Goal: Feedback & Contribution: Contribute content

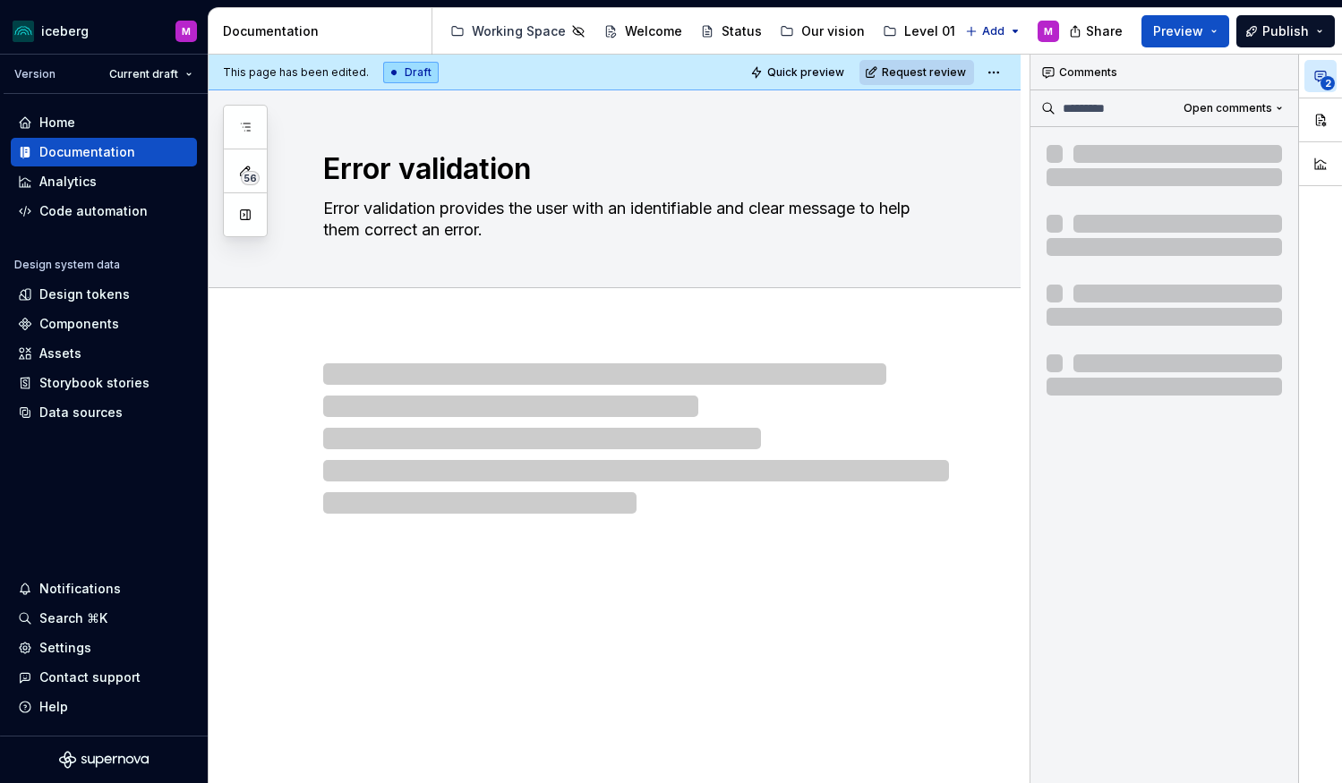
type textarea "*"
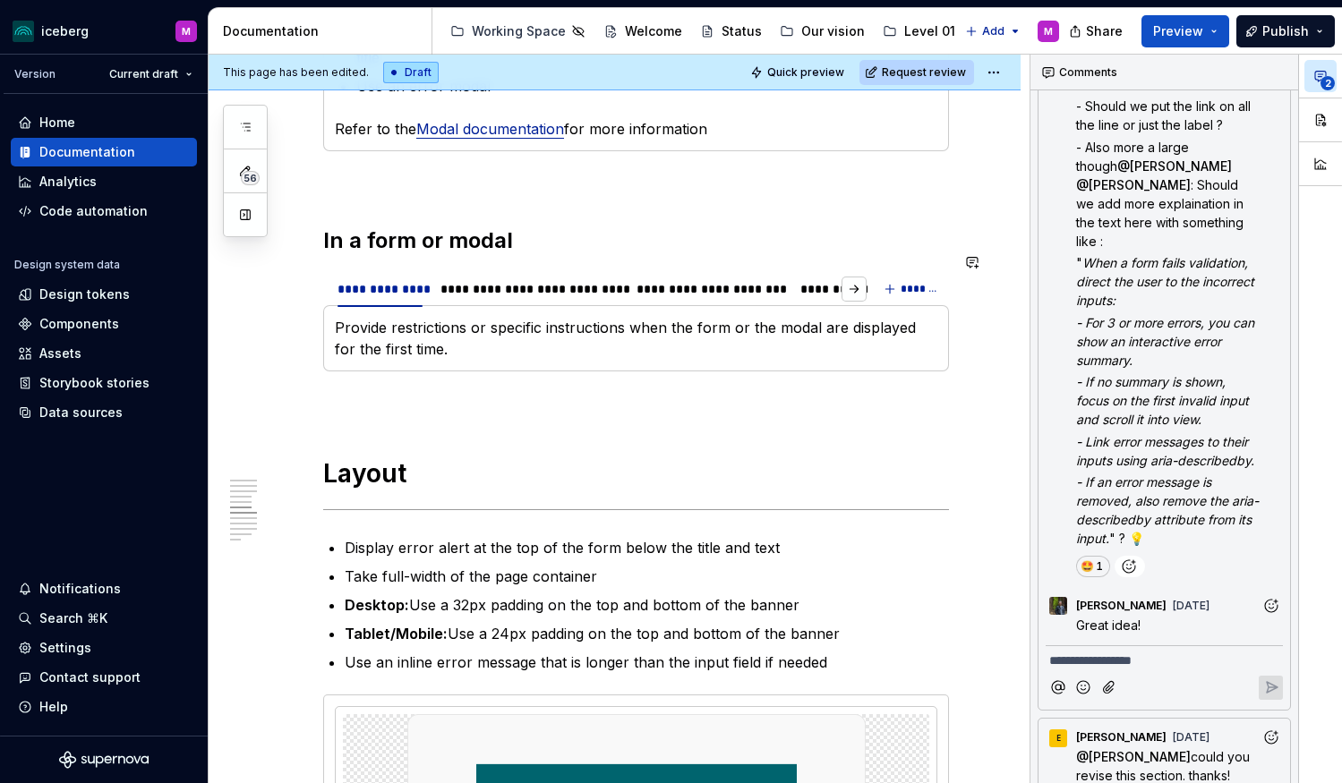
scroll to position [1983, 0]
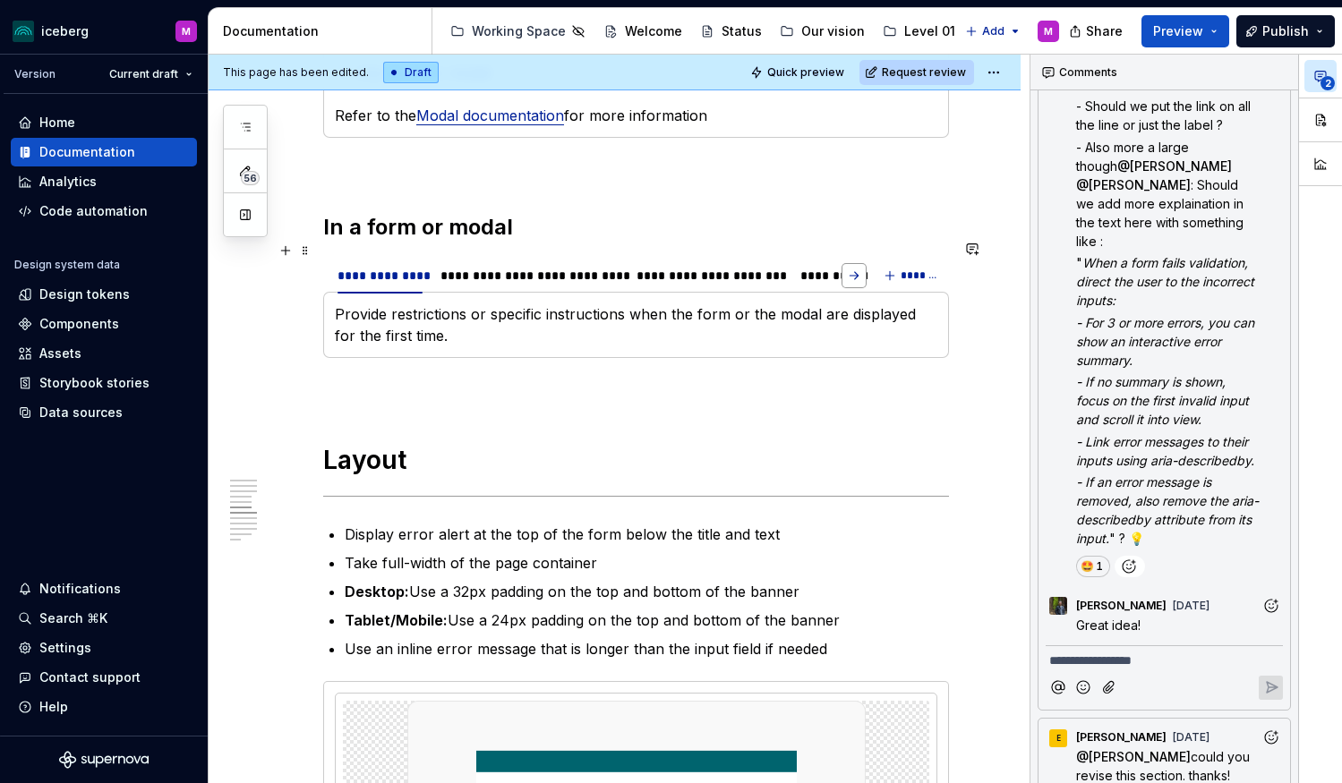
click at [860, 263] on button "button" at bounding box center [853, 275] width 25 height 25
click at [791, 267] on div "**********" at bounding box center [805, 276] width 114 height 18
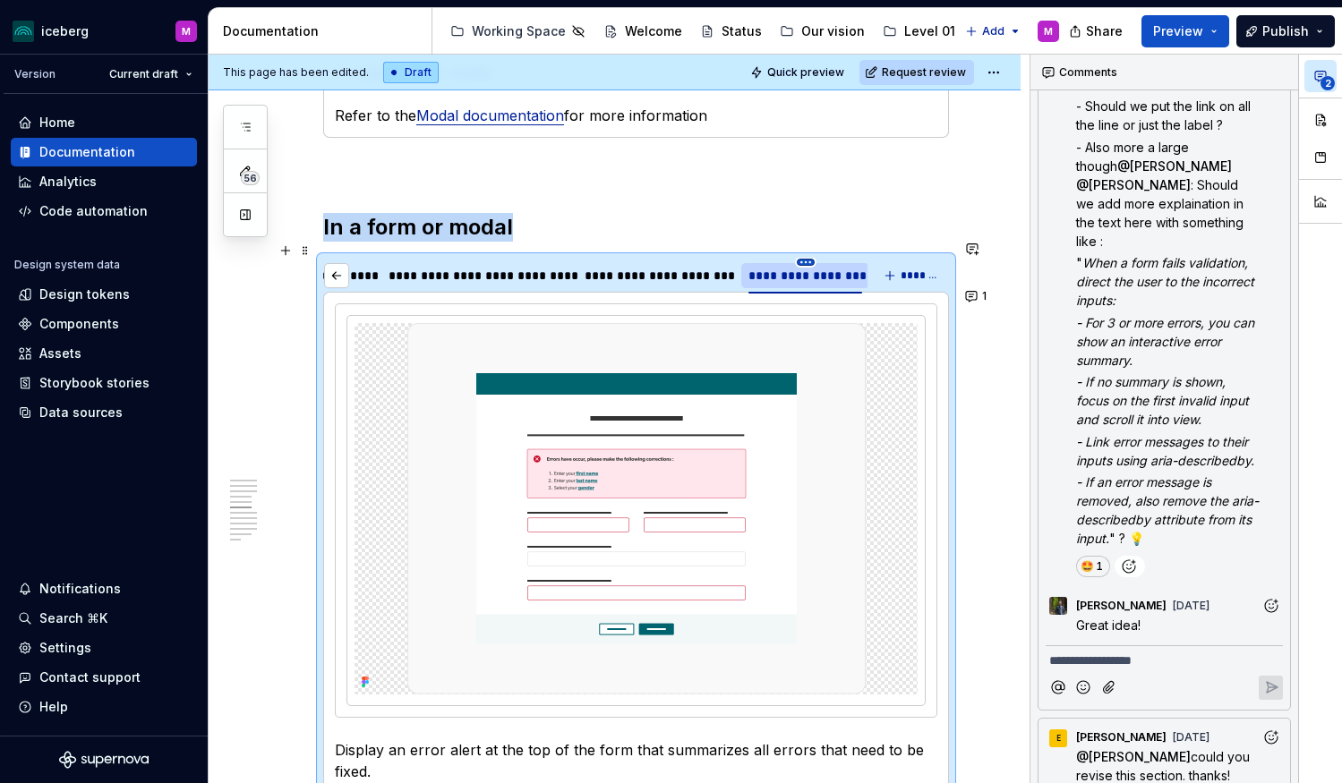
click at [806, 249] on html "iceberg M Version Current draft Home Documentation Analytics Code automation De…" at bounding box center [671, 391] width 1342 height 783
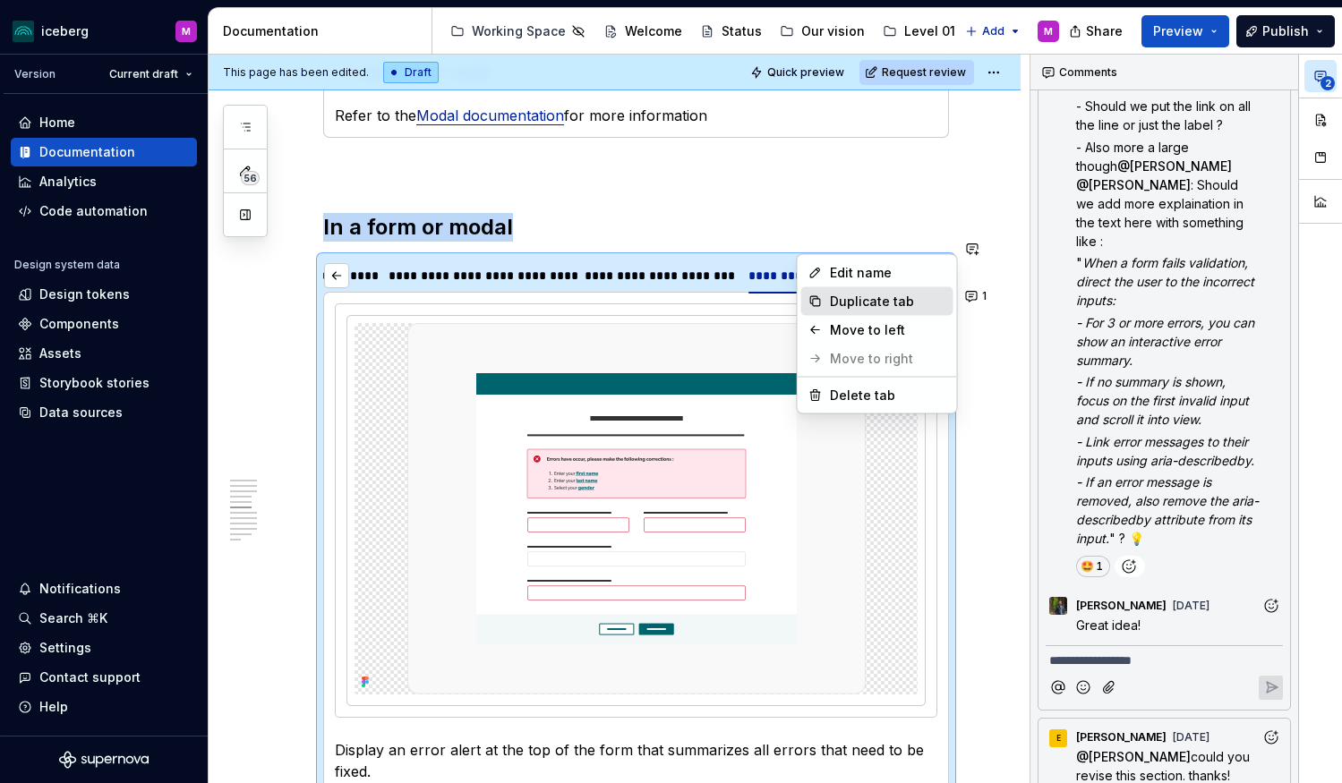
click at [850, 295] on div "Duplicate tab" at bounding box center [888, 302] width 116 height 18
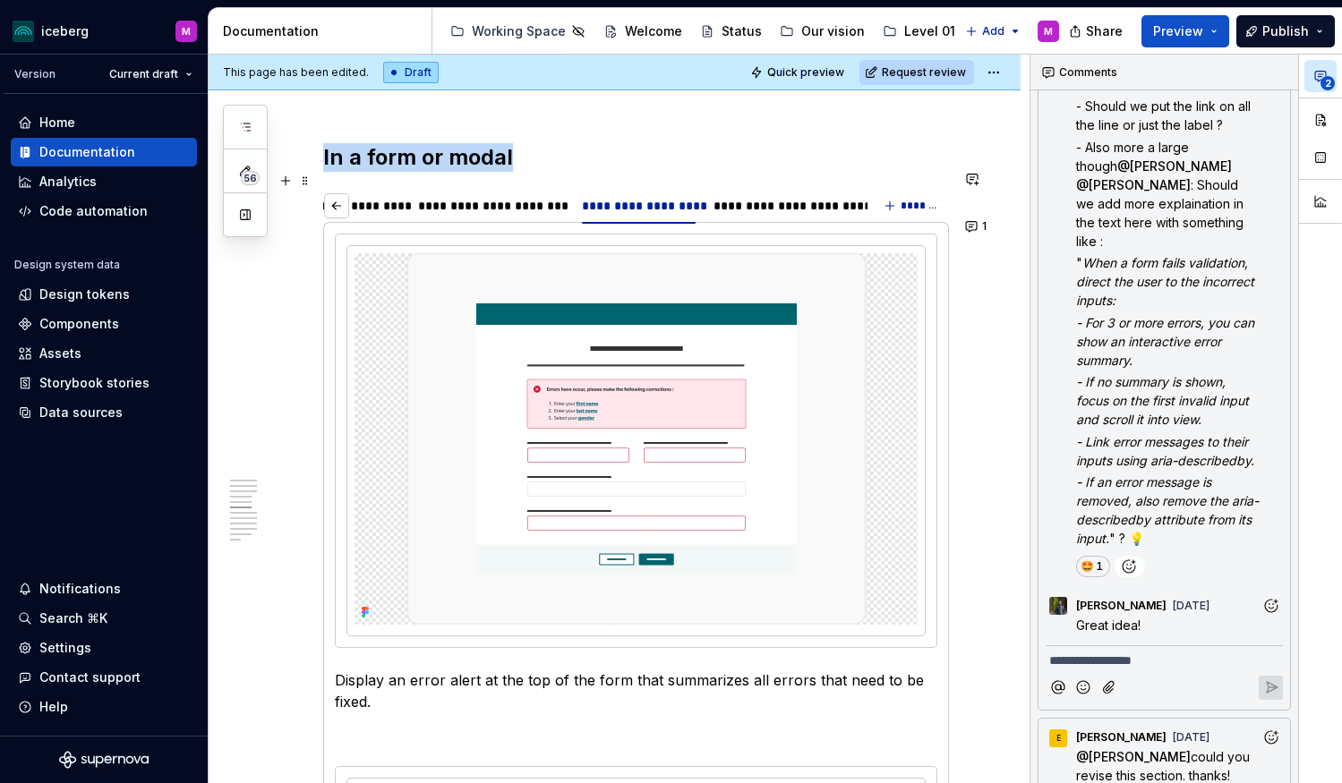
scroll to position [0, 226]
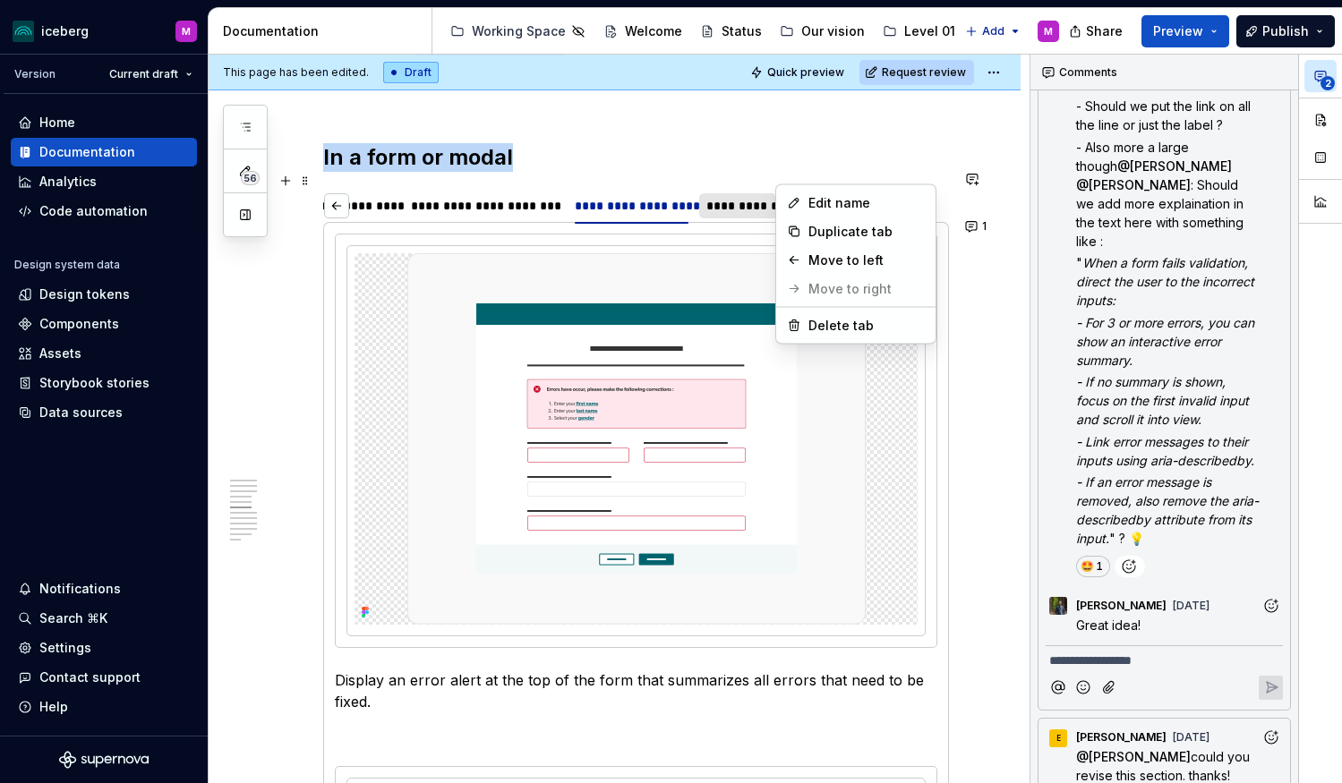
click at [787, 177] on html "iceberg M Version Current draft Home Documentation Analytics Code automation De…" at bounding box center [671, 391] width 1342 height 783
click at [756, 187] on html "iceberg M Version Current draft Home Documentation Analytics Code automation De…" at bounding box center [671, 391] width 1342 height 783
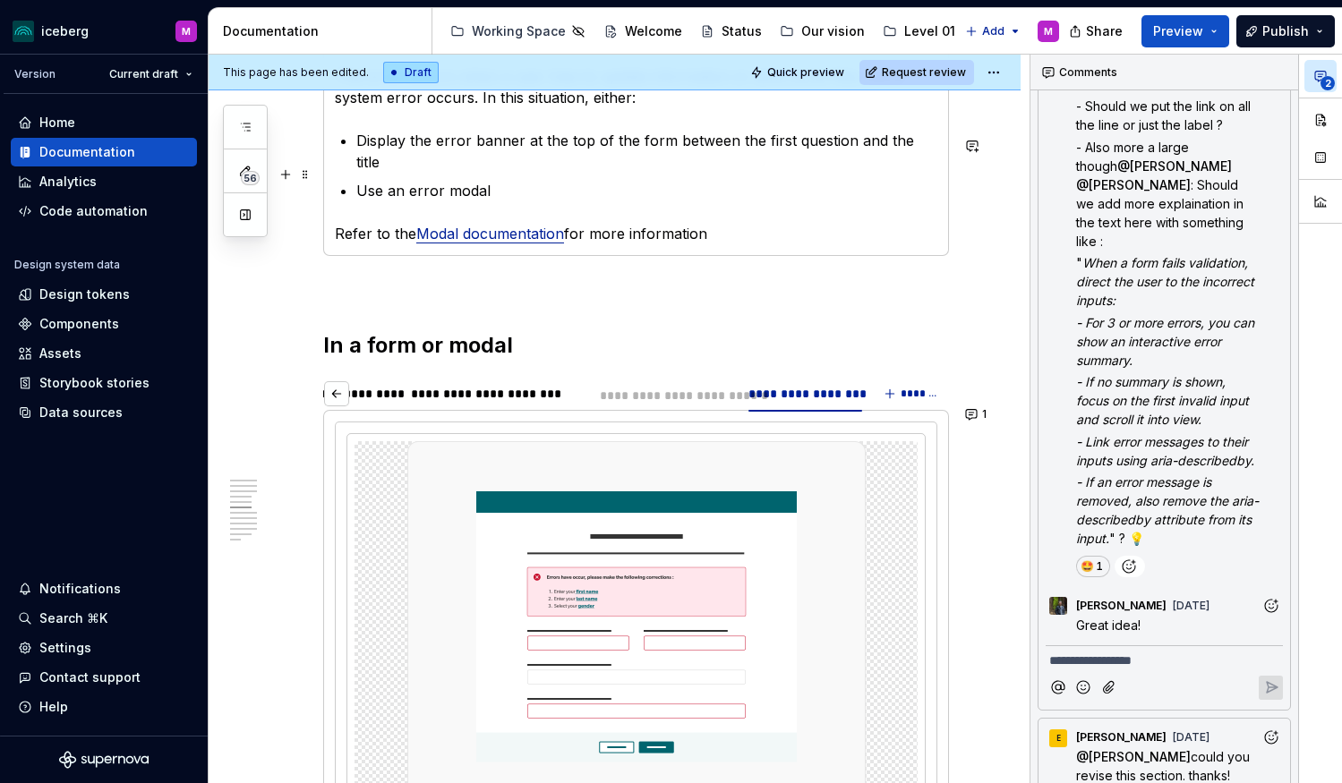
scroll to position [1846, 0]
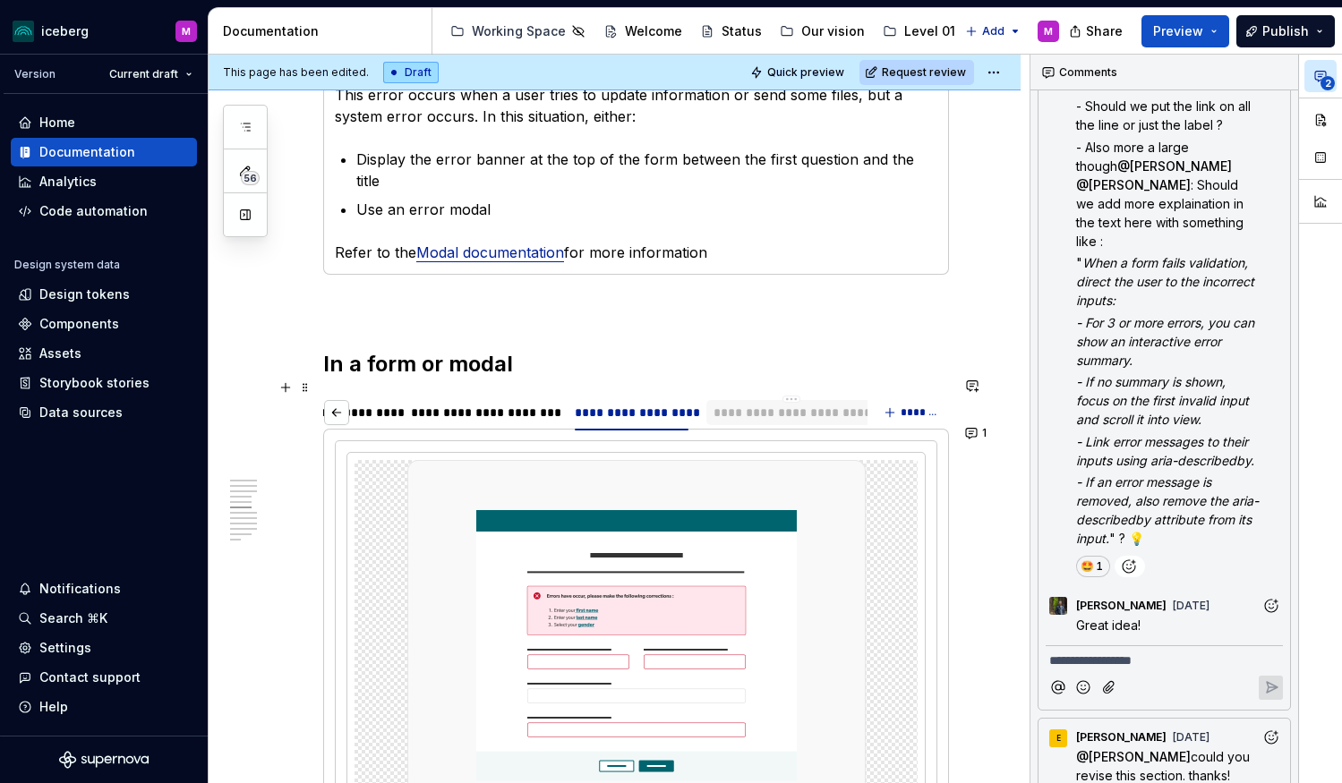
drag, startPoint x: 799, startPoint y: 189, endPoint x: 827, endPoint y: 387, distance: 199.8
click at [827, 400] on div "**********" at bounding box center [791, 412] width 170 height 25
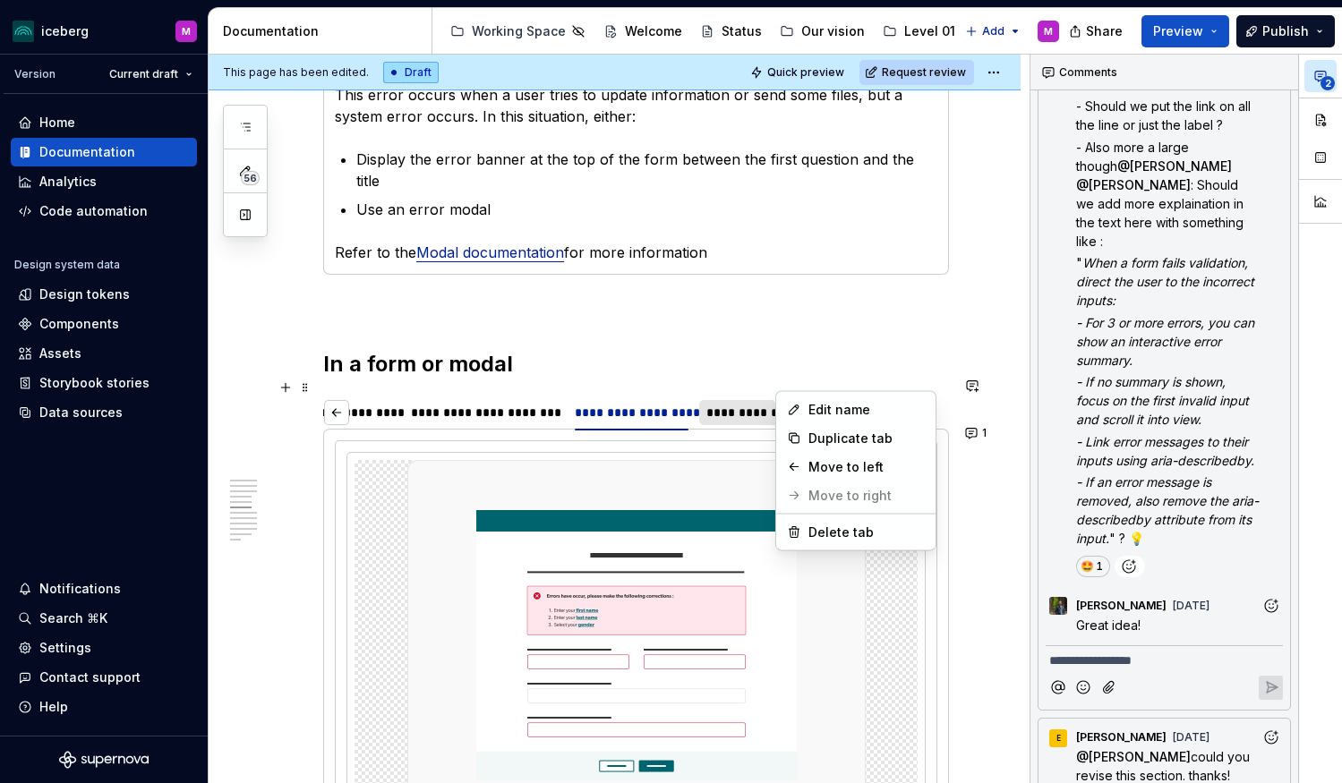
click at [781, 386] on html "iceberg M Version Current draft Home Documentation Analytics Code automation De…" at bounding box center [671, 391] width 1342 height 783
click at [828, 531] on div "Delete tab" at bounding box center [866, 533] width 116 height 18
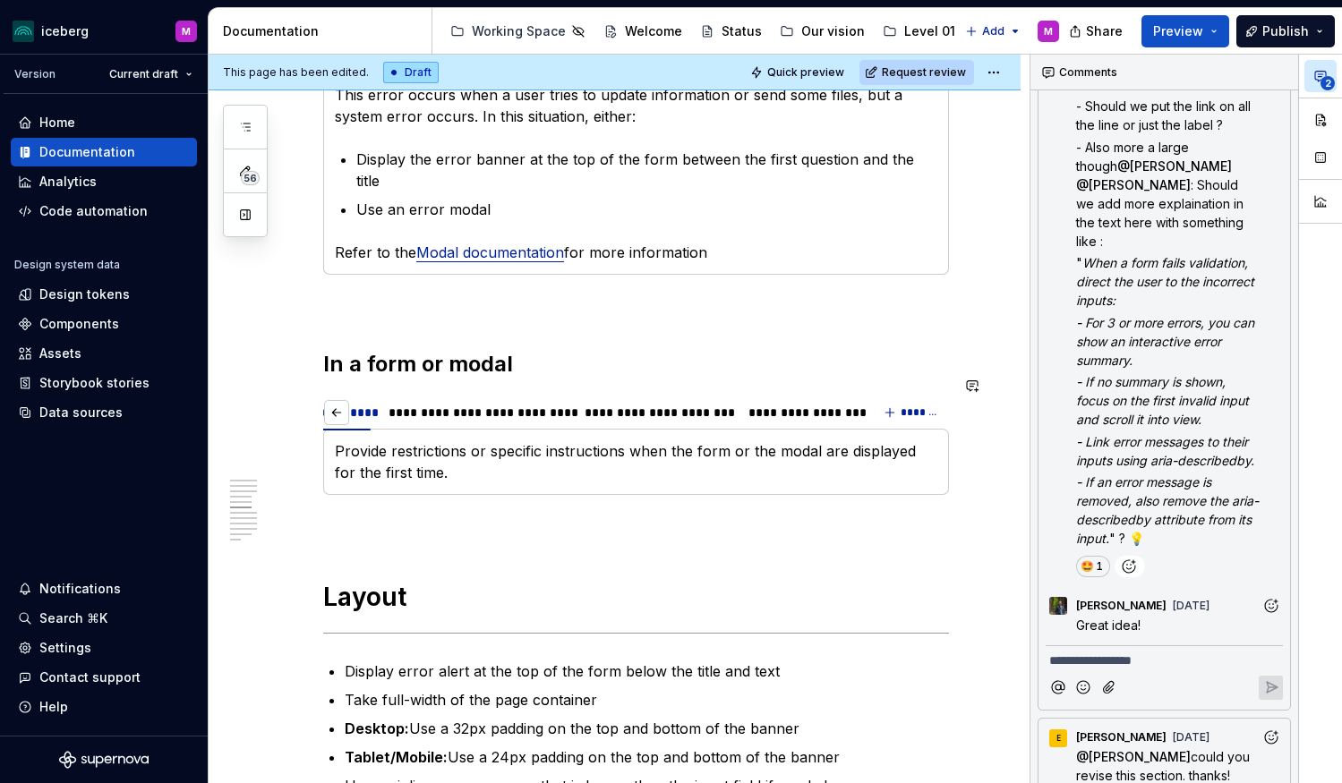
scroll to position [0, 52]
click at [780, 404] on div "**********" at bounding box center [805, 413] width 114 height 18
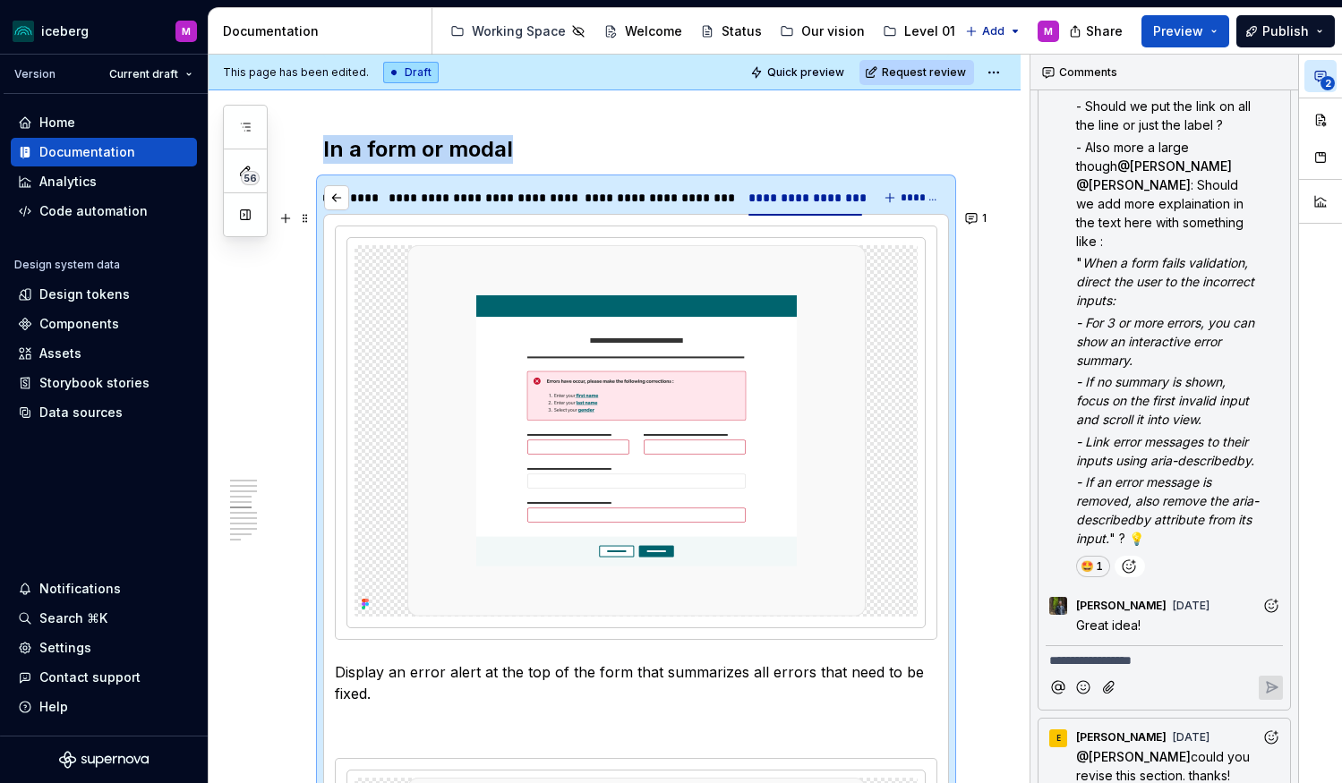
scroll to position [2047, 0]
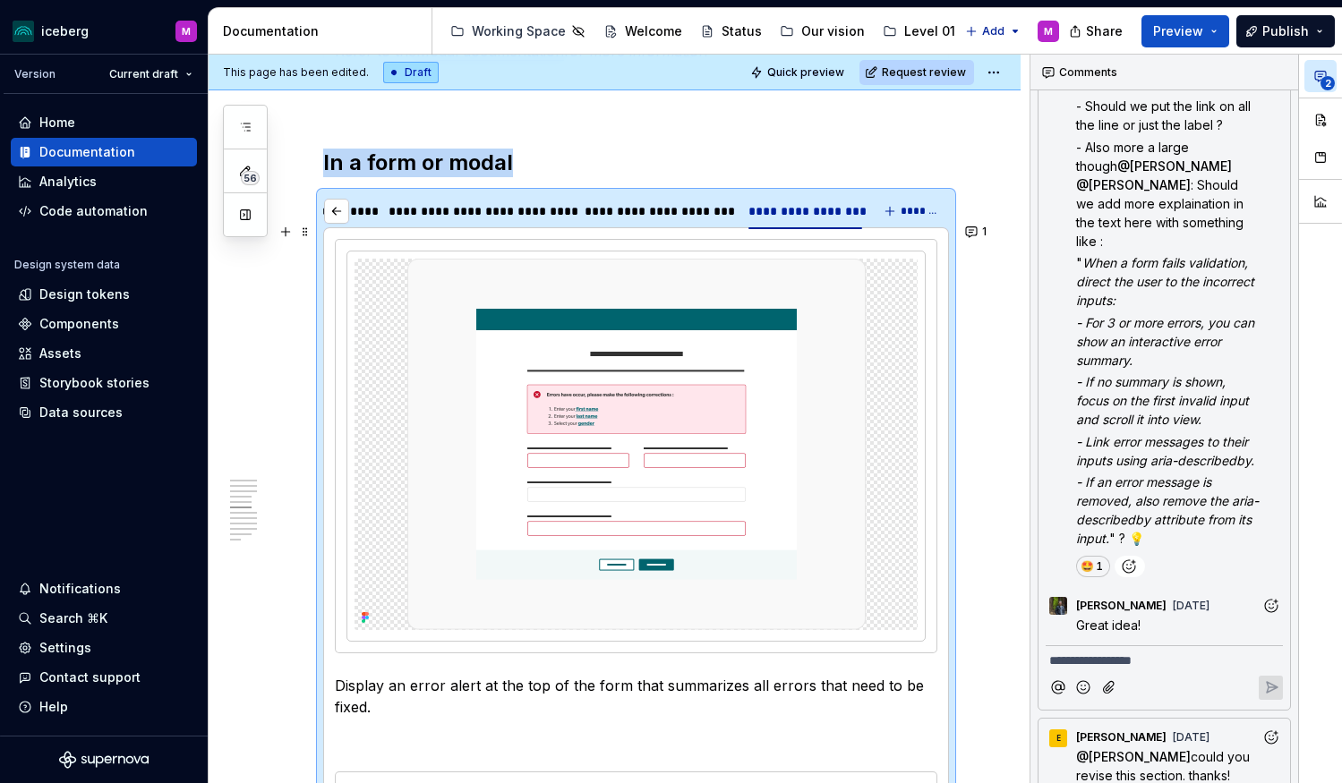
click at [335, 239] on div at bounding box center [636, 446] width 602 height 414
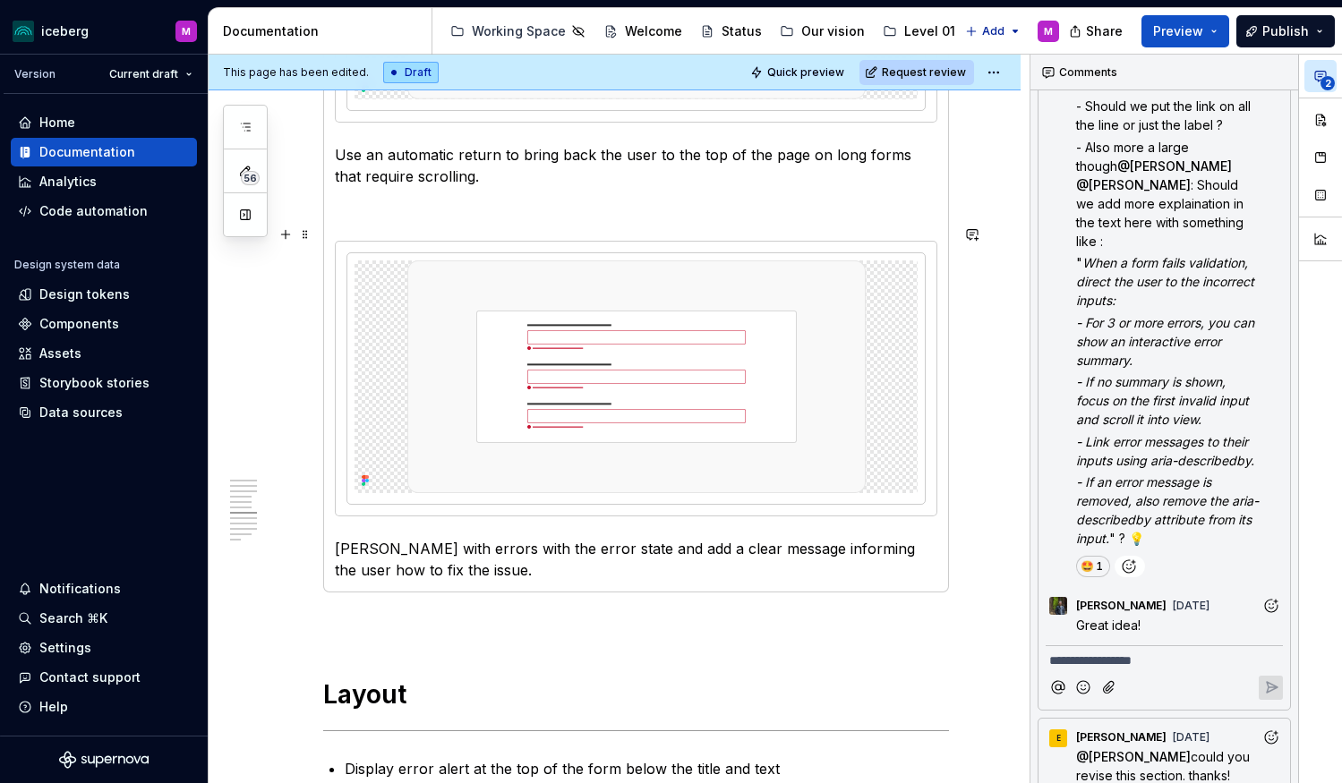
scroll to position [2977, 0]
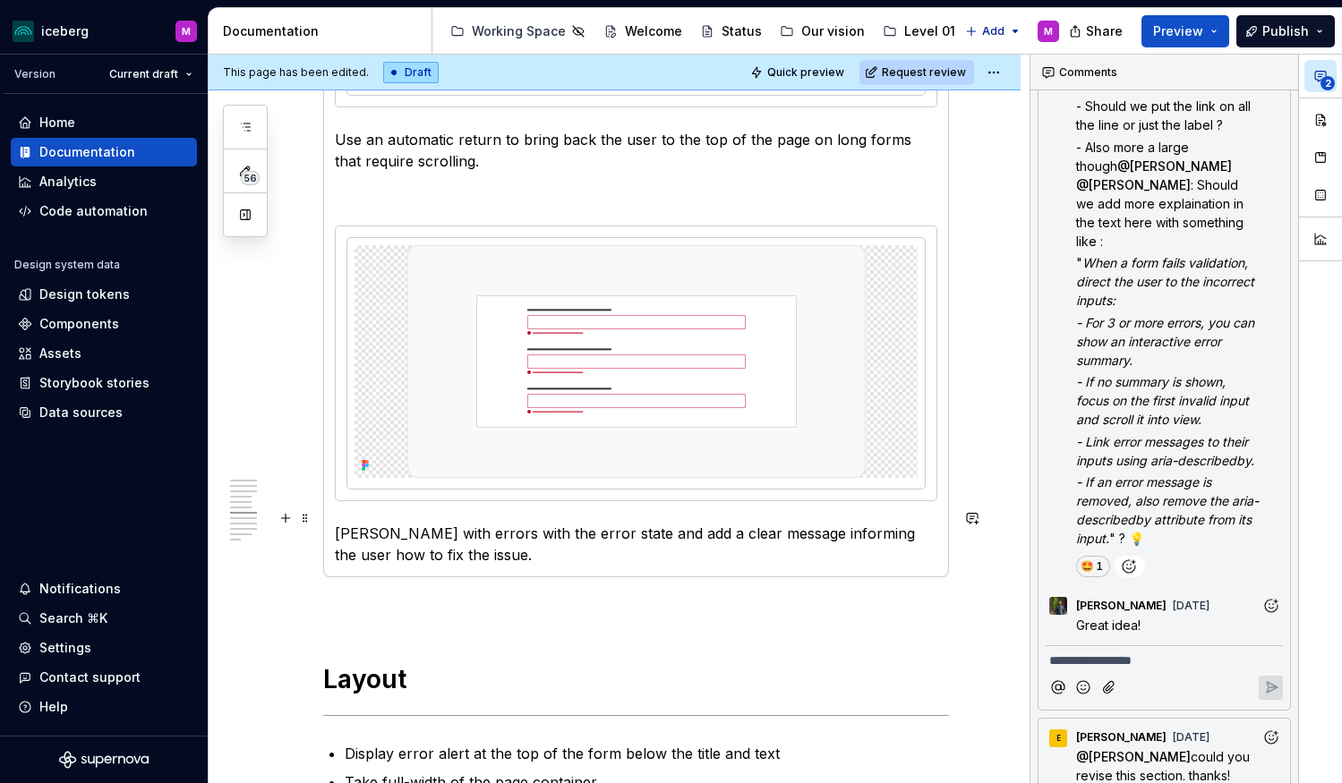
drag, startPoint x: 491, startPoint y: 546, endPoint x: 474, endPoint y: 543, distance: 17.2
click at [489, 544] on p "[PERSON_NAME] with errors with the error state and add a clear message informin…" at bounding box center [636, 544] width 602 height 43
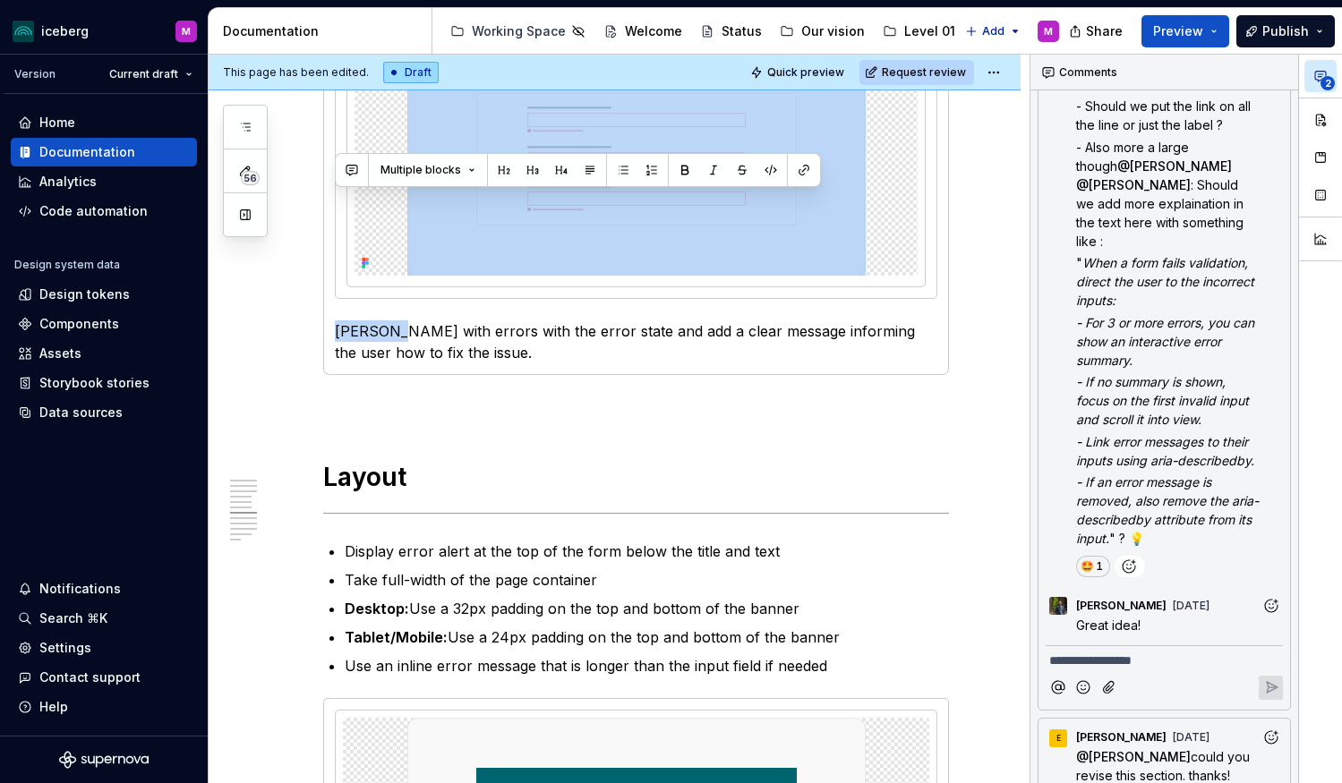
scroll to position [2898, 0]
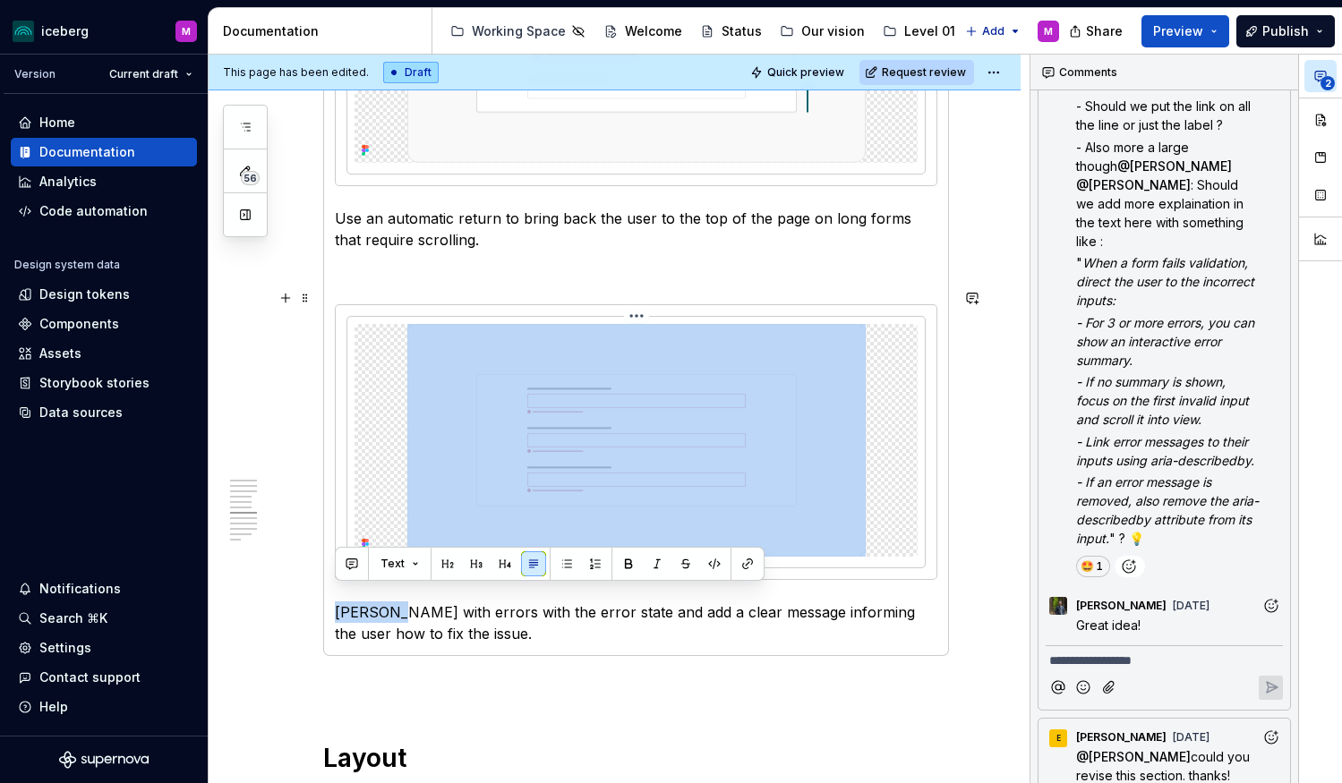
drag, startPoint x: 346, startPoint y: 434, endPoint x: 432, endPoint y: 519, distance: 121.5
click at [371, 322] on section-item-column "Display an error alert at the top of the form that summarizes all errors that n…" at bounding box center [636, 17] width 602 height 1258
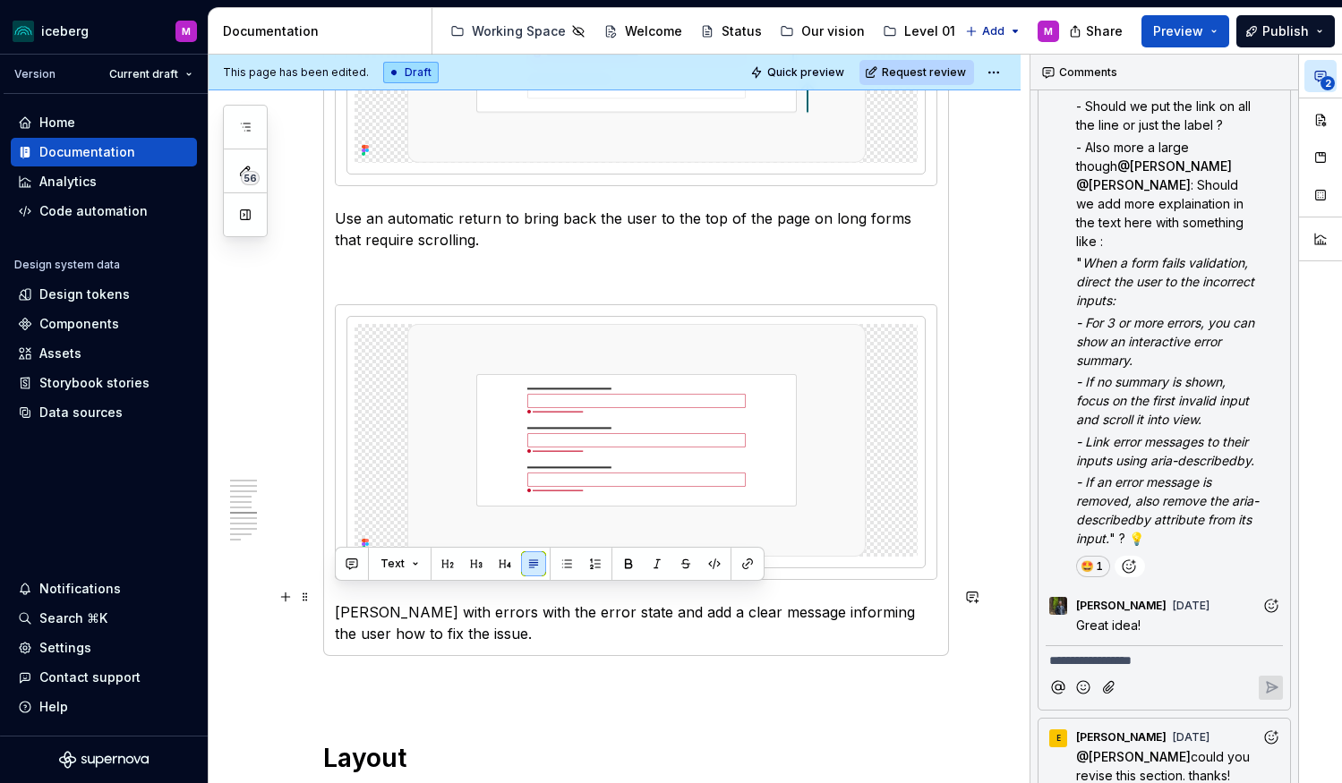
click at [508, 622] on p "[PERSON_NAME] with errors with the error state and add a clear message informin…" at bounding box center [636, 623] width 602 height 43
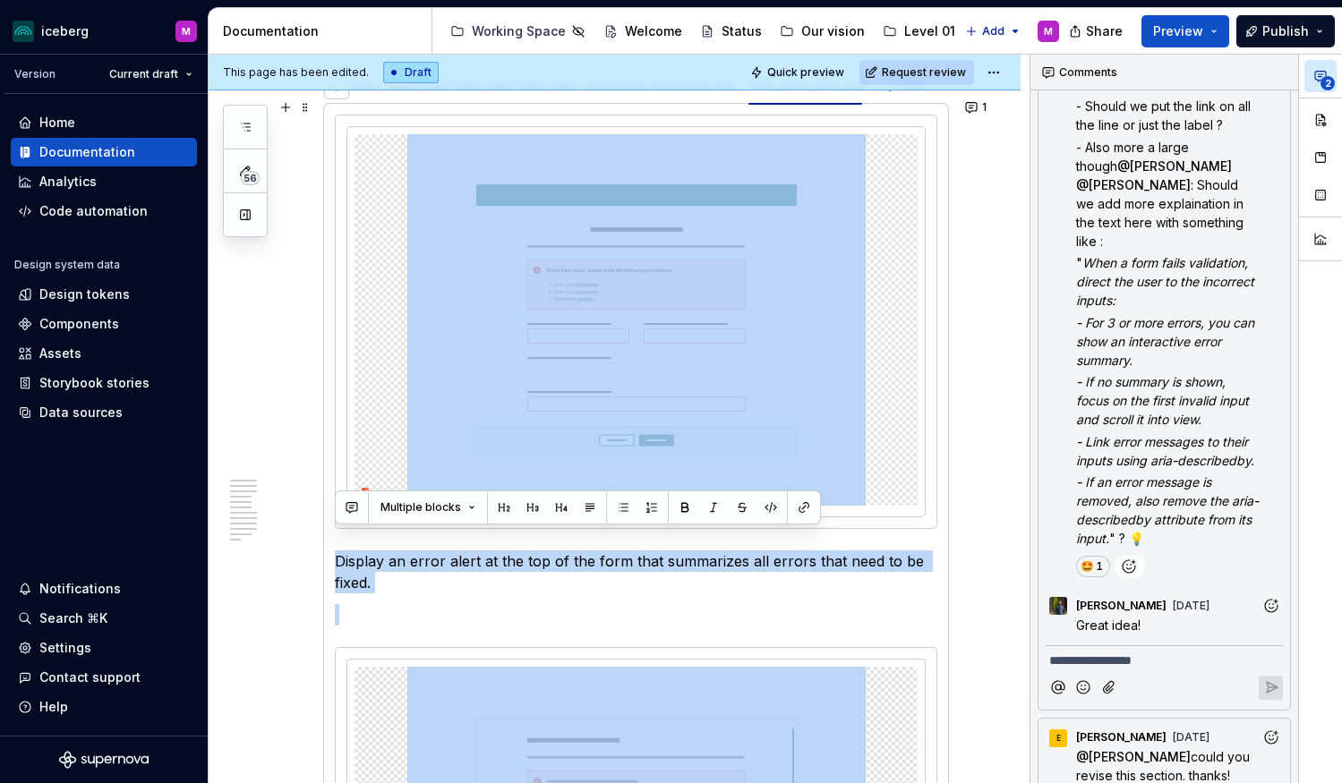
scroll to position [2171, 0]
drag, startPoint x: 480, startPoint y: 619, endPoint x: 362, endPoint y: 187, distance: 448.2
click at [362, 187] on section-item-column "Display an error alert at the top of the form that summarizes all errors that n…" at bounding box center [636, 744] width 602 height 1258
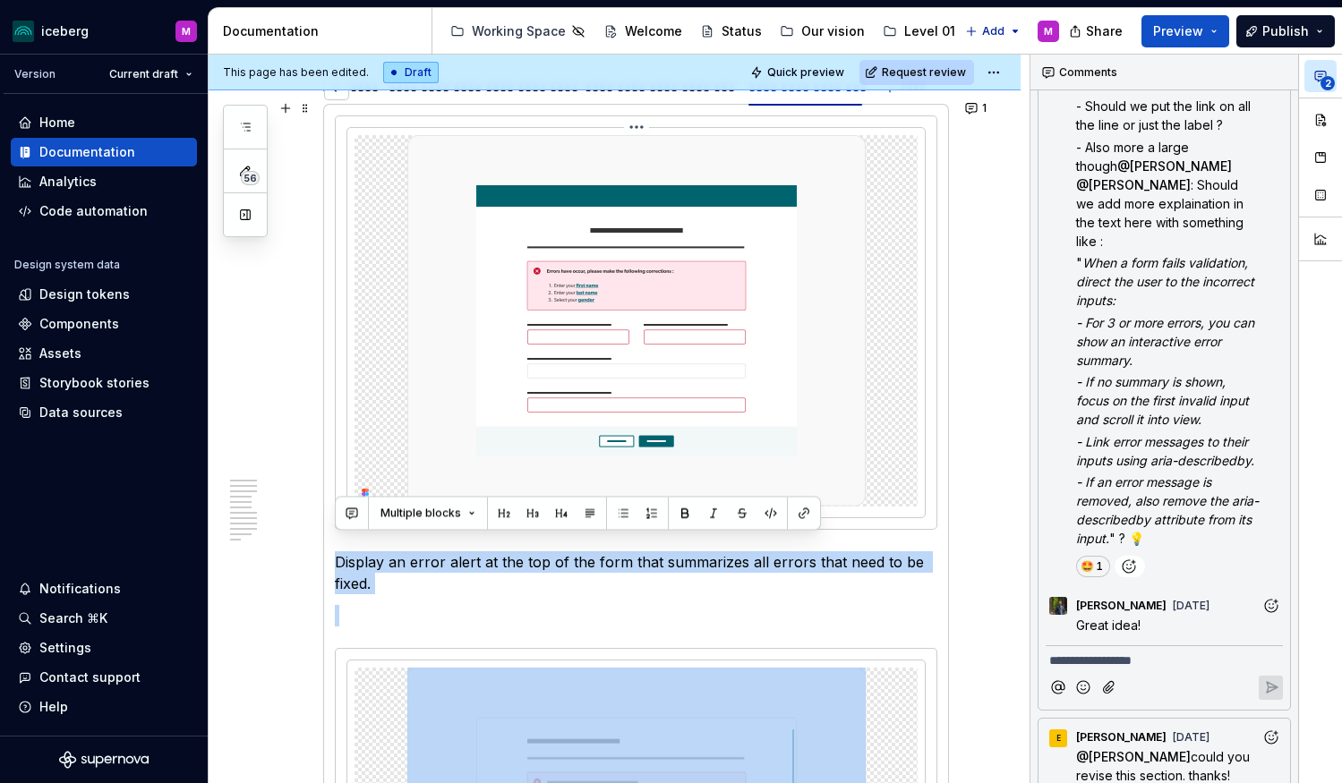
copy section-item-column "Display an error alert at the top of the form that summarizes all errors that n…"
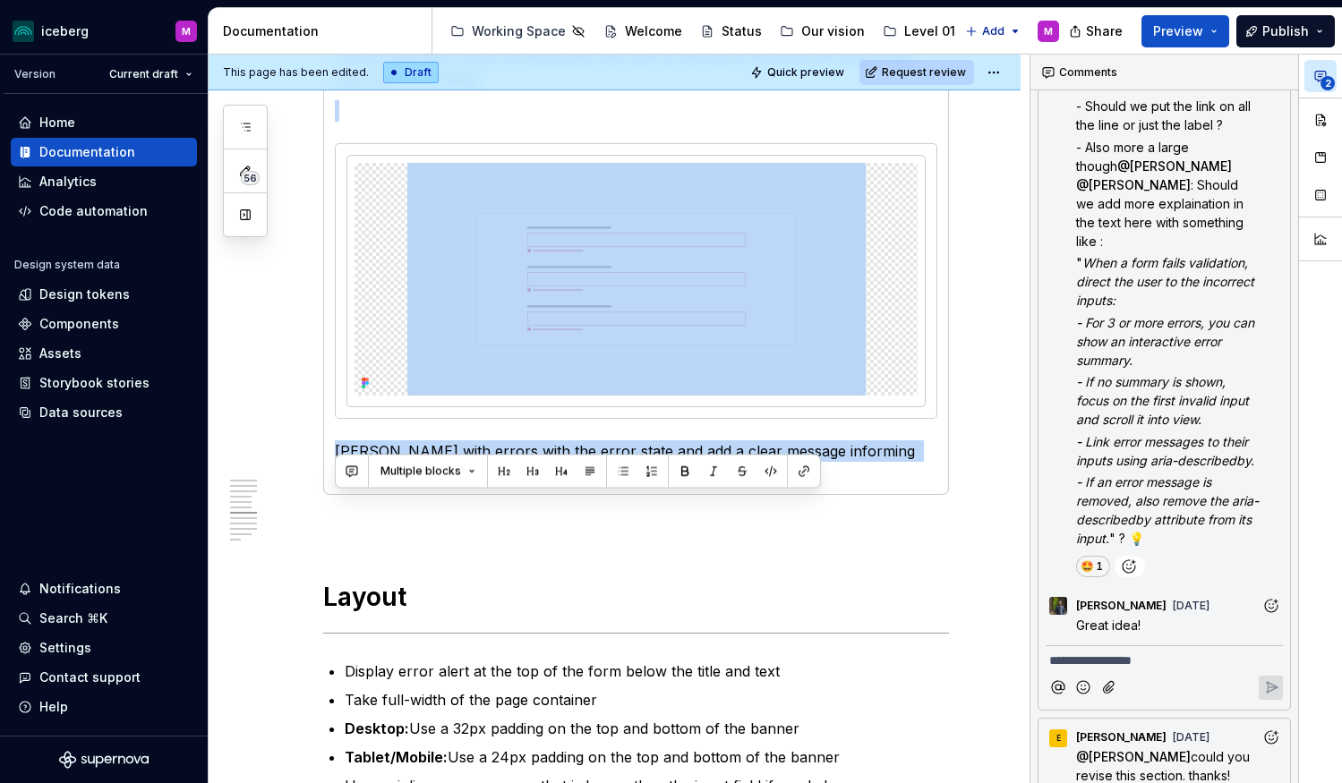
scroll to position [3078, 0]
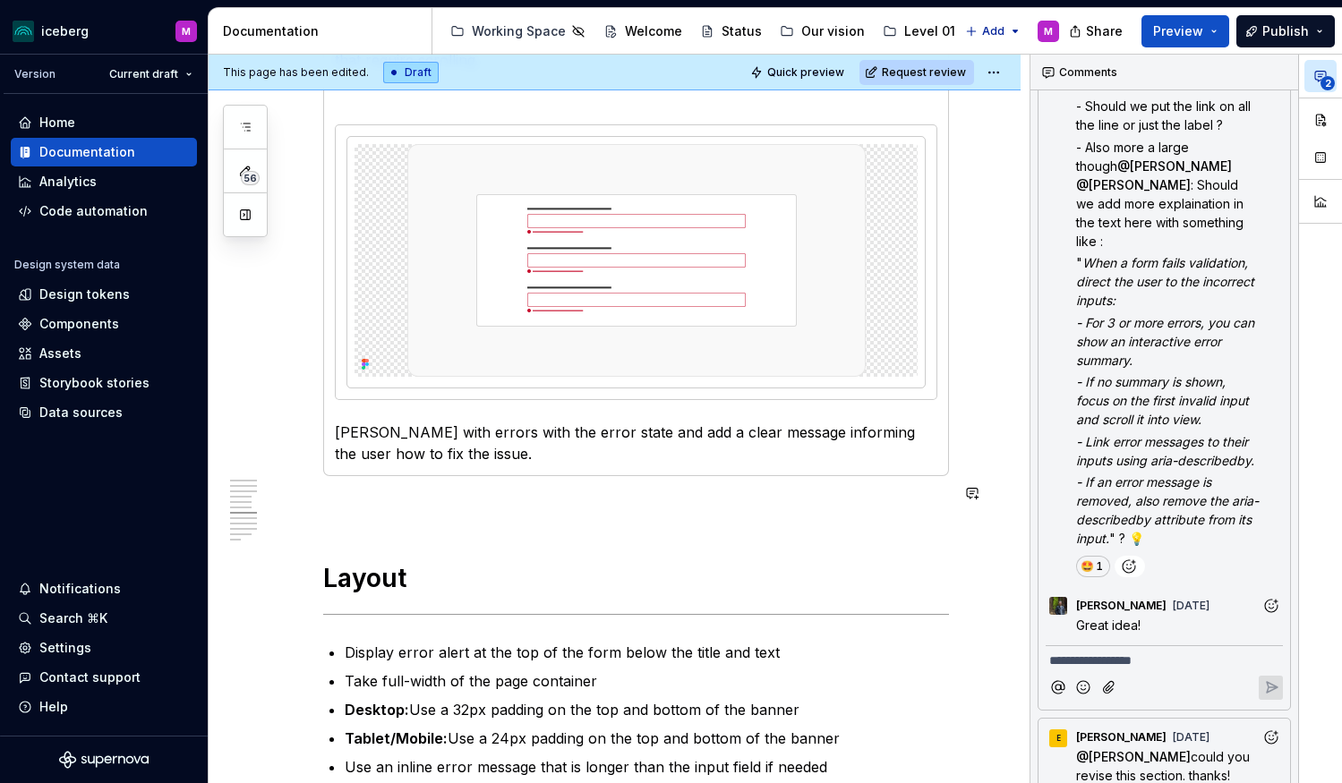
click at [428, 509] on div "**********" at bounding box center [636, 287] width 626 height 5991
click at [411, 479] on div "**********" at bounding box center [636, 287] width 626 height 5991
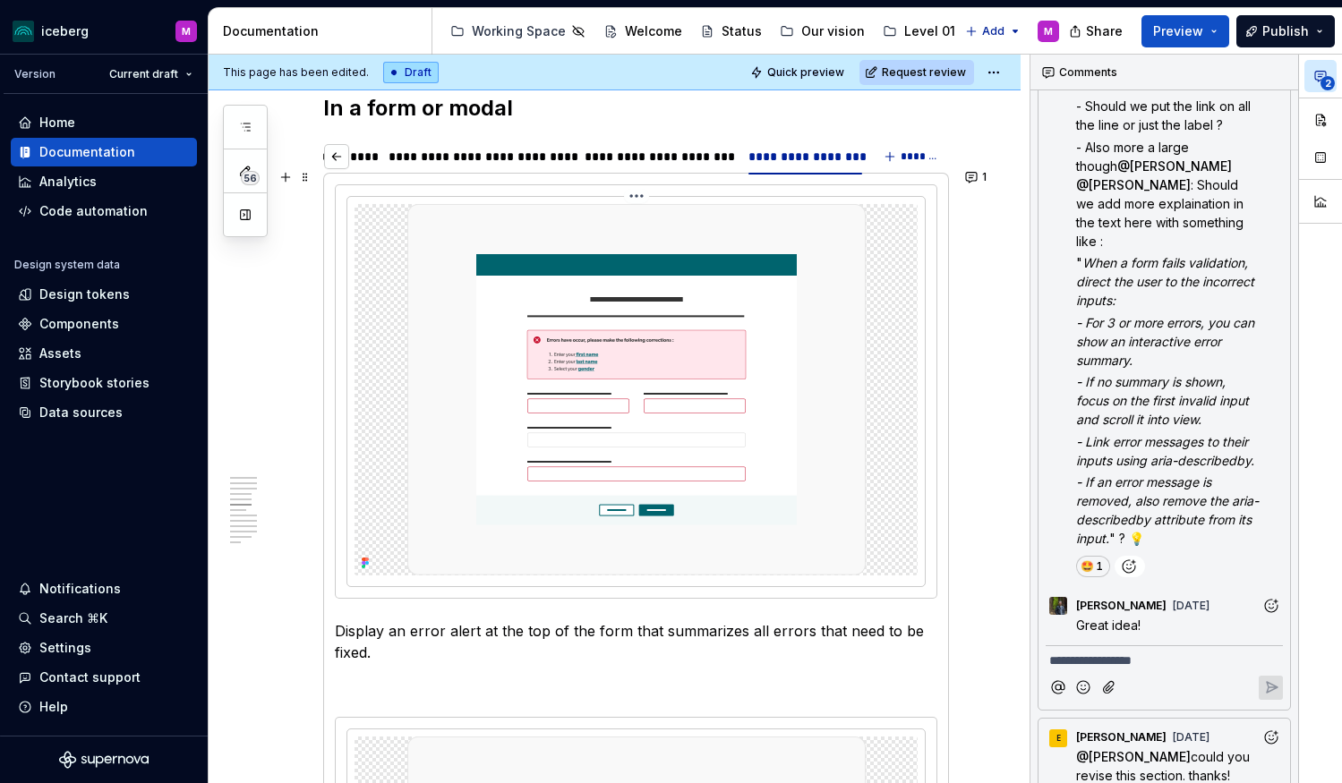
scroll to position [2070, 0]
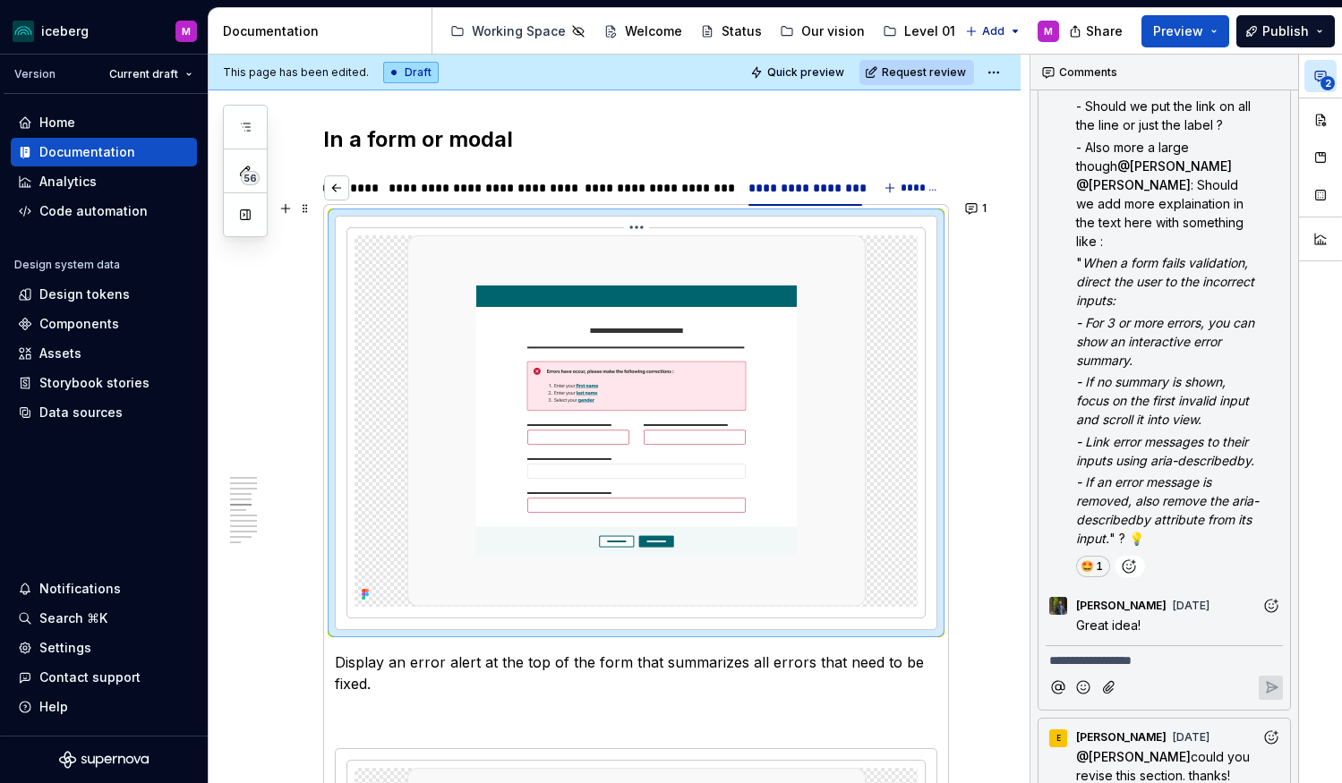
click at [578, 405] on img at bounding box center [636, 420] width 458 height 371
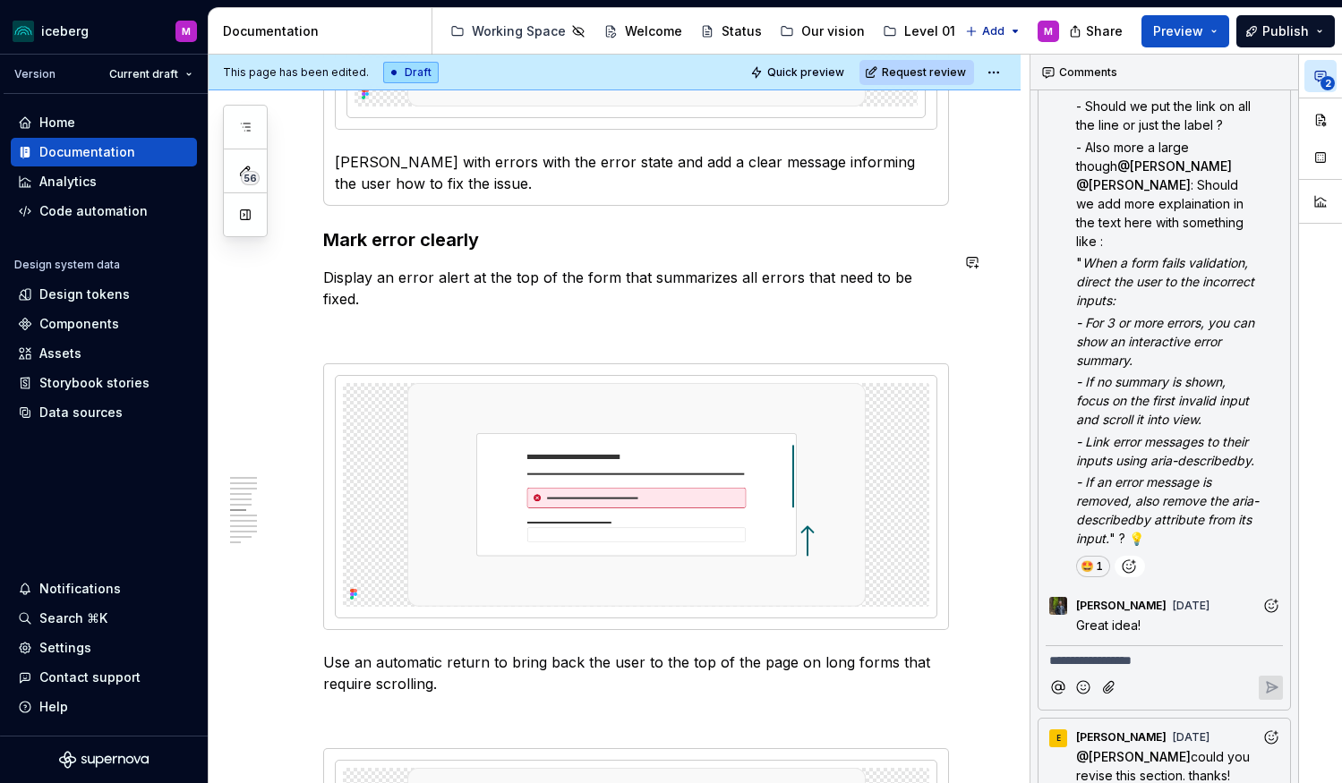
click at [532, 238] on div "**********" at bounding box center [636, 437] width 626 height 6830
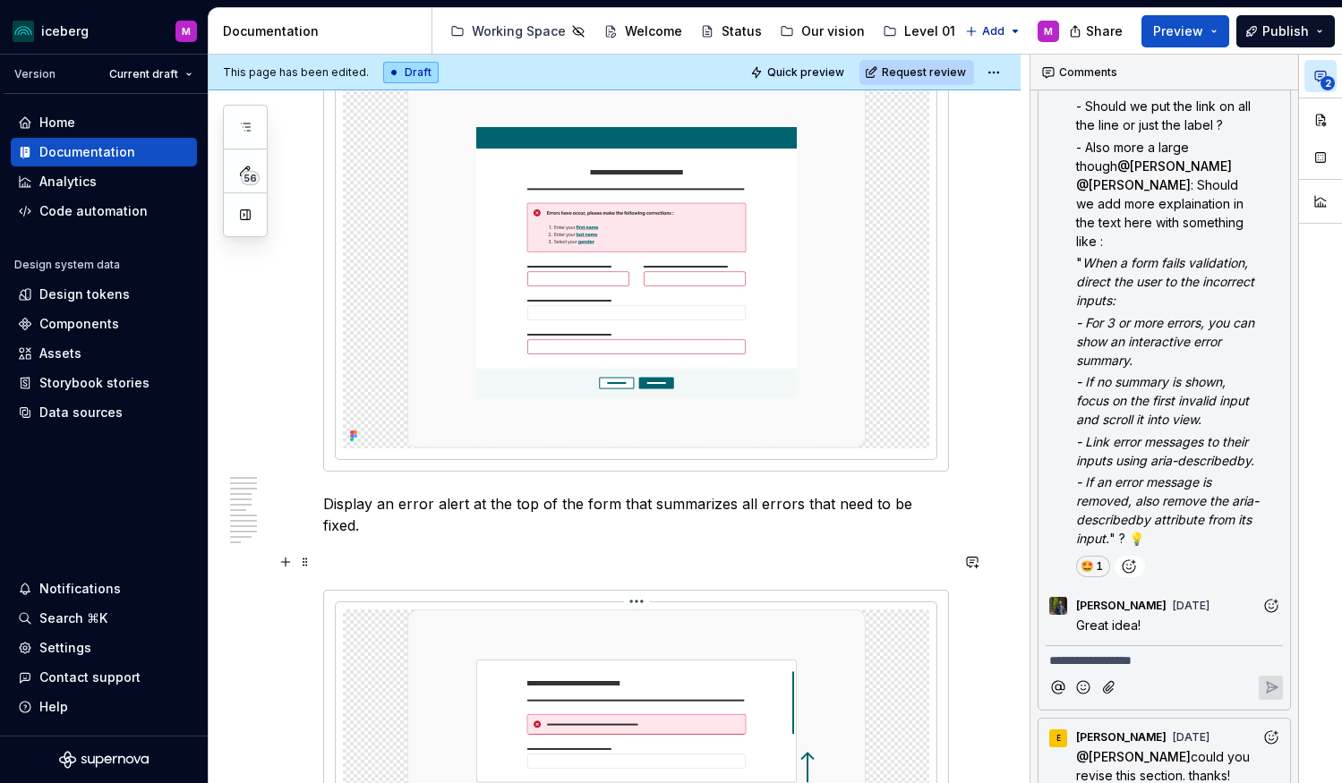
scroll to position [3574, 0]
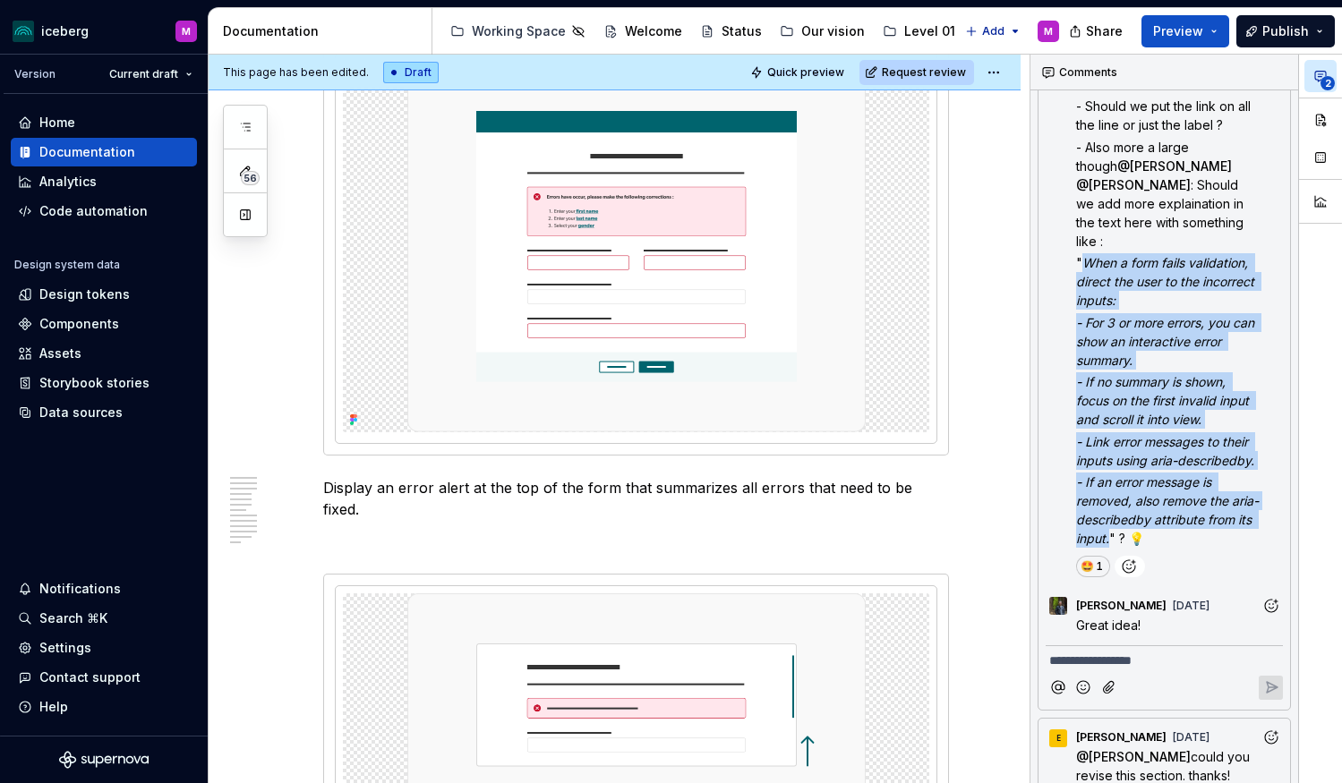
drag, startPoint x: 1085, startPoint y: 244, endPoint x: 1111, endPoint y: 522, distance: 278.7
click at [1111, 522] on div "Hi @ Del I've updated the visual in the doc here after the comment from our pre…" at bounding box center [1179, 274] width 207 height 549
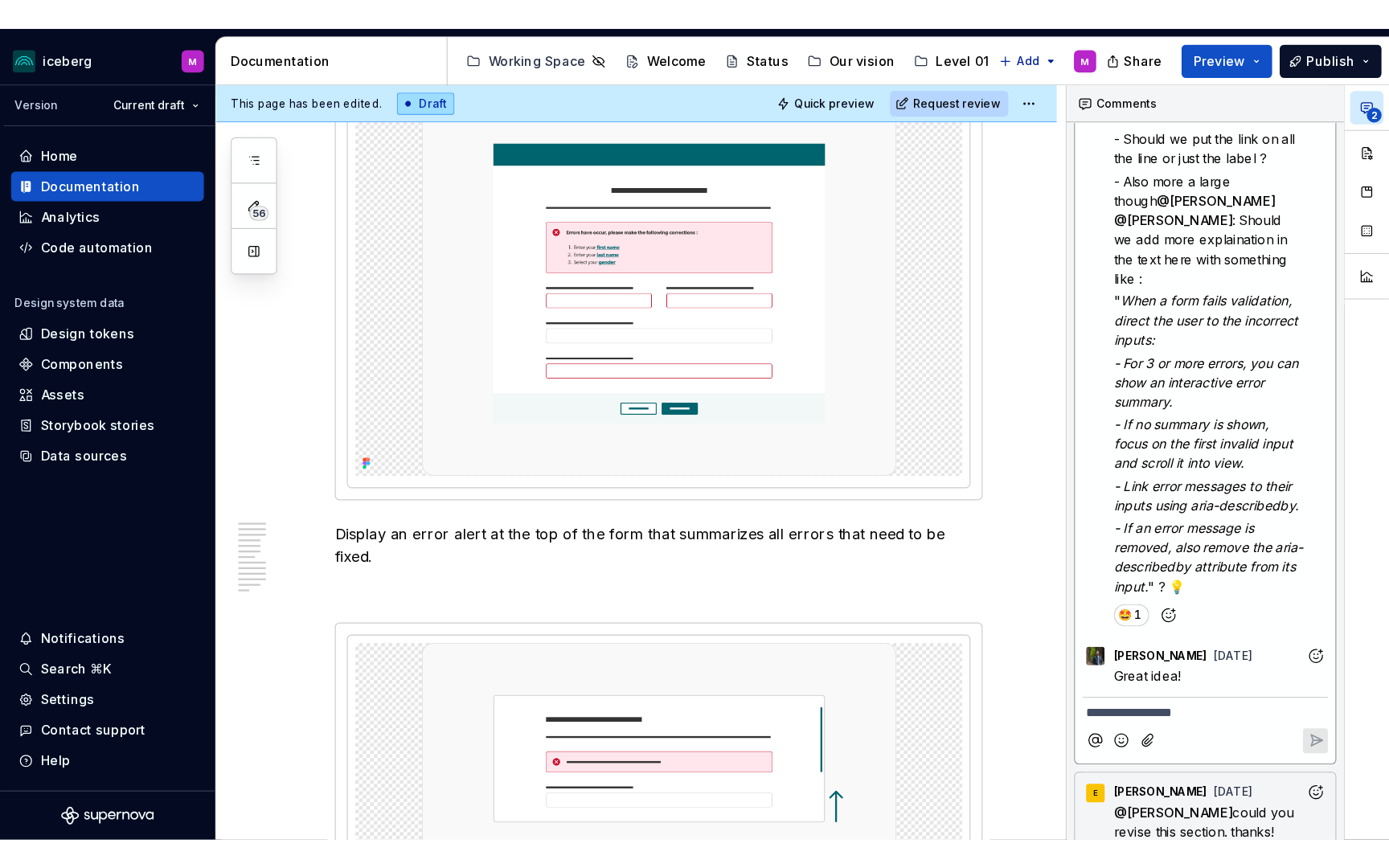
scroll to position [242, 0]
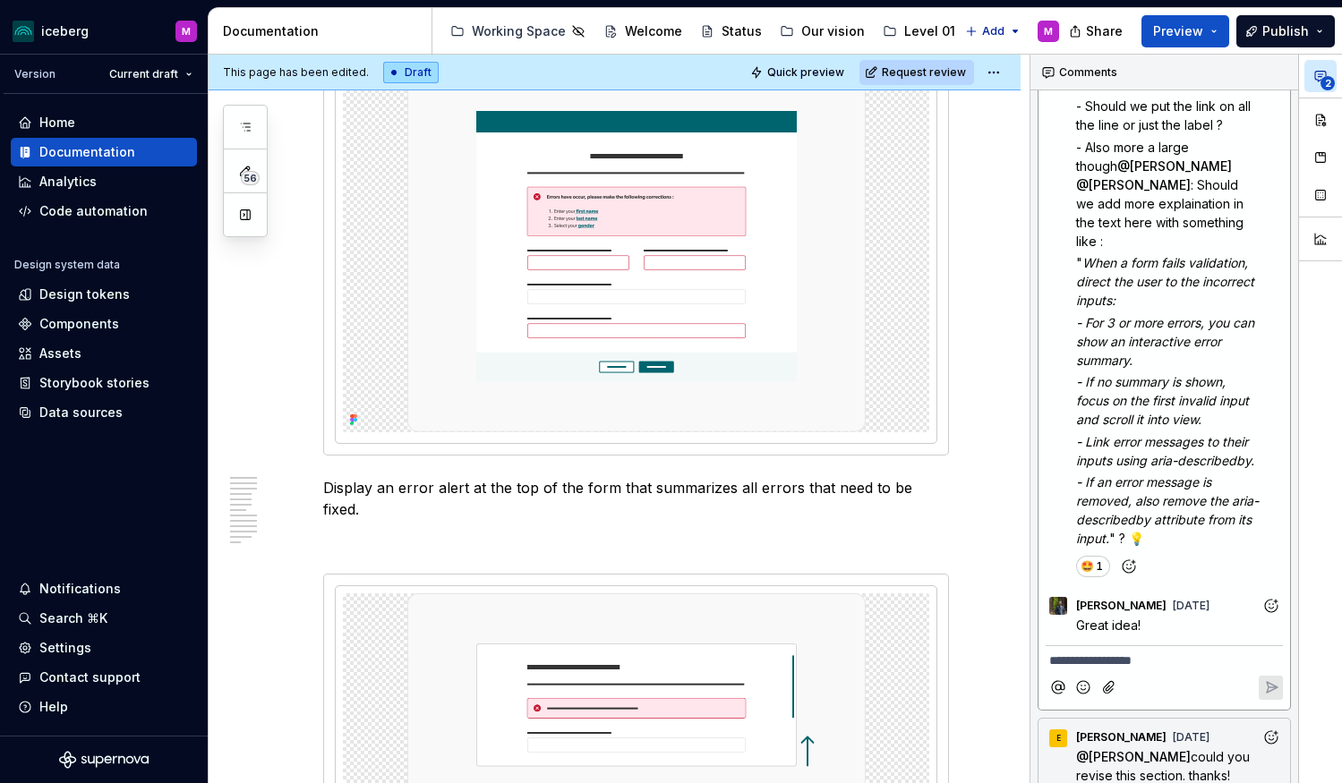
click at [1328, 76] on span "2" at bounding box center [1327, 83] width 14 height 14
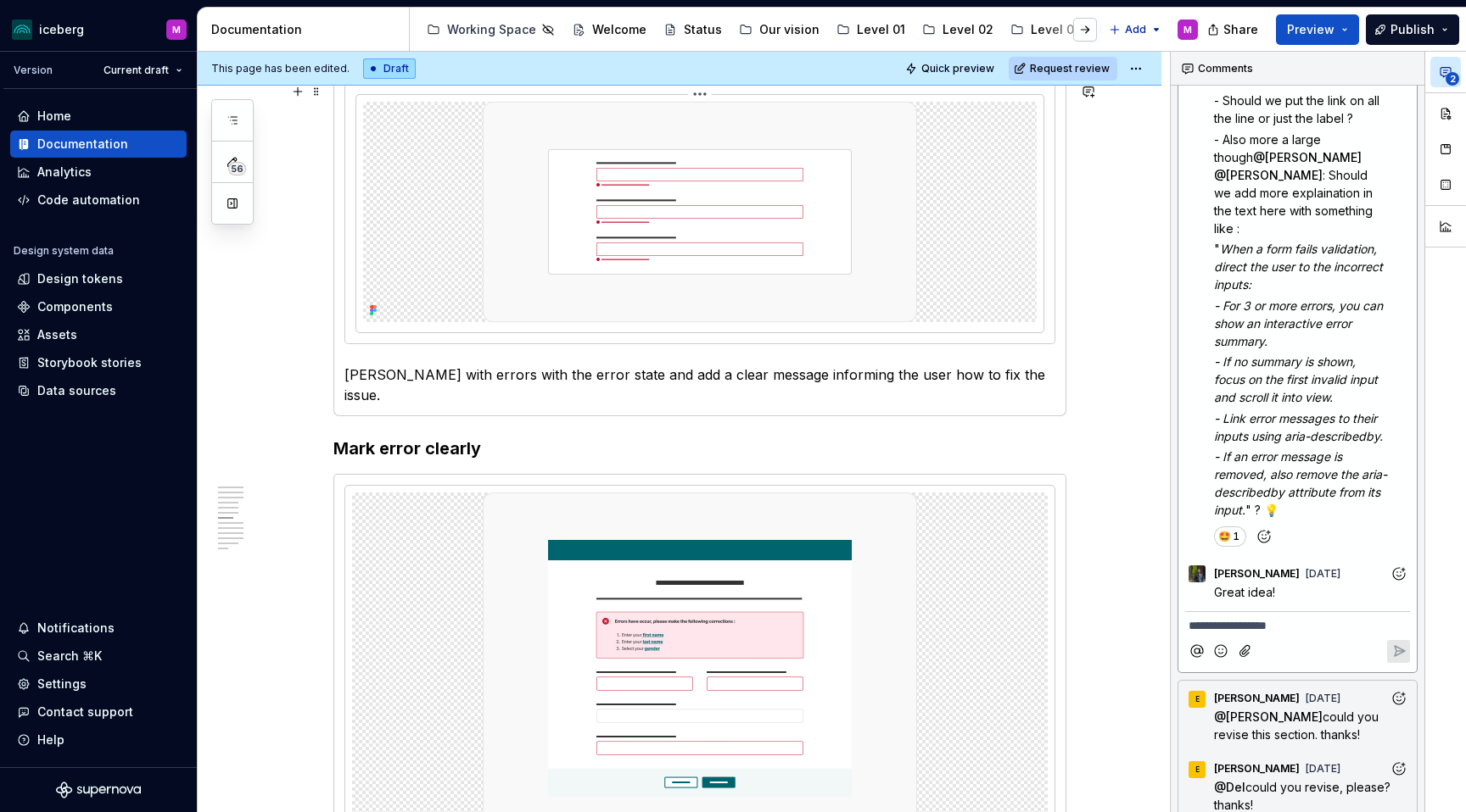
scroll to position [2891, 0]
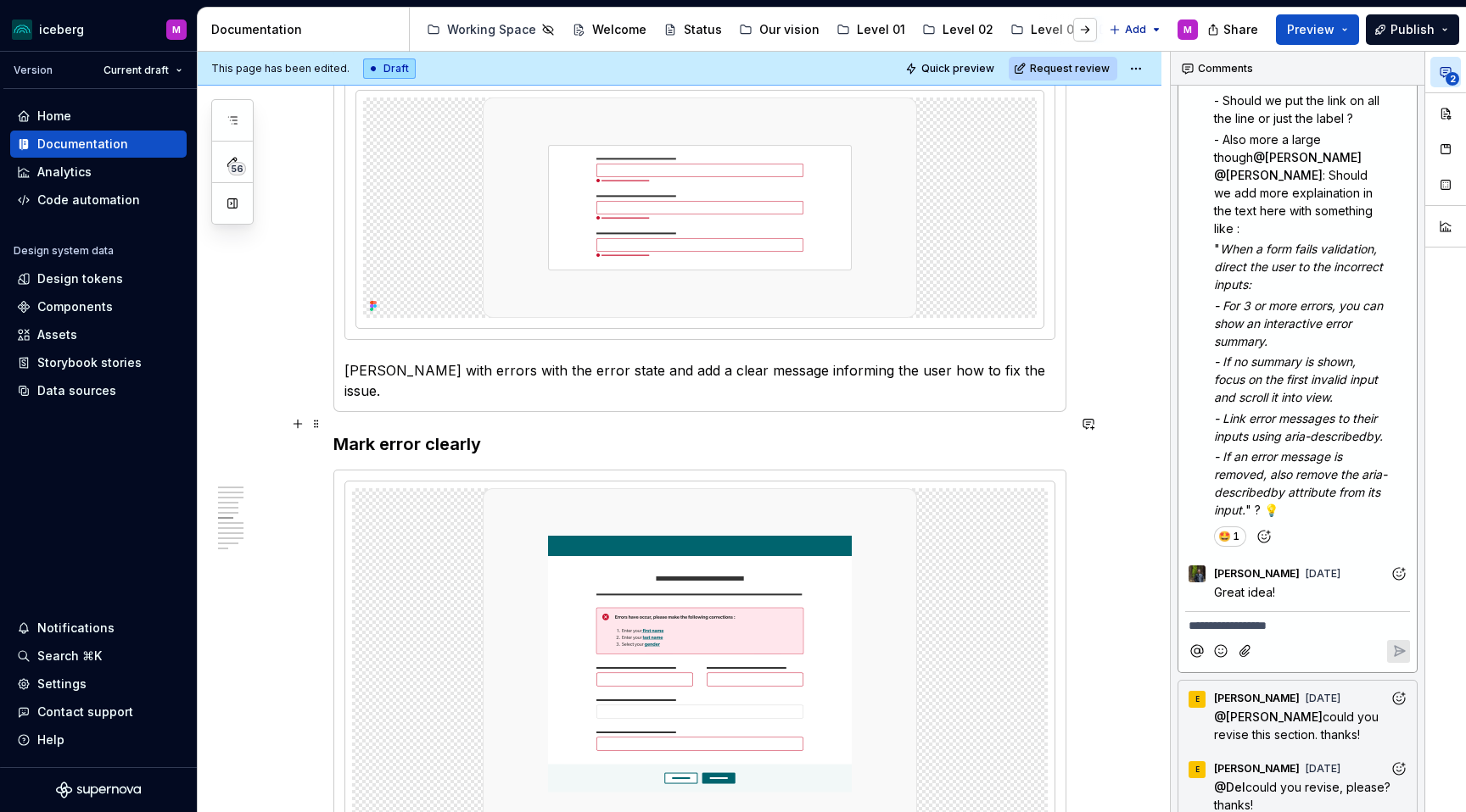
click at [515, 432] on h3 "Mark error clearly" at bounding box center [699, 443] width 733 height 24
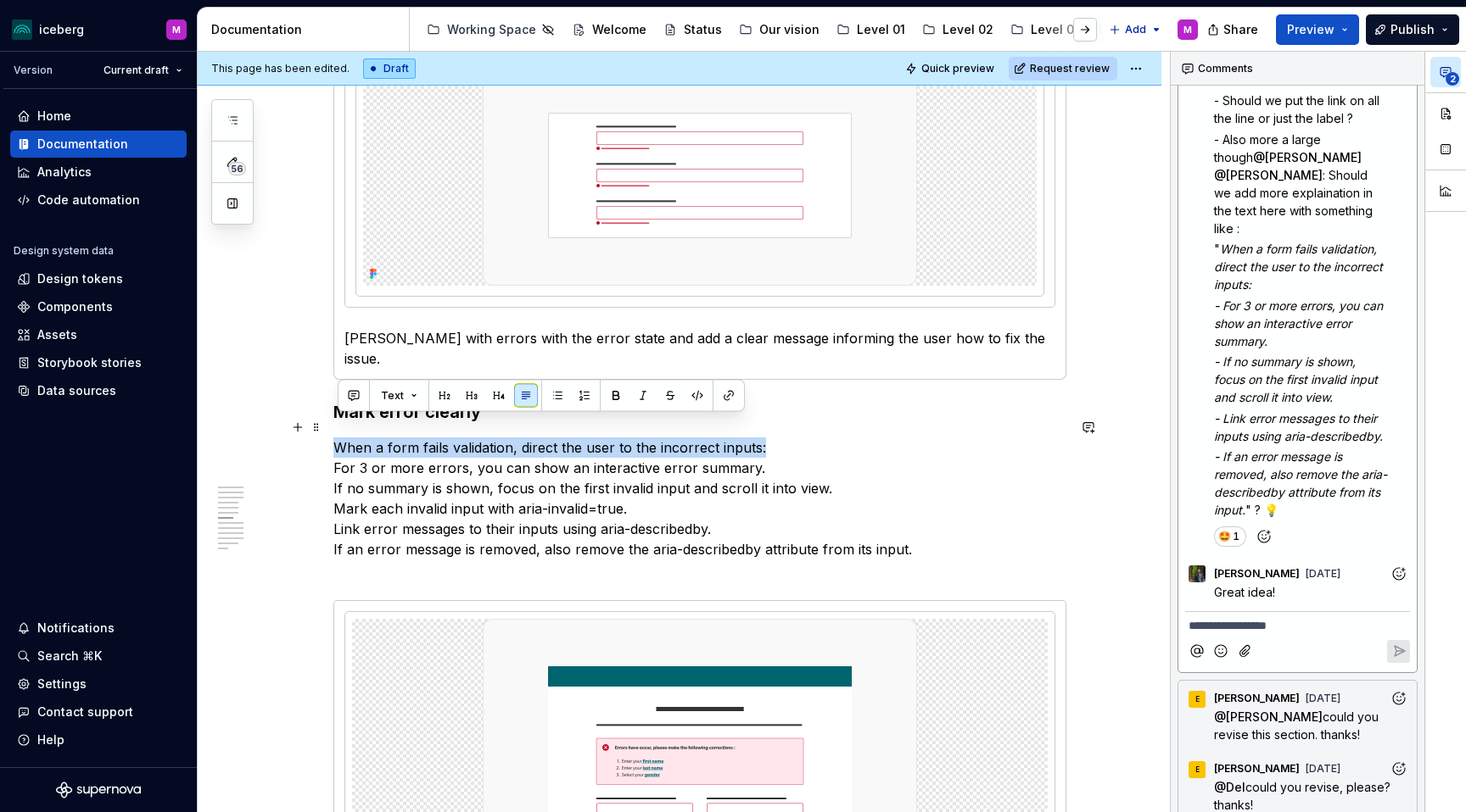
drag, startPoint x: 731, startPoint y: 428, endPoint x: 338, endPoint y: 424, distance: 393.0
click at [338, 438] on p "When a form fails validation, direct the user to the incorrect inputs: For 3 or…" at bounding box center [699, 509] width 733 height 142
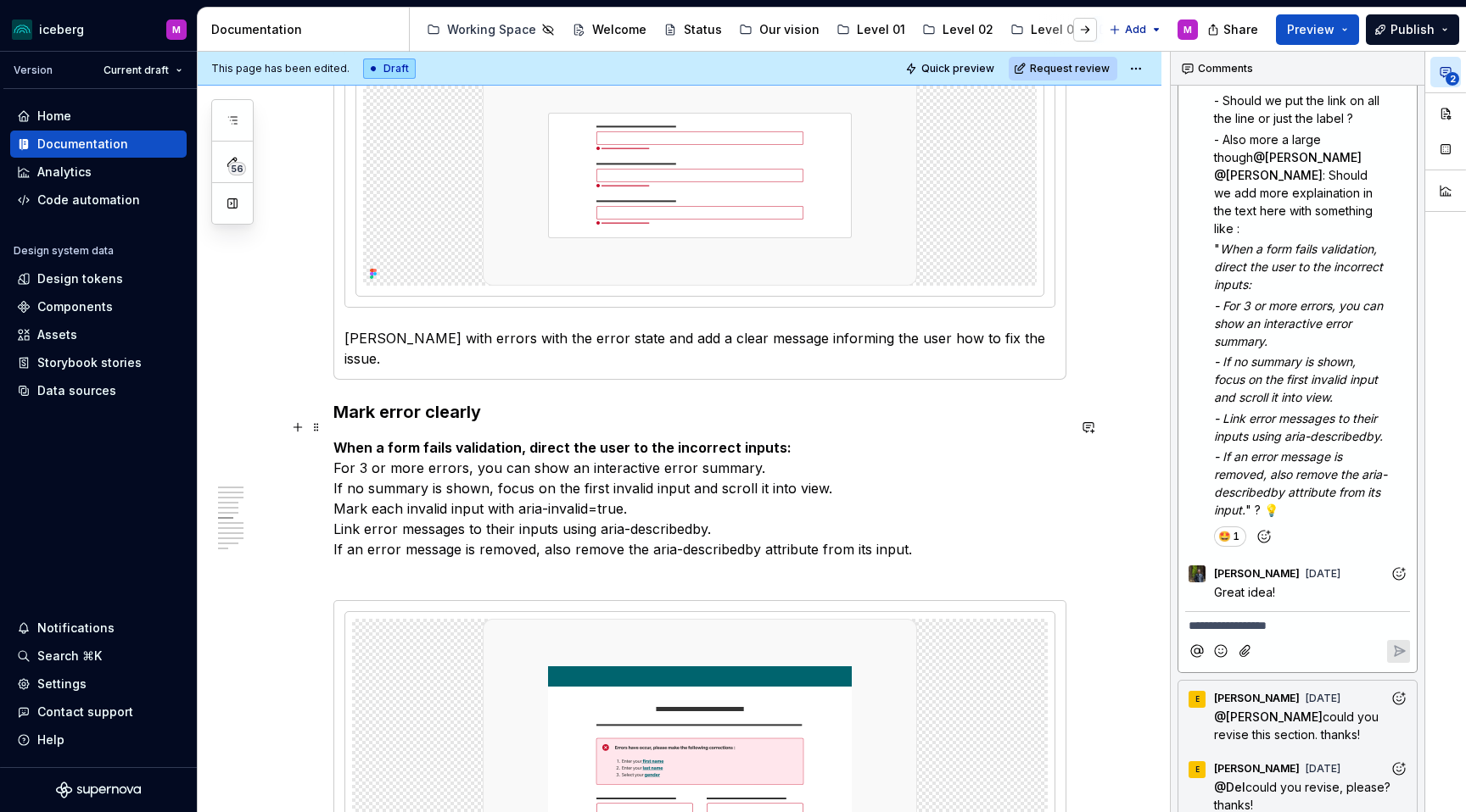
click at [489, 477] on p "When a form fails validation, direct the user to the incorrect inputs: For 3 or…" at bounding box center [699, 509] width 733 height 142
click at [340, 447] on p "When a form fails validation, direct the user to the incorrect inputs: For 3 or…" at bounding box center [699, 509] width 733 height 142
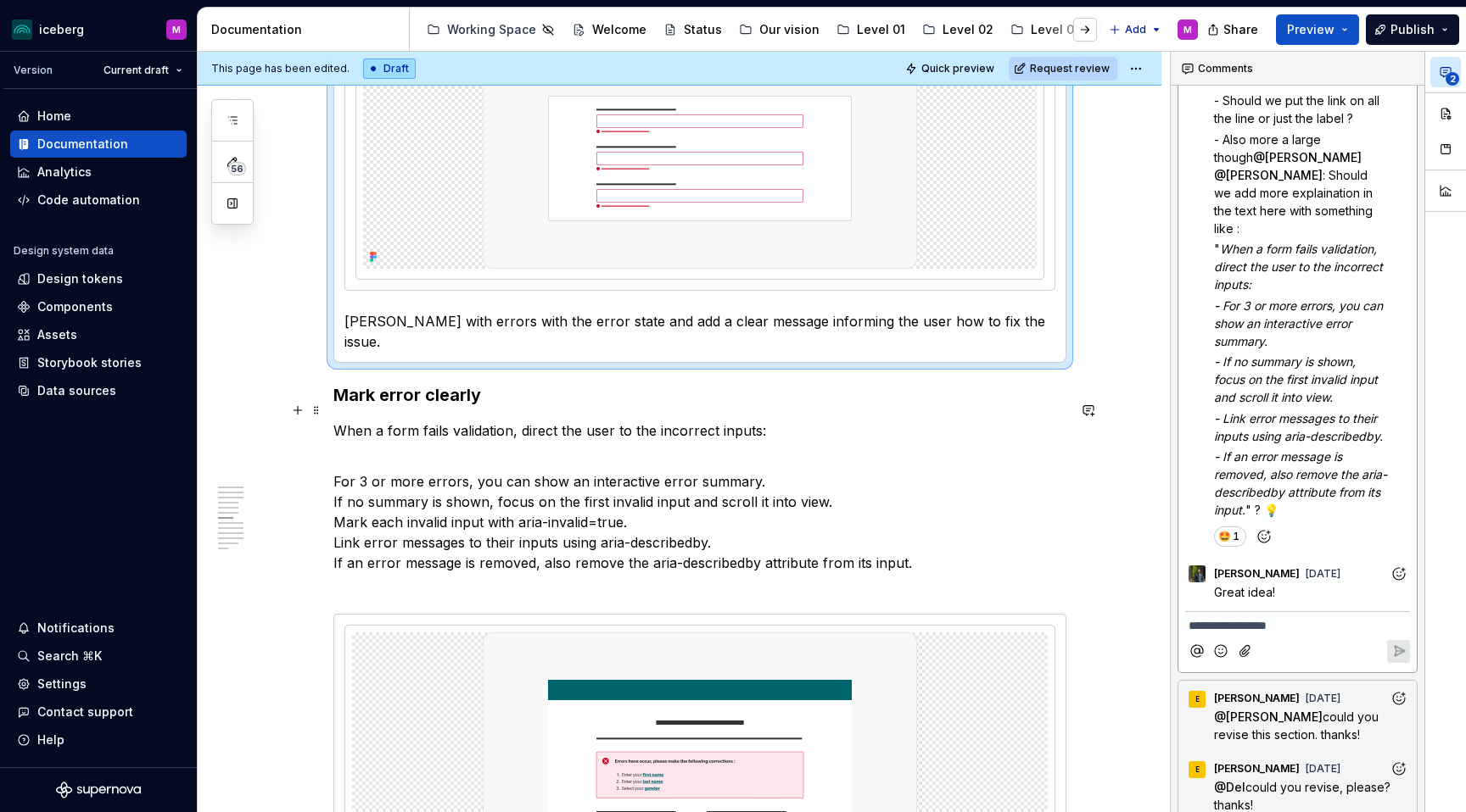
scroll to position [2943, 0]
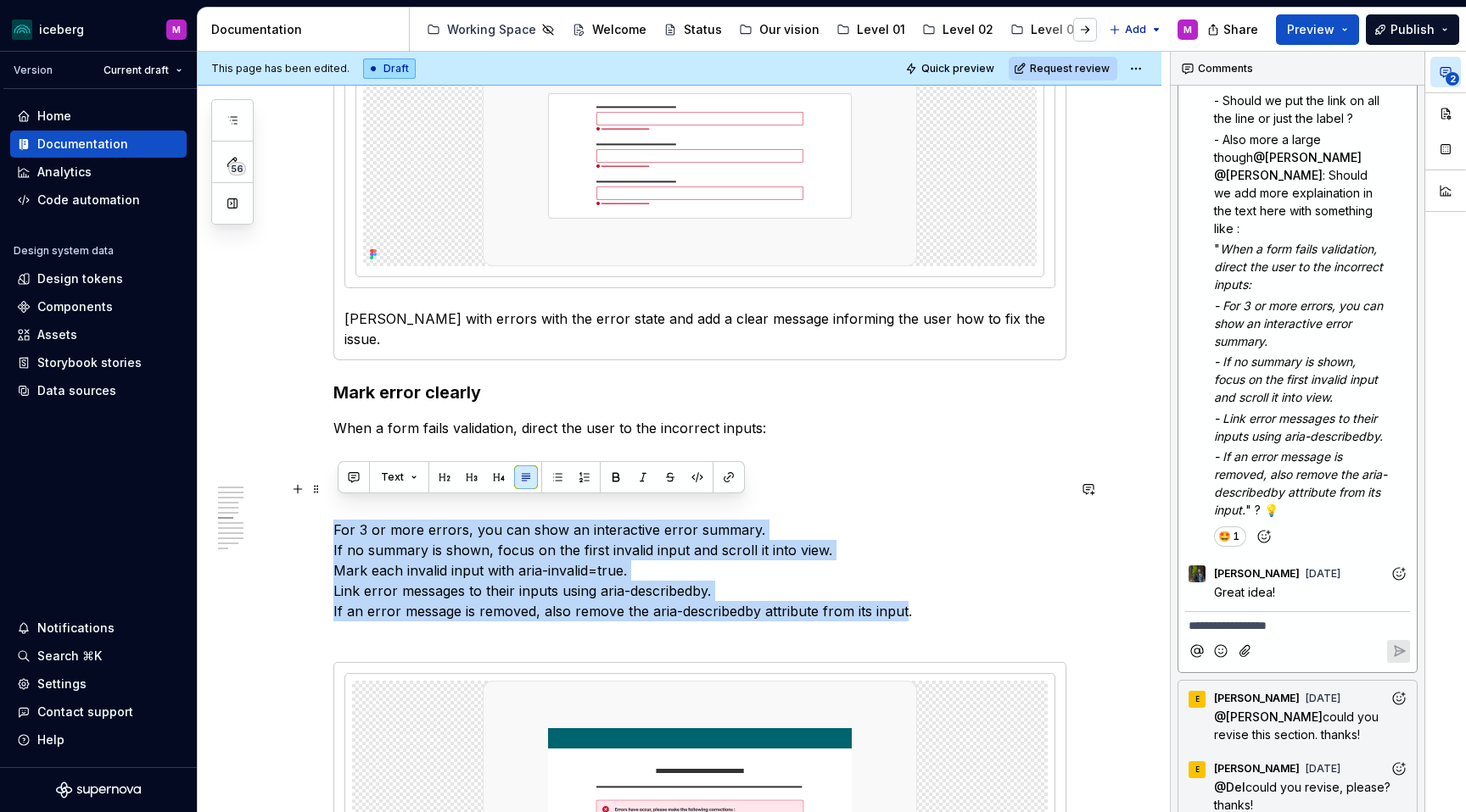
drag, startPoint x: 560, startPoint y: 518, endPoint x: 907, endPoint y: 593, distance: 355.0
click at [907, 593] on p "For 3 or more errors, you can show an interactive error summary. If no summary …" at bounding box center [699, 570] width 733 height 142
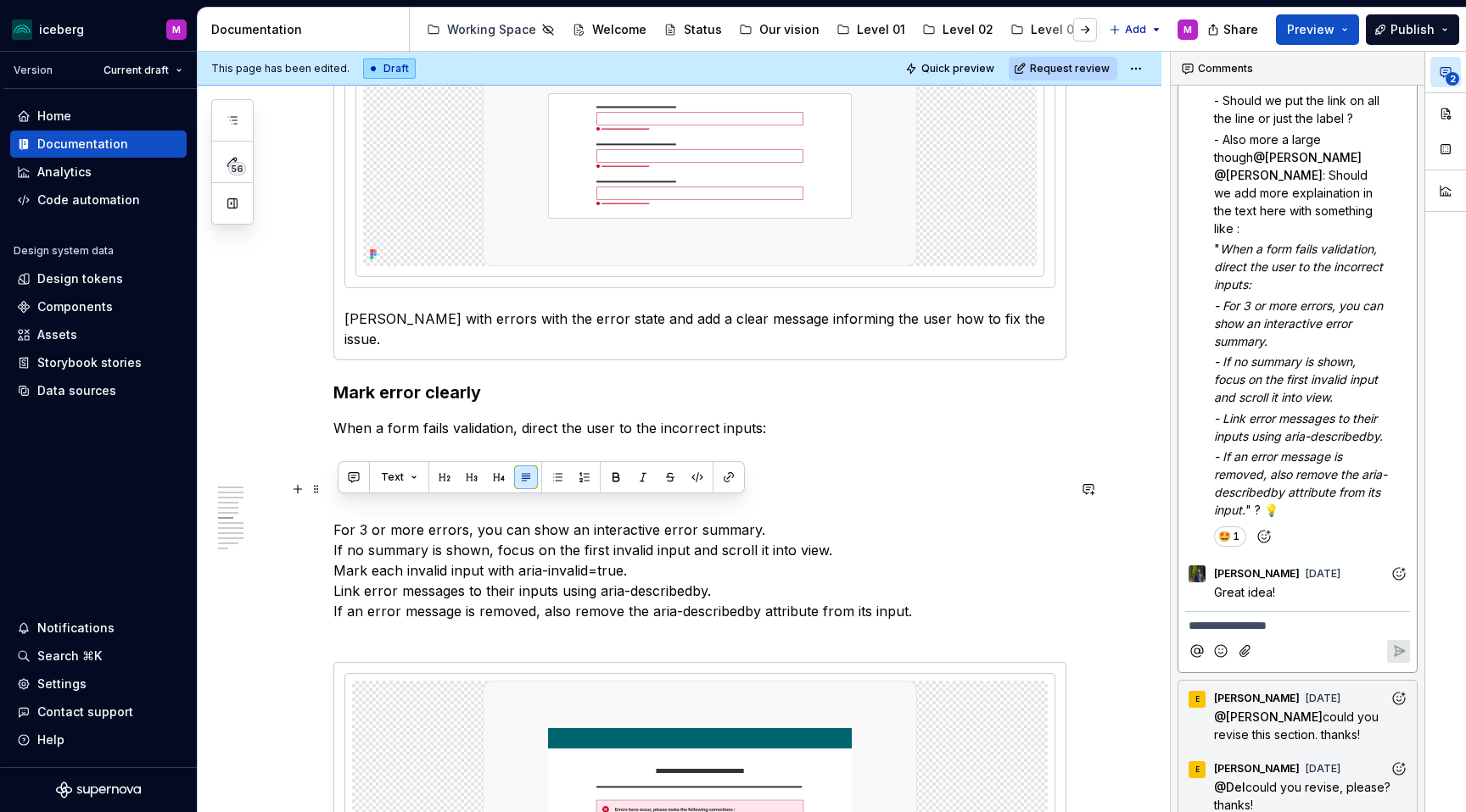
click at [930, 589] on p "For 3 or more errors, you can show an interactive error summary. If no summary …" at bounding box center [699, 570] width 733 height 142
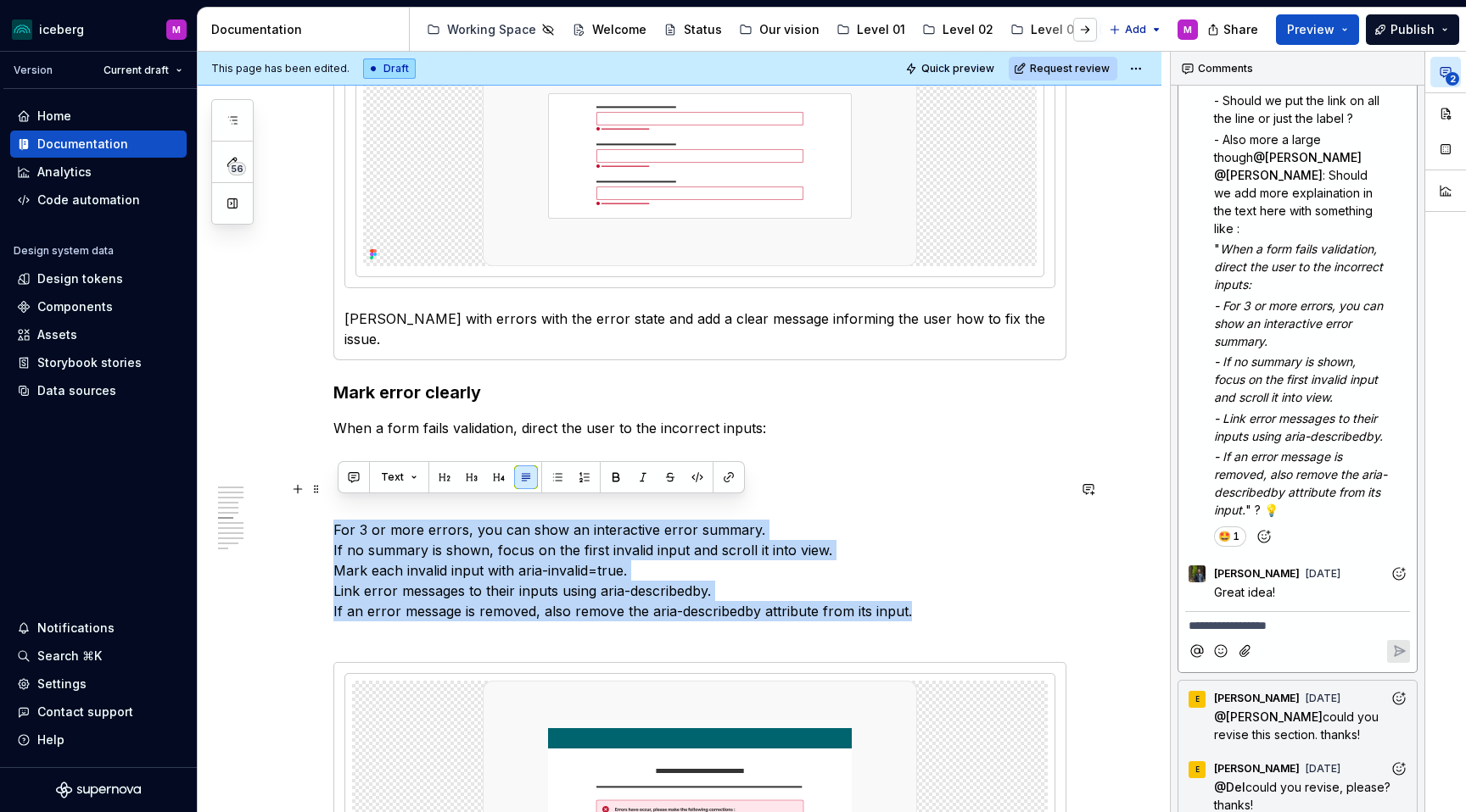
drag, startPoint x: 762, startPoint y: 568, endPoint x: 335, endPoint y: 514, distance: 430.4
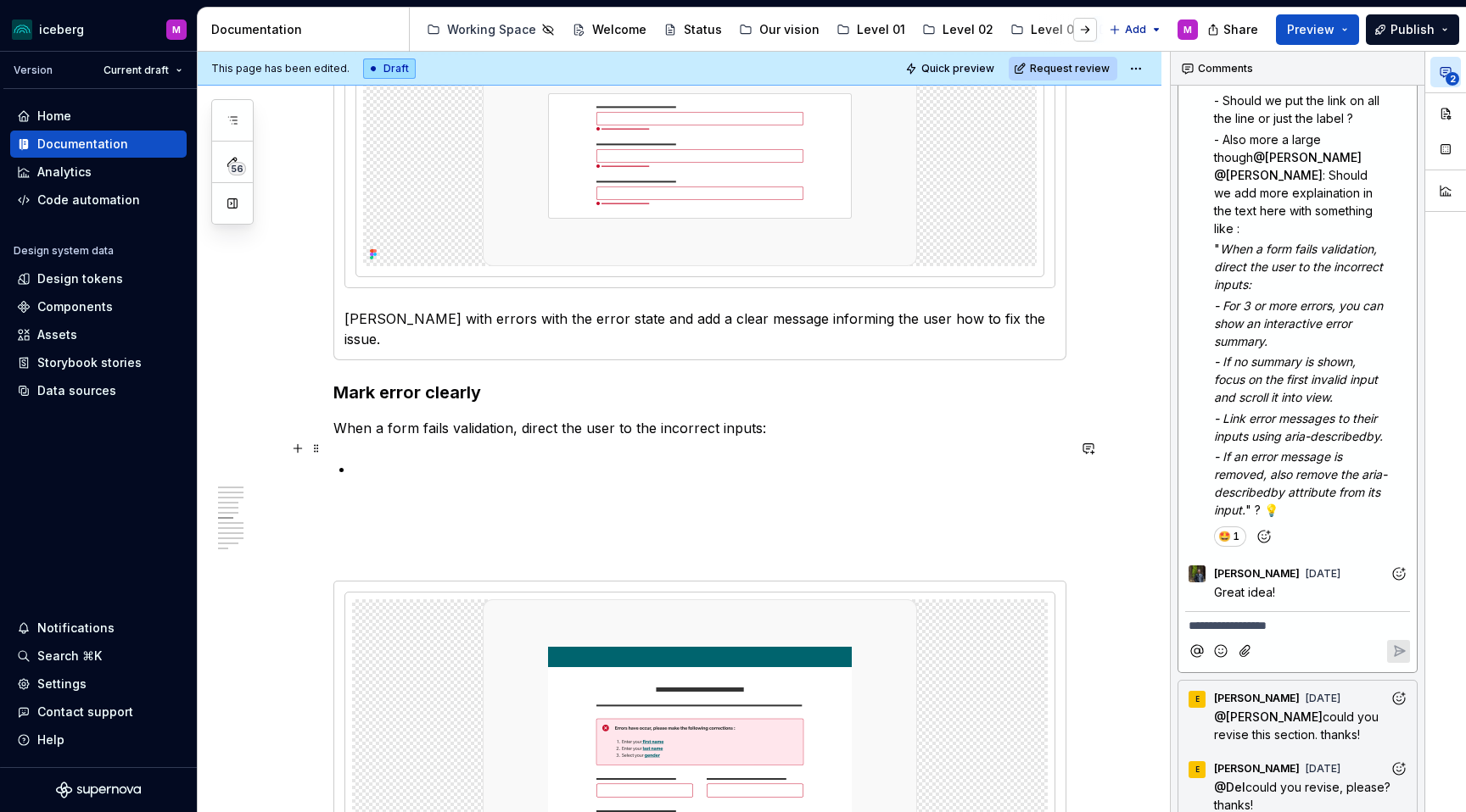
click at [406, 459] on p at bounding box center [710, 468] width 713 height 20
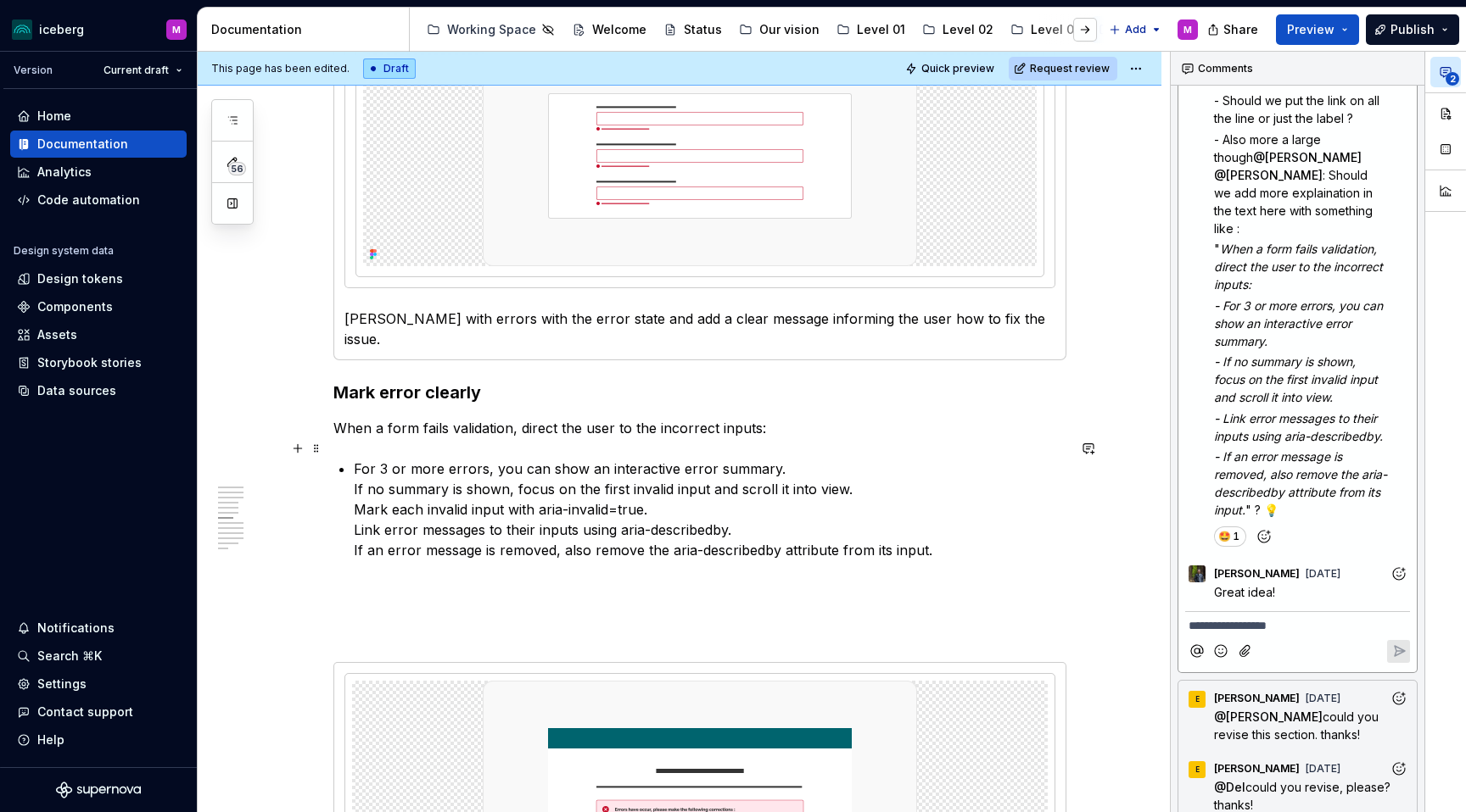
click at [807, 459] on p "For 3 or more errors, you can show an interactive error summary. If no summary …" at bounding box center [710, 509] width 713 height 101
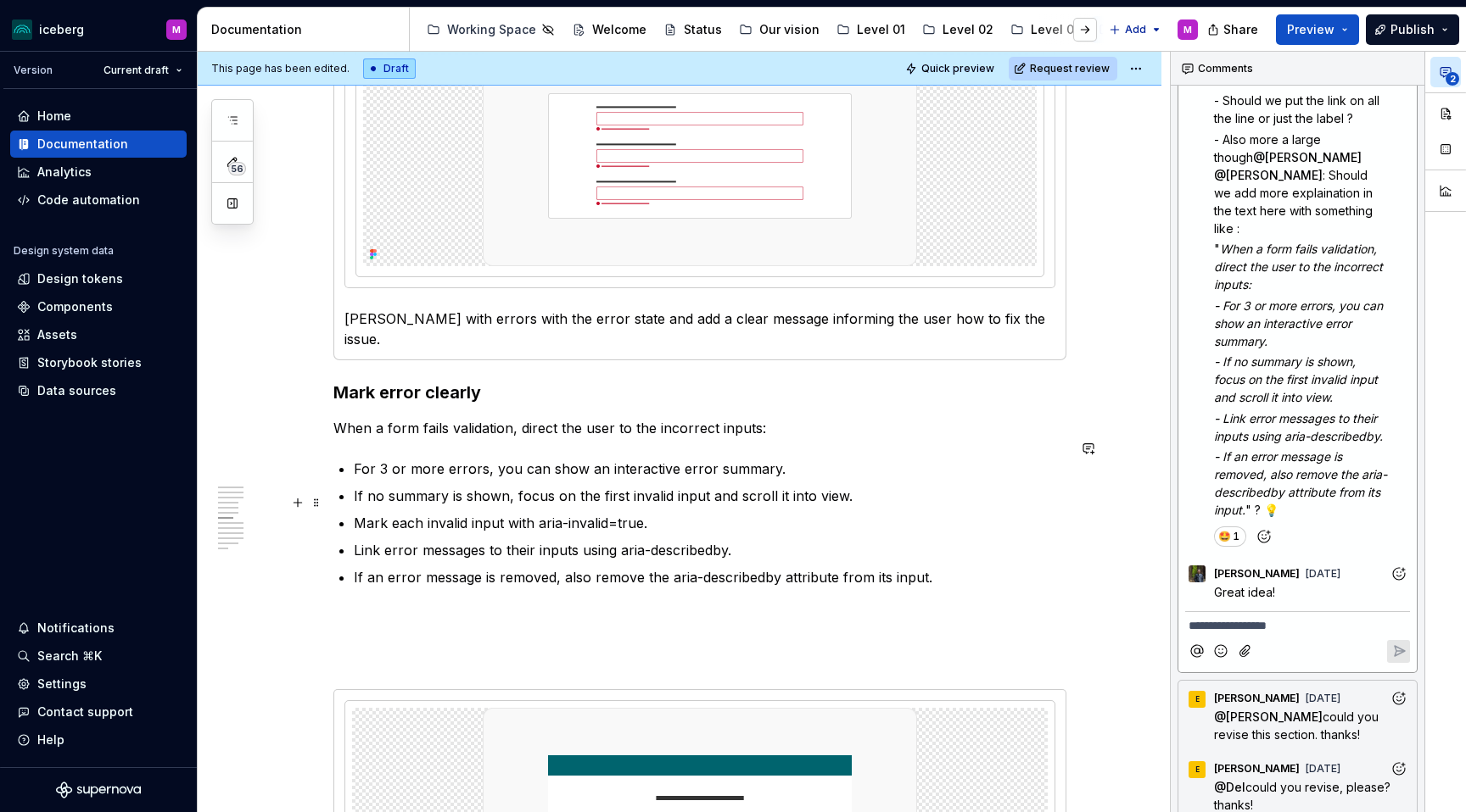
click at [617, 514] on p "Mark each invalid input with aria-invalid=true." at bounding box center [710, 523] width 713 height 20
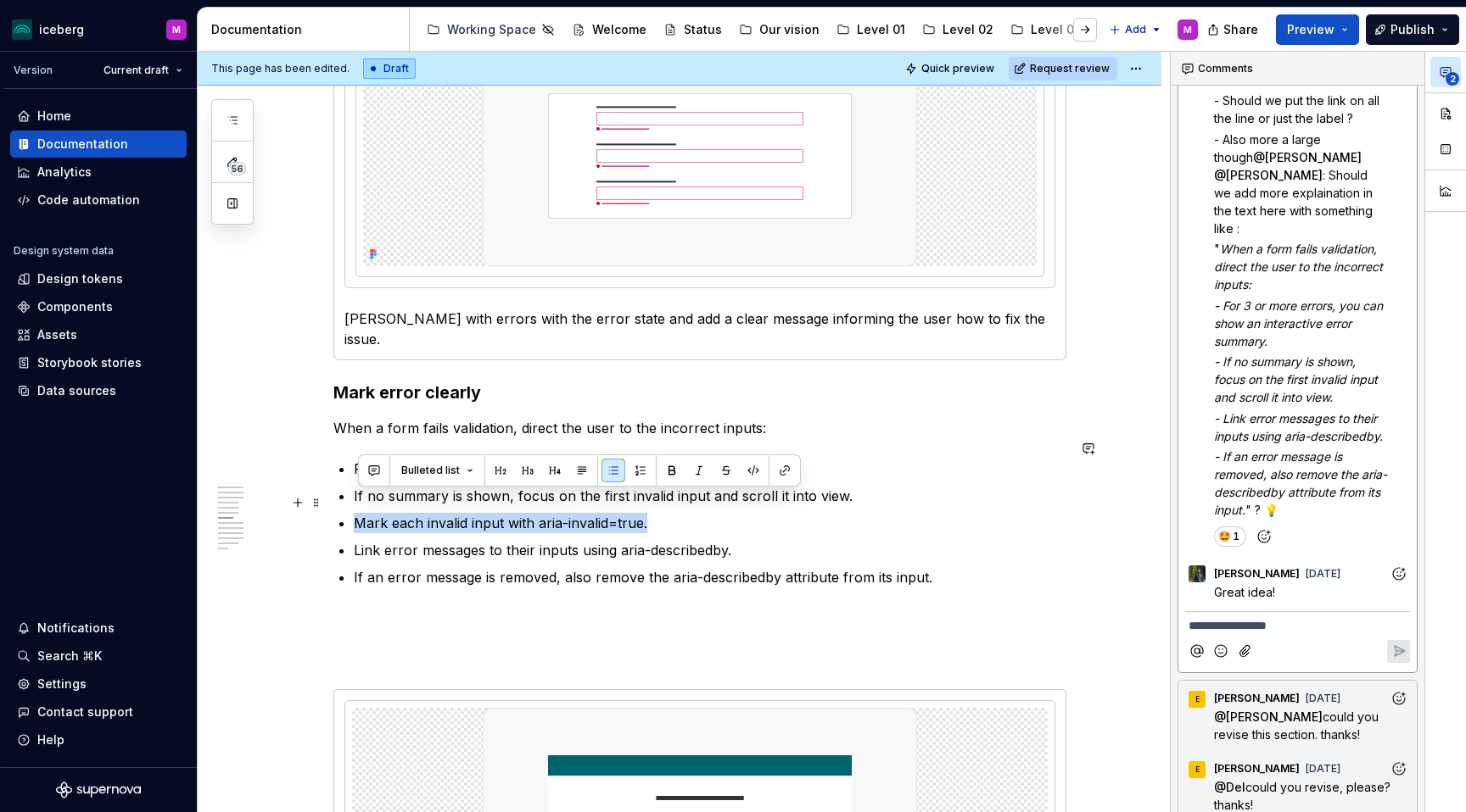
drag, startPoint x: 650, startPoint y: 502, endPoint x: 362, endPoint y: 505, distance: 288.0
click at [362, 514] on p "Mark each invalid input with aria-invalid=true." at bounding box center [710, 523] width 713 height 20
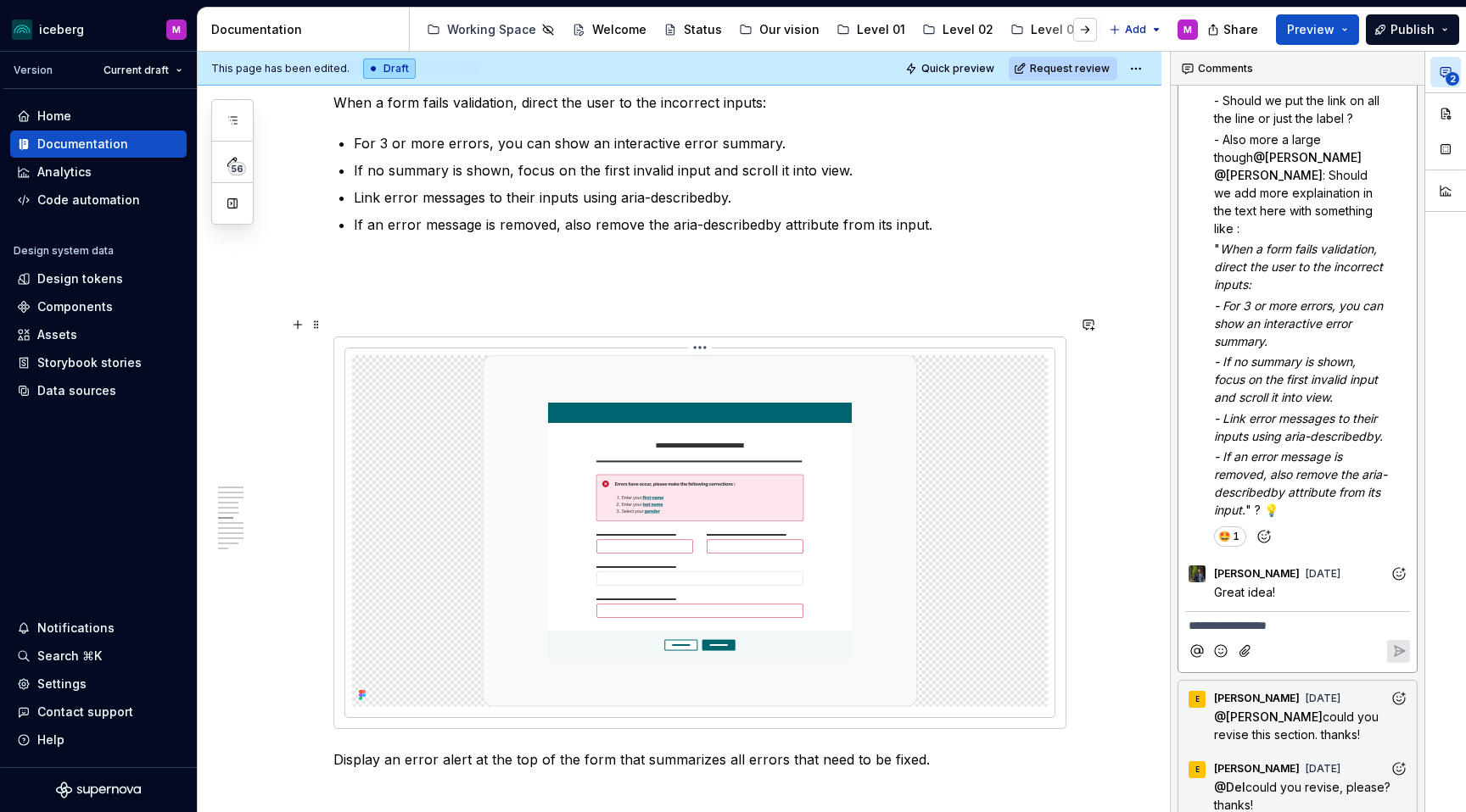
scroll to position [3257, 0]
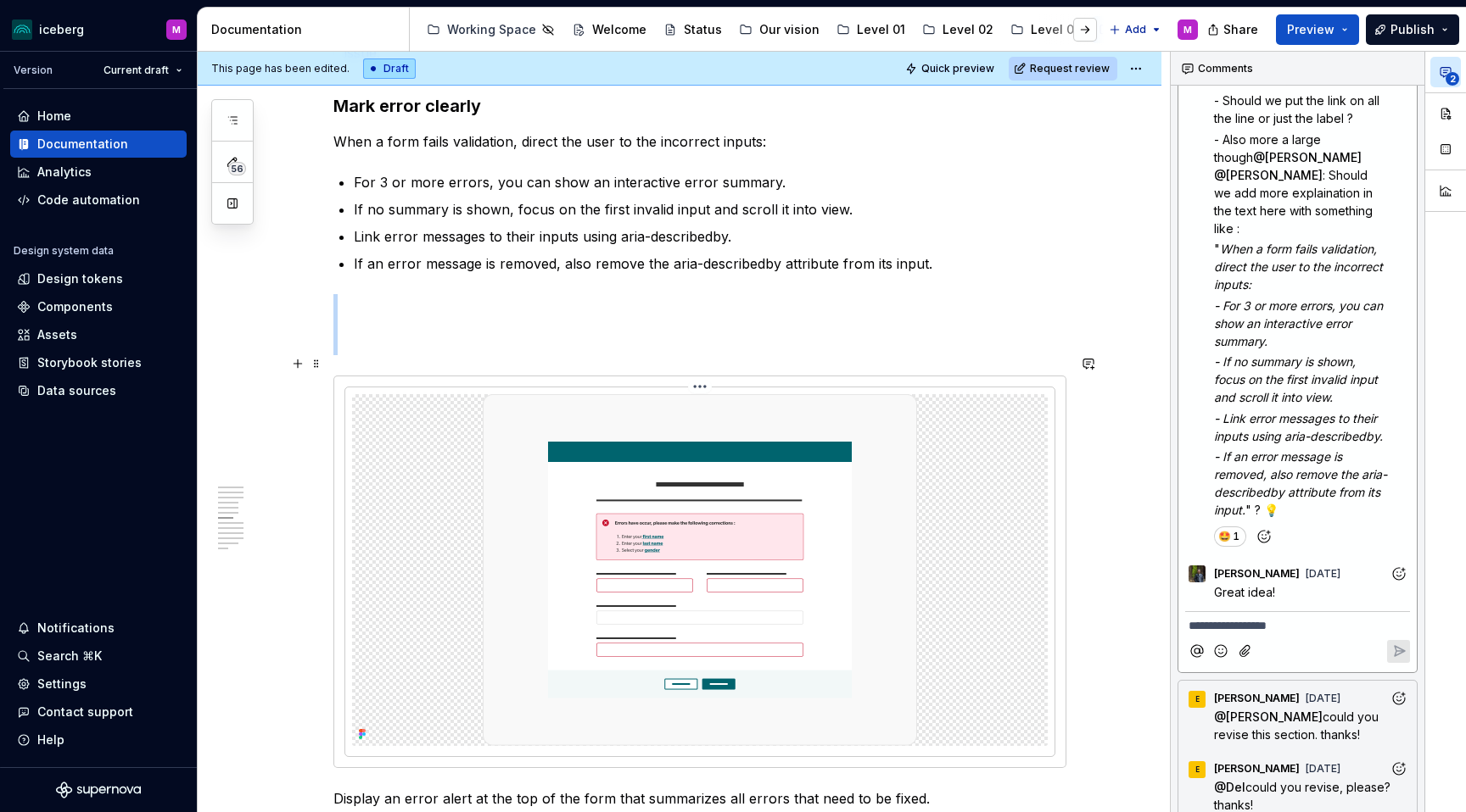
click at [604, 481] on img at bounding box center [699, 569] width 434 height 352
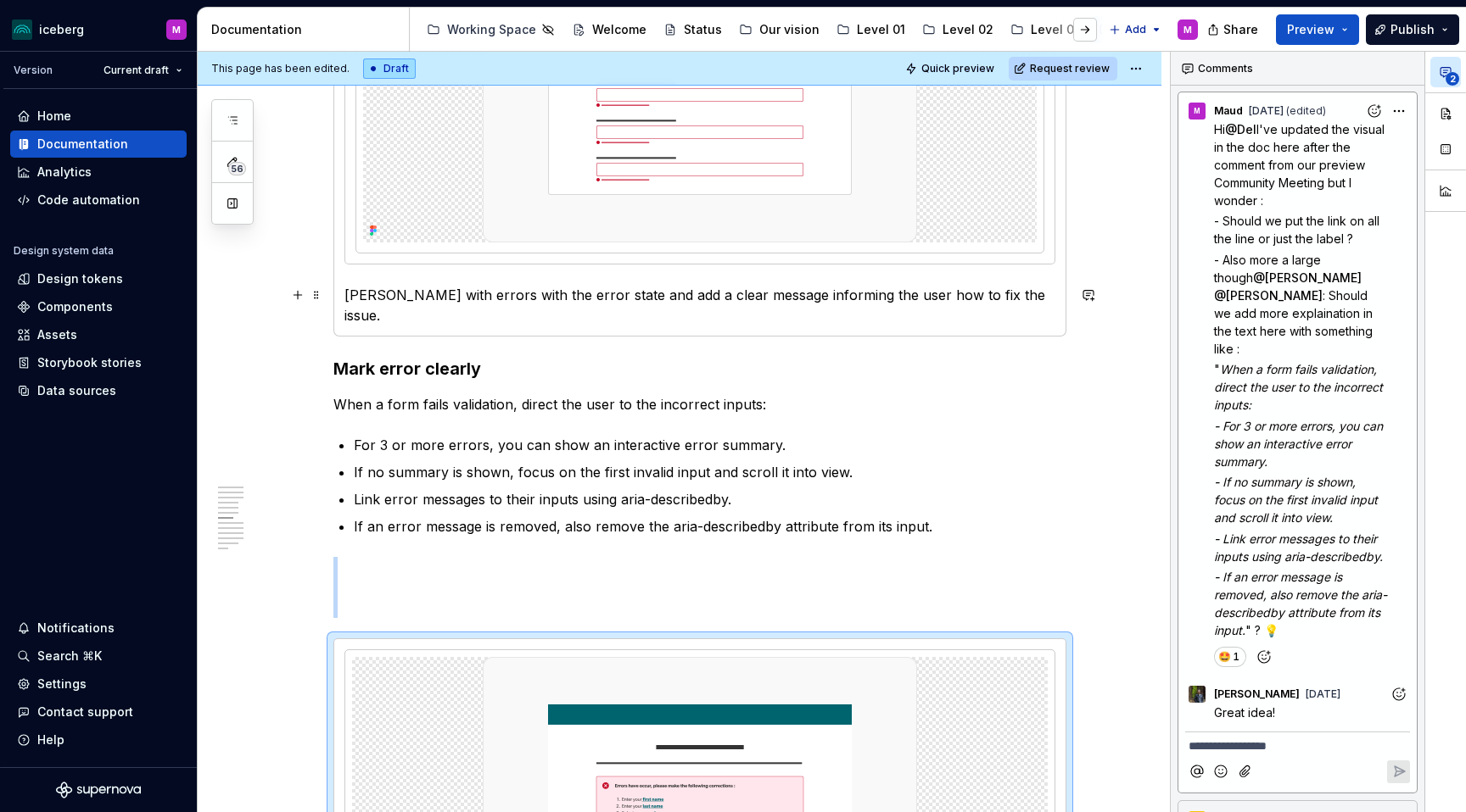
scroll to position [2932, 0]
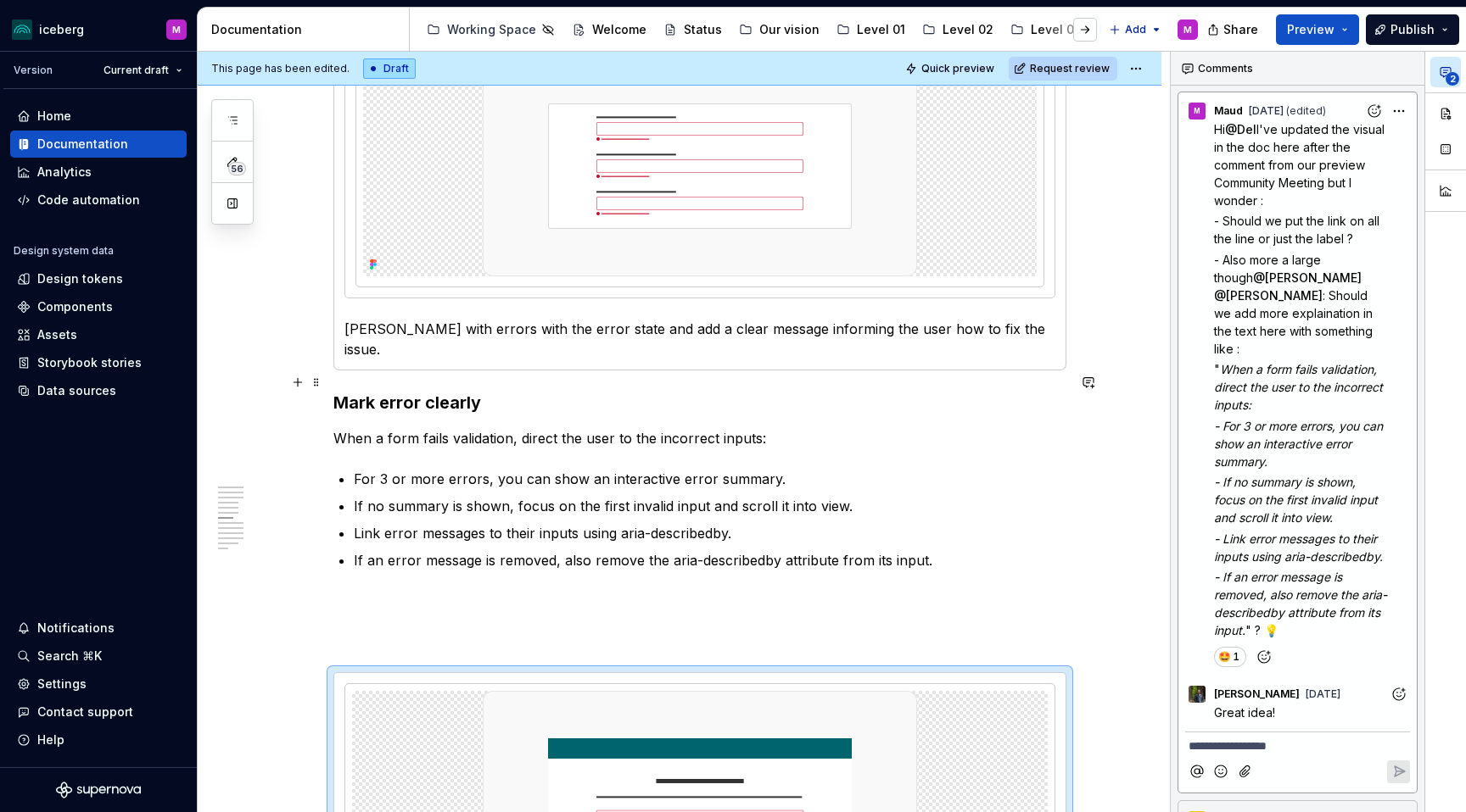
click at [341, 391] on h3 "Mark error clearly" at bounding box center [699, 403] width 733 height 24
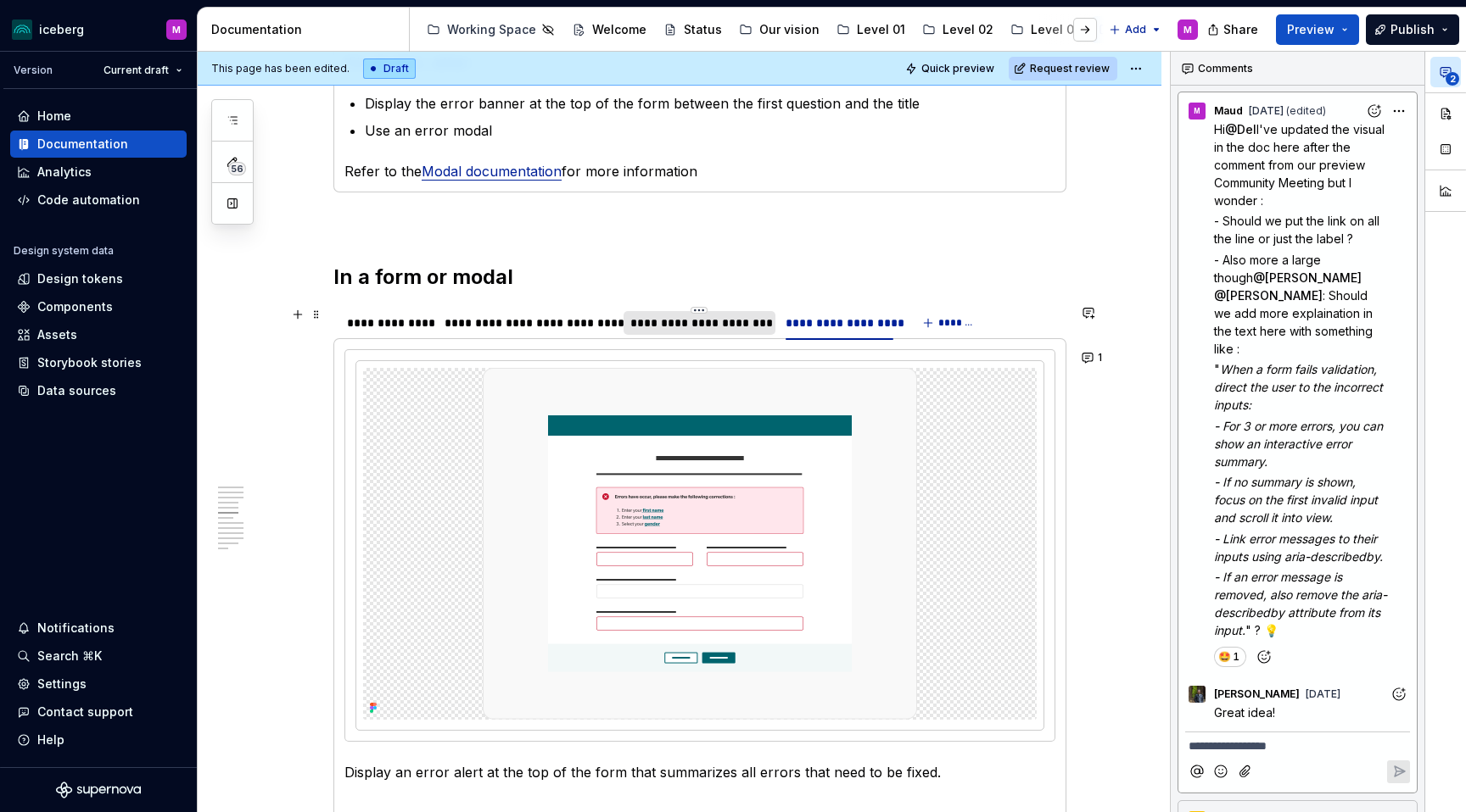
scroll to position [1771, 0]
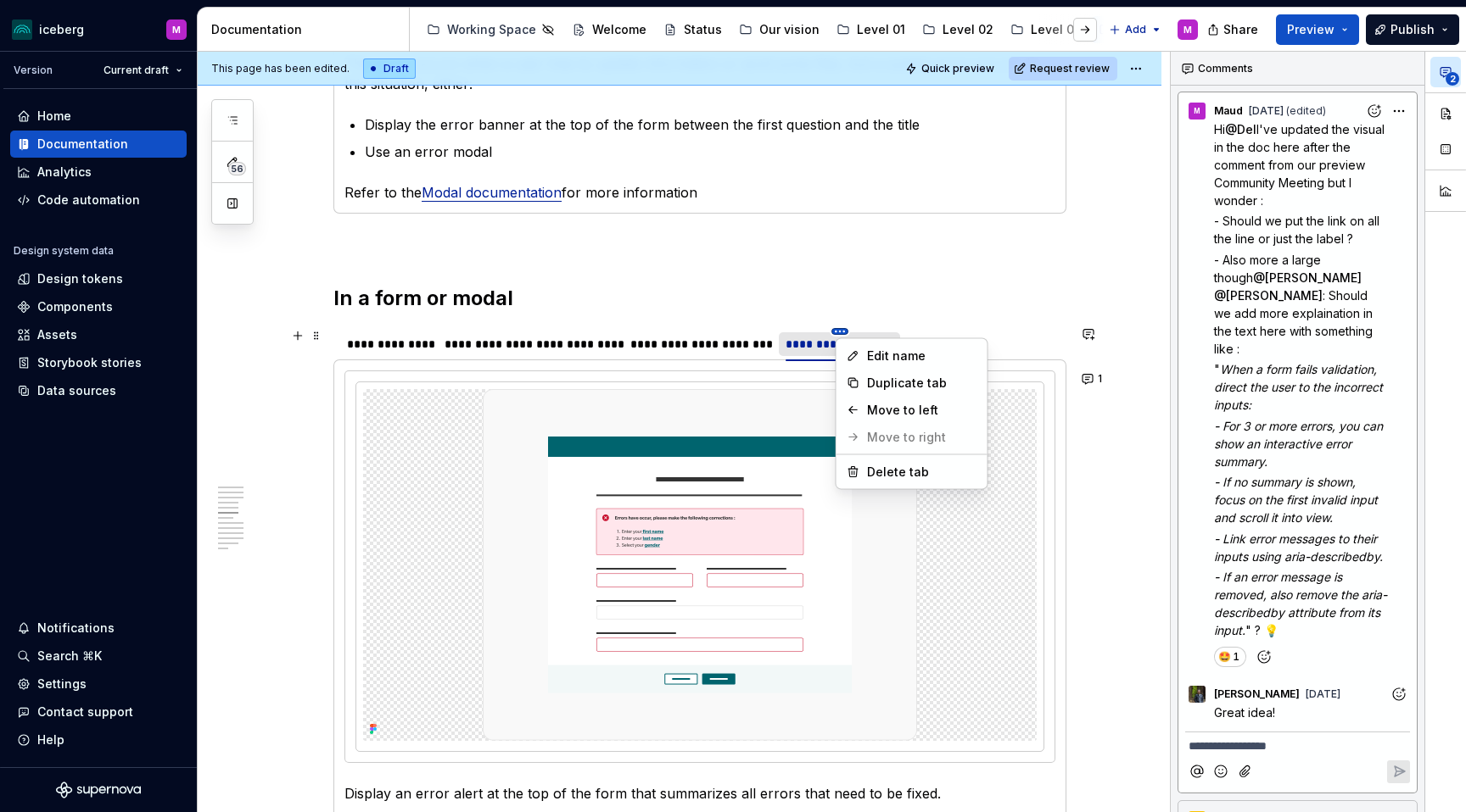
click at [844, 332] on html "iceberg M Version Current draft Home Documentation Analytics Code automation De…" at bounding box center [733, 406] width 1466 height 812
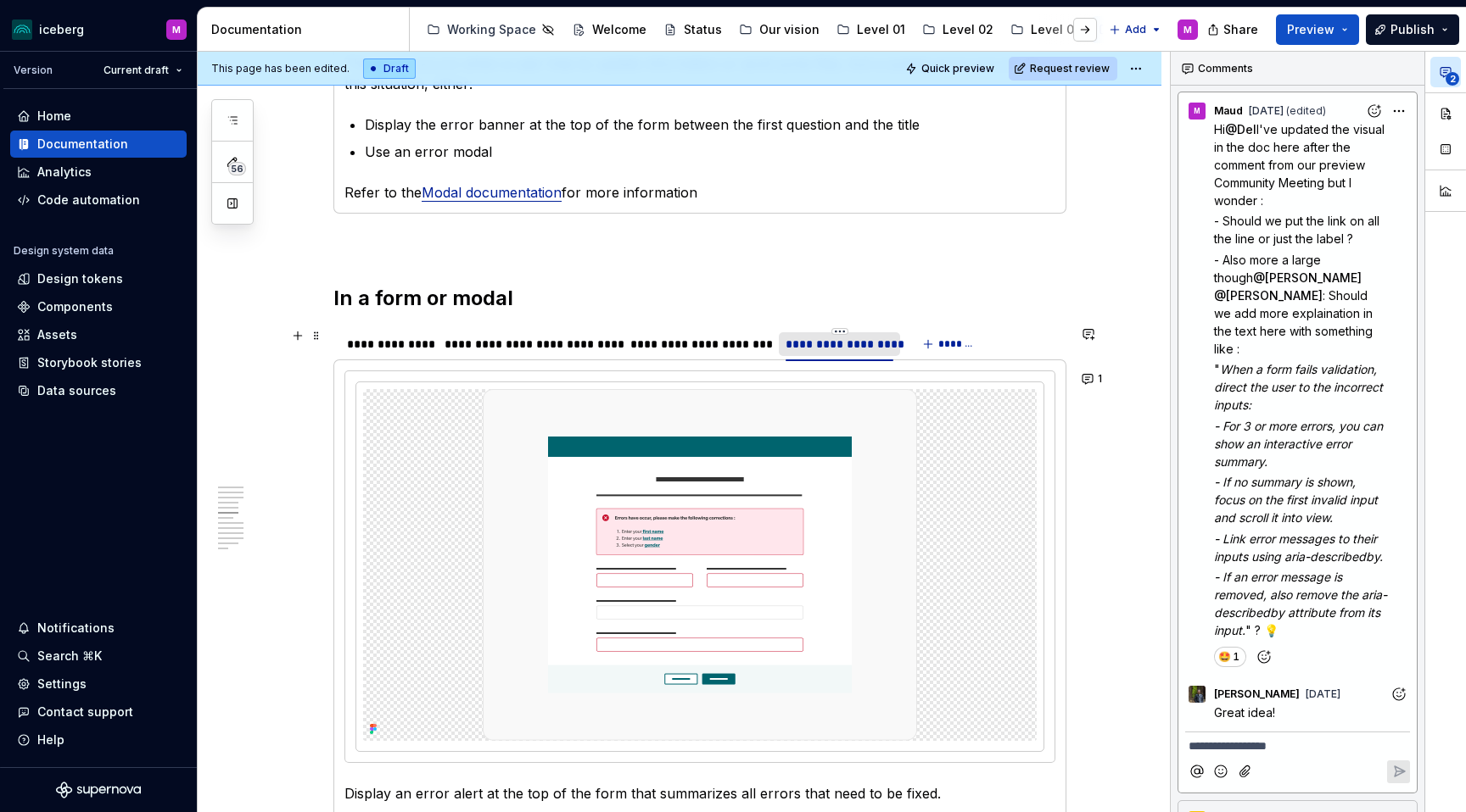
click at [832, 344] on div "**********" at bounding box center [840, 344] width 108 height 17
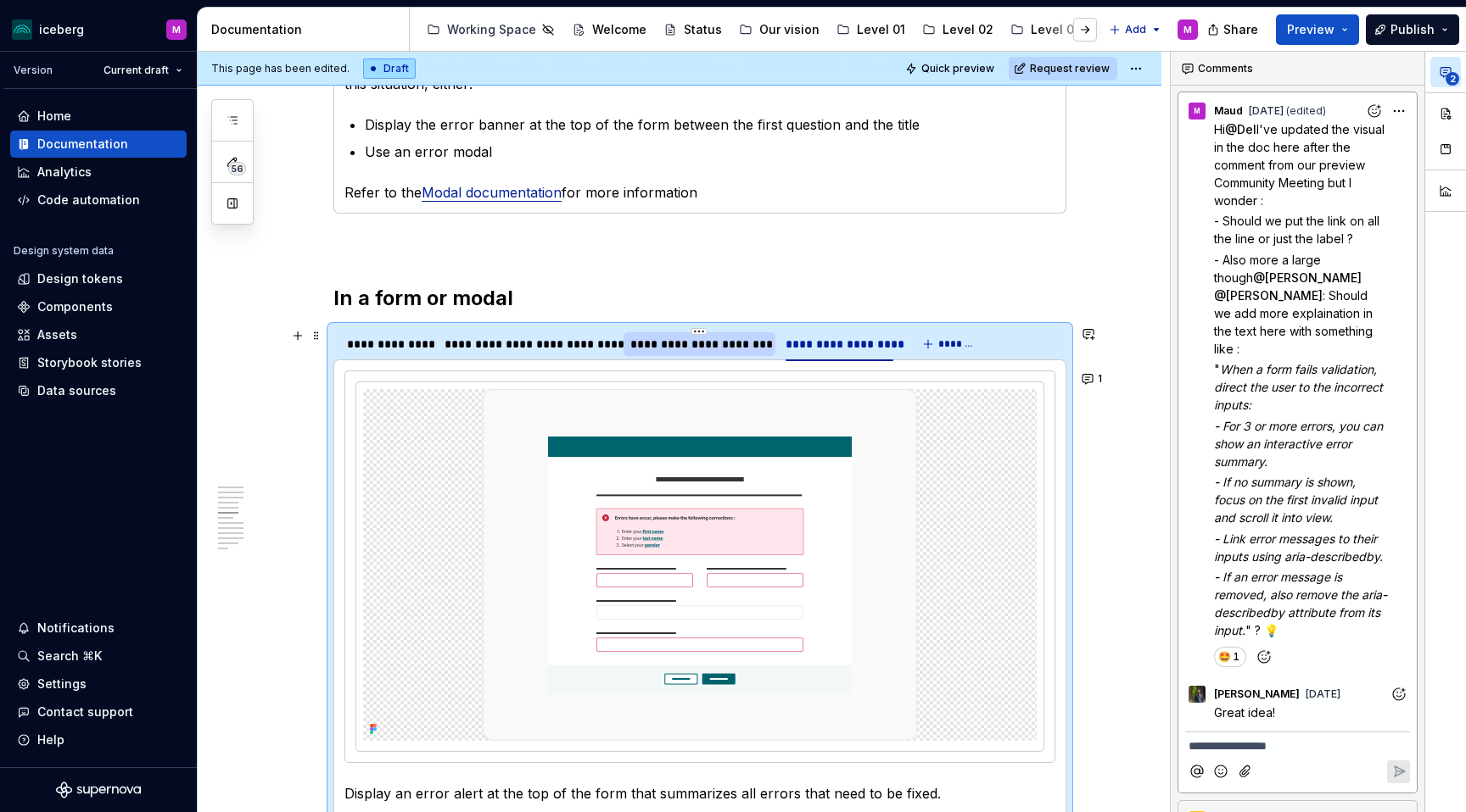
click at [740, 344] on div "**********" at bounding box center [699, 344] width 138 height 17
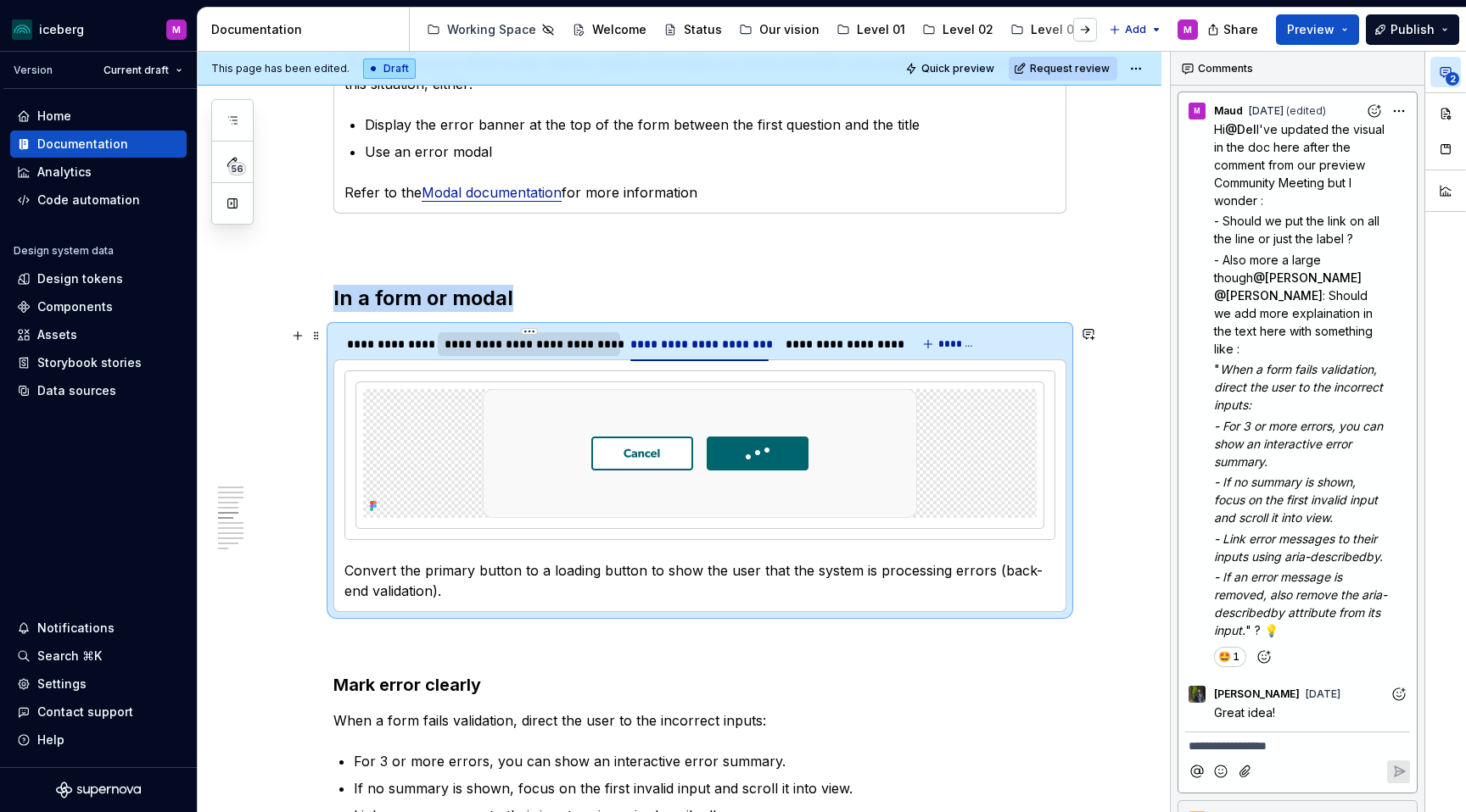
drag, startPoint x: 591, startPoint y: 349, endPoint x: 494, endPoint y: 353, distance: 97.1
click at [591, 349] on div "**********" at bounding box center [528, 344] width 168 height 17
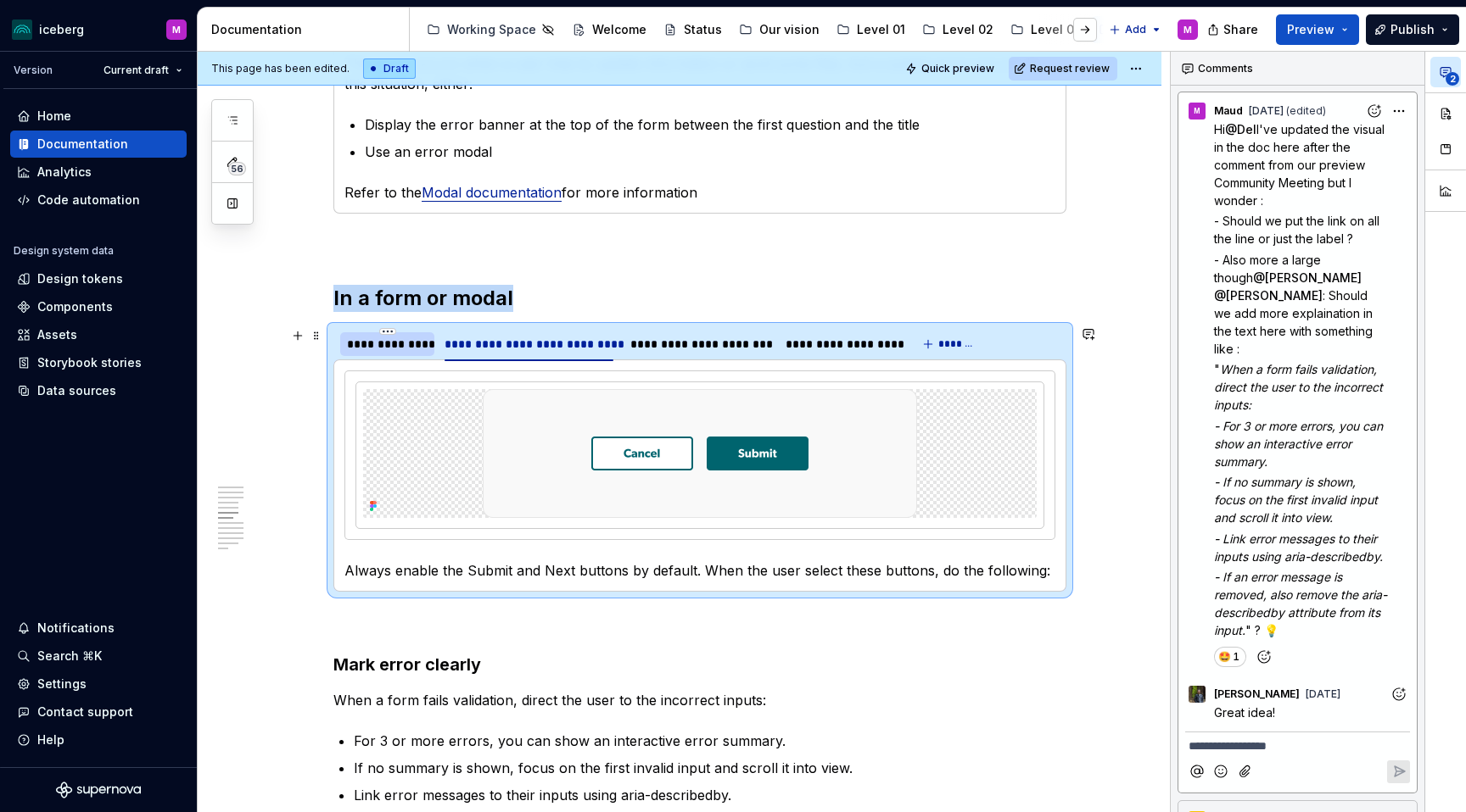
click at [409, 350] on div "**********" at bounding box center [387, 344] width 81 height 17
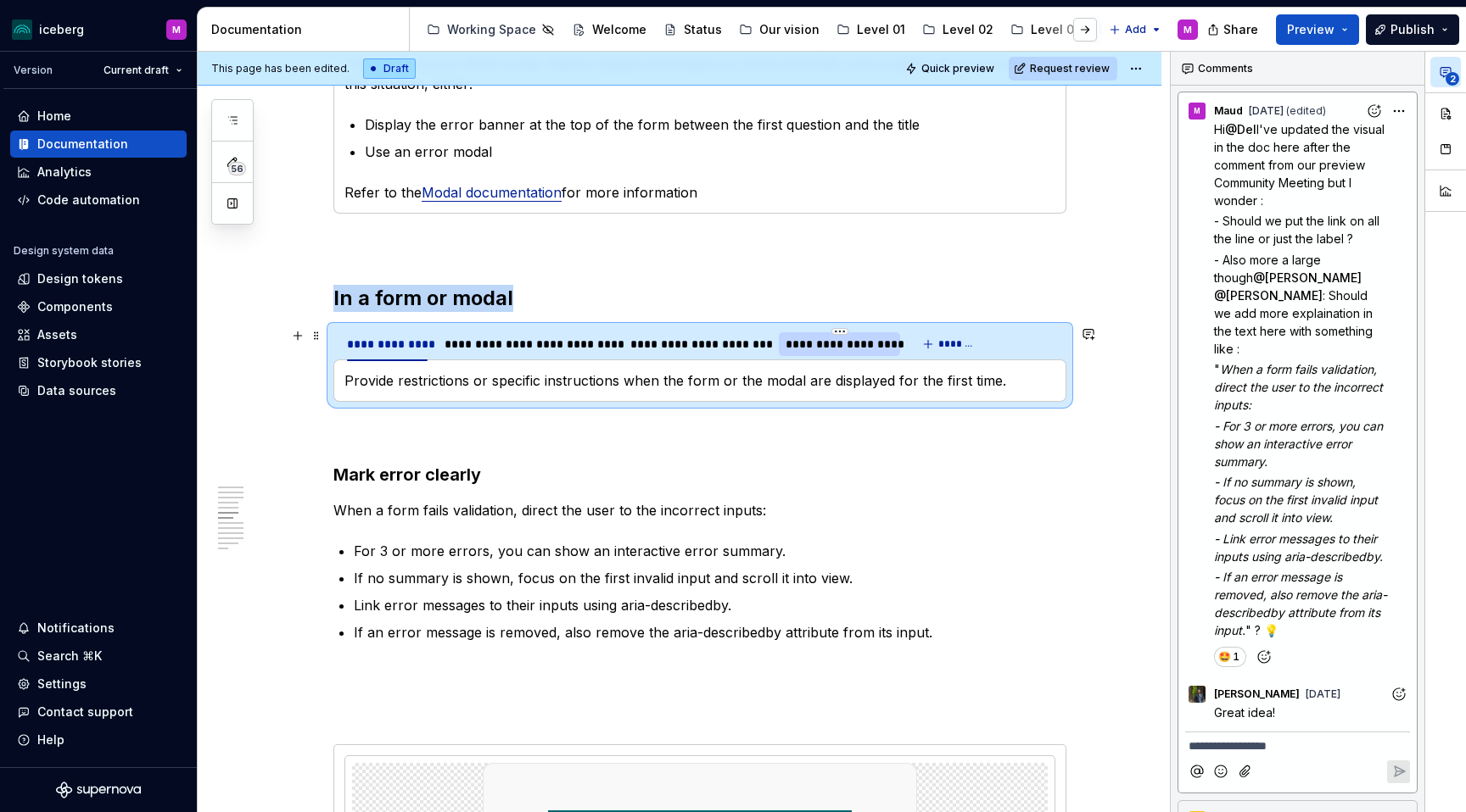
click at [845, 350] on div "**********" at bounding box center [840, 344] width 108 height 17
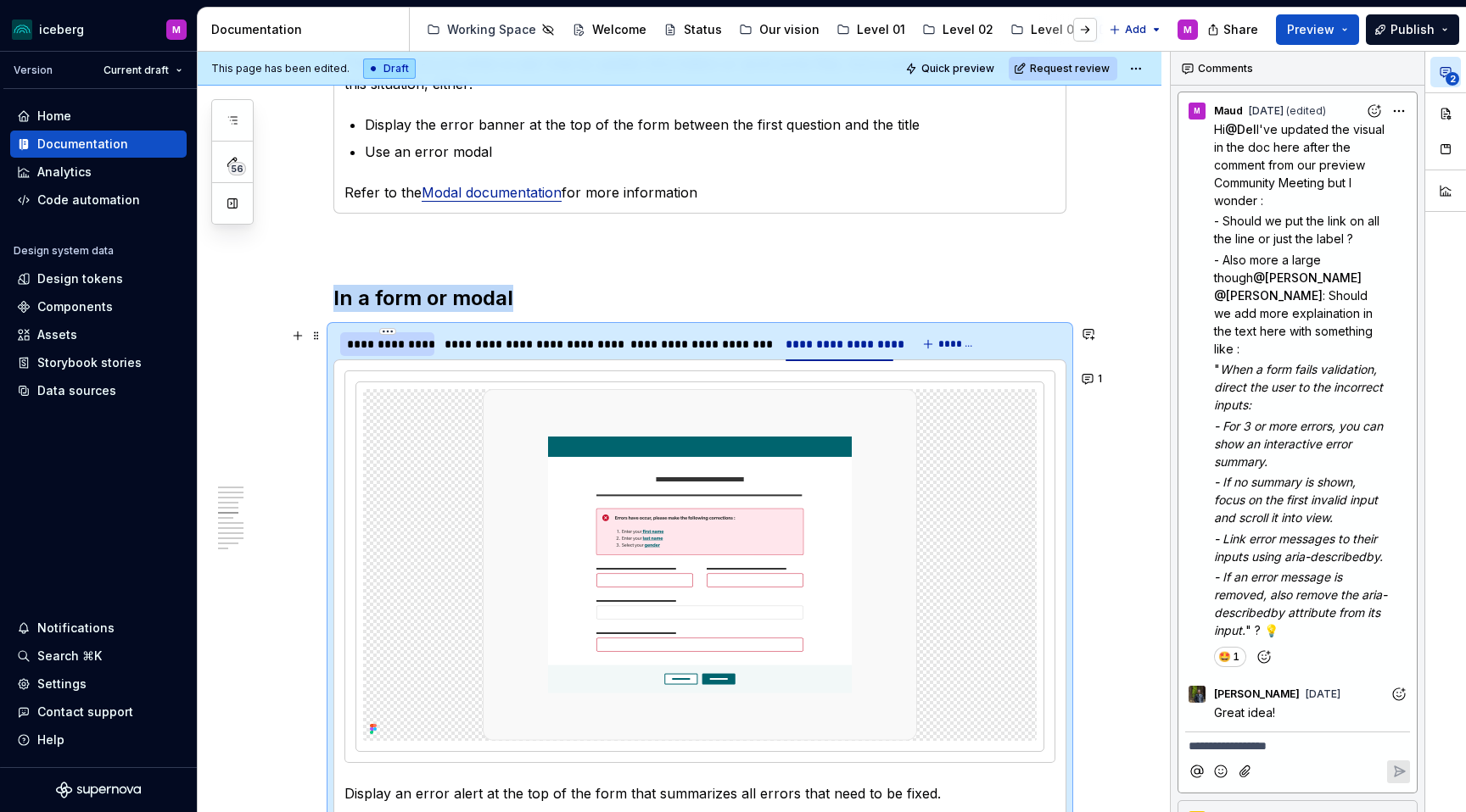
click at [377, 352] on div "**********" at bounding box center [387, 344] width 94 height 24
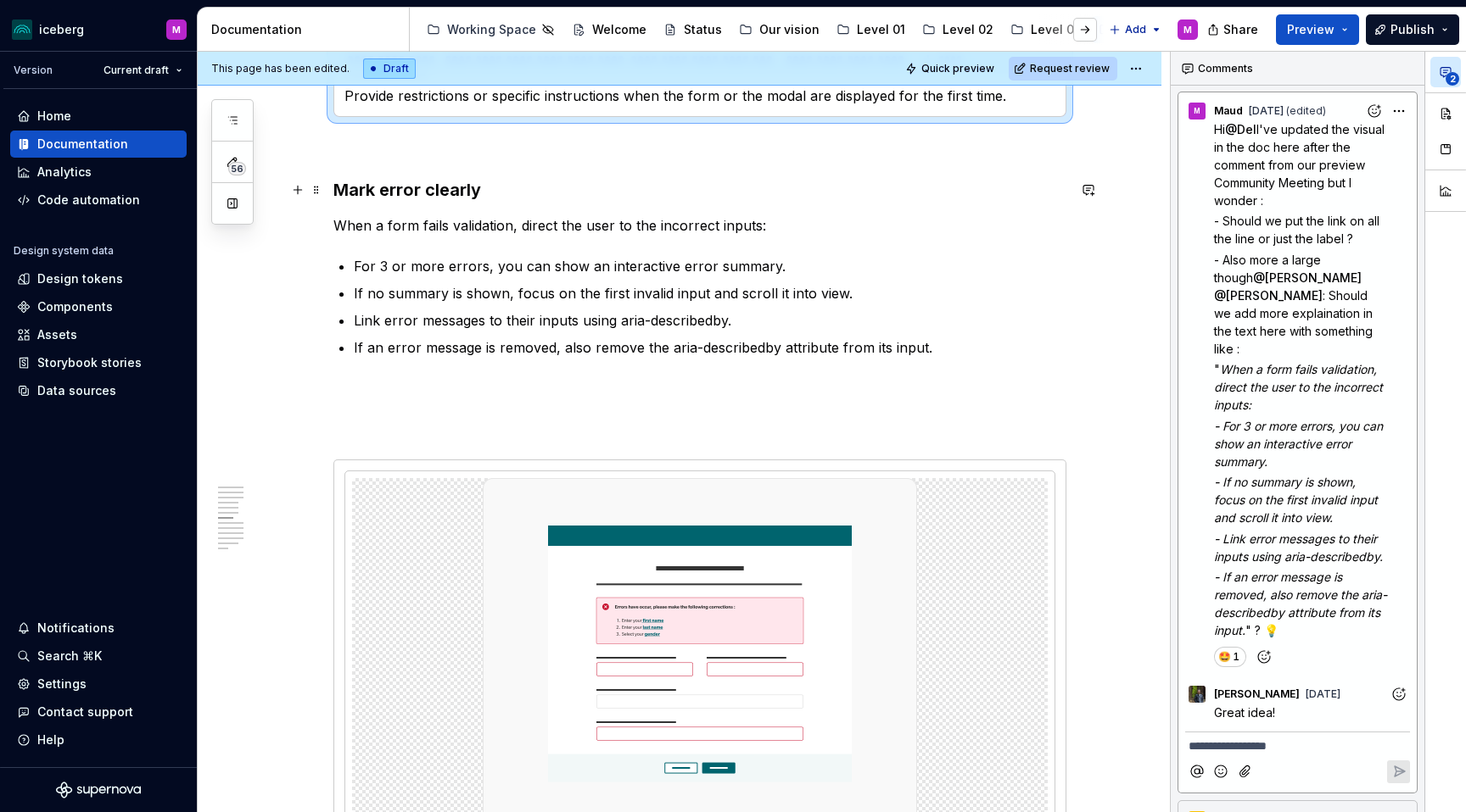
scroll to position [2060, 0]
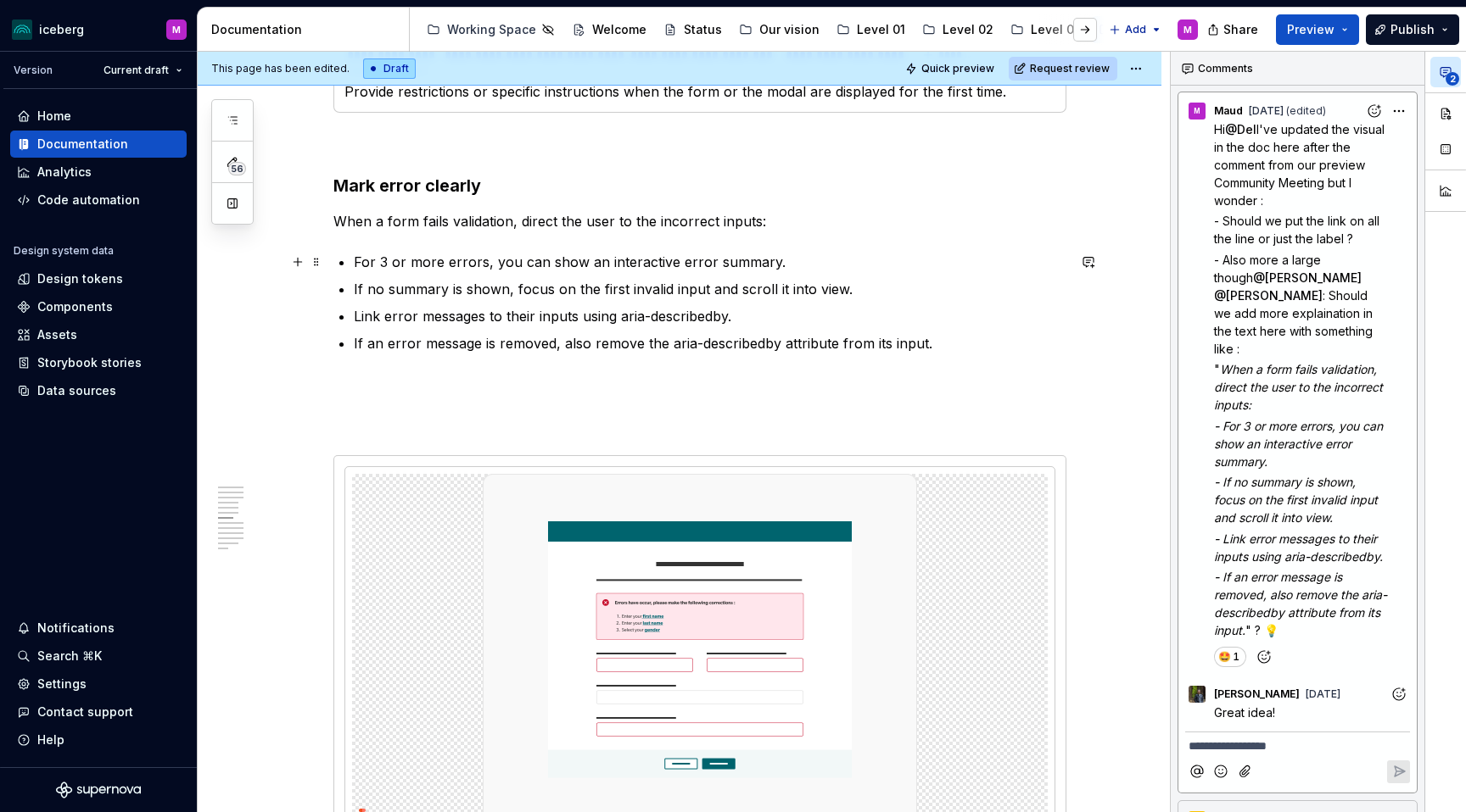
click at [821, 264] on p "For 3 or more errors, you can show an interactive error summary." at bounding box center [710, 262] width 713 height 20
click at [960, 345] on p "If an error message is removed, also remove the aria-describedby attribute from…" at bounding box center [710, 343] width 713 height 20
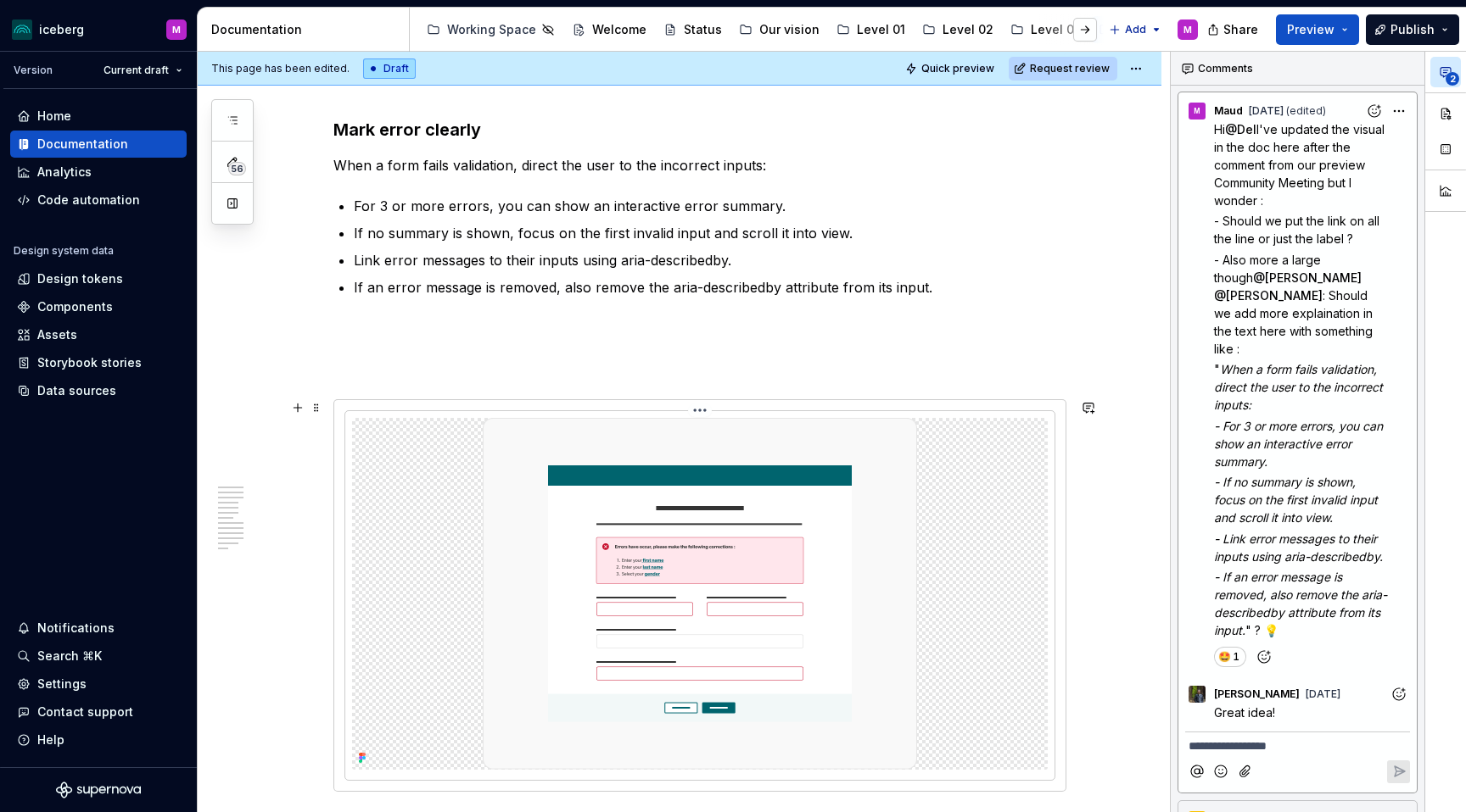
scroll to position [2090, 0]
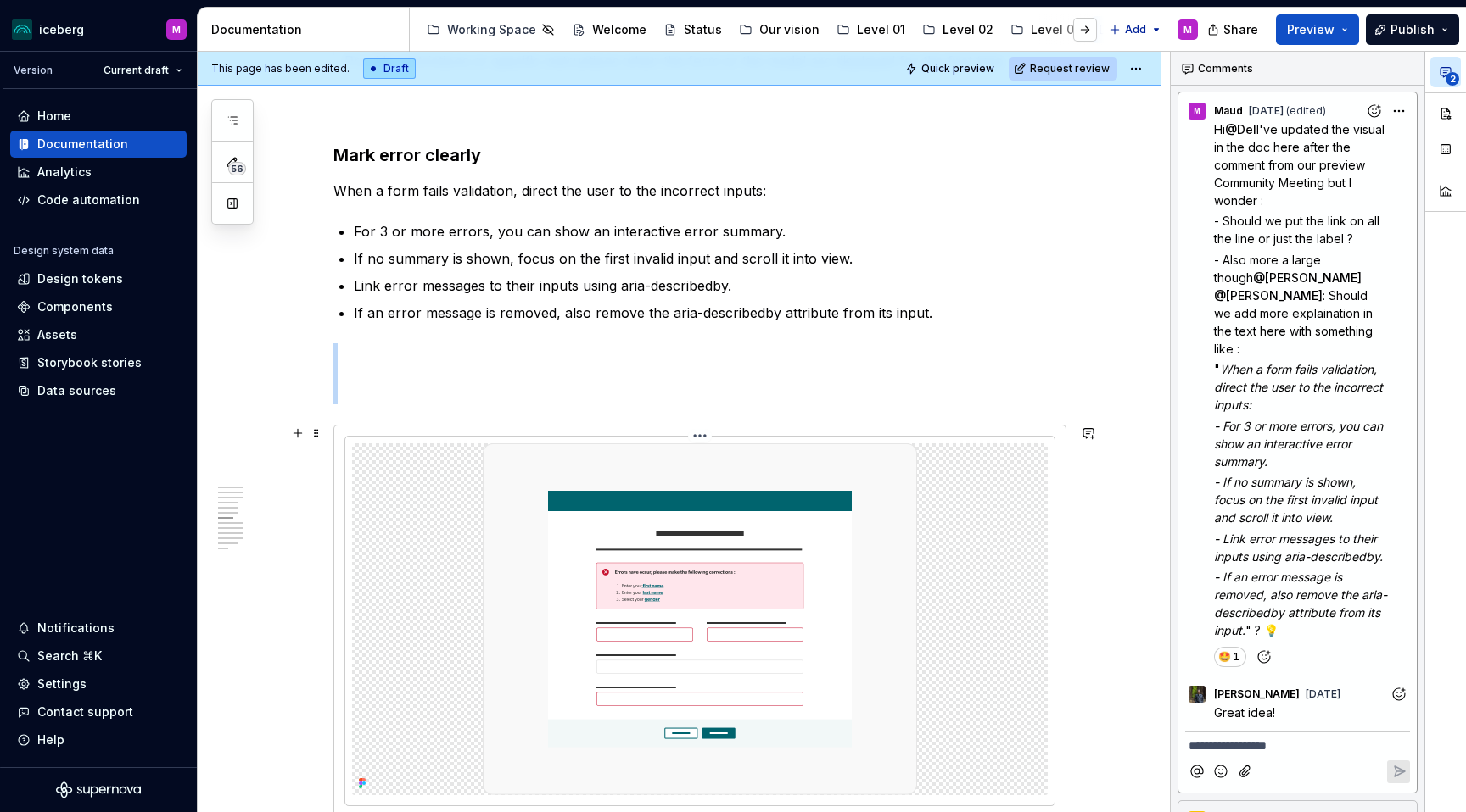
click at [590, 478] on img at bounding box center [699, 619] width 434 height 352
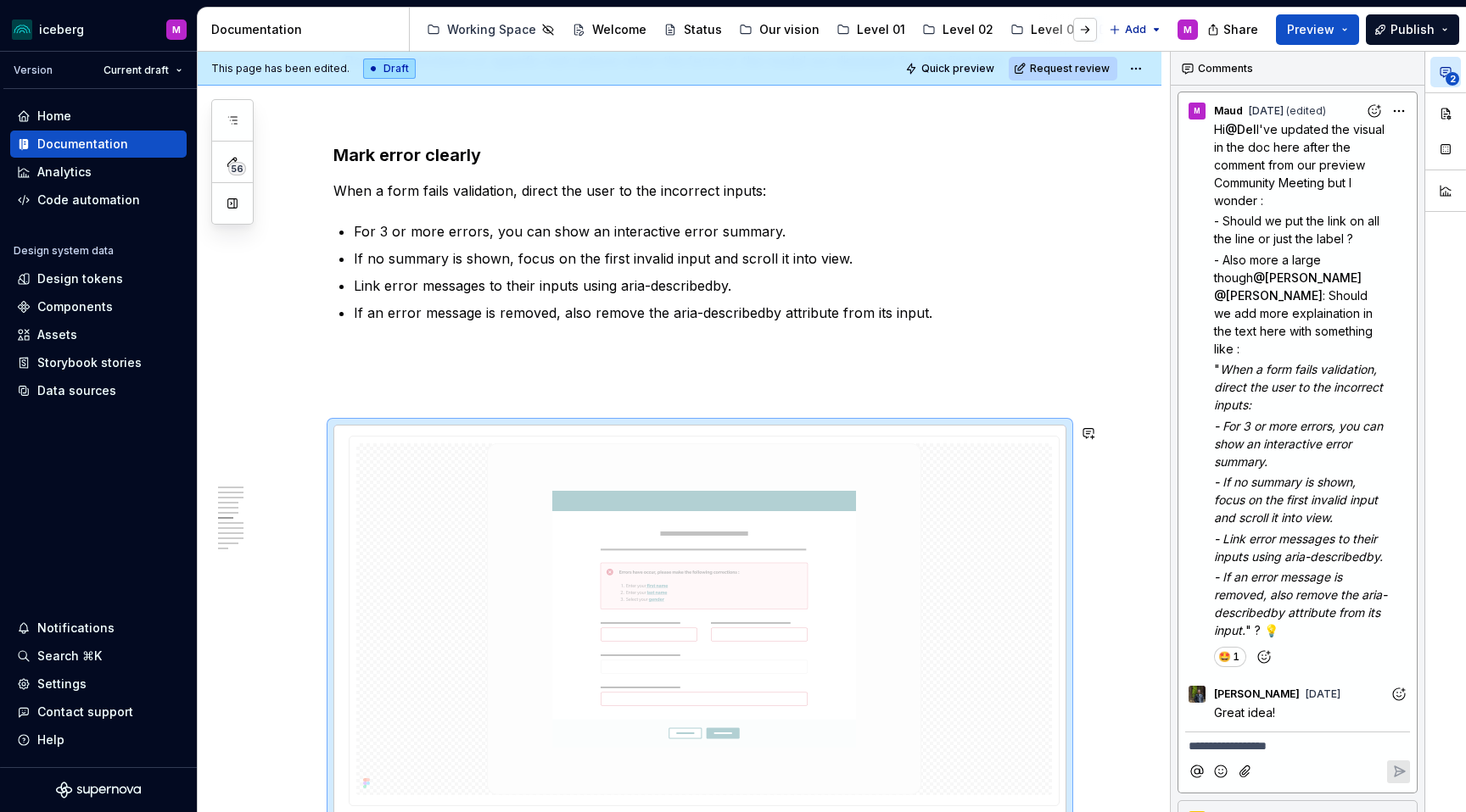
drag, startPoint x: 458, startPoint y: 499, endPoint x: 782, endPoint y: 229, distance: 421.8
click at [782, 229] on body "iceberg M Version Current draft Home Documentation Analytics Code automation De…" at bounding box center [733, 406] width 1466 height 812
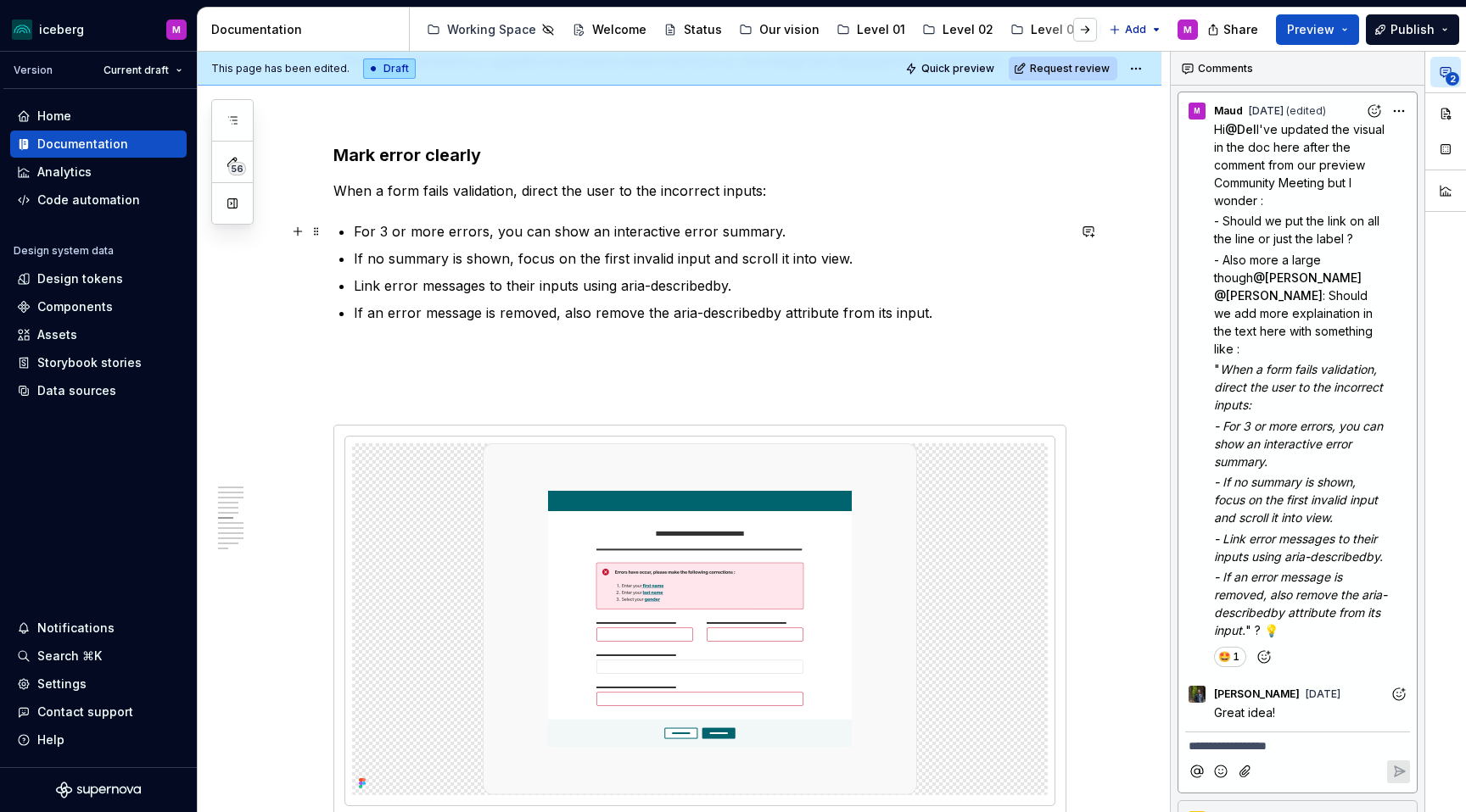
click at [779, 232] on p "For 3 or more errors, you can show an interactive error summary." at bounding box center [710, 231] width 713 height 20
click at [927, 363] on p at bounding box center [699, 374] width 733 height 61
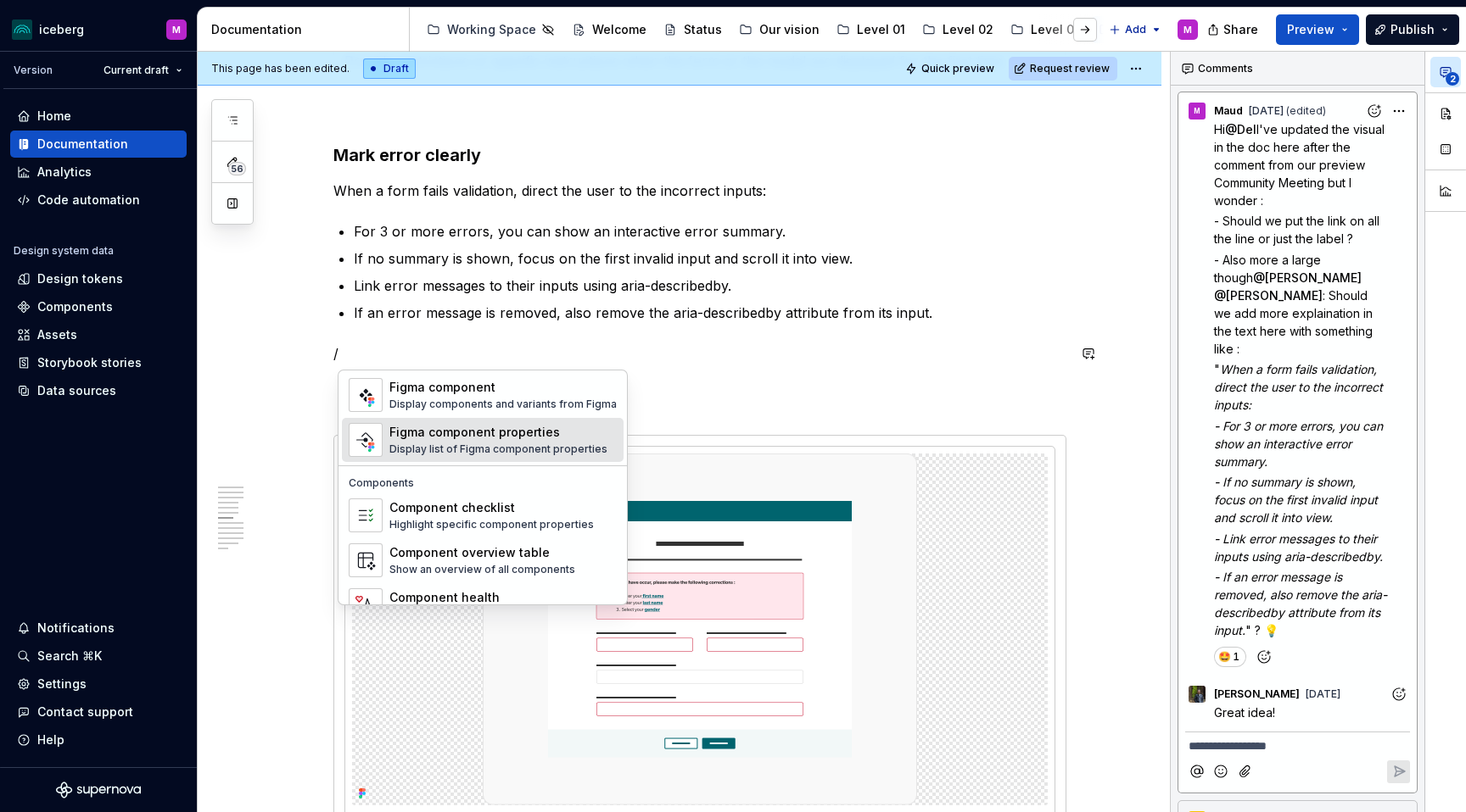
scroll to position [1688, 0]
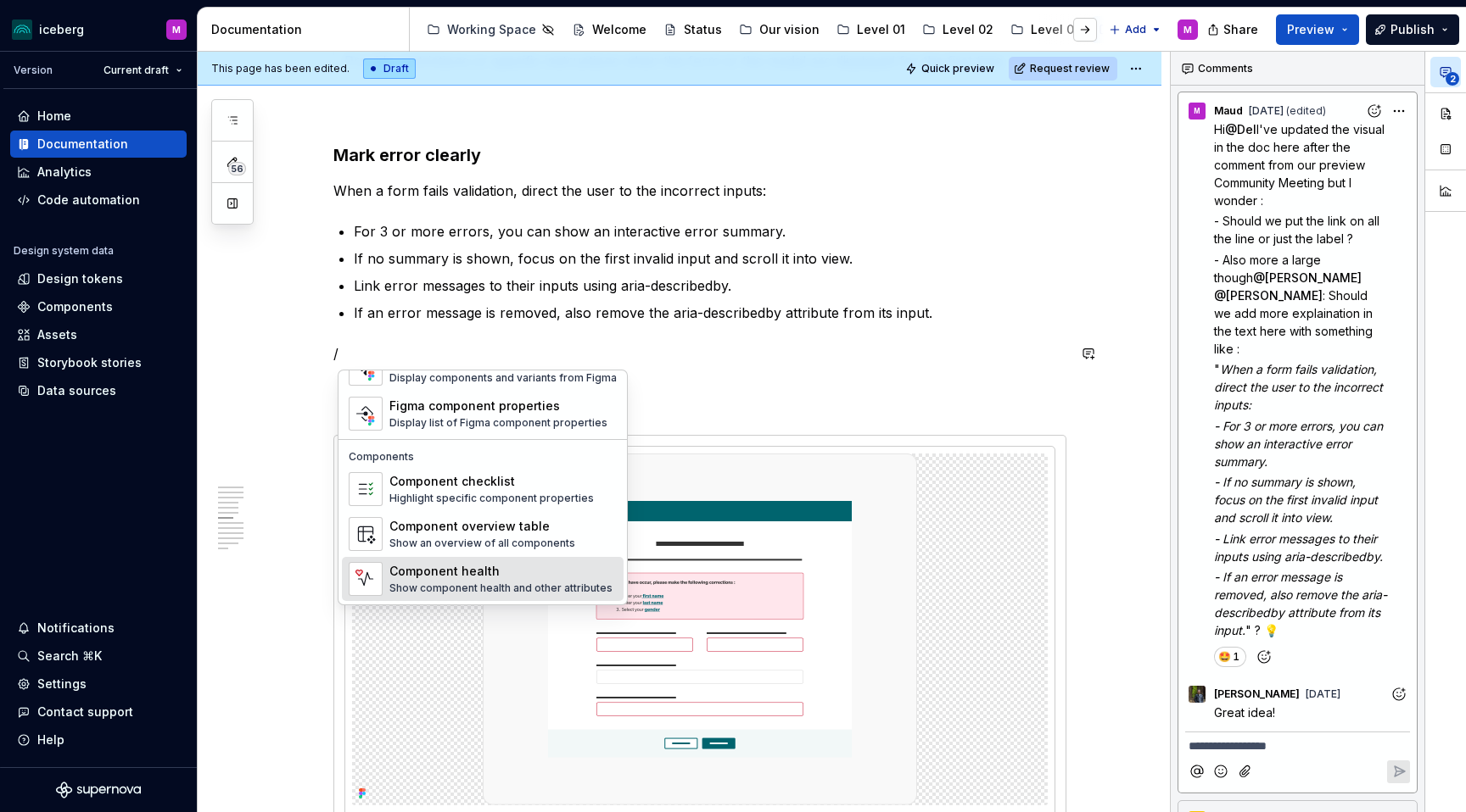
click at [836, 382] on p at bounding box center [699, 394] width 733 height 41
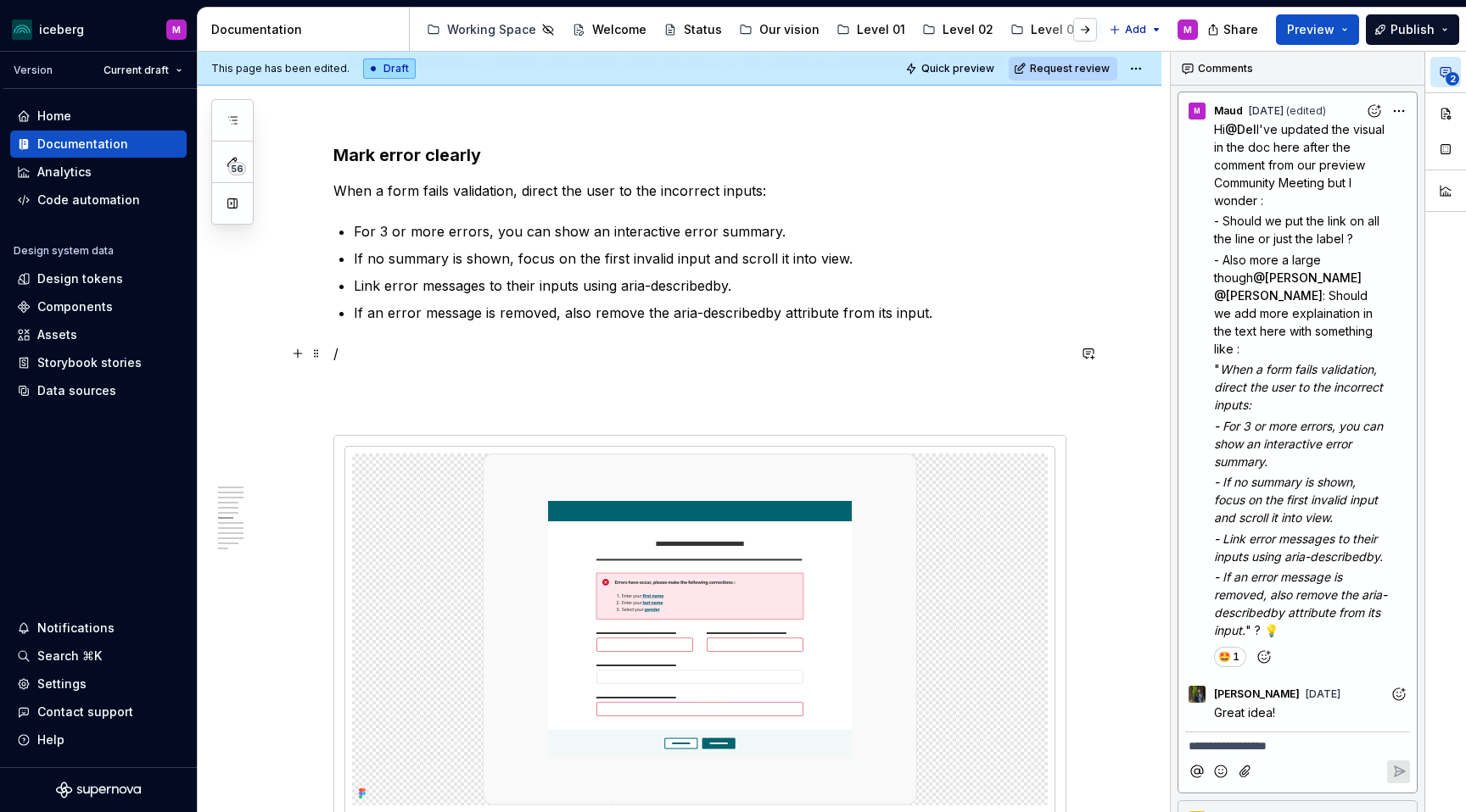
click at [419, 345] on p "/" at bounding box center [699, 353] width 733 height 20
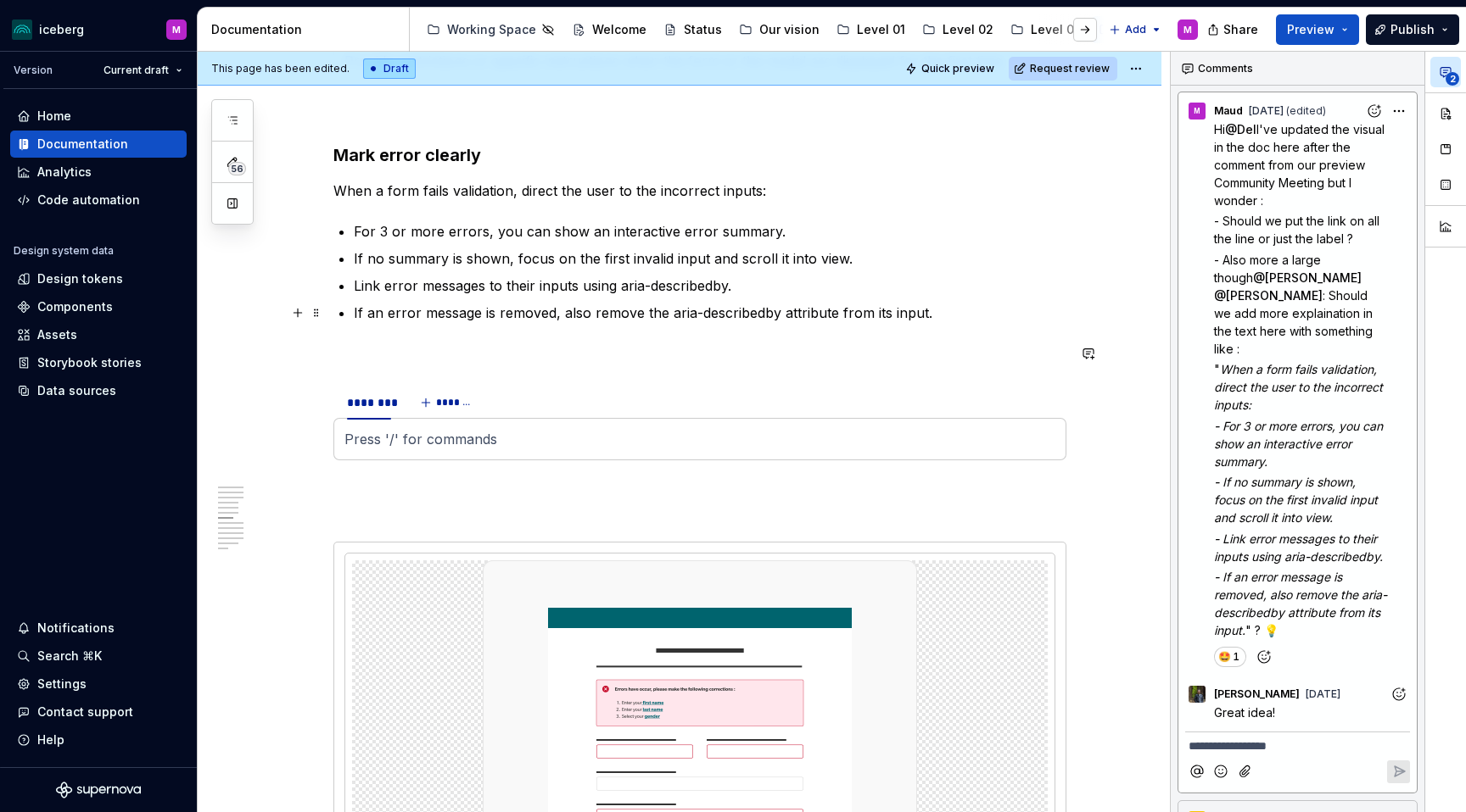
type textarea "*"
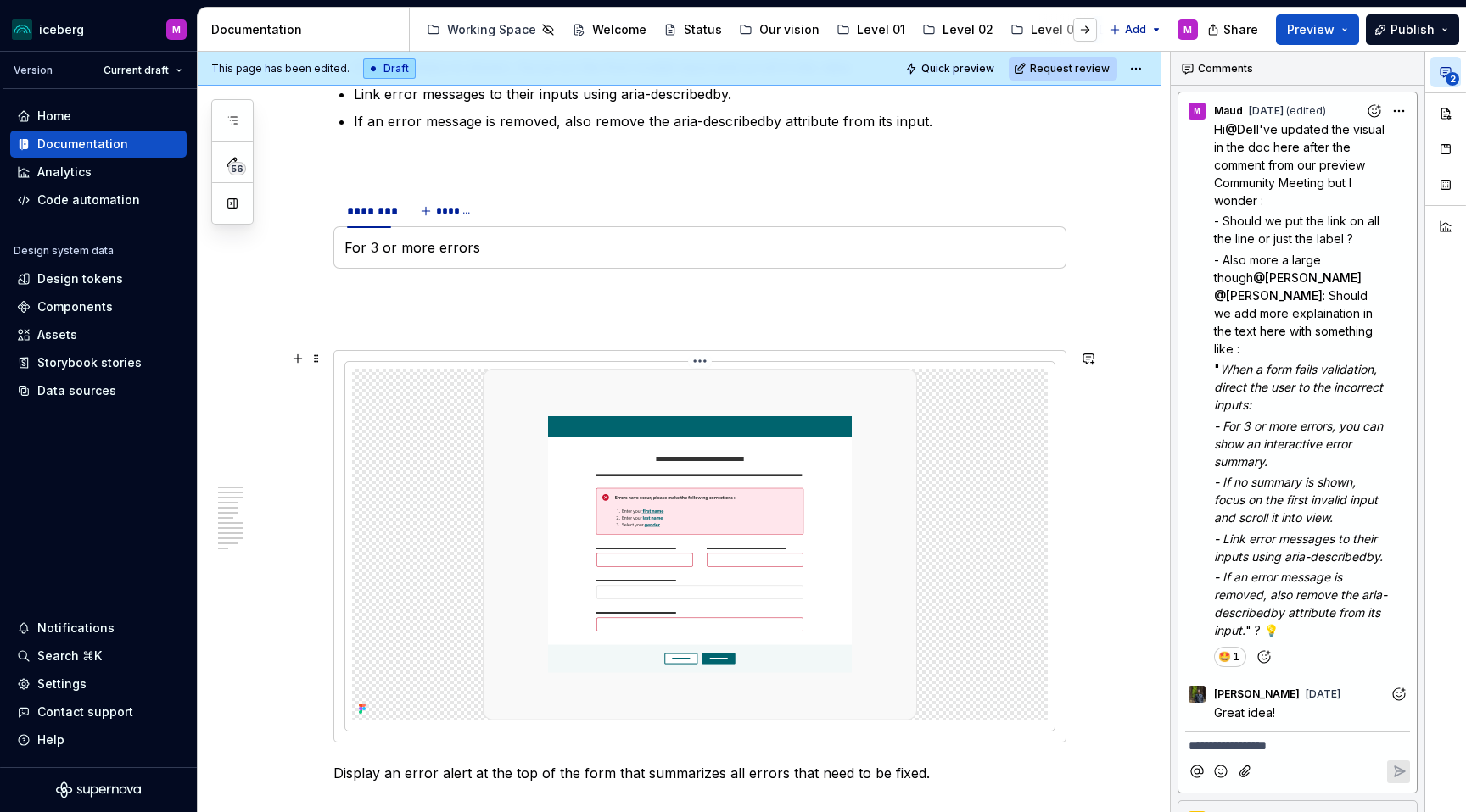
scroll to position [2344, 0]
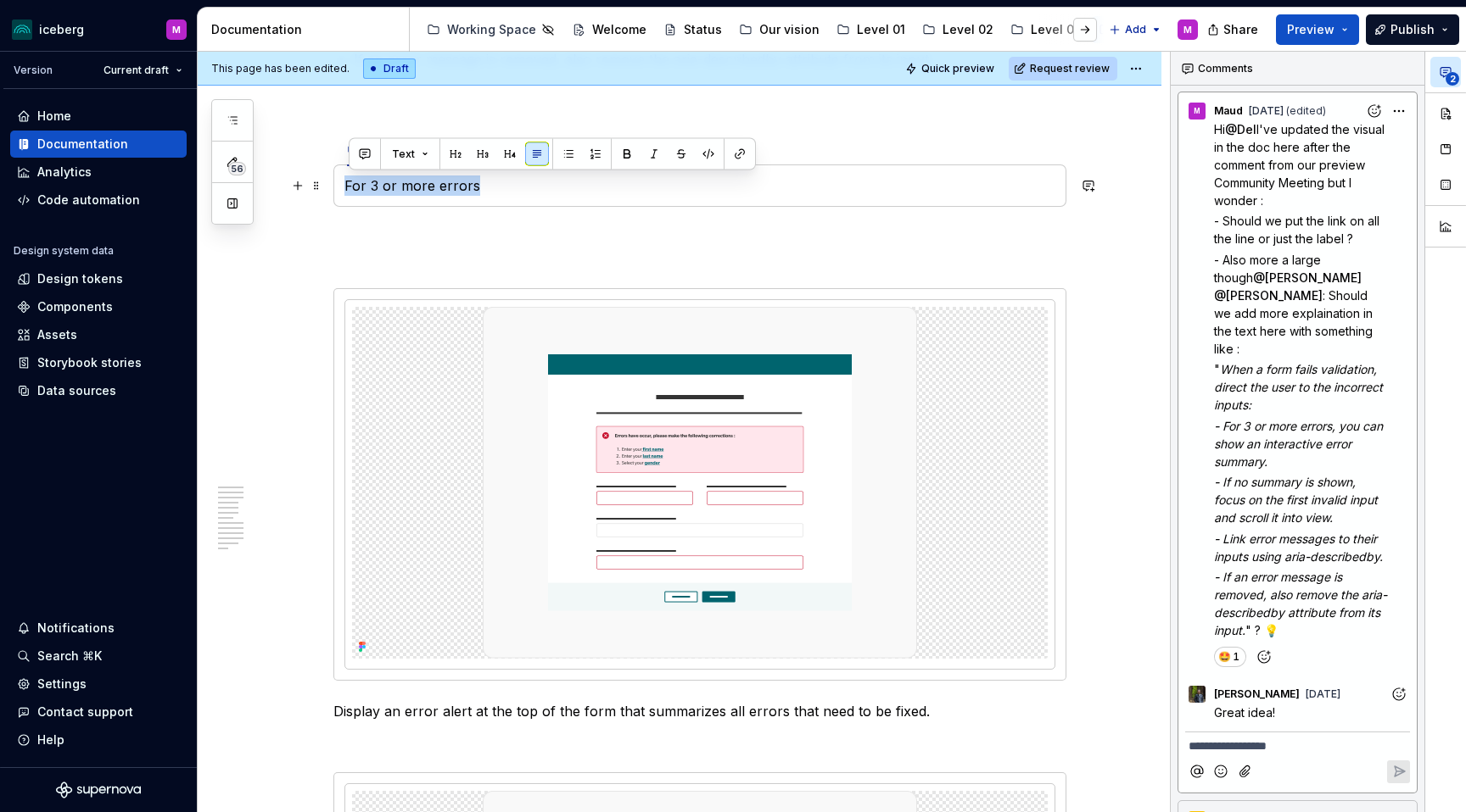
drag, startPoint x: 452, startPoint y: 188, endPoint x: 345, endPoint y: 188, distance: 107.0
click at [345, 188] on div "For 3 or more errors" at bounding box center [699, 186] width 733 height 43
copy p "For 3 or more errors"
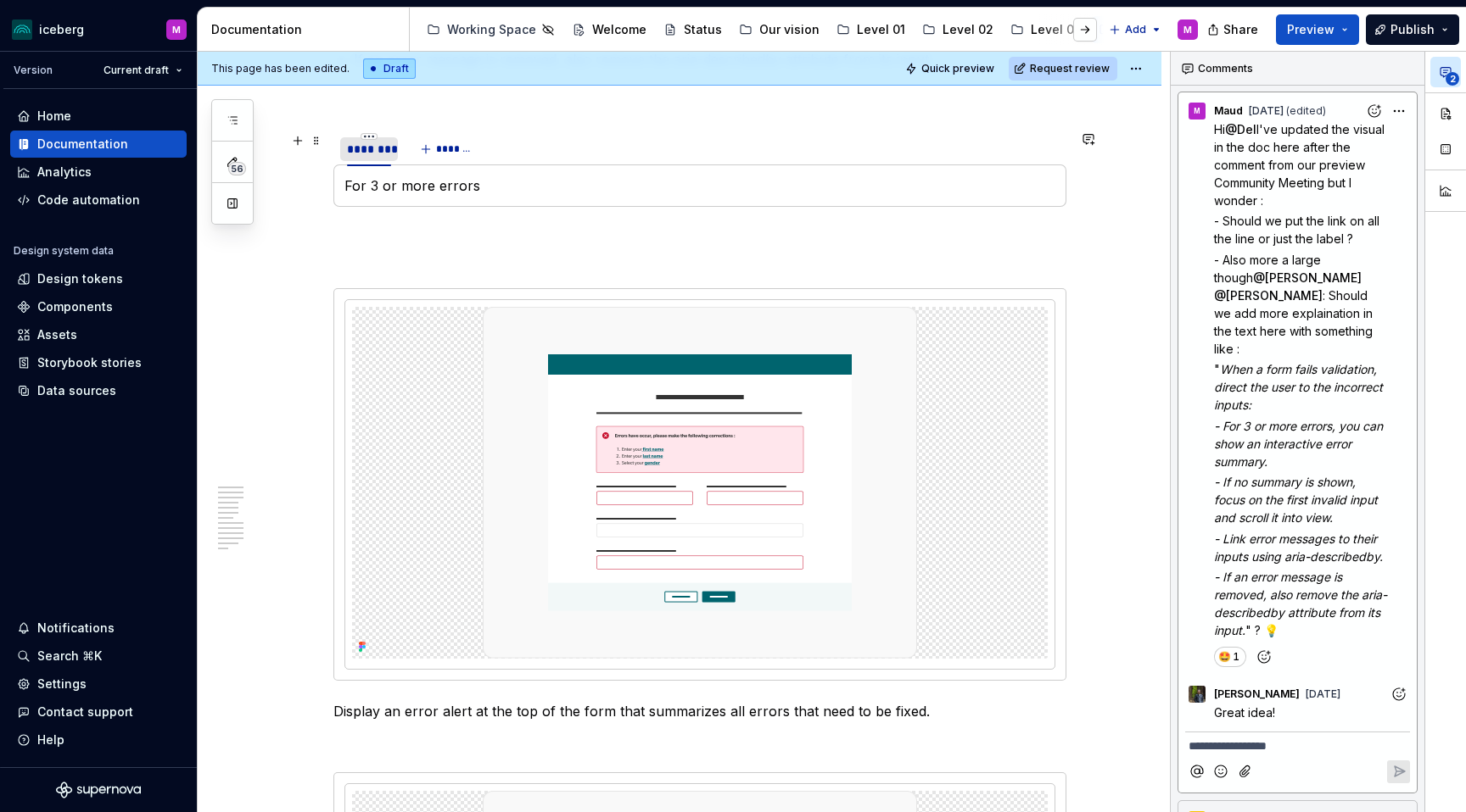
click at [366, 151] on div "********" at bounding box center [369, 150] width 45 height 17
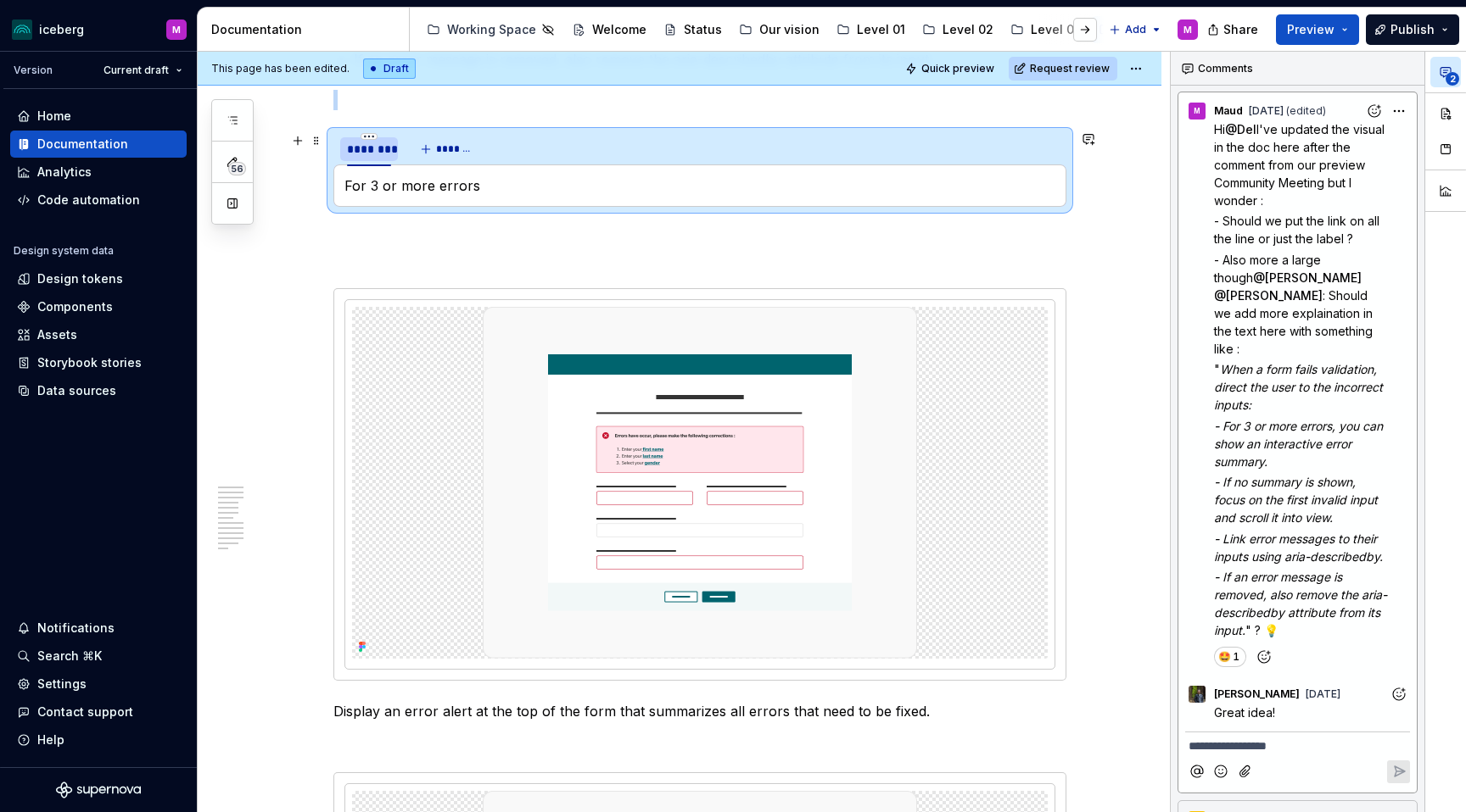
click at [366, 151] on div "********" at bounding box center [369, 150] width 45 height 17
click at [373, 134] on html "iceberg M Version Current draft Home Documentation Analytics Code automation De…" at bounding box center [733, 406] width 1466 height 812
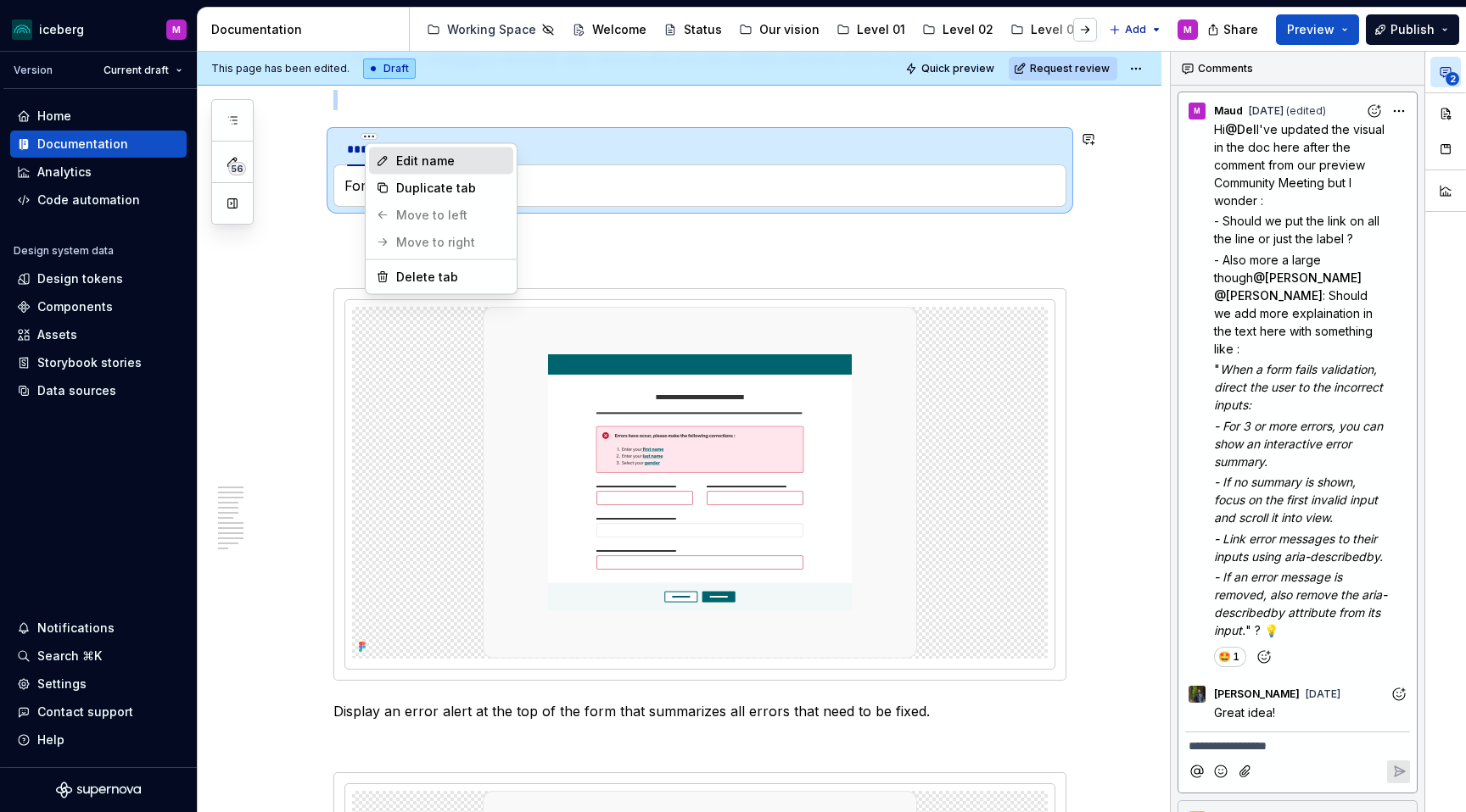
click at [441, 169] on div "Edit name" at bounding box center [441, 161] width 144 height 27
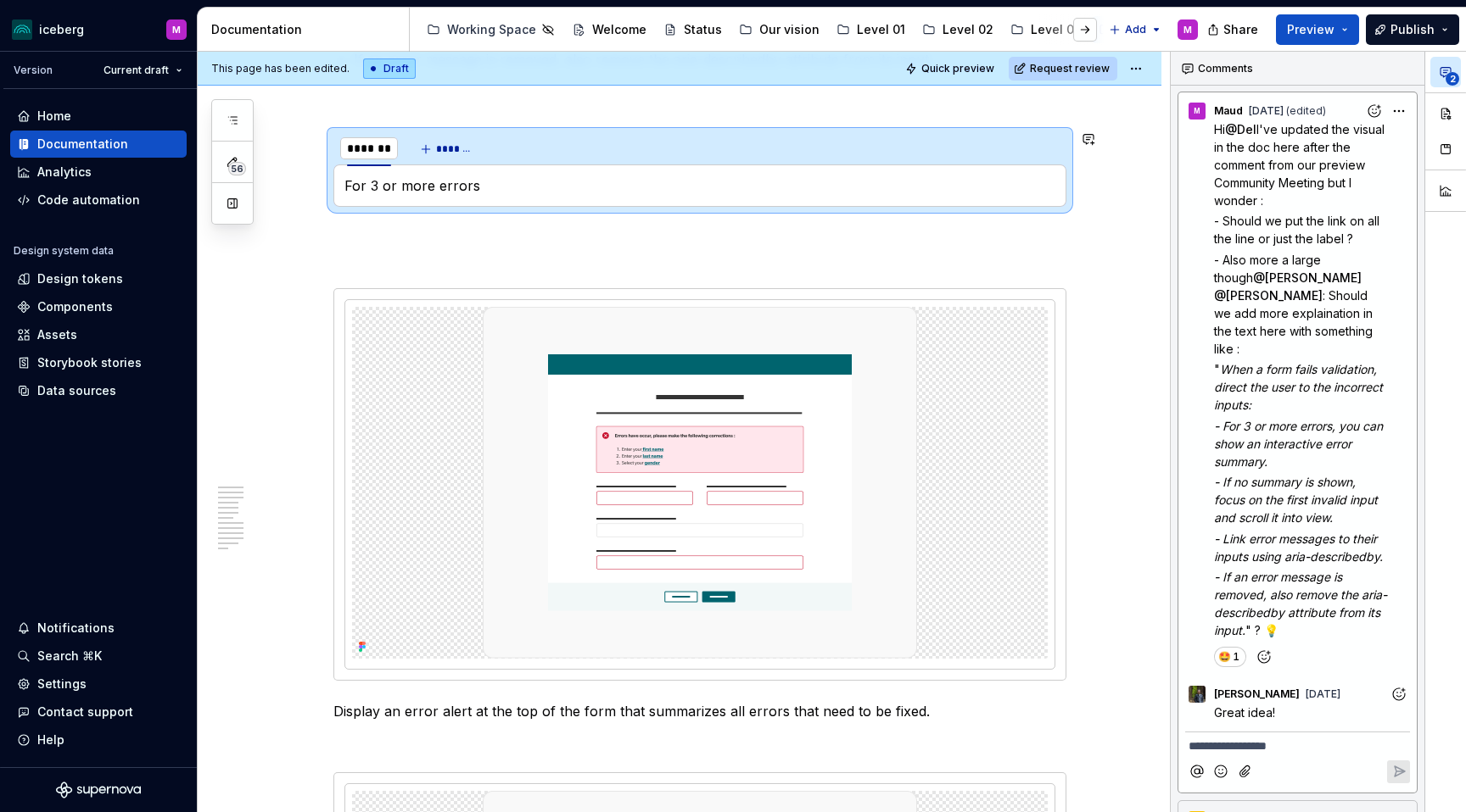
scroll to position [2340, 0]
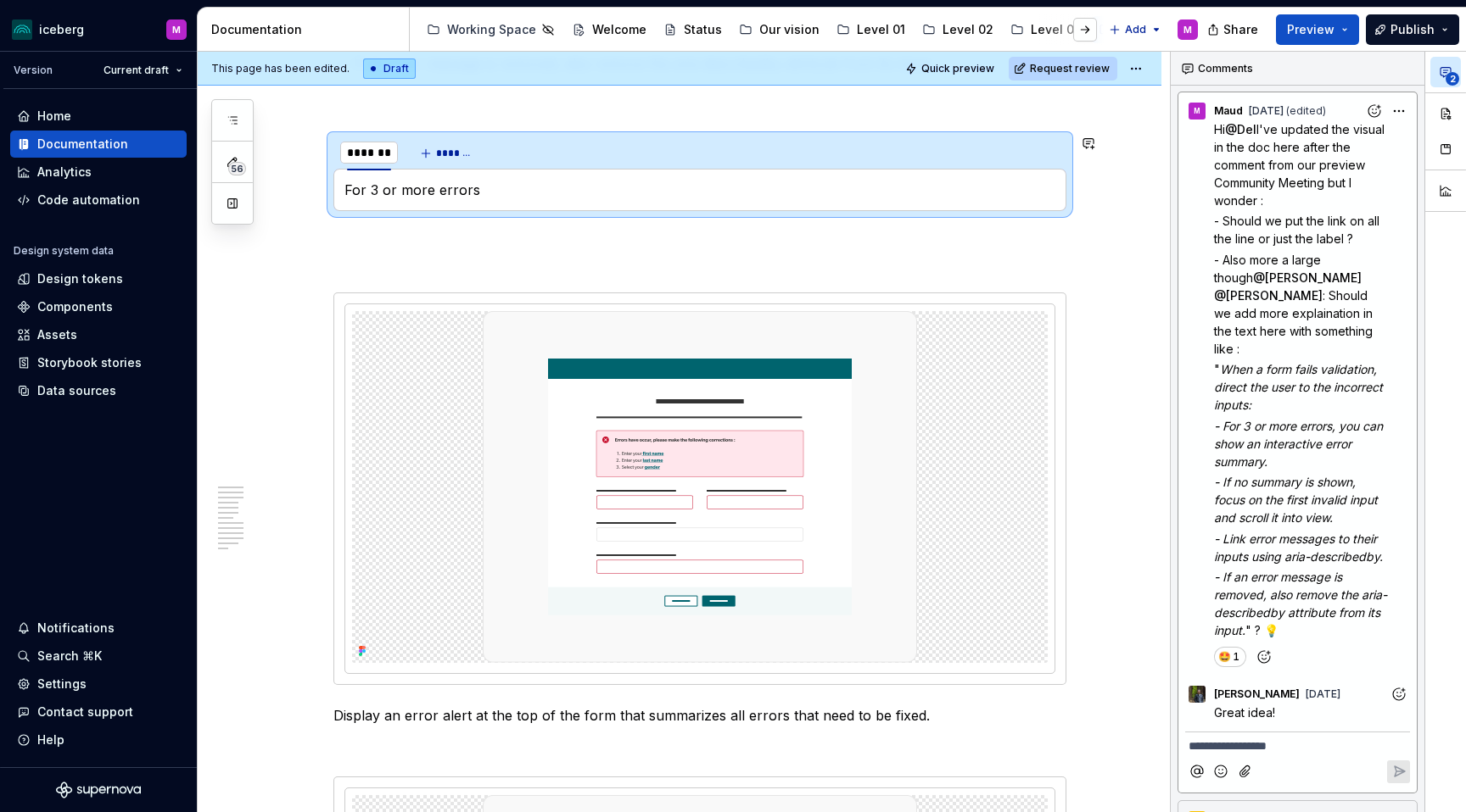
type input "**********"
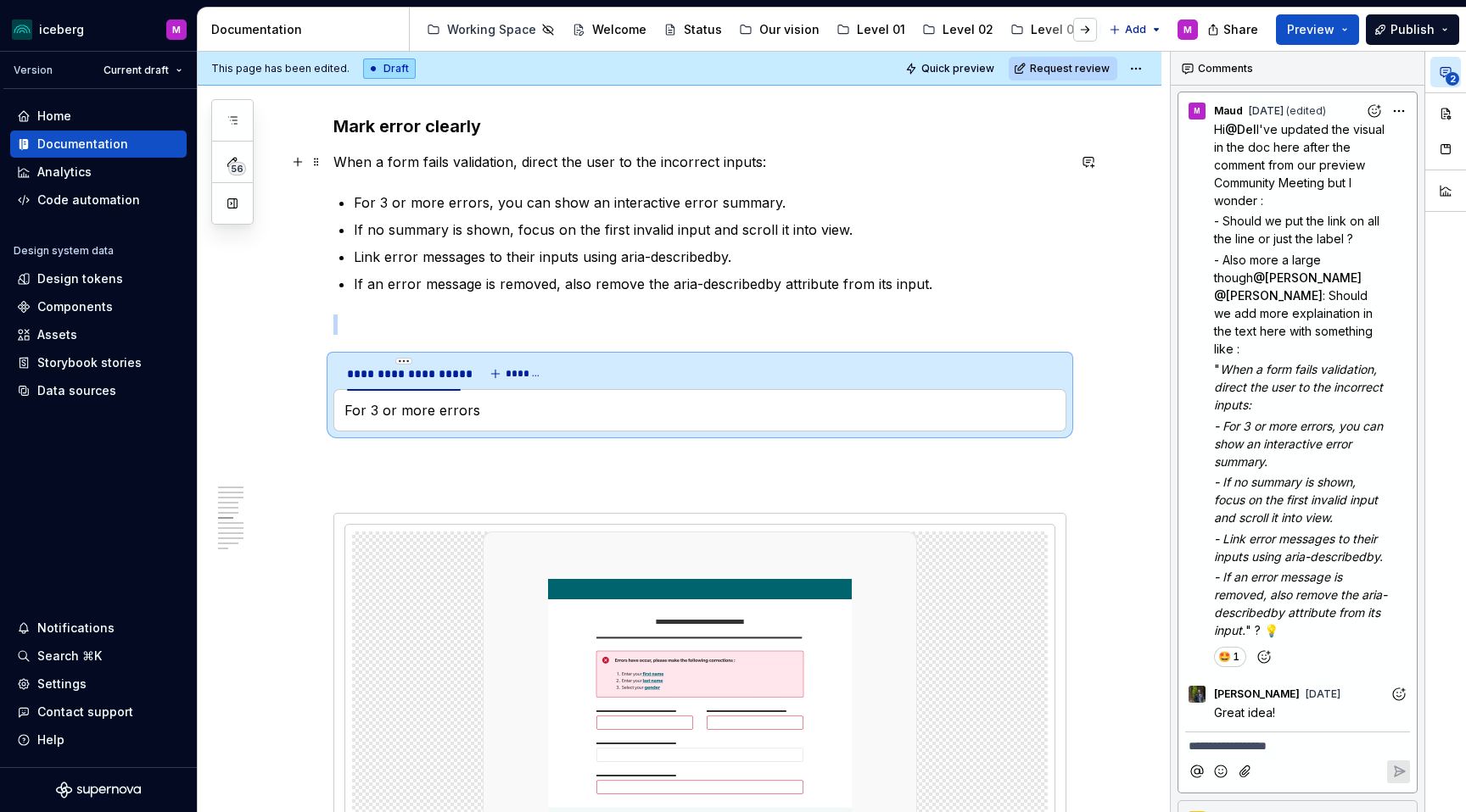
scroll to position [2099, 0]
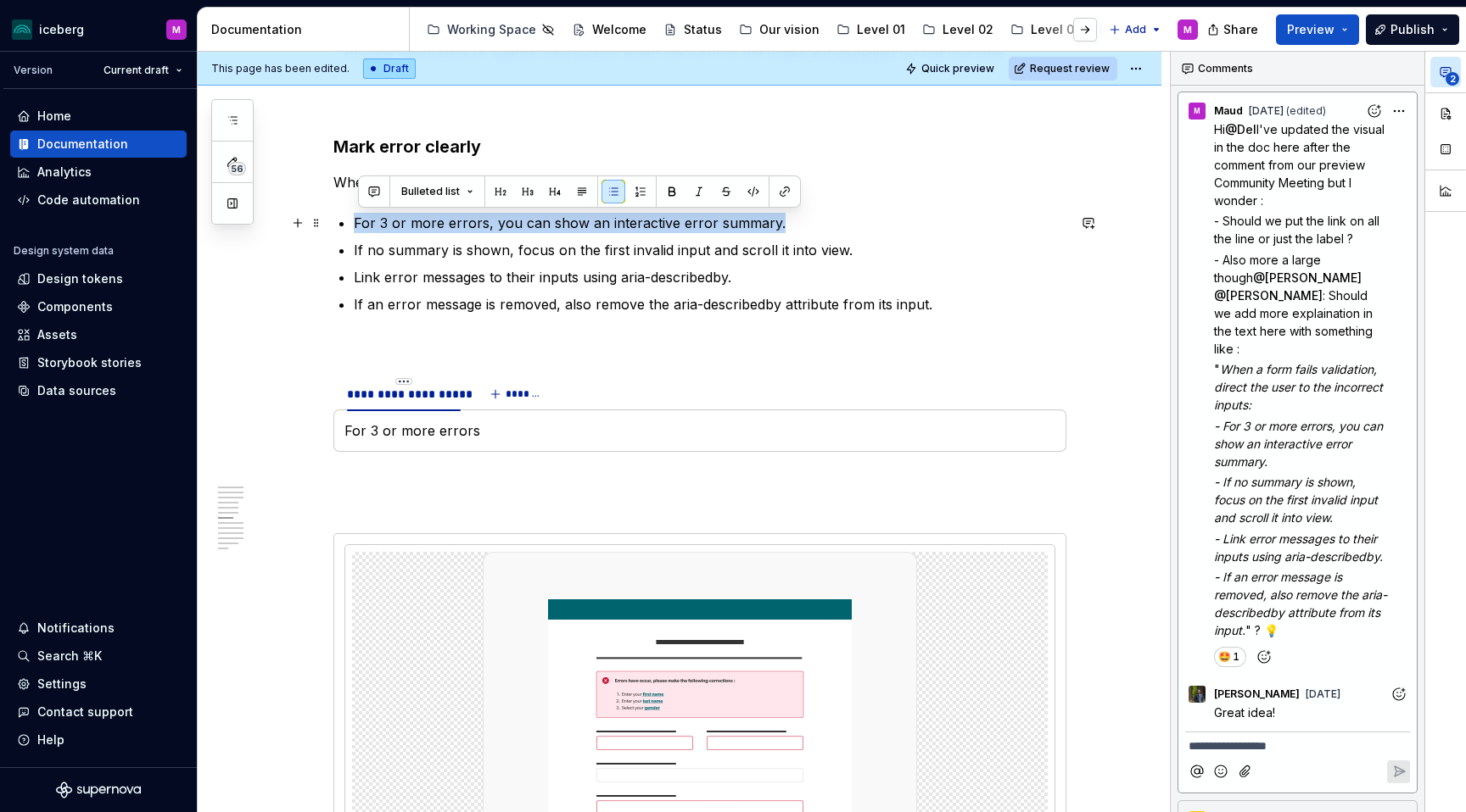
drag, startPoint x: 780, startPoint y: 223, endPoint x: 355, endPoint y: 229, distance: 425.0
copy p "For 3 or more errors, you can show an interactive error summary."
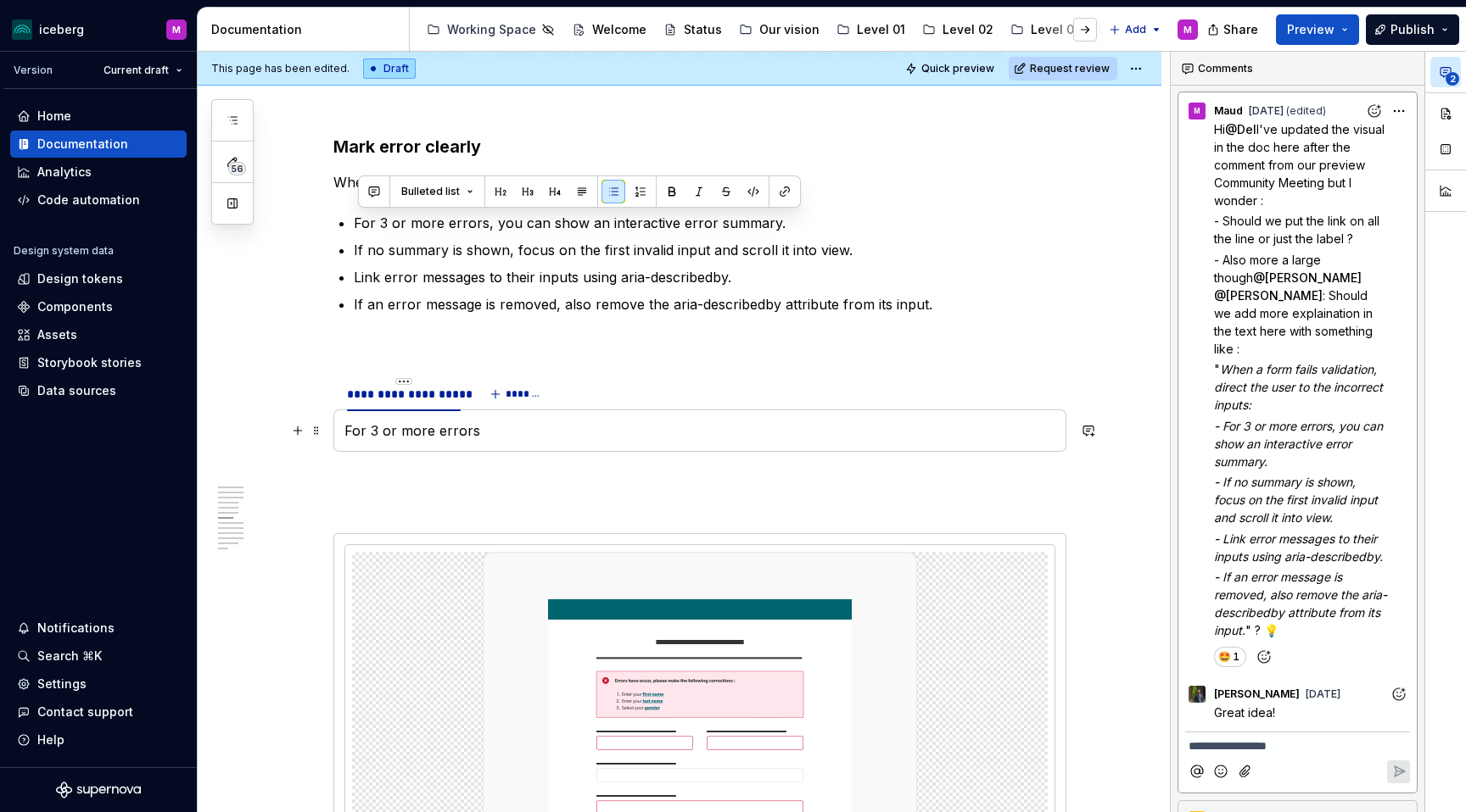
drag, startPoint x: 462, startPoint y: 429, endPoint x: 480, endPoint y: 429, distance: 18.0
click at [462, 429] on p "For 3 or more errors" at bounding box center [699, 430] width 711 height 20
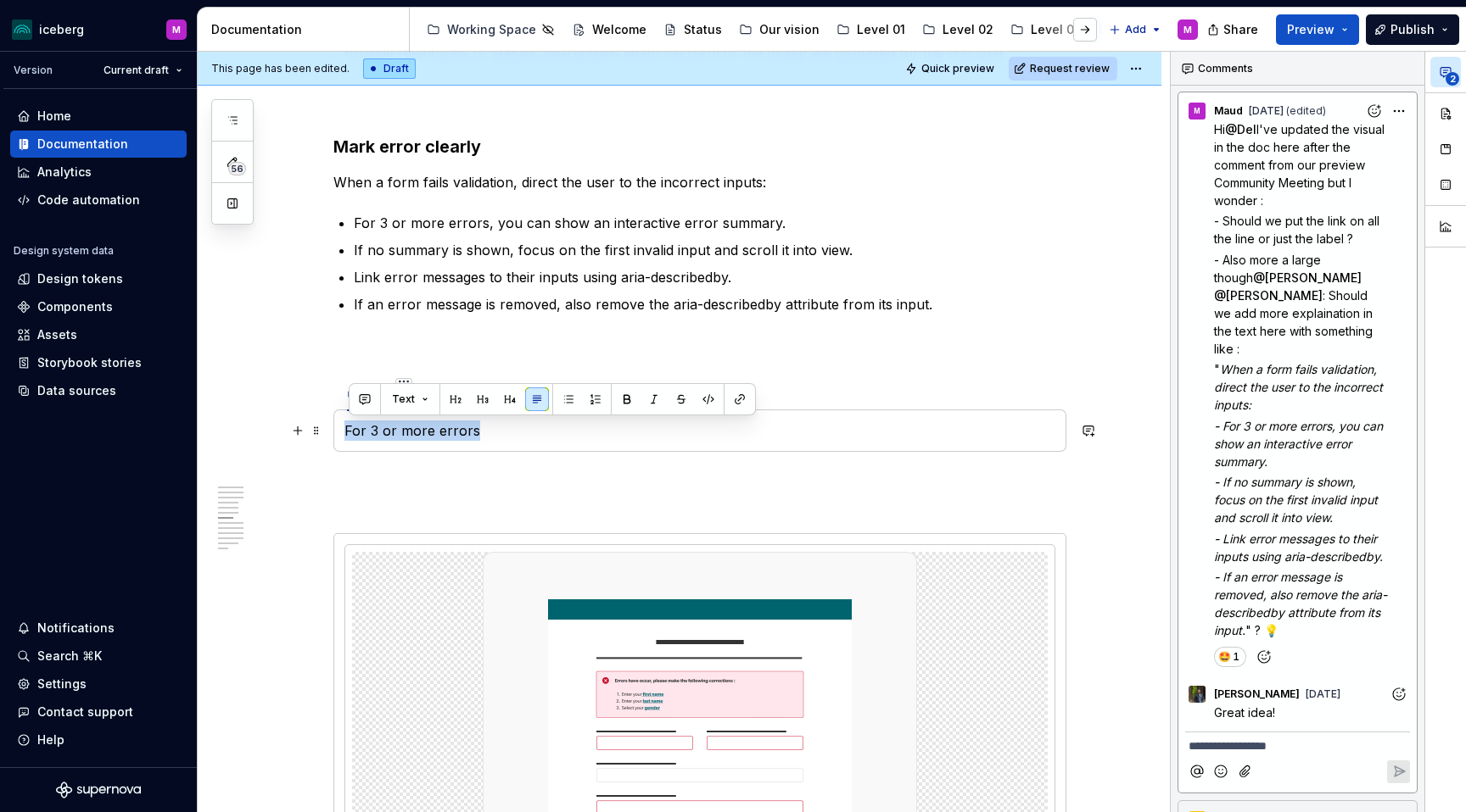
drag, startPoint x: 442, startPoint y: 426, endPoint x: 344, endPoint y: 424, distance: 98.0
click at [344, 424] on div "For 3 or more errors" at bounding box center [699, 430] width 733 height 43
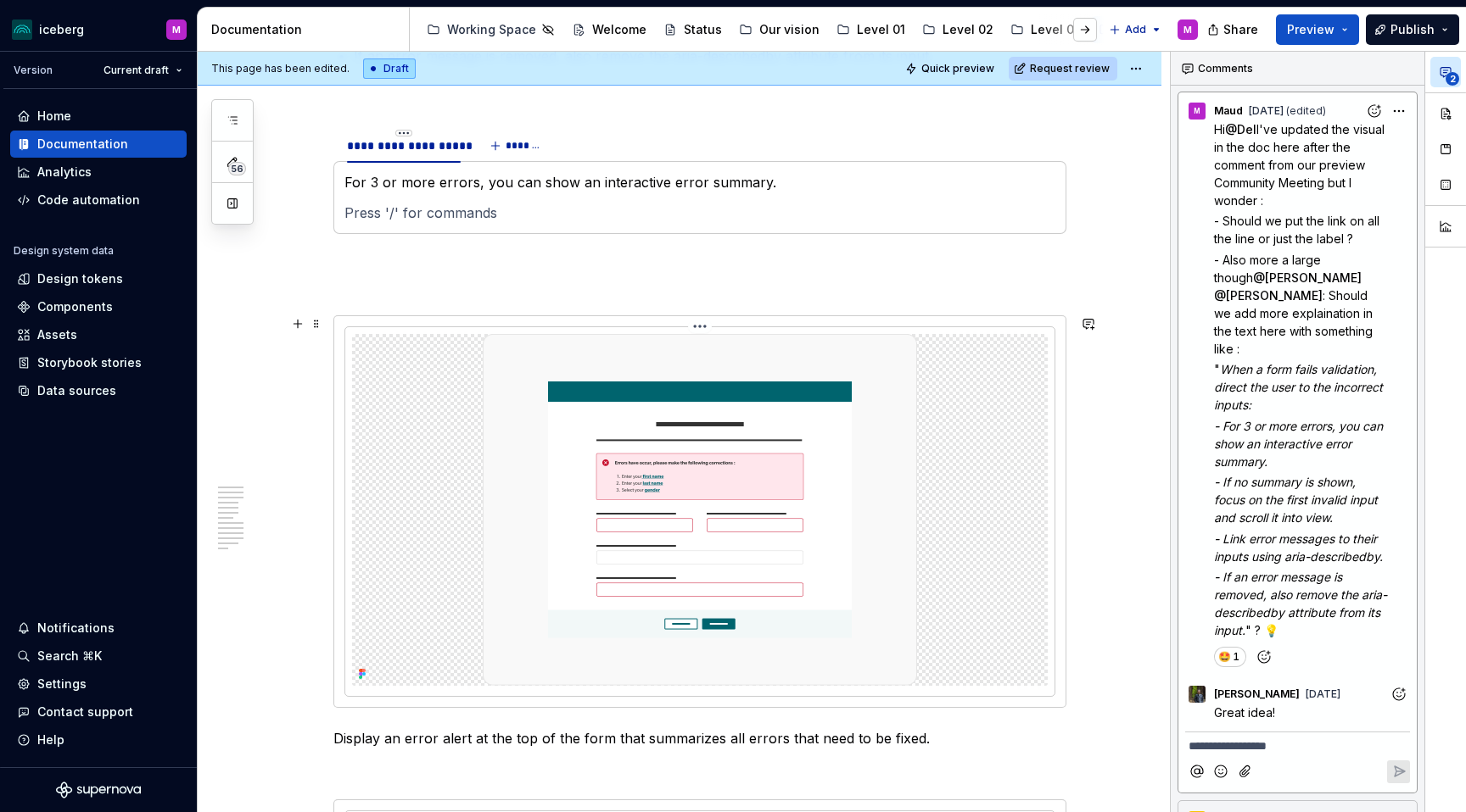
scroll to position [2367, 0]
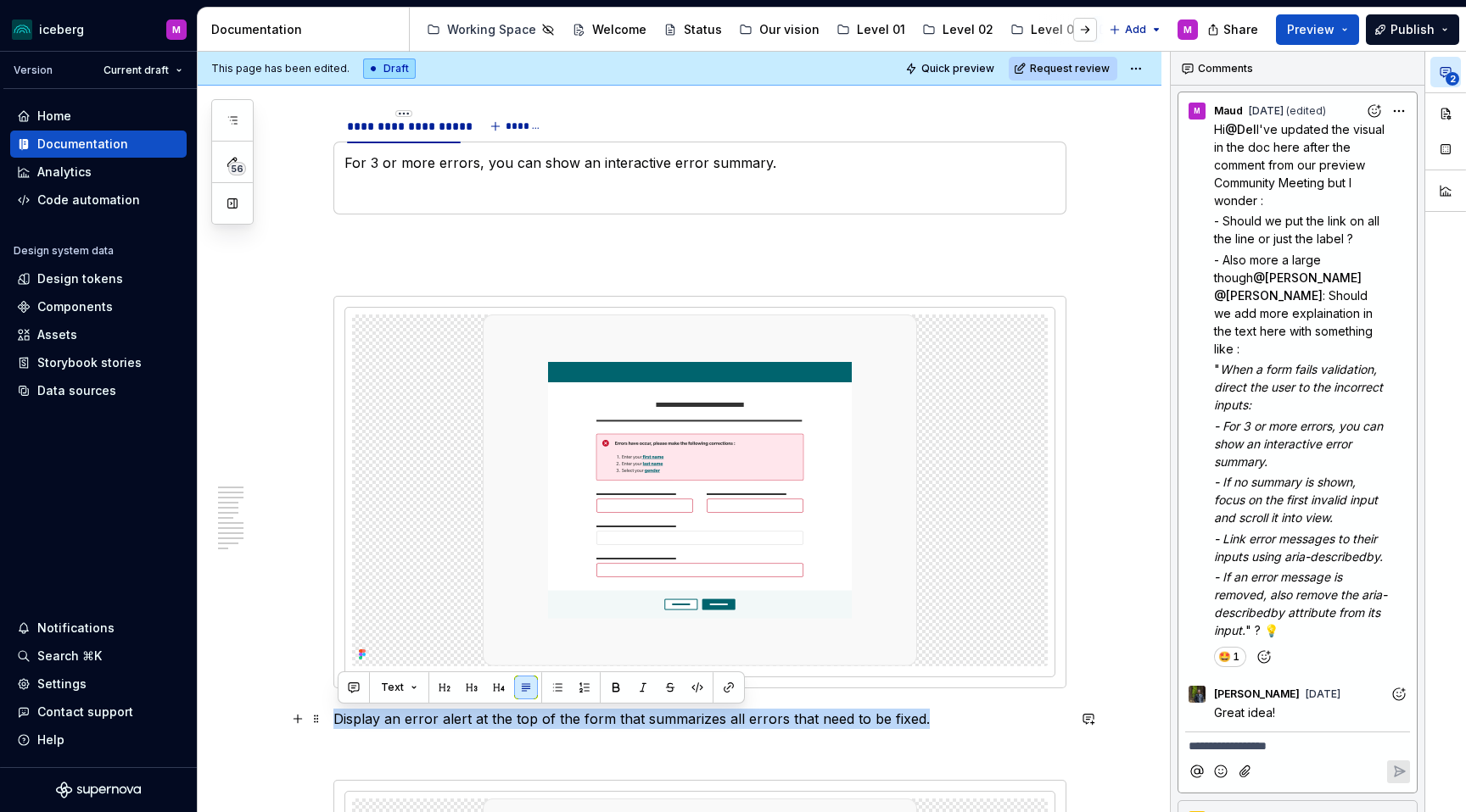
drag, startPoint x: 793, startPoint y: 708, endPoint x: 334, endPoint y: 720, distance: 459.2
copy p "Display an error alert at the top of the form that summarizes all errors that n…"
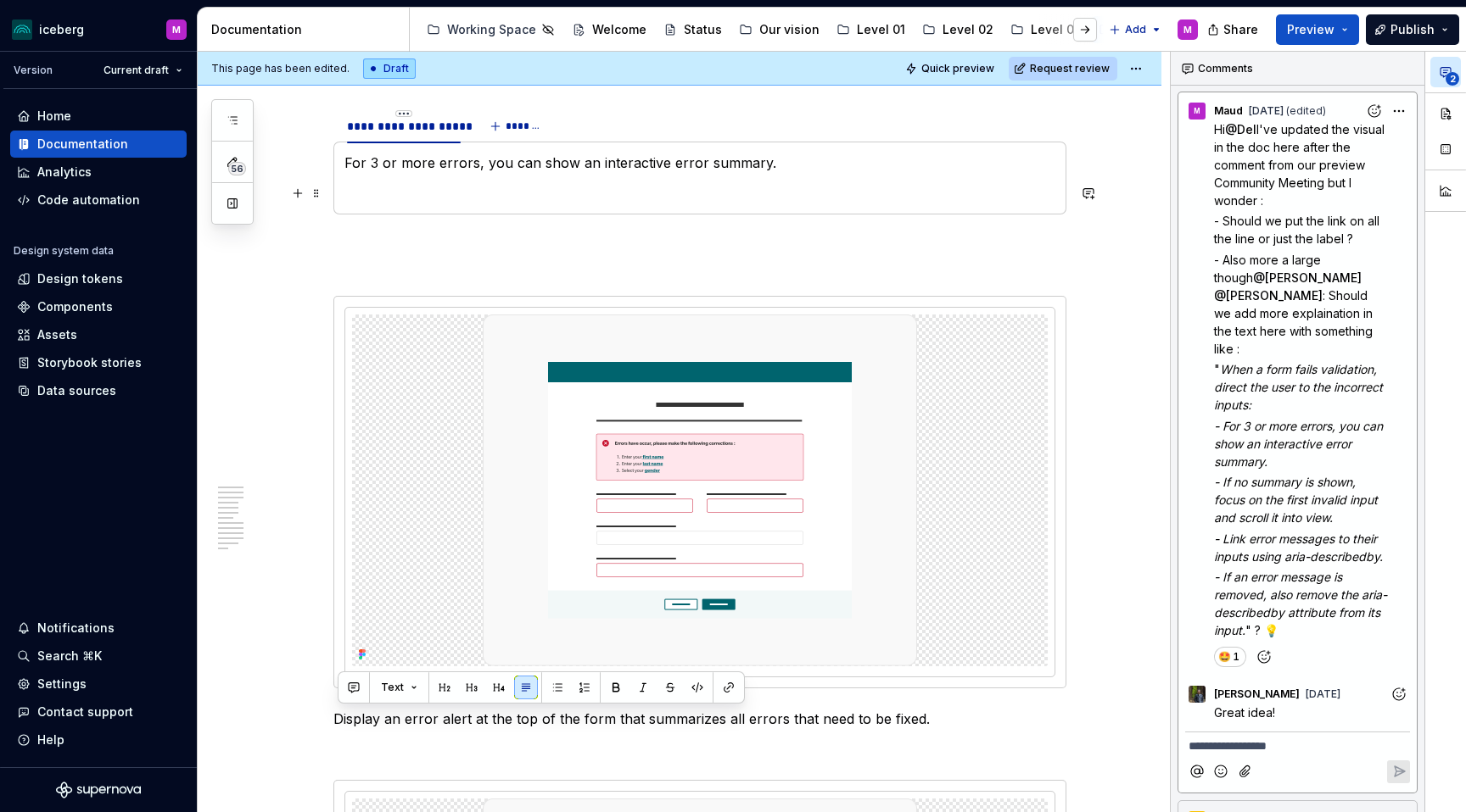
click at [570, 188] on p at bounding box center [699, 192] width 711 height 20
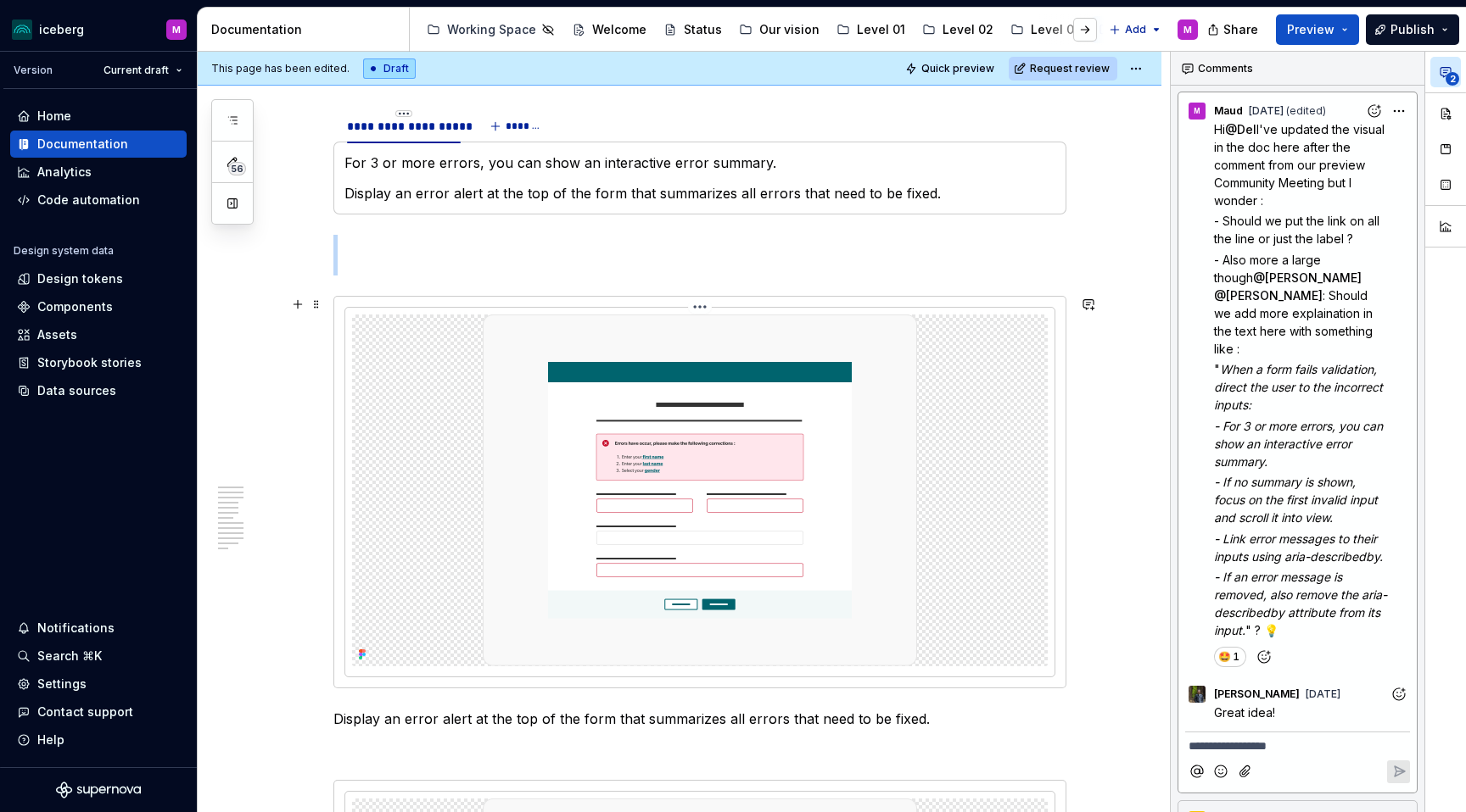
click at [534, 433] on img at bounding box center [699, 490] width 434 height 352
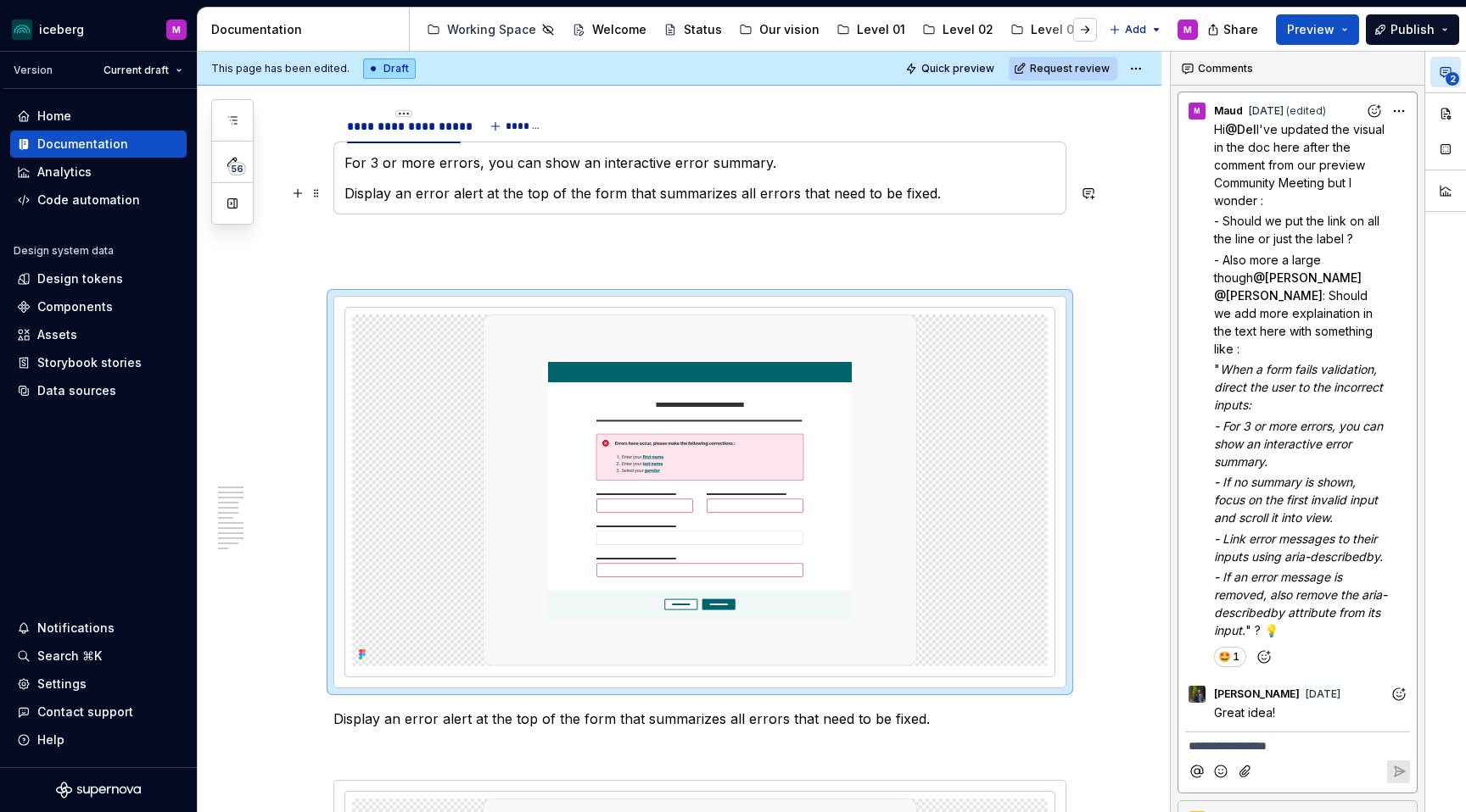
click at [951, 192] on p "Display an error alert at the top of the form that summarizes all errors that n…" at bounding box center [699, 192] width 711 height 20
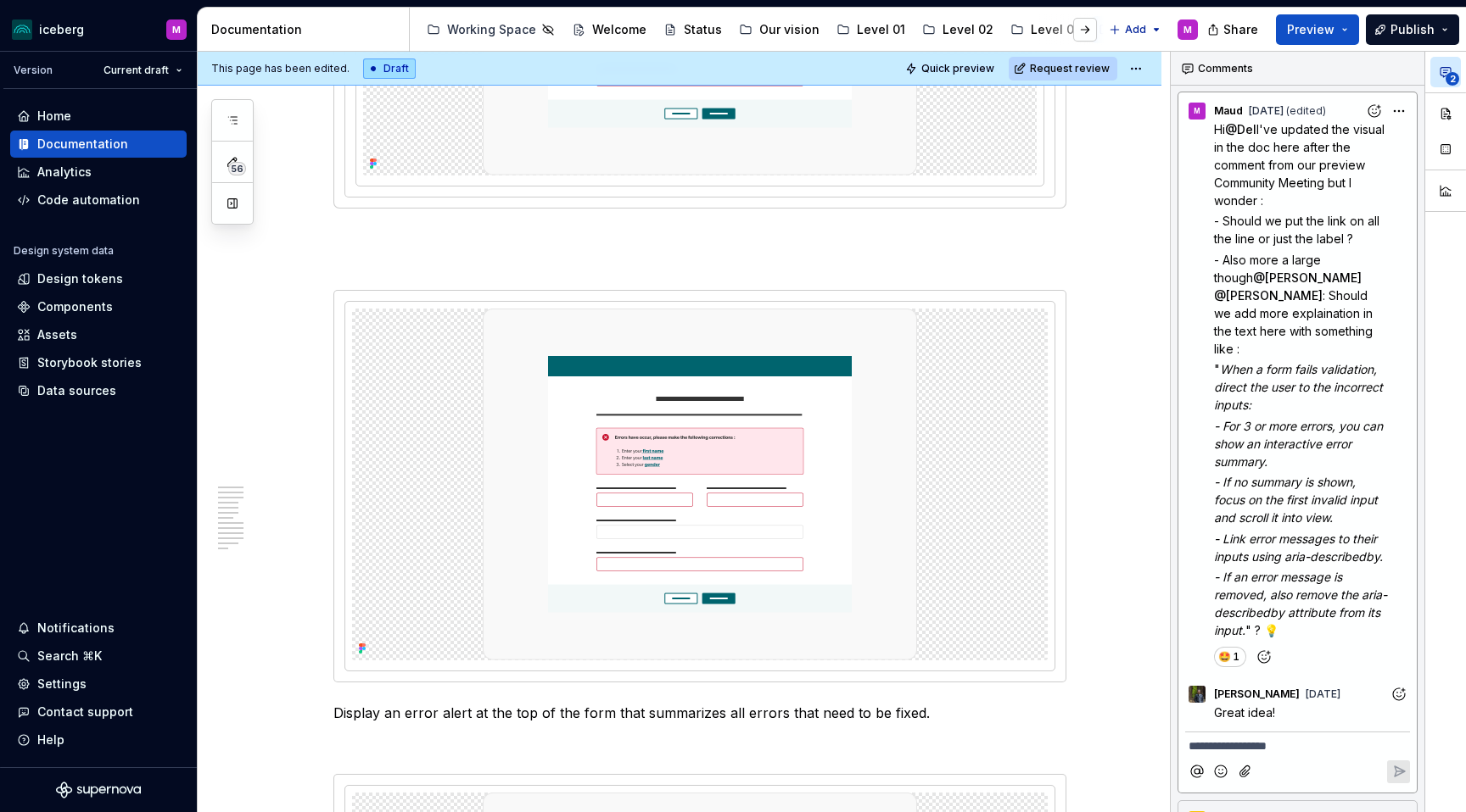
scroll to position [2796, 0]
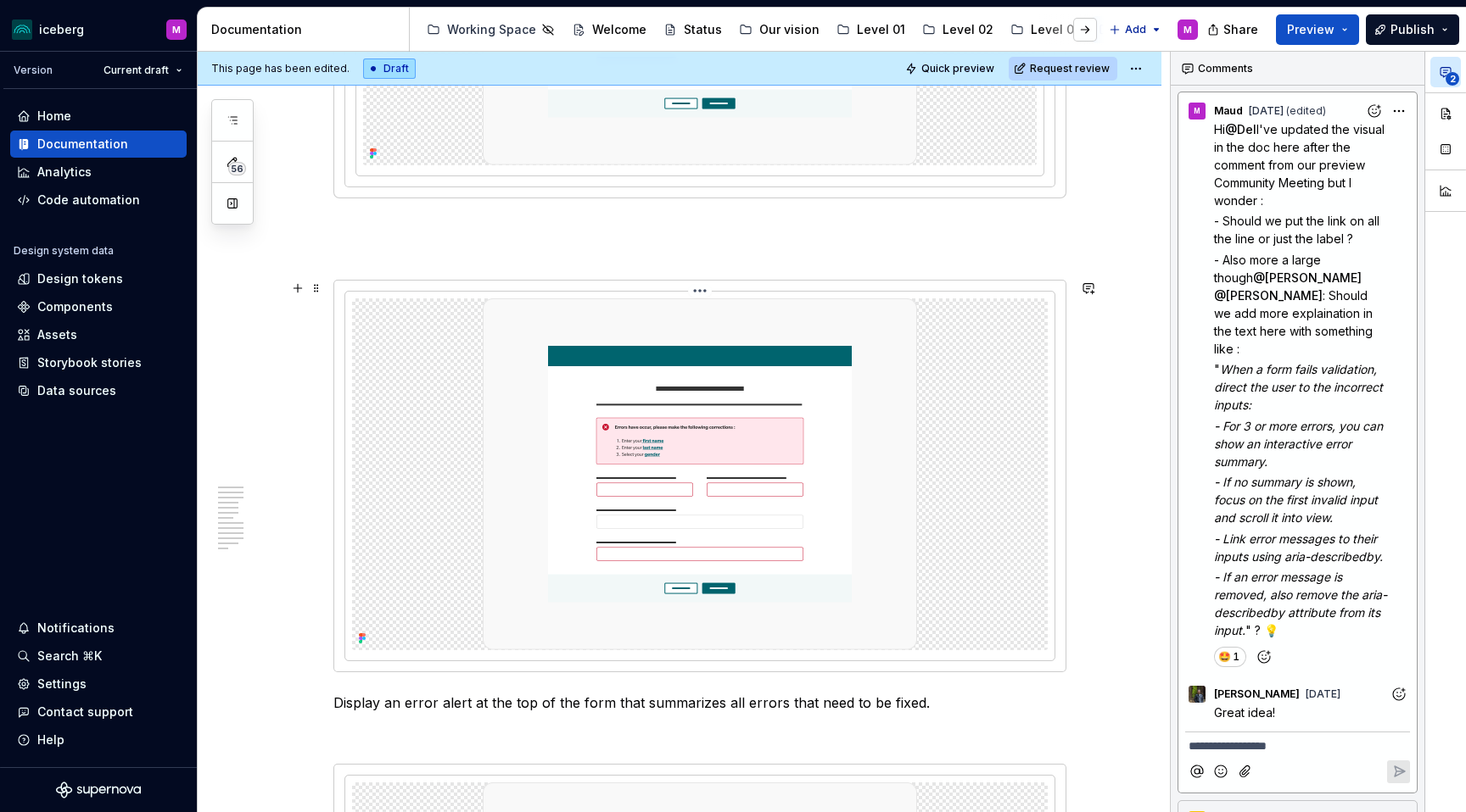
click at [623, 335] on img at bounding box center [699, 474] width 434 height 352
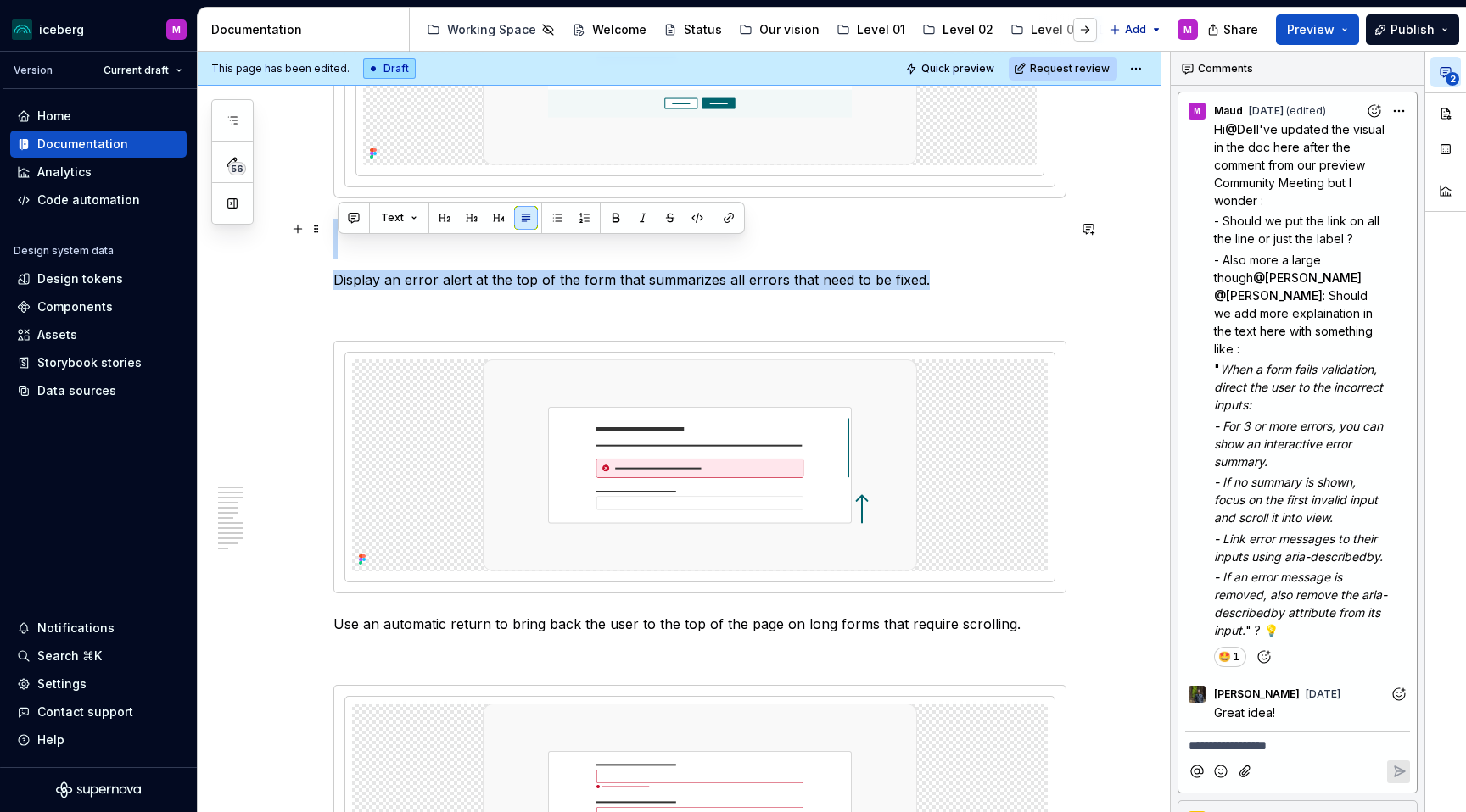
drag, startPoint x: 557, startPoint y: 269, endPoint x: 362, endPoint y: 257, distance: 195.4
click at [348, 257] on div "**********" at bounding box center [699, 600] width 733 height 6090
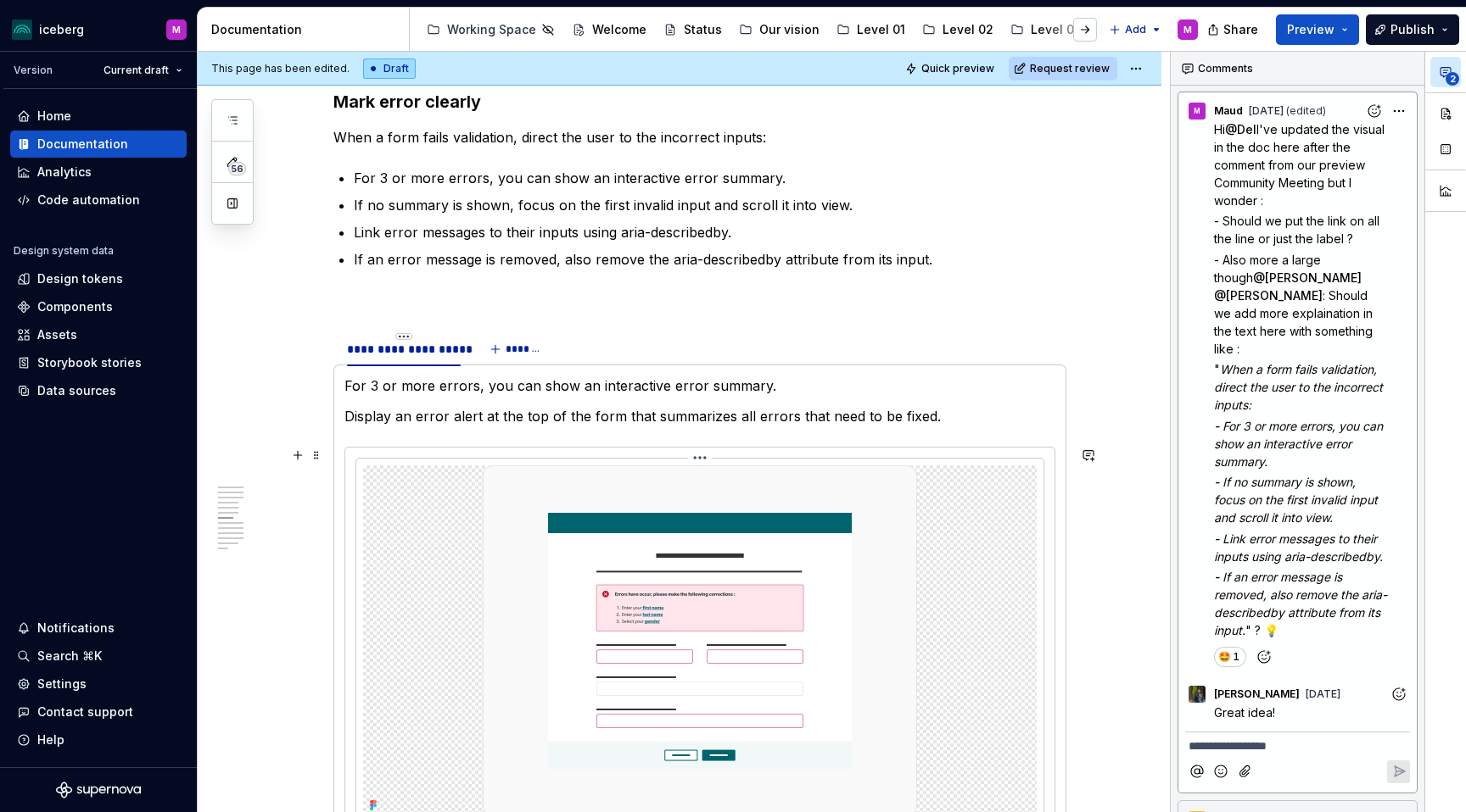
scroll to position [2122, 0]
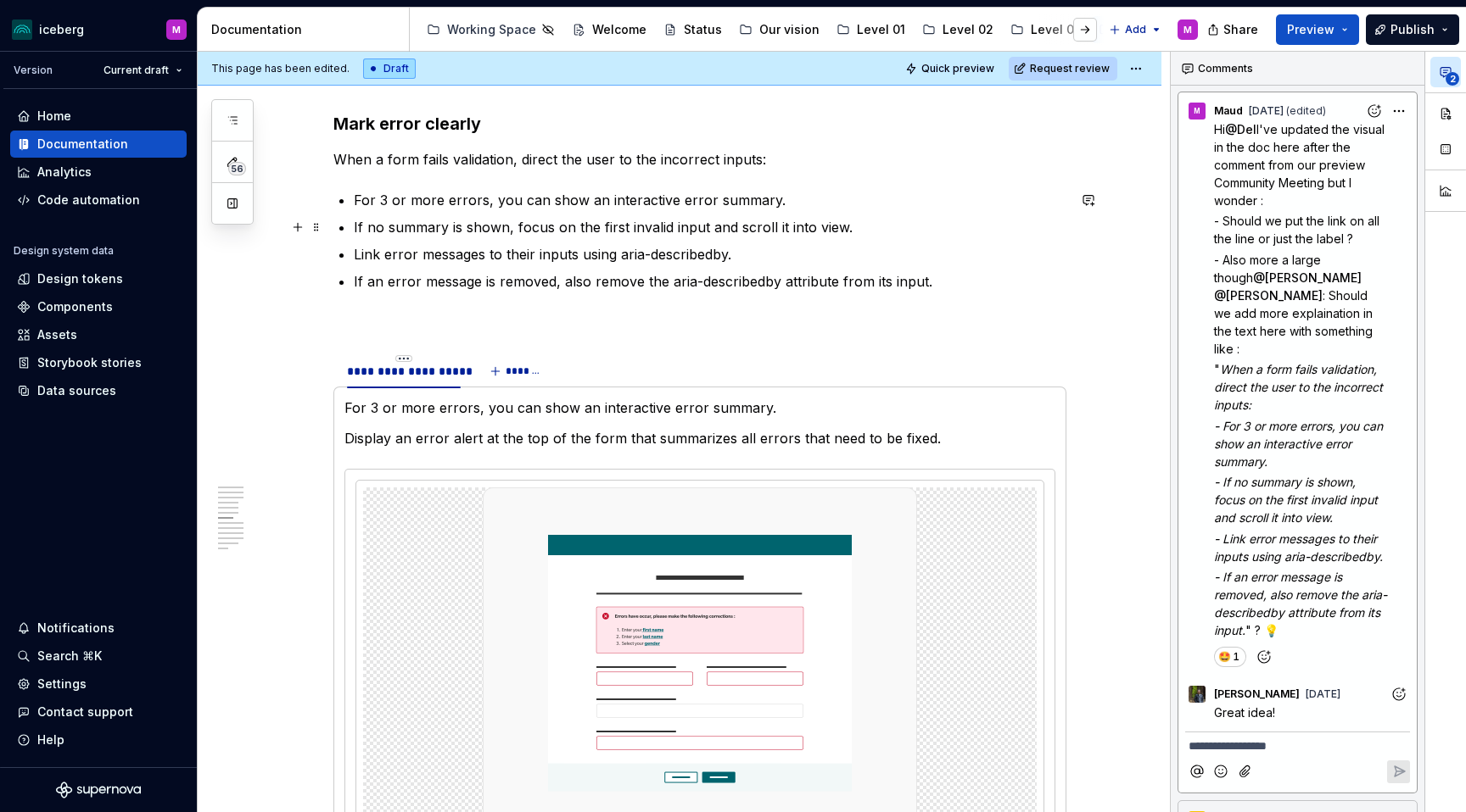
type textarea "*"
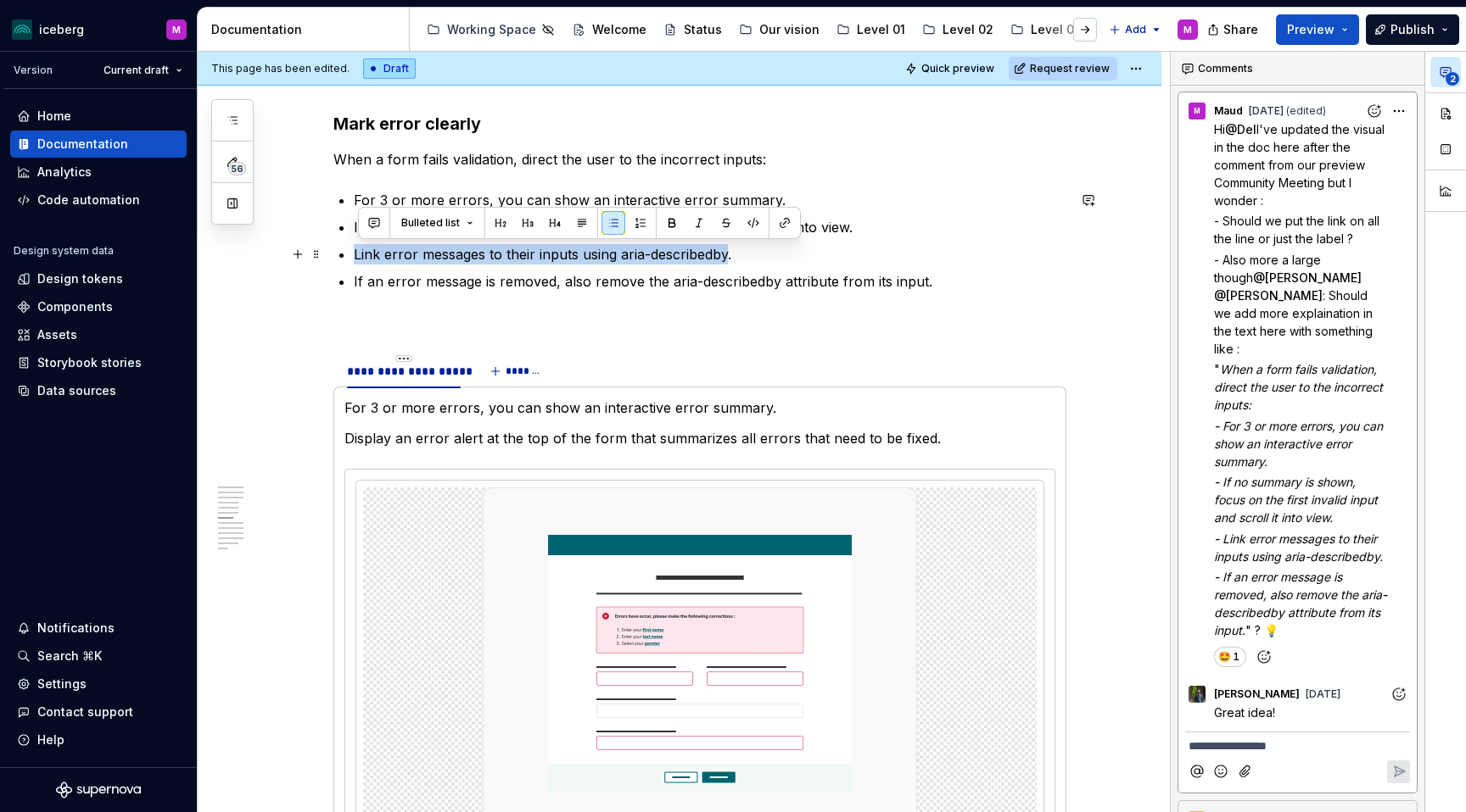
drag, startPoint x: 699, startPoint y: 255, endPoint x: 352, endPoint y: 258, distance: 347.0
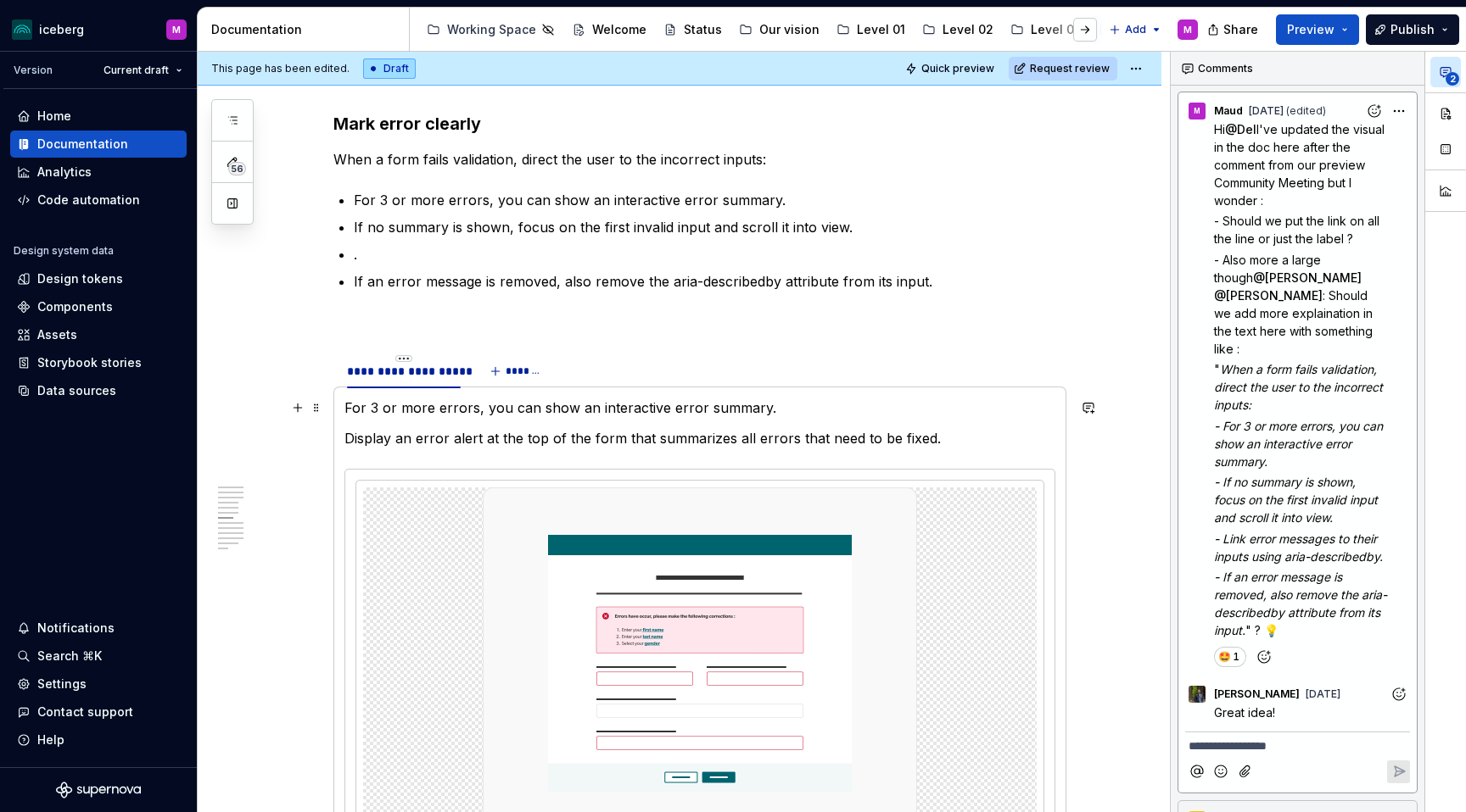
click at [774, 408] on p "For 3 or more errors, you can show an interactive error summary." at bounding box center [699, 407] width 711 height 20
click at [945, 440] on p "Display an error alert at the top of the form that summarizes all errors that n…" at bounding box center [699, 438] width 711 height 20
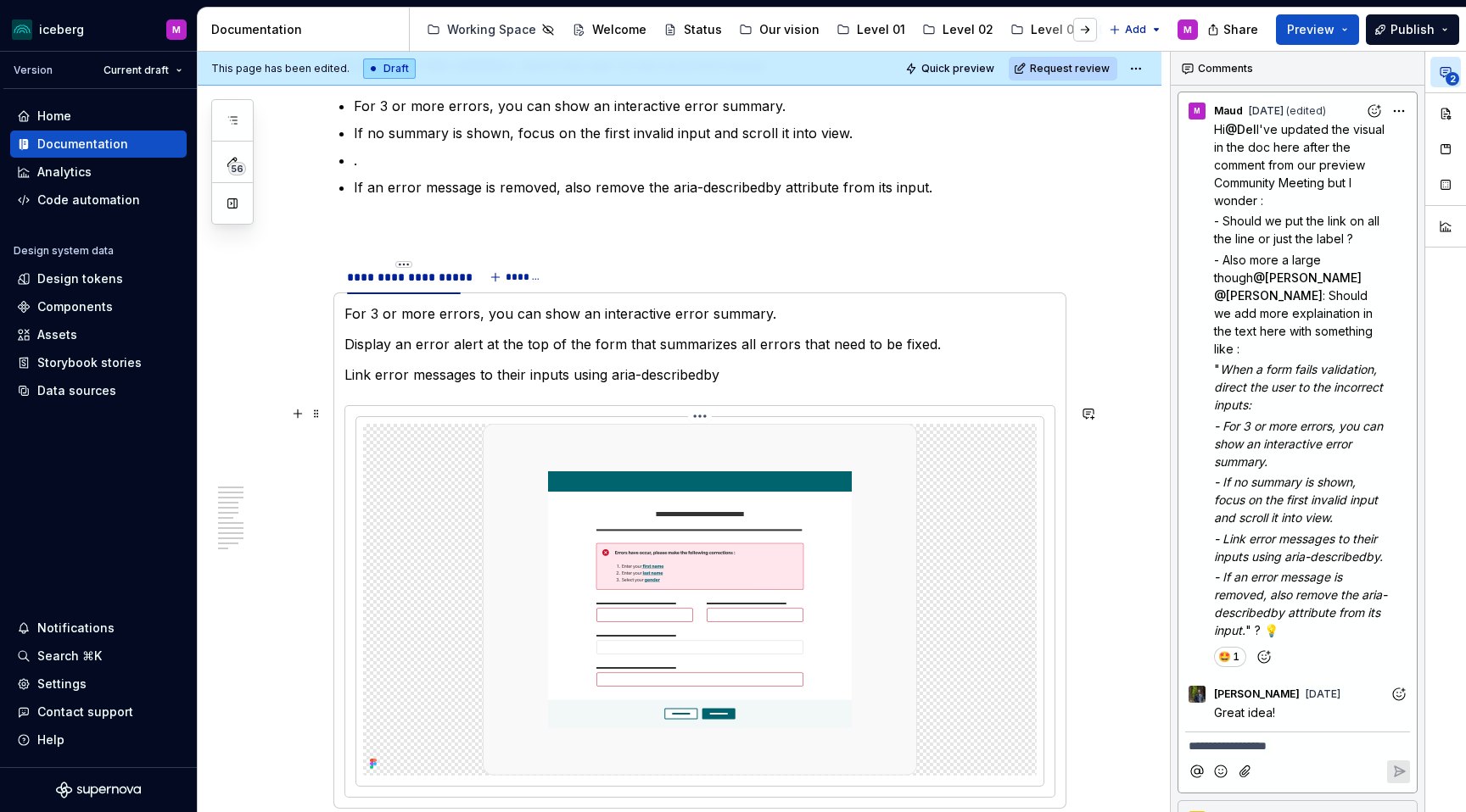
scroll to position [2221, 0]
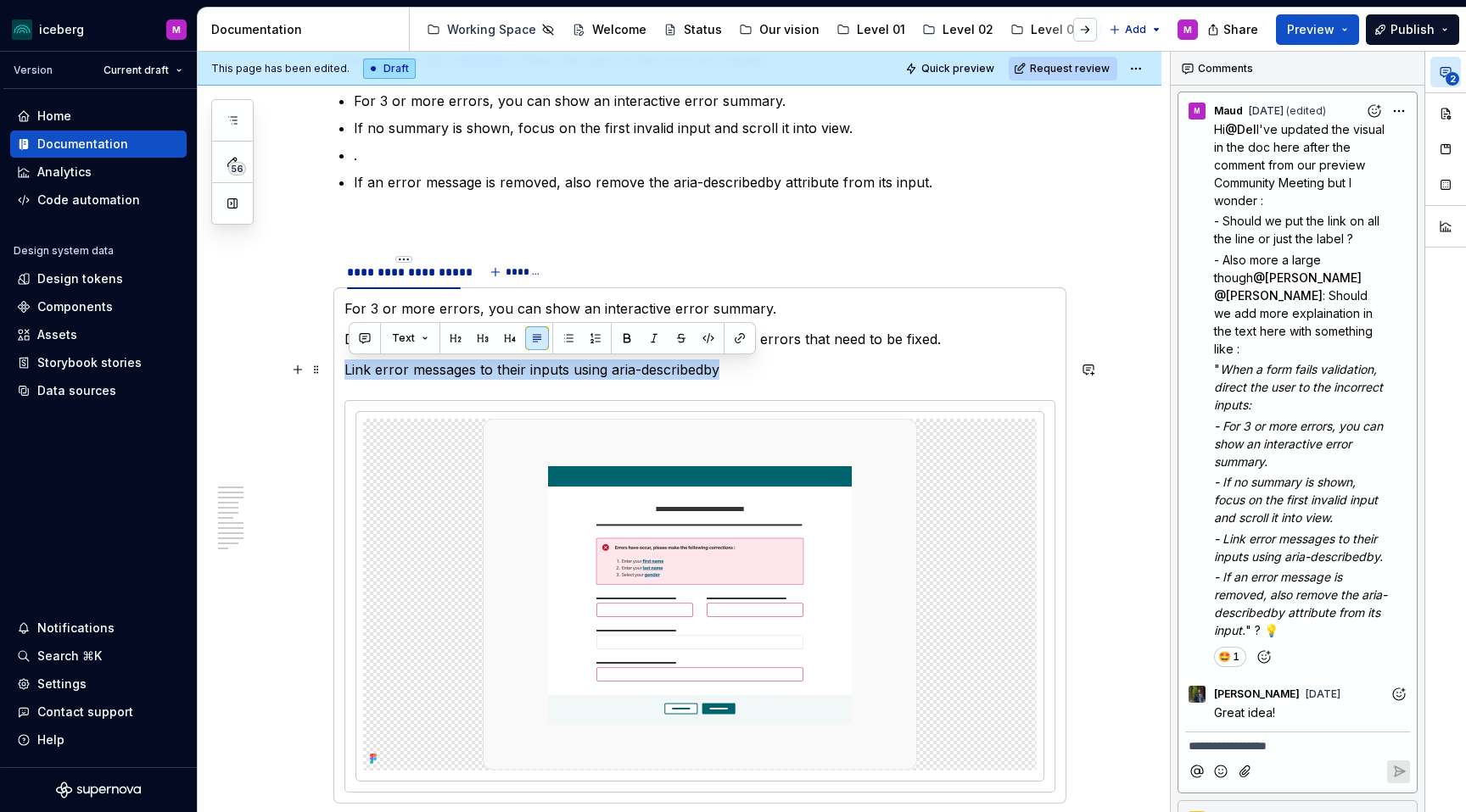
drag, startPoint x: 473, startPoint y: 370, endPoint x: 351, endPoint y: 375, distance: 122.1
click at [351, 375] on p "Link error messages to their inputs using aria-describedby" at bounding box center [699, 370] width 711 height 20
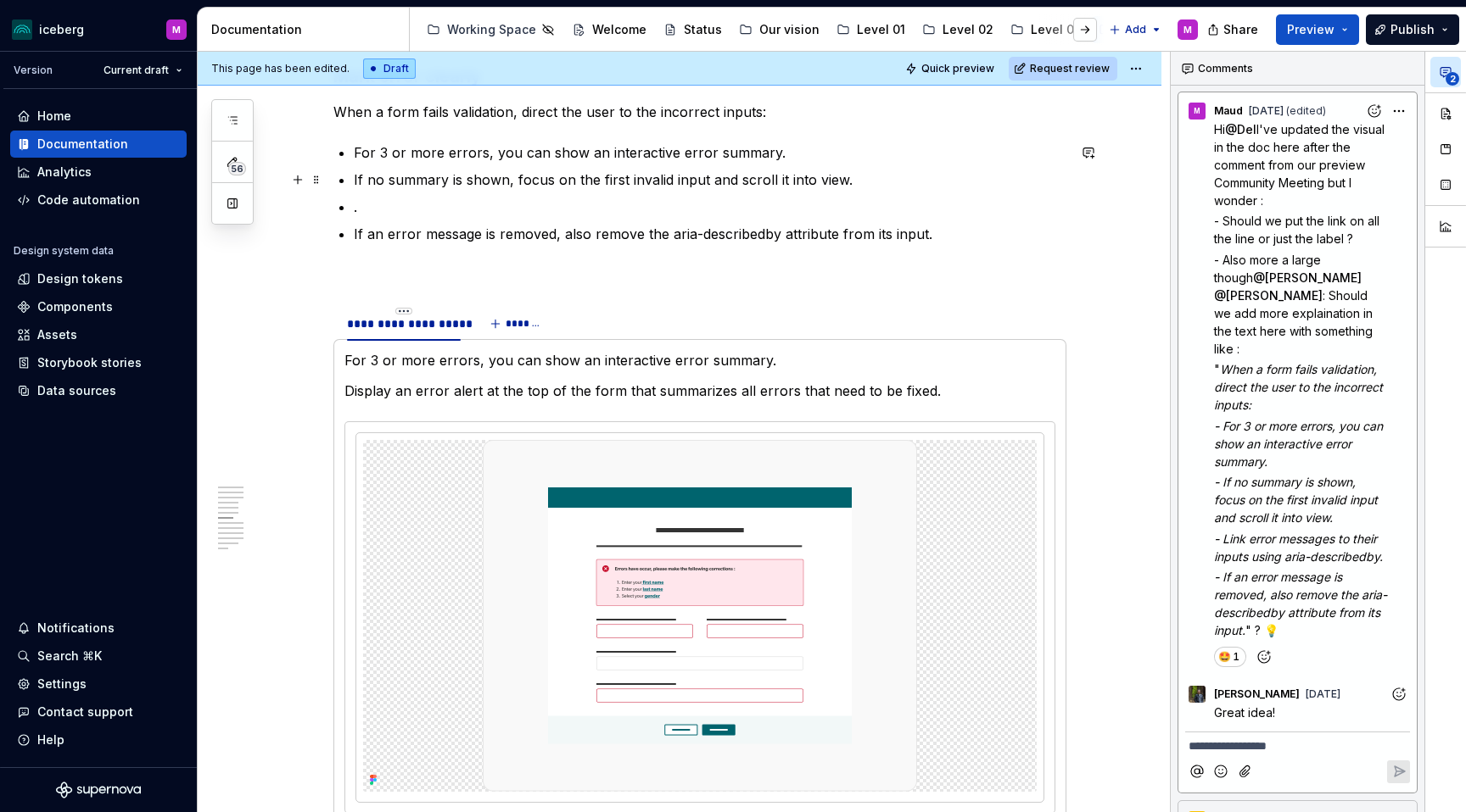
scroll to position [2159, 0]
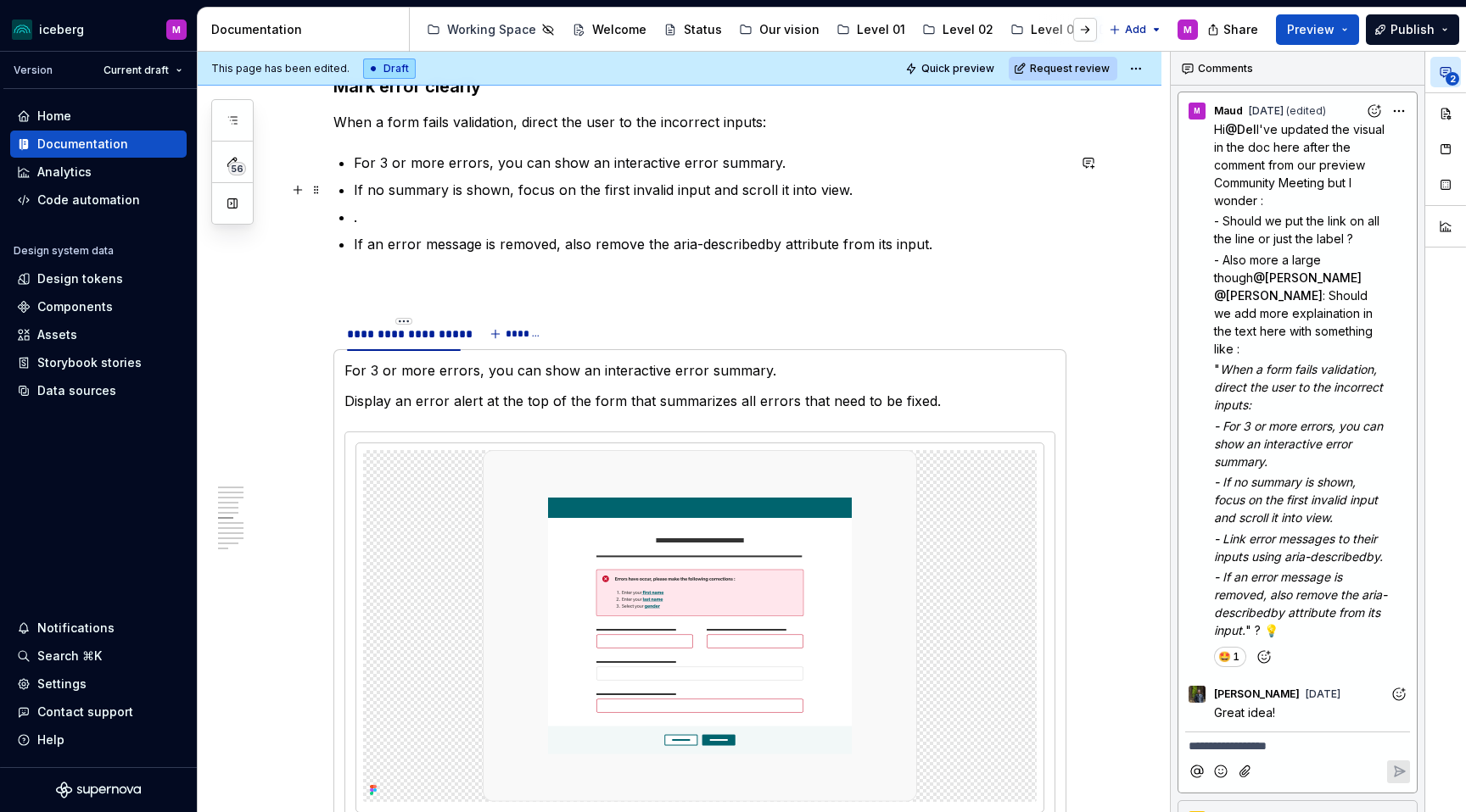
click at [449, 201] on ul "For 3 or more errors, you can show an interactive error summary. If no summary …" at bounding box center [710, 203] width 713 height 101
drag, startPoint x: 380, startPoint y: 214, endPoint x: 340, endPoint y: 212, distance: 40.0
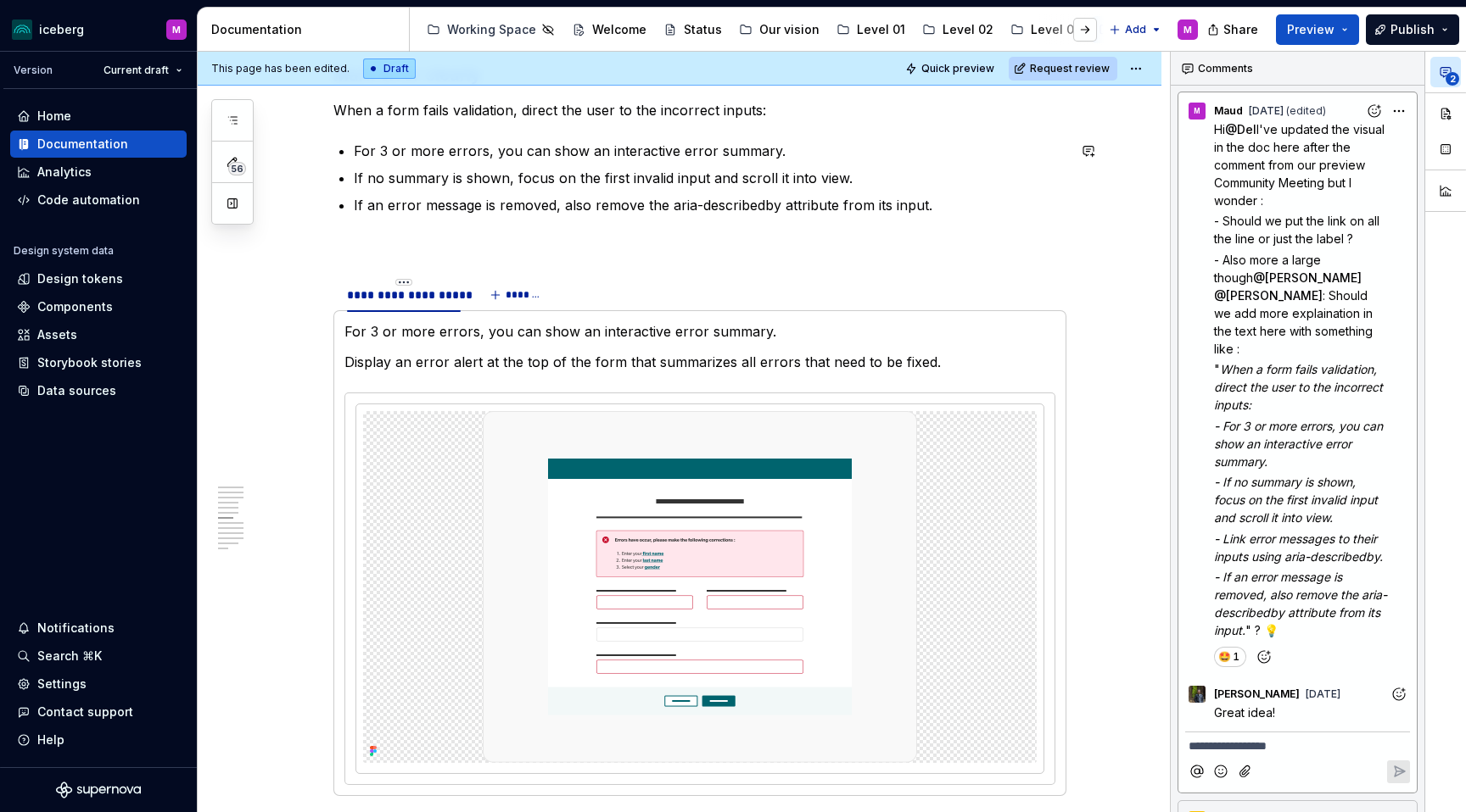
scroll to position [2174, 0]
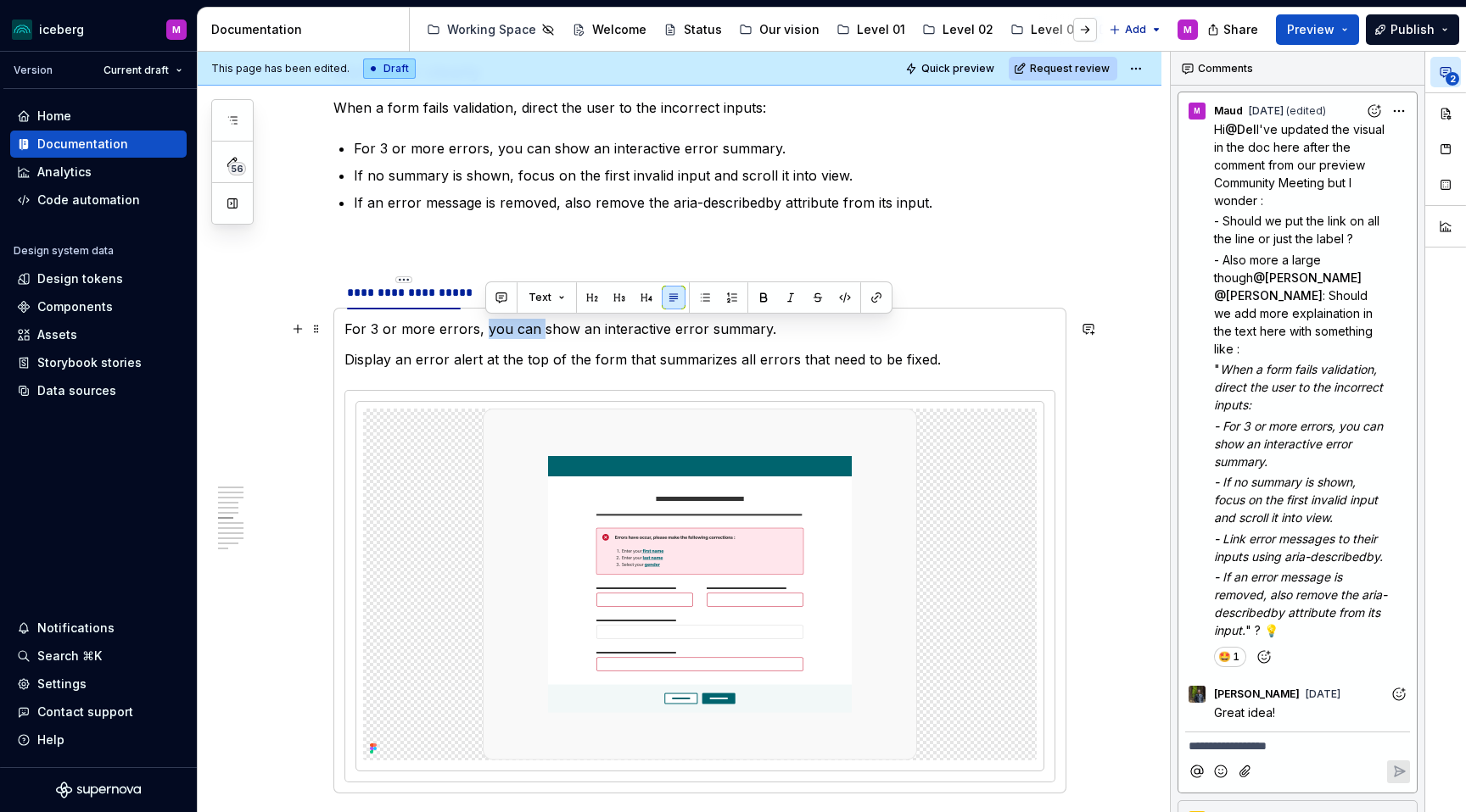
drag, startPoint x: 521, startPoint y: 330, endPoint x: 487, endPoint y: 331, distance: 34.0
click at [487, 331] on p "For 3 or more errors, you can show an interactive error summary." at bounding box center [699, 329] width 711 height 20
click at [512, 333] on p "For 3 or more errors, you can show an interactive error summary." at bounding box center [699, 329] width 711 height 20
click at [523, 354] on p "Display an error alert at the top of the form that summarizes all errors that n…" at bounding box center [699, 359] width 711 height 20
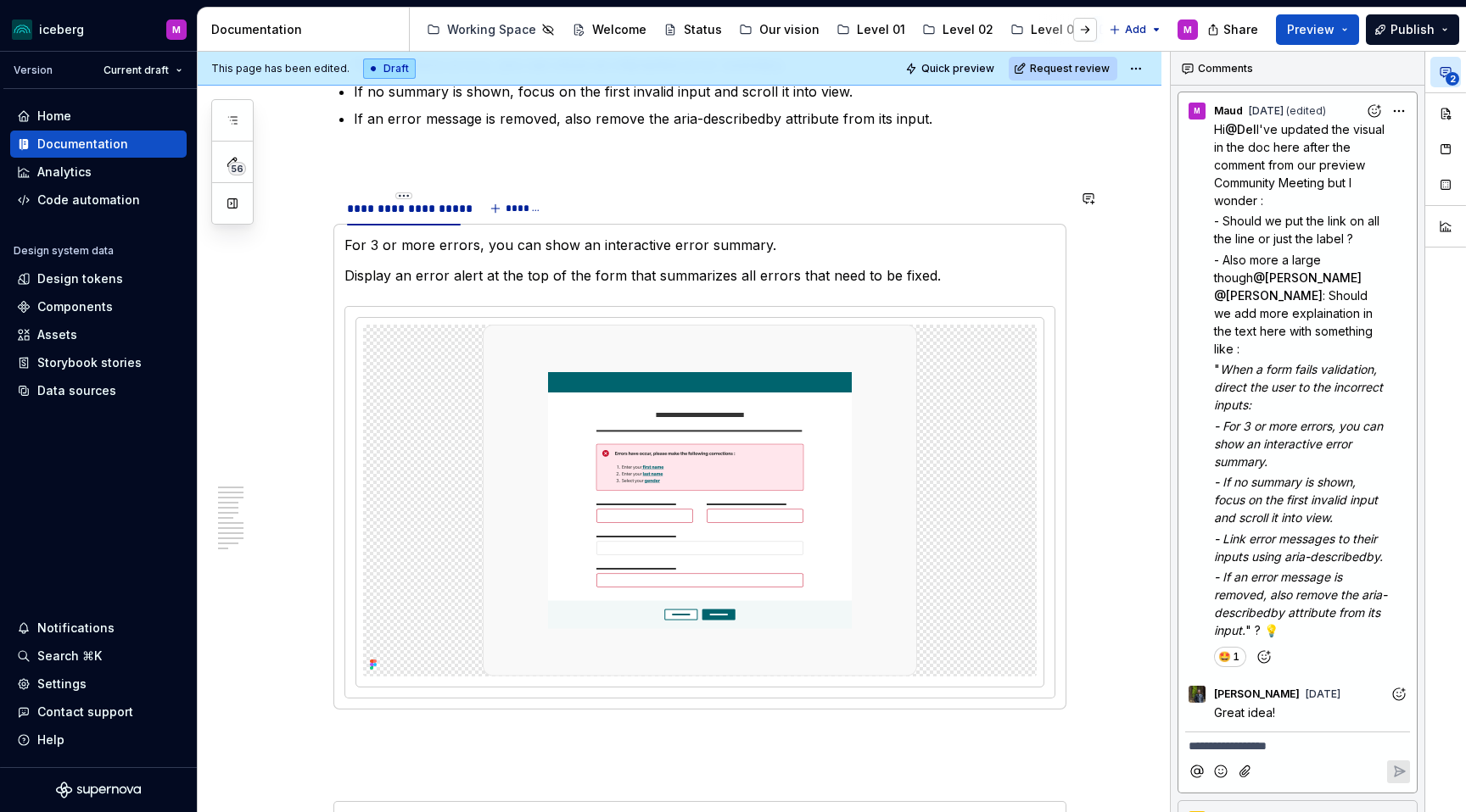
scroll to position [2241, 0]
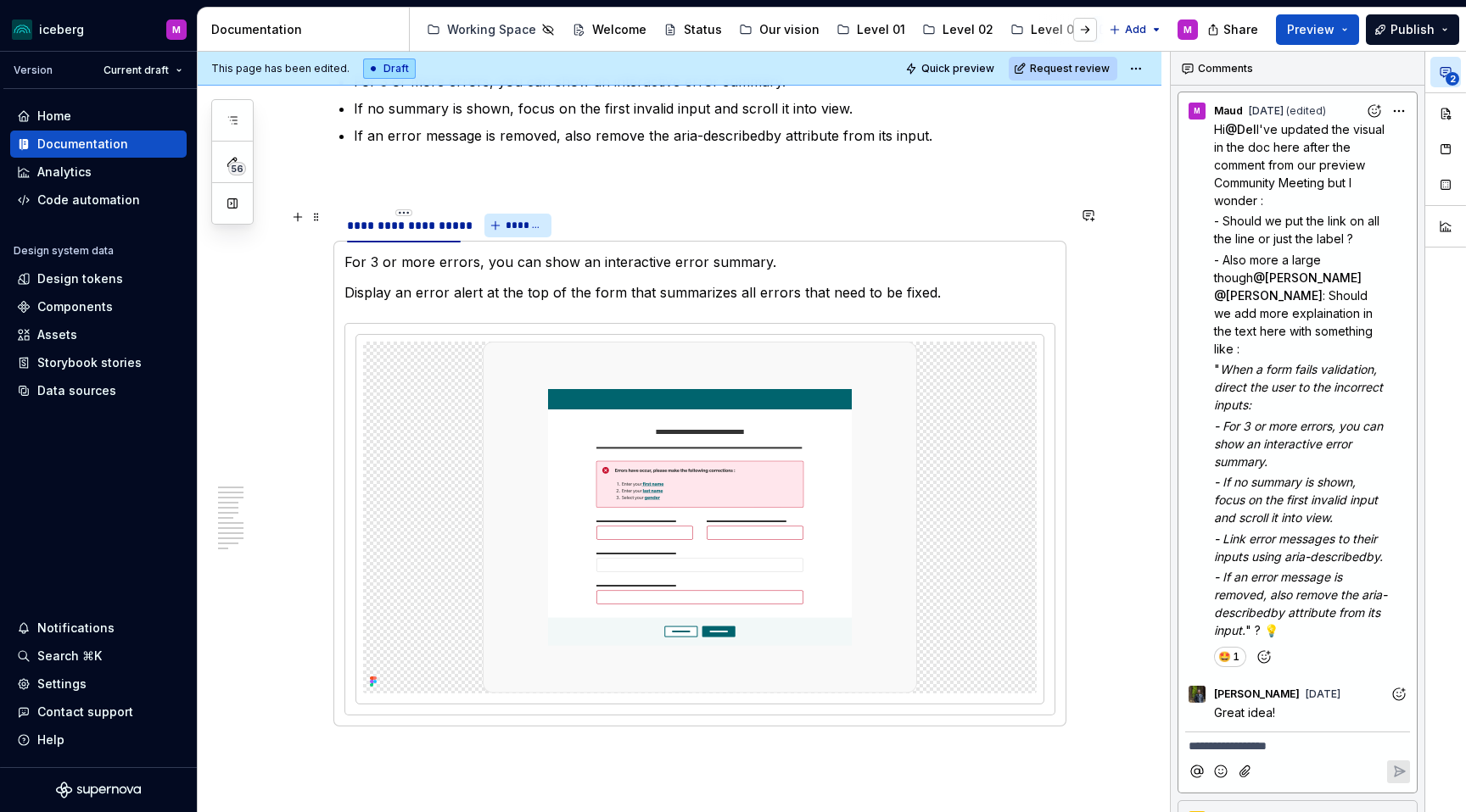
click at [528, 223] on span "*******" at bounding box center [524, 226] width 38 height 13
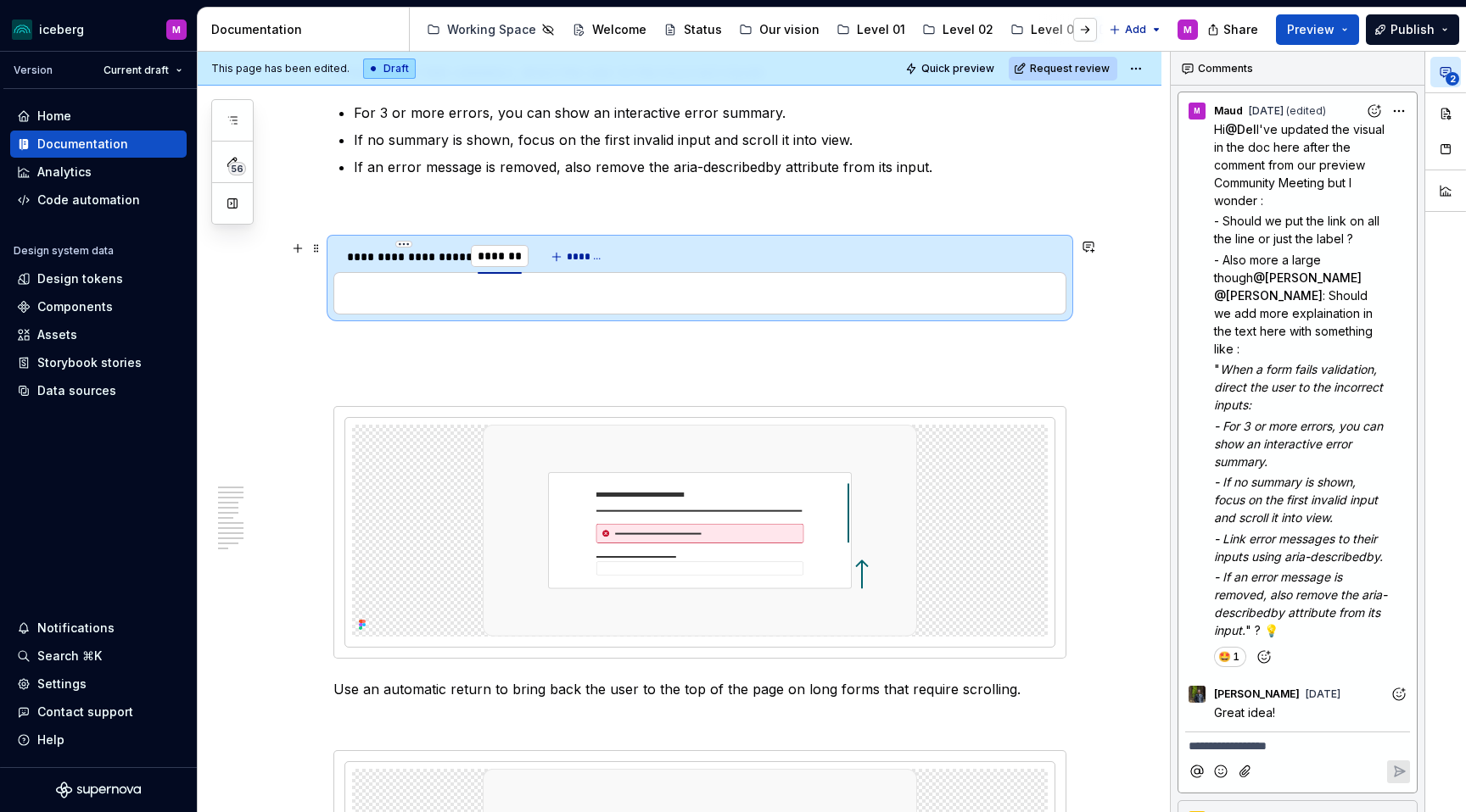
scroll to position [2190, 0]
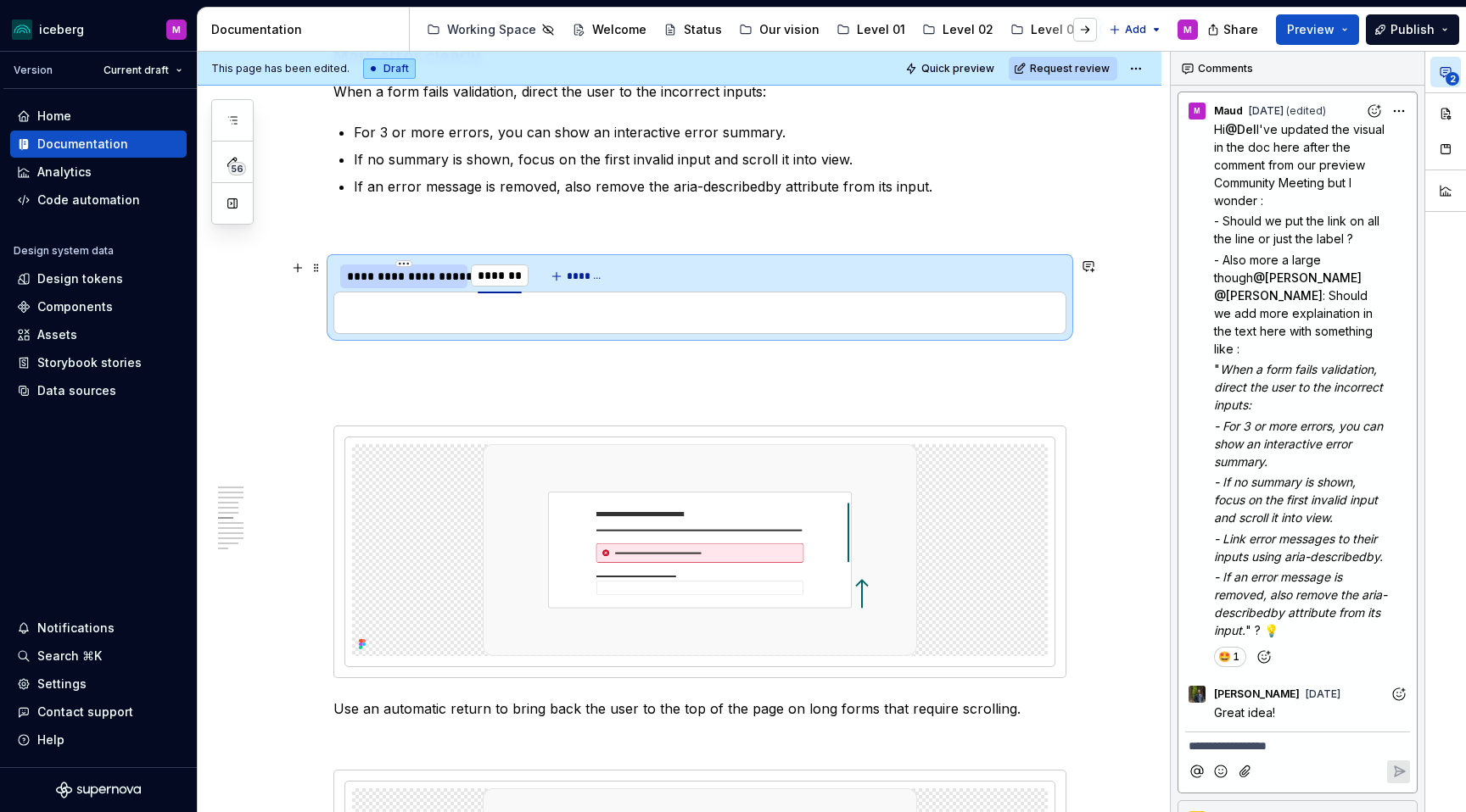
click at [436, 276] on div "**********" at bounding box center [404, 277] width 114 height 17
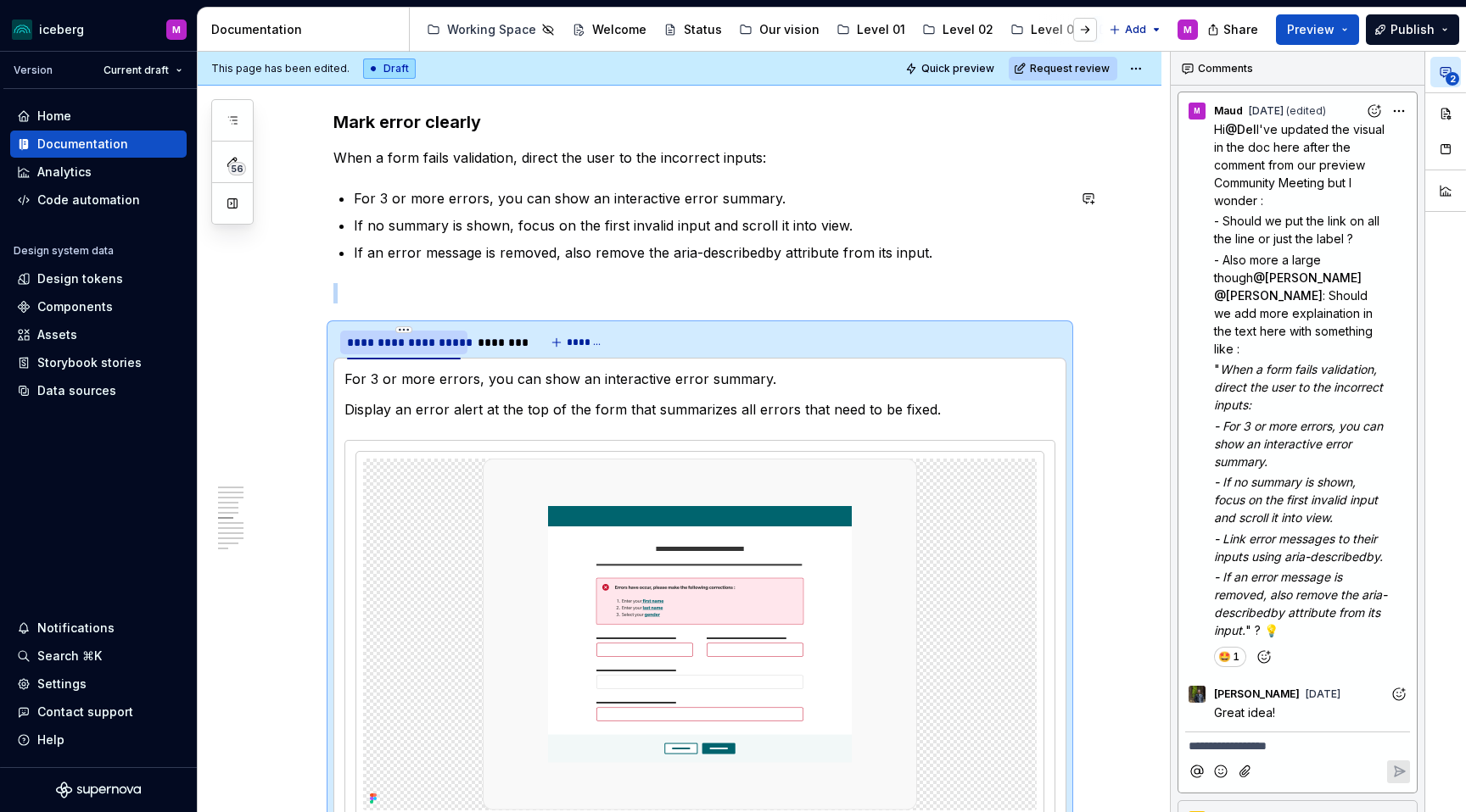
scroll to position [2144, 0]
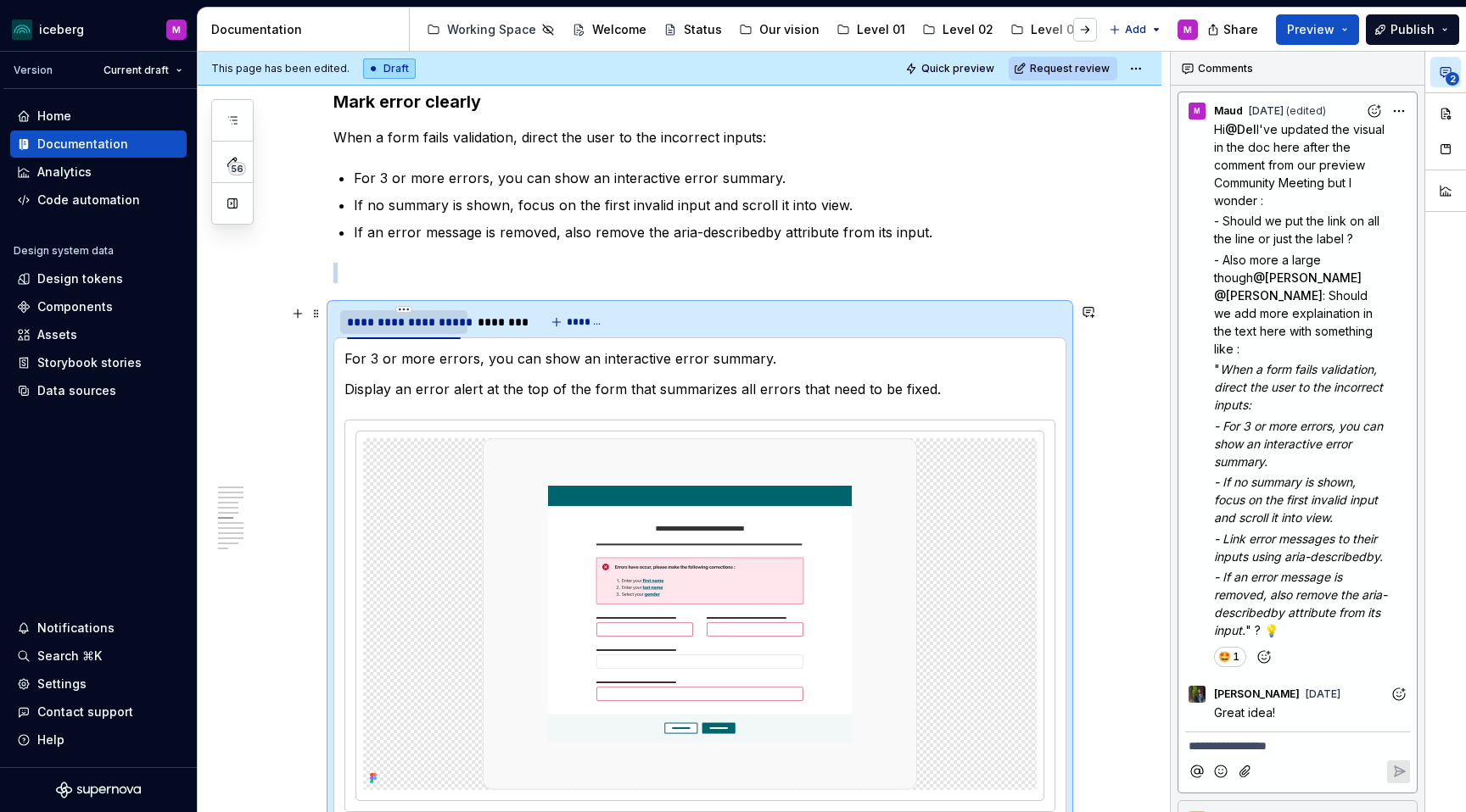
click at [433, 315] on div "**********" at bounding box center [404, 322] width 114 height 17
type input "*"
type input "**********"
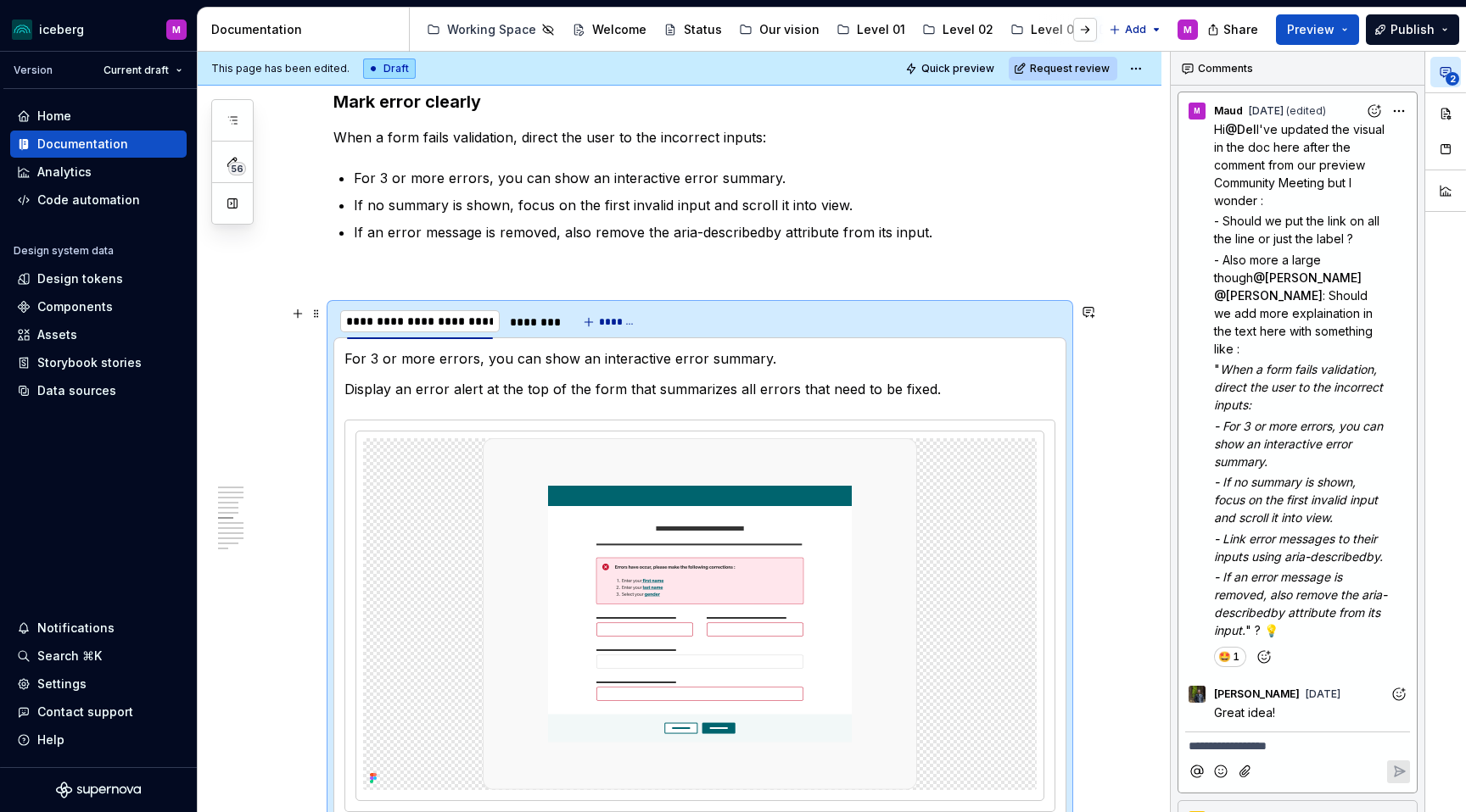
scroll to position [0, 1]
click at [529, 326] on div "********" at bounding box center [532, 322] width 45 height 17
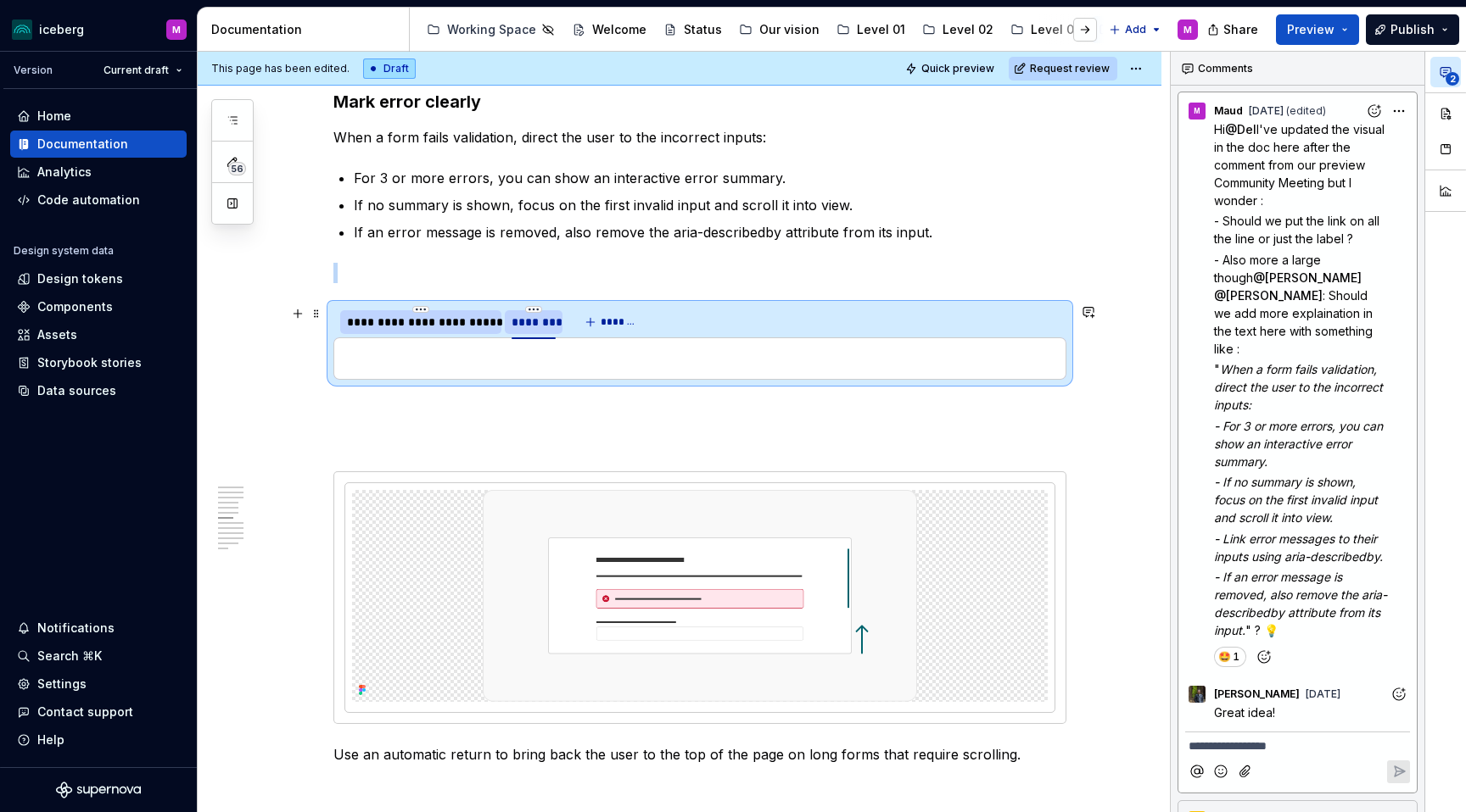
type textarea "*"
click at [529, 326] on div "********" at bounding box center [534, 322] width 45 height 17
click at [542, 319] on div "********" at bounding box center [534, 322] width 45 height 17
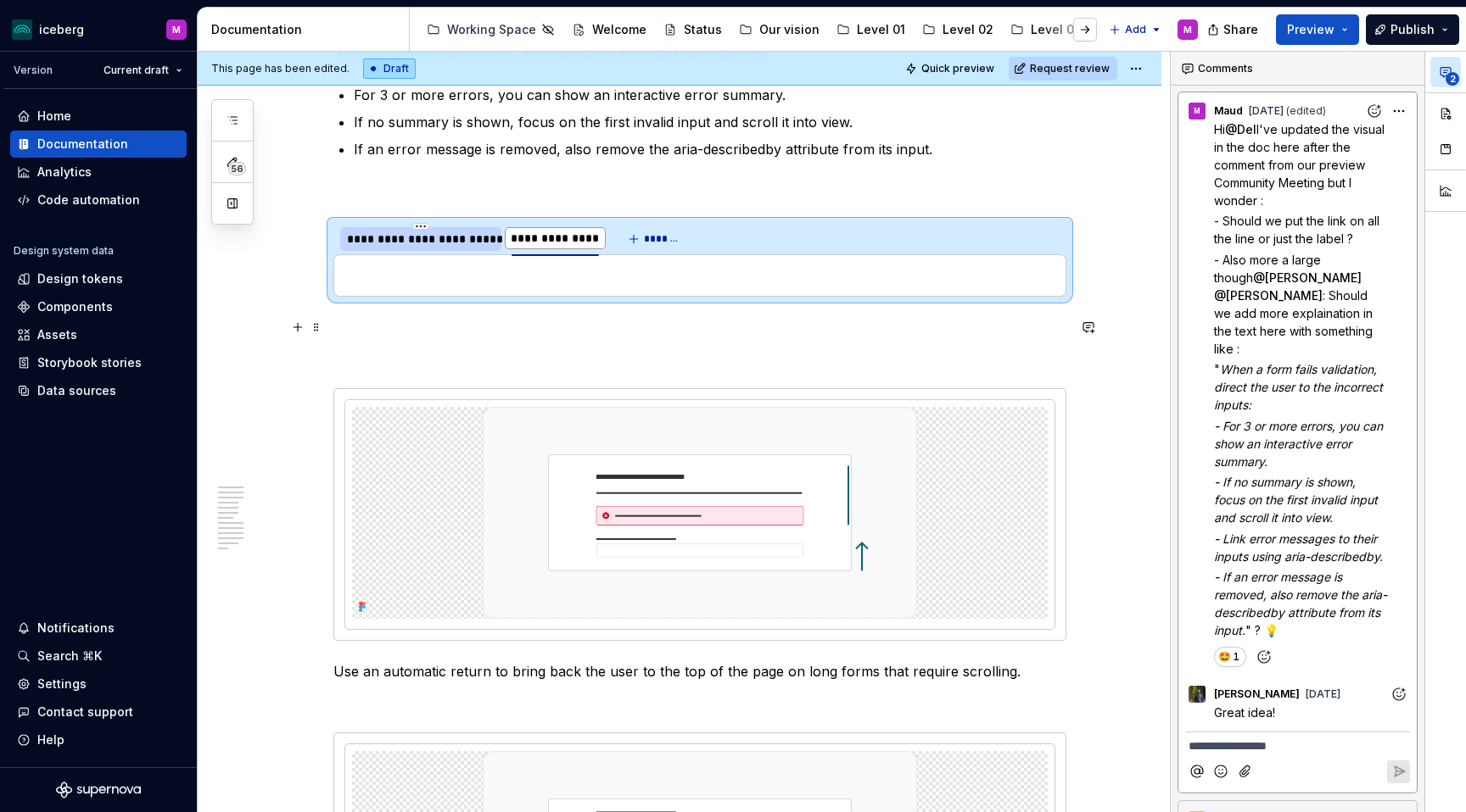
type input "**********"
click at [504, 287] on div "For 3 or more errors, you can show an interactive error summary. Display an err…" at bounding box center [699, 276] width 733 height 43
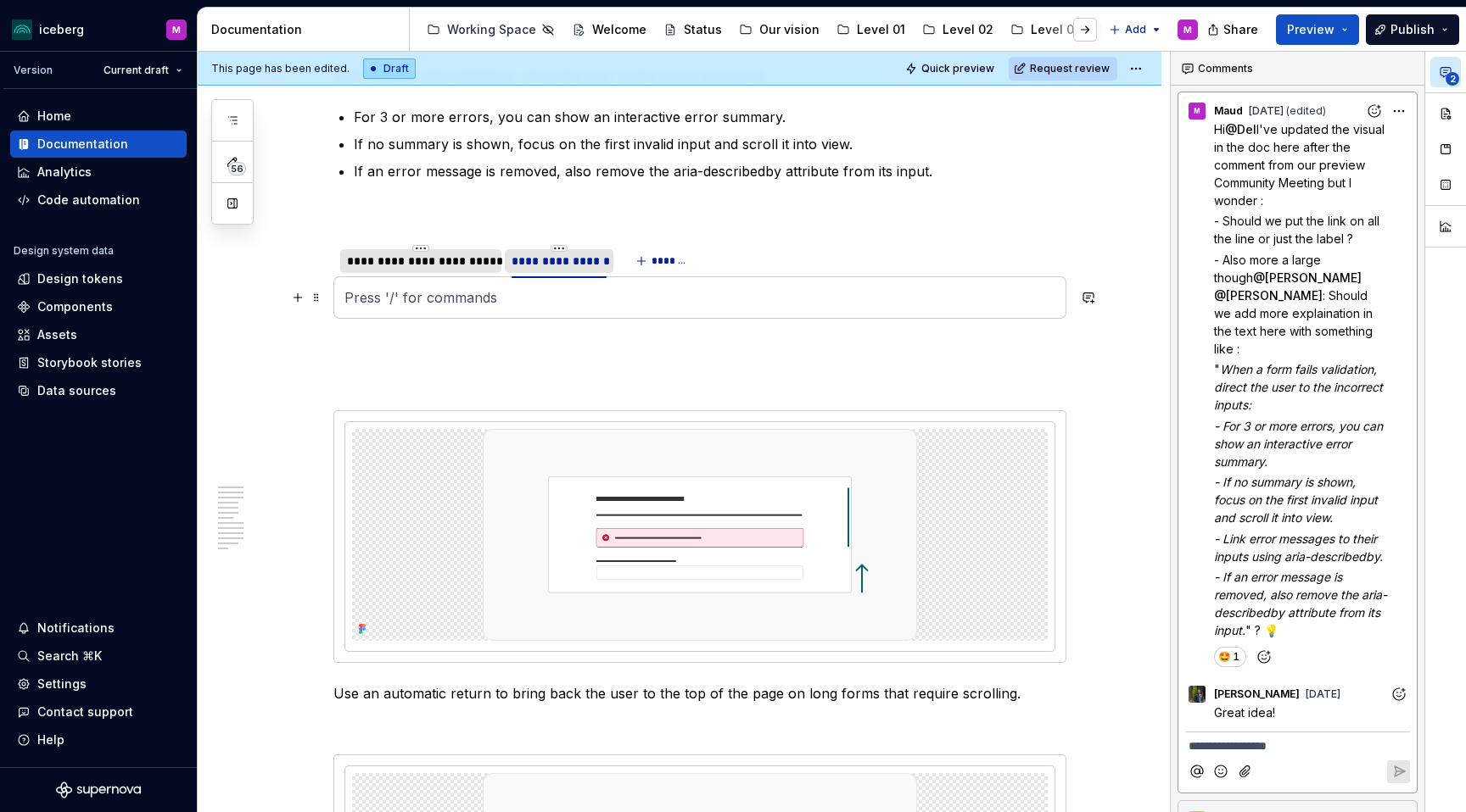
scroll to position [2203, 0]
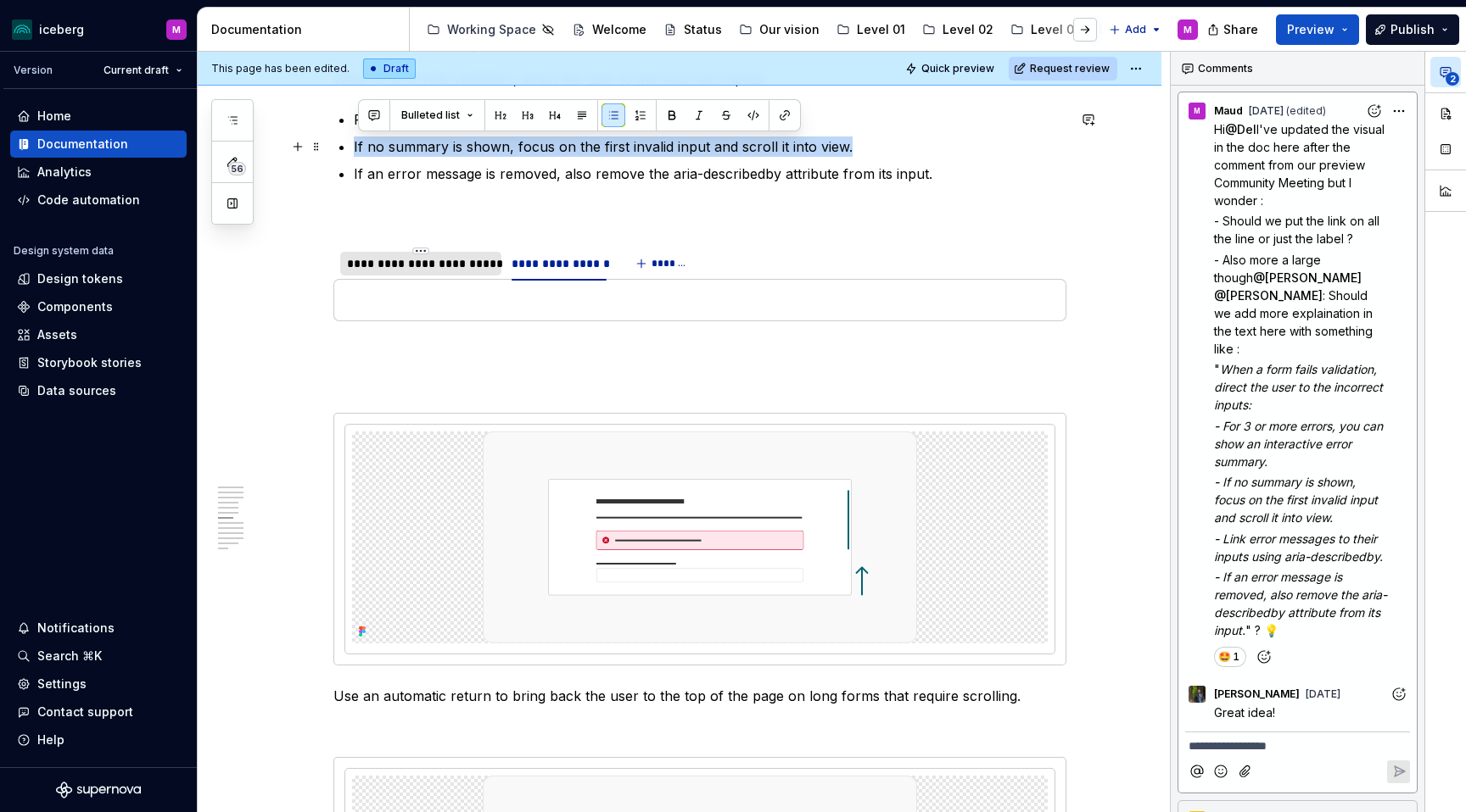
drag, startPoint x: 826, startPoint y: 149, endPoint x: 354, endPoint y: 151, distance: 472.0
copy p "If no summary is shown, focus on the first invalid input and scroll it into vie…"
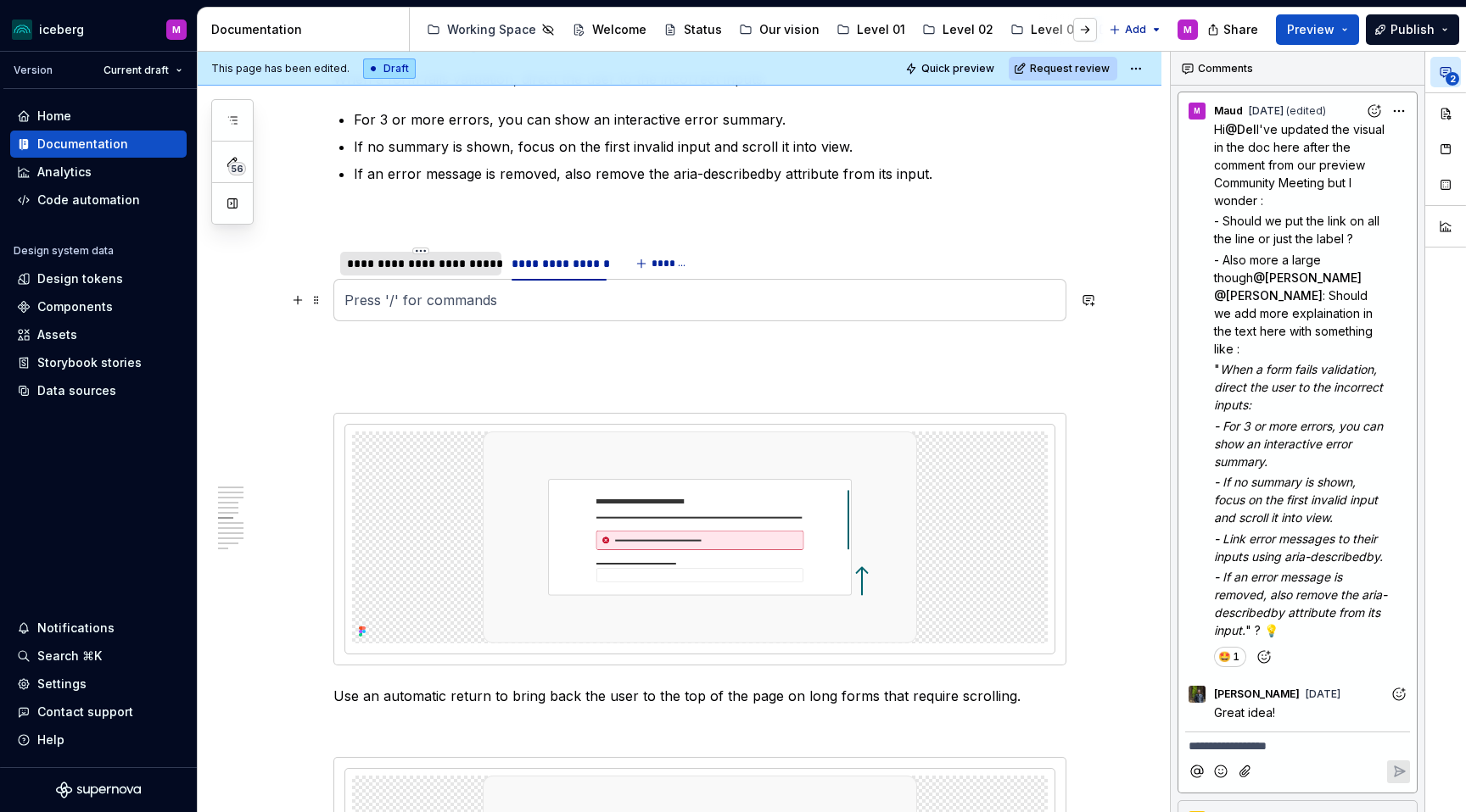
click at [448, 295] on p at bounding box center [699, 299] width 711 height 20
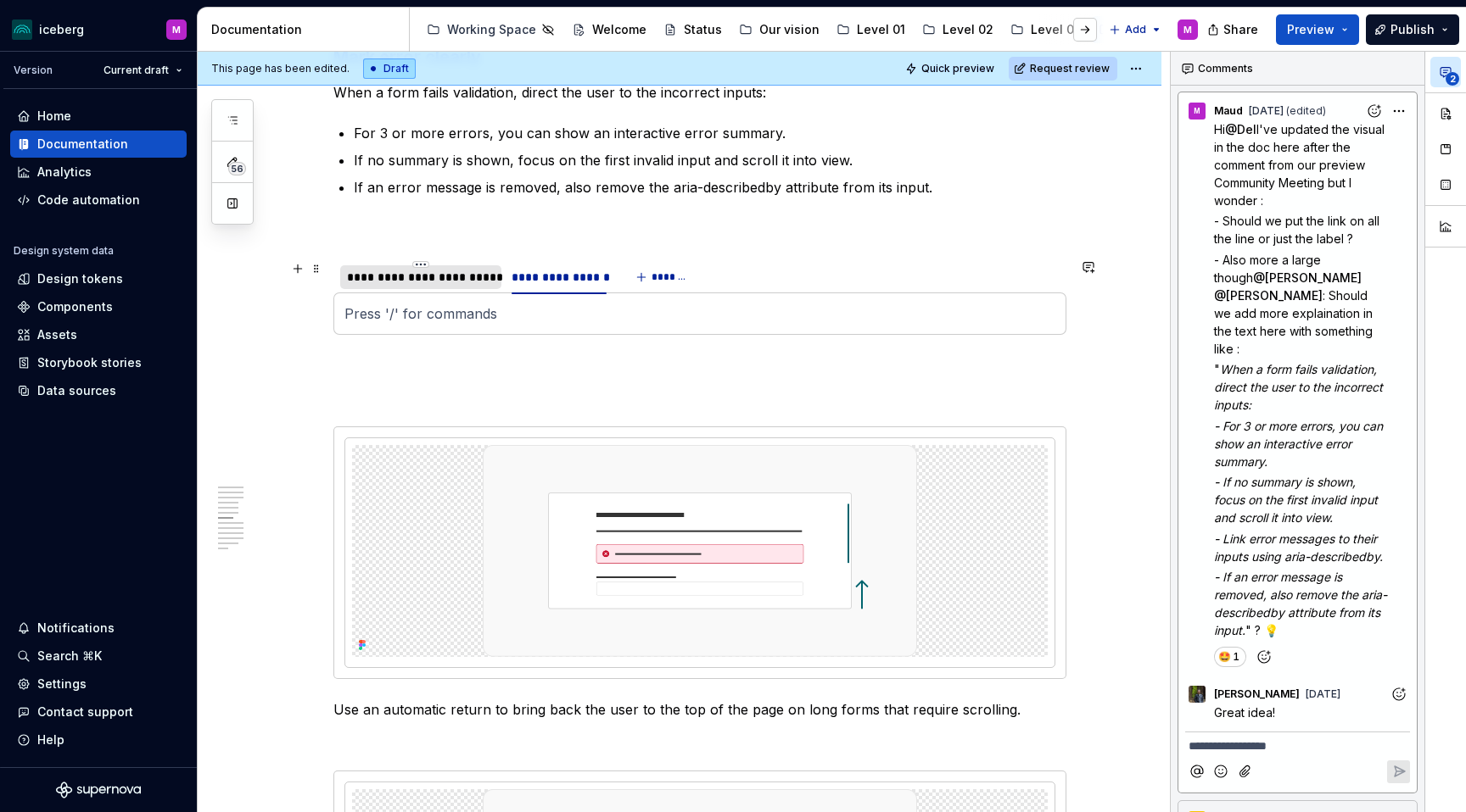
scroll to position [2185, 0]
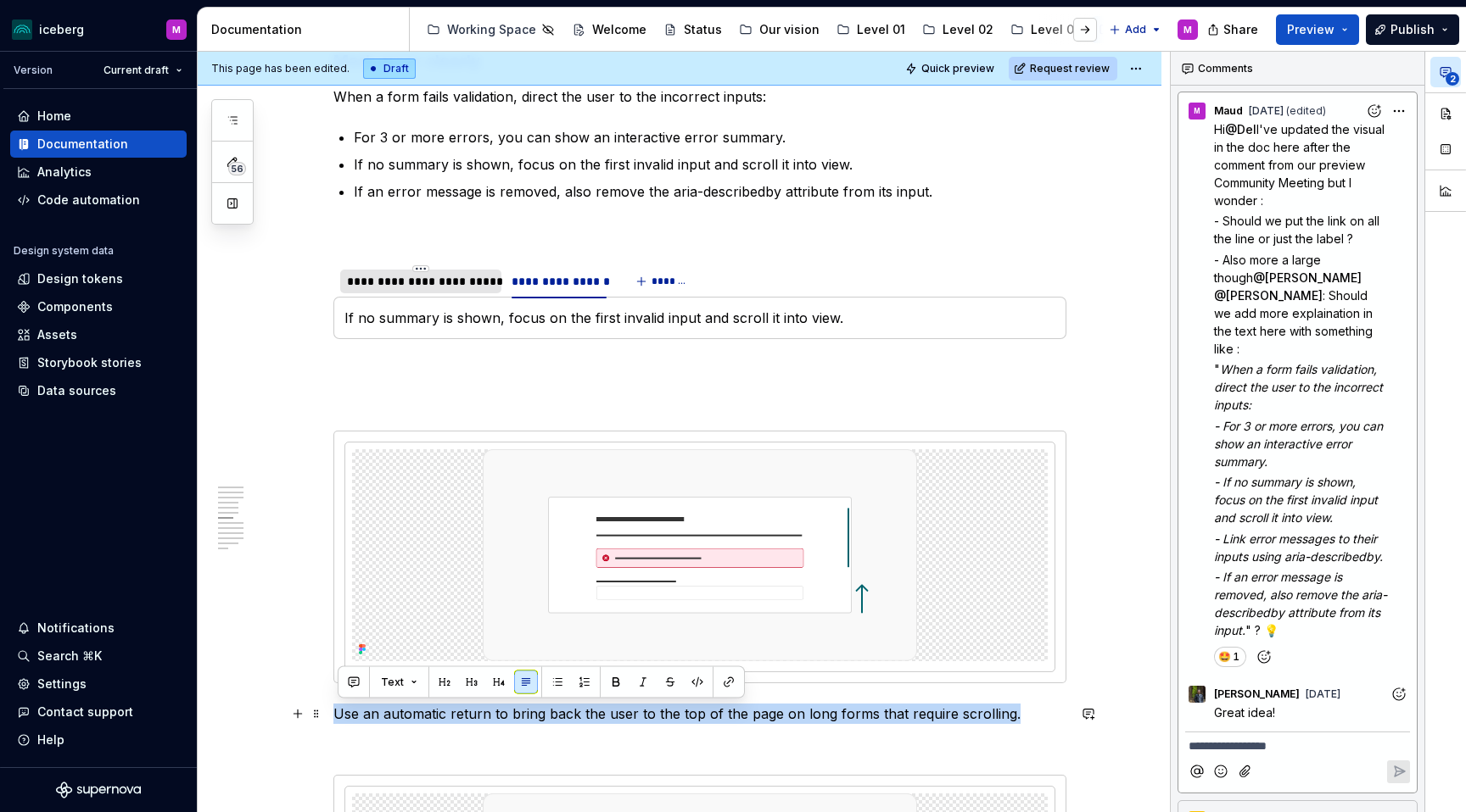
drag, startPoint x: 986, startPoint y: 708, endPoint x: 332, endPoint y: 718, distance: 654.1
copy p "Use an automatic return to bring back the user to the top of the page on long f…"
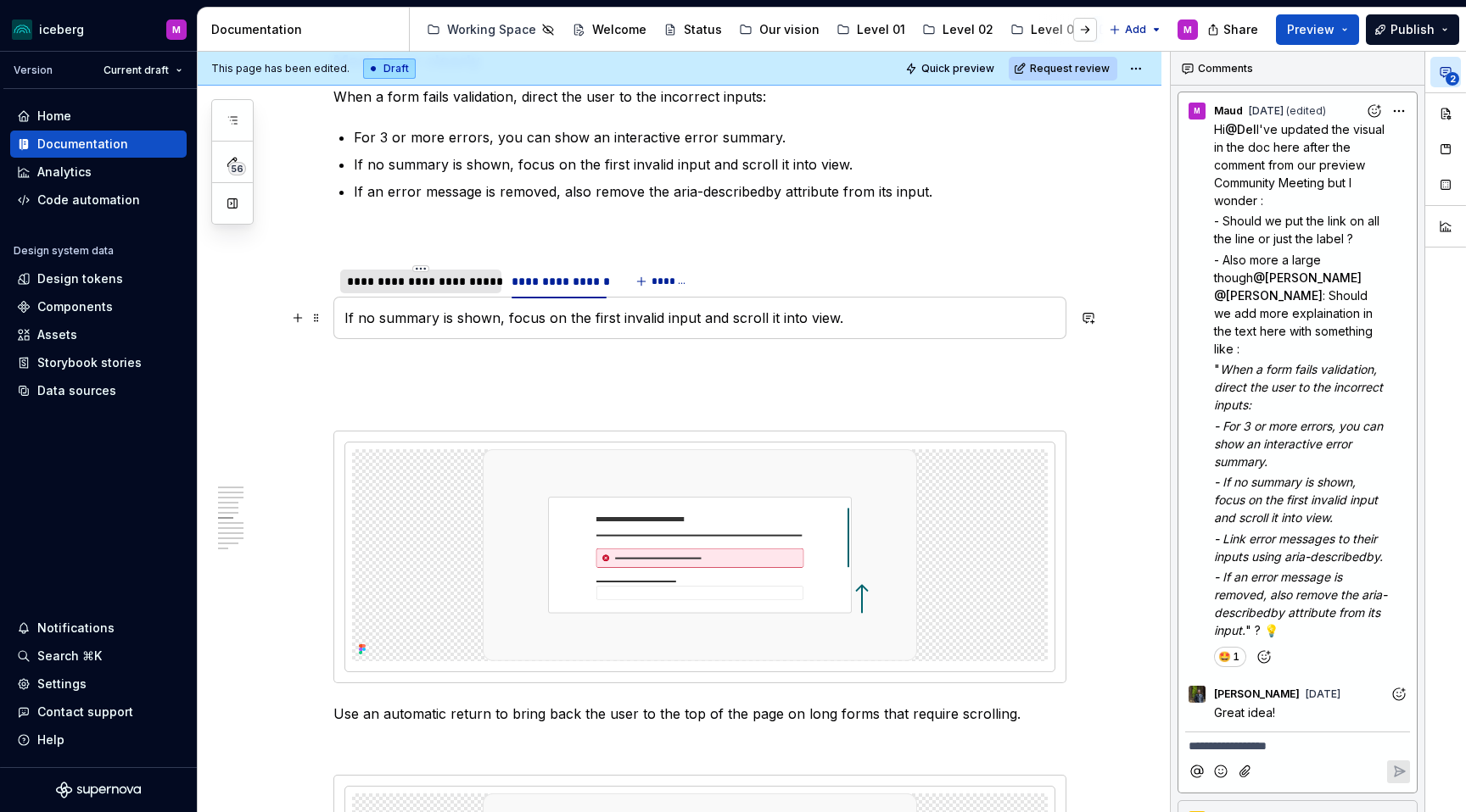
click at [857, 320] on p "If no summary is shown, focus on the first invalid input and scroll it into vie…" at bounding box center [699, 317] width 711 height 20
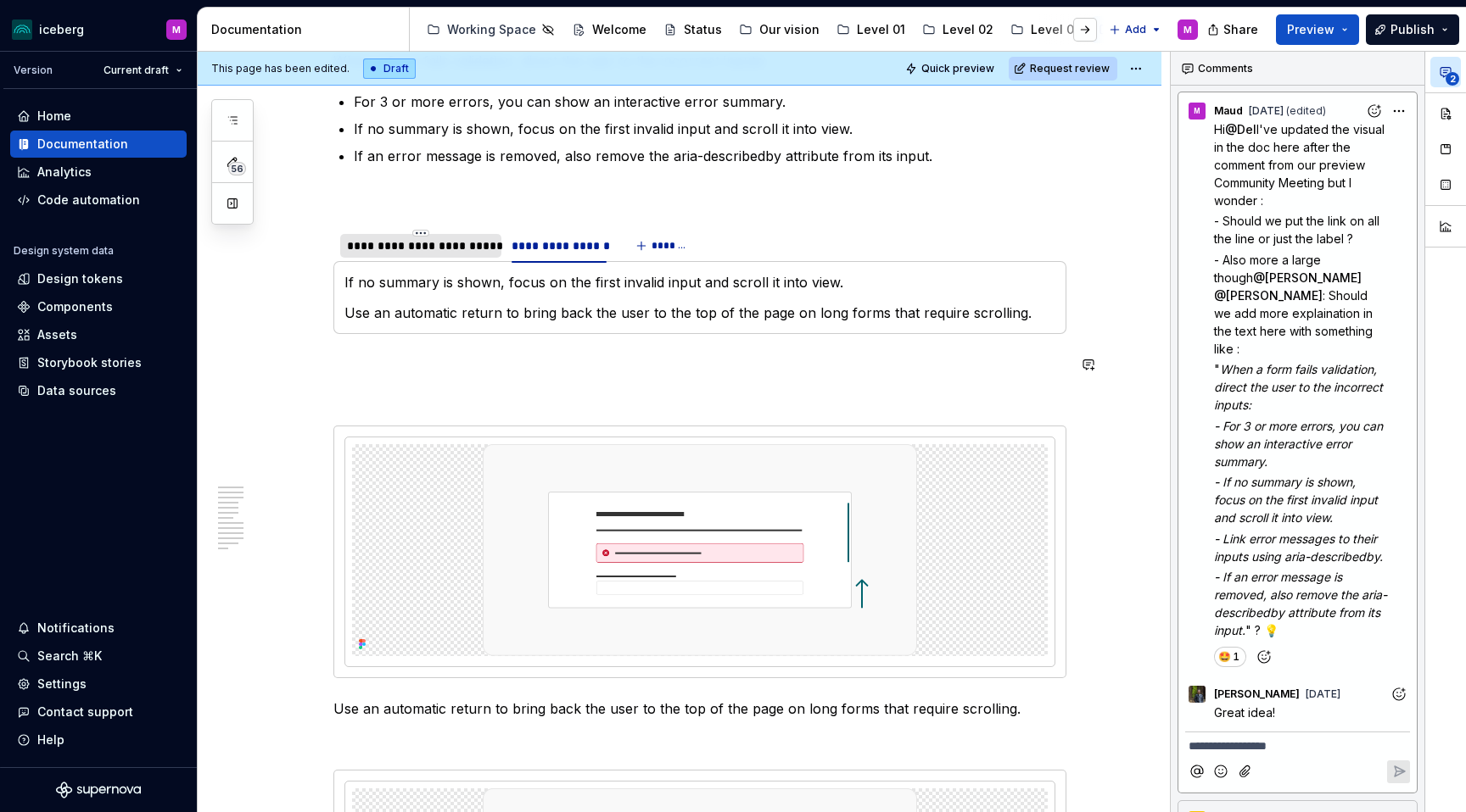
scroll to position [2221, 0]
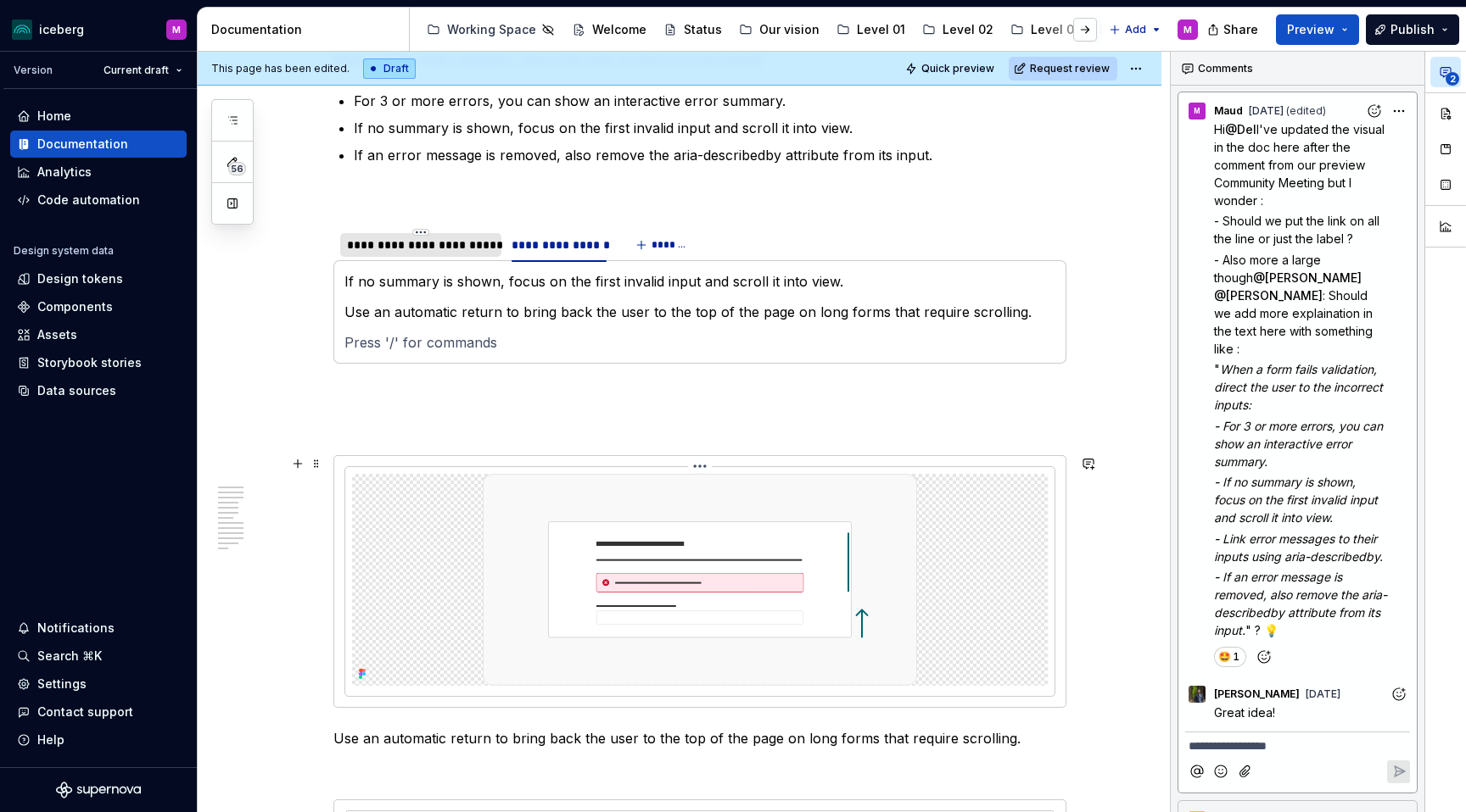
click at [807, 570] on img at bounding box center [699, 580] width 434 height 212
click at [940, 337] on p at bounding box center [699, 342] width 711 height 20
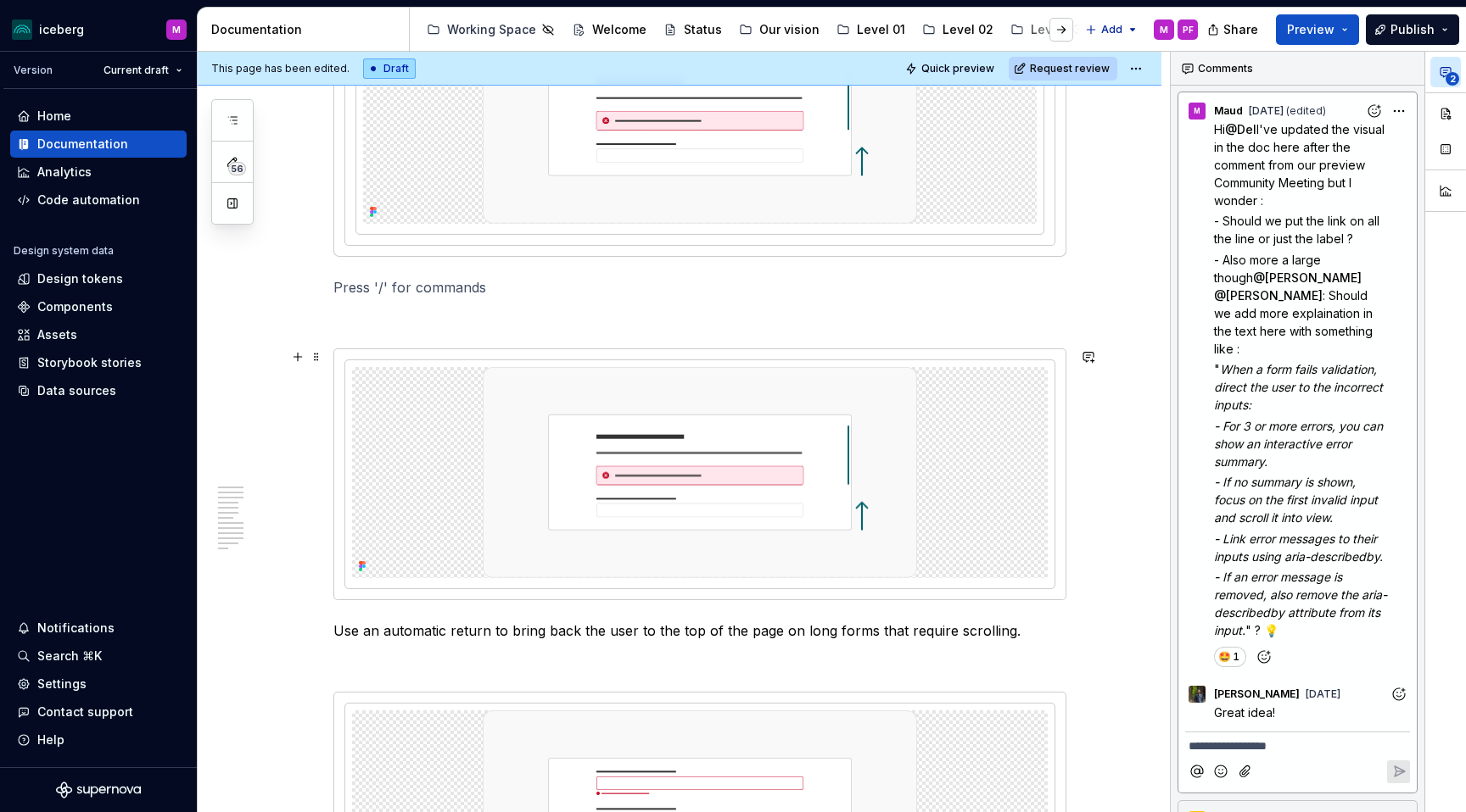
scroll to position [2573, 0]
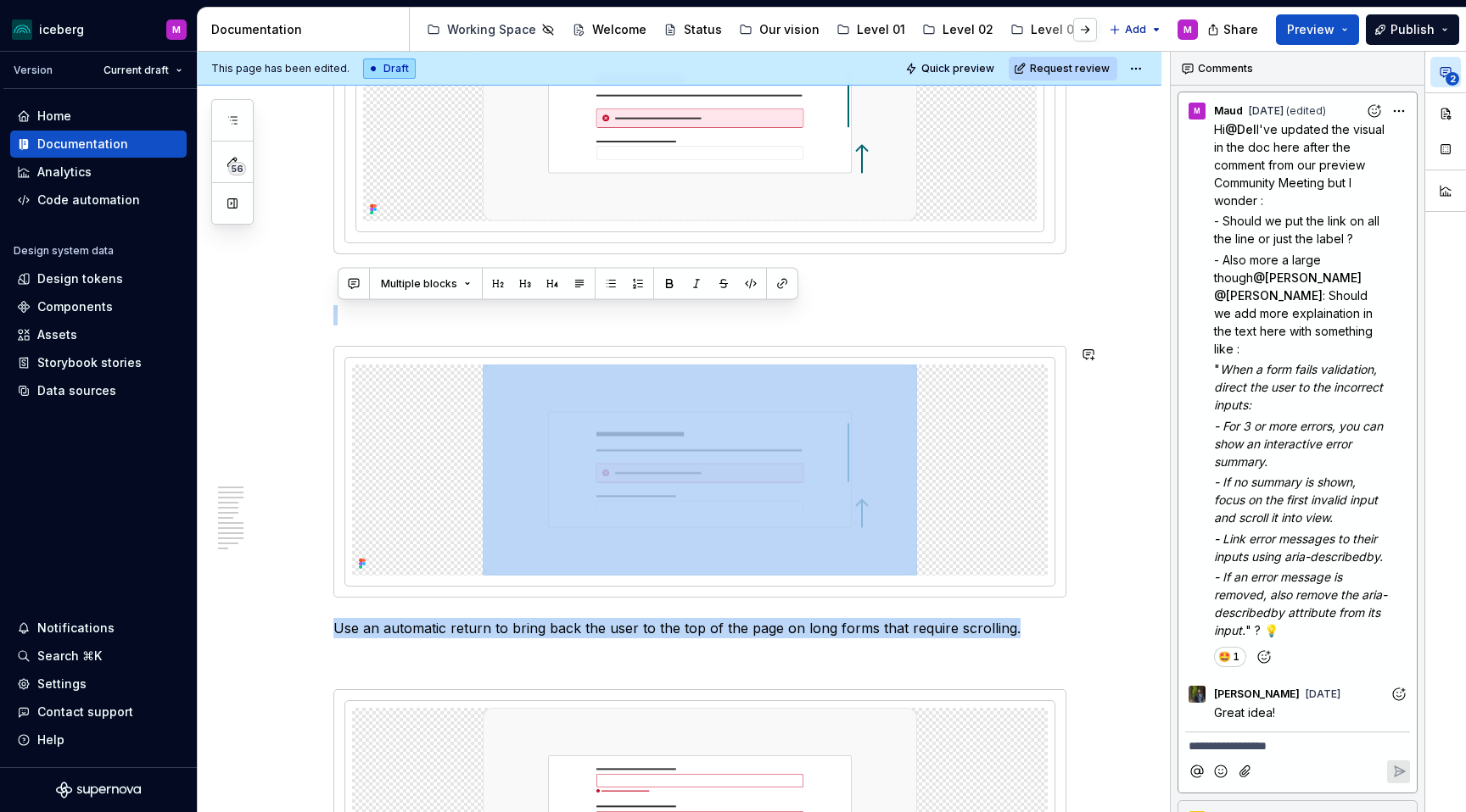
drag, startPoint x: 1014, startPoint y: 632, endPoint x: 322, endPoint y: 336, distance: 752.6
click at [322, 336] on div "**********" at bounding box center [679, 825] width 964 height 6177
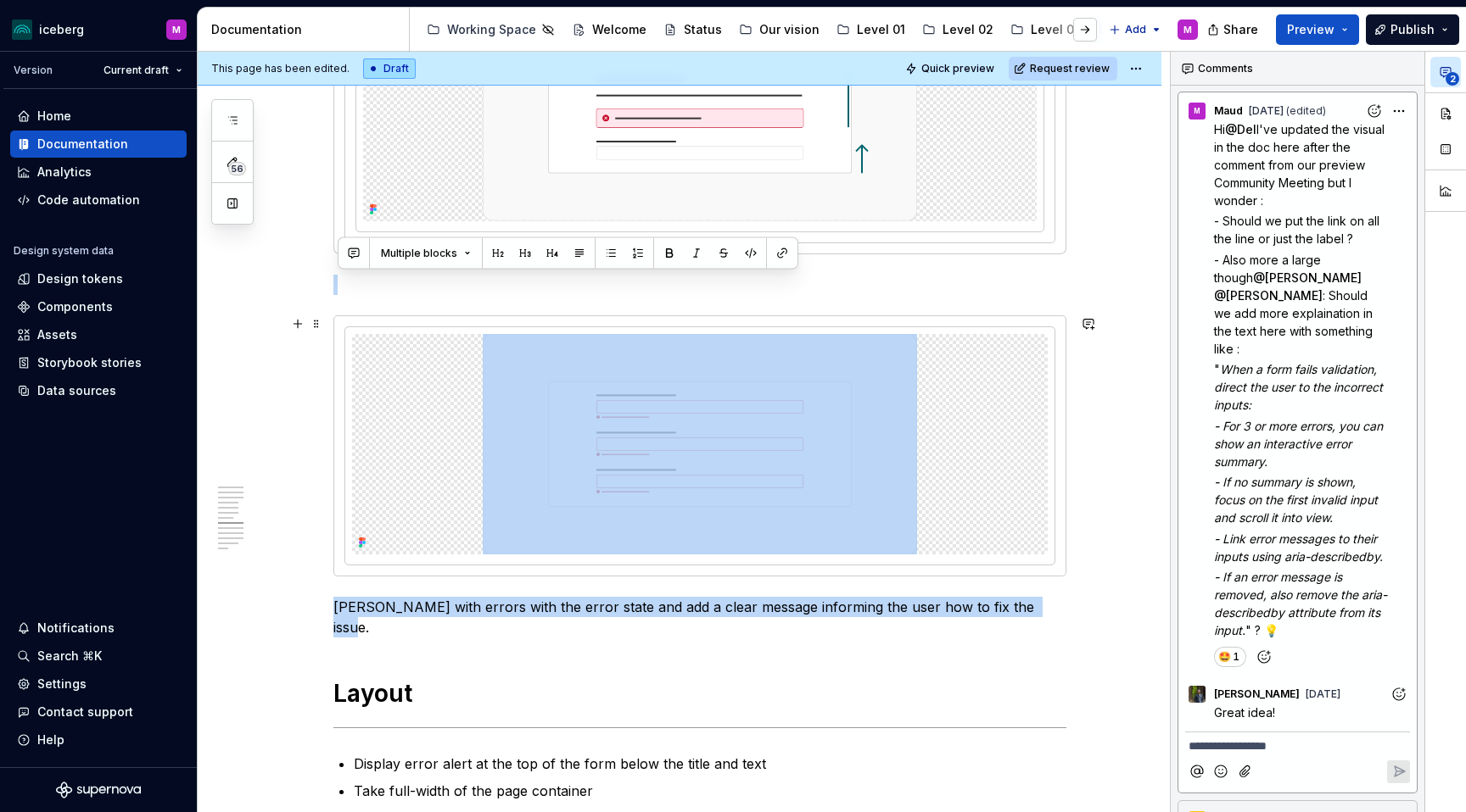
drag, startPoint x: 1031, startPoint y: 609, endPoint x: 323, endPoint y: 381, distance: 743.8
click at [323, 381] on div "**********" at bounding box center [679, 638] width 964 height 5801
copy div "[PERSON_NAME] with errors with the error state and add a clear message informin…"
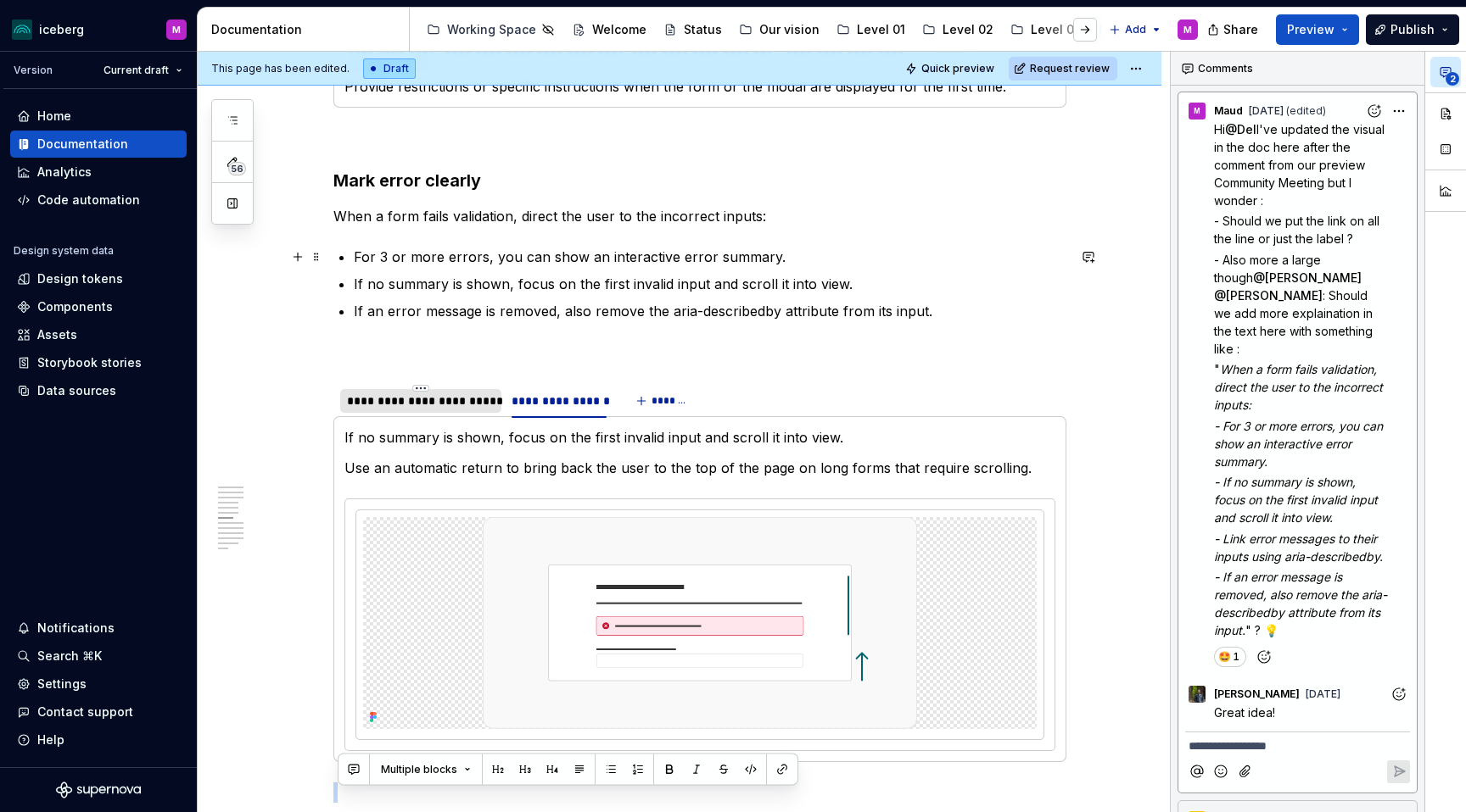
scroll to position [2057, 0]
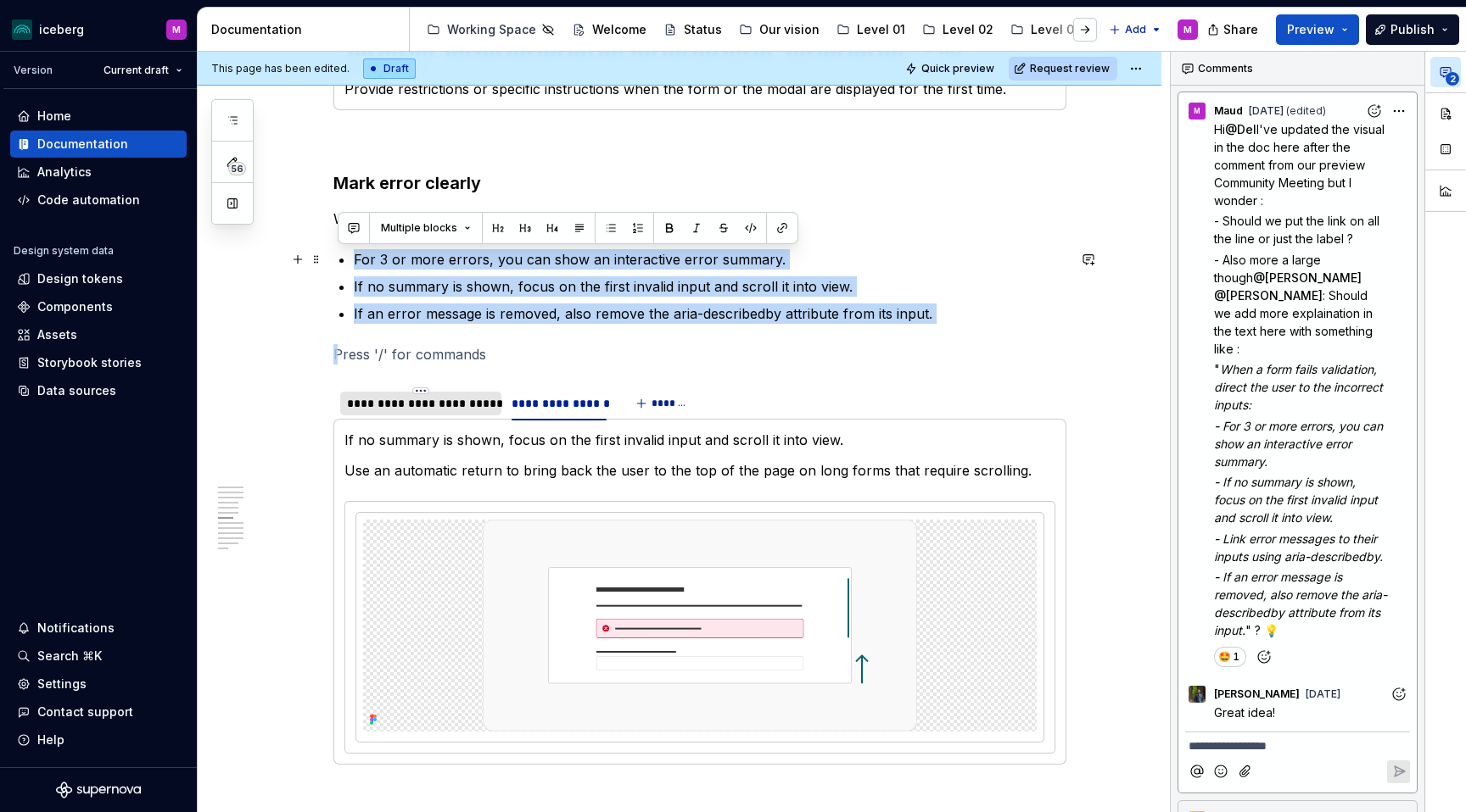
drag, startPoint x: 408, startPoint y: 344, endPoint x: 329, endPoint y: 259, distance: 116.0
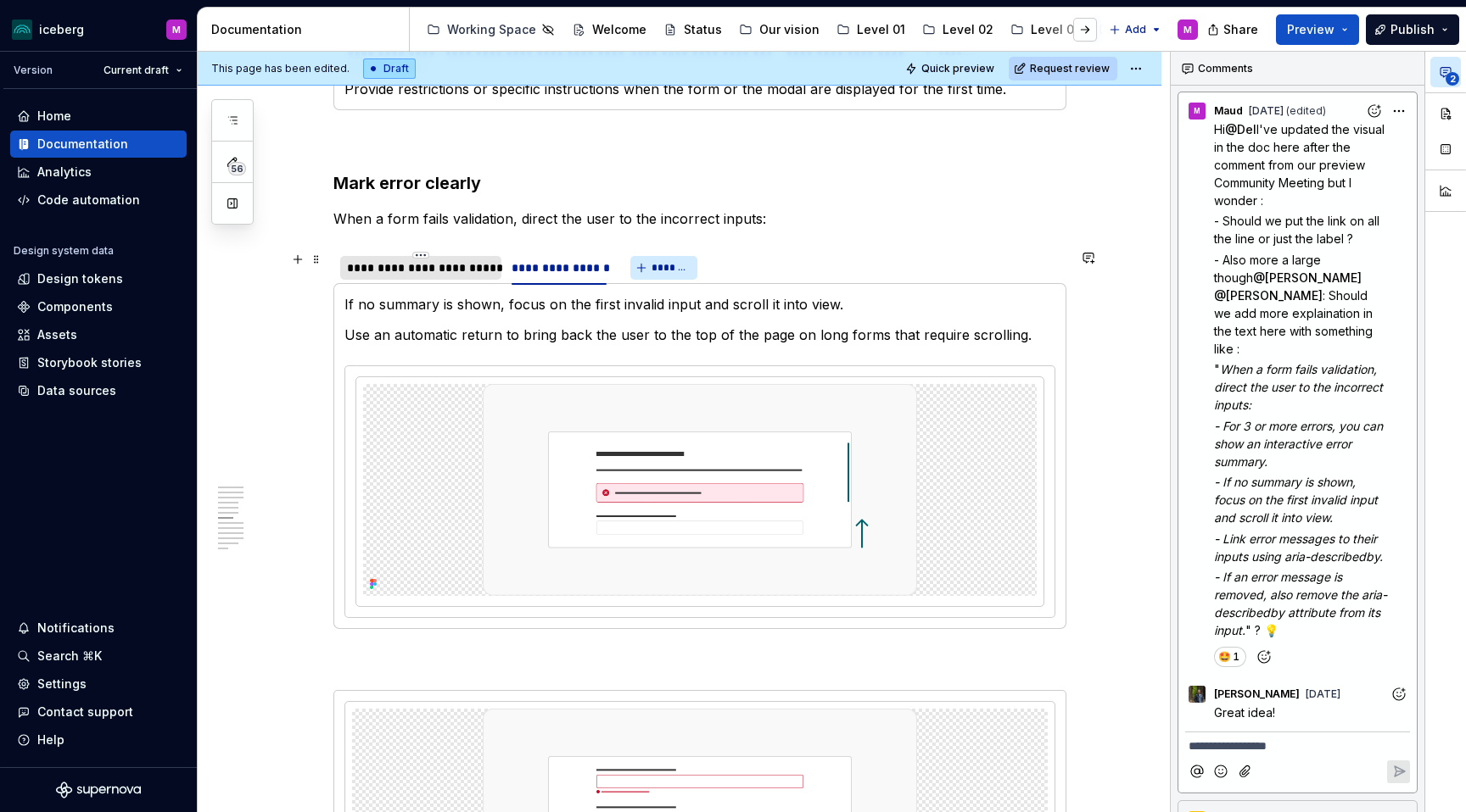
click at [659, 269] on span "*******" at bounding box center [670, 268] width 38 height 13
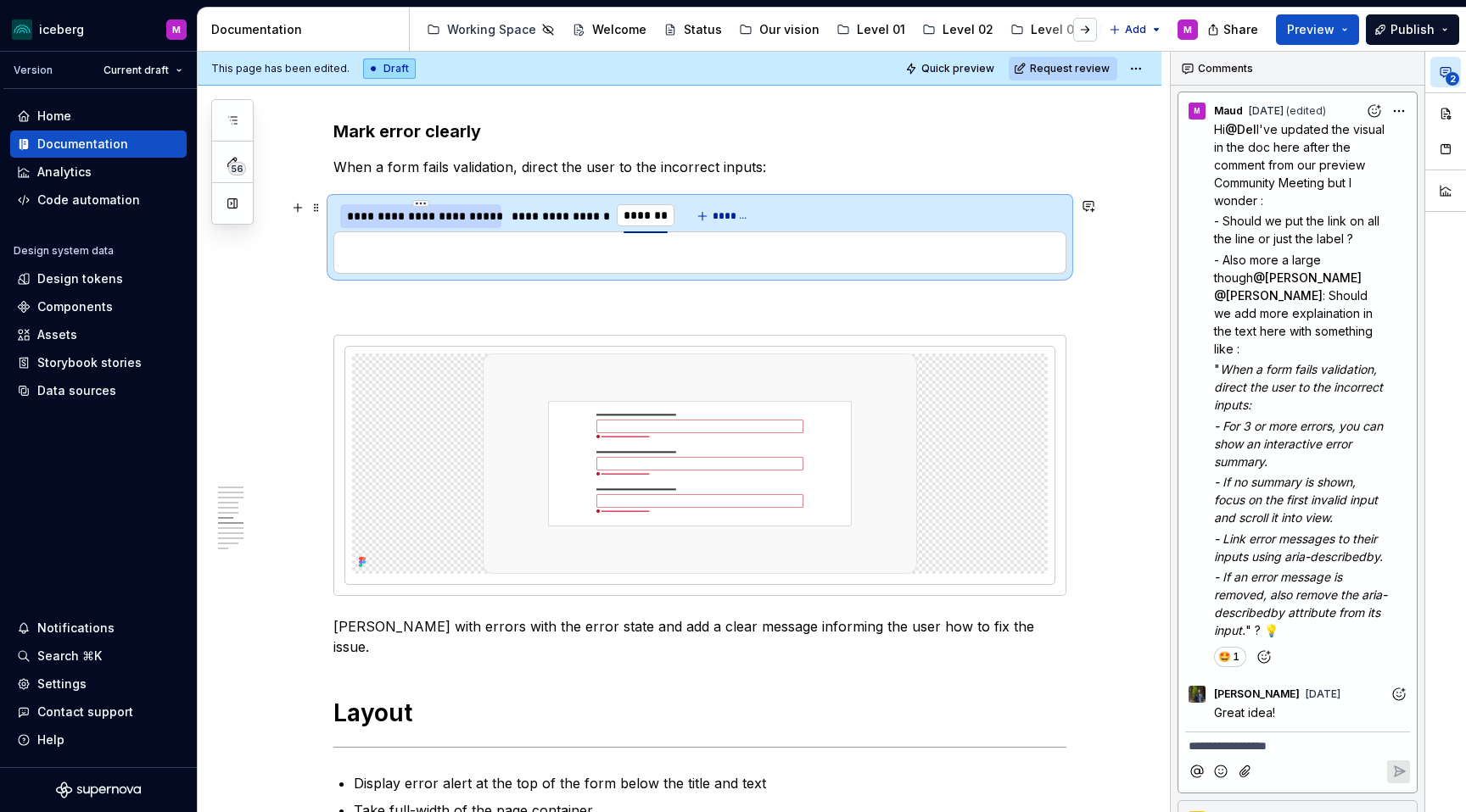
scroll to position [2114, 0]
type input "**********"
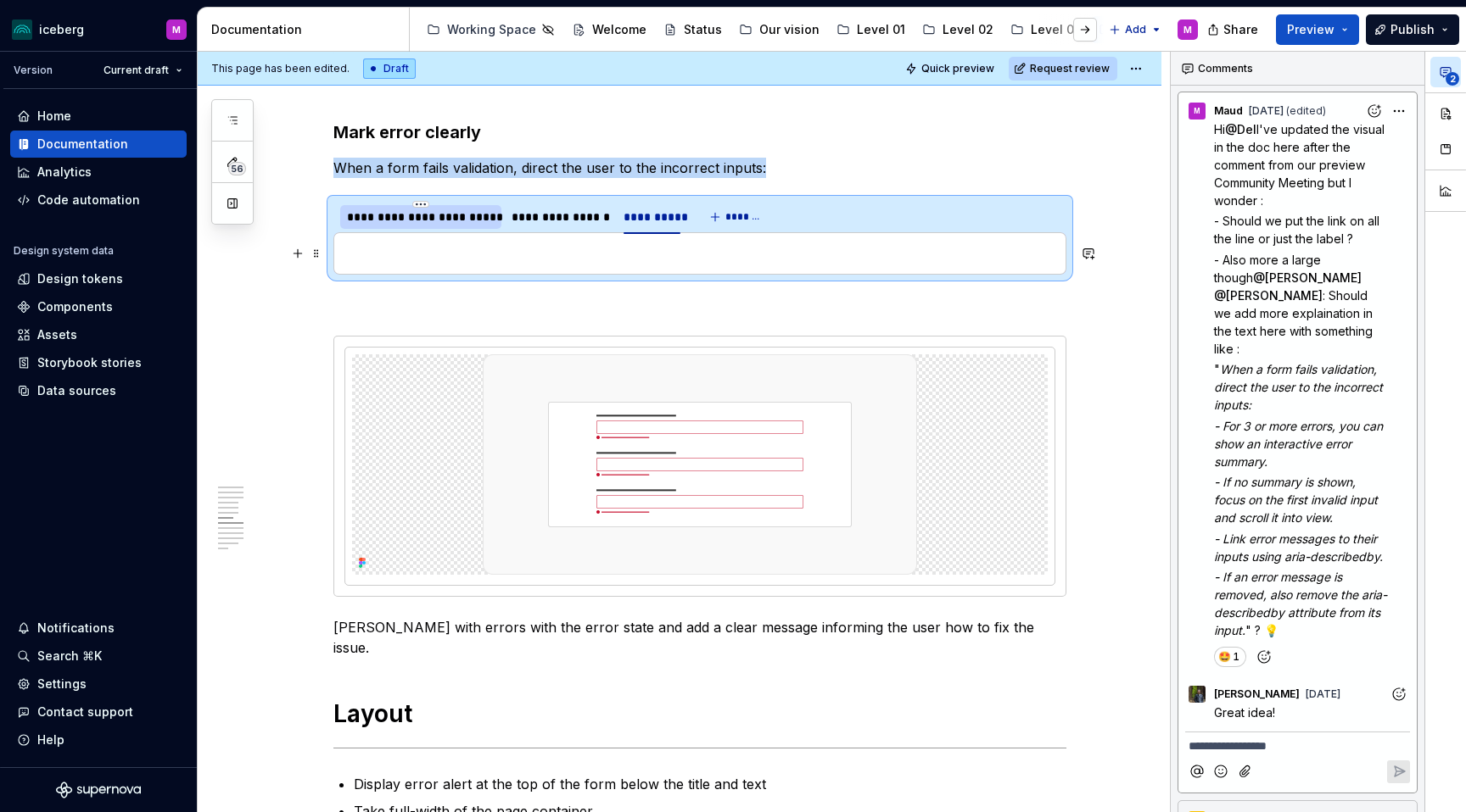
click at [659, 254] on p at bounding box center [699, 253] width 711 height 20
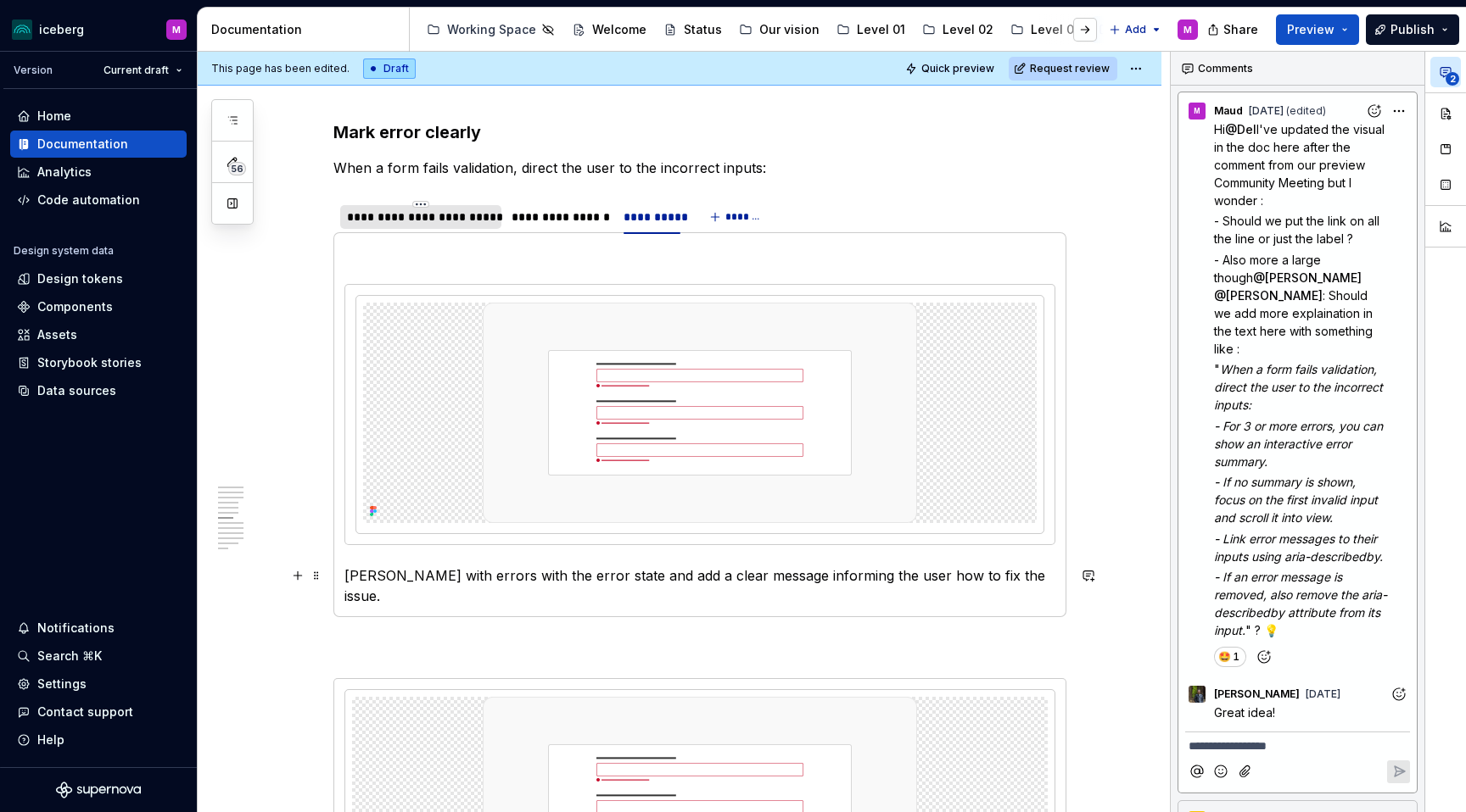
drag, startPoint x: 588, startPoint y: 585, endPoint x: 383, endPoint y: 586, distance: 205.0
click at [583, 585] on p "[PERSON_NAME] with errors with the error state and add a clear message informin…" at bounding box center [699, 586] width 711 height 41
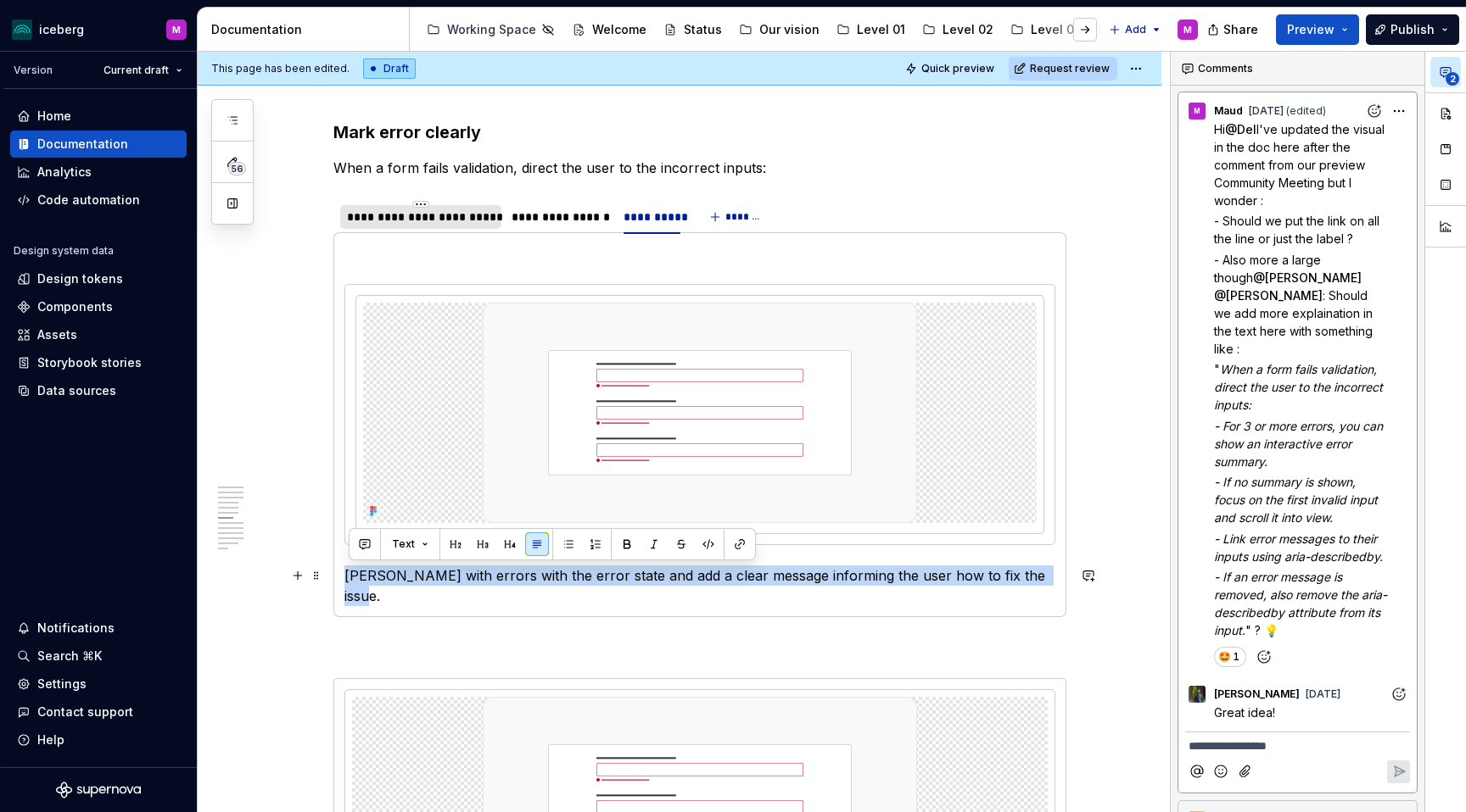
drag, startPoint x: 351, startPoint y: 576, endPoint x: 1041, endPoint y: 578, distance: 690.0
click at [1041, 578] on p "[PERSON_NAME] with errors with the error state and add a clear message informin…" at bounding box center [699, 586] width 711 height 41
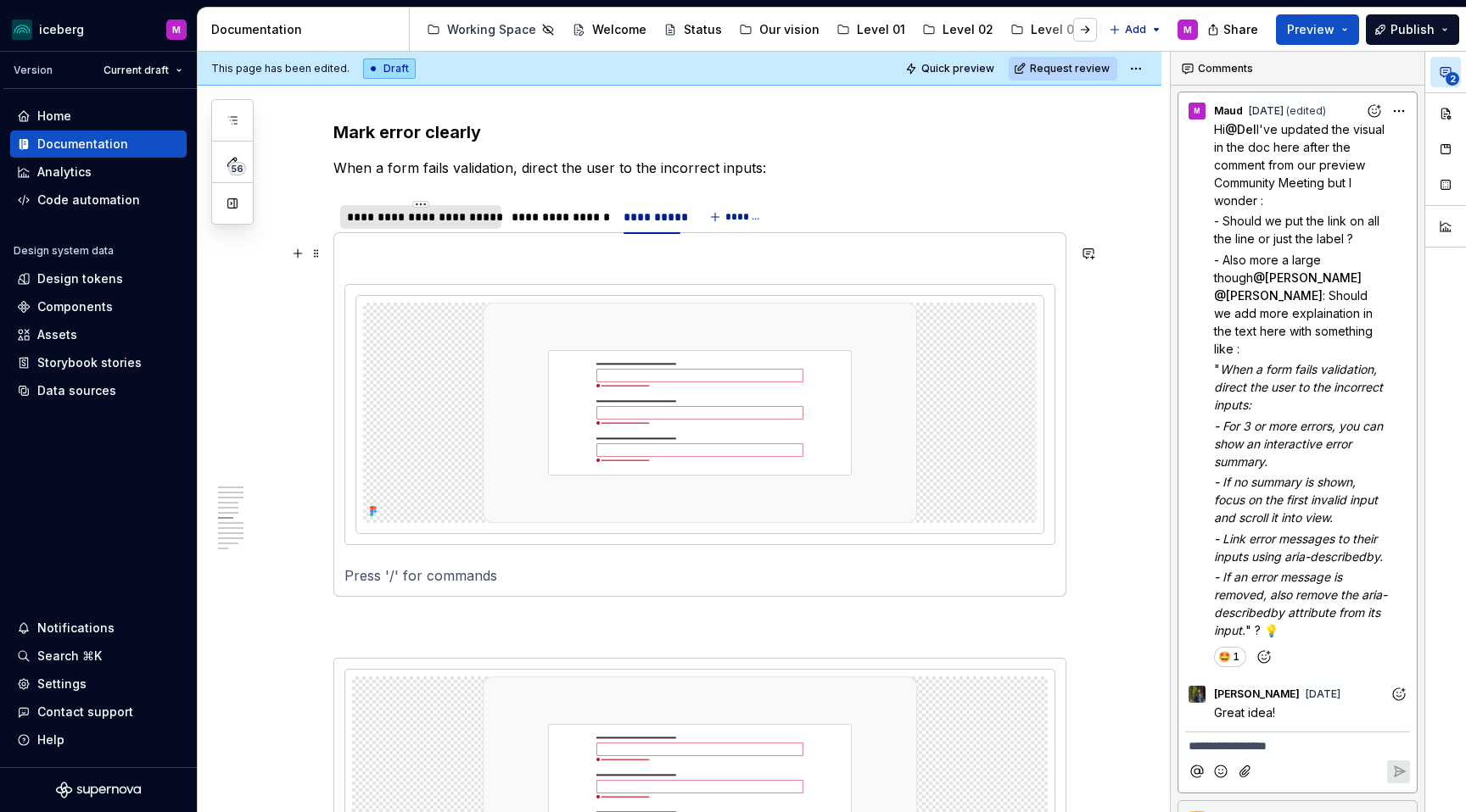
click at [584, 245] on p at bounding box center [699, 253] width 711 height 20
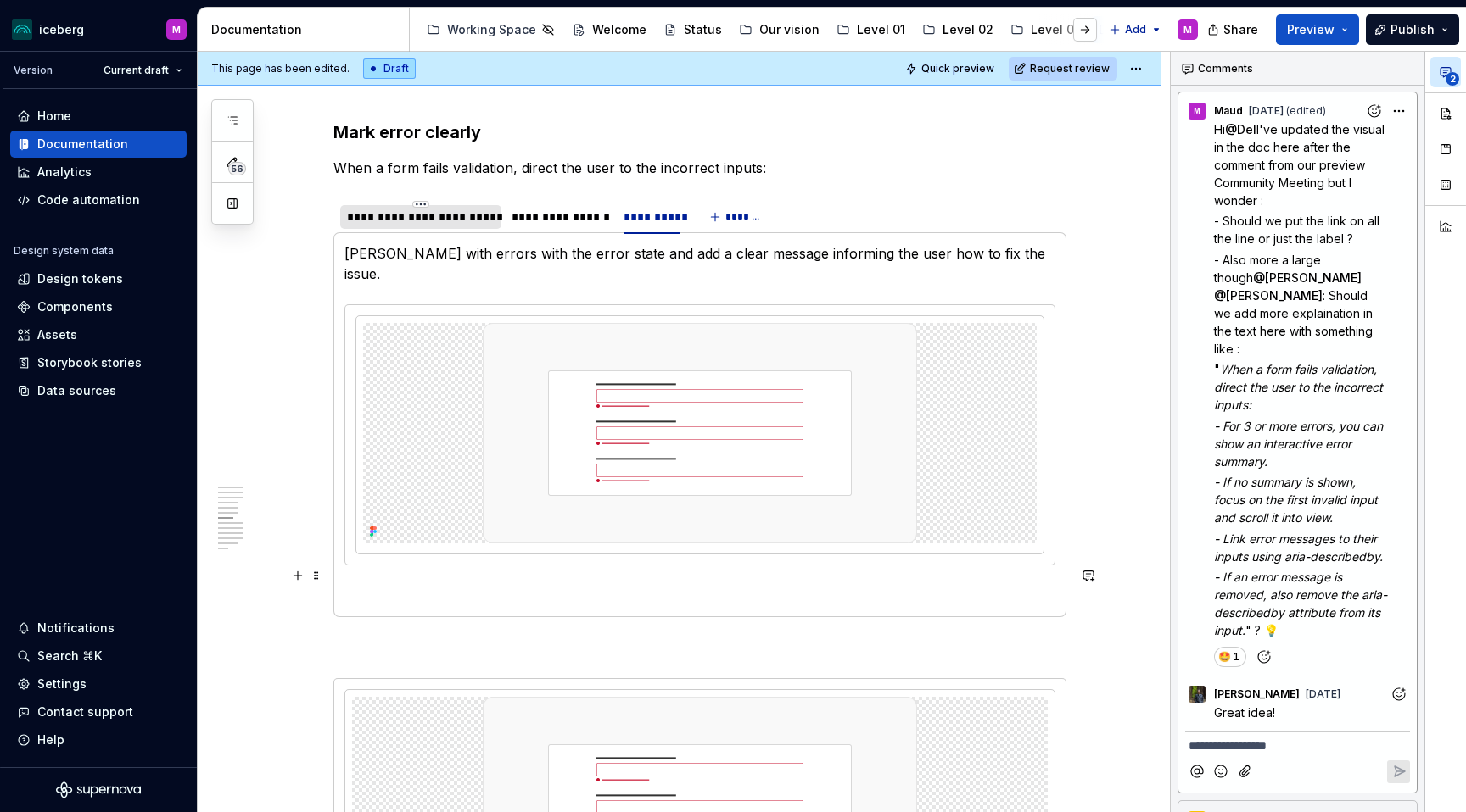
click at [500, 586] on p at bounding box center [699, 596] width 711 height 20
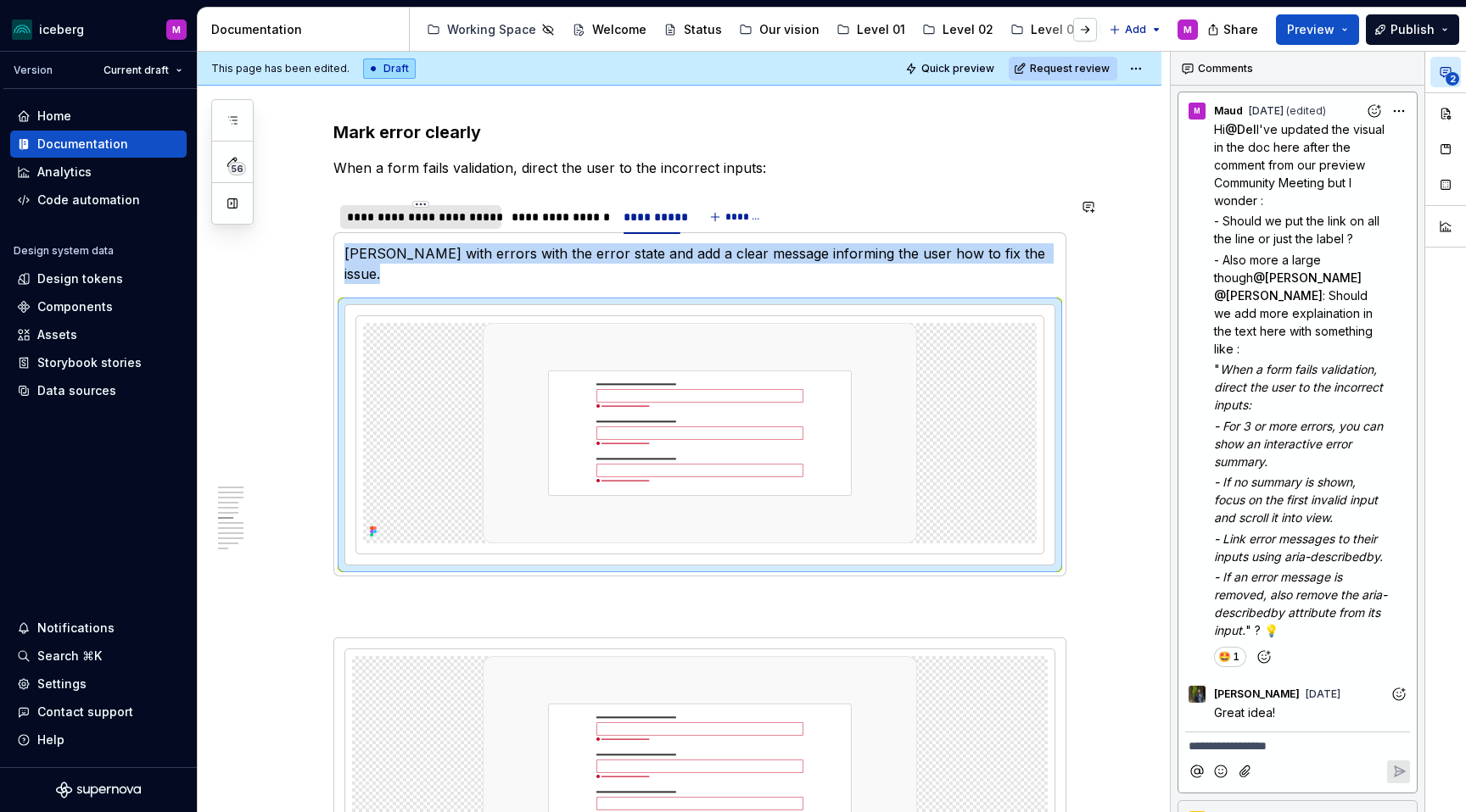
click at [653, 597] on p at bounding box center [699, 606] width 733 height 20
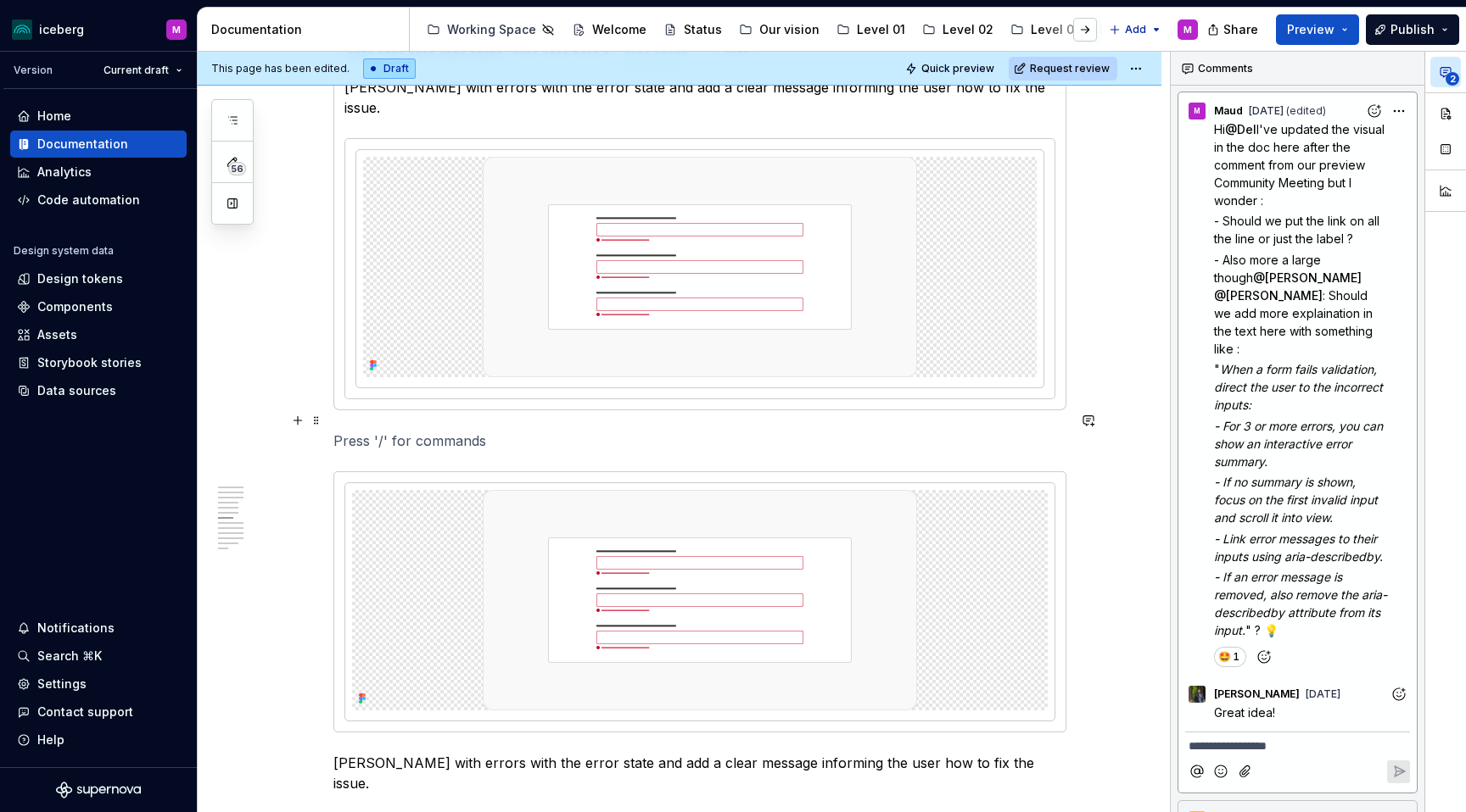
scroll to position [2325, 0]
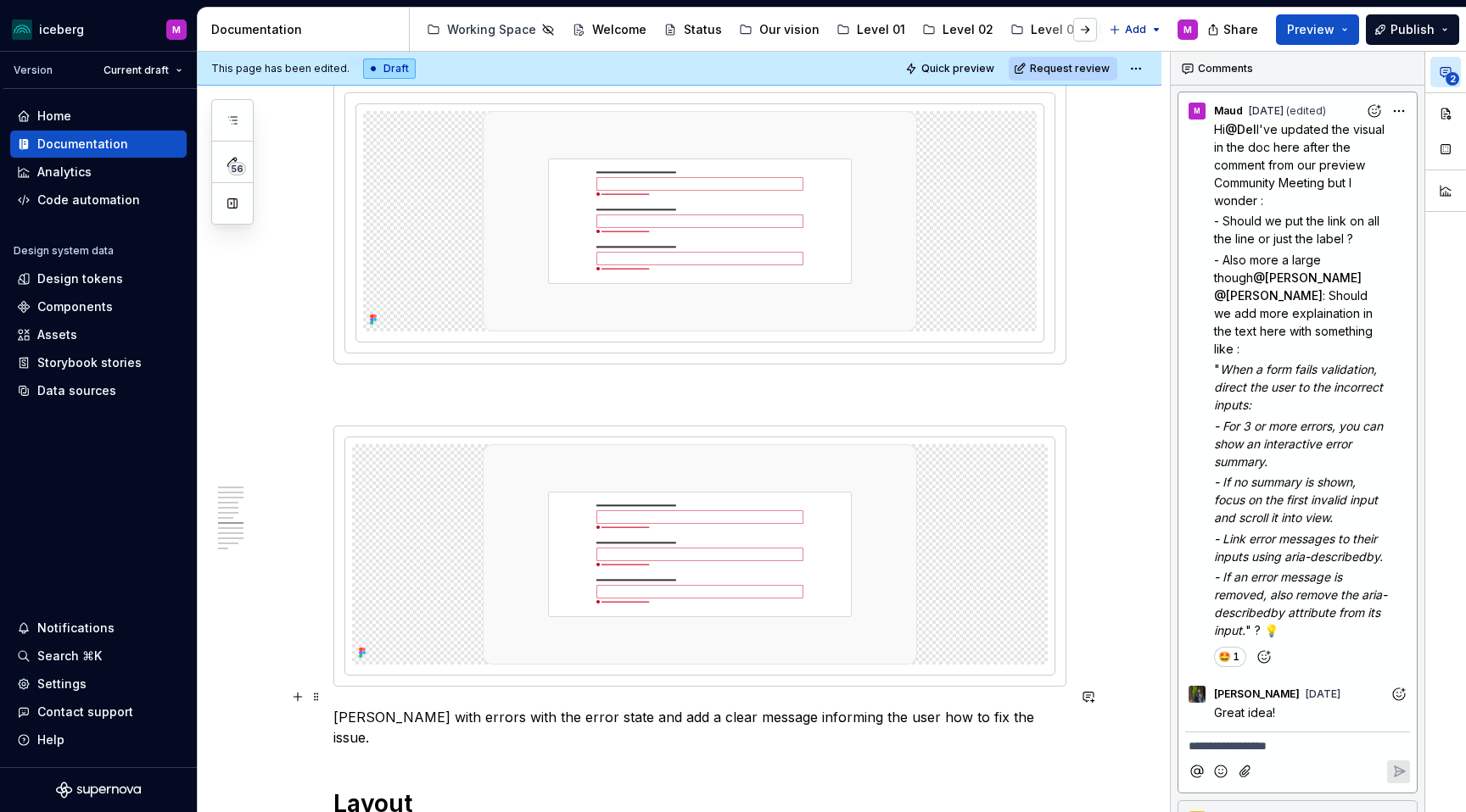
click at [485, 708] on p "[PERSON_NAME] with errors with the error state and add a clear message informin…" at bounding box center [699, 728] width 733 height 41
click at [1028, 708] on p "[PERSON_NAME] with errors with the error state and add a clear message informin…" at bounding box center [699, 728] width 733 height 41
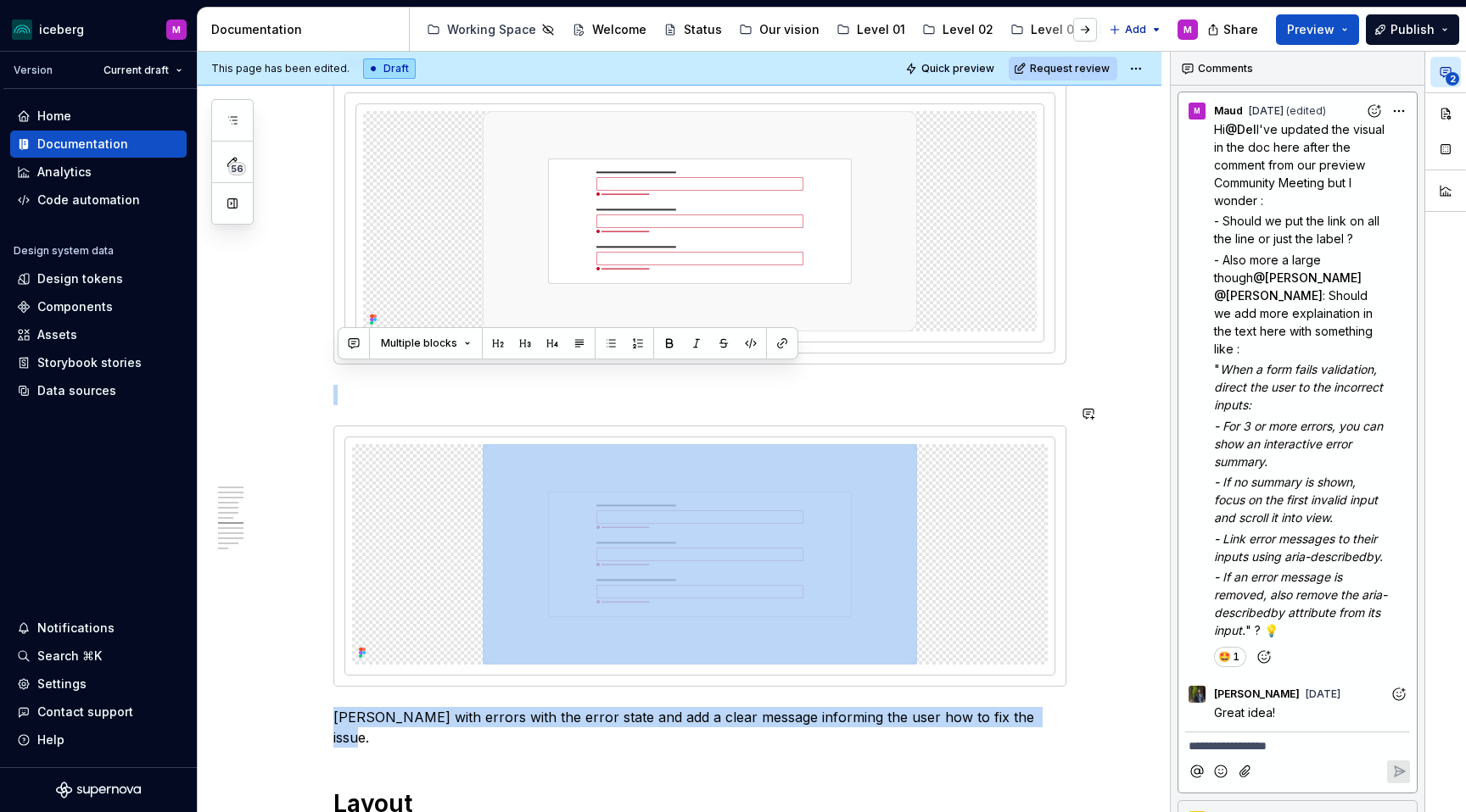
drag, startPoint x: 908, startPoint y: 672, endPoint x: 333, endPoint y: 389, distance: 640.9
click at [333, 389] on div "**********" at bounding box center [679, 817] width 964 height 5665
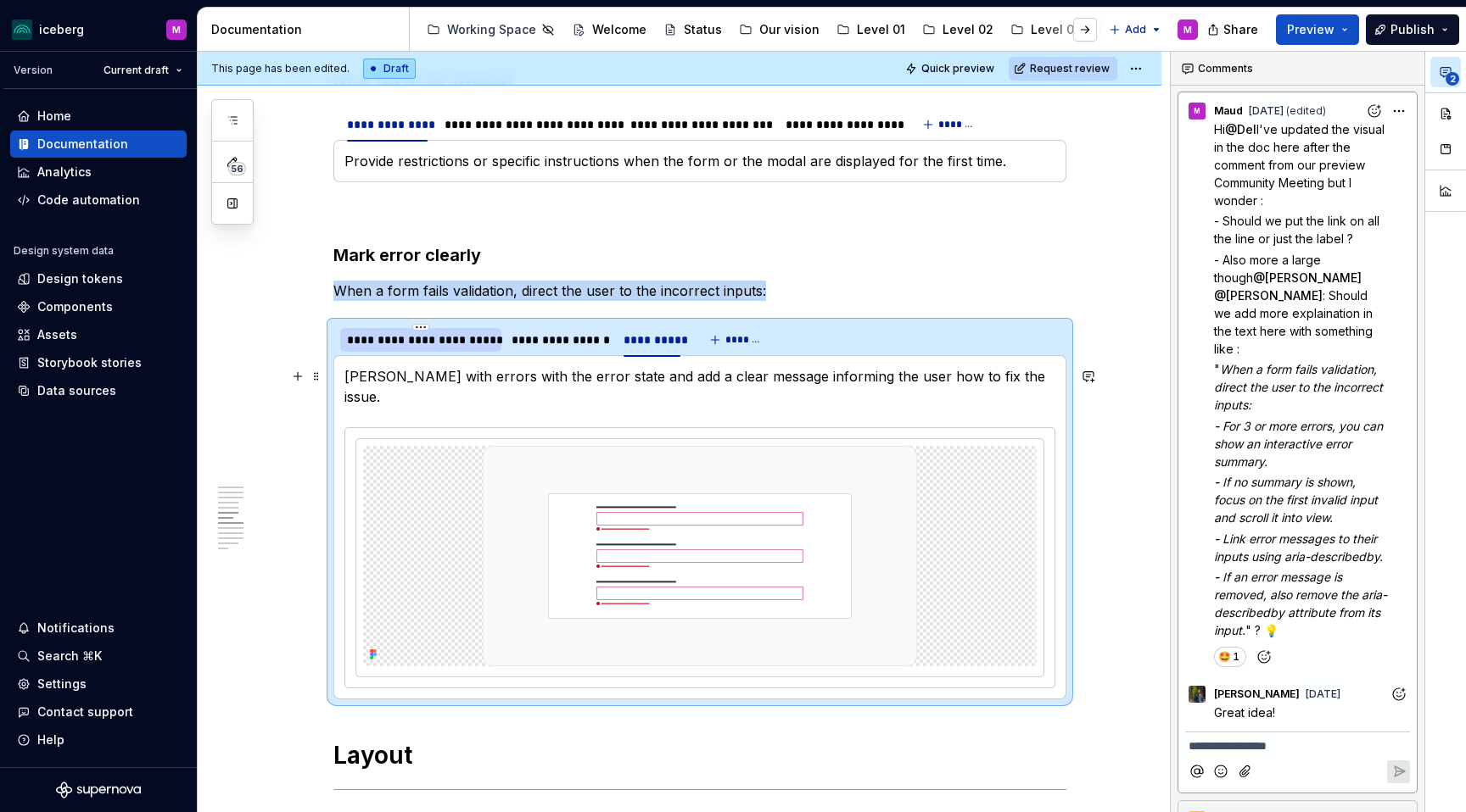
scroll to position [1992, 0]
click at [675, 262] on h3 "Mark error clearly" at bounding box center [699, 254] width 733 height 24
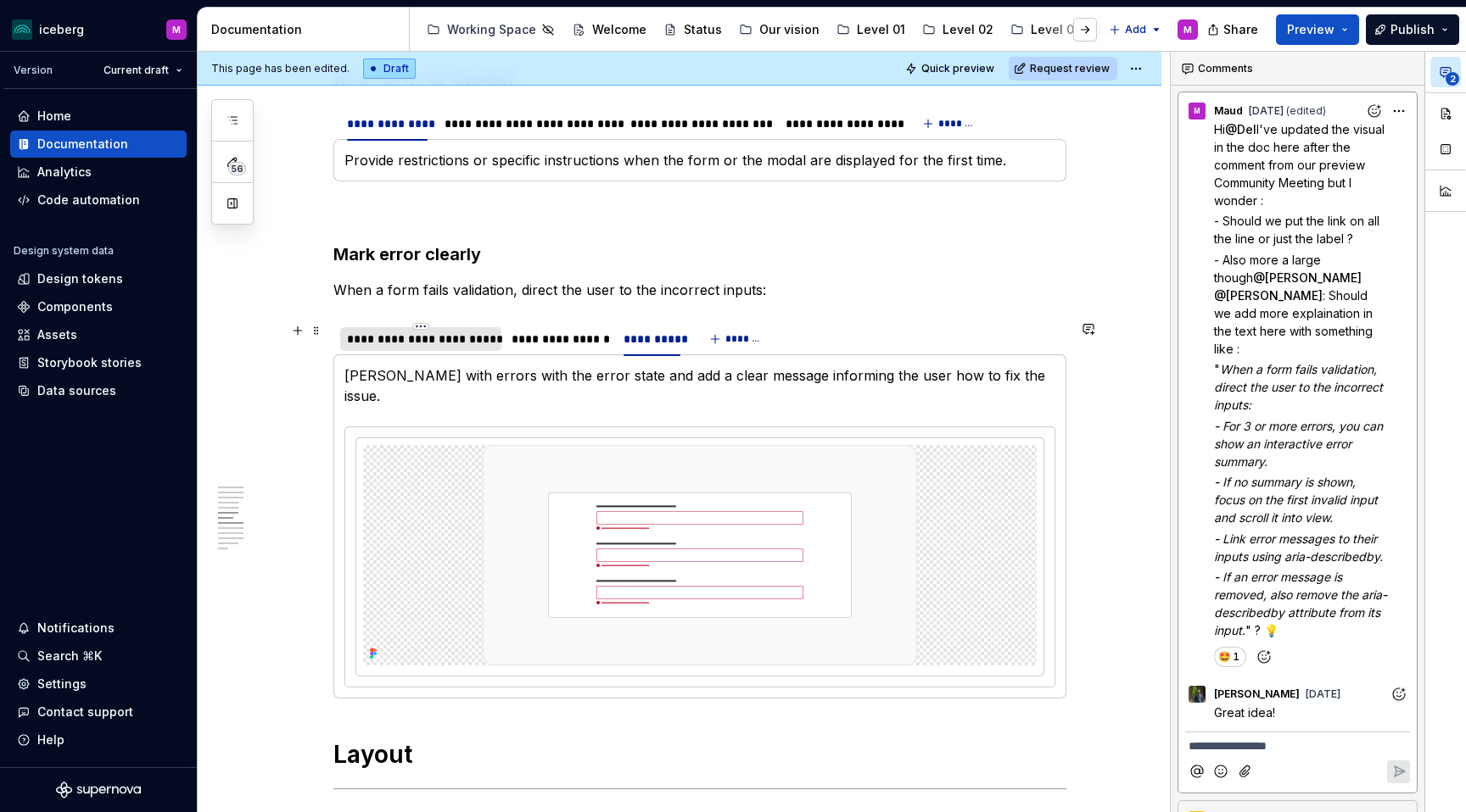
click at [429, 343] on div "**********" at bounding box center [421, 339] width 148 height 17
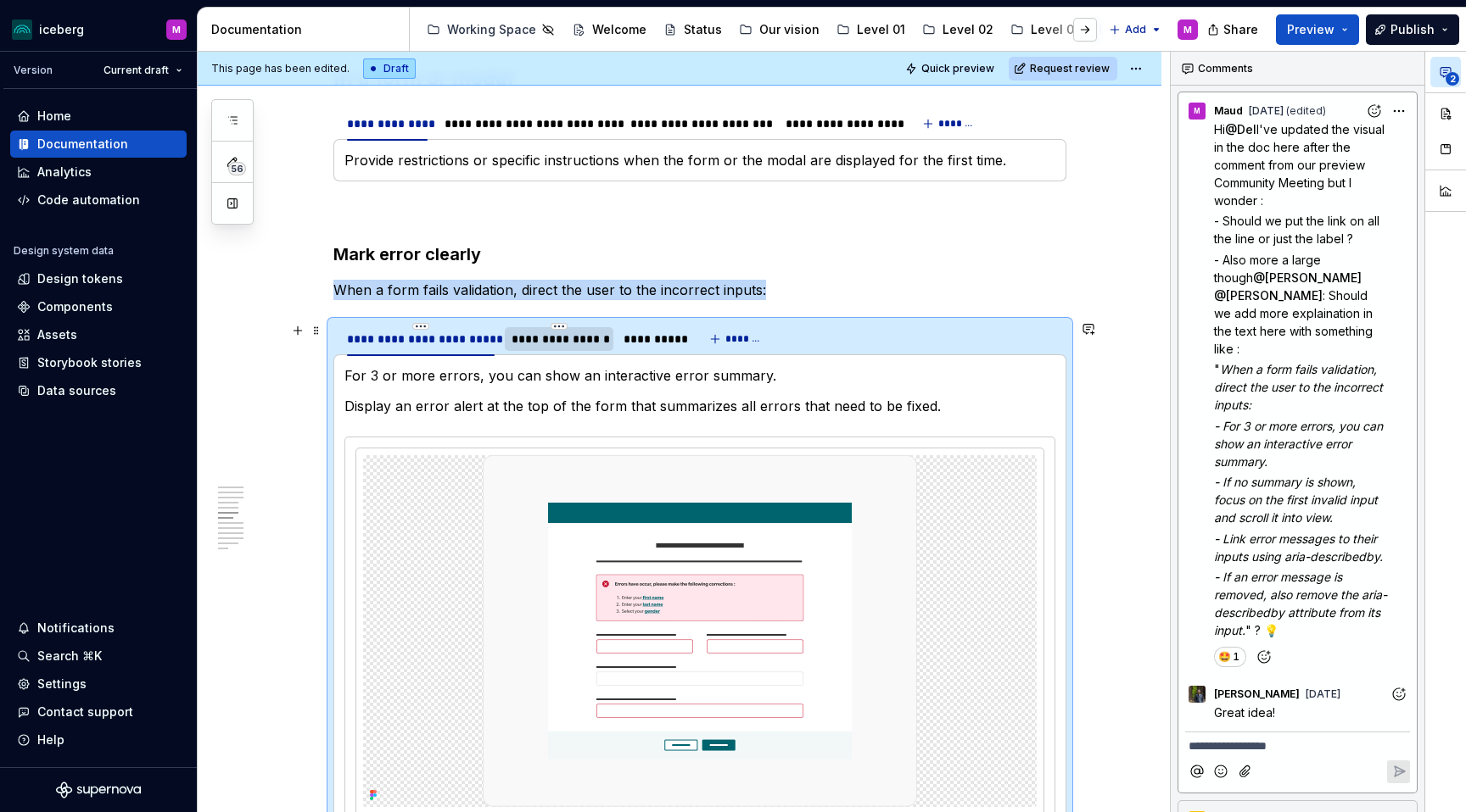
click at [553, 345] on div "**********" at bounding box center [559, 339] width 95 height 17
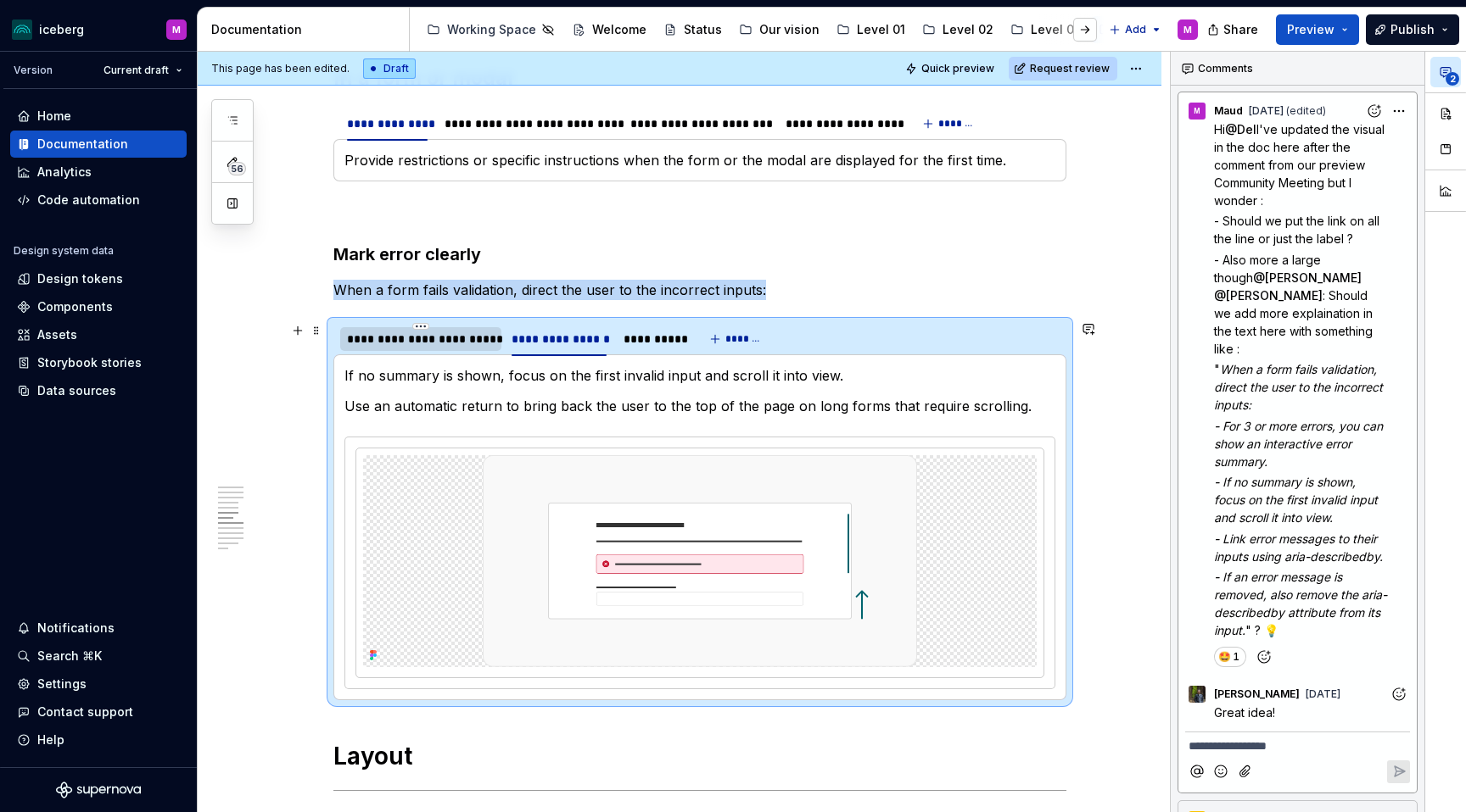
click at [440, 341] on div "**********" at bounding box center [421, 339] width 148 height 17
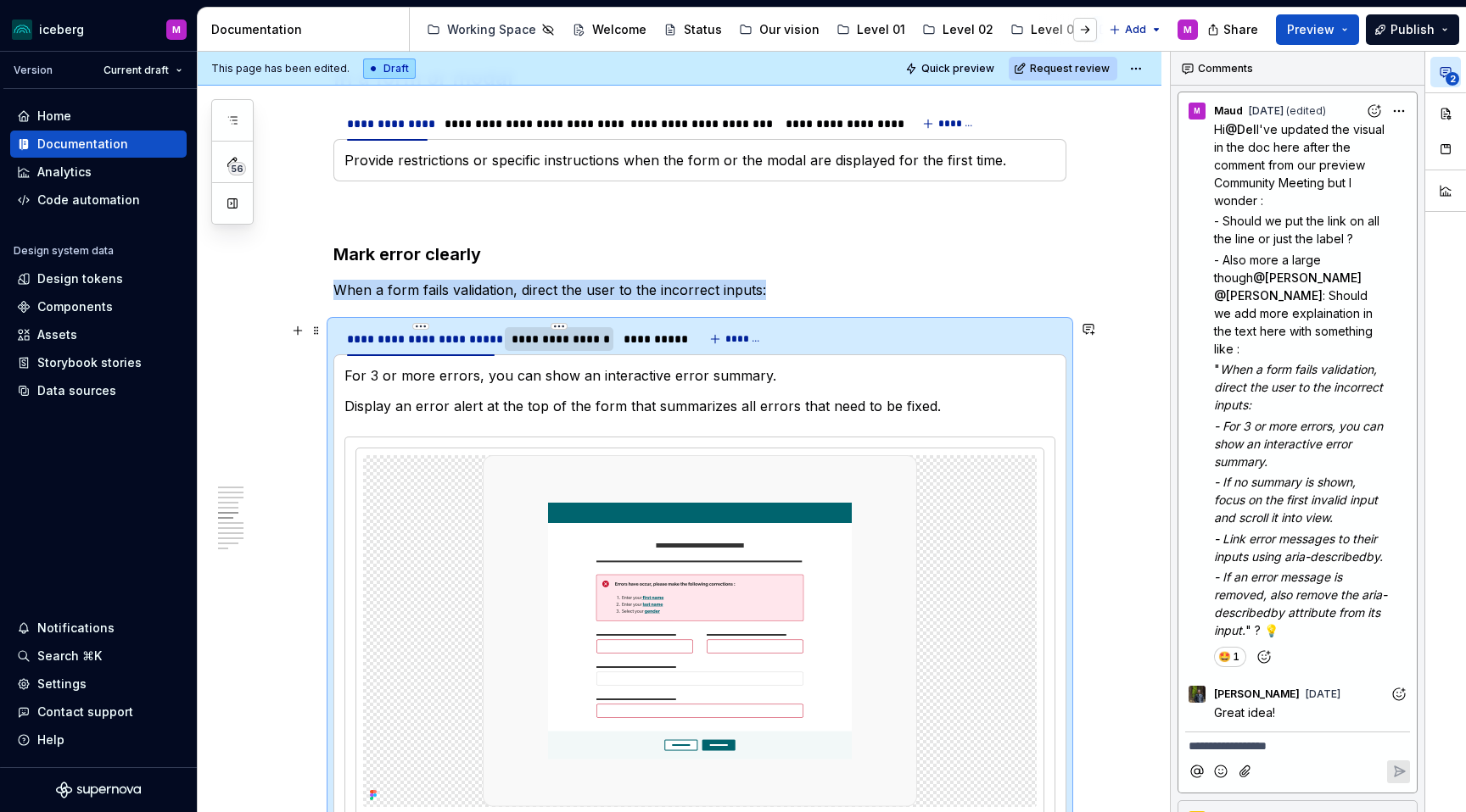
scroll to position [2025, 0]
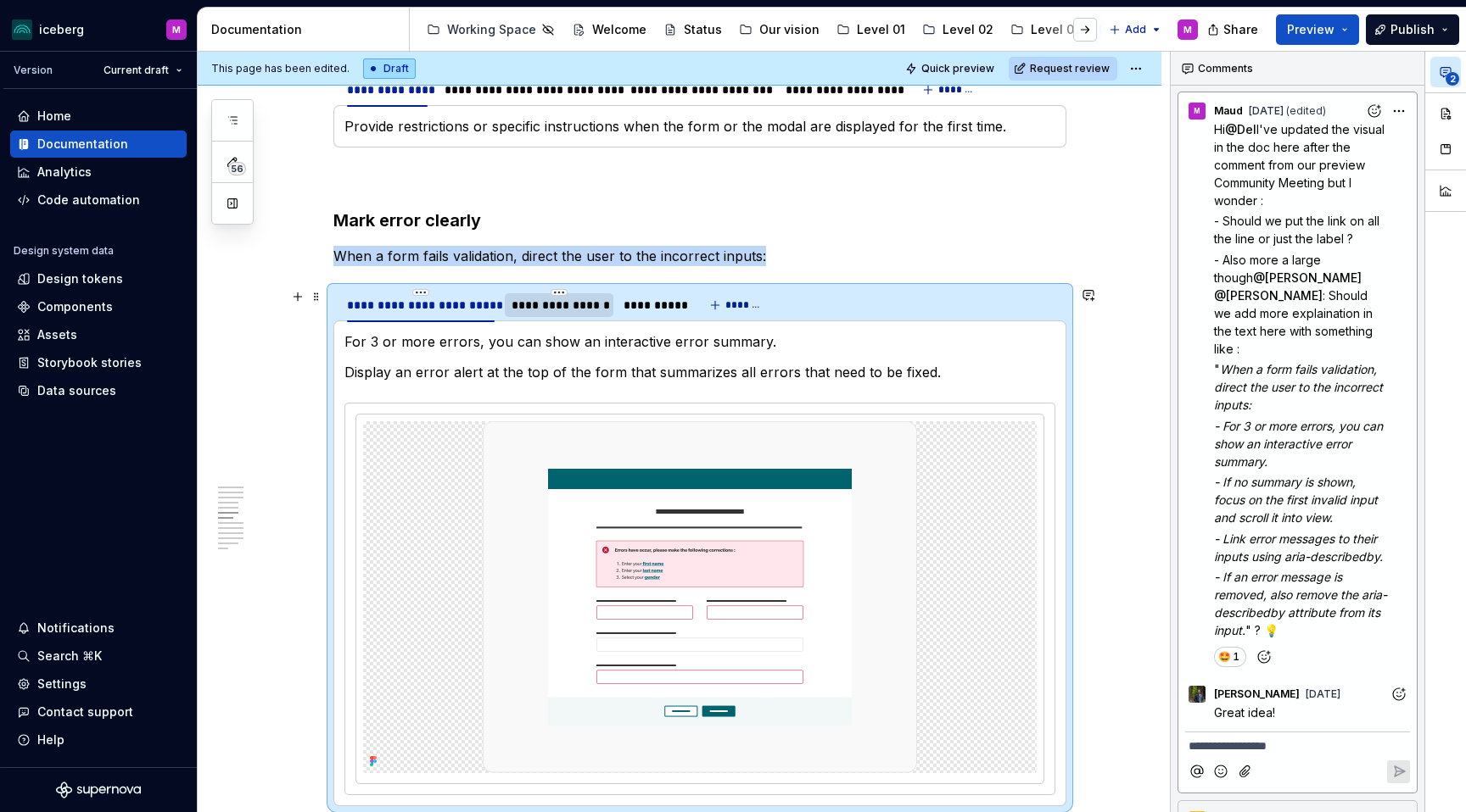
click at [557, 313] on div "**********" at bounding box center [559, 305] width 95 height 17
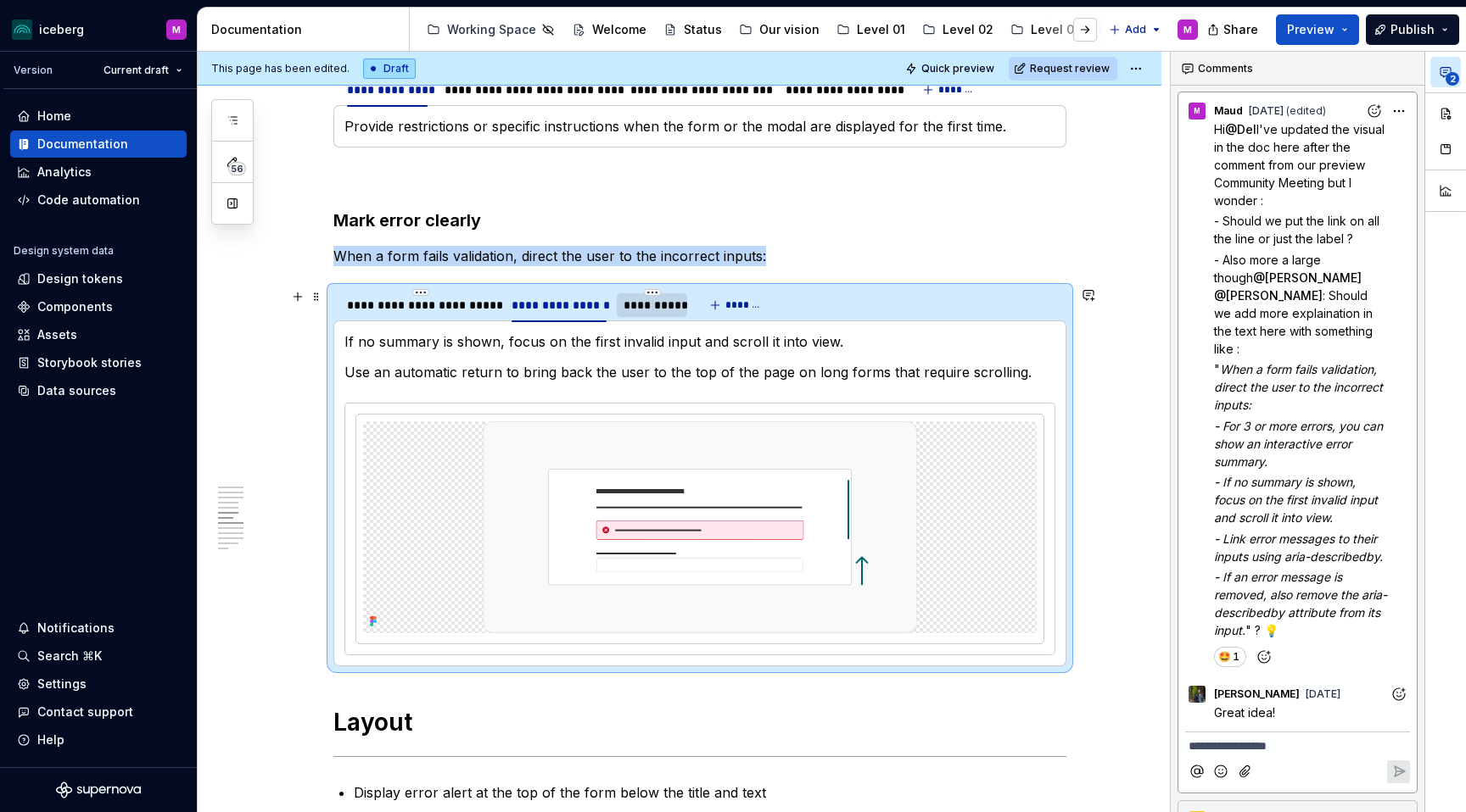
click at [663, 314] on div "**********" at bounding box center [652, 305] width 70 height 24
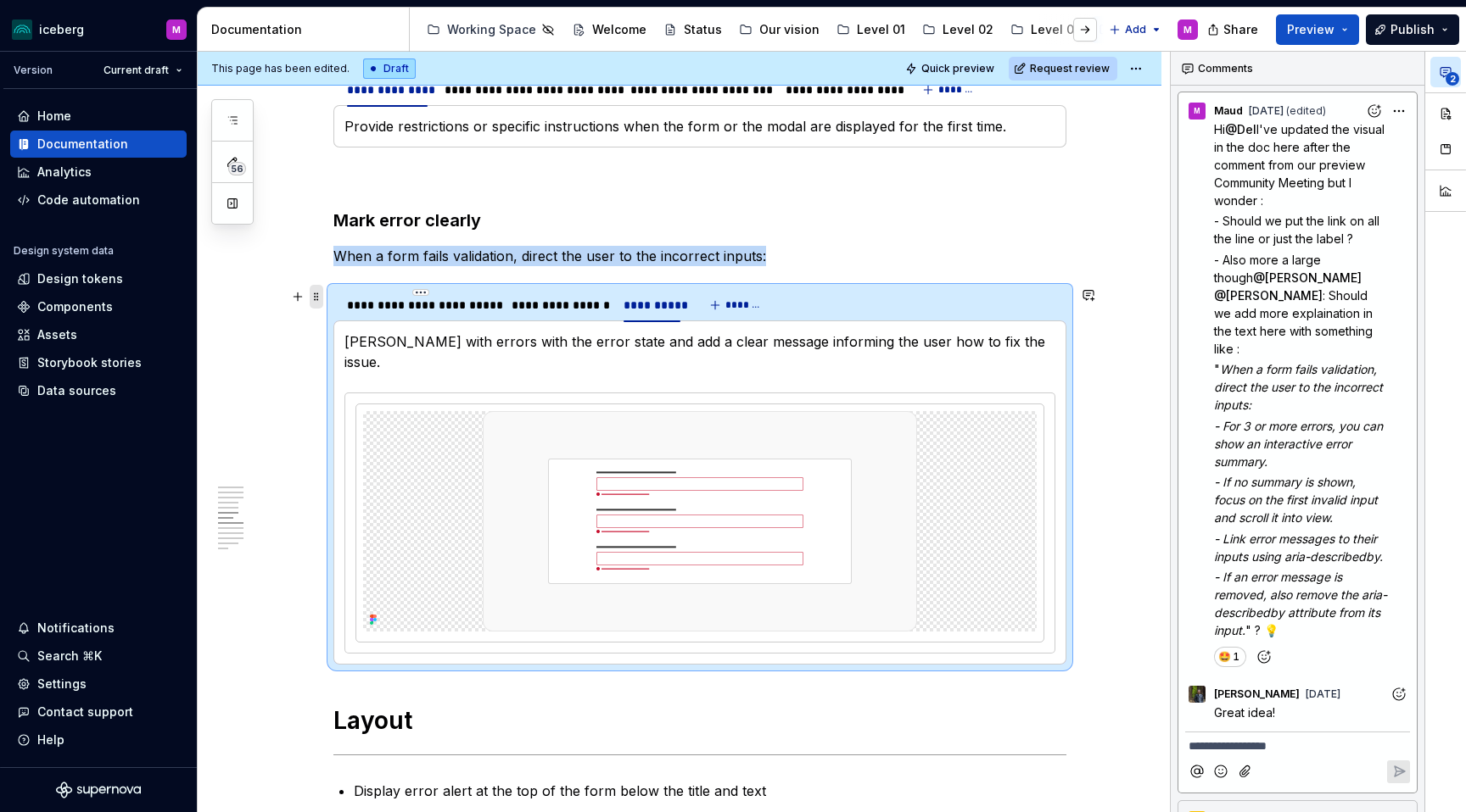
click at [323, 294] on span at bounding box center [317, 297] width 13 height 24
click at [323, 287] on span at bounding box center [317, 297] width 13 height 24
click at [323, 298] on span at bounding box center [317, 297] width 13 height 24
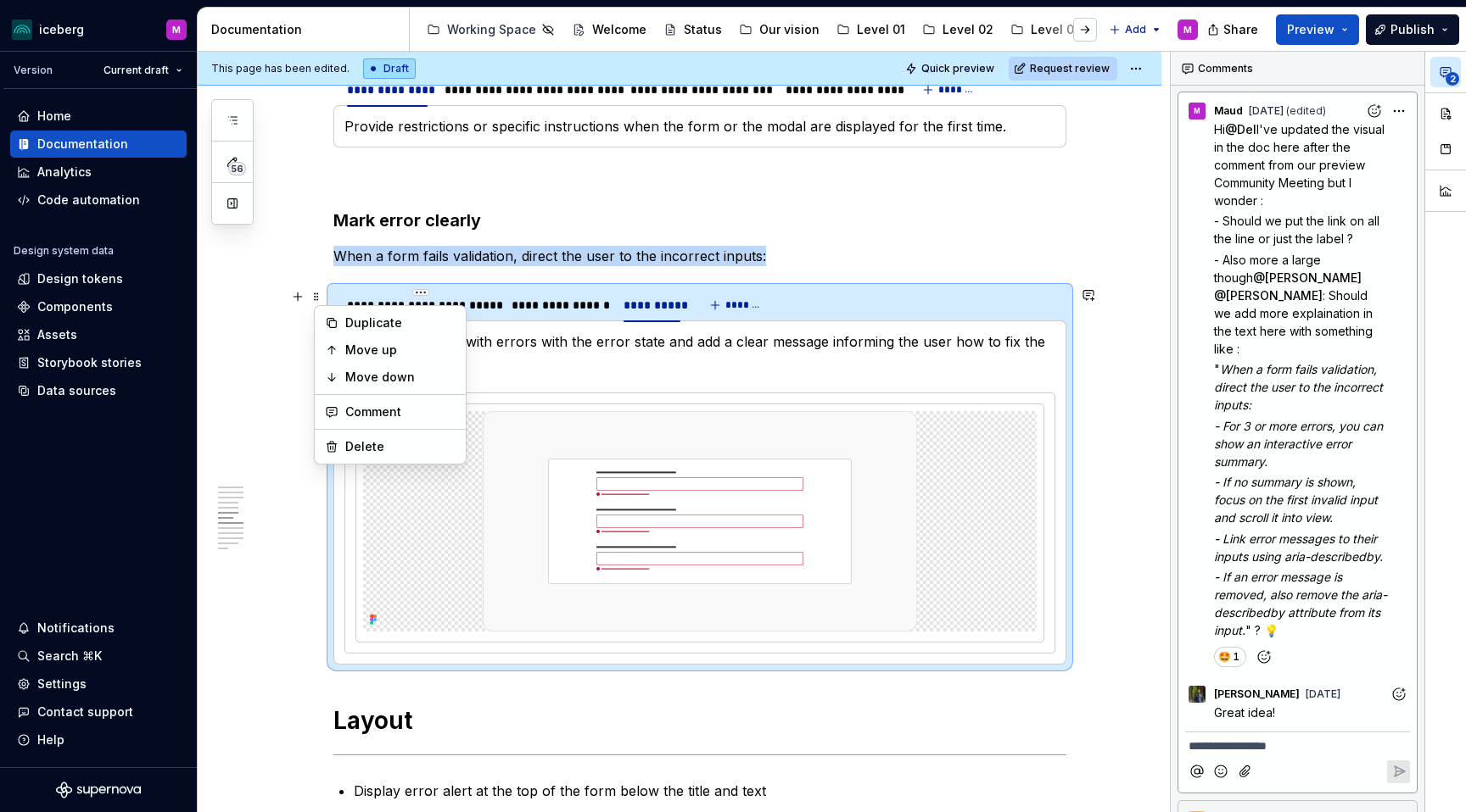
click at [917, 251] on p "When a form fails validation, direct the user to the incorrect inputs:" at bounding box center [699, 256] width 733 height 20
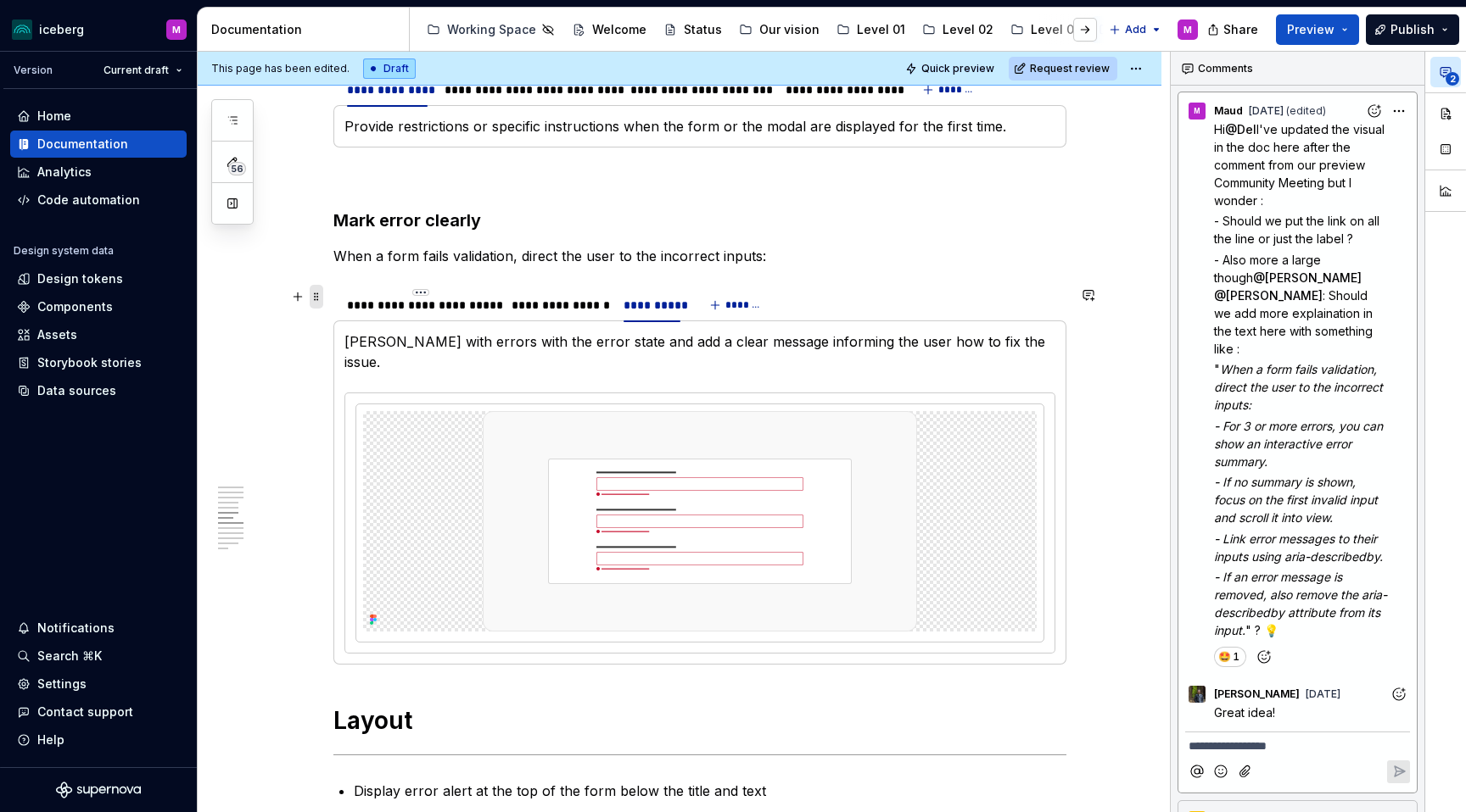
click at [321, 299] on span at bounding box center [317, 297] width 13 height 24
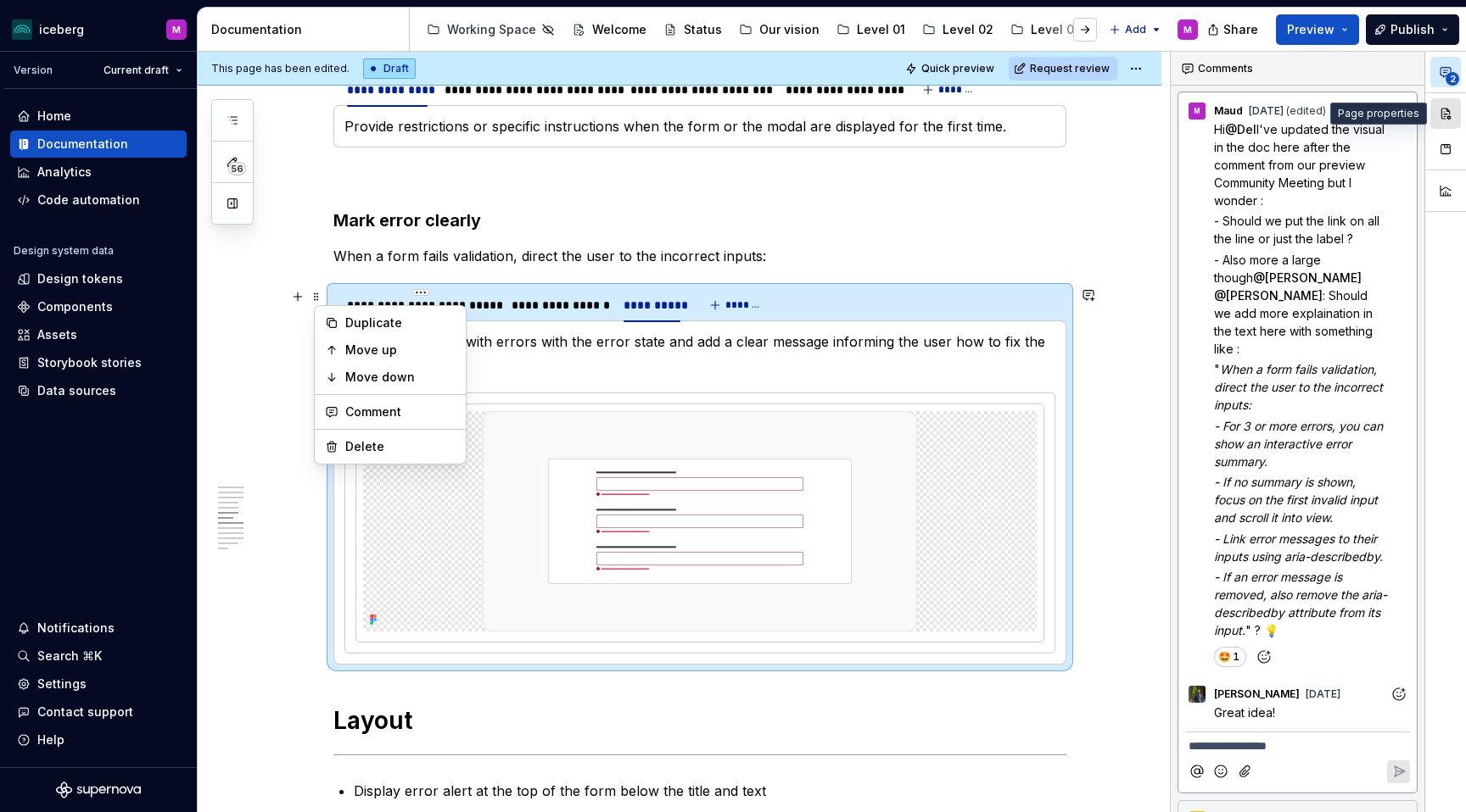
click at [1271, 114] on button "button" at bounding box center [1445, 114] width 30 height 30
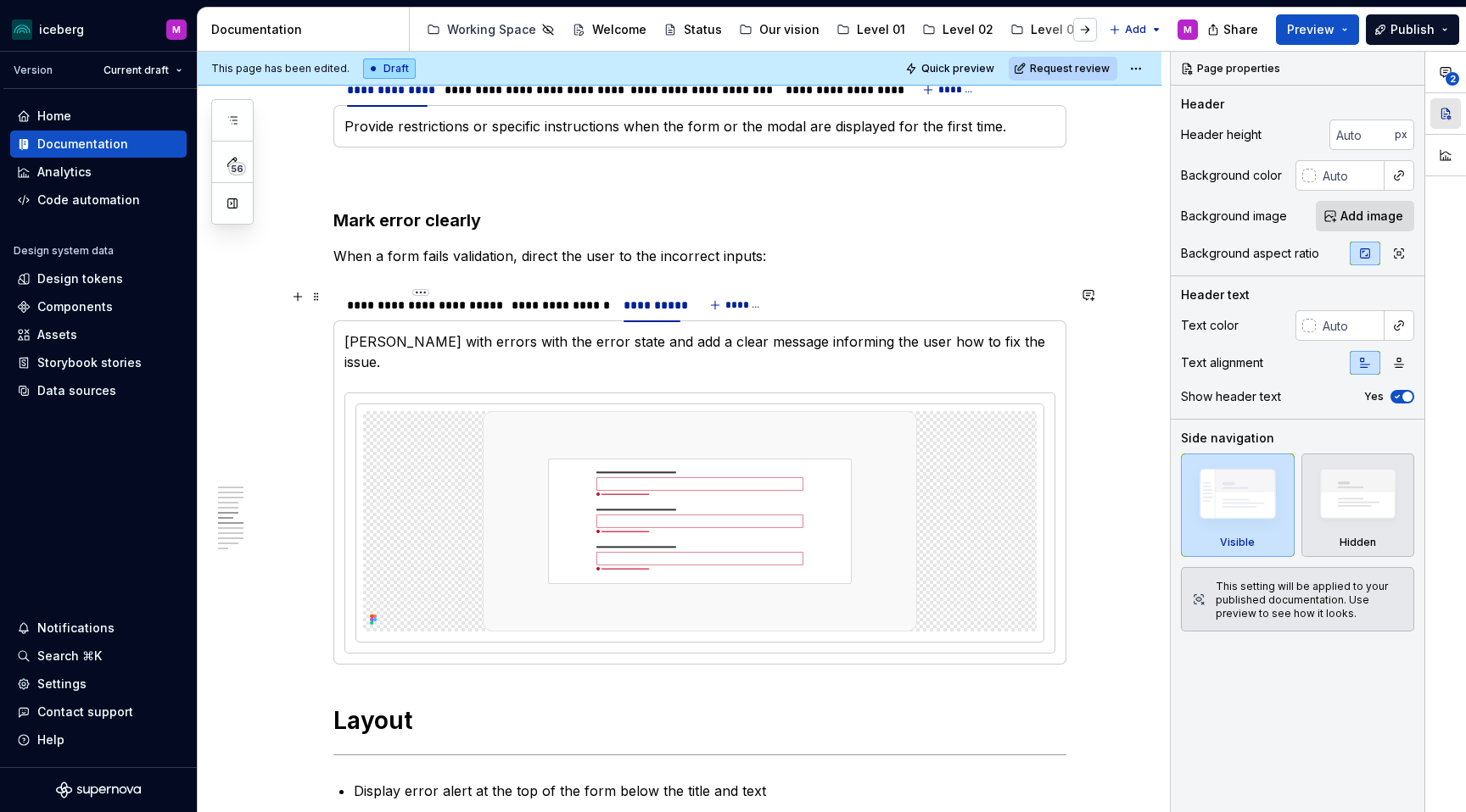
scroll to position [0, 0]
click at [317, 297] on span at bounding box center [317, 297] width 13 height 24
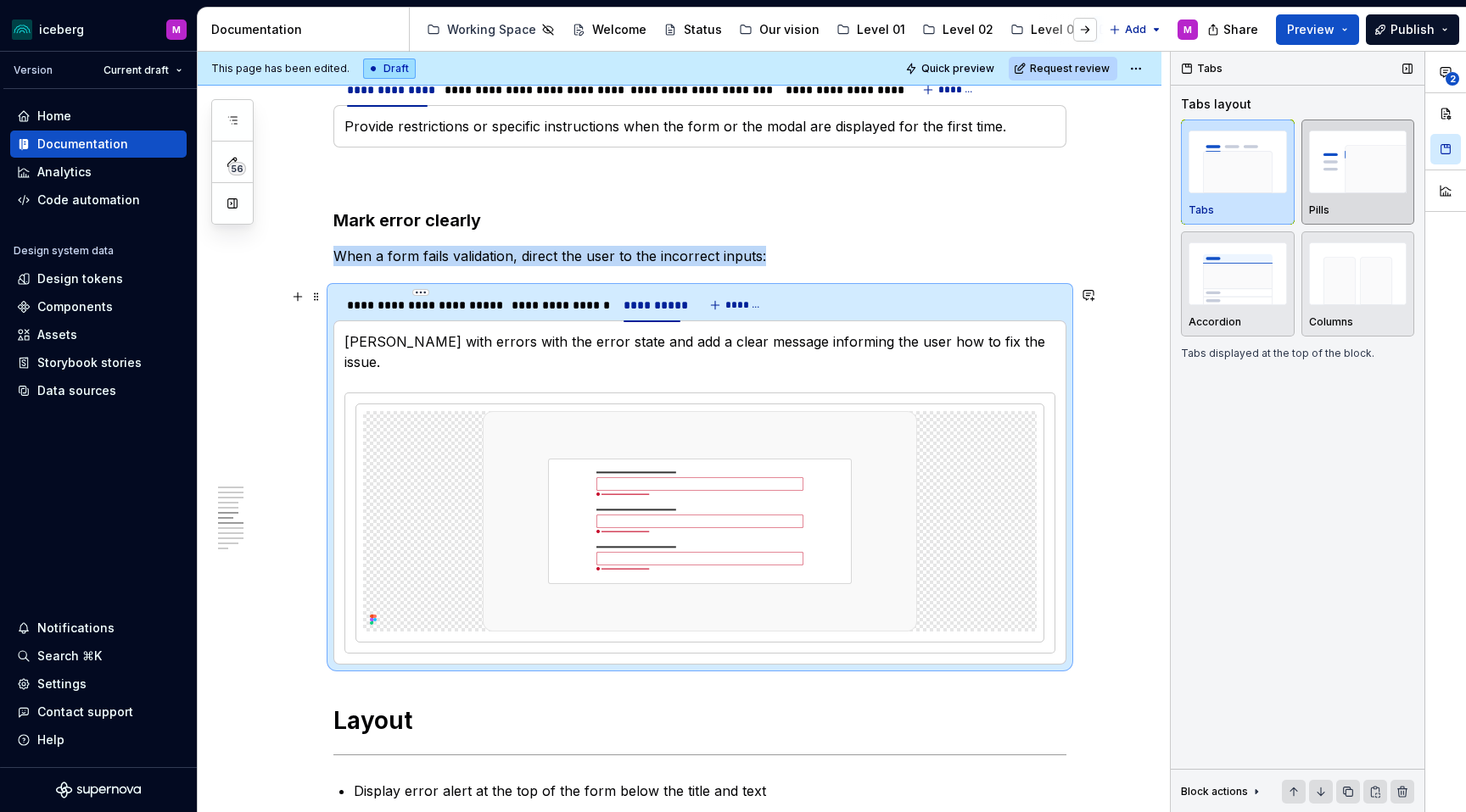
click at [1271, 175] on img "button" at bounding box center [1358, 161] width 99 height 62
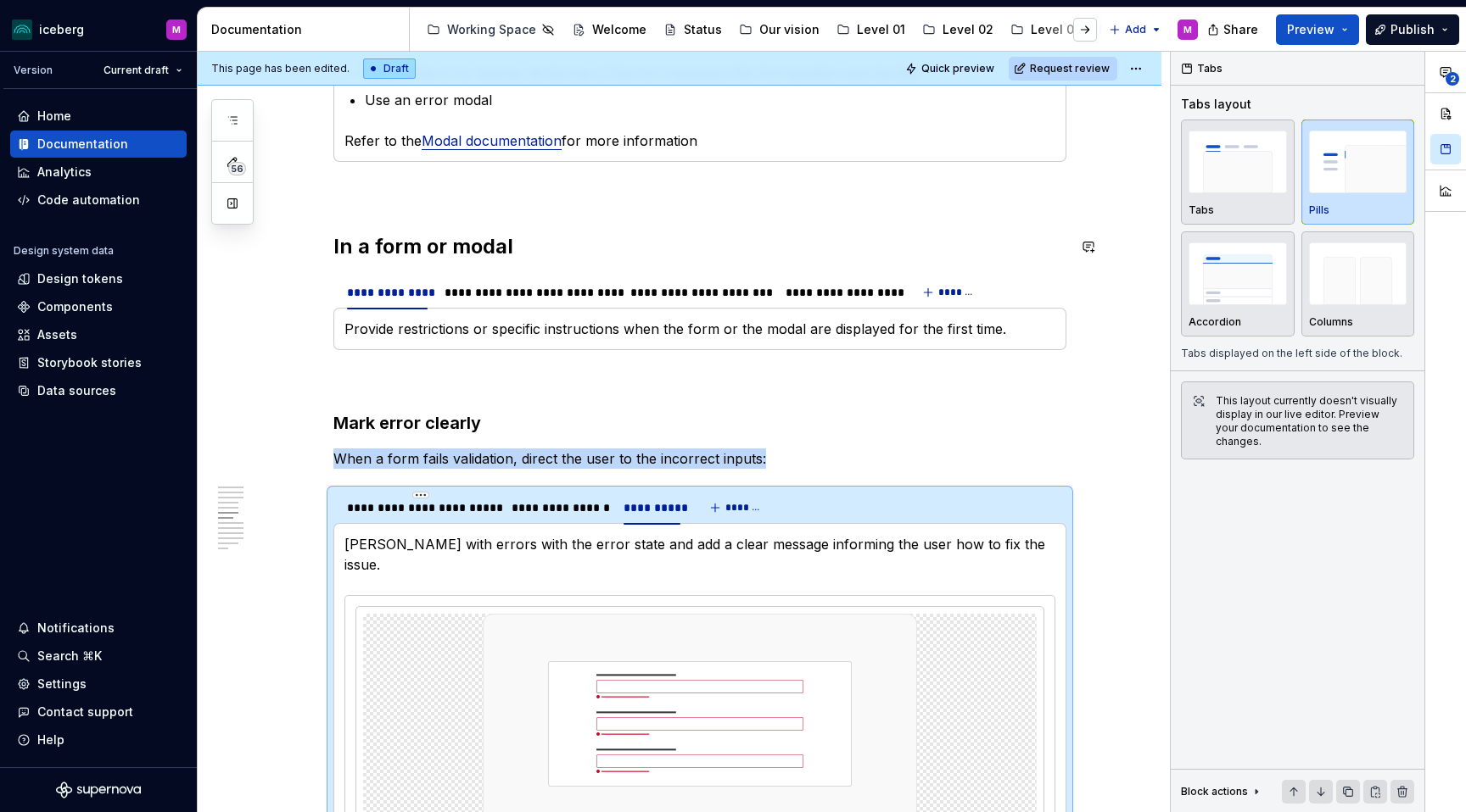
scroll to position [1811, 0]
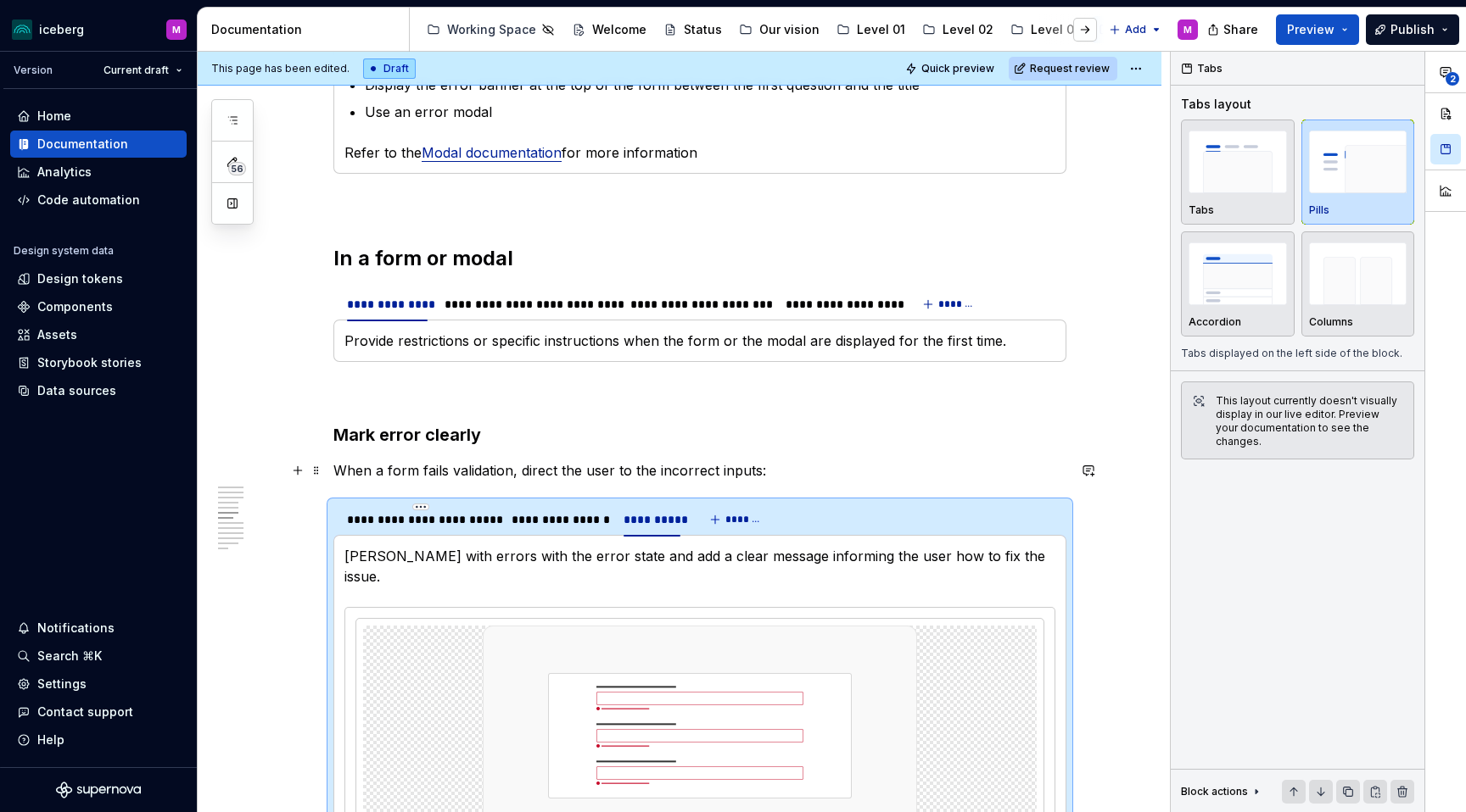
click at [514, 476] on p "When a form fails validation, direct the user to the incorrect inputs:" at bounding box center [699, 470] width 733 height 20
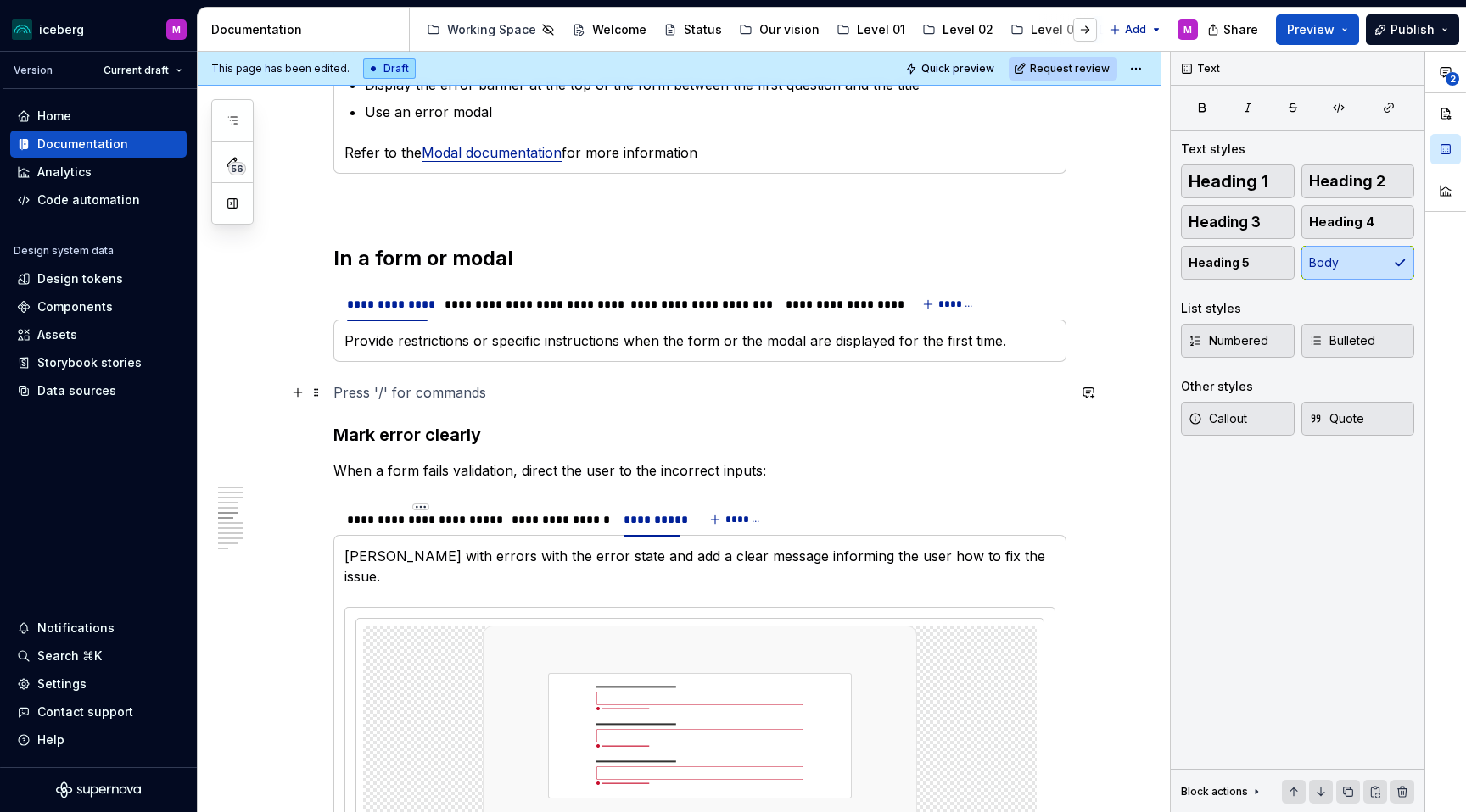
click at [442, 402] on p at bounding box center [699, 392] width 733 height 20
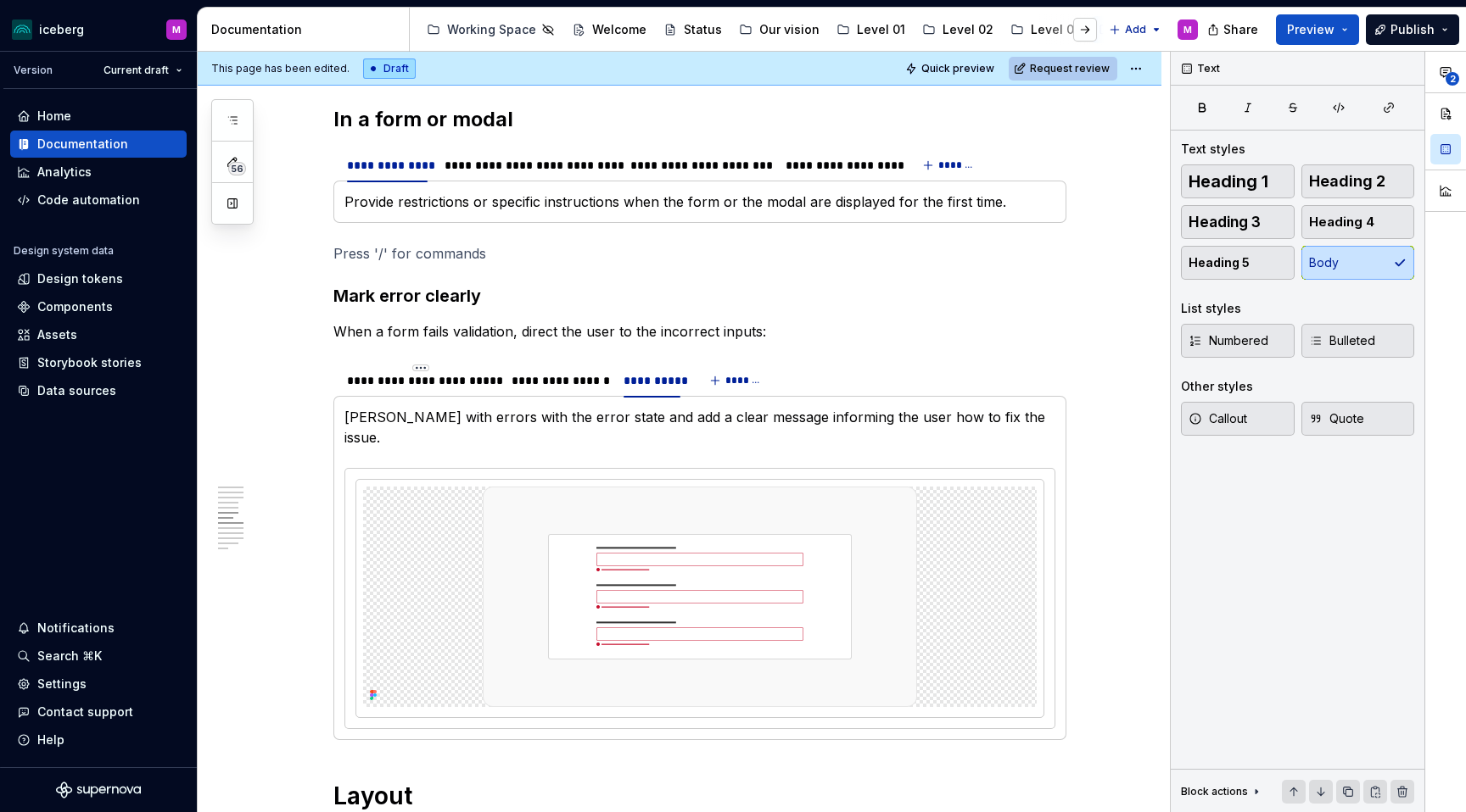
scroll to position [1952, 0]
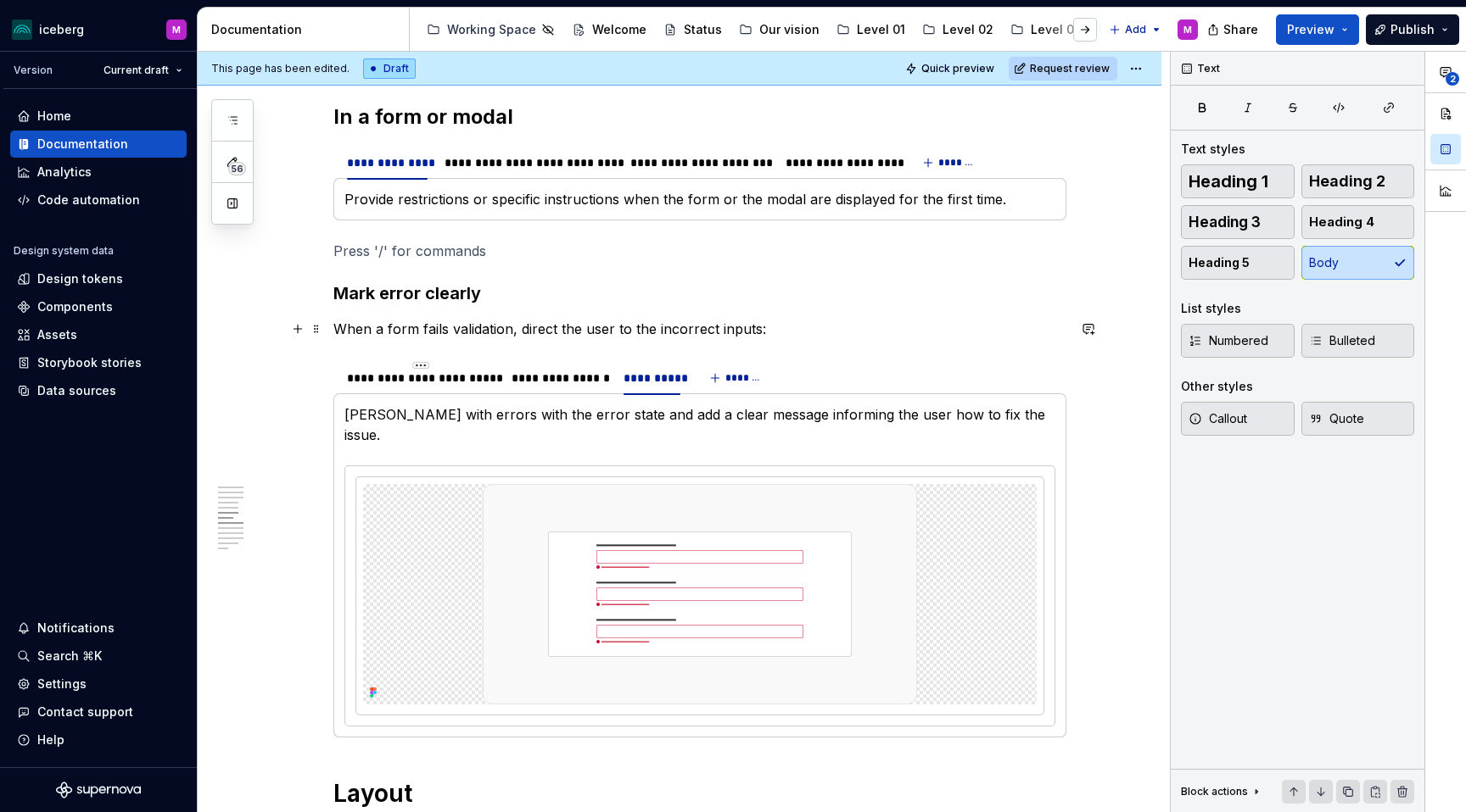
click at [812, 330] on p "When a form fails validation, direct the user to the incorrect inputs:" at bounding box center [699, 329] width 733 height 20
drag, startPoint x: 914, startPoint y: 310, endPoint x: 893, endPoint y: 336, distance: 33.4
click at [1271, 27] on span "Preview" at bounding box center [1311, 29] width 47 height 17
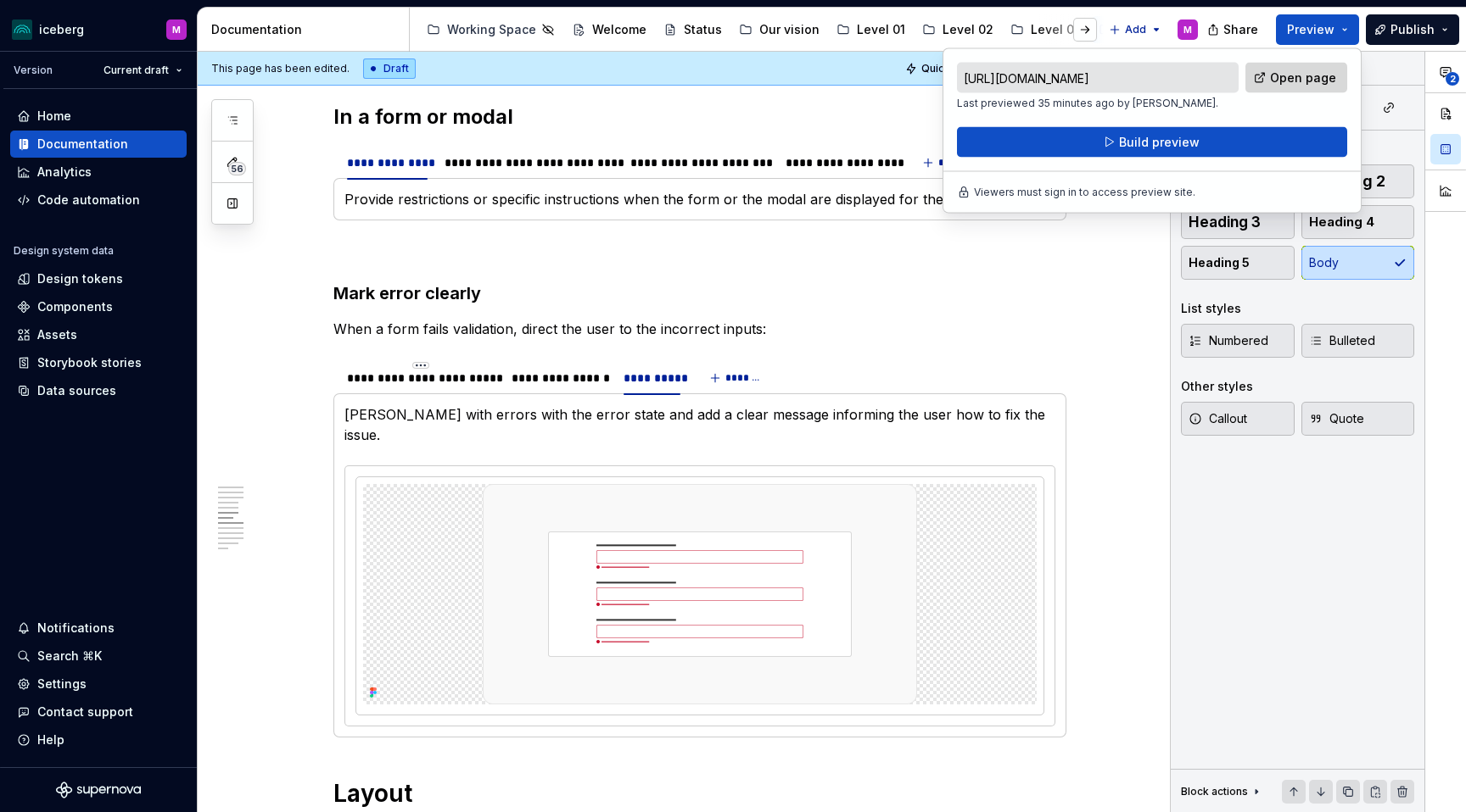
click at [1271, 80] on span "Open page" at bounding box center [1303, 78] width 66 height 17
click at [1187, 105] on p "Last previewed 35 minutes ago by Del." at bounding box center [1097, 103] width 281 height 13
click at [1034, 293] on h3 "Mark error clearly" at bounding box center [699, 293] width 733 height 24
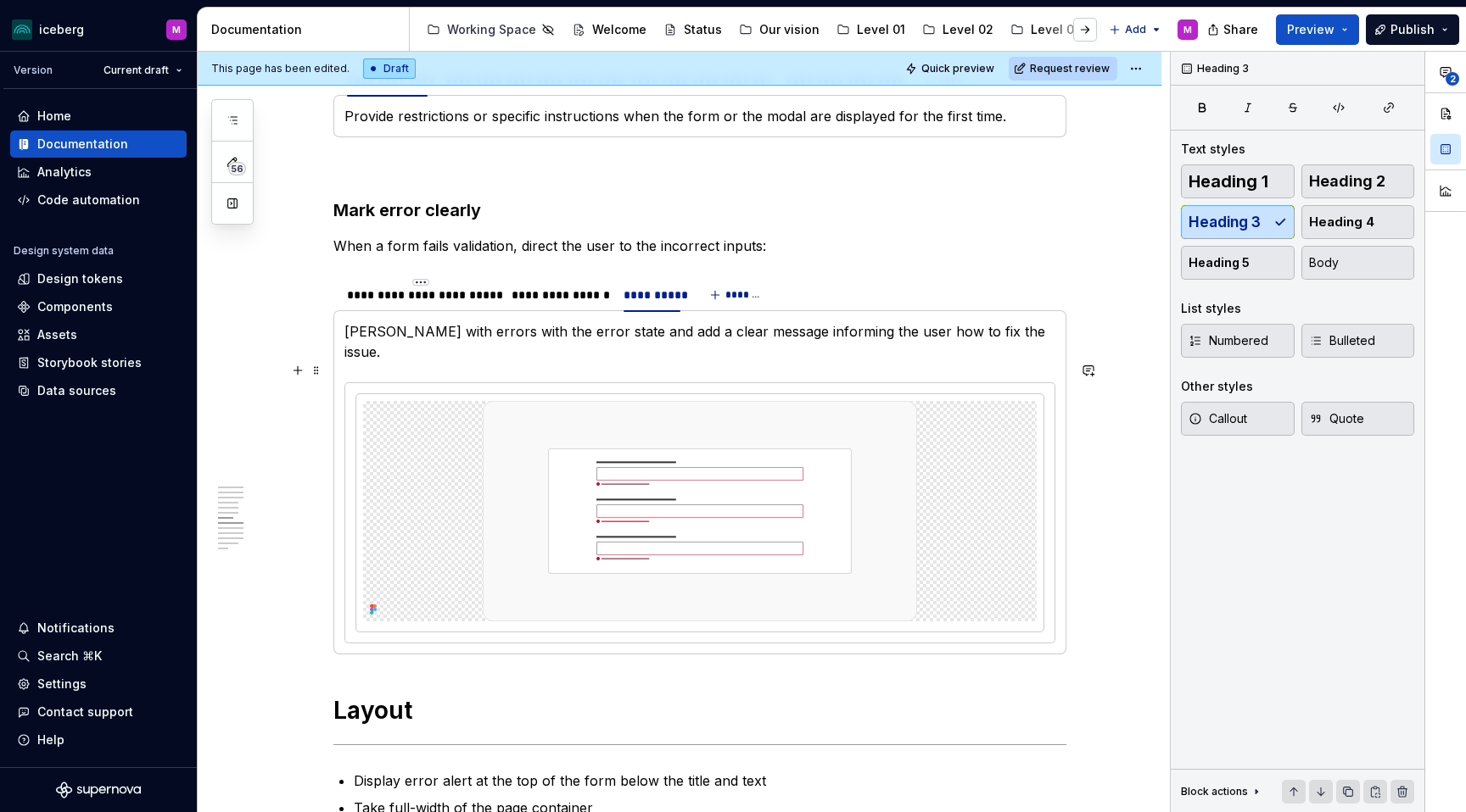
scroll to position [2074, 0]
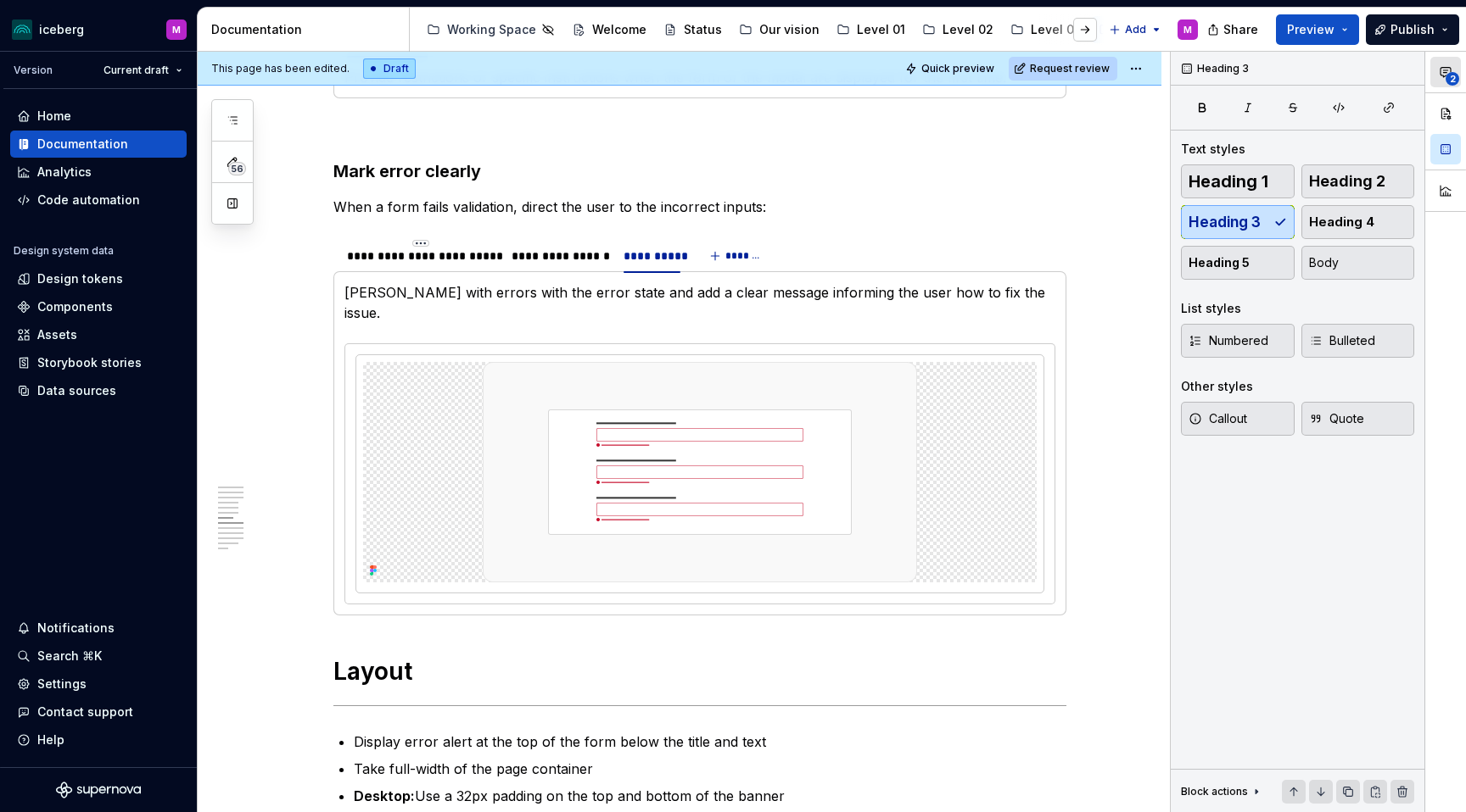
click at [1271, 79] on button "2" at bounding box center [1445, 72] width 30 height 30
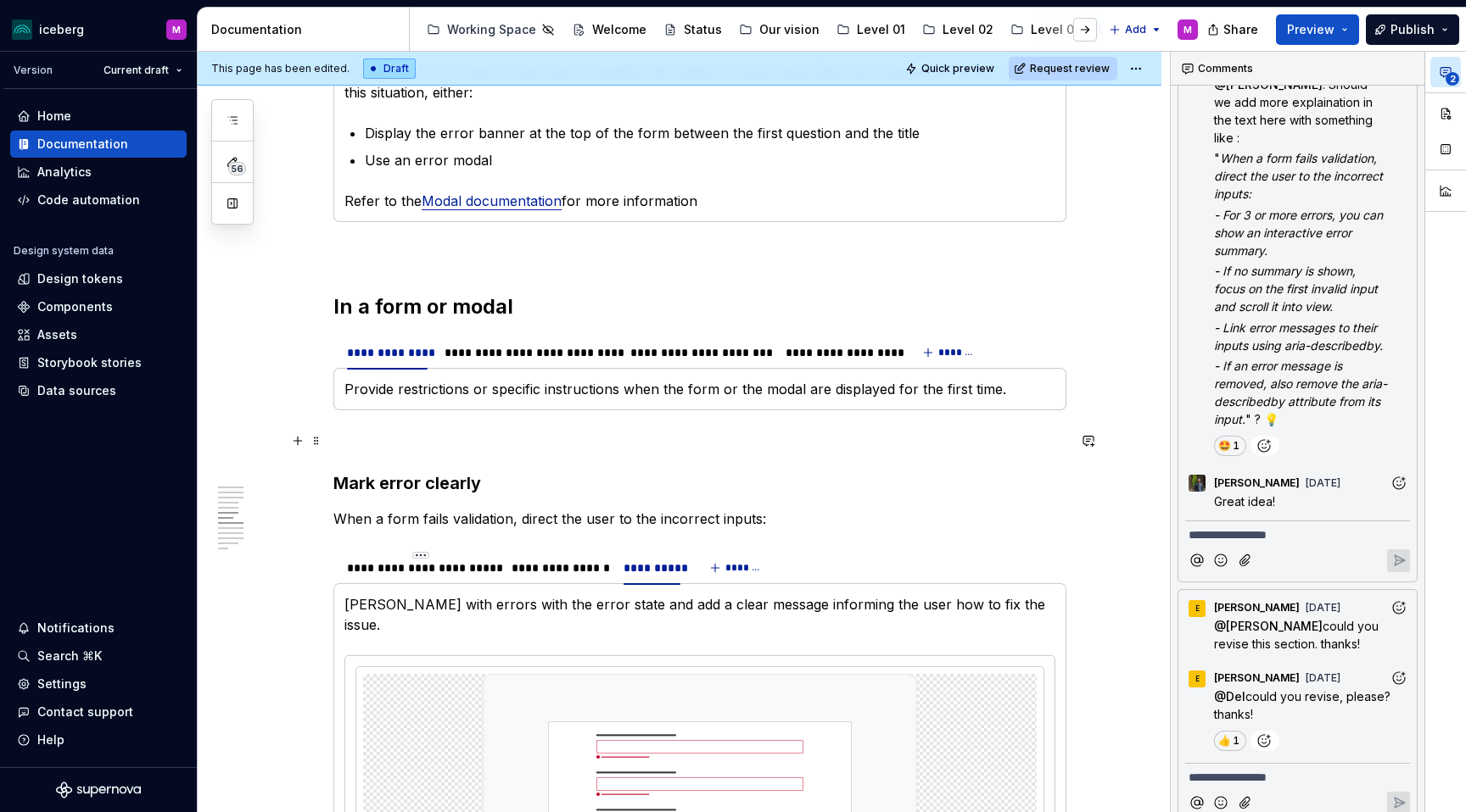
scroll to position [1705, 0]
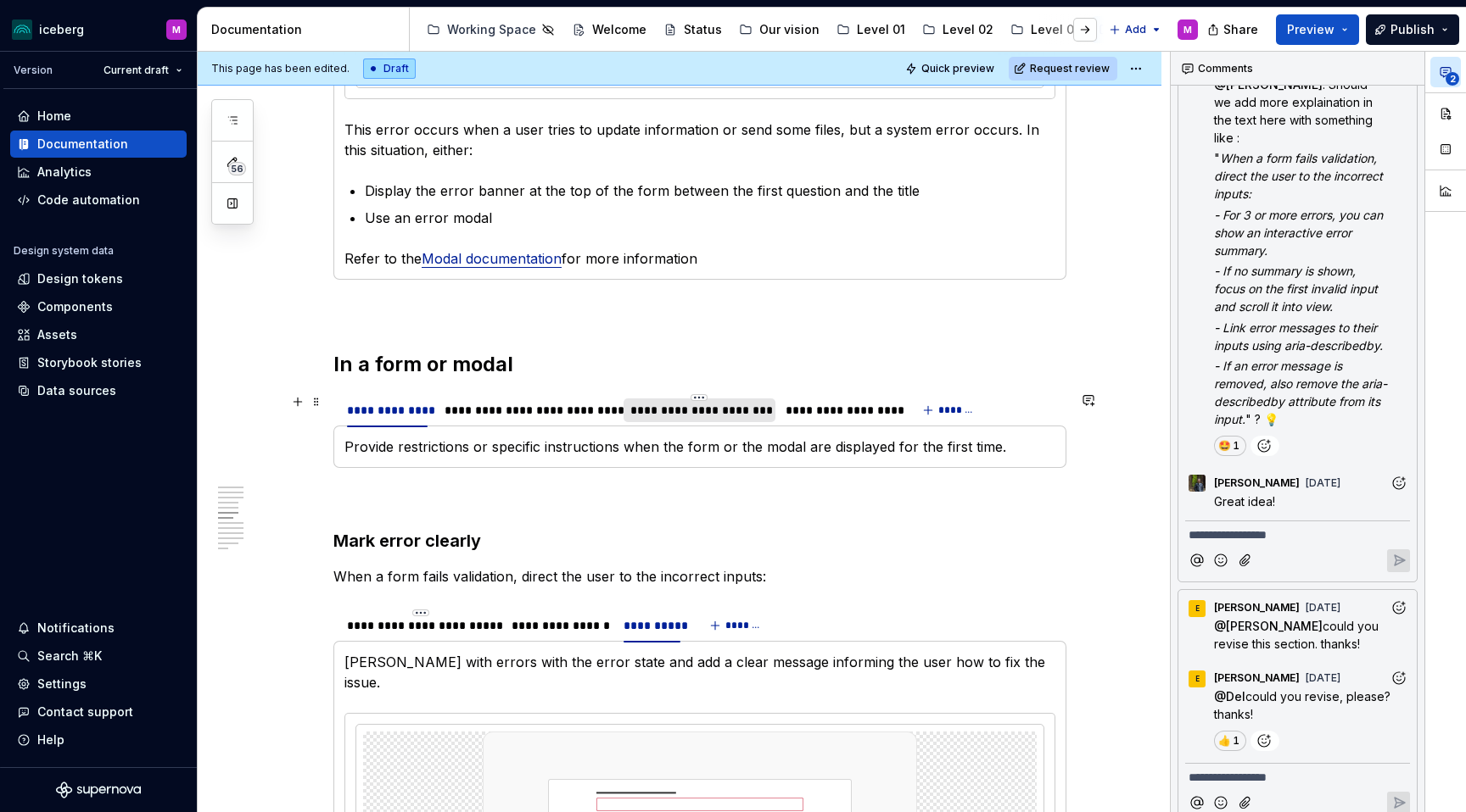
click at [712, 408] on div "**********" at bounding box center [699, 410] width 138 height 17
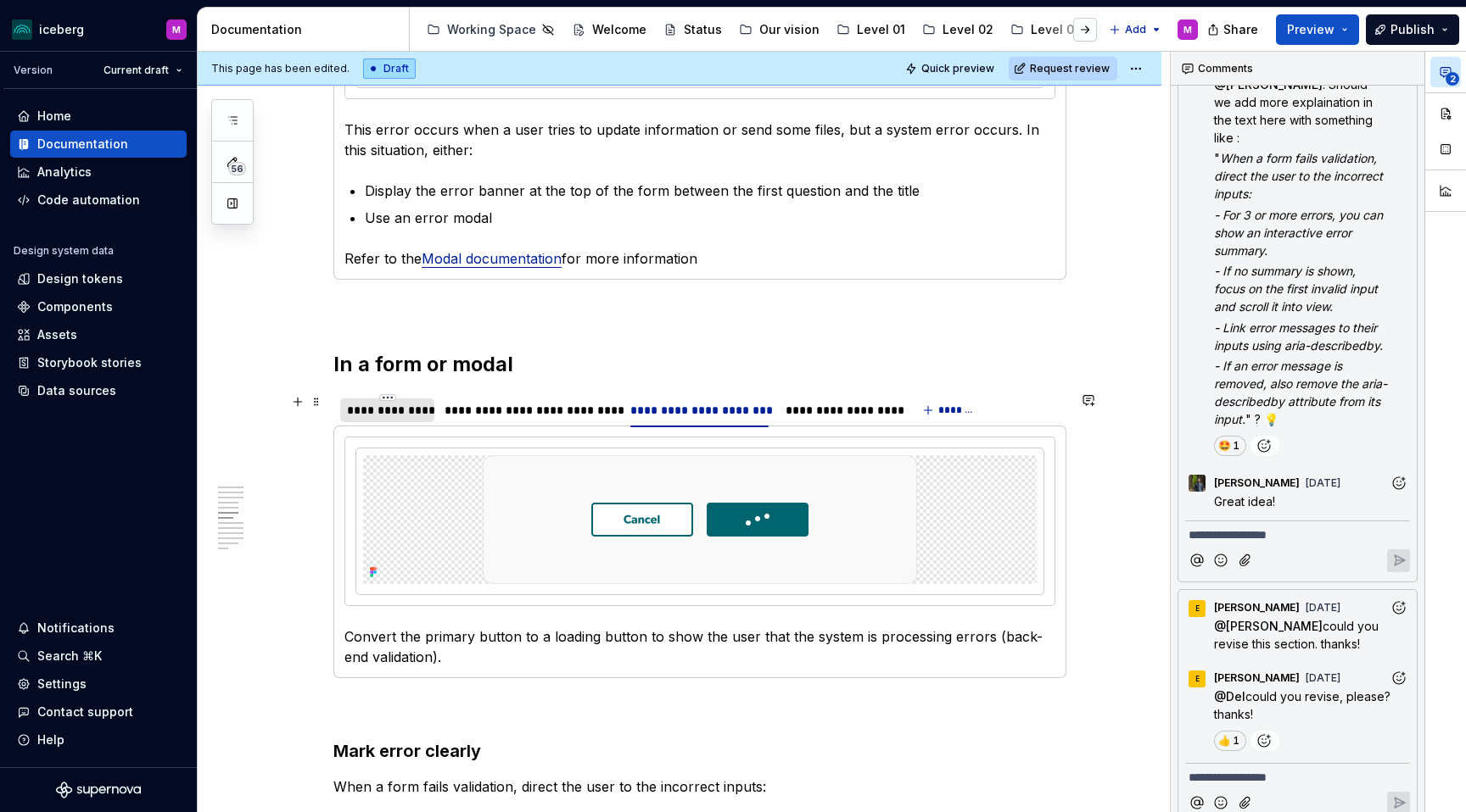
click at [392, 419] on div "**********" at bounding box center [387, 410] width 94 height 24
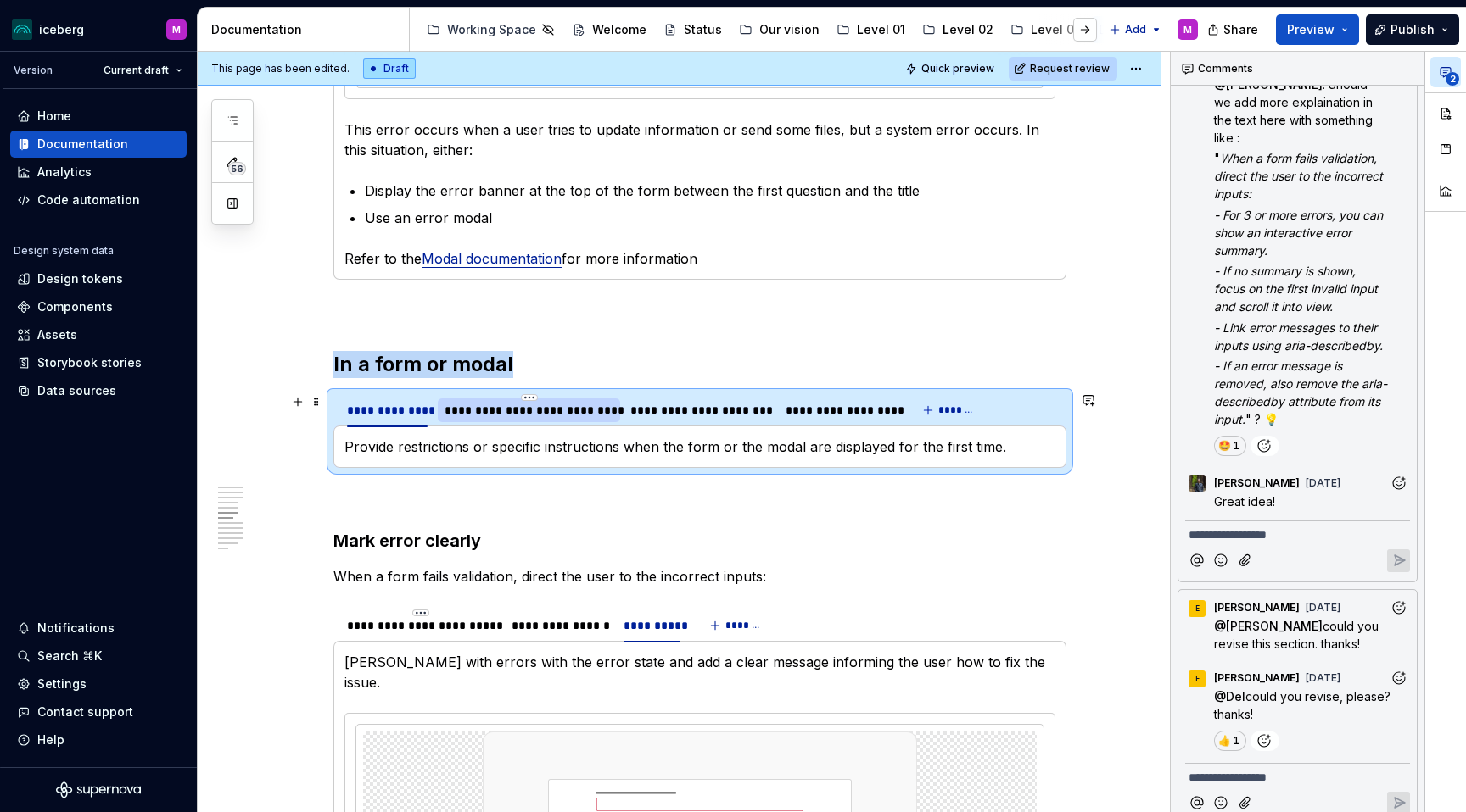
click at [489, 403] on div "**********" at bounding box center [528, 410] width 168 height 17
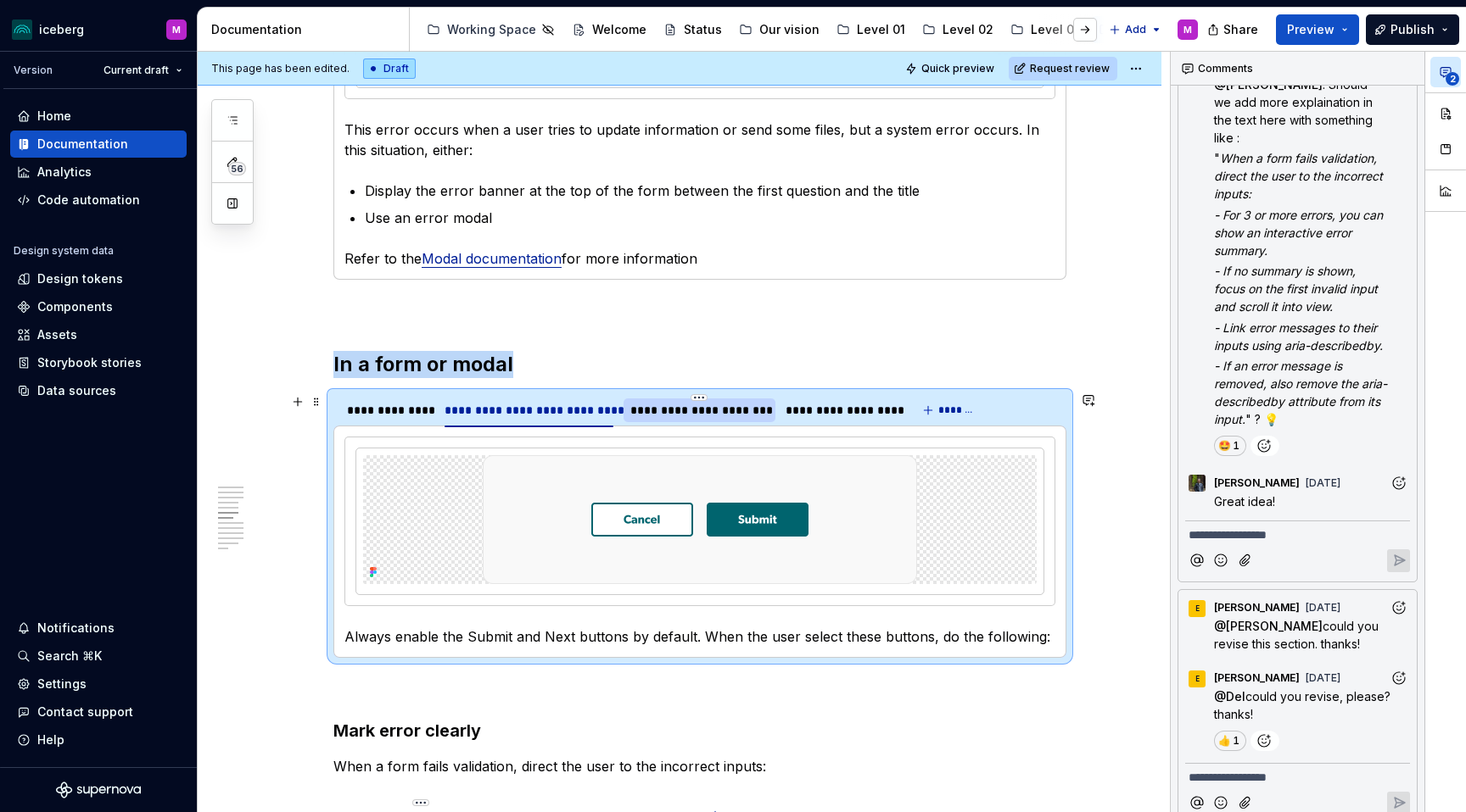
click at [720, 411] on div "**********" at bounding box center [699, 410] width 138 height 17
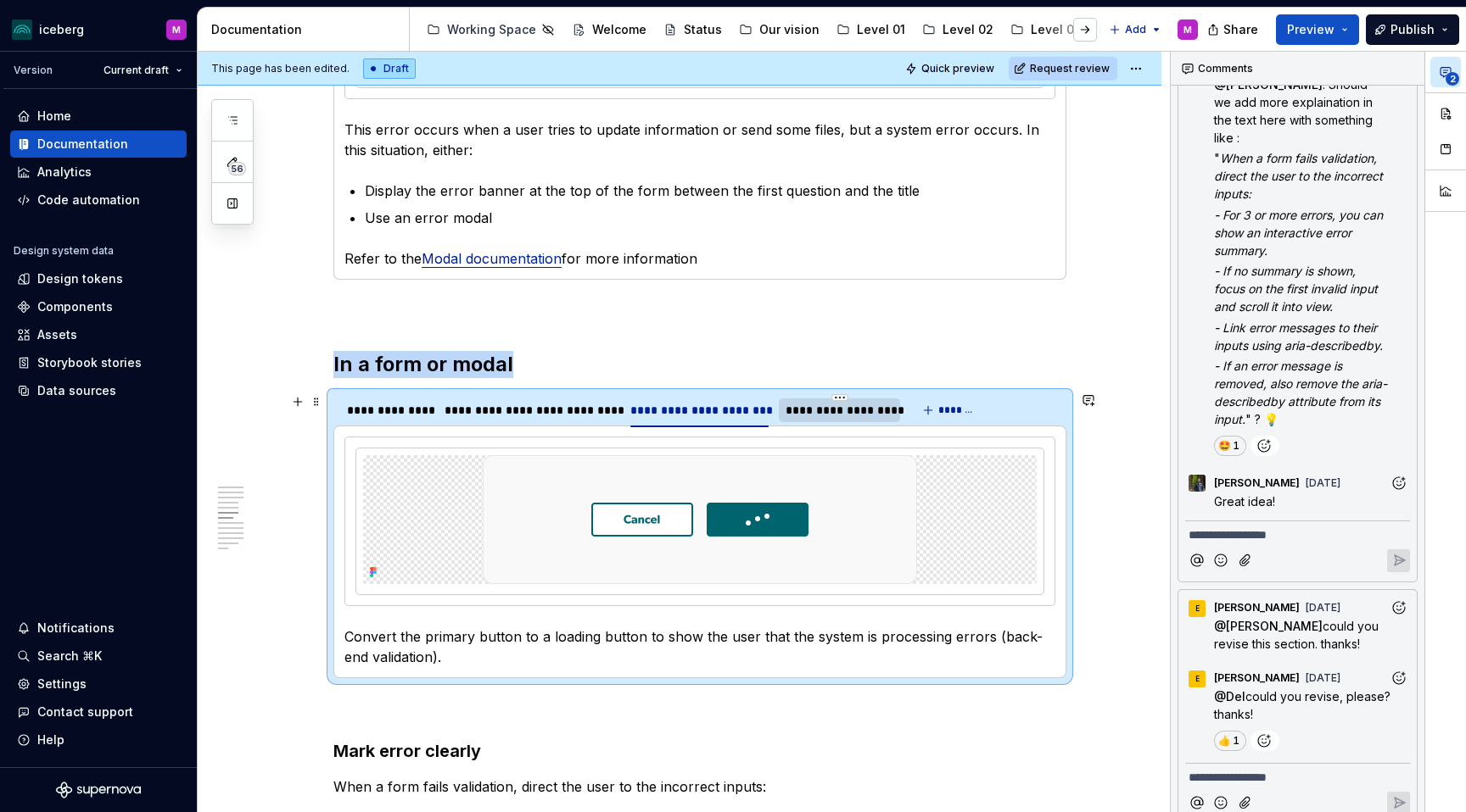
click at [833, 413] on div "**********" at bounding box center [840, 410] width 108 height 17
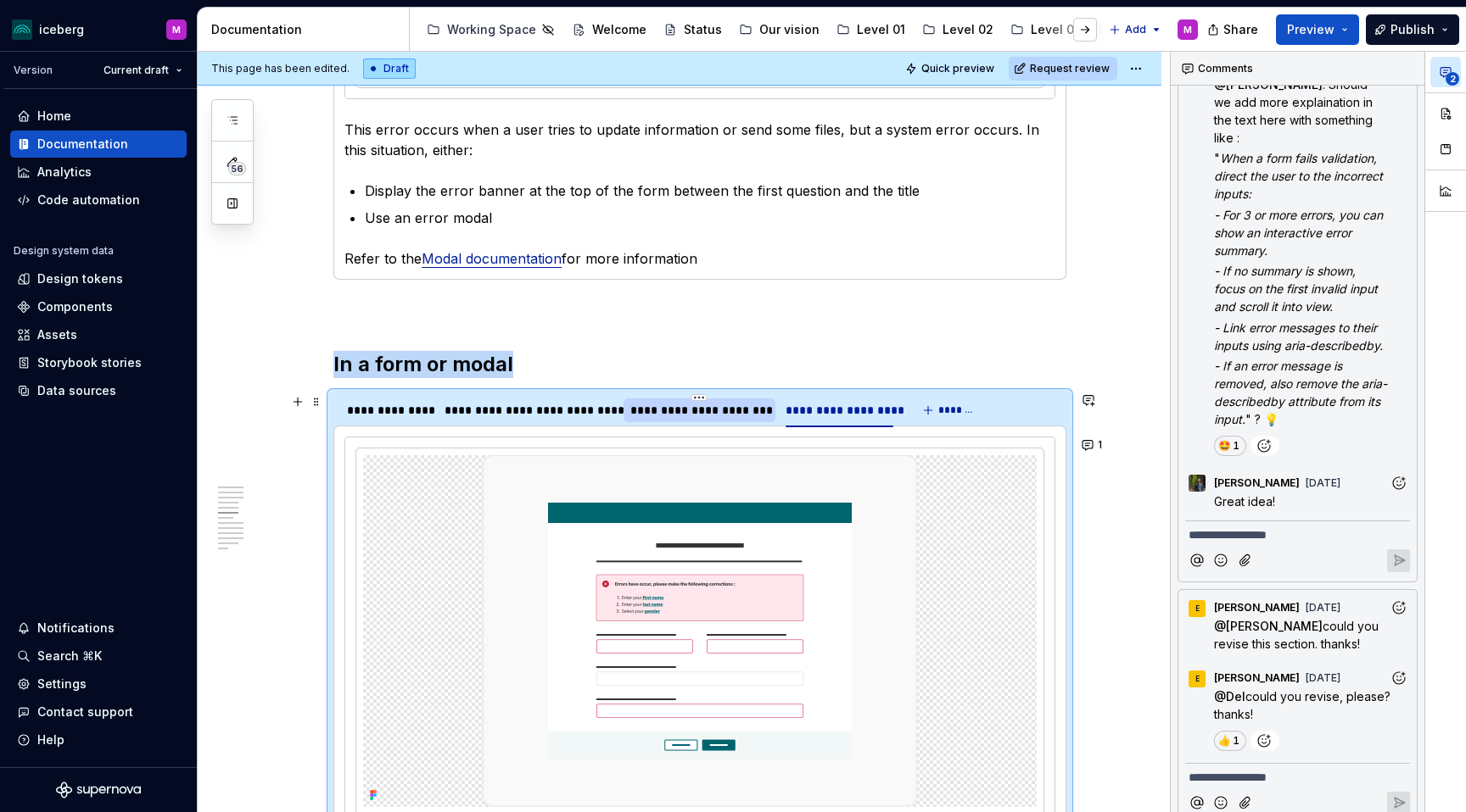
click at [700, 410] on div "**********" at bounding box center [699, 410] width 138 height 17
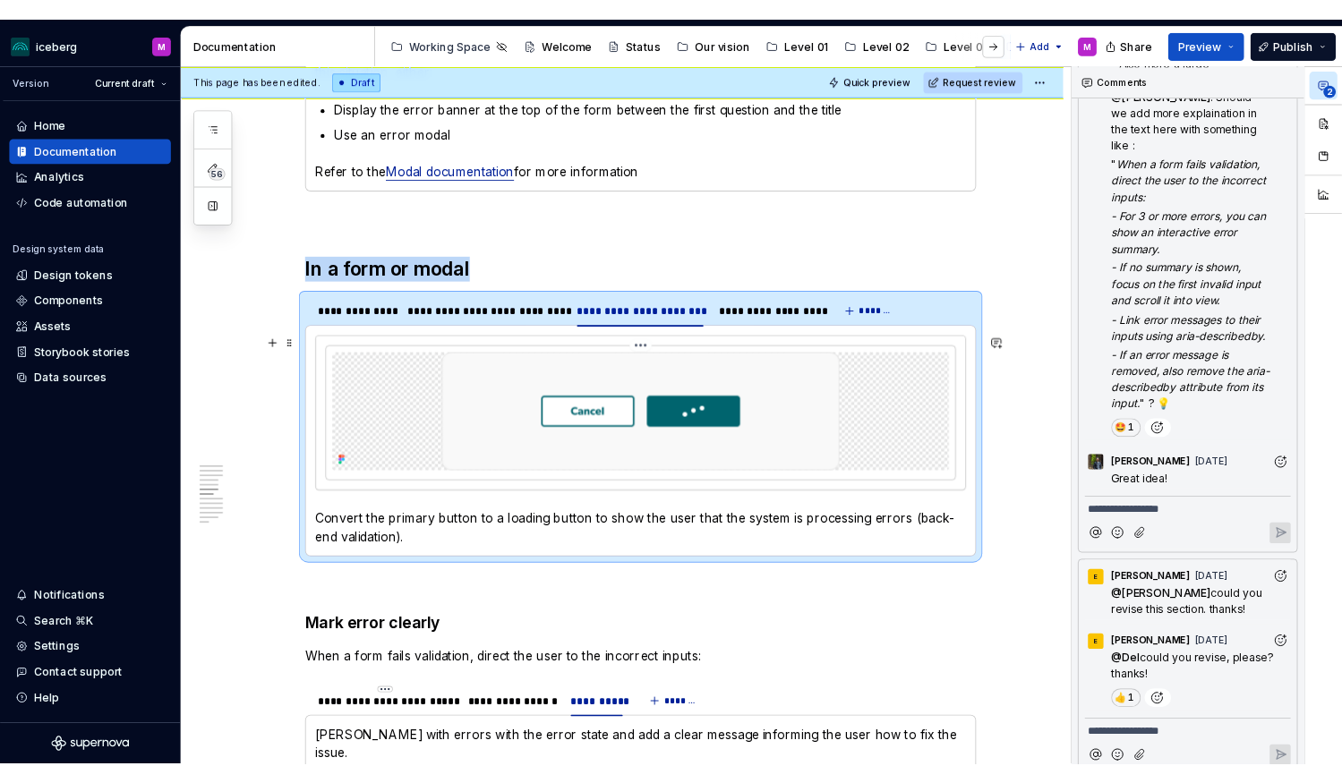
scroll to position [1915, 0]
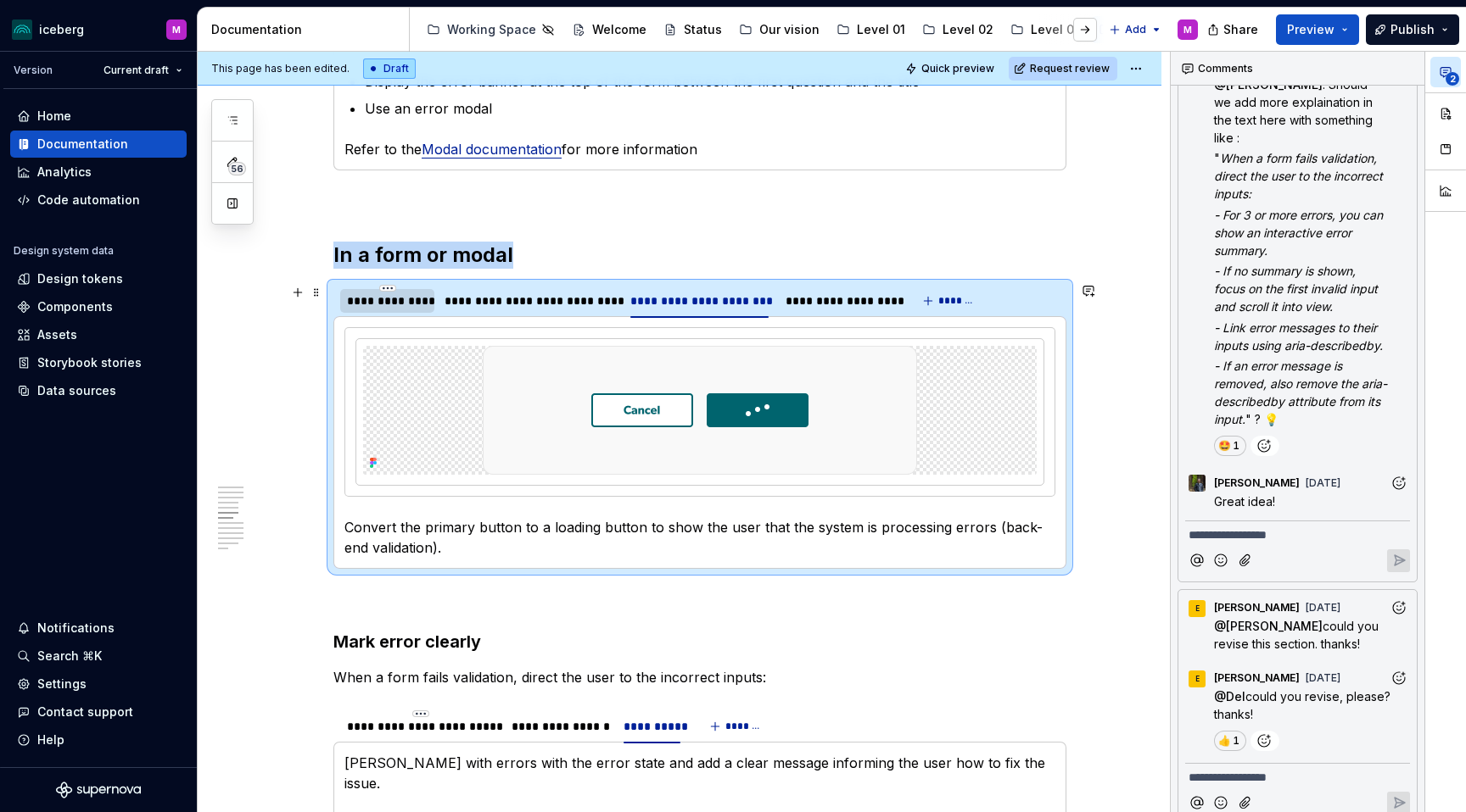
click at [392, 303] on div "**********" at bounding box center [387, 301] width 81 height 17
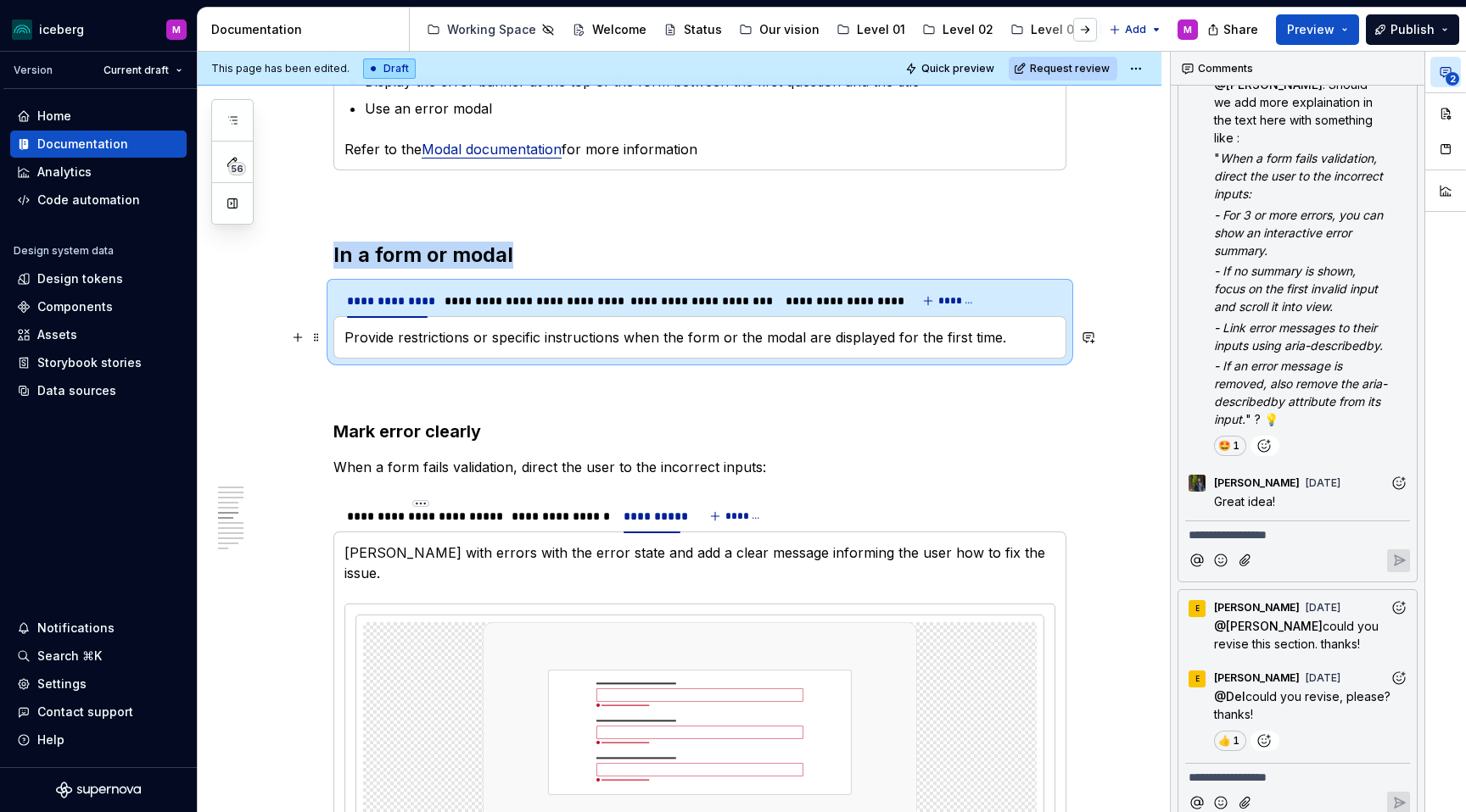
click at [534, 341] on p "Provide restrictions or specific instructions when the form or the modal are di…" at bounding box center [699, 337] width 711 height 20
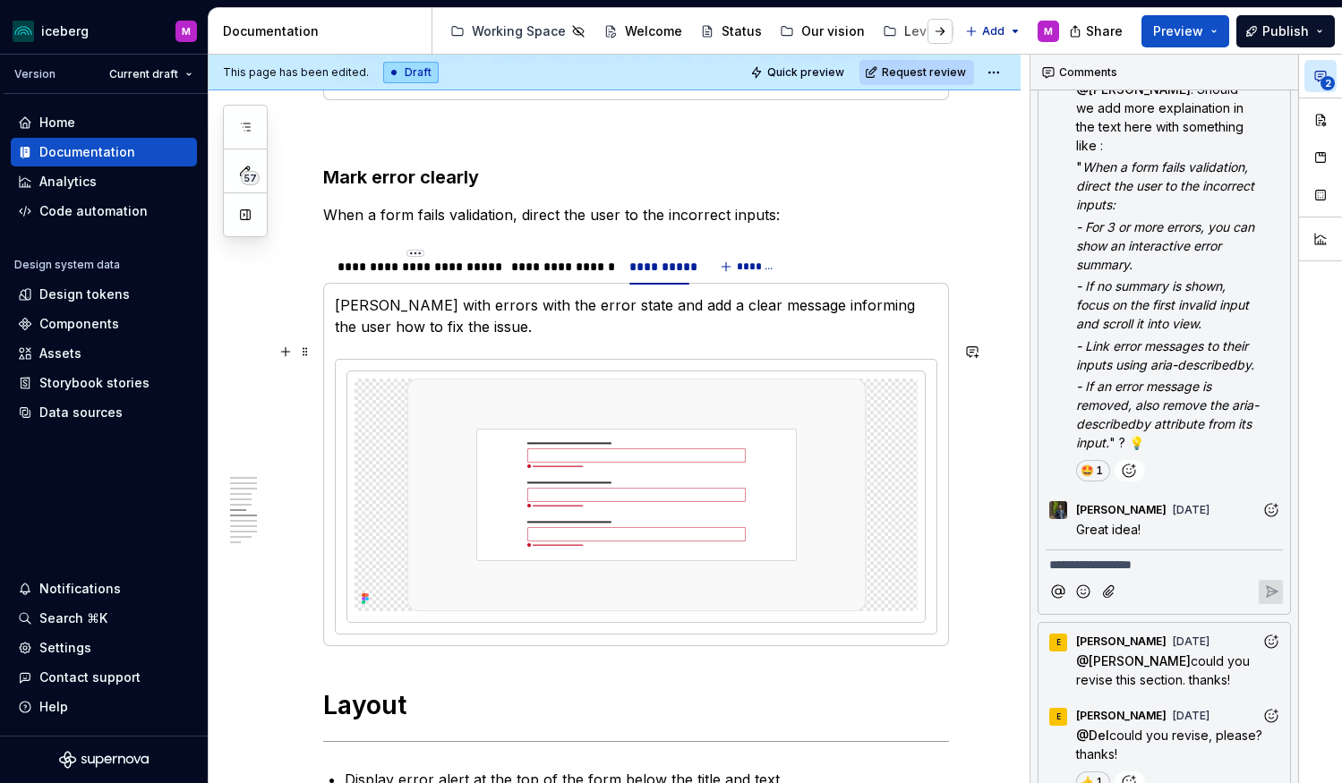
scroll to position [2251, 0]
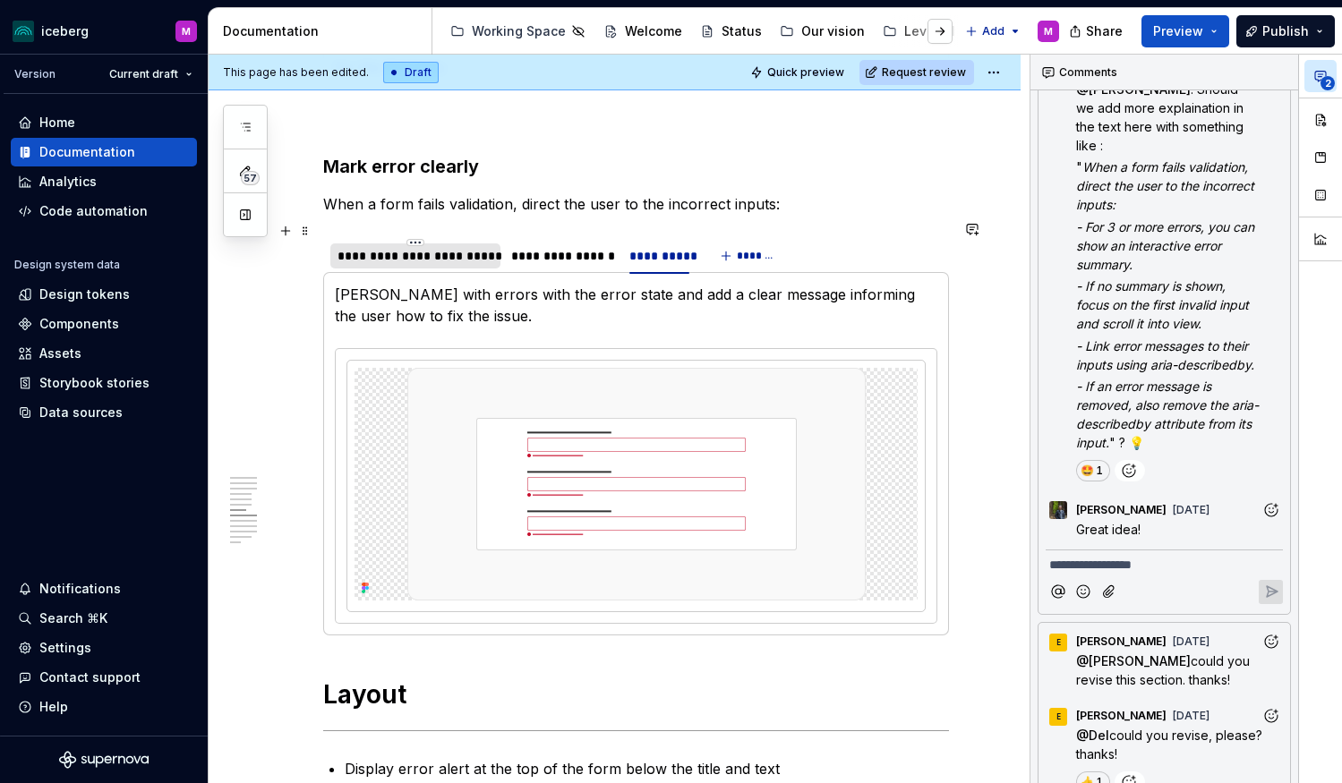
click at [387, 247] on div "**********" at bounding box center [415, 256] width 156 height 18
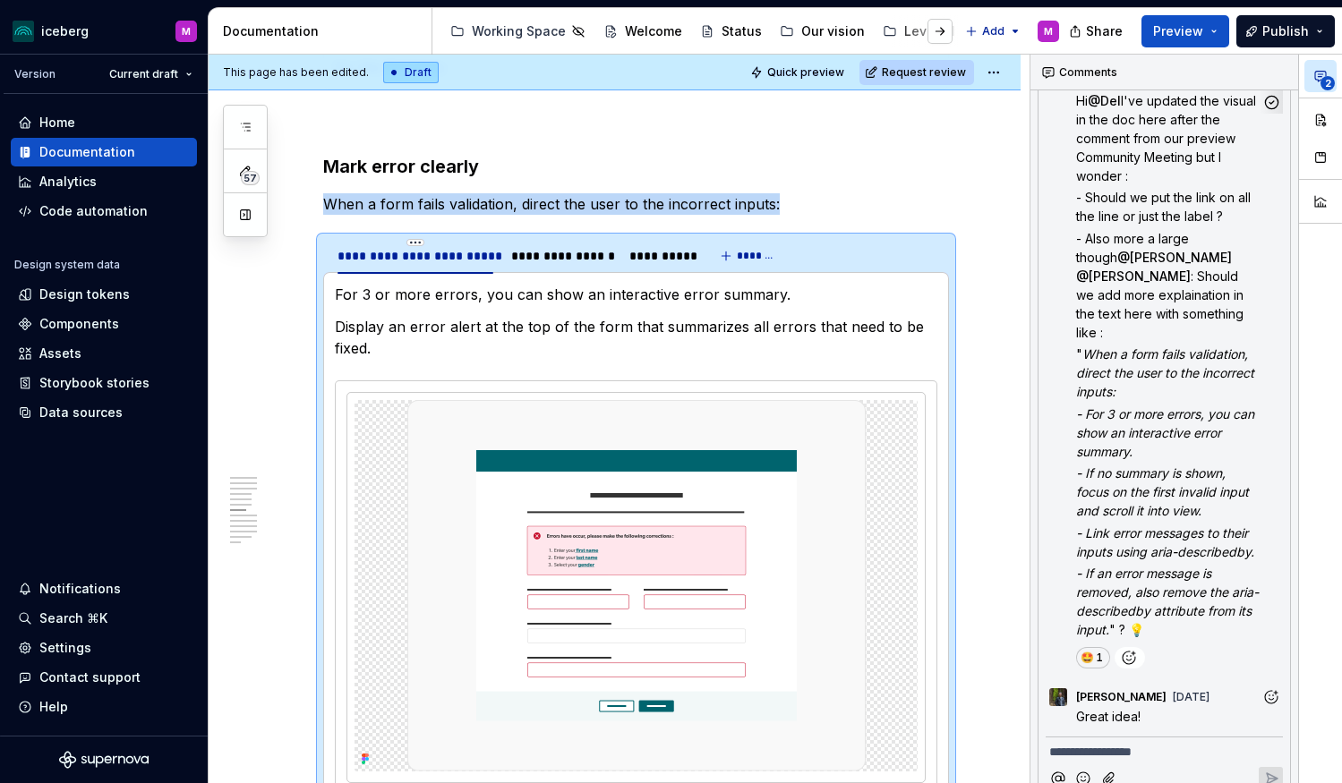
scroll to position [0, 0]
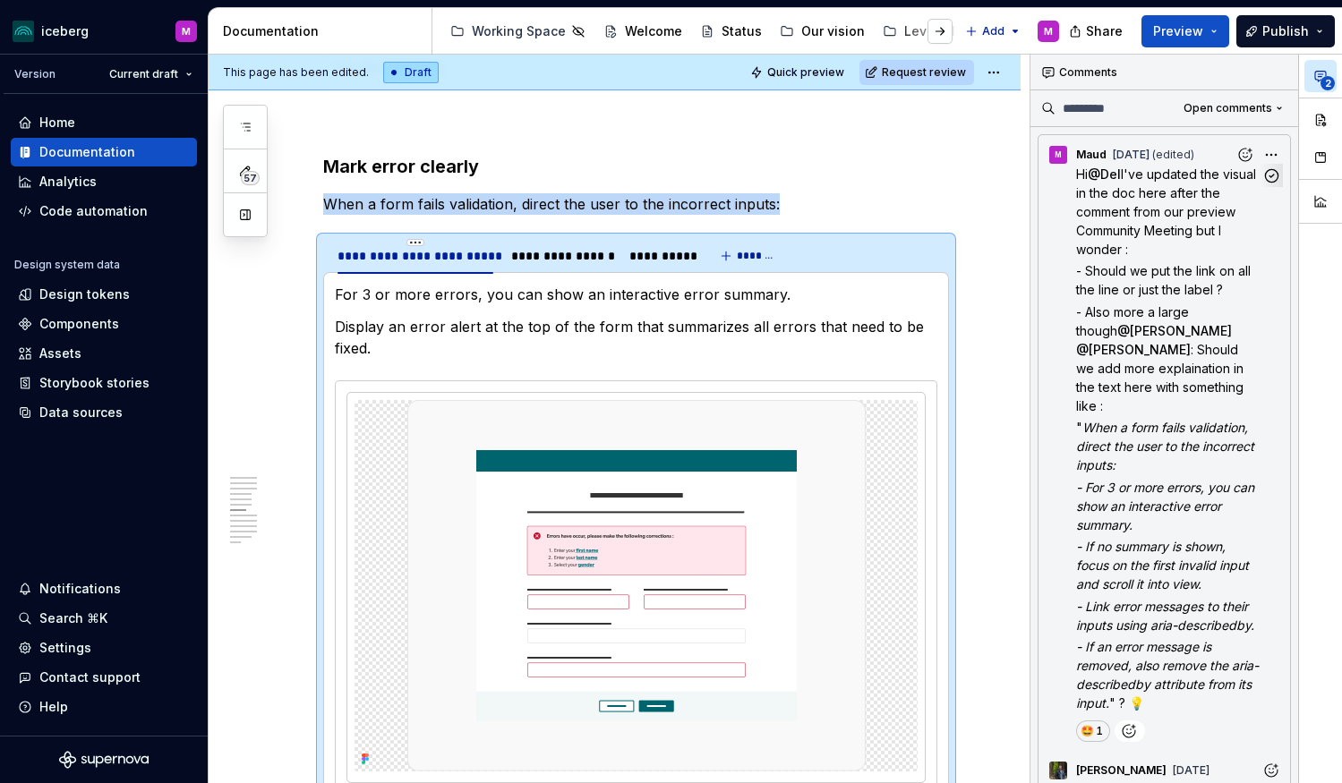
click at [1271, 152] on div "**********" at bounding box center [1185, 419] width 311 height 729
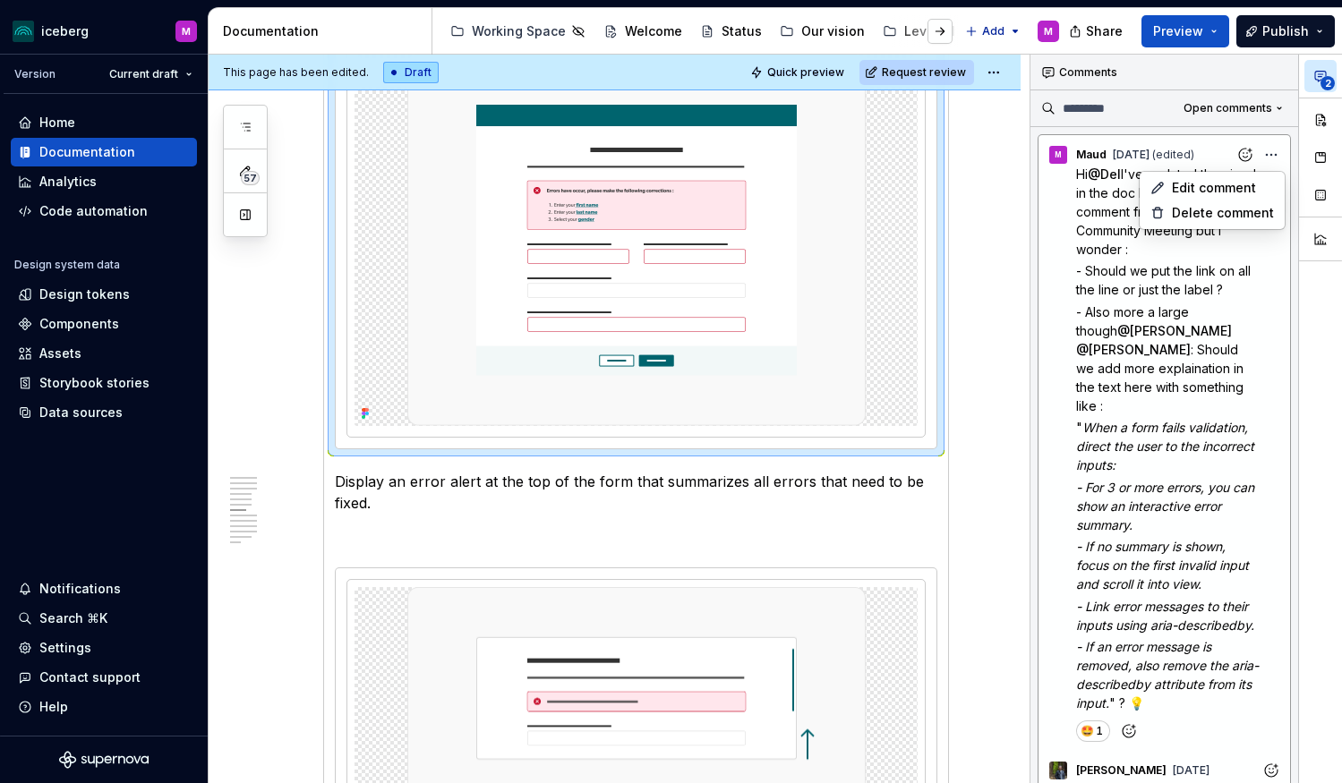
scroll to position [2215, 0]
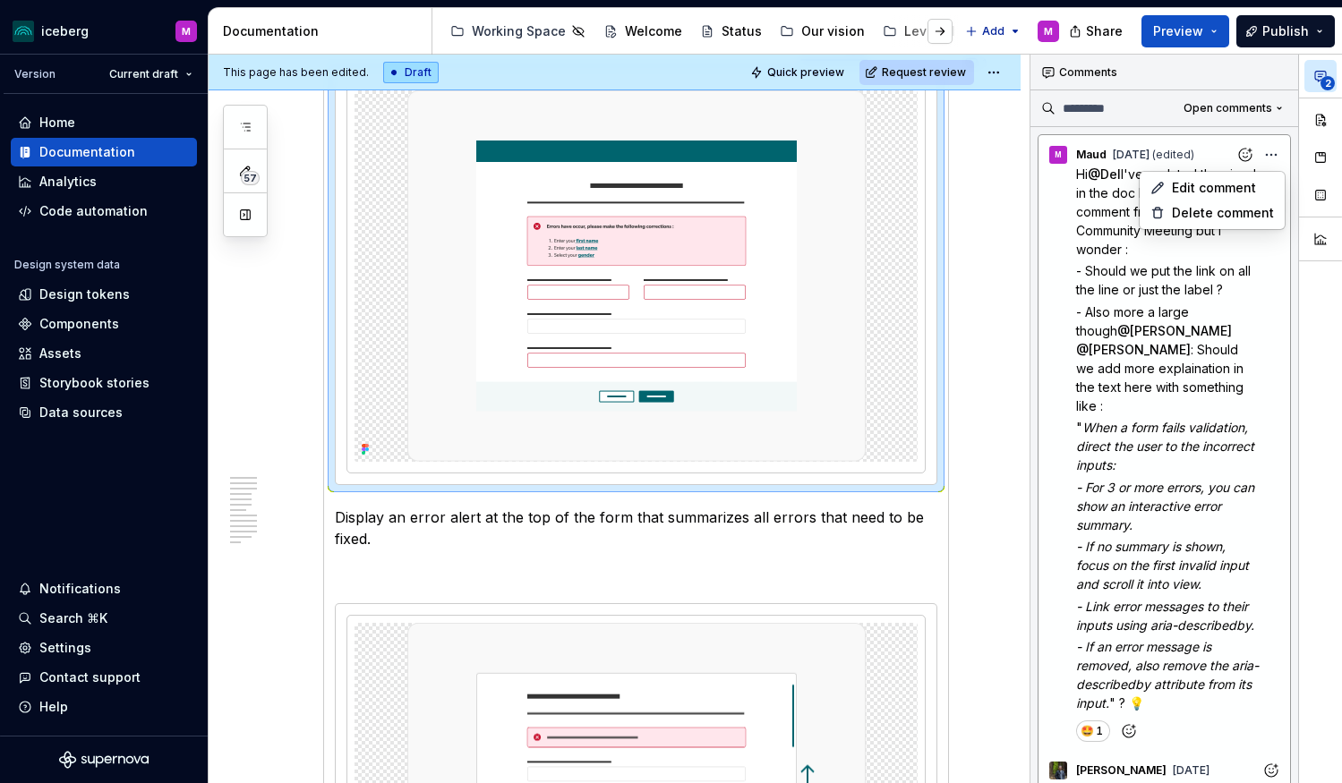
click at [1154, 149] on div "**********" at bounding box center [1185, 419] width 311 height 729
drag, startPoint x: 1139, startPoint y: 243, endPoint x: 1060, endPoint y: 169, distance: 108.3
click at [1060, 169] on div "Hi @ Del I've updated the visual in the doc here after the comment from our pre…" at bounding box center [1163, 453] width 237 height 577
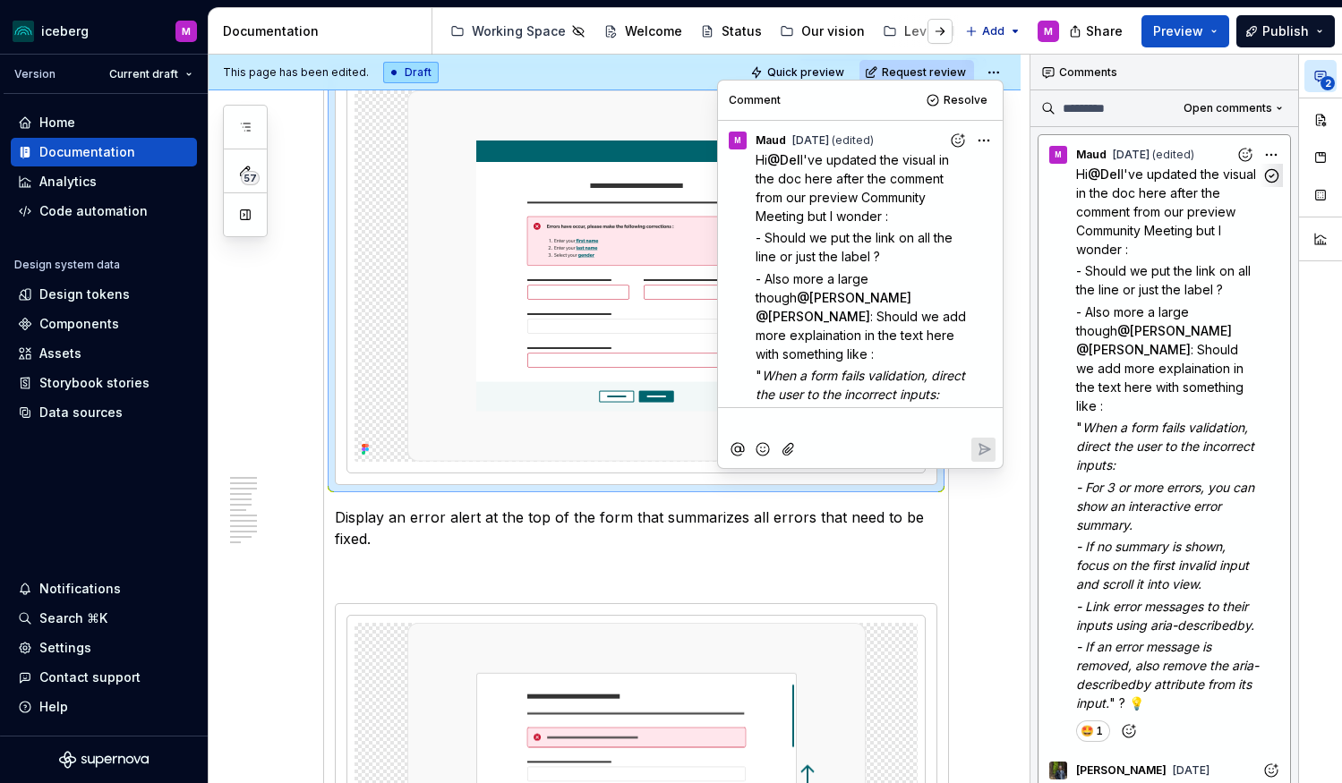
scroll to position [270, 0]
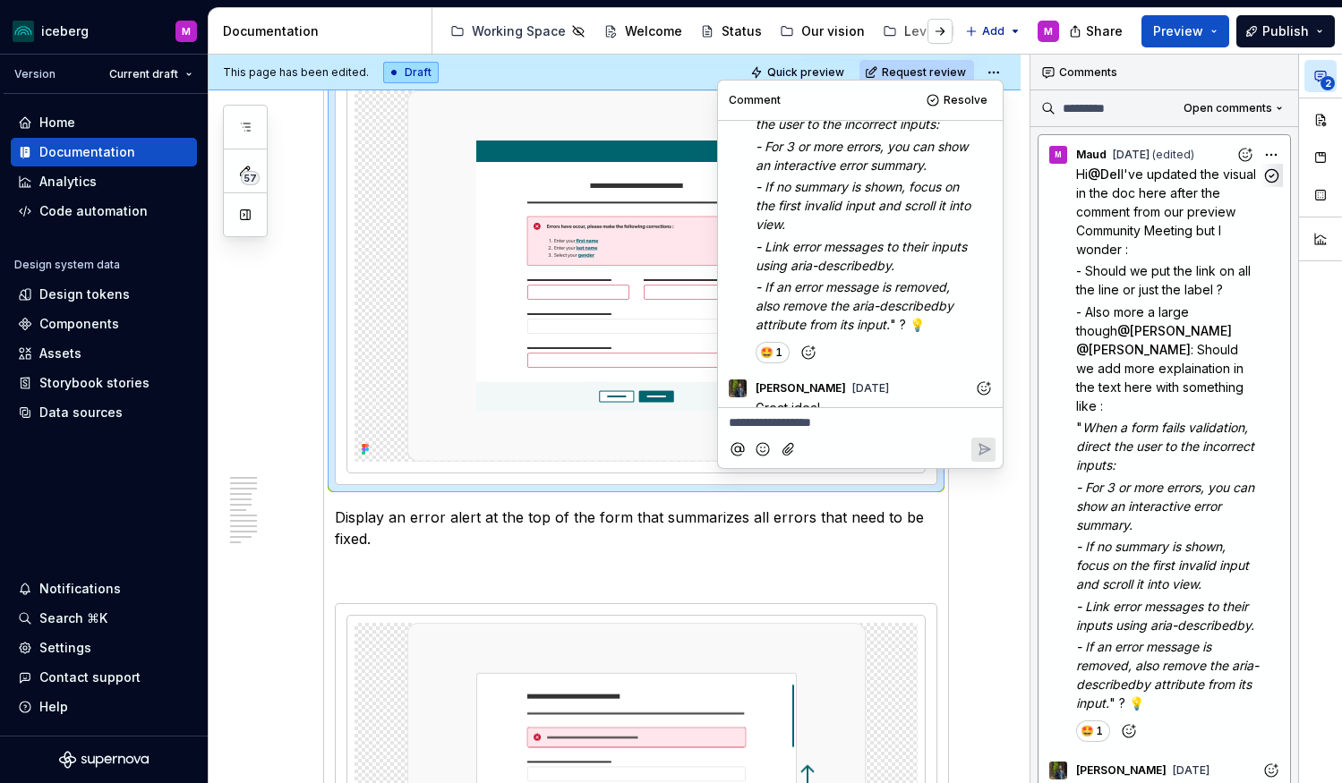
click at [1140, 236] on span "I've updated the visual in the doc here after the comment from our preview Comm…" at bounding box center [1167, 211] width 183 height 90
click at [1189, 228] on span "I've updated the visual in the doc here after the comment from our preview Comm…" at bounding box center [1167, 211] width 183 height 90
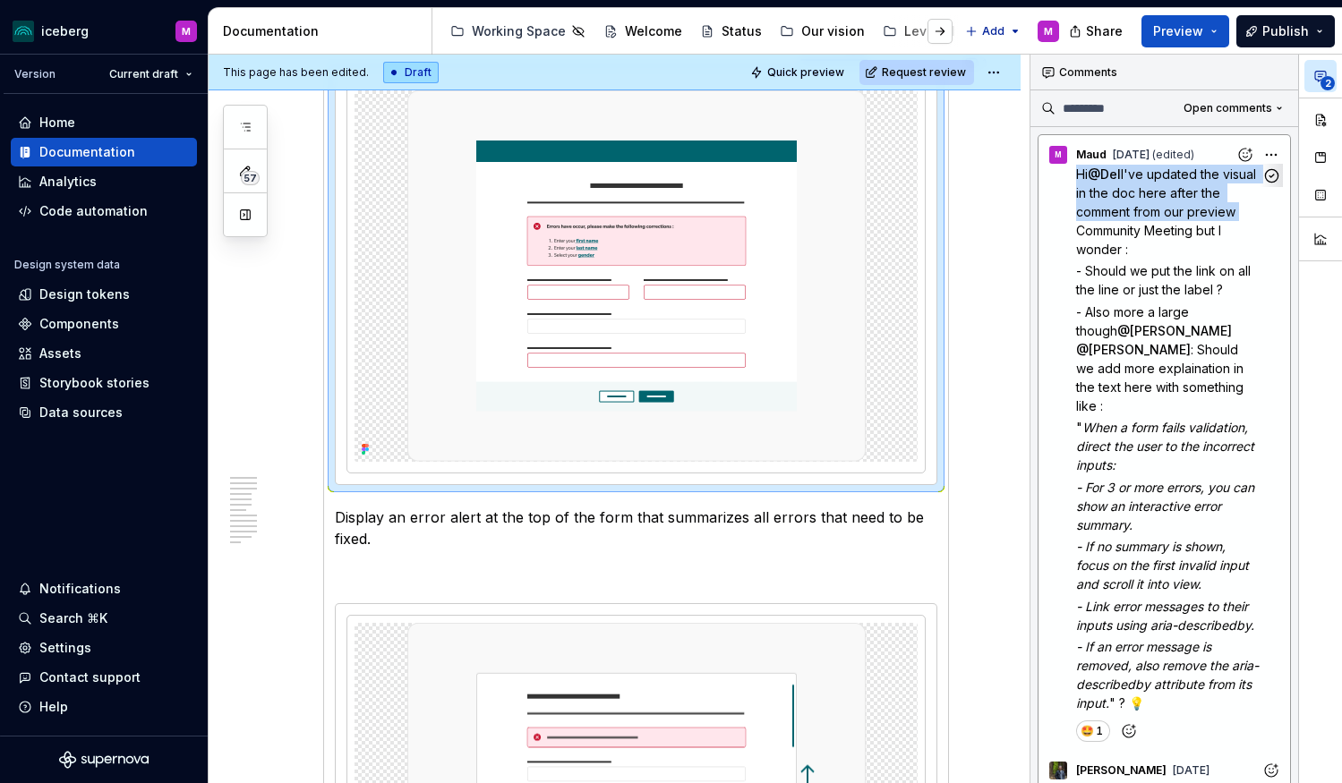
drag, startPoint x: 1158, startPoint y: 201, endPoint x: 1069, endPoint y: 175, distance: 93.0
click at [1069, 175] on div "Hi @ Del I've updated the visual in the doc here after the comment from our pre…" at bounding box center [1163, 453] width 237 height 577
drag, startPoint x: 1139, startPoint y: 238, endPoint x: 1157, endPoint y: 238, distance: 18.8
click at [1138, 238] on p "Hi @ Del I've updated the visual in the doc here after the comment from our pre…" at bounding box center [1168, 212] width 185 height 94
drag, startPoint x: 1190, startPoint y: 230, endPoint x: 1130, endPoint y: 221, distance: 60.6
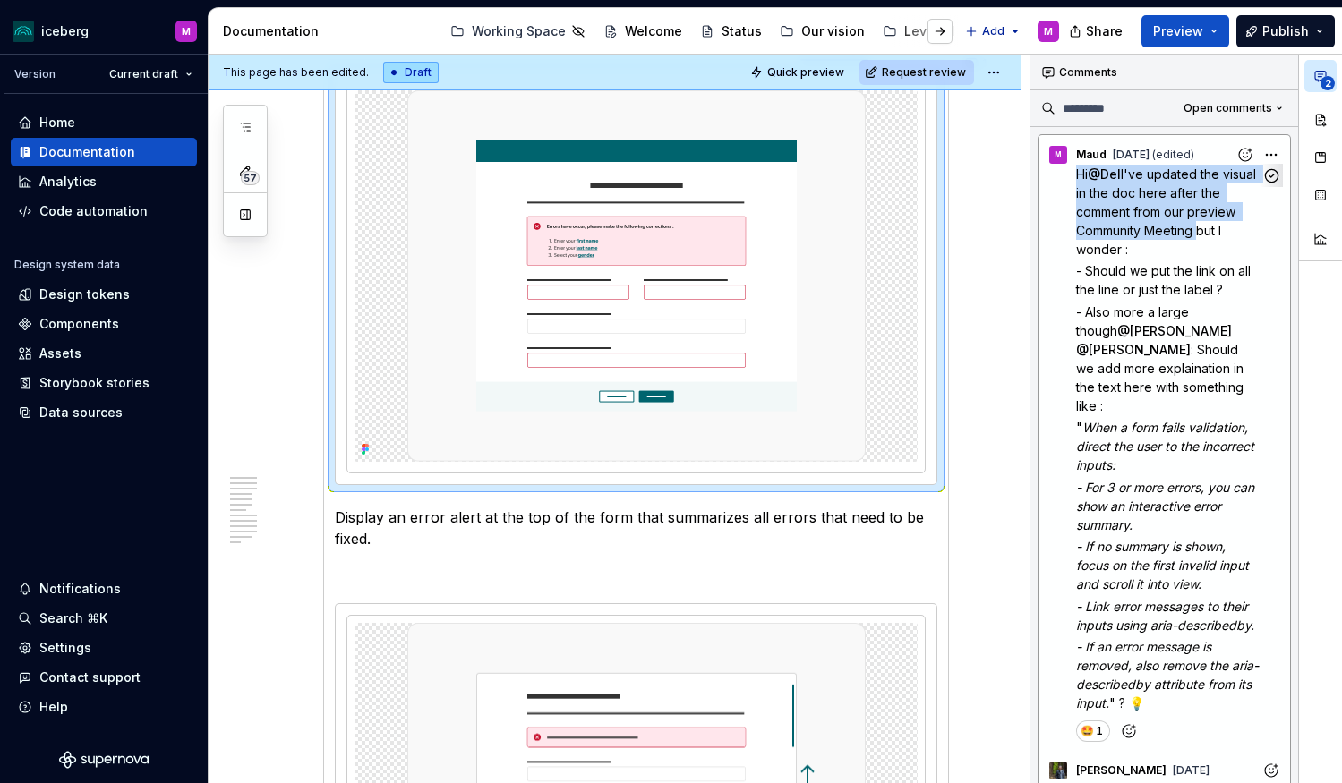
click at [1066, 183] on div "Hi @ Del I've updated the visual in the doc here after the comment from our pre…" at bounding box center [1163, 453] width 237 height 577
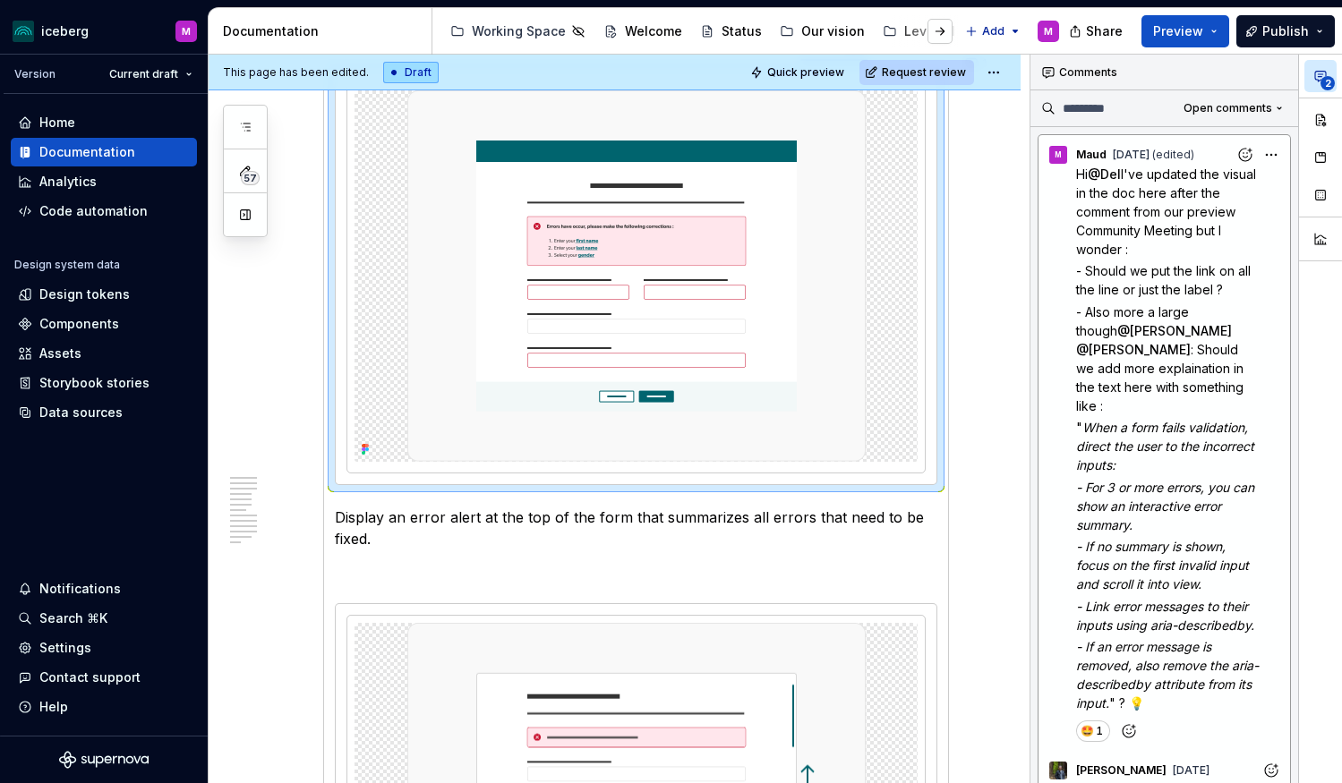
drag, startPoint x: 1233, startPoint y: 282, endPoint x: 1033, endPoint y: 274, distance: 199.8
click at [1233, 281] on p "- Should we put the link on all the line or just the label ?" at bounding box center [1168, 280] width 185 height 38
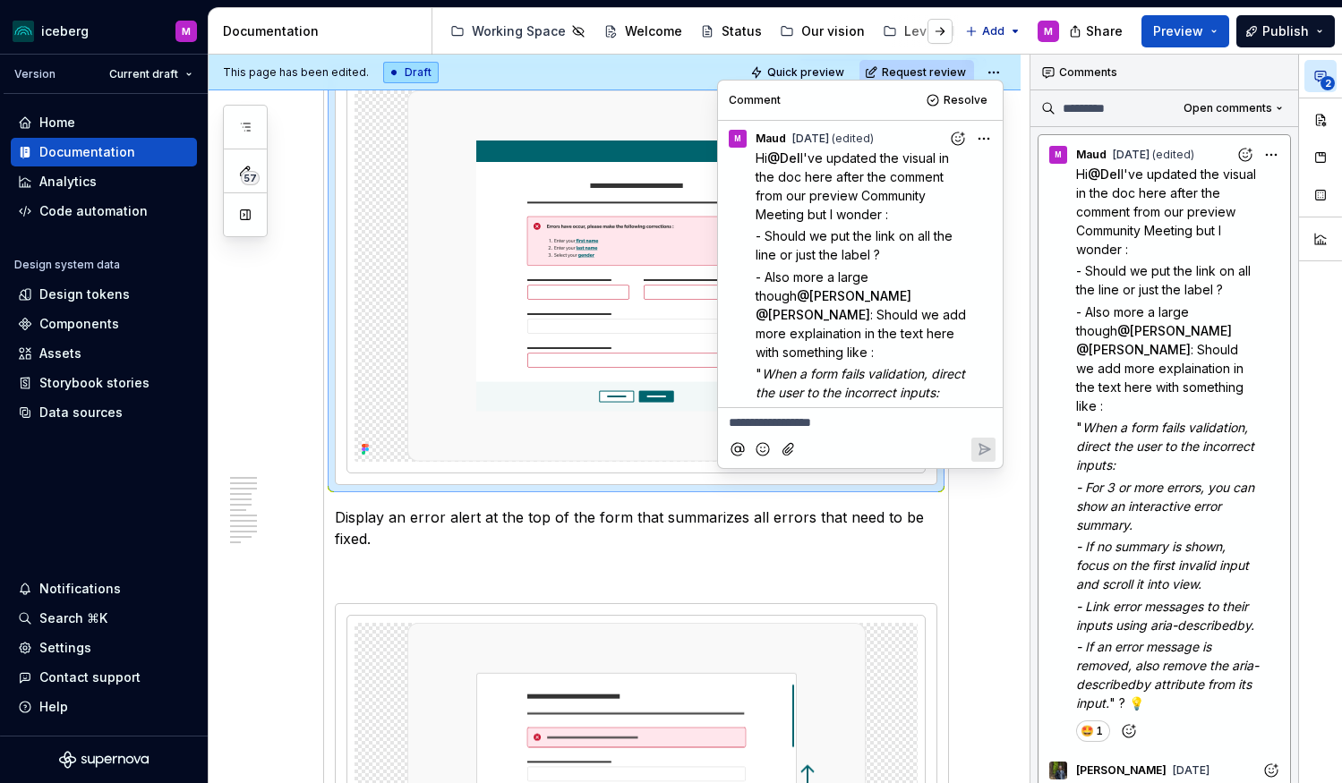
scroll to position [0, 0]
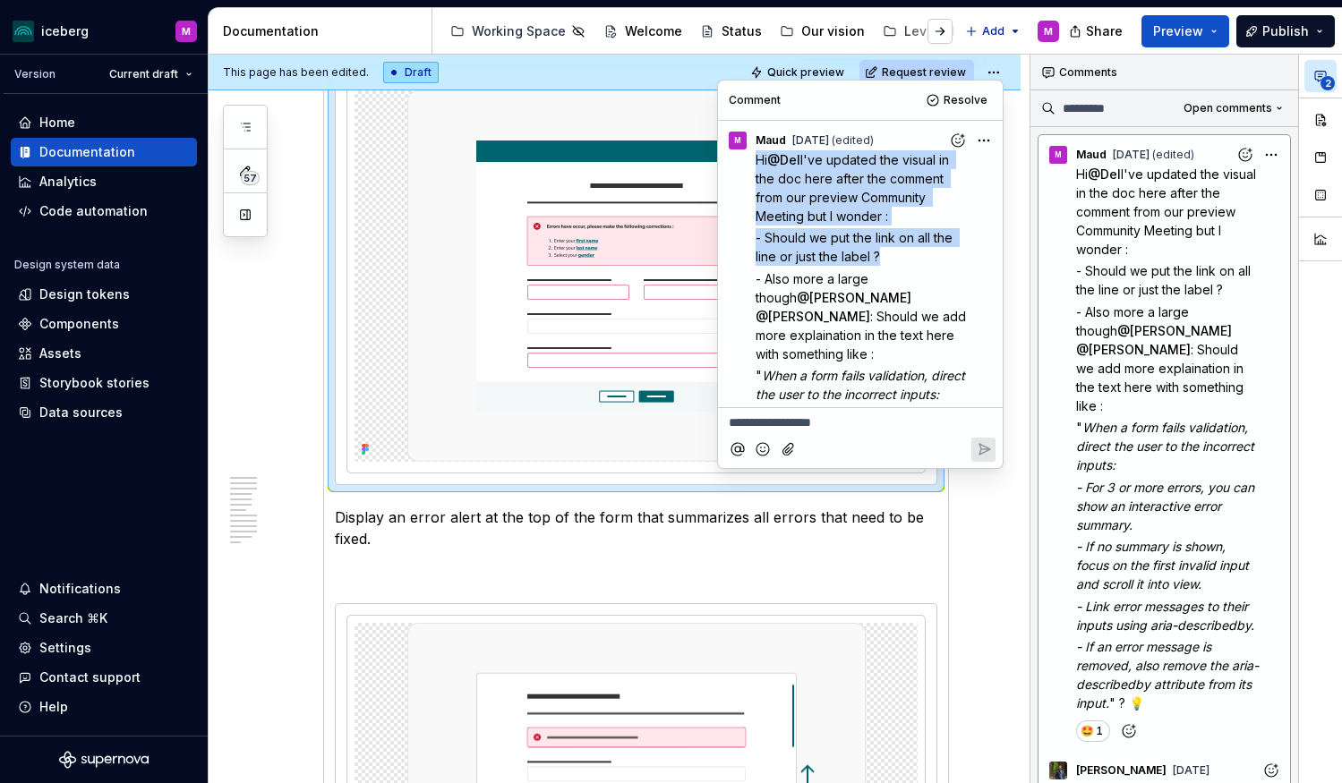
drag, startPoint x: 806, startPoint y: 232, endPoint x: 754, endPoint y: 157, distance: 91.9
click at [754, 157] on div "Hi @ Del I've updated the visual in the doc here after the comment from our pre…" at bounding box center [860, 391] width 270 height 483
copy div "Hi @ Del I've updated the visual in the doc here after the comment from our pre…"
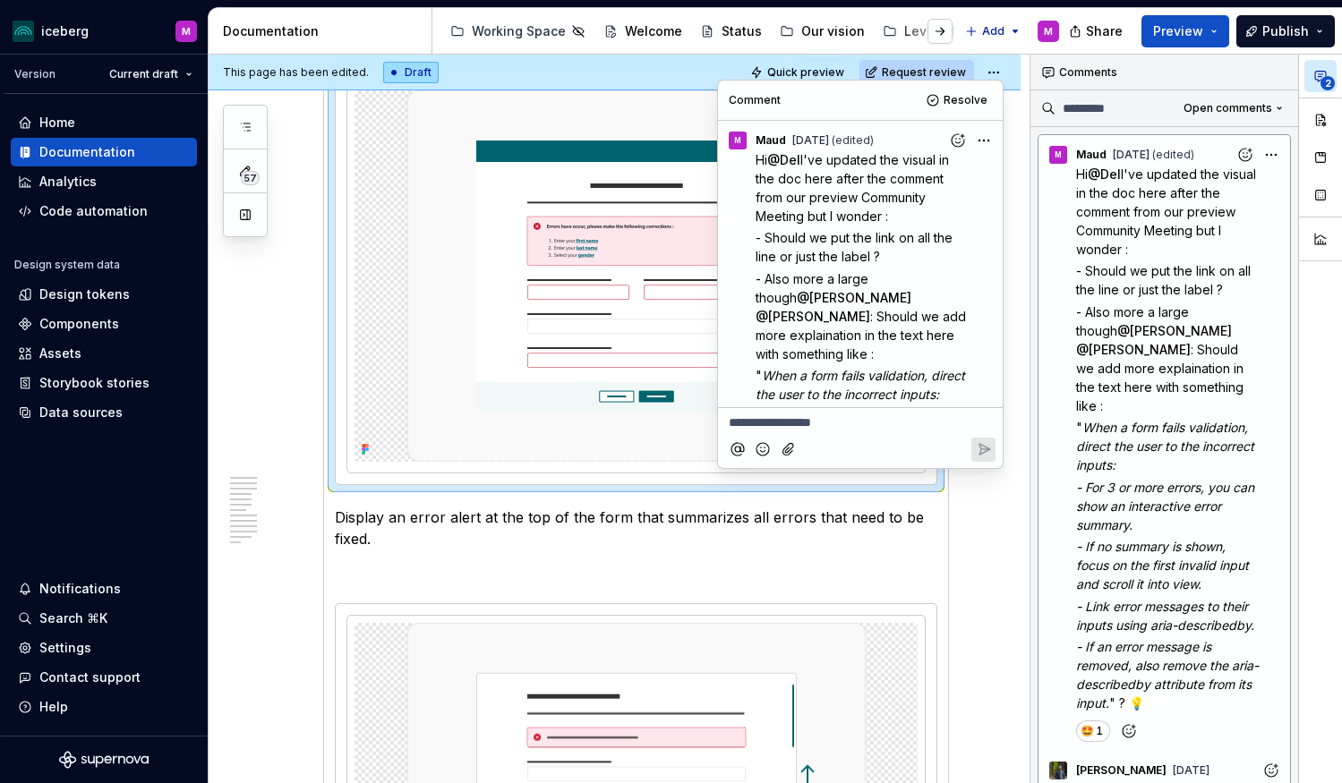
click at [830, 107] on div "Comment Resolve" at bounding box center [860, 100] width 285 height 39
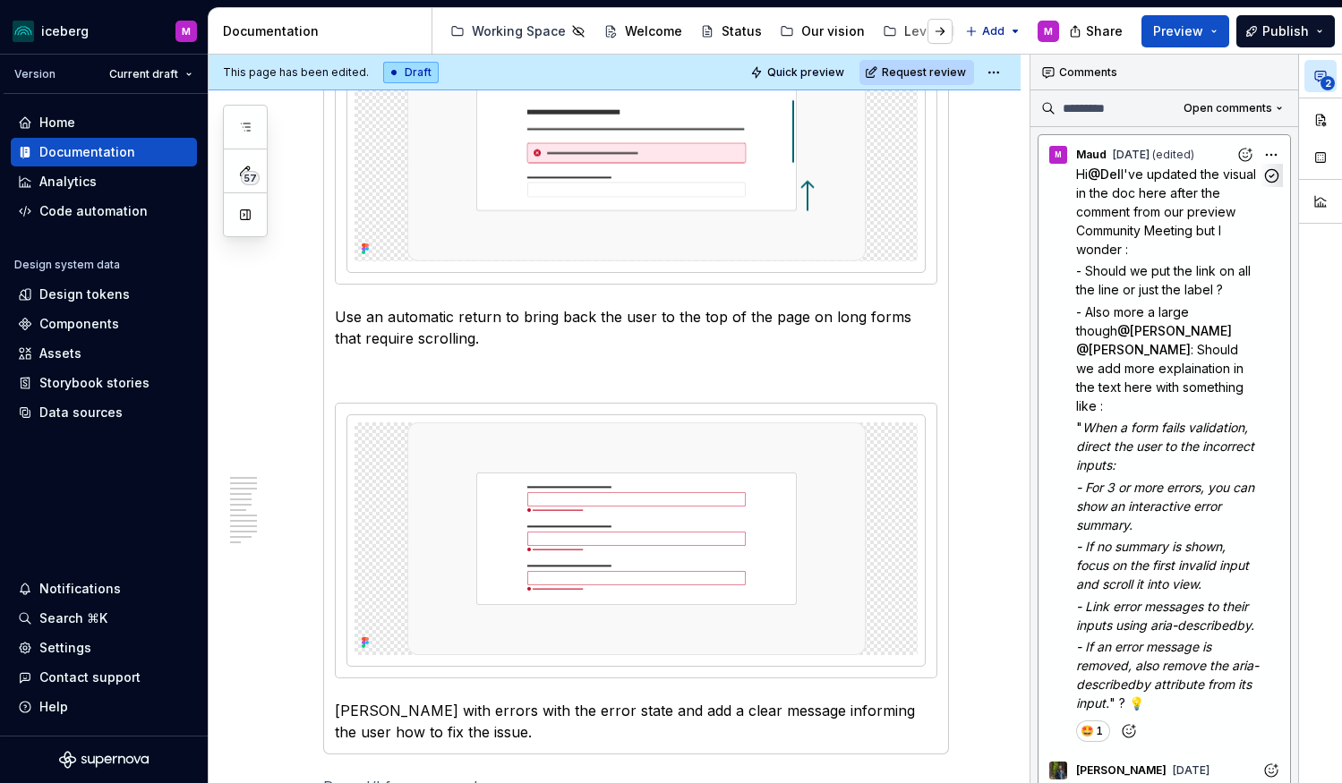
click at [1275, 153] on div "**********" at bounding box center [1185, 419] width 311 height 729
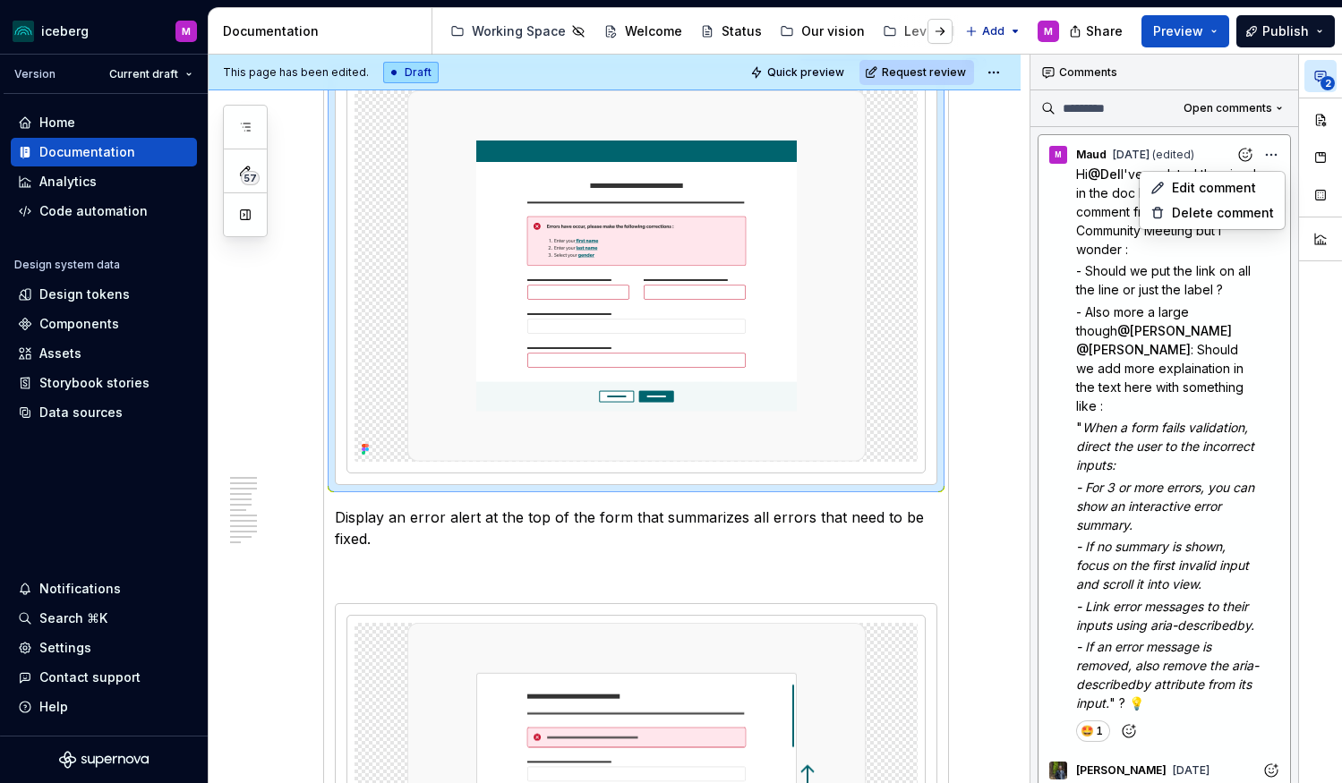
click at [1275, 155] on div "**********" at bounding box center [1185, 419] width 311 height 729
click at [1270, 177] on icon "button" at bounding box center [1271, 175] width 17 height 17
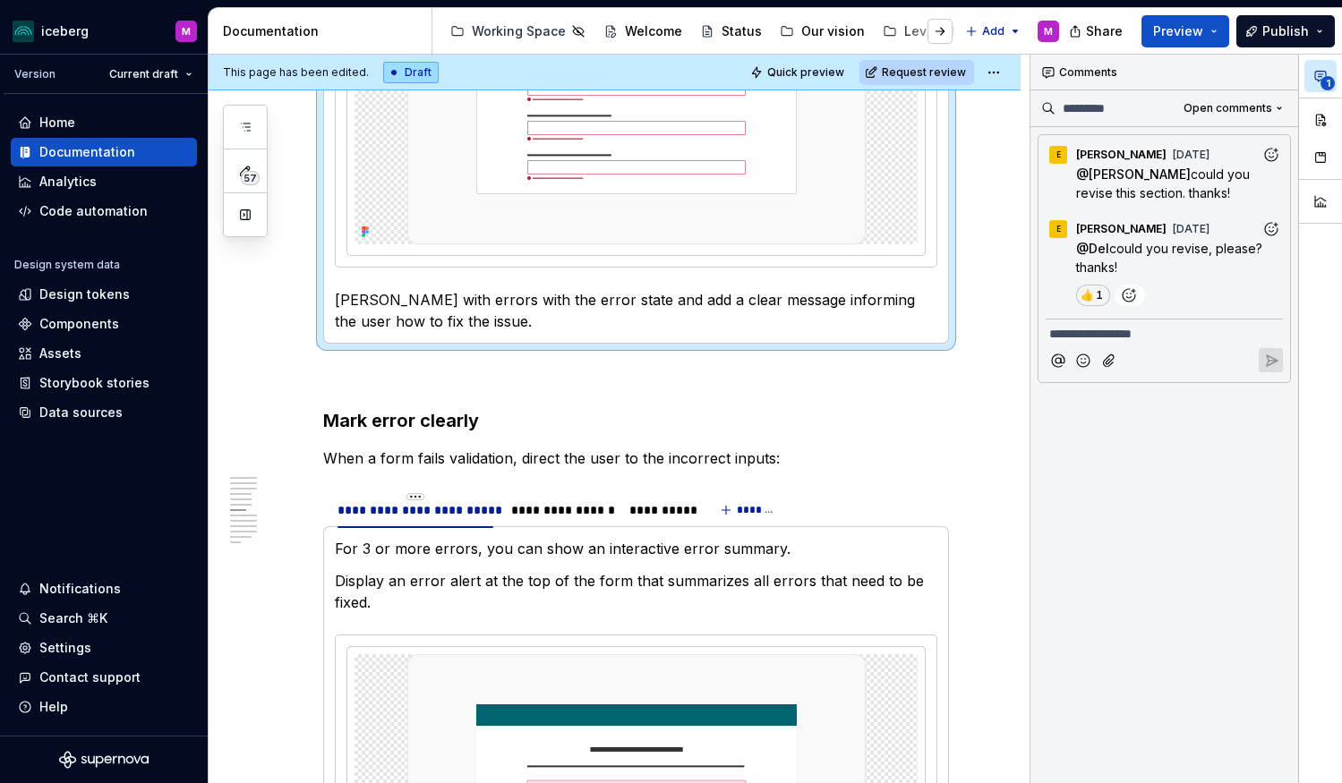
scroll to position [3251, 0]
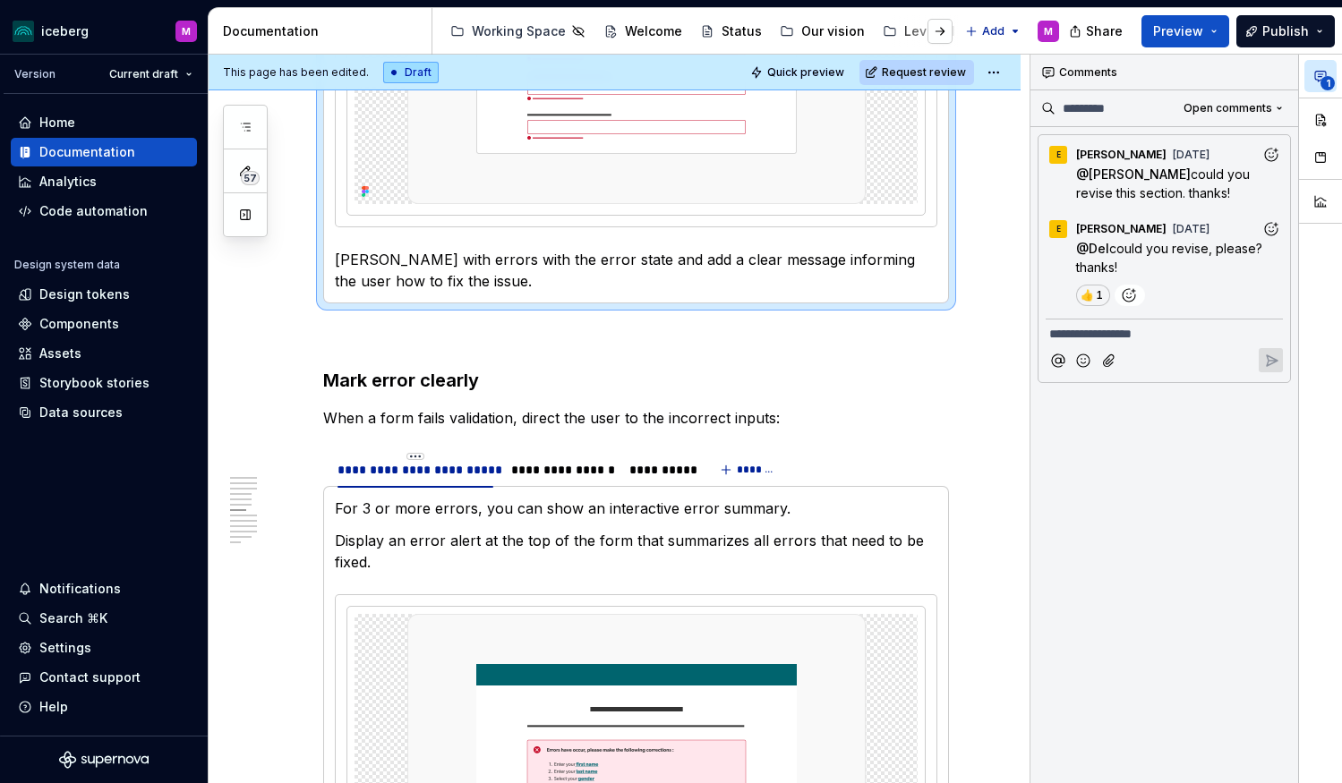
click at [695, 368] on h3 "Mark error clearly" at bounding box center [636, 380] width 626 height 25
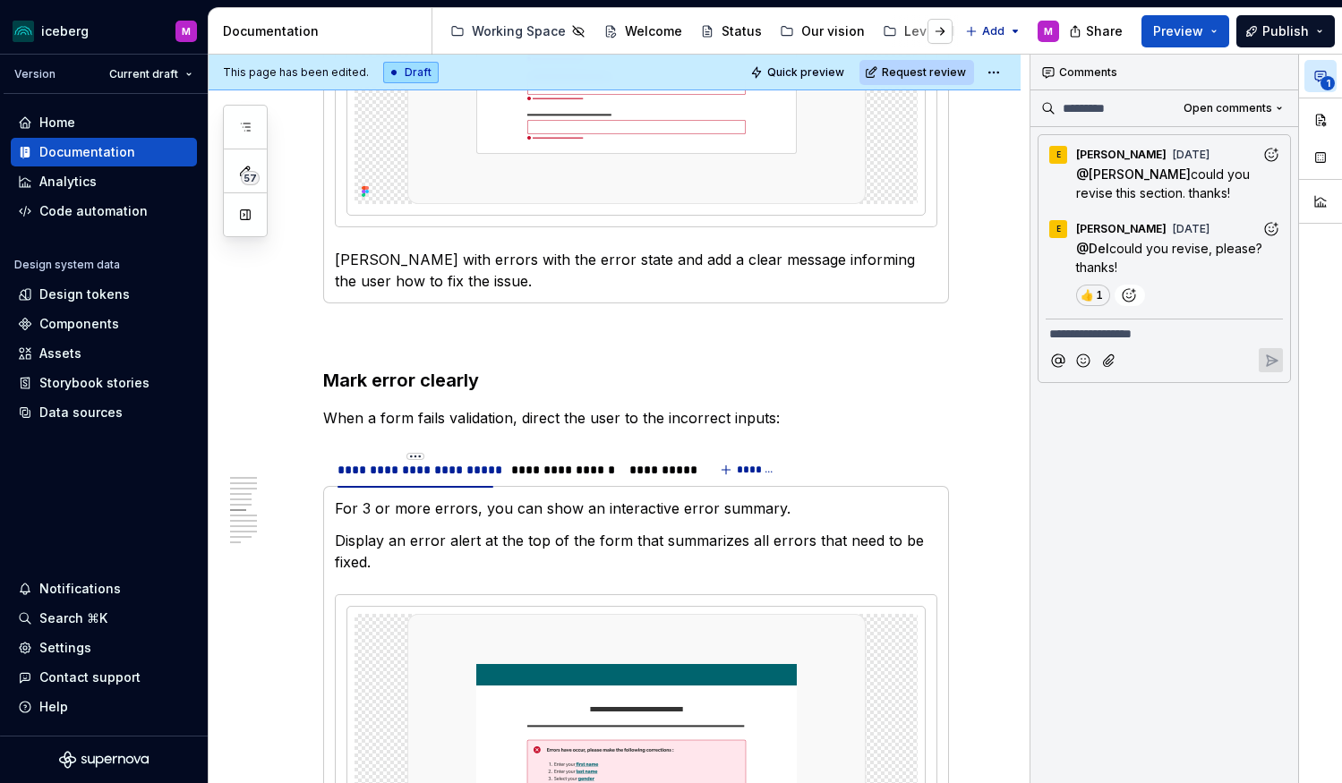
click at [832, 407] on p "When a form fails validation, direct the user to the incorrect inputs:" at bounding box center [636, 417] width 626 height 21
click at [1203, 33] on span "Preview" at bounding box center [1178, 31] width 50 height 18
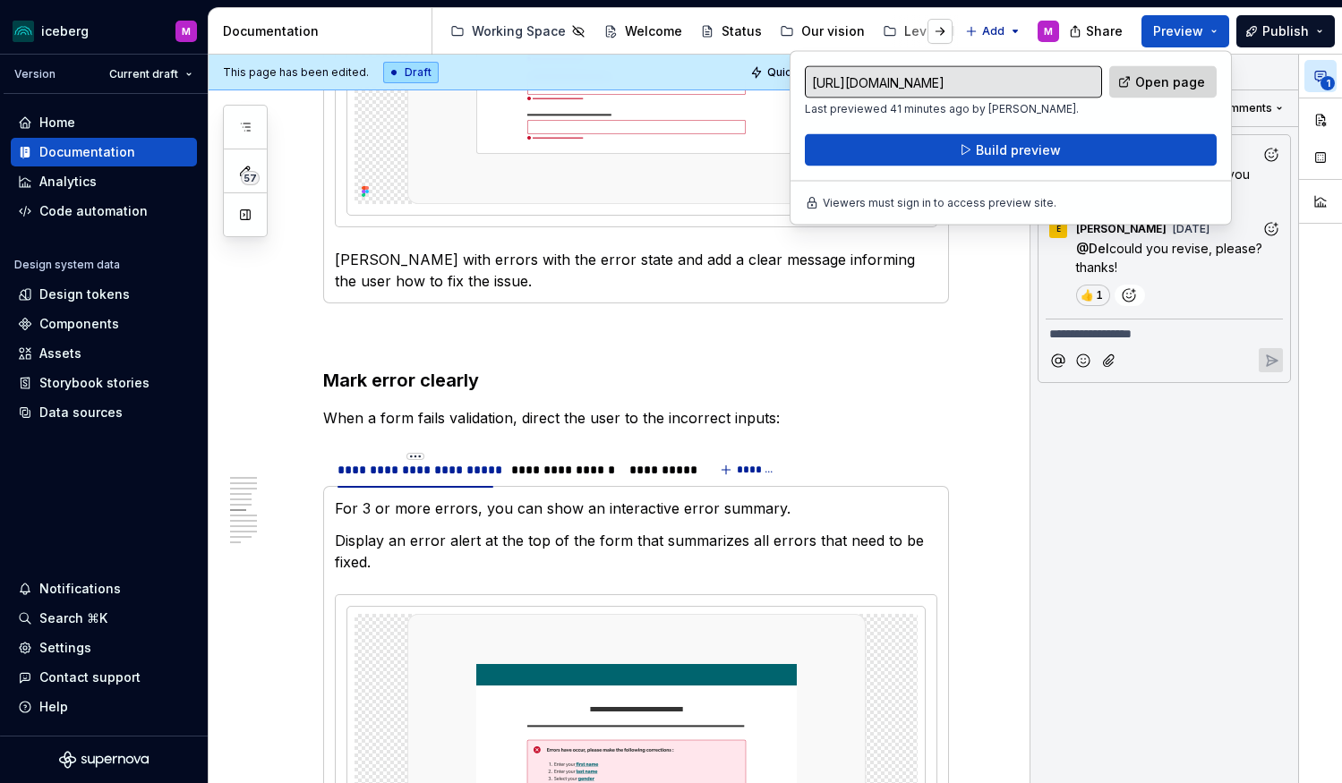
type textarea "*"
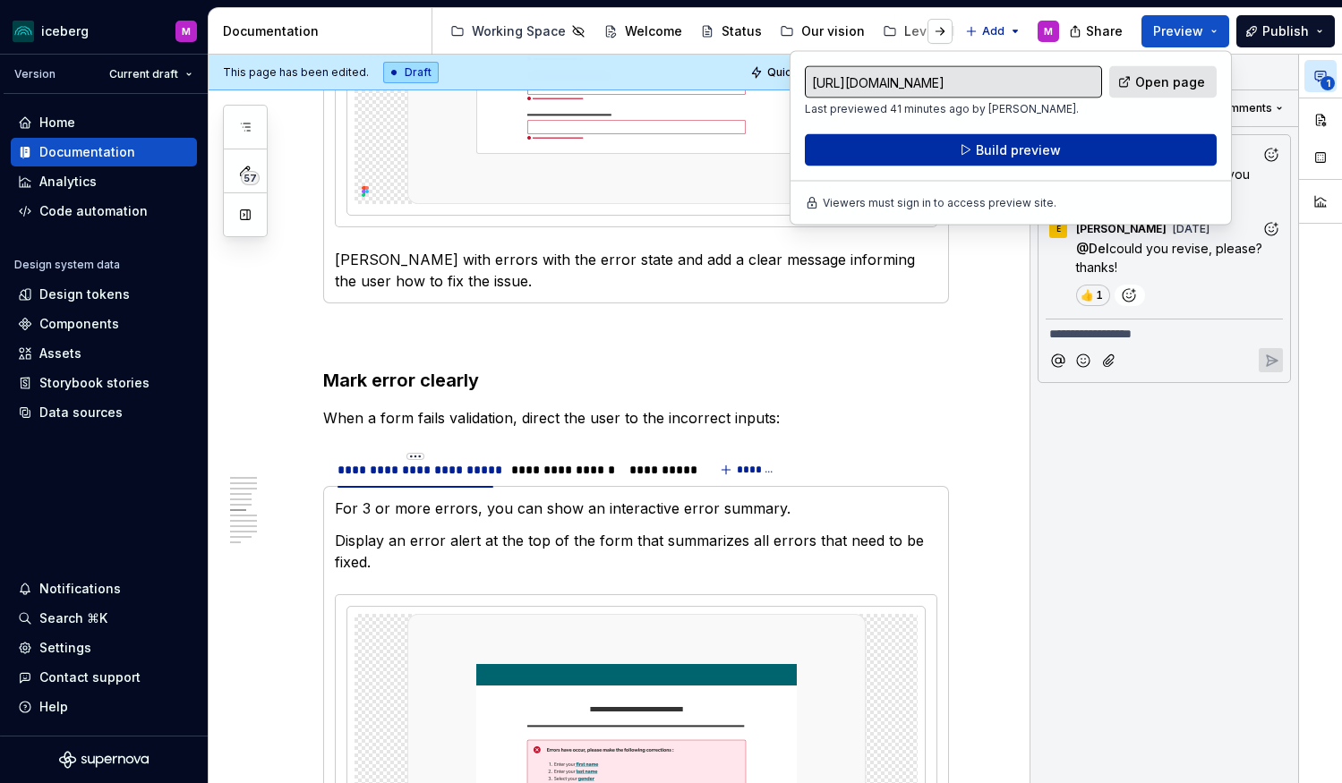
click at [986, 151] on span "Build preview" at bounding box center [1018, 150] width 85 height 18
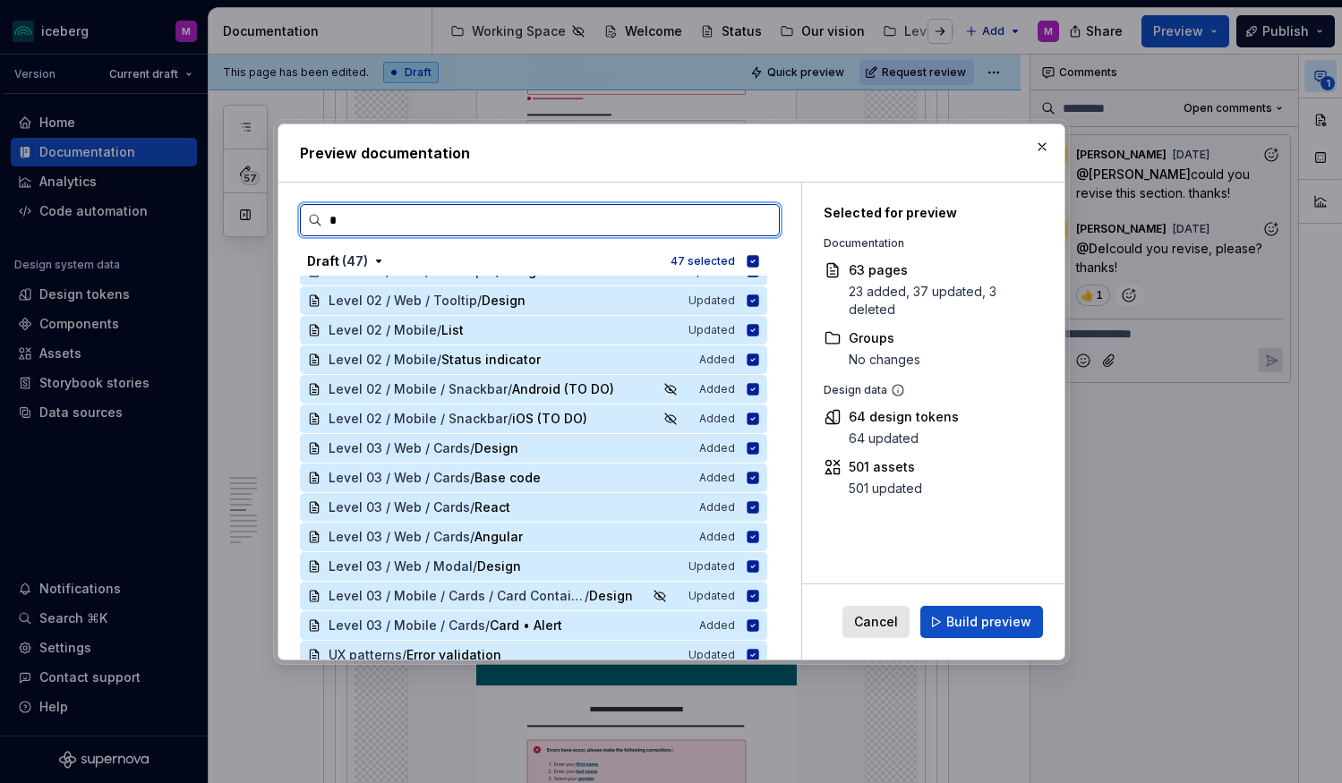
scroll to position [0, 0]
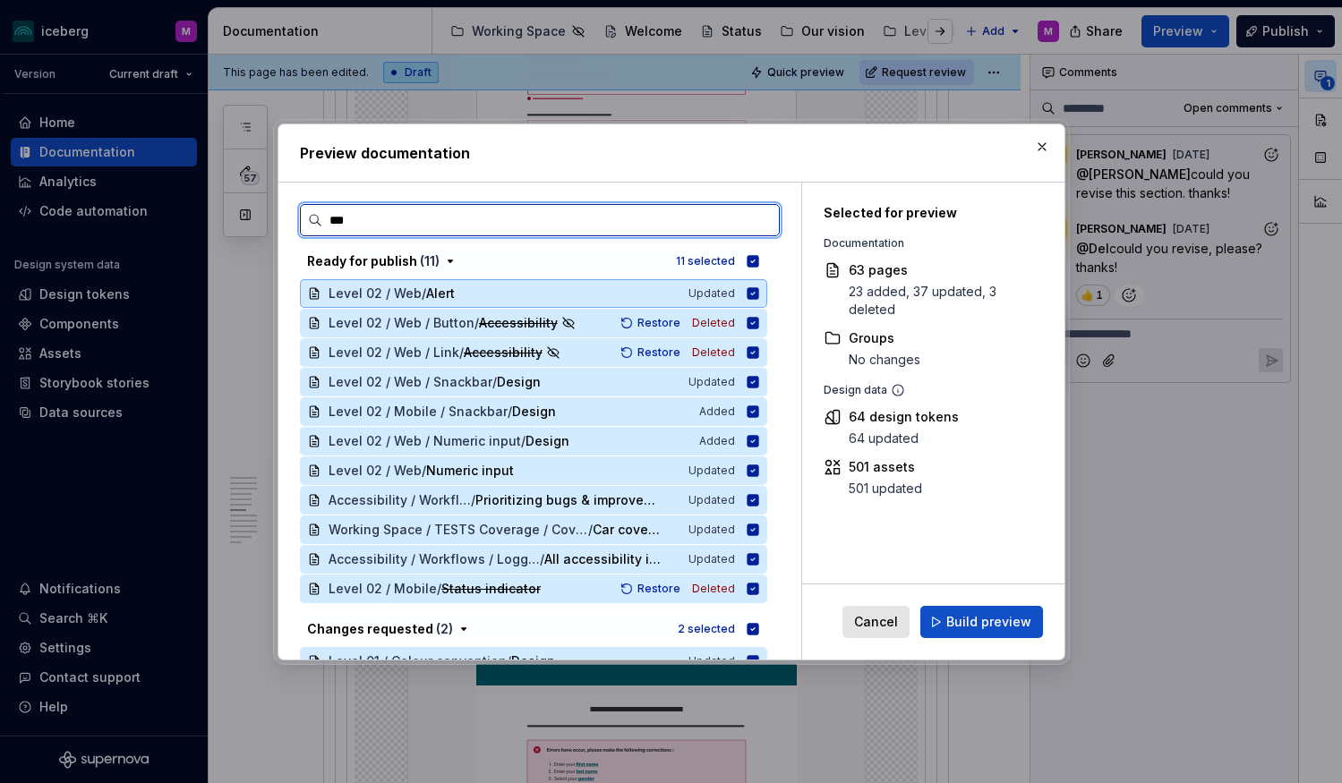
type input "****"
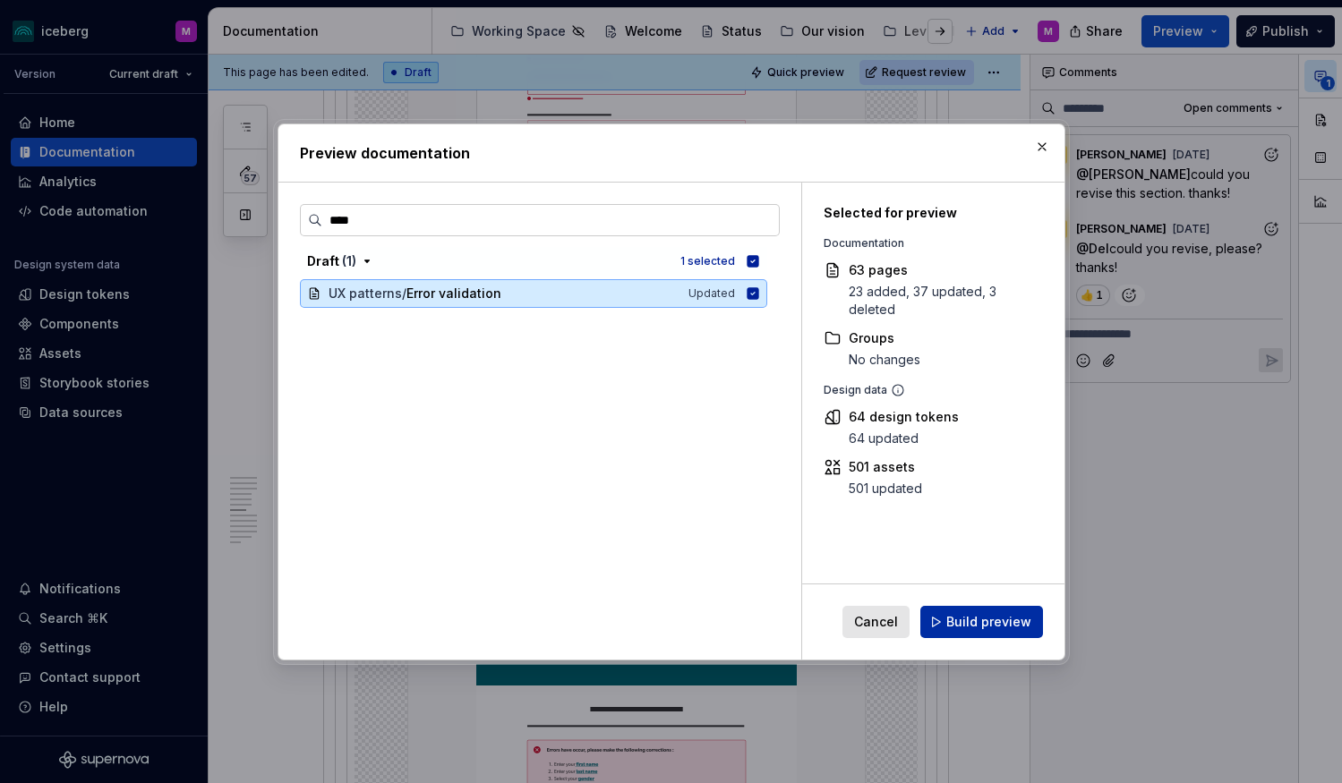
click at [990, 620] on span "Build preview" at bounding box center [988, 622] width 85 height 18
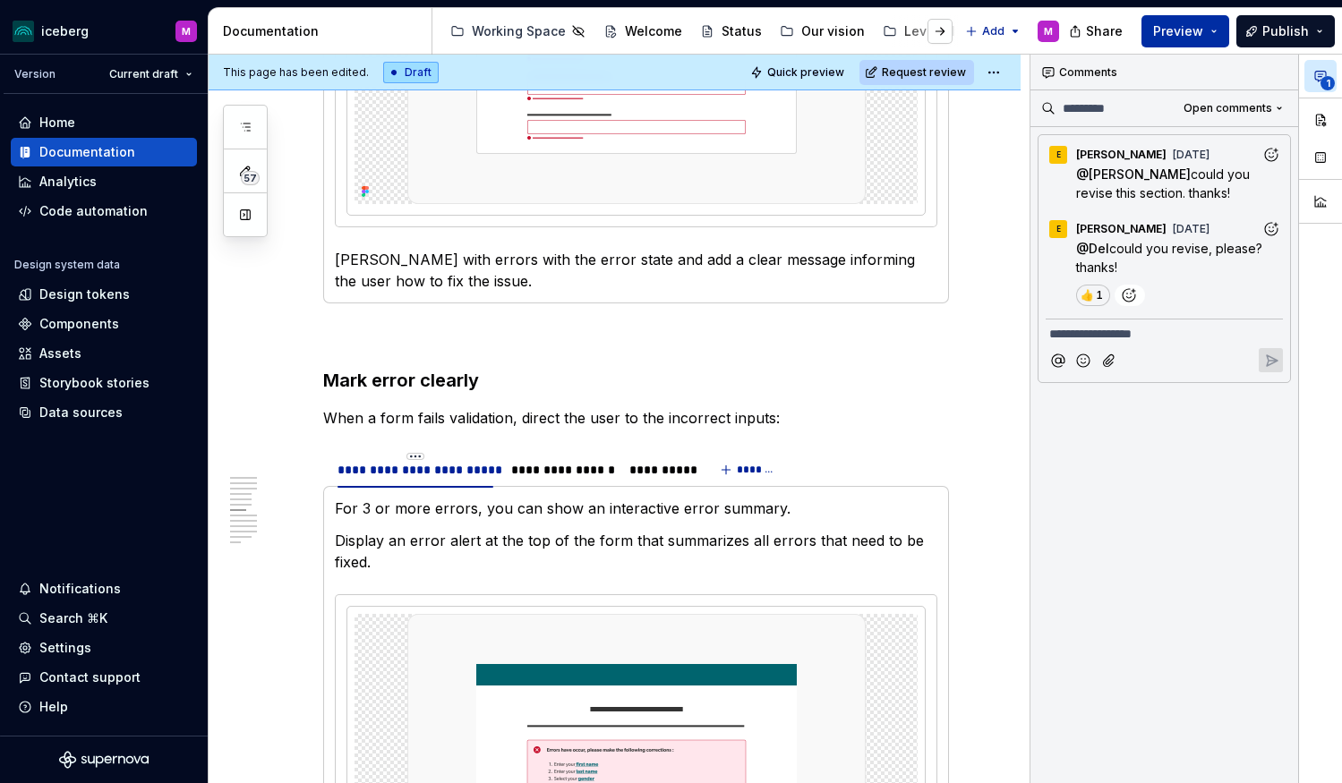
click at [1175, 34] on span "Preview" at bounding box center [1178, 31] width 50 height 18
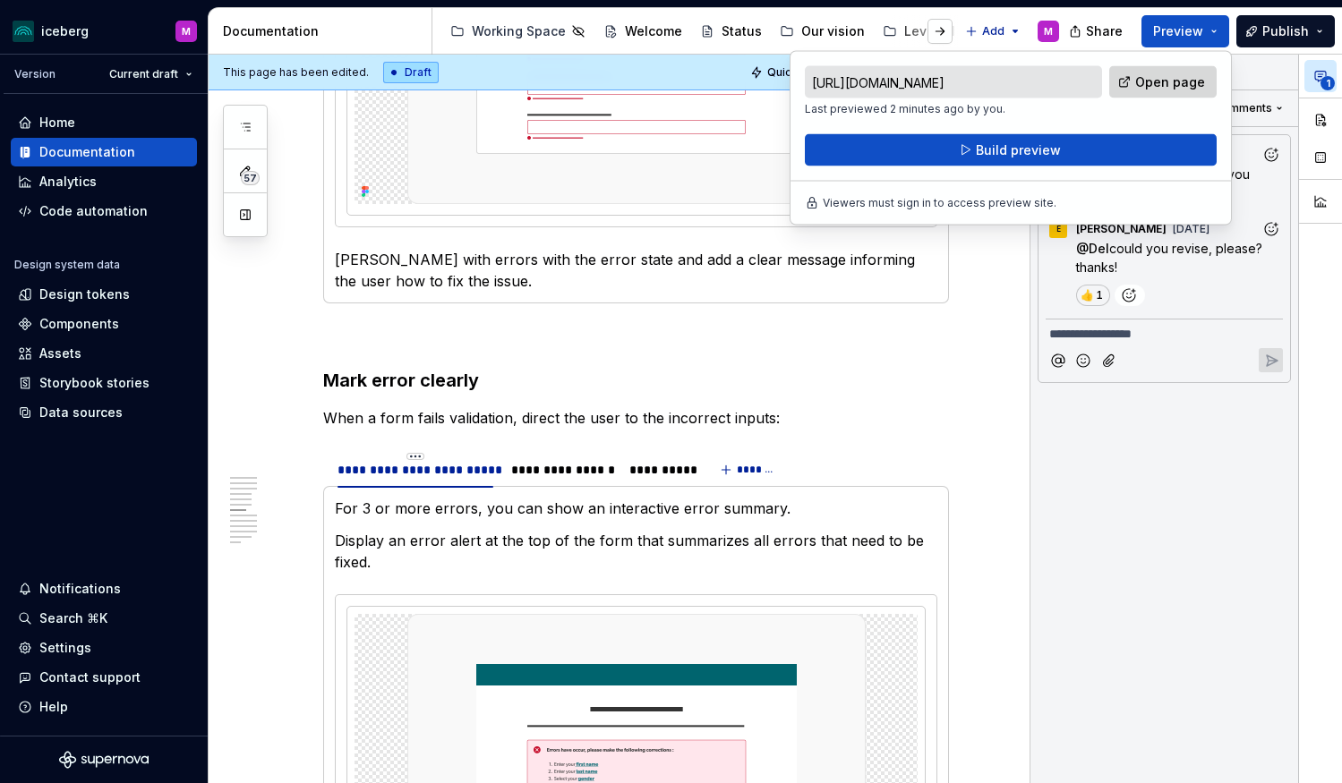
click at [1165, 86] on span "Open page" at bounding box center [1170, 82] width 70 height 18
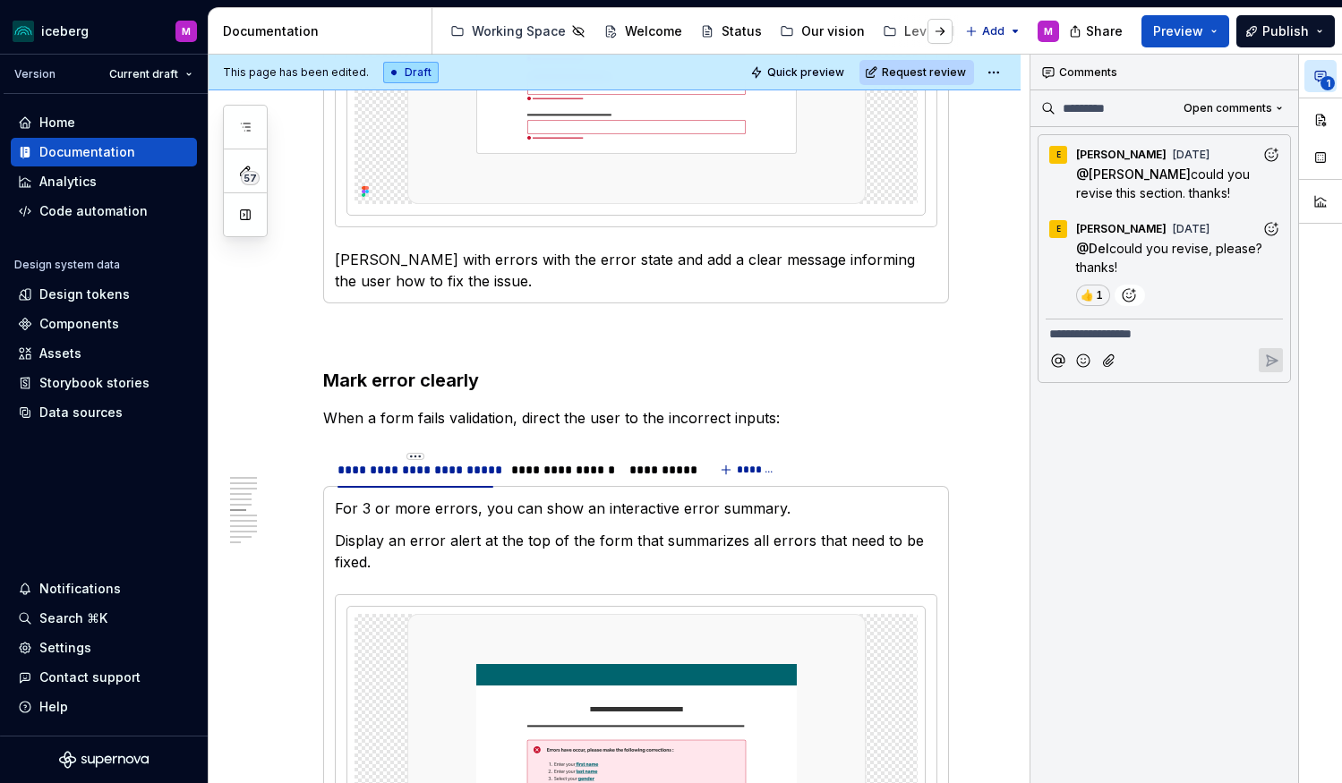
click at [887, 375] on h3 "Mark error clearly" at bounding box center [636, 380] width 626 height 25
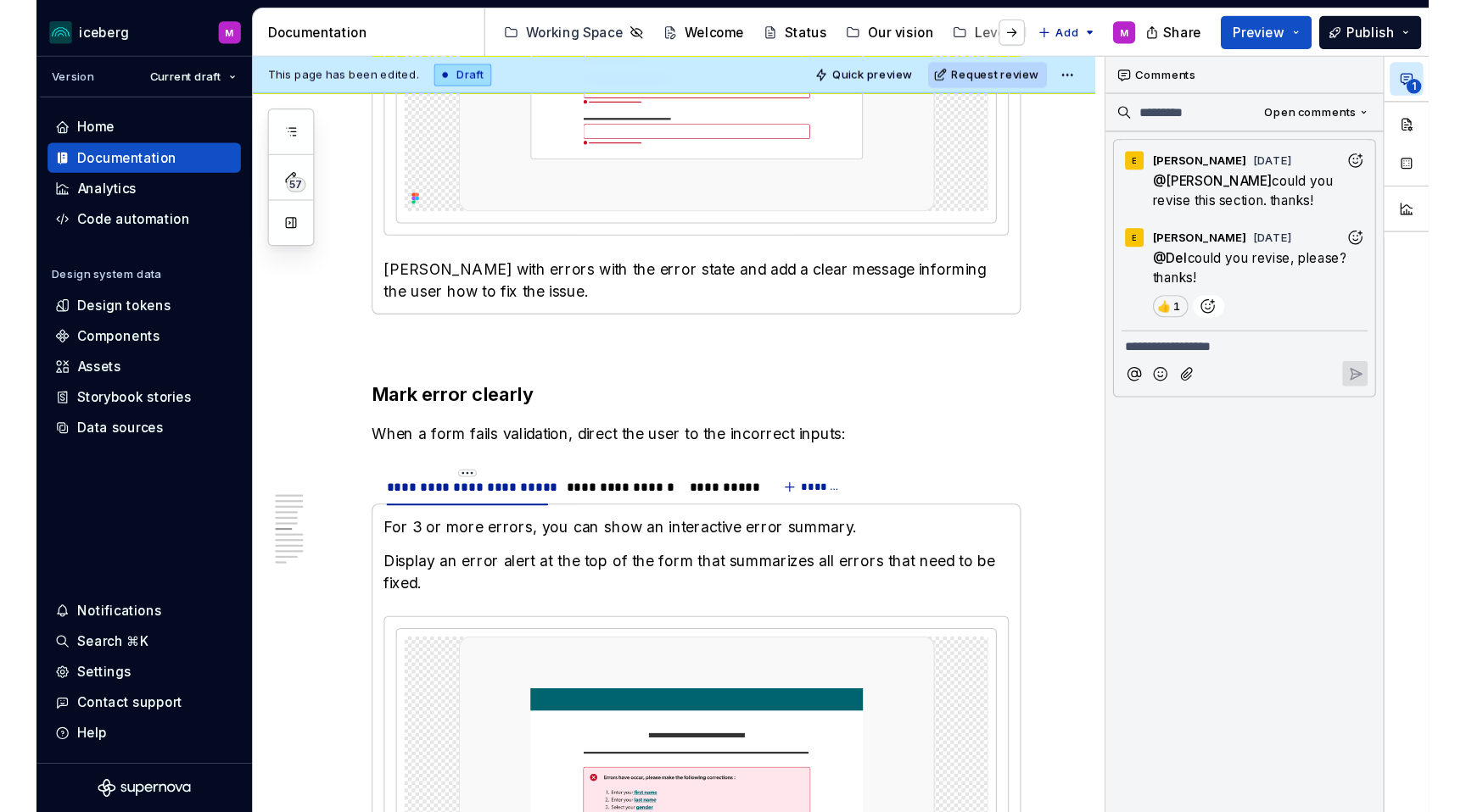
scroll to position [3077, 0]
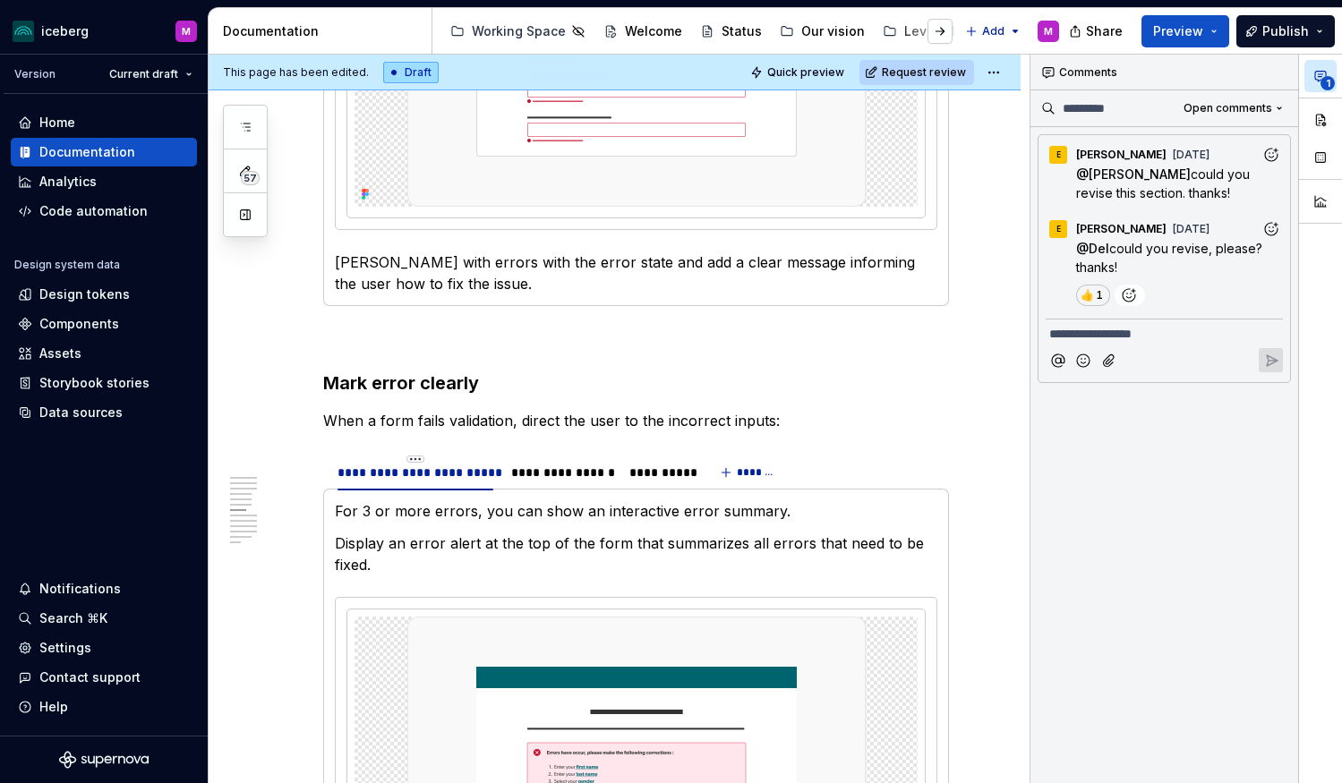
click at [798, 410] on p "When a form fails validation, direct the user to the incorrect inputs:" at bounding box center [636, 420] width 626 height 21
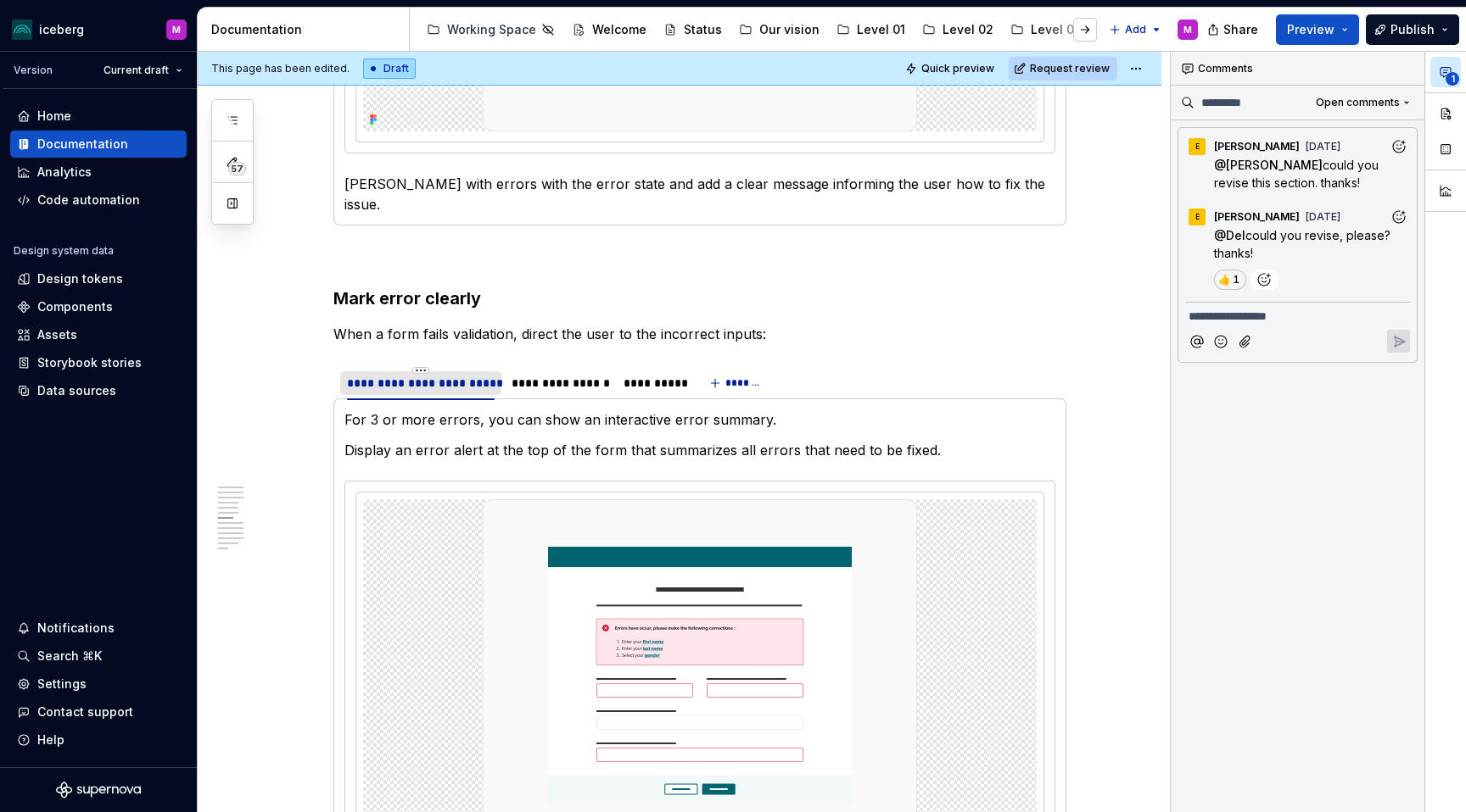
click at [498, 367] on div "**********" at bounding box center [421, 383] width 161 height 32
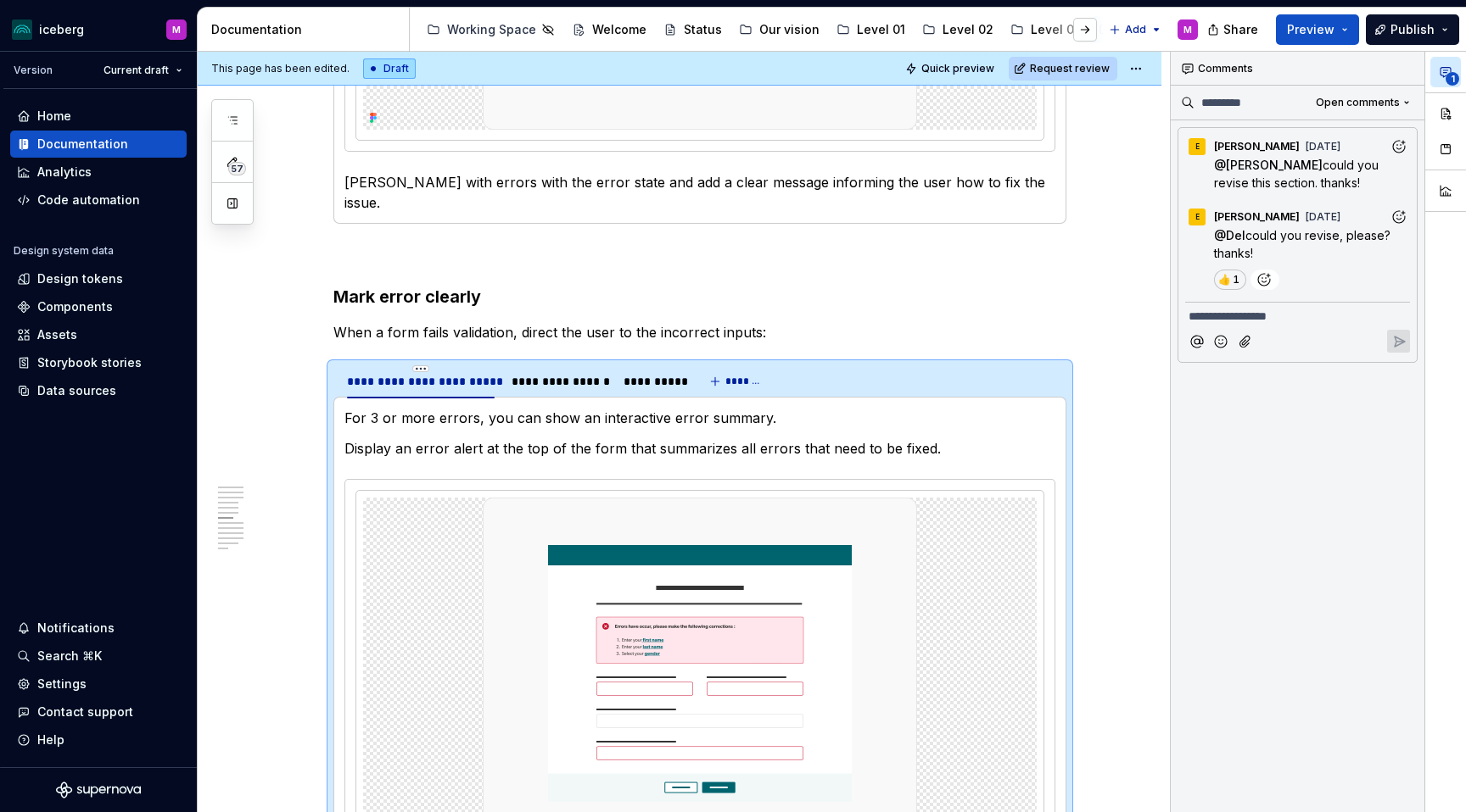
click at [530, 285] on h3 "Mark error clearly" at bounding box center [699, 297] width 733 height 24
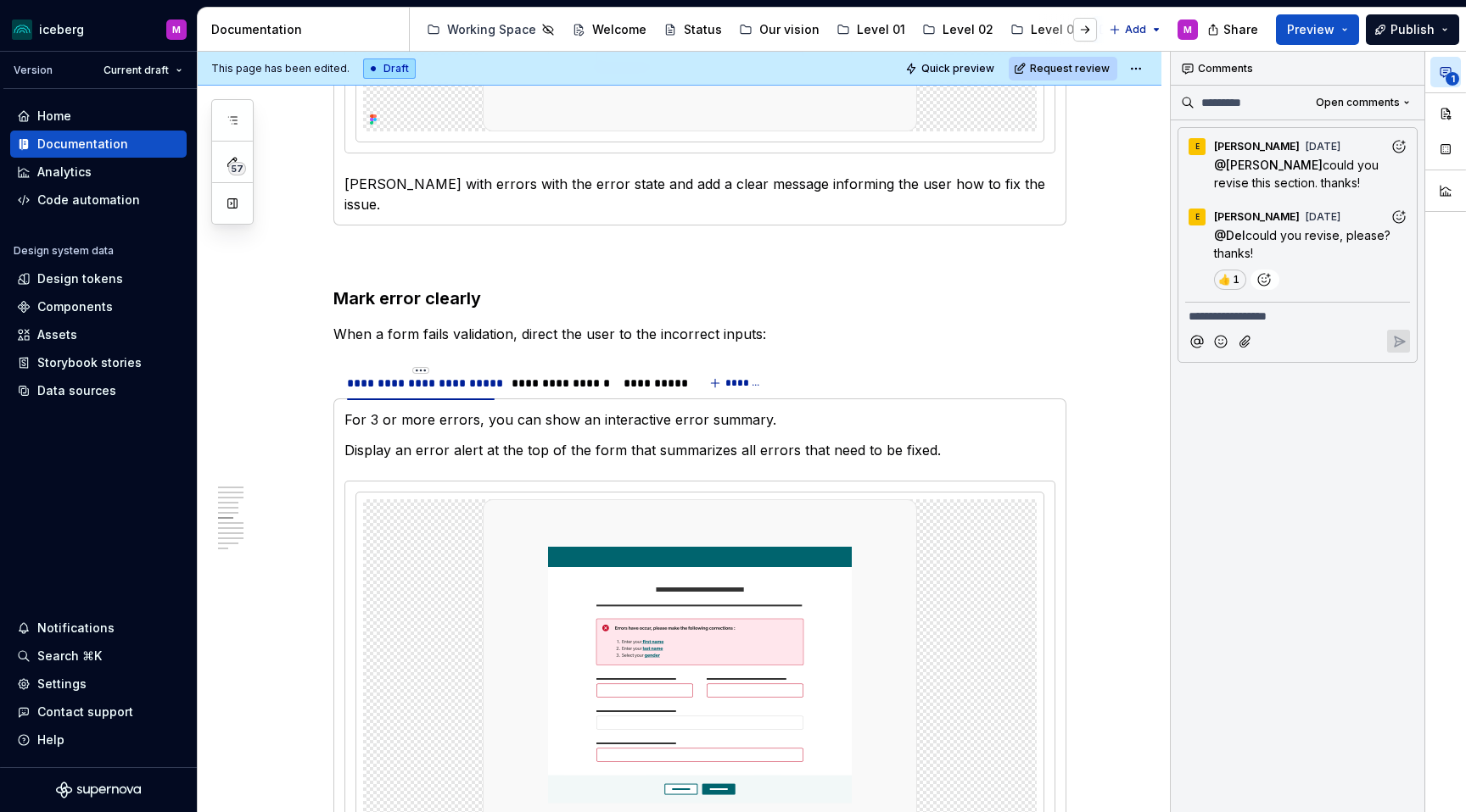
click at [1124, 293] on div "**********" at bounding box center [679, 509] width 964 height 6553
click at [1089, 378] on div "**********" at bounding box center [679, 509] width 964 height 6553
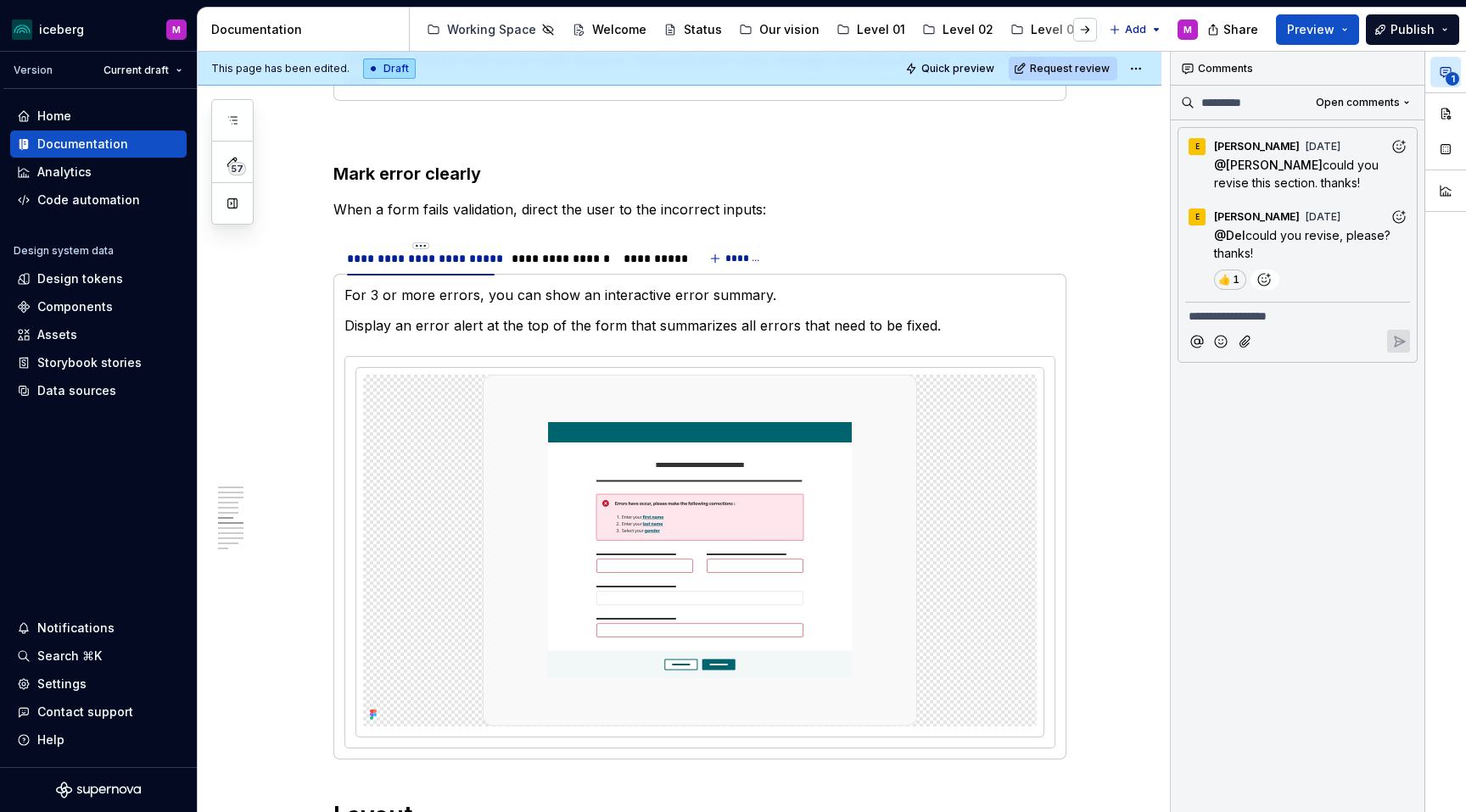
click at [821, 199] on p "When a form fails validation, direct the user to the incorrect inputs:" at bounding box center [699, 208] width 733 height 20
click at [716, 162] on h3 "Mark error clearly" at bounding box center [699, 173] width 733 height 24
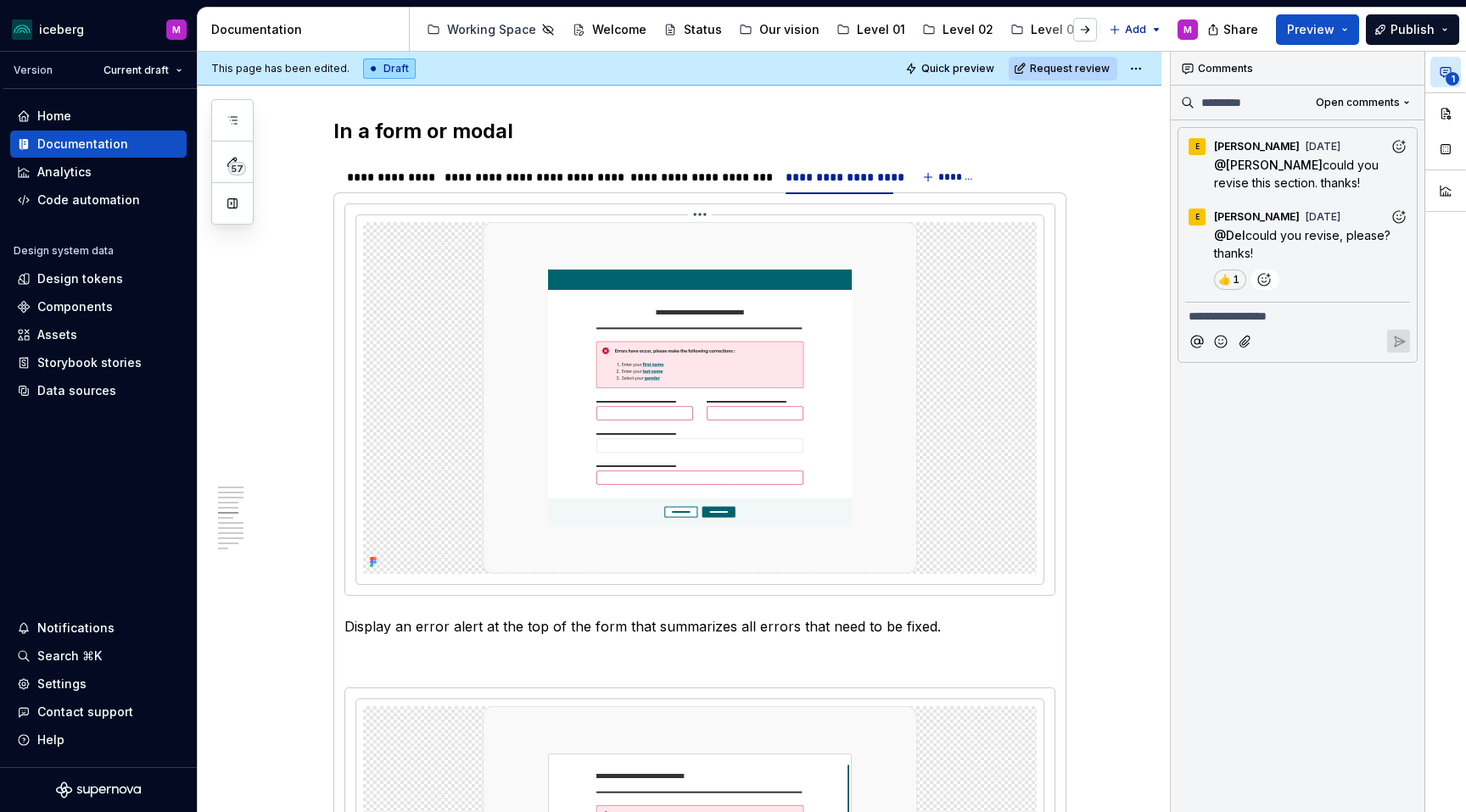
scroll to position [1877, 0]
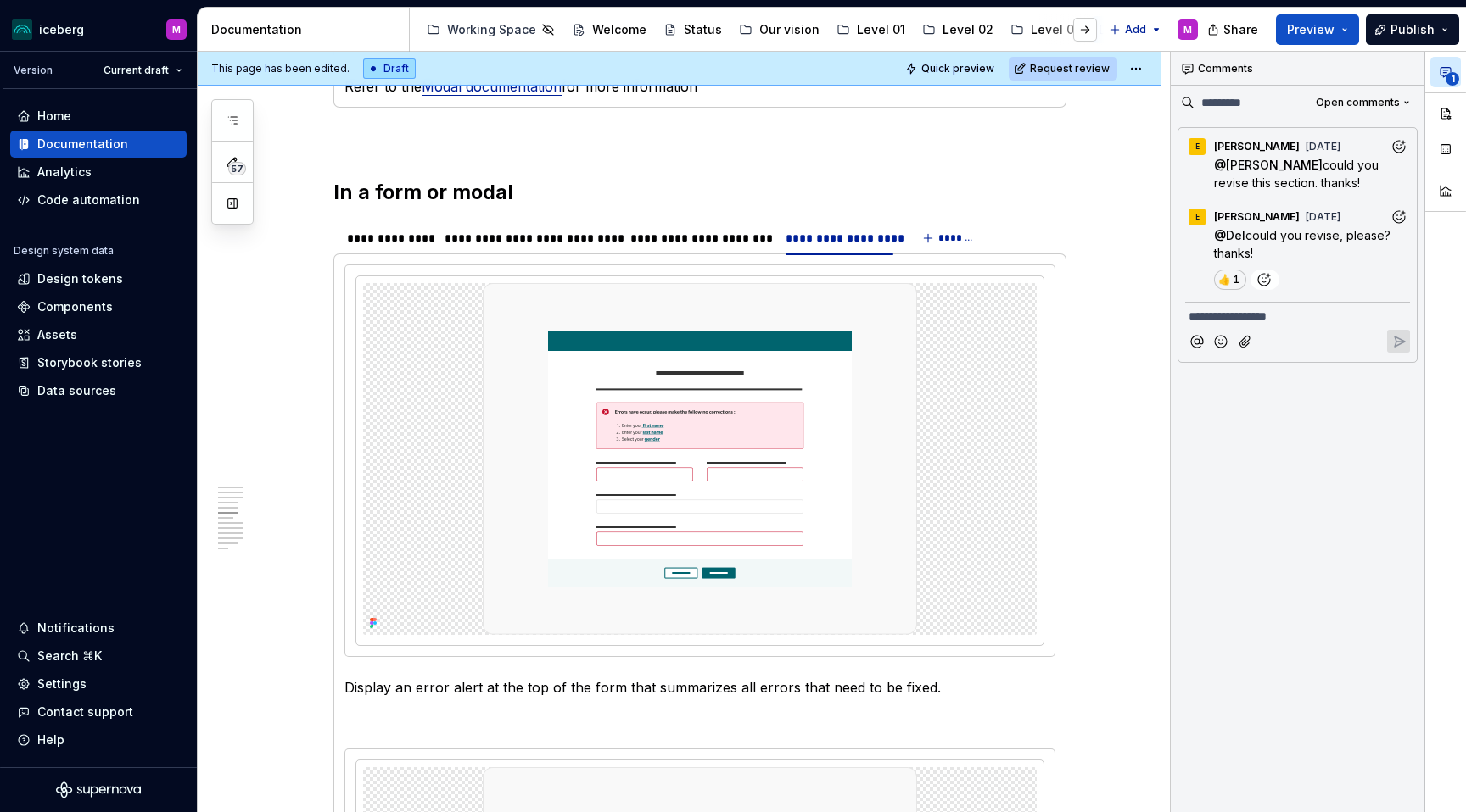
click at [752, 192] on h2 "In a form or modal" at bounding box center [699, 192] width 733 height 27
click at [1211, 66] on div "Comments" at bounding box center [1297, 69] width 254 height 34
click at [1271, 64] on button "button" at bounding box center [1406, 68] width 24 height 24
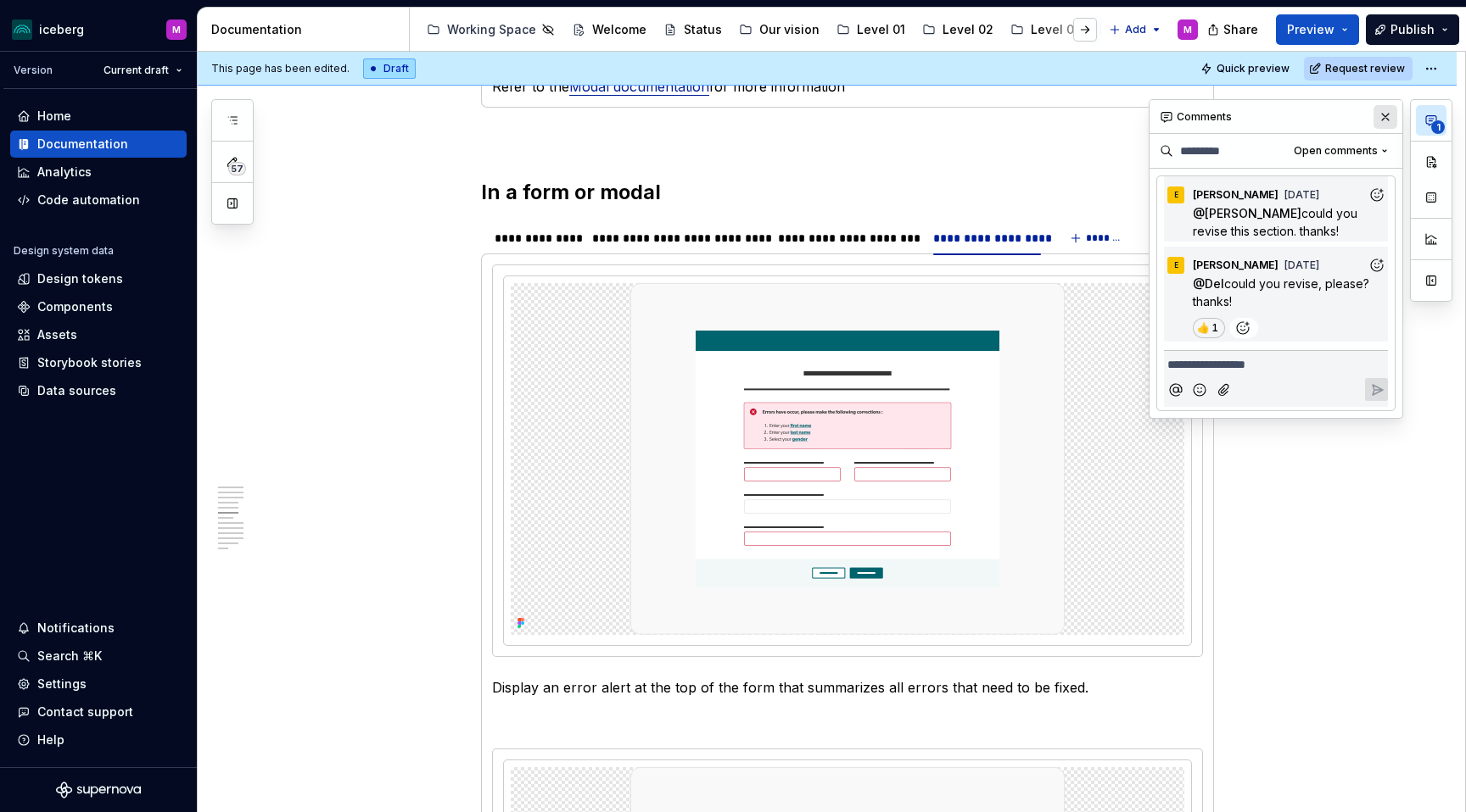
click at [1271, 120] on button "button" at bounding box center [1385, 117] width 24 height 24
type textarea "*"
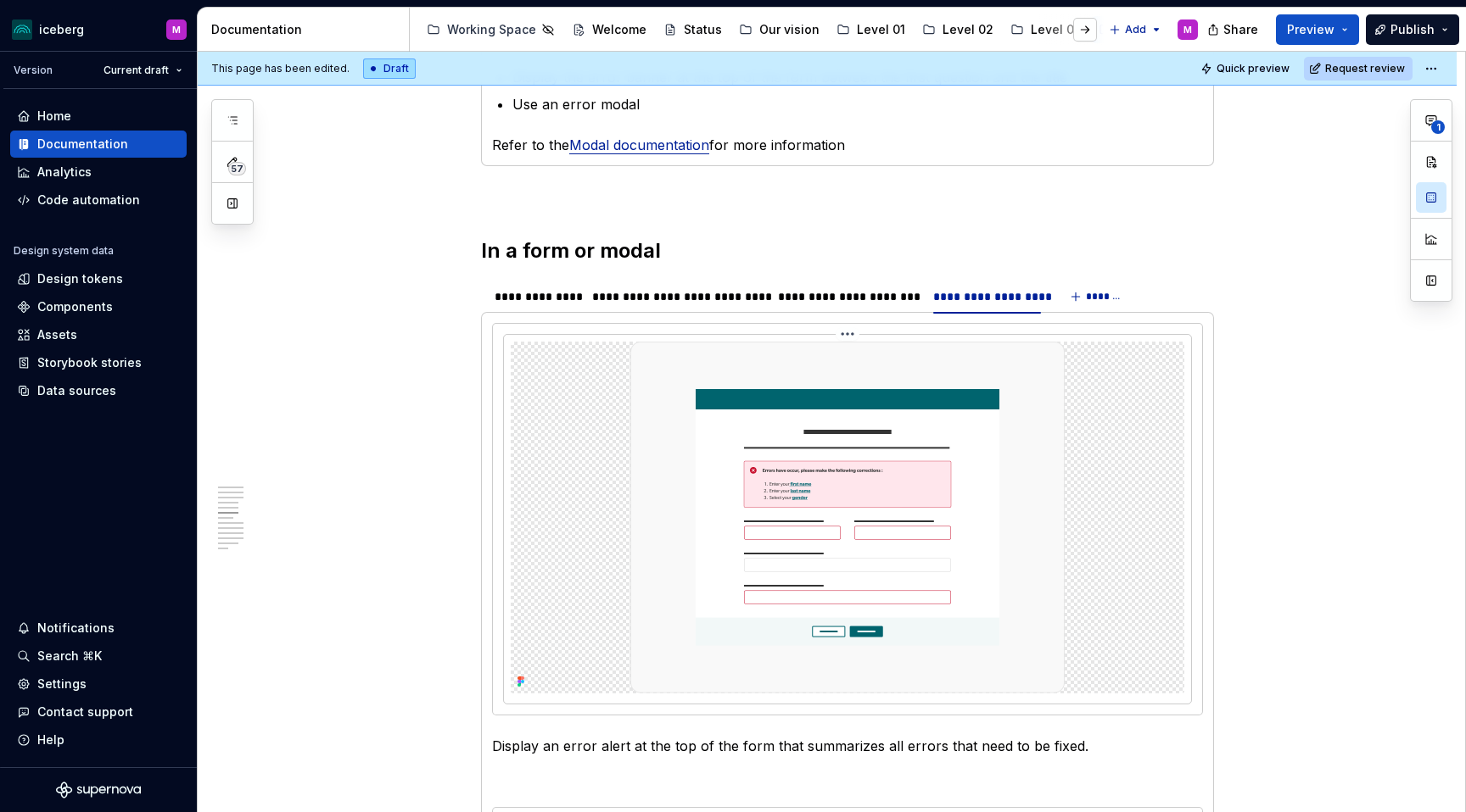
scroll to position [1806, 0]
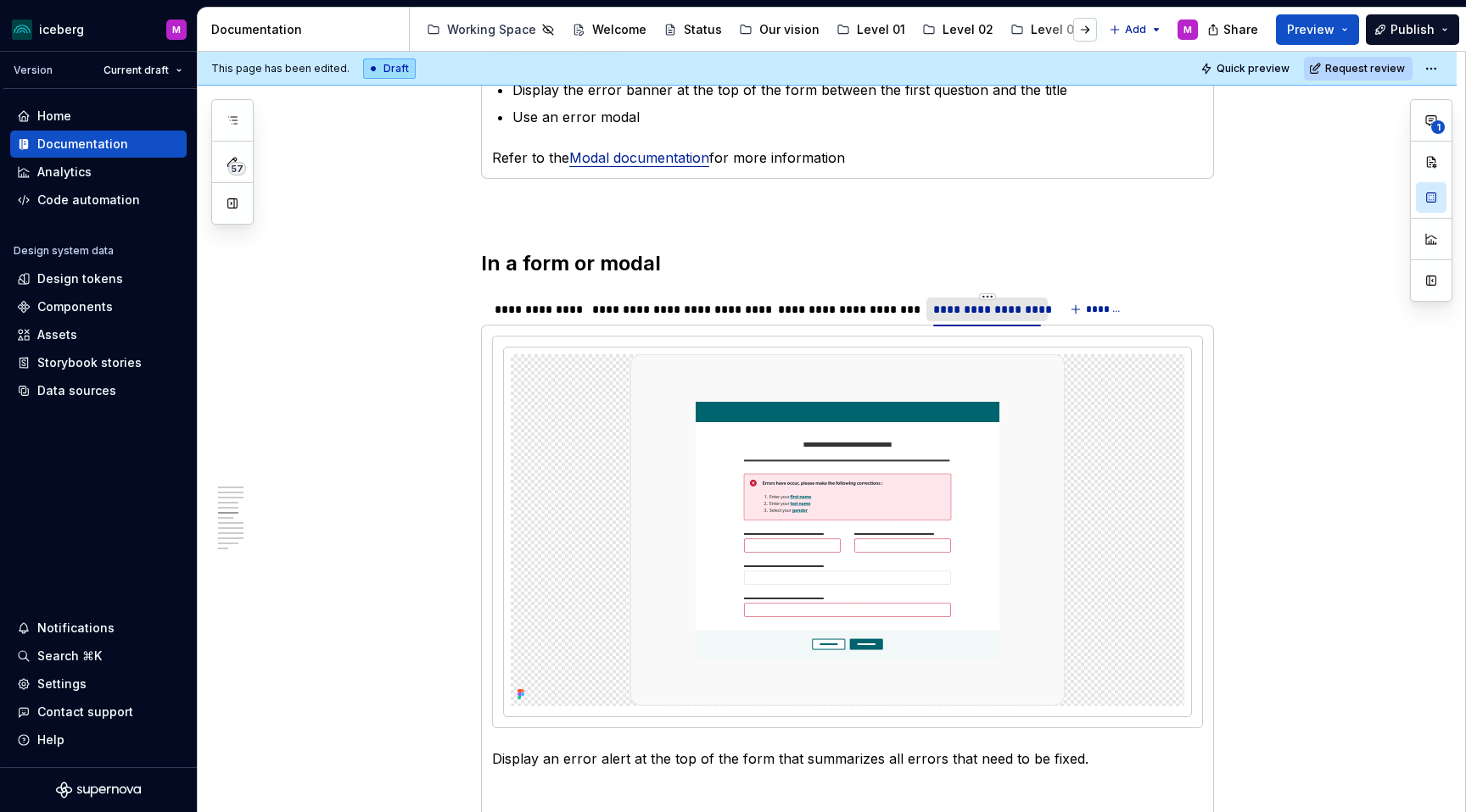
click at [1011, 311] on div "**********" at bounding box center [987, 310] width 108 height 17
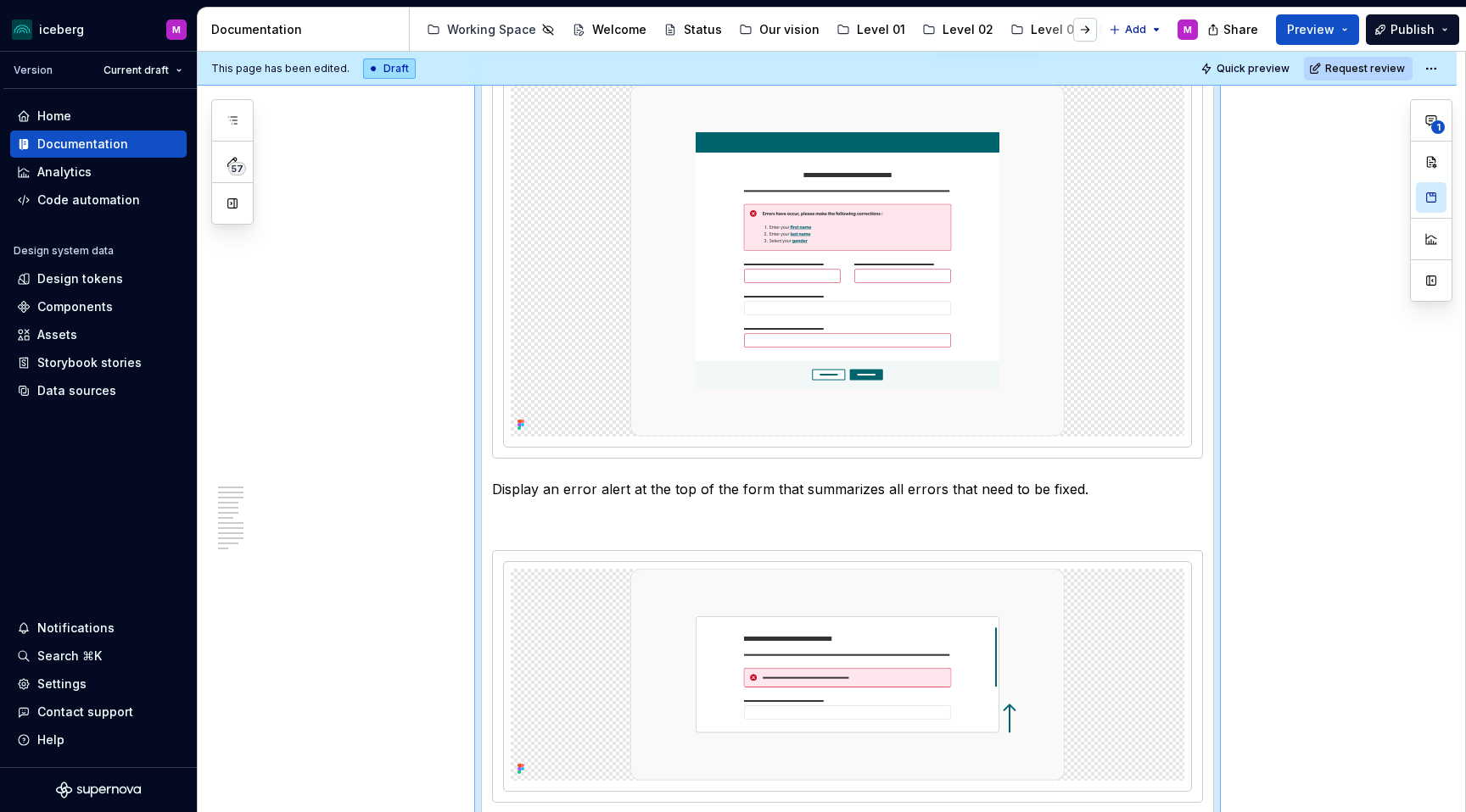
scroll to position [2217, 0]
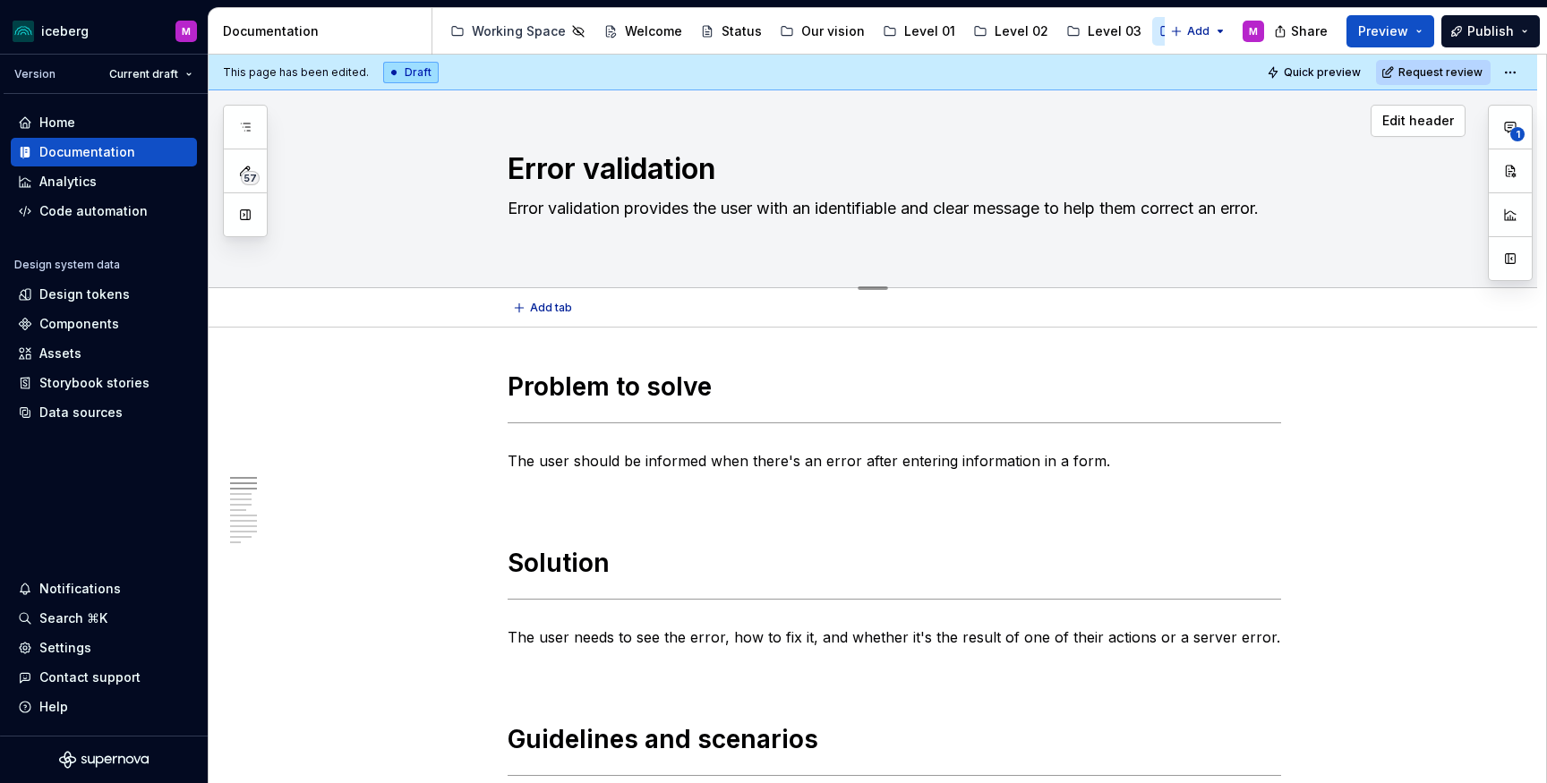
type textarea "*"
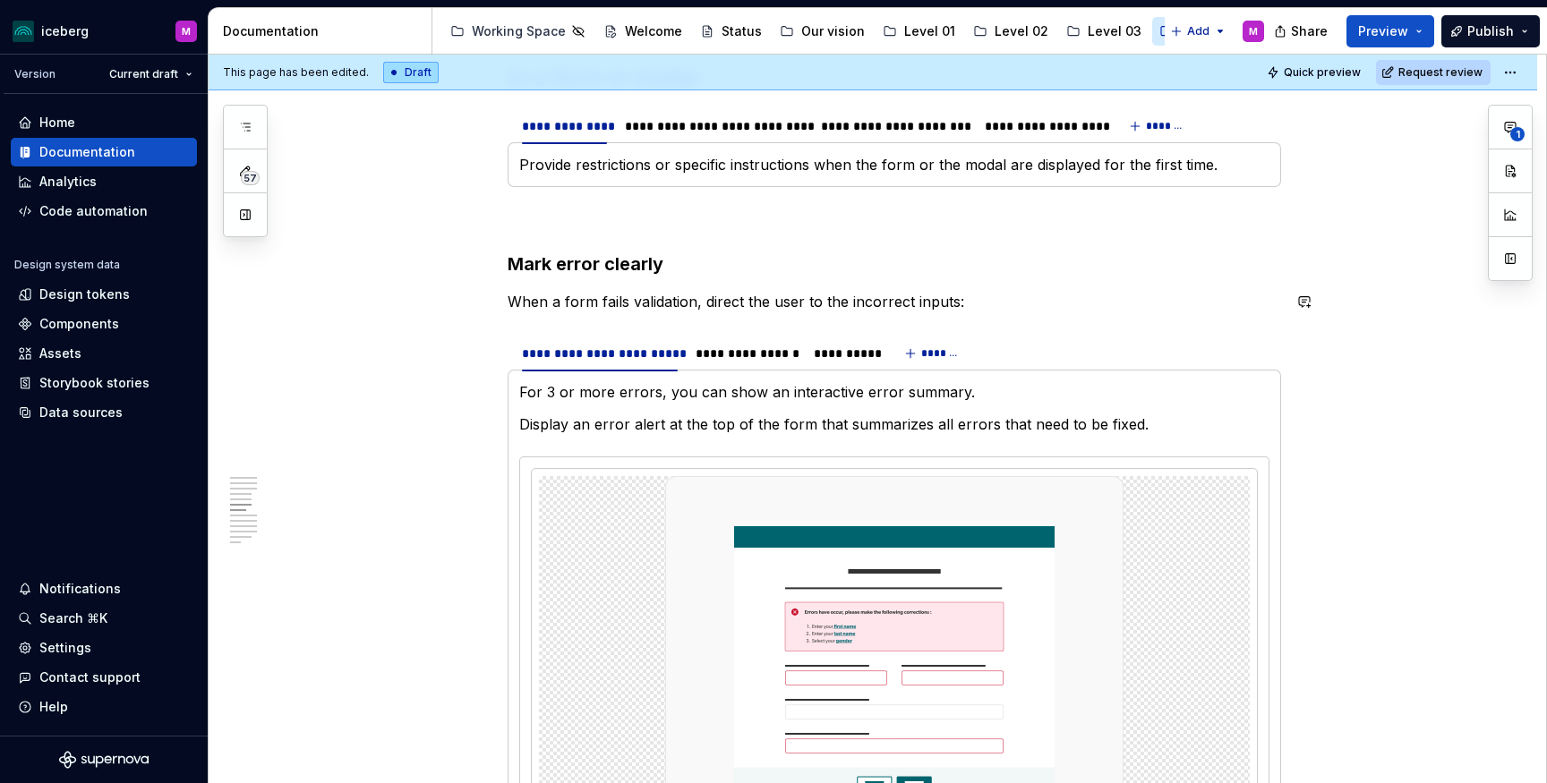
scroll to position [2105, 0]
click at [1310, 306] on button "button" at bounding box center [1304, 302] width 25 height 25
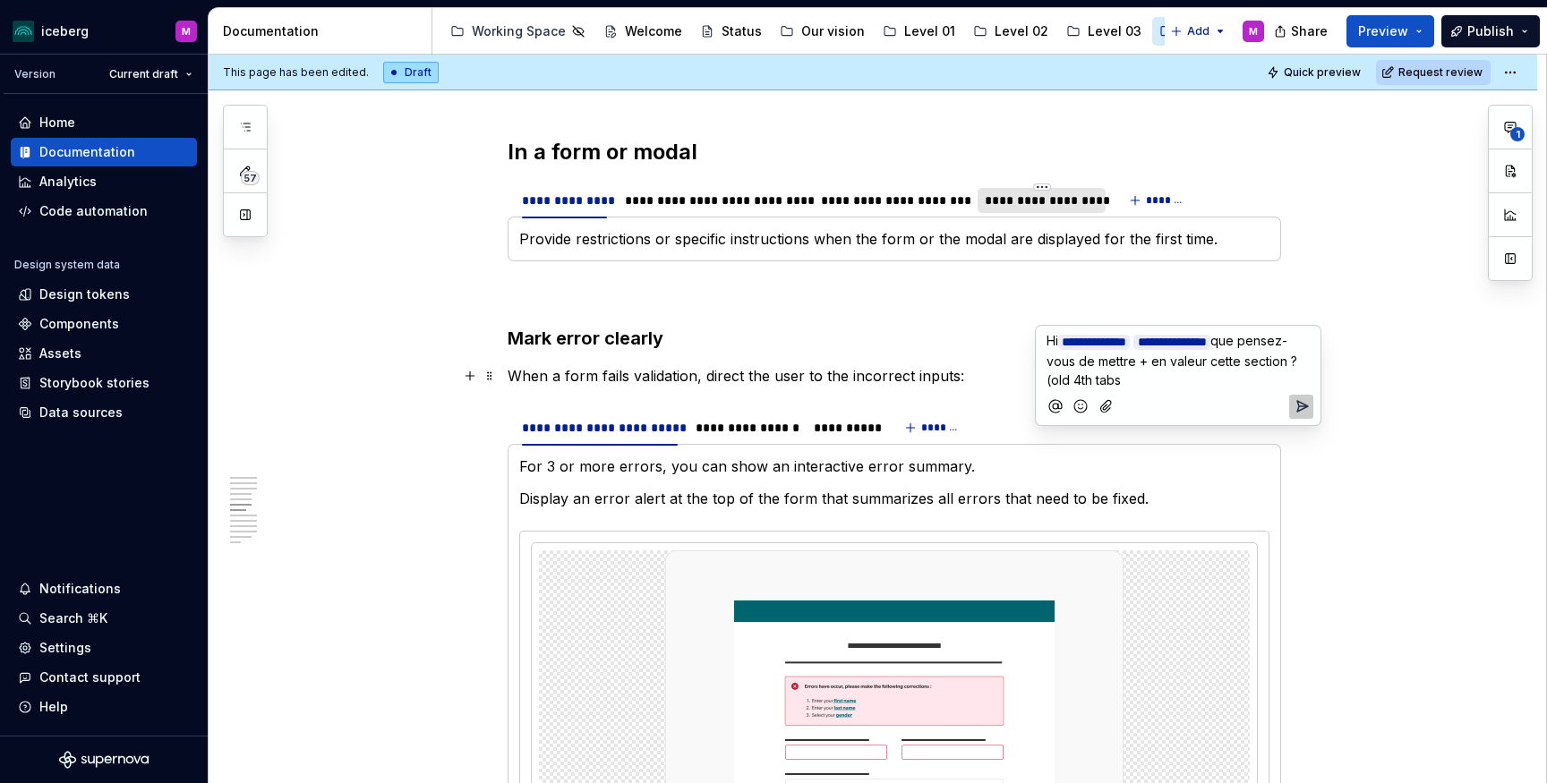
scroll to position [2023, 0]
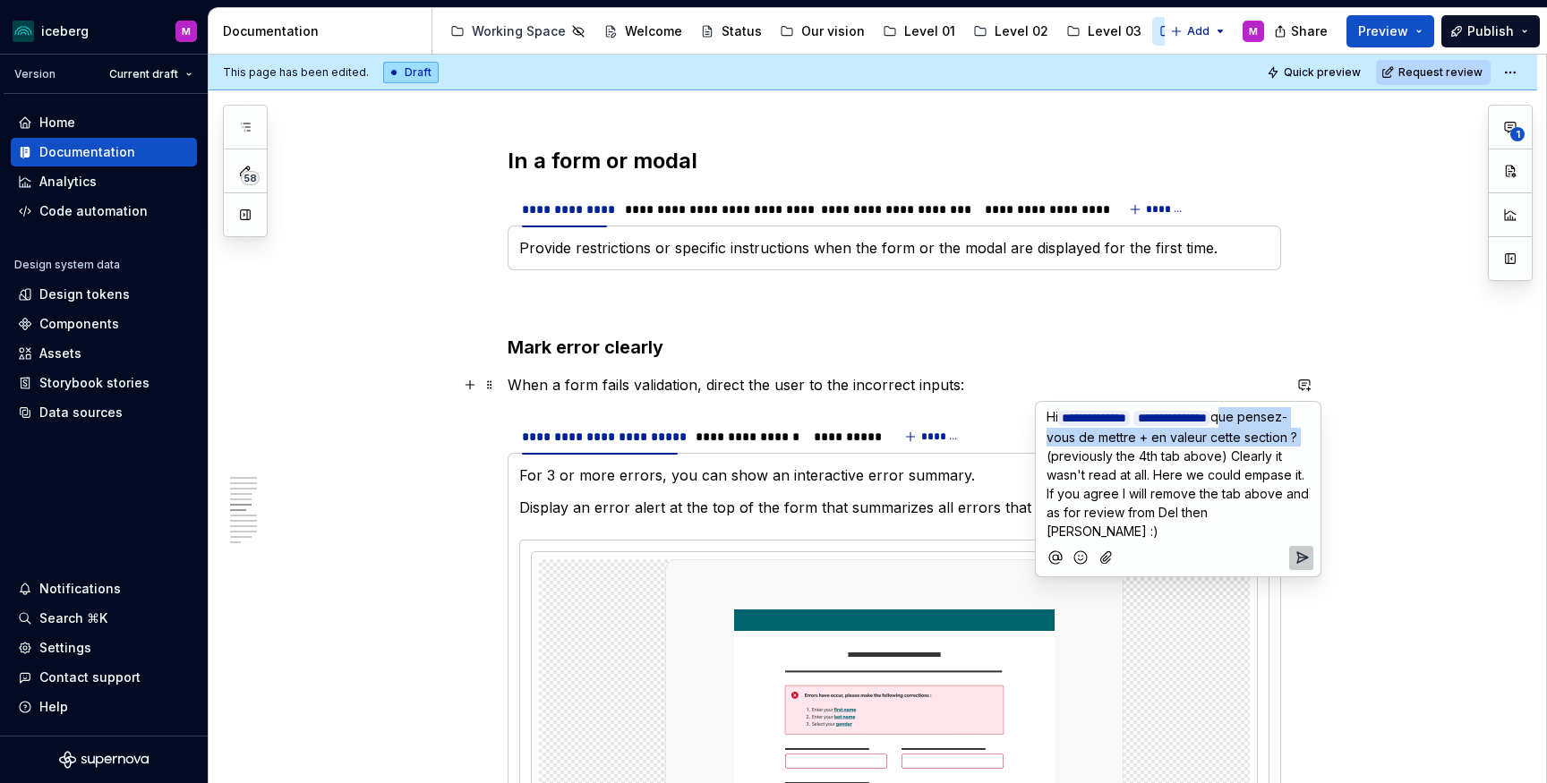
drag, startPoint x: 1283, startPoint y: 417, endPoint x: 1105, endPoint y: 456, distance: 182.2
click at [1104, 456] on span "que pensez-vous de mettre + en valeur cette section ? (previously the 4th tab a…" at bounding box center [1179, 474] width 266 height 130
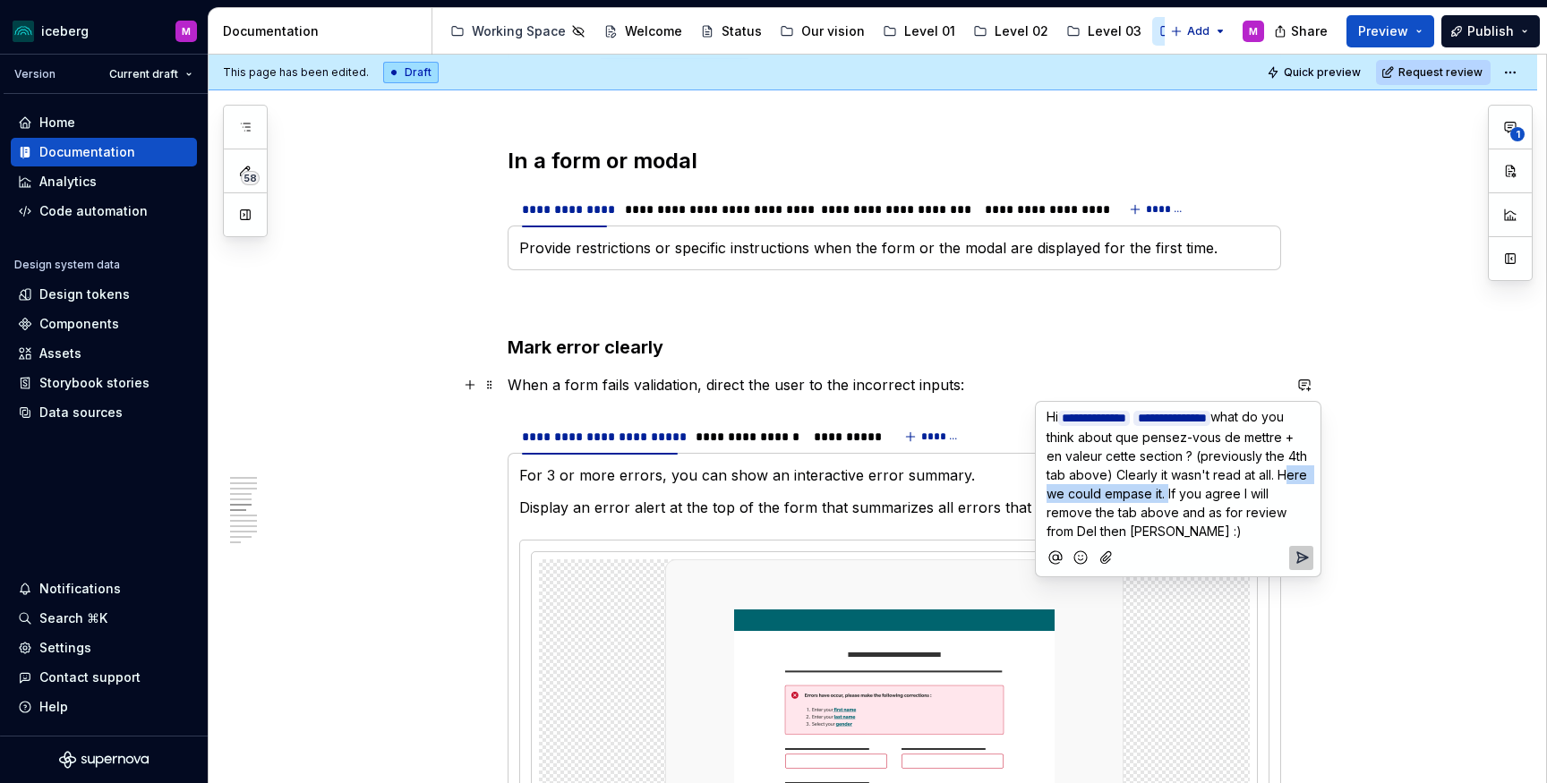
drag, startPoint x: 1297, startPoint y: 493, endPoint x: 1156, endPoint y: 492, distance: 140.5
click at [1156, 492] on span "what do you think about que pensez-vous de mettre + en valeur cette section ? (…" at bounding box center [1178, 474] width 264 height 130
click at [1288, 435] on p "**********" at bounding box center [1177, 473] width 263 height 133
click at [1162, 439] on span "what do you think about que pensez-vous de mettre + en valeur cette section ? (…" at bounding box center [1178, 474] width 264 height 130
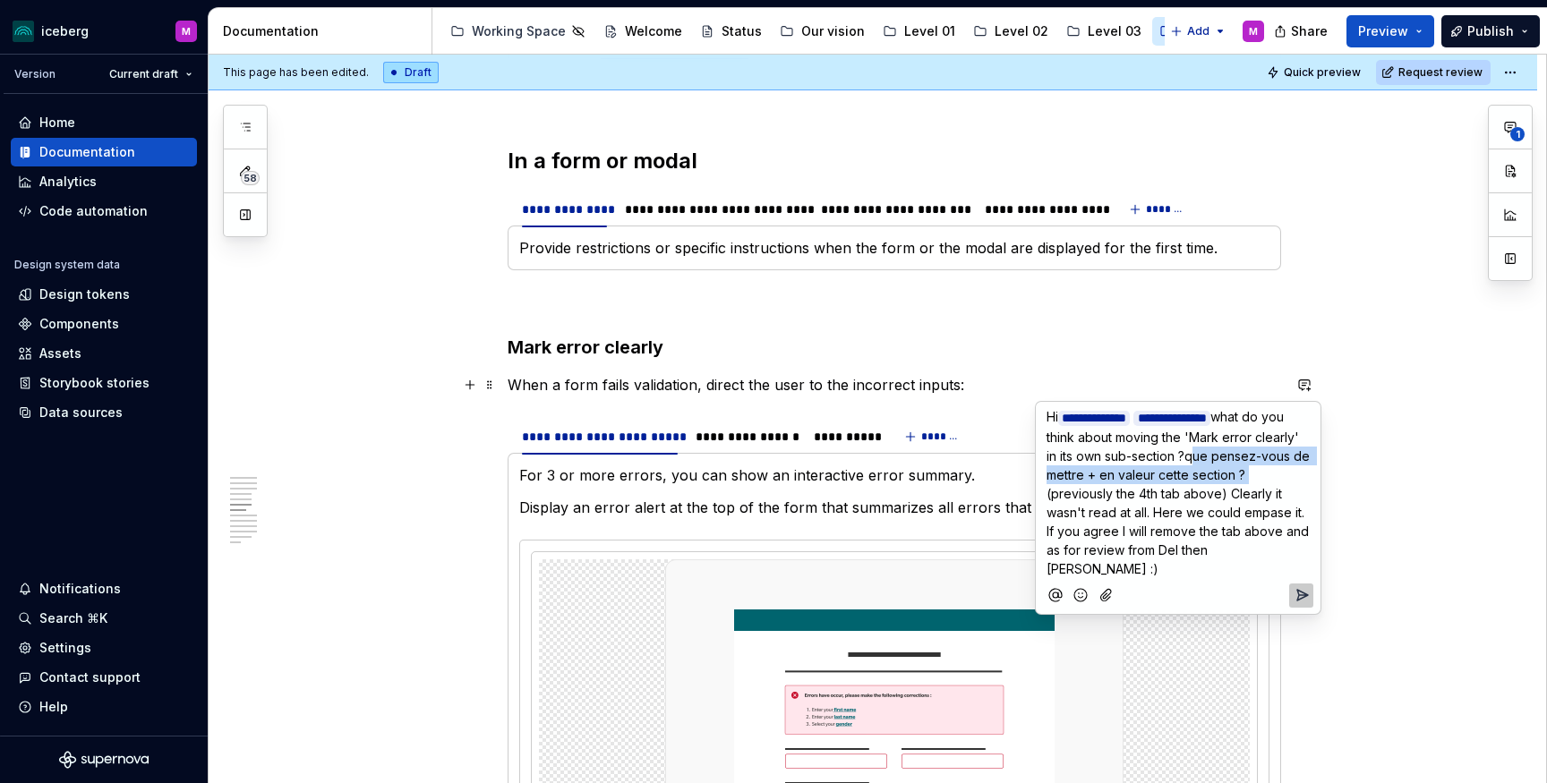
drag, startPoint x: 1233, startPoint y: 453, endPoint x: 1293, endPoint y: 477, distance: 64.7
click at [1293, 477] on span "what do you think about moving the 'Mark error clearly' in its own sub-section …" at bounding box center [1179, 492] width 267 height 167
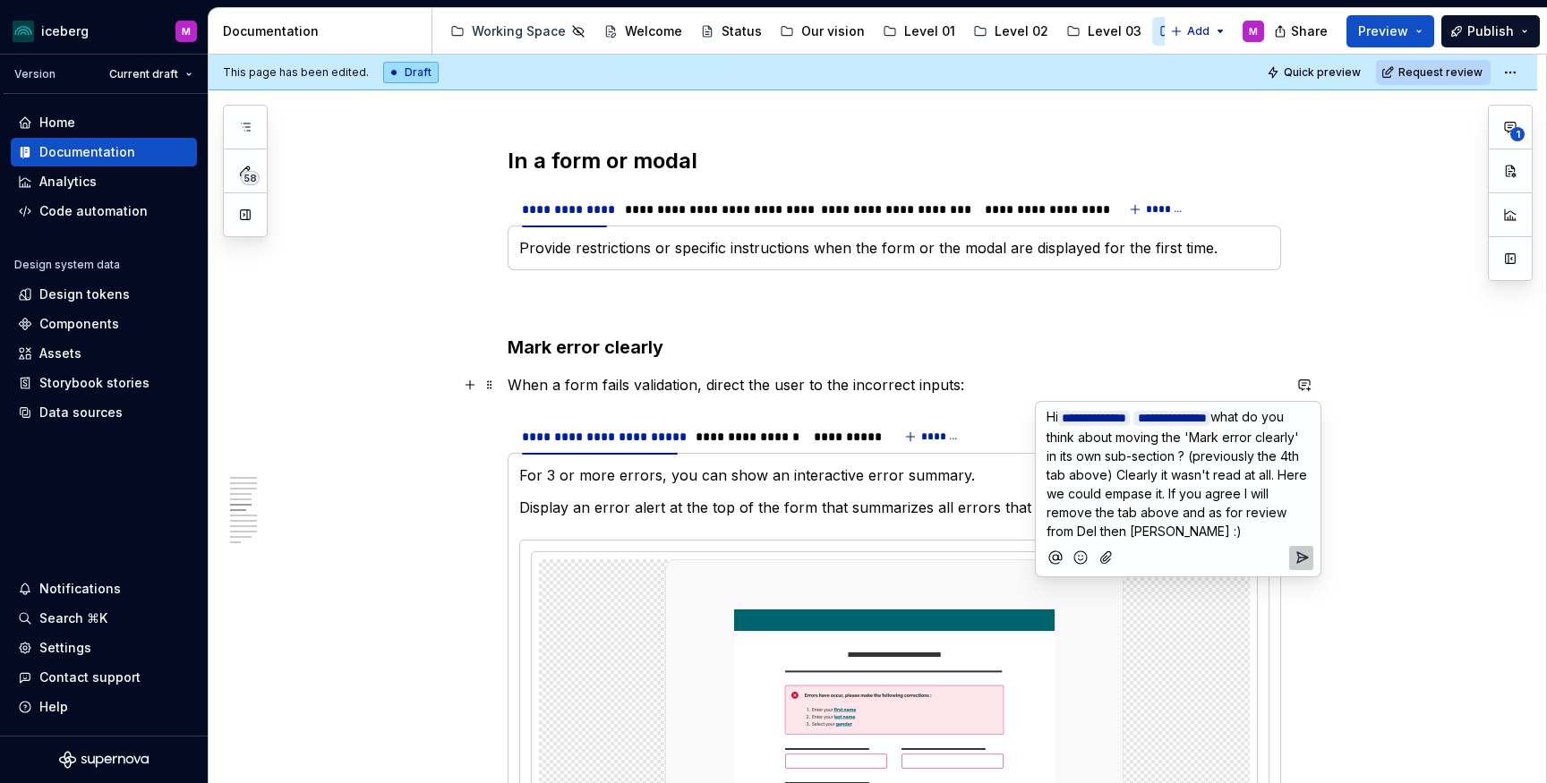
click at [1233, 529] on p "**********" at bounding box center [1177, 473] width 263 height 133
click at [1079, 555] on icon "Add emoji" at bounding box center [1080, 558] width 18 height 18
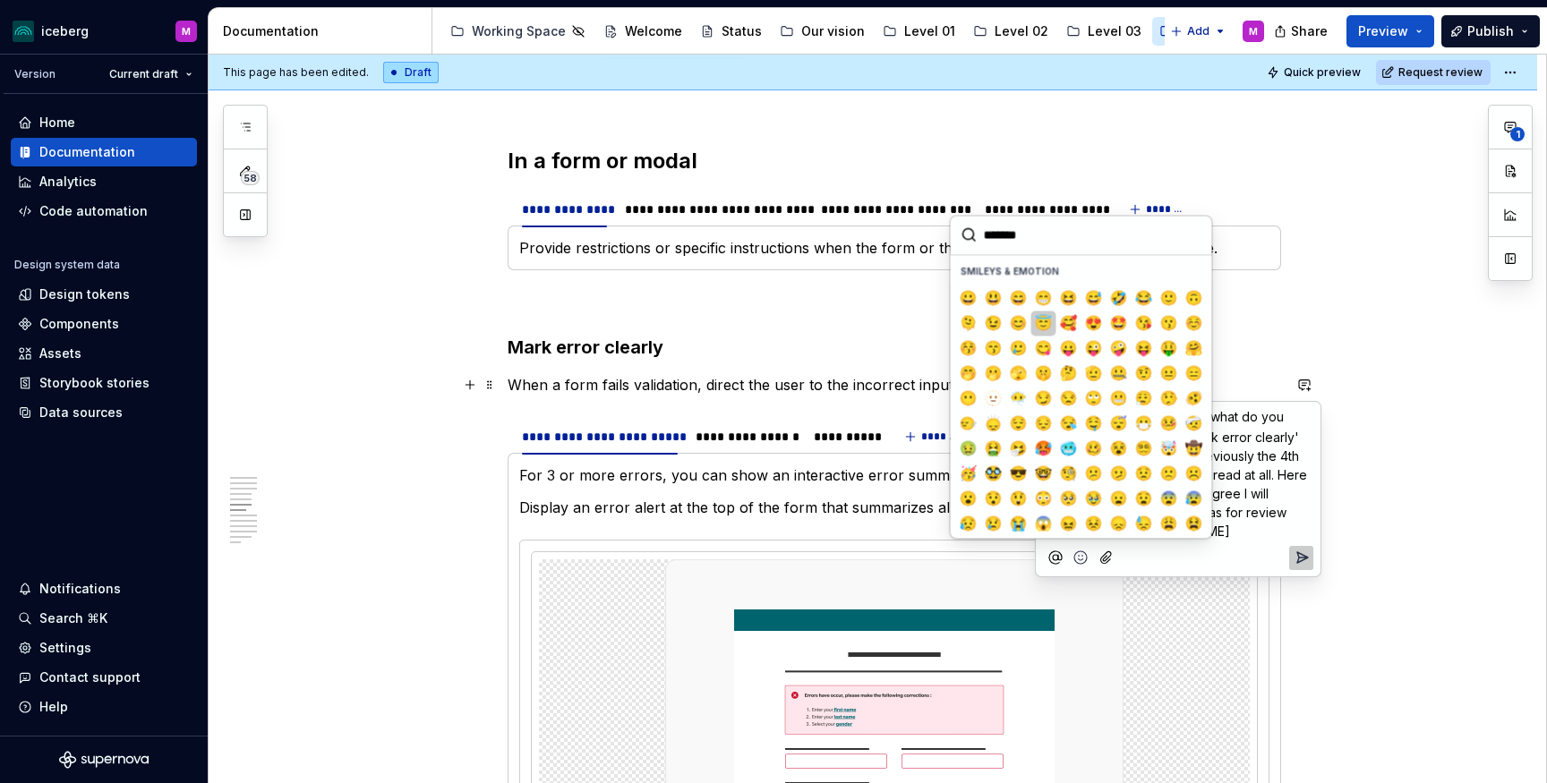
click at [1054, 320] on button "😇" at bounding box center [1043, 323] width 25 height 25
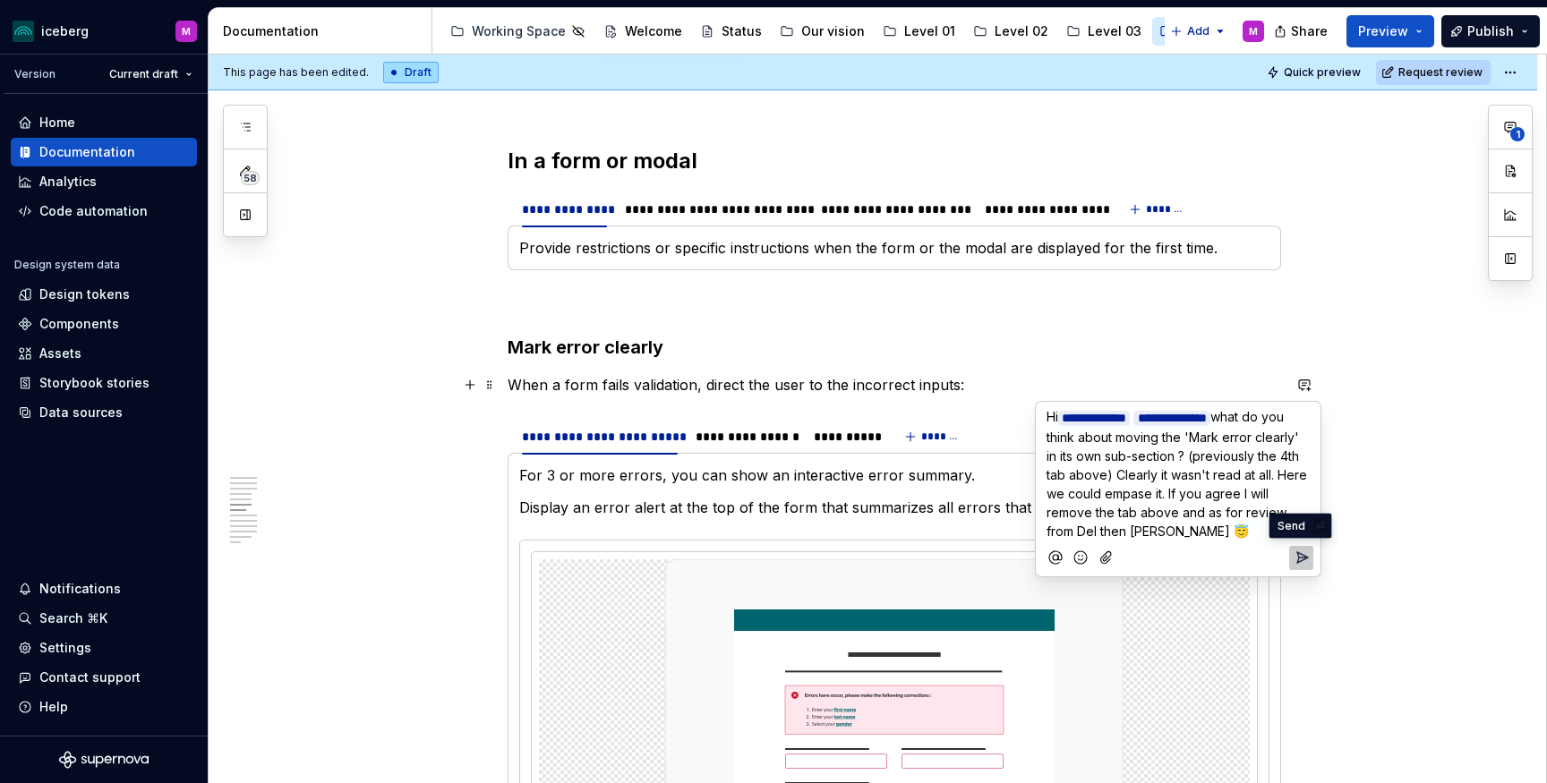
click at [1301, 550] on icon "Send" at bounding box center [1302, 558] width 18 height 18
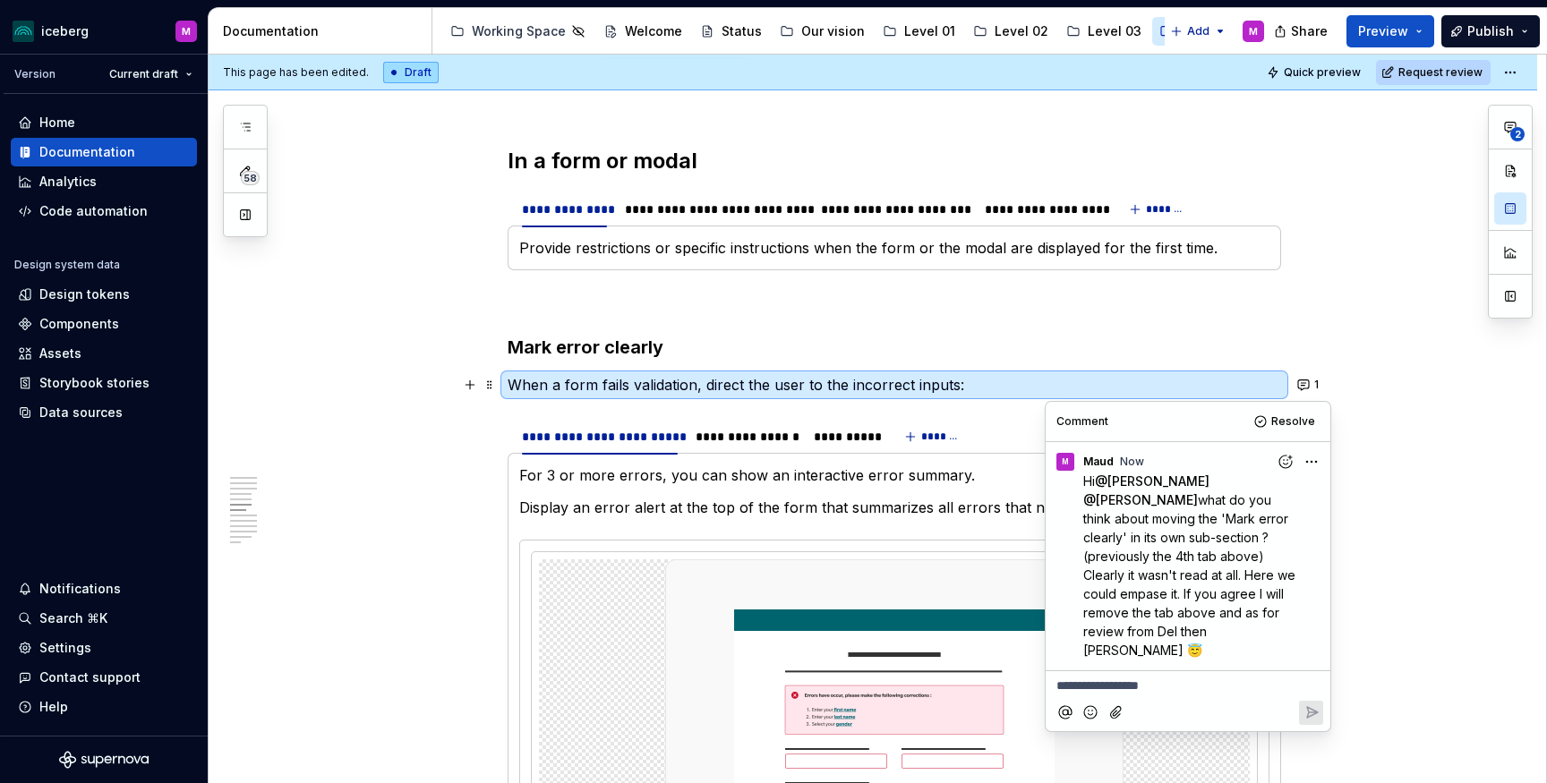
type textarea "*"
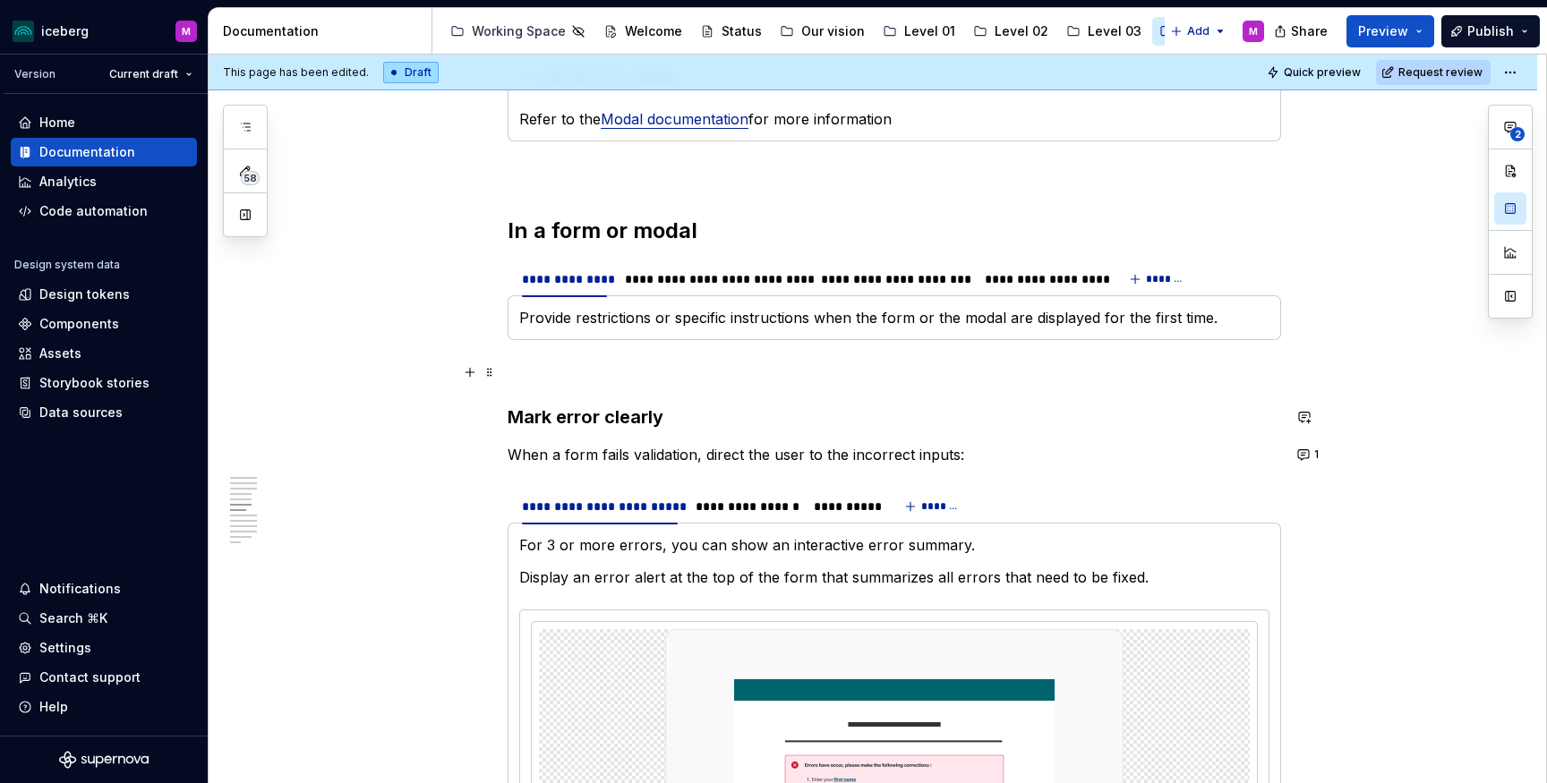
scroll to position [1939, 0]
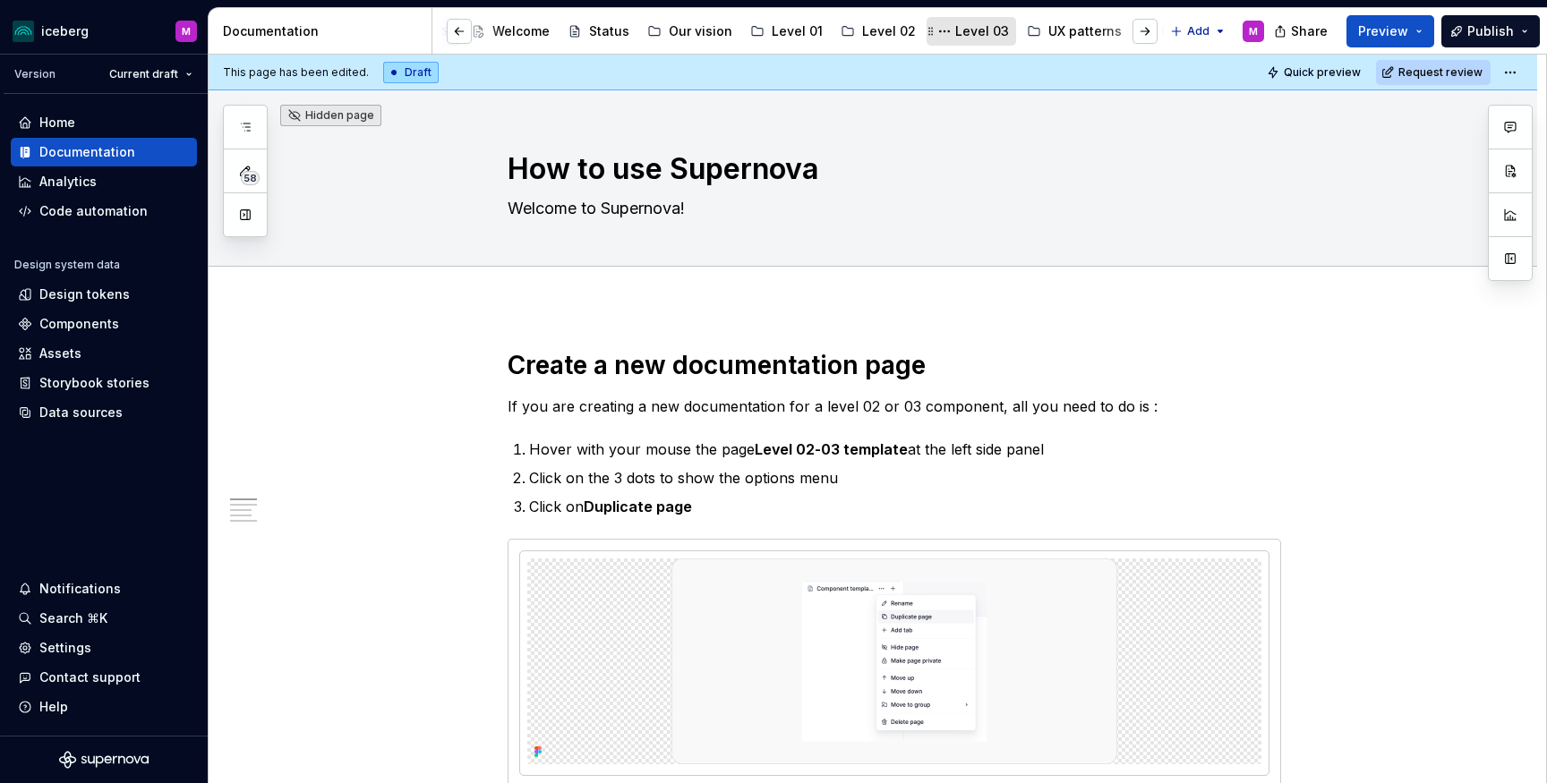
scroll to position [0, 133]
click at [1062, 28] on div "UX patterns" at bounding box center [1083, 31] width 73 height 18
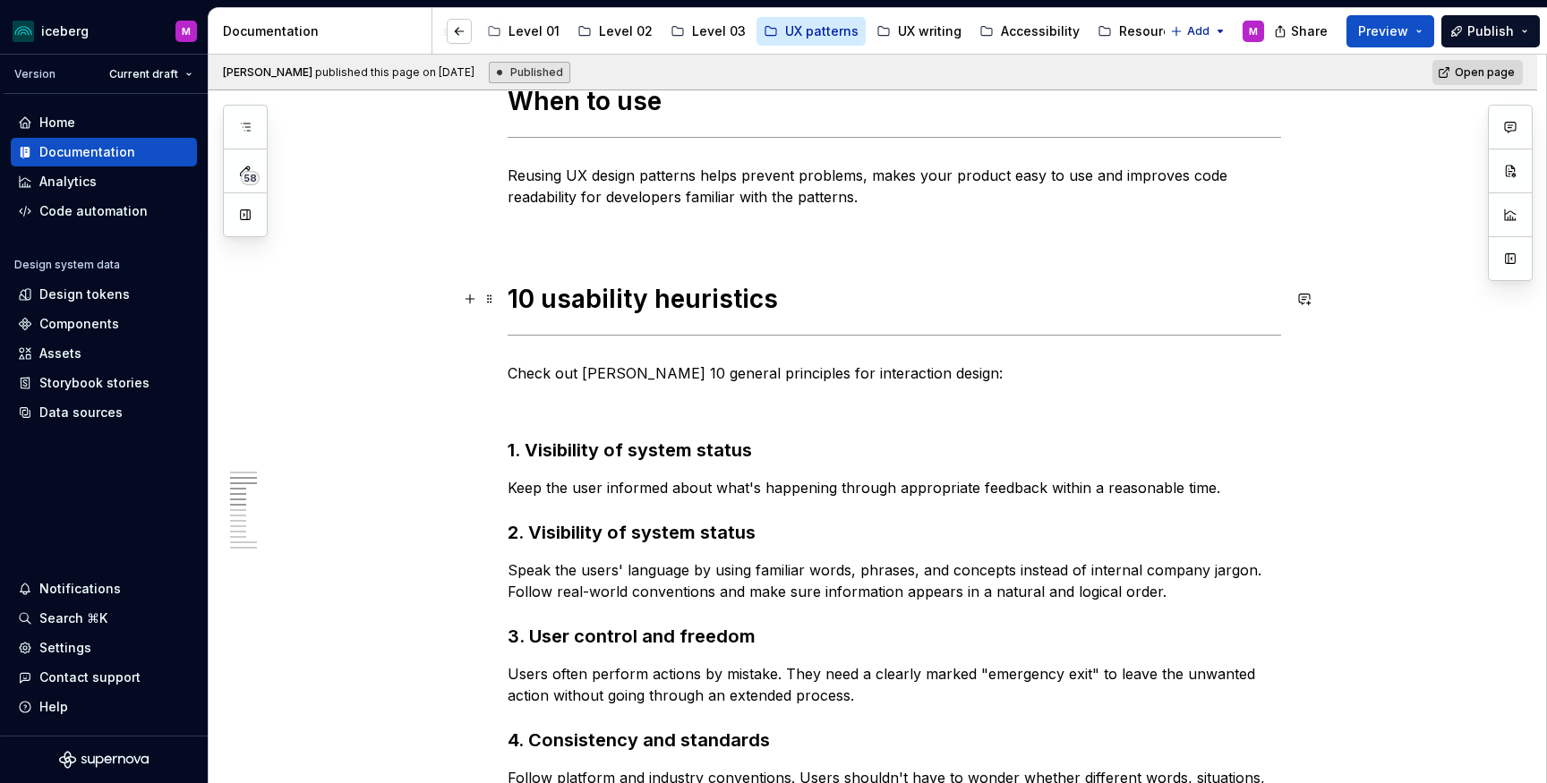
scroll to position [630, 0]
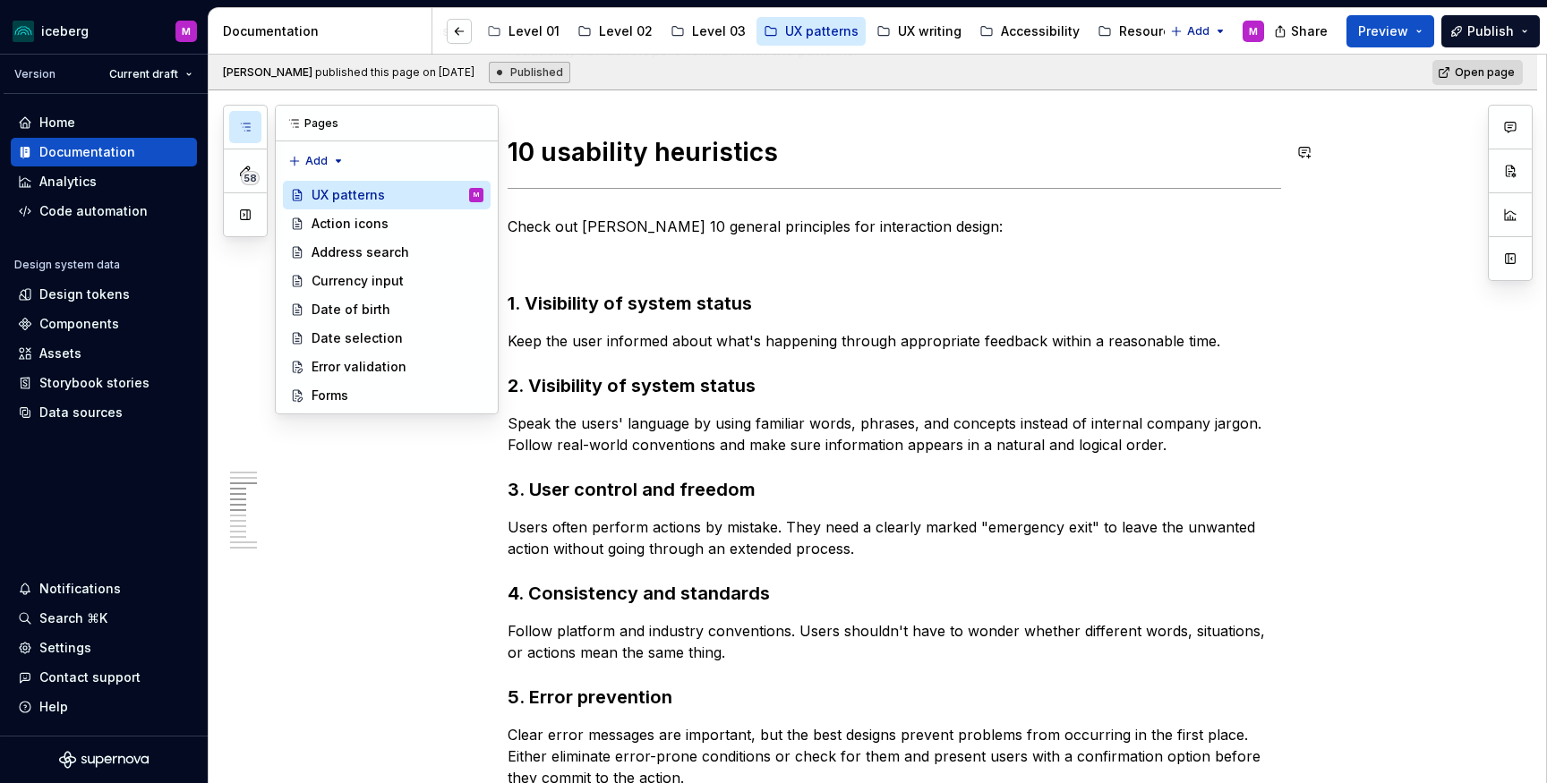
click at [257, 122] on button "button" at bounding box center [245, 127] width 32 height 32
click at [346, 388] on div "Forms" at bounding box center [329, 396] width 37 height 18
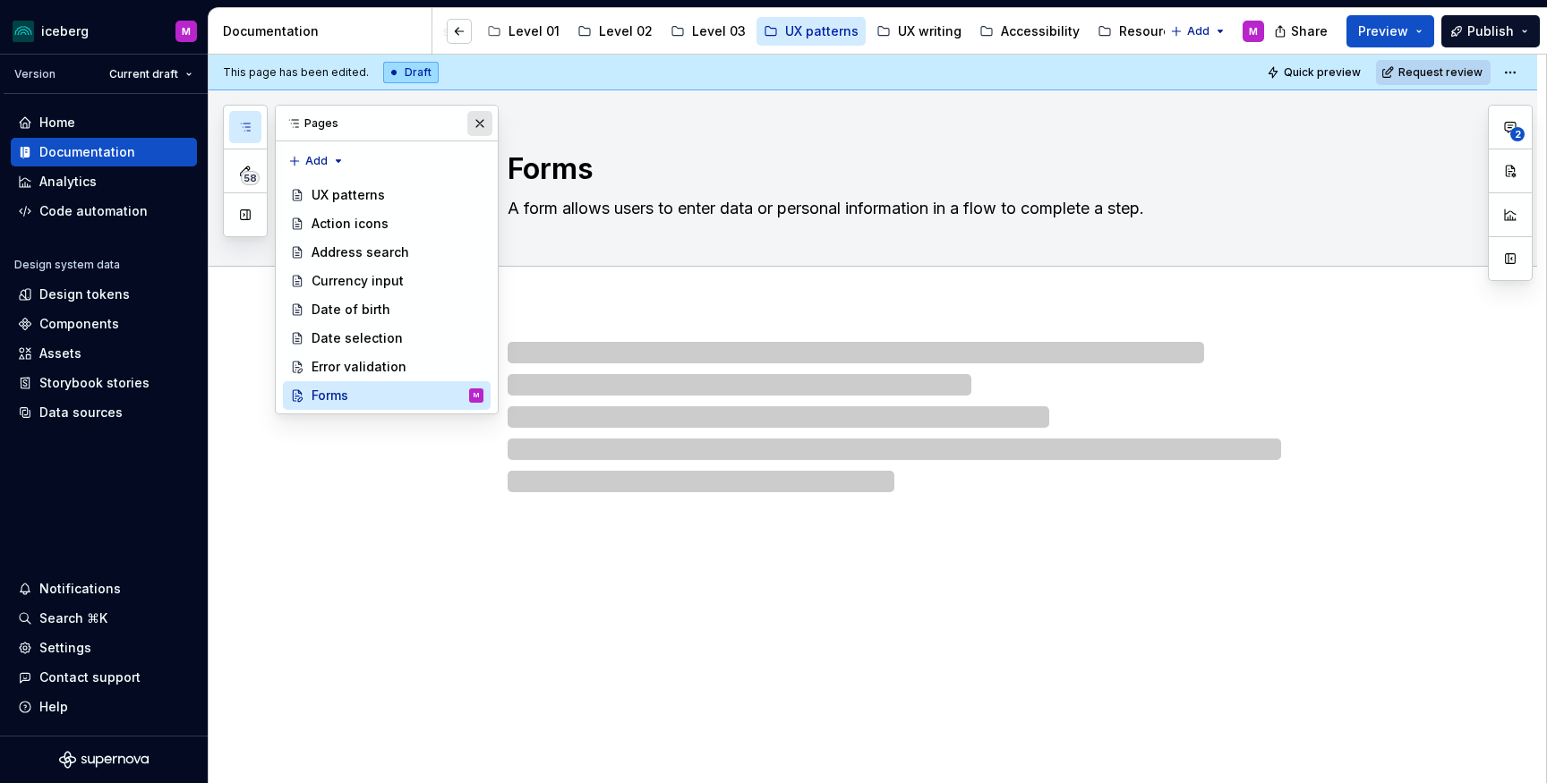
click at [472, 122] on button "button" at bounding box center [479, 123] width 25 height 25
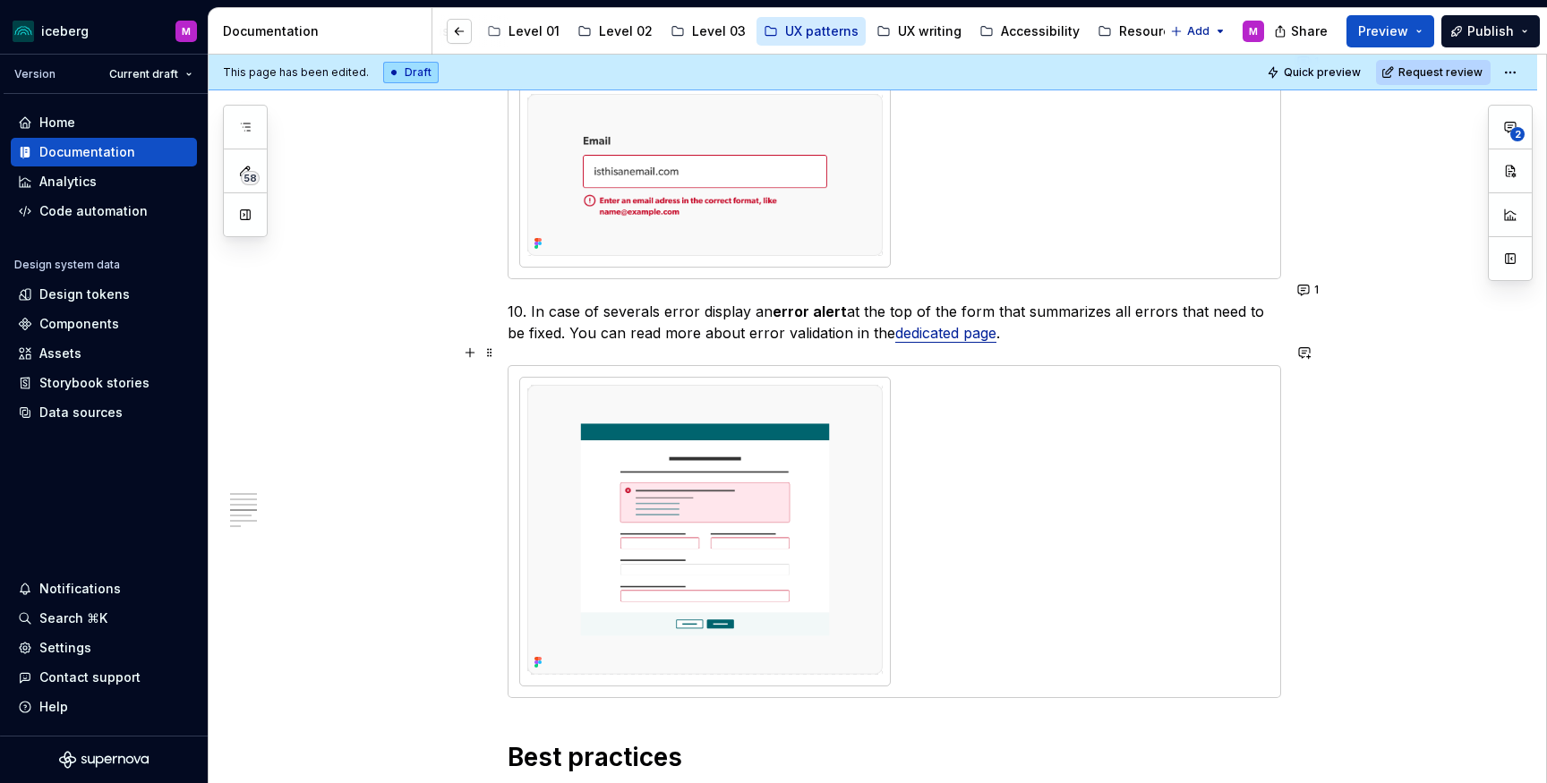
scroll to position [2677, 0]
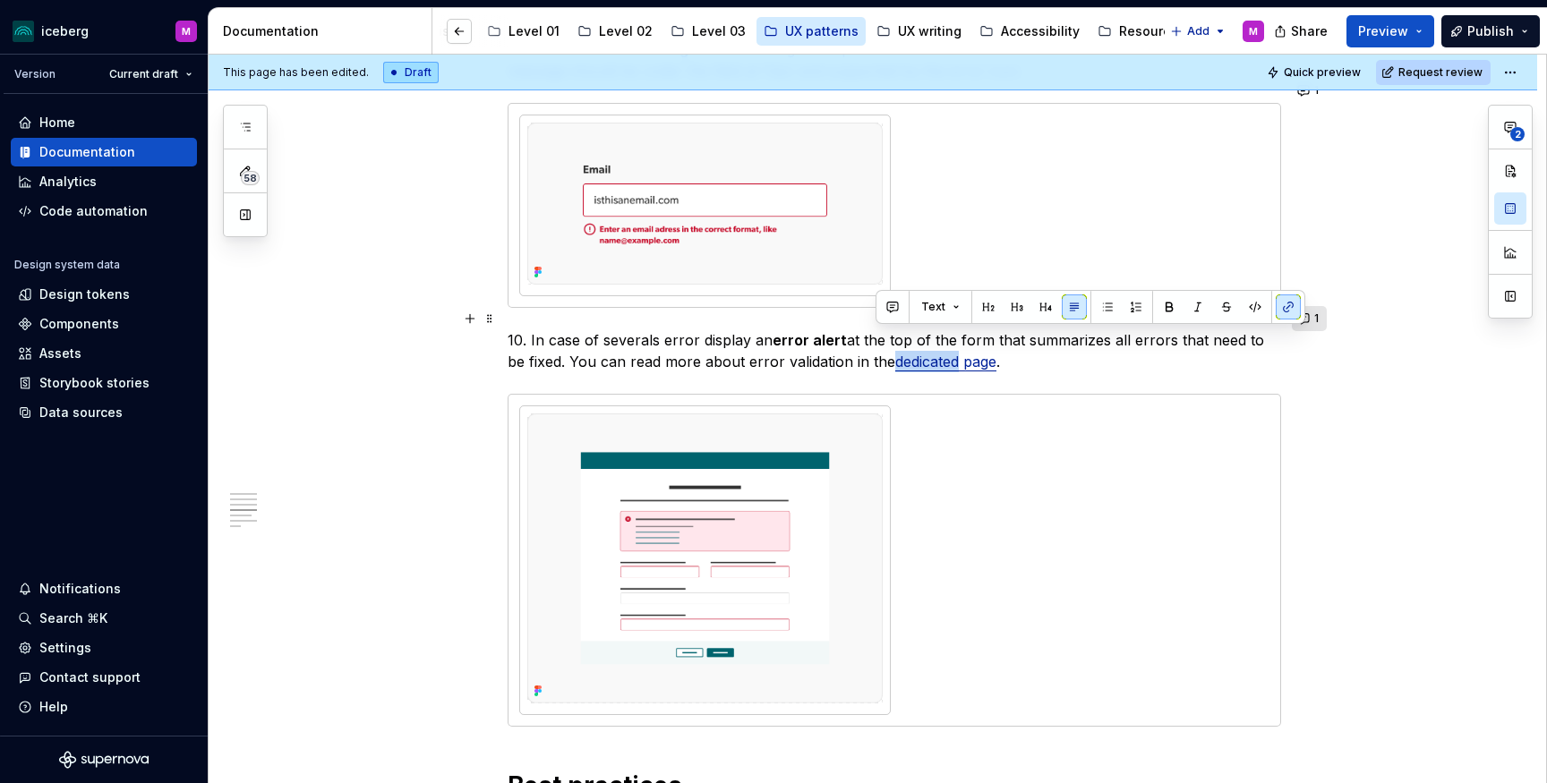
click at [1327, 322] on button "1" at bounding box center [1309, 318] width 35 height 25
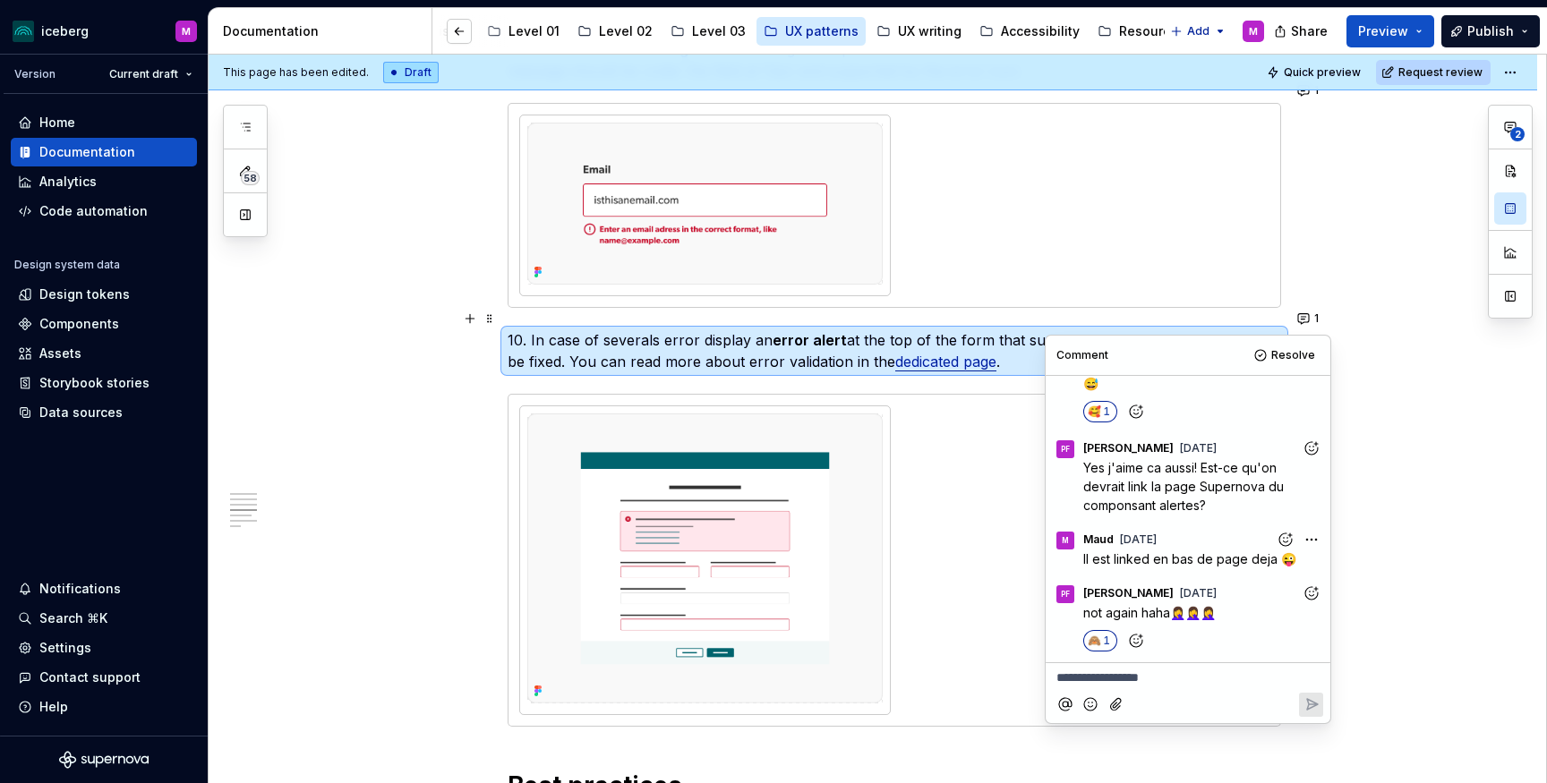
scroll to position [0, 0]
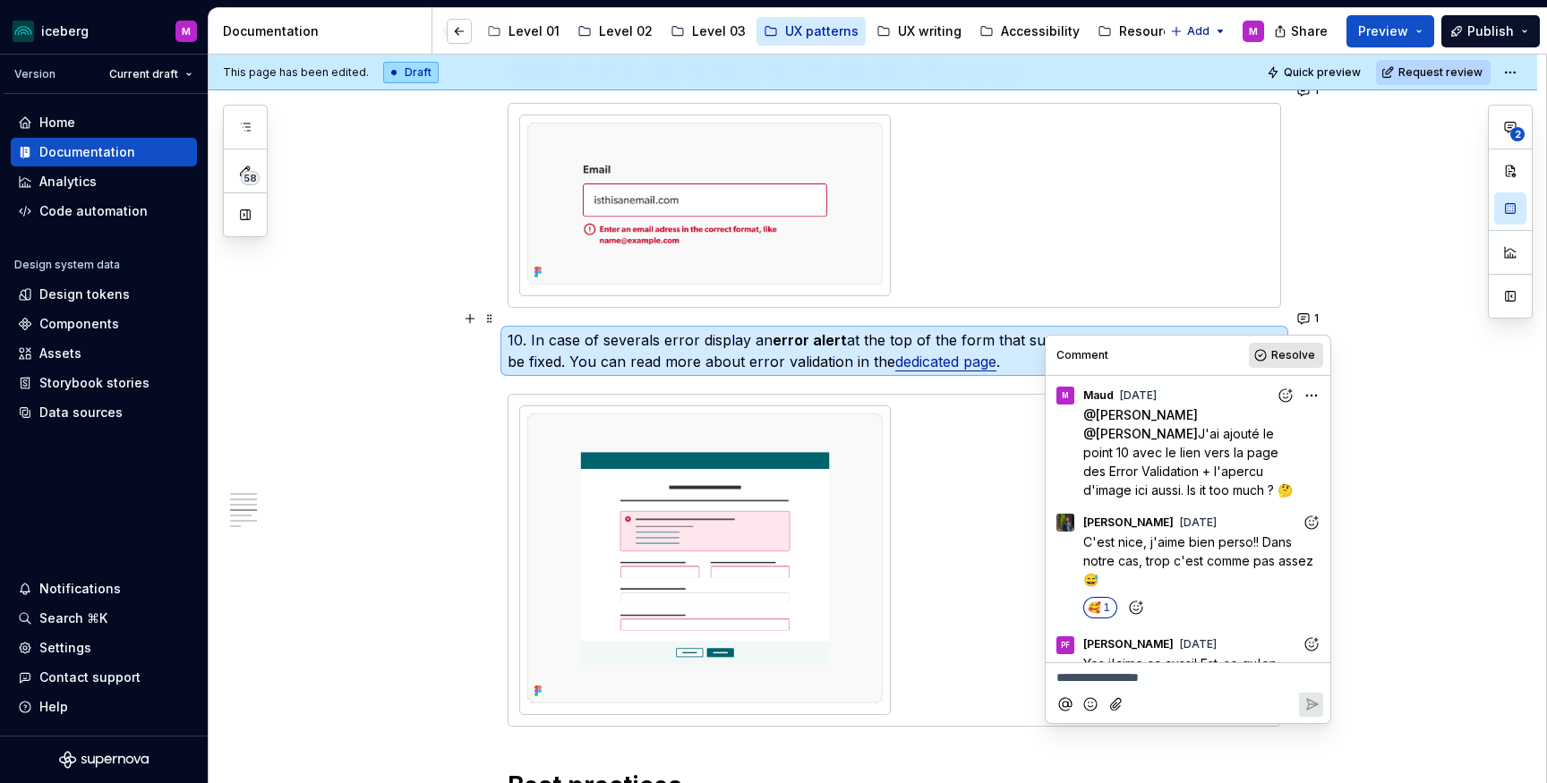
click at [1288, 357] on span "Resolve" at bounding box center [1293, 355] width 44 height 14
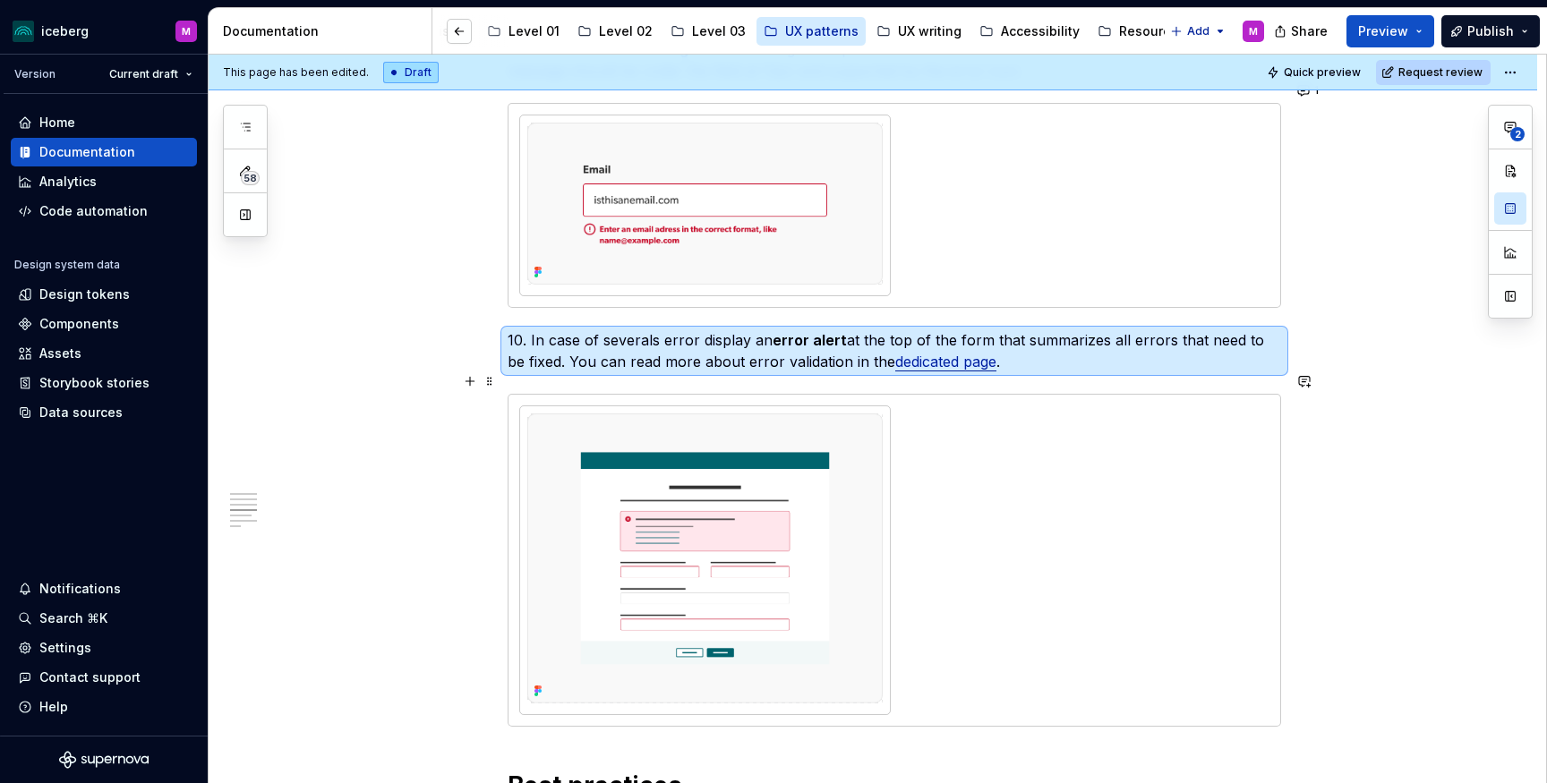
drag, startPoint x: 1394, startPoint y: 397, endPoint x: 1062, endPoint y: 360, distance: 333.2
click at [1386, 396] on div "This page has been edited. Draft Quick preview Request review Forms A form allo…" at bounding box center [877, 419] width 1337 height 729
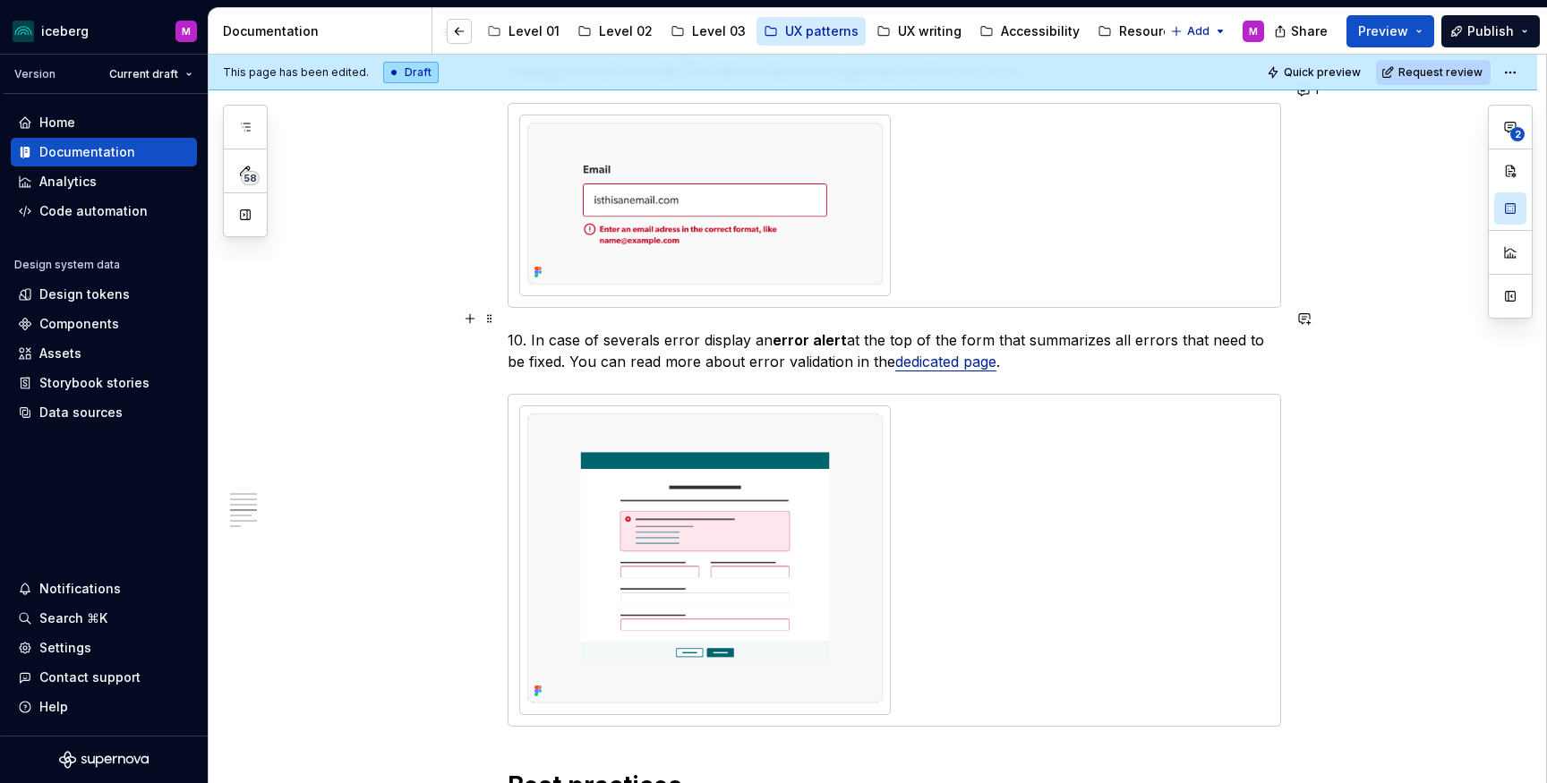
click at [968, 353] on link "dedicated page" at bounding box center [945, 362] width 101 height 18
click at [1049, 345] on p "10. In case of severals error display an error alert at the top of the form tha…" at bounding box center [894, 350] width 773 height 43
click at [940, 353] on link "dedicated page" at bounding box center [945, 362] width 101 height 18
click at [1355, 319] on div "Problem to solve The user needs to provide personal information. Solution Provi…" at bounding box center [873, 156] width 1328 height 5055
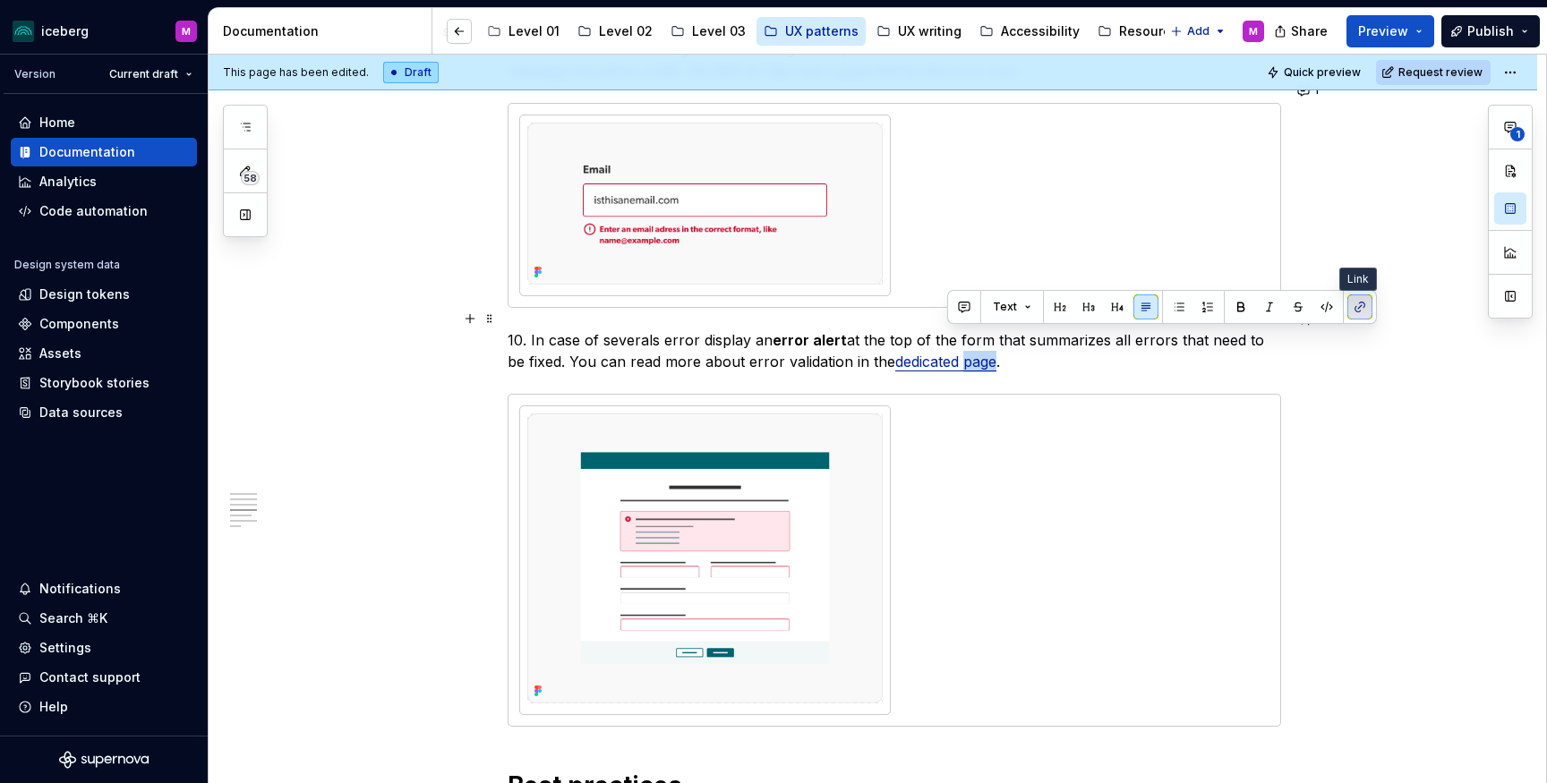
click at [1356, 308] on button "button" at bounding box center [1359, 306] width 25 height 25
click at [1370, 359] on div "Problem to solve The user needs to provide personal information. Solution Provi…" at bounding box center [873, 156] width 1328 height 5055
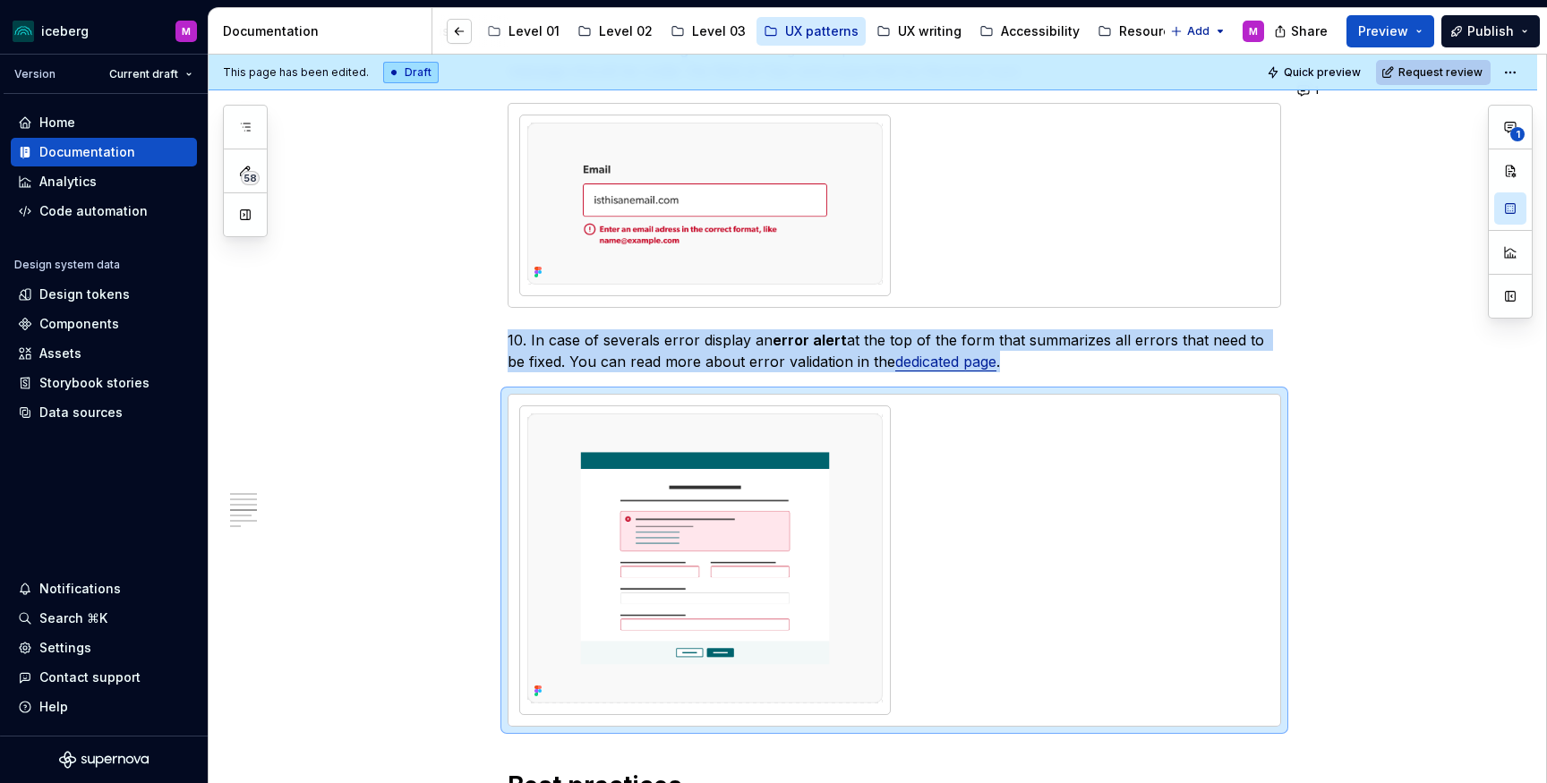
click at [1426, 78] on span "Request review" at bounding box center [1440, 72] width 84 height 14
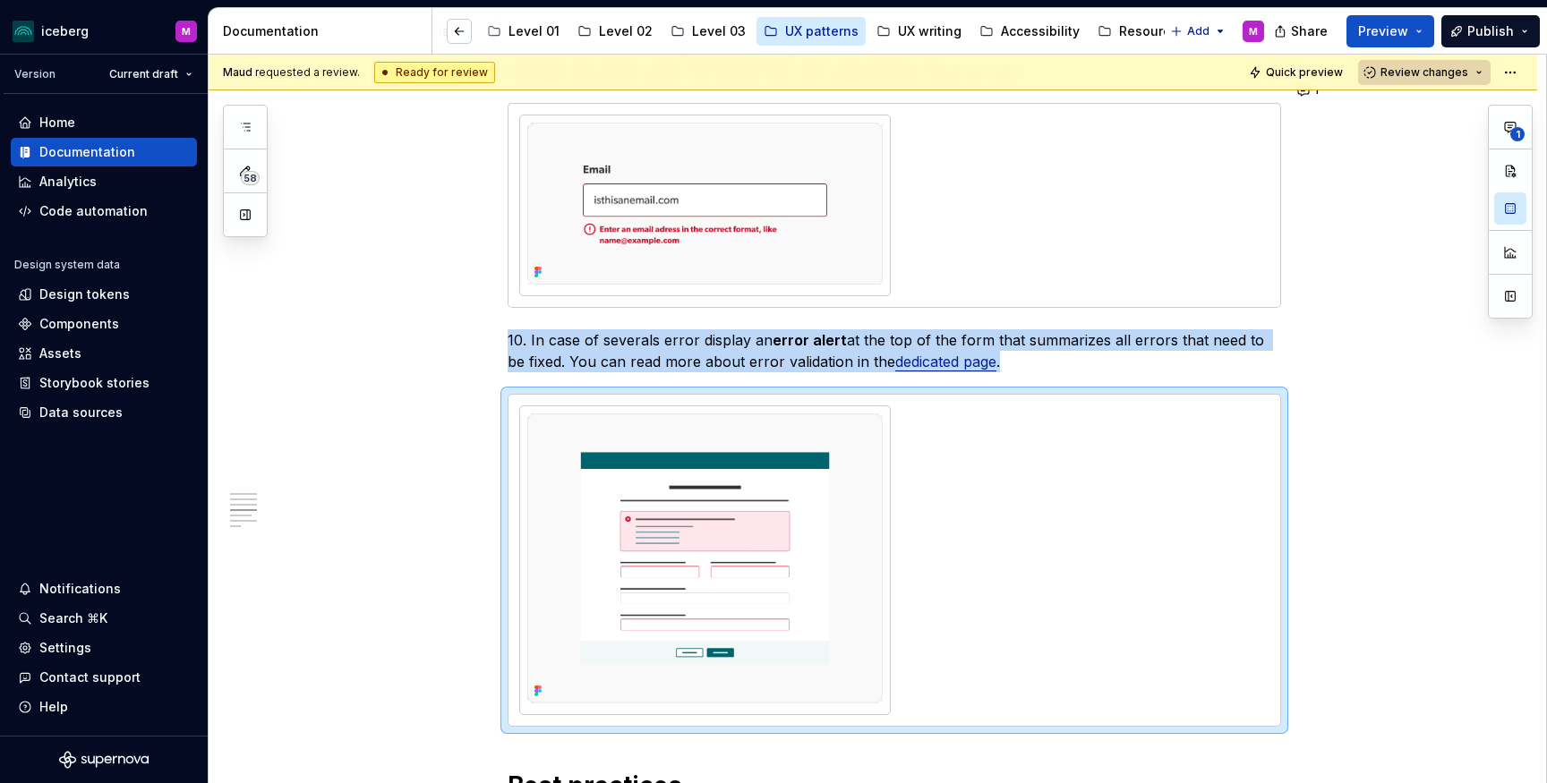
click at [1482, 72] on button "Review changes" at bounding box center [1424, 72] width 132 height 25
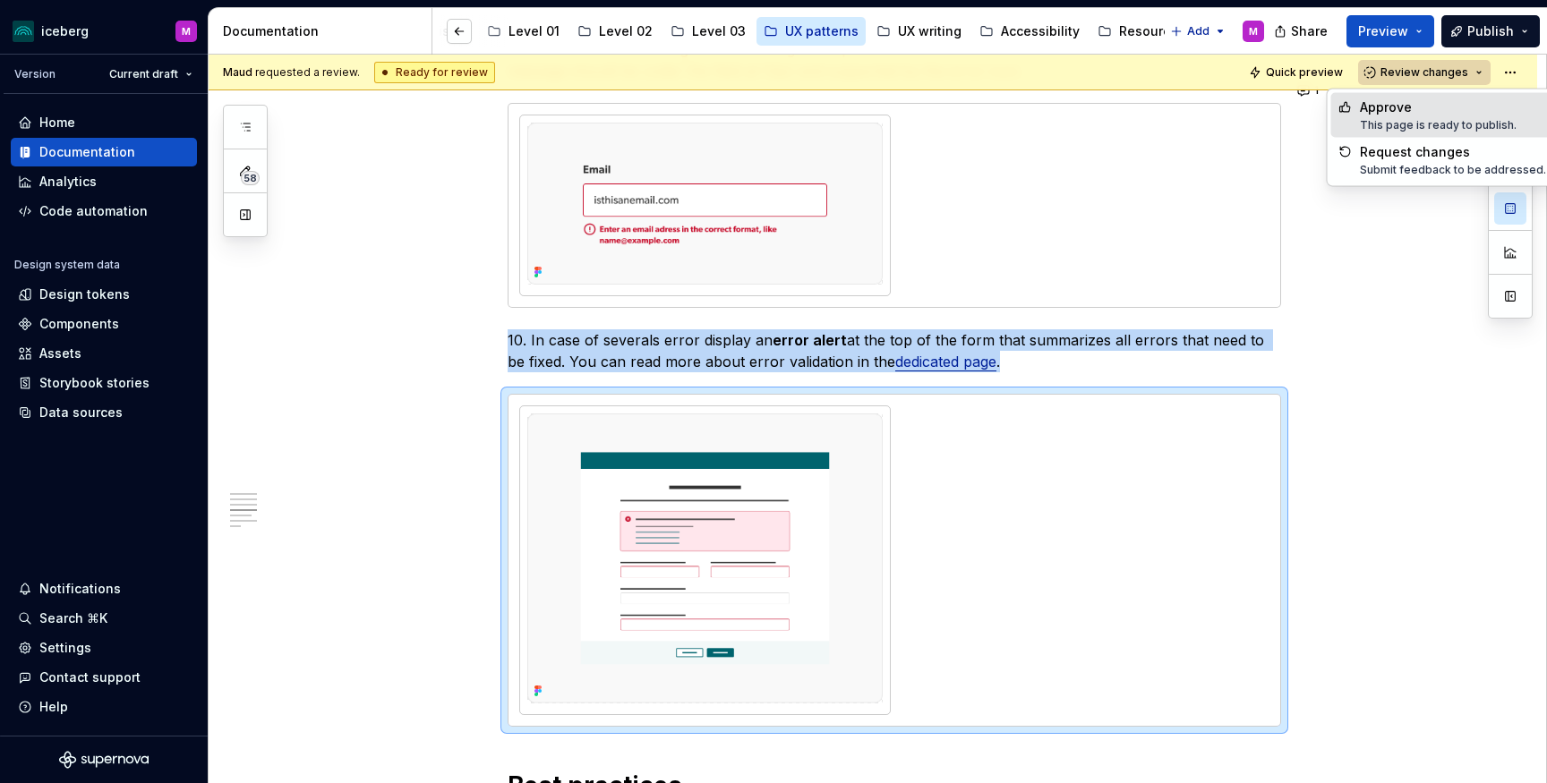
click at [1482, 72] on button "Review changes" at bounding box center [1424, 72] width 132 height 25
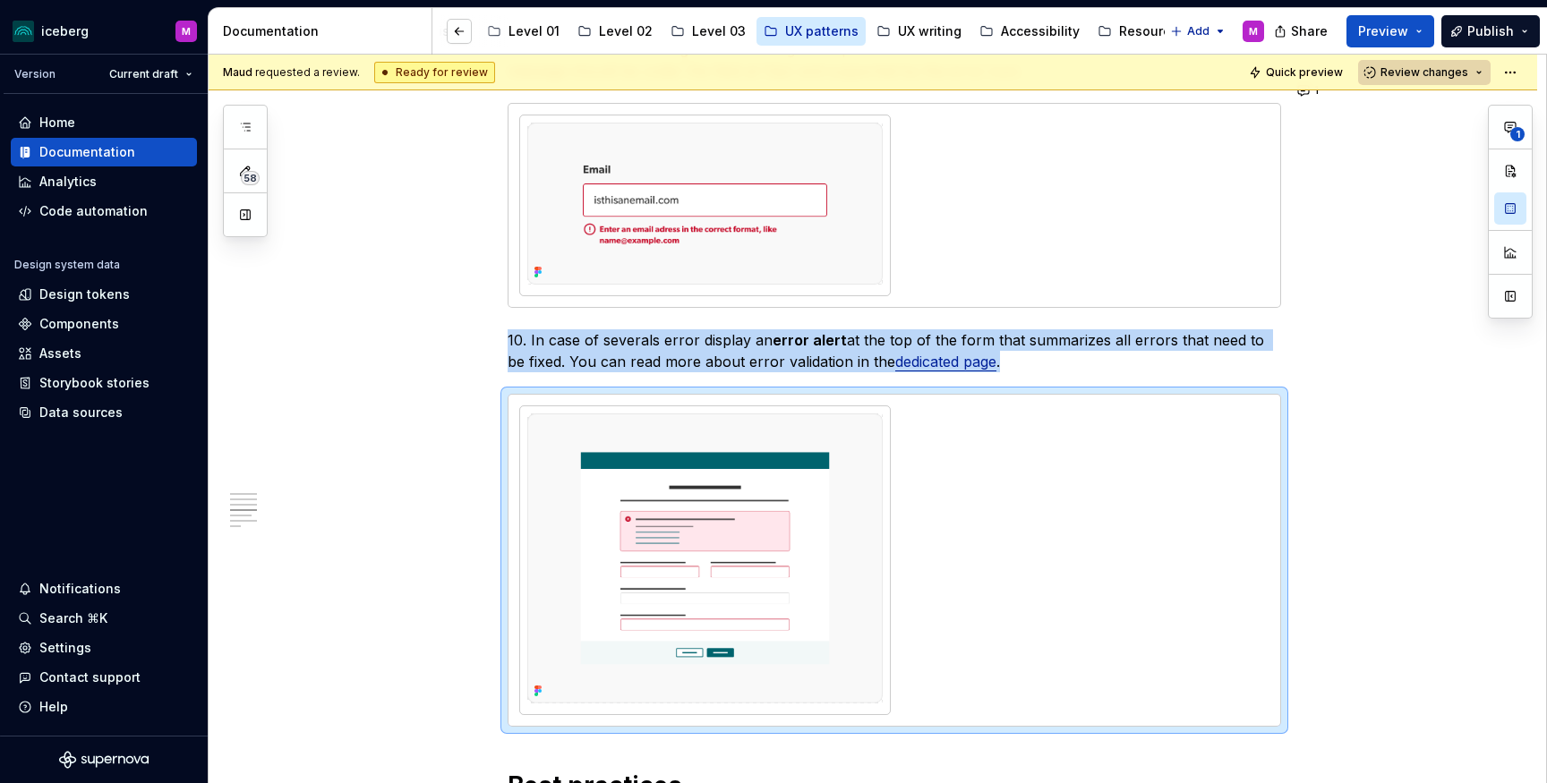
click at [1482, 72] on button "Review changes" at bounding box center [1424, 72] width 132 height 25
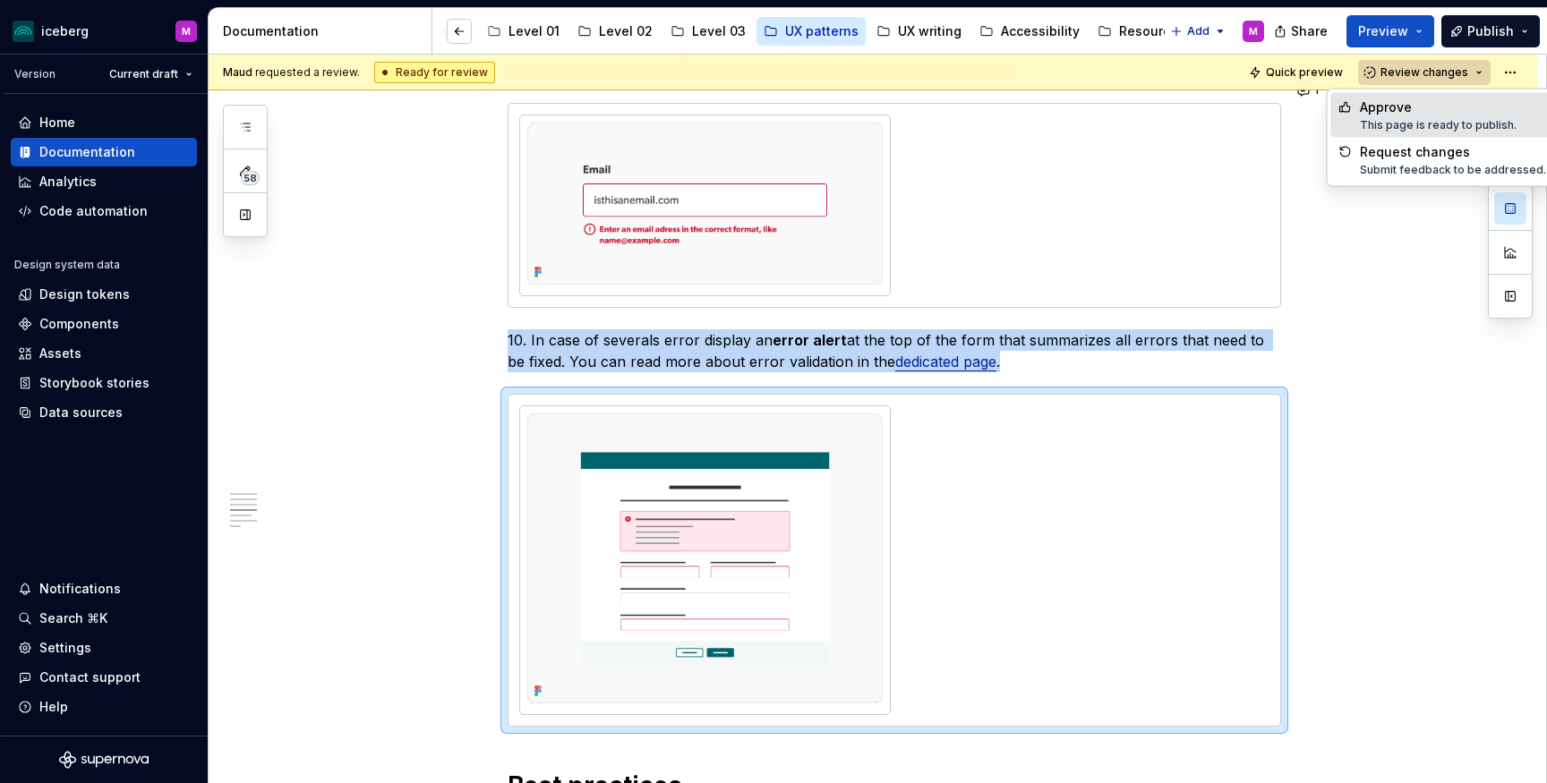
click at [1483, 71] on button "Review changes" at bounding box center [1424, 72] width 132 height 25
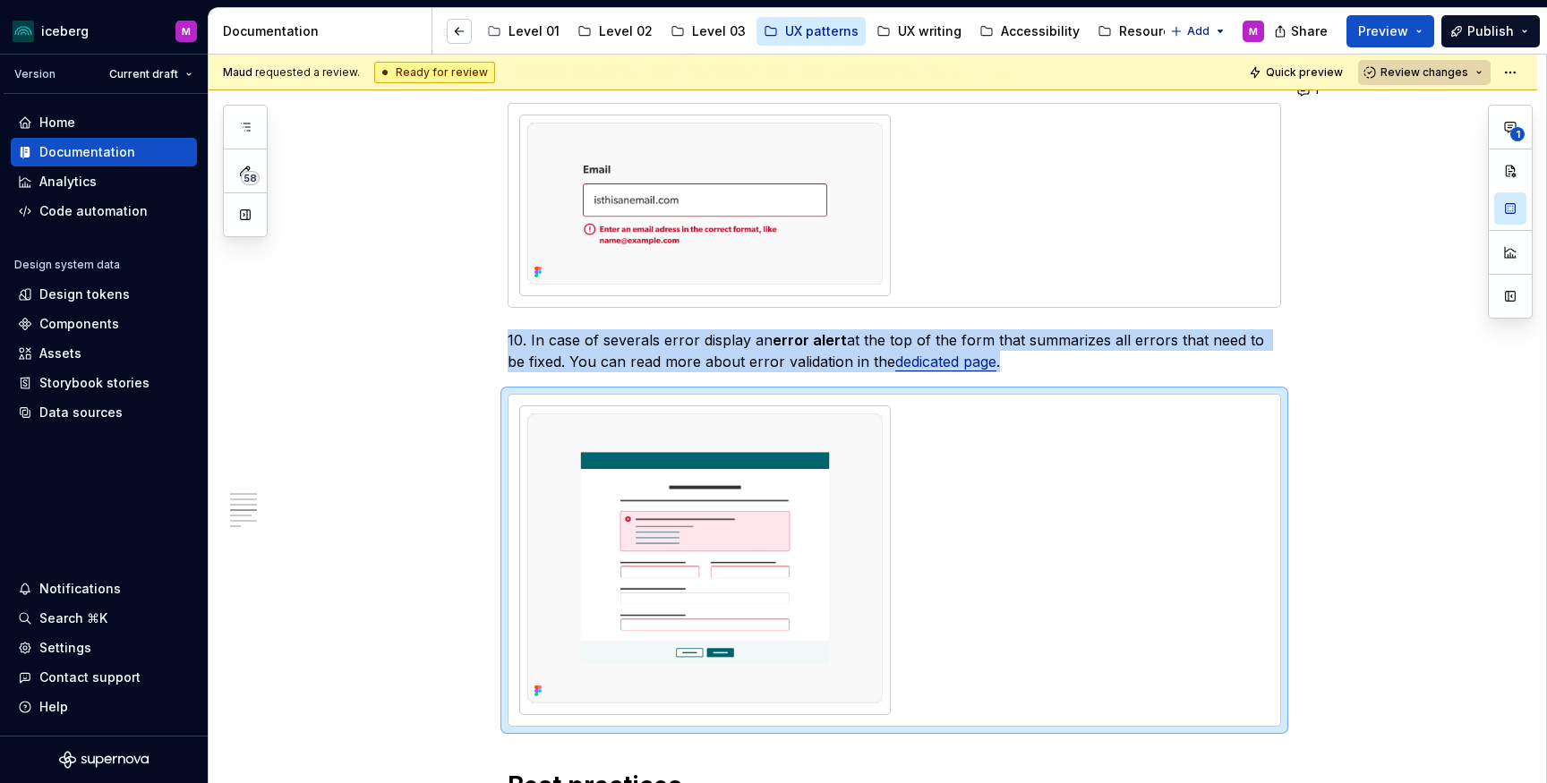
click at [1482, 69] on button "Review changes" at bounding box center [1424, 72] width 132 height 25
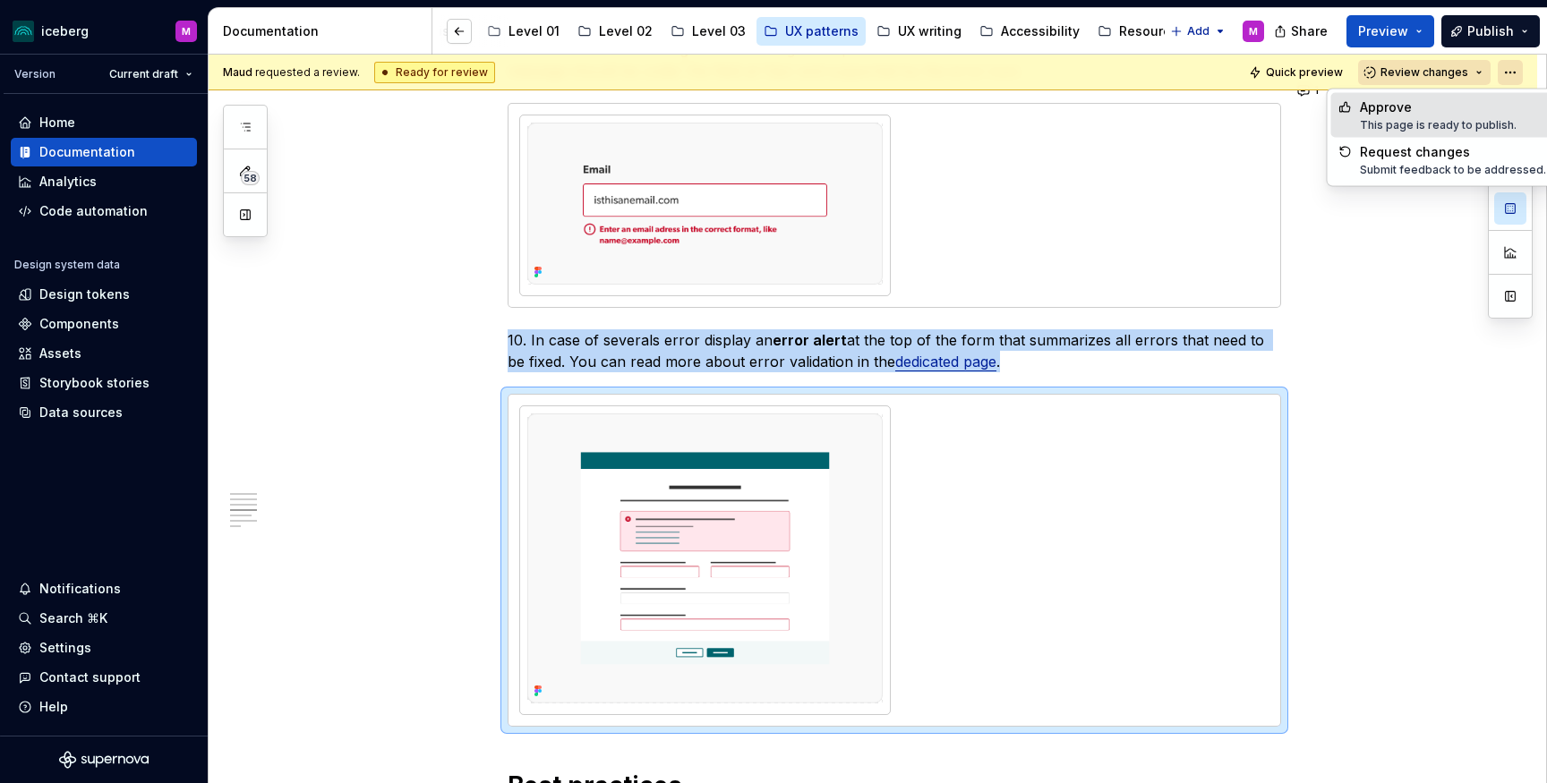
click at [1523, 72] on html "iceberg M Version Current draft Home Documentation Analytics Code automation De…" at bounding box center [773, 391] width 1547 height 783
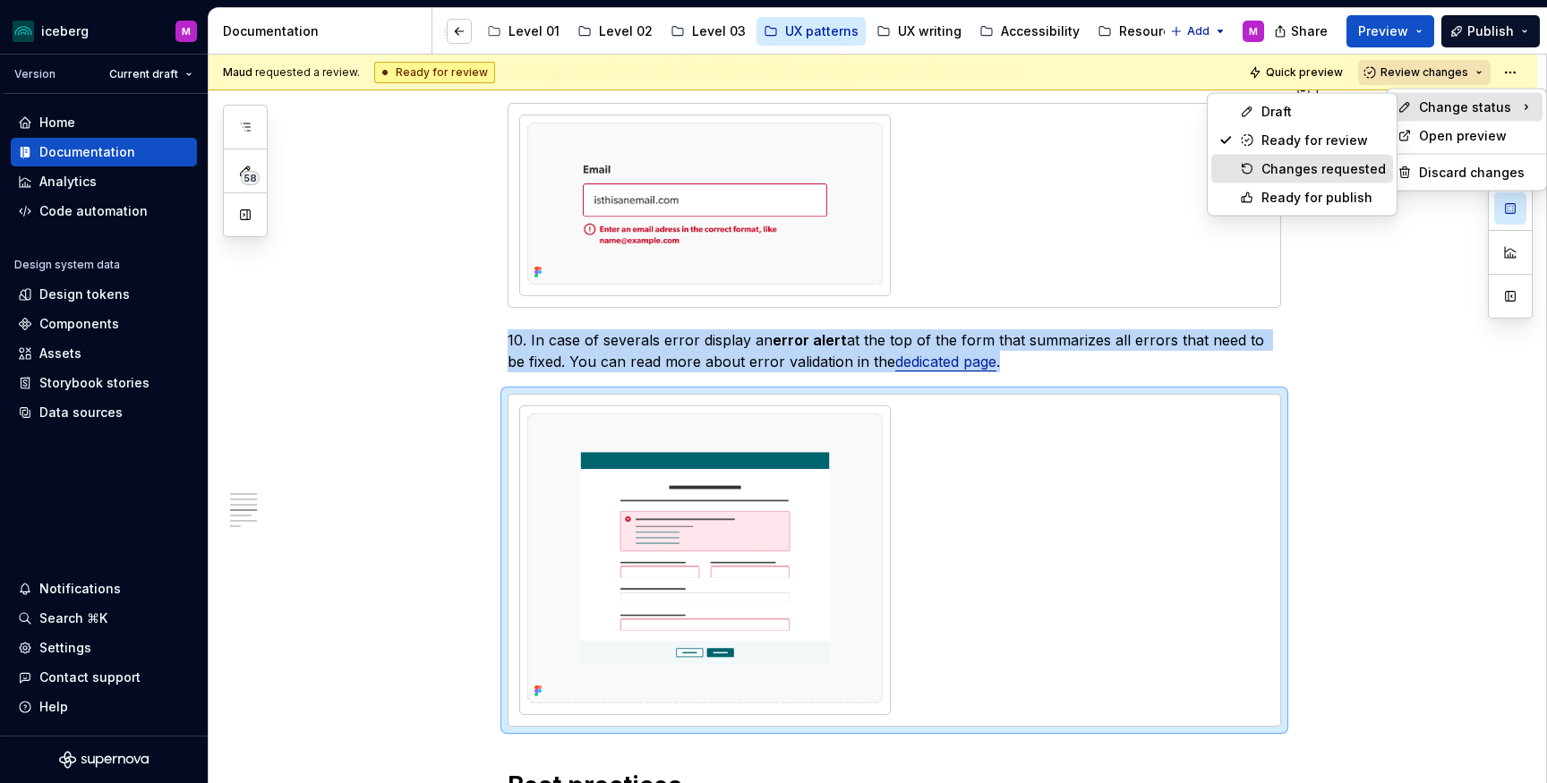
click at [1344, 169] on div "Changes requested" at bounding box center [1323, 169] width 124 height 18
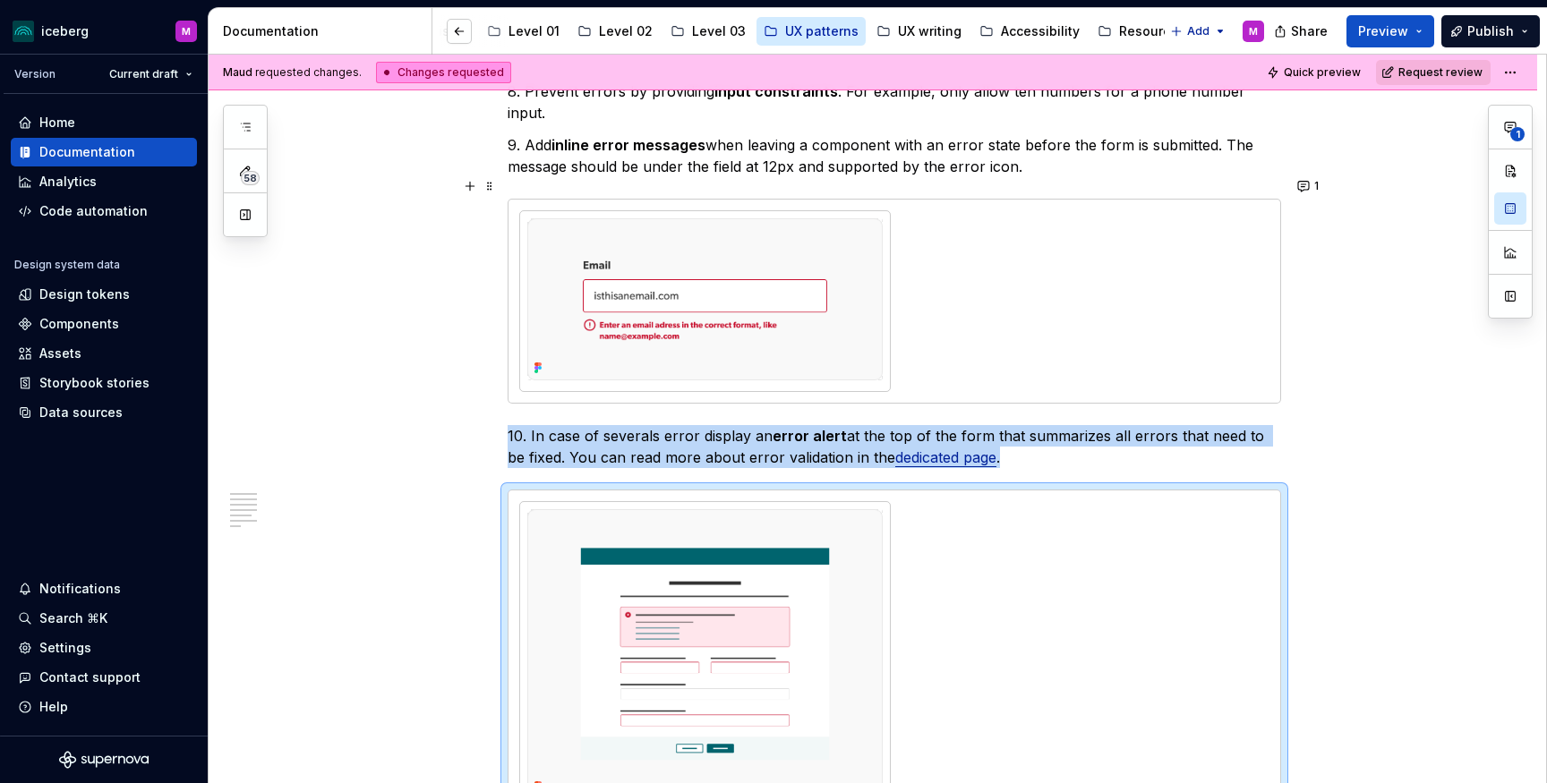
scroll to position [2638, 0]
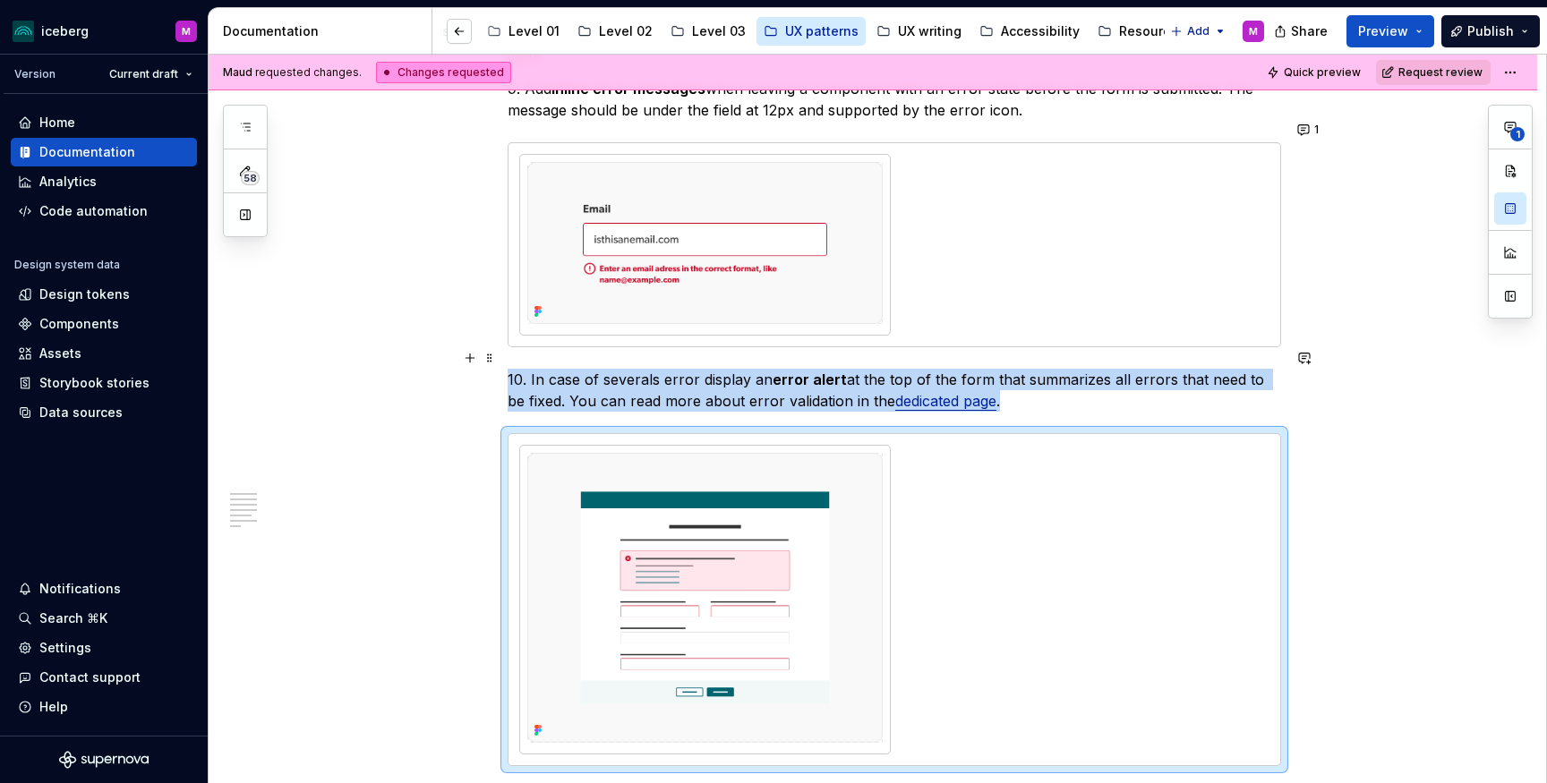
type textarea "*"
click at [1307, 363] on button "button" at bounding box center [1304, 358] width 25 height 25
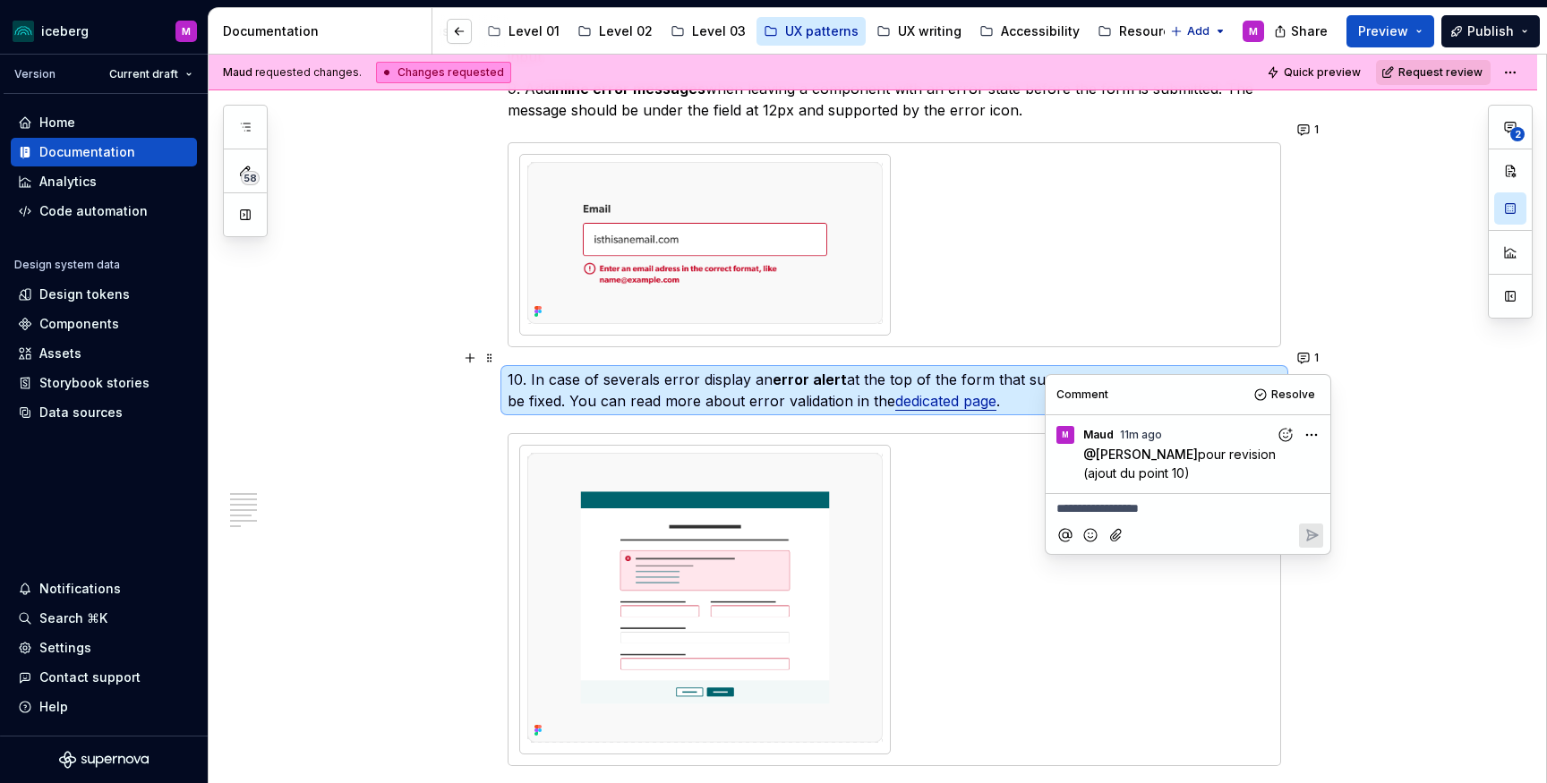
click at [1309, 435] on html "iceberg M Version Current draft Home Documentation Analytics Code automation De…" at bounding box center [773, 391] width 1547 height 783
click at [1252, 462] on span "Edit comment" at bounding box center [1254, 468] width 84 height 18
type textarea "*"
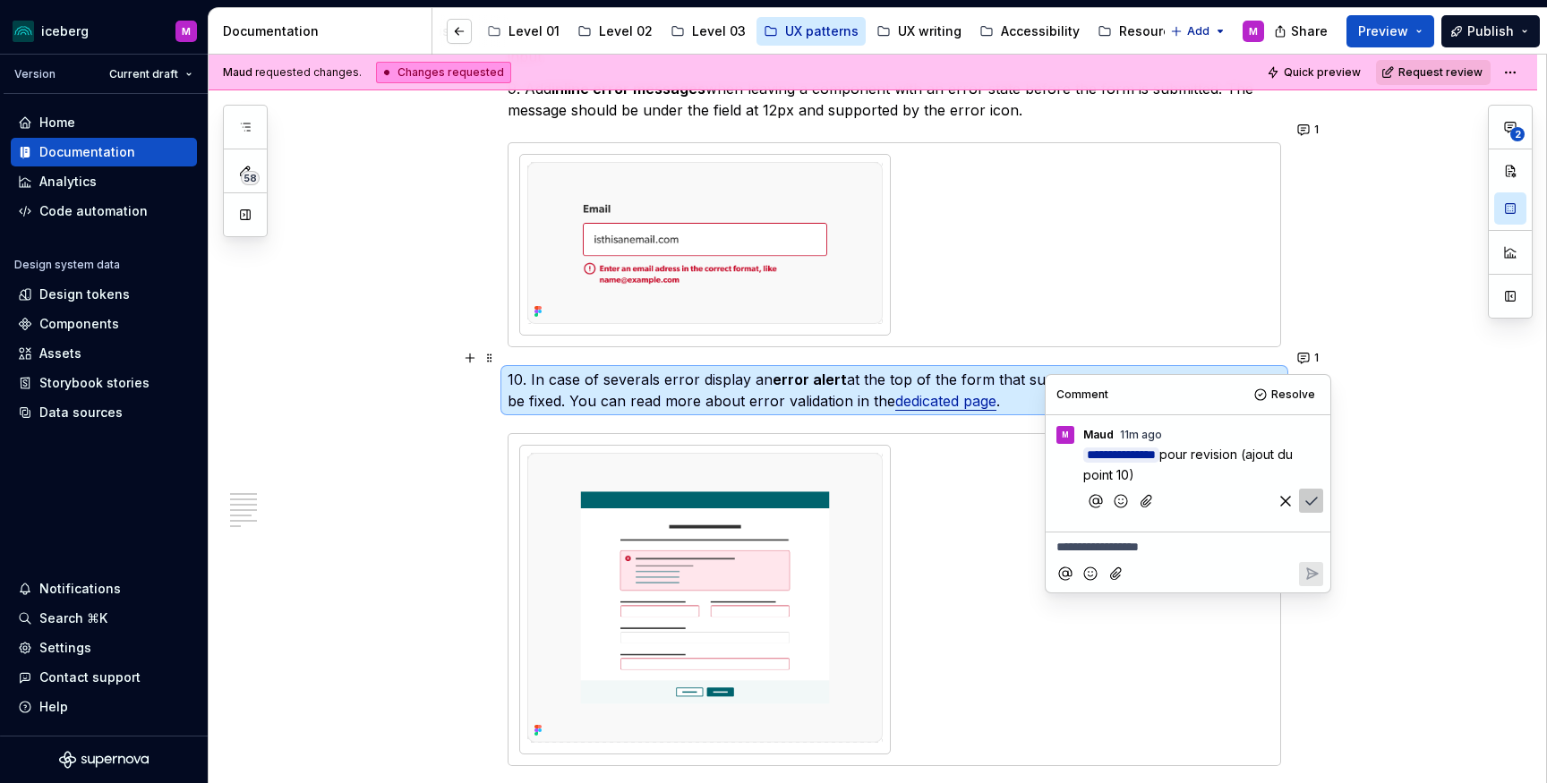
click at [1199, 456] on span "pour revision (ajout du point 10)" at bounding box center [1189, 465] width 213 height 36
click at [1287, 502] on icon "button" at bounding box center [1285, 501] width 18 height 18
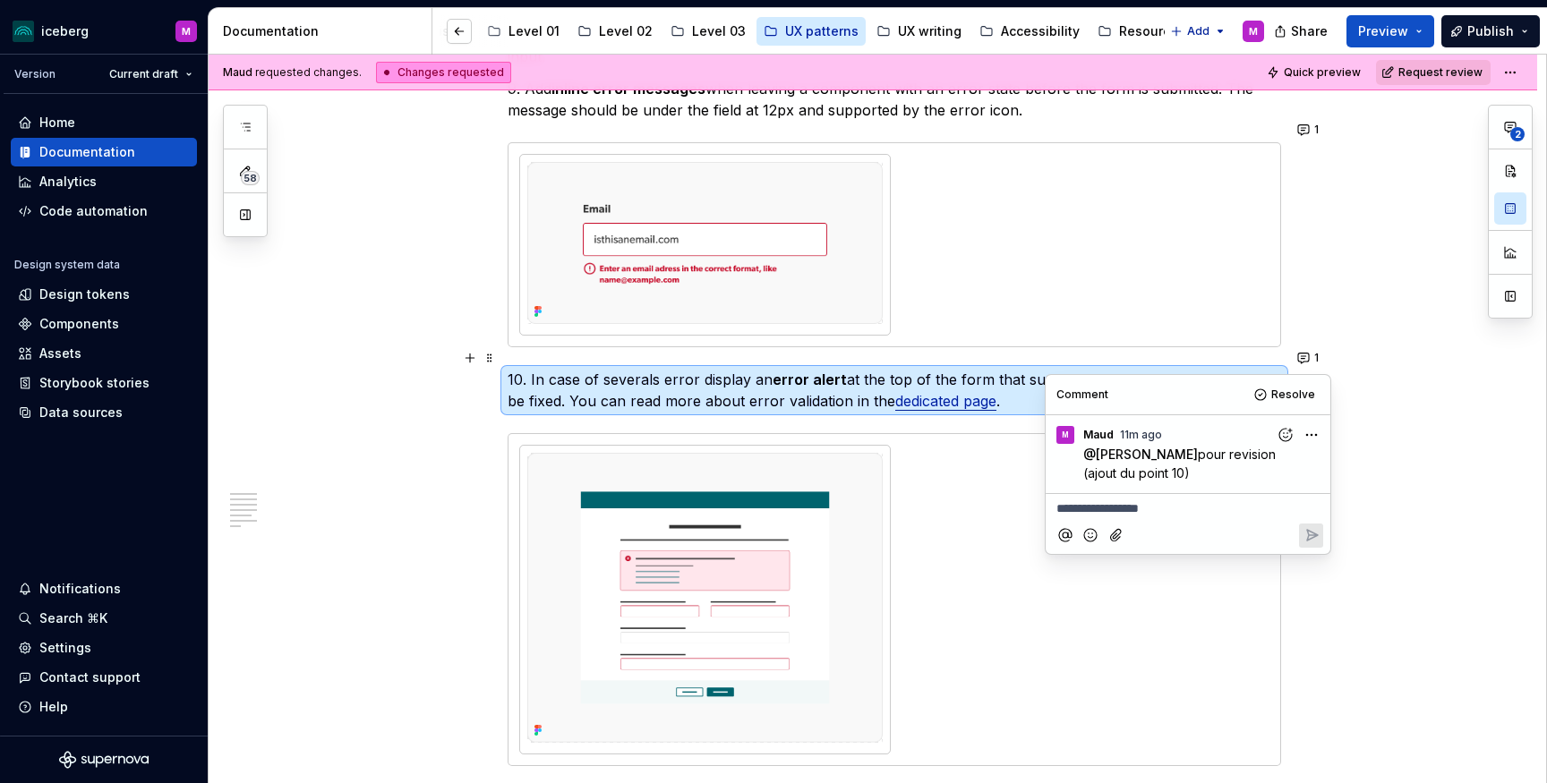
click at [1312, 435] on html "iceberg M Version Current draft Home Documentation Analytics Code automation De…" at bounding box center [773, 391] width 1547 height 783
click at [1278, 464] on span "Edit comment" at bounding box center [1254, 468] width 84 height 18
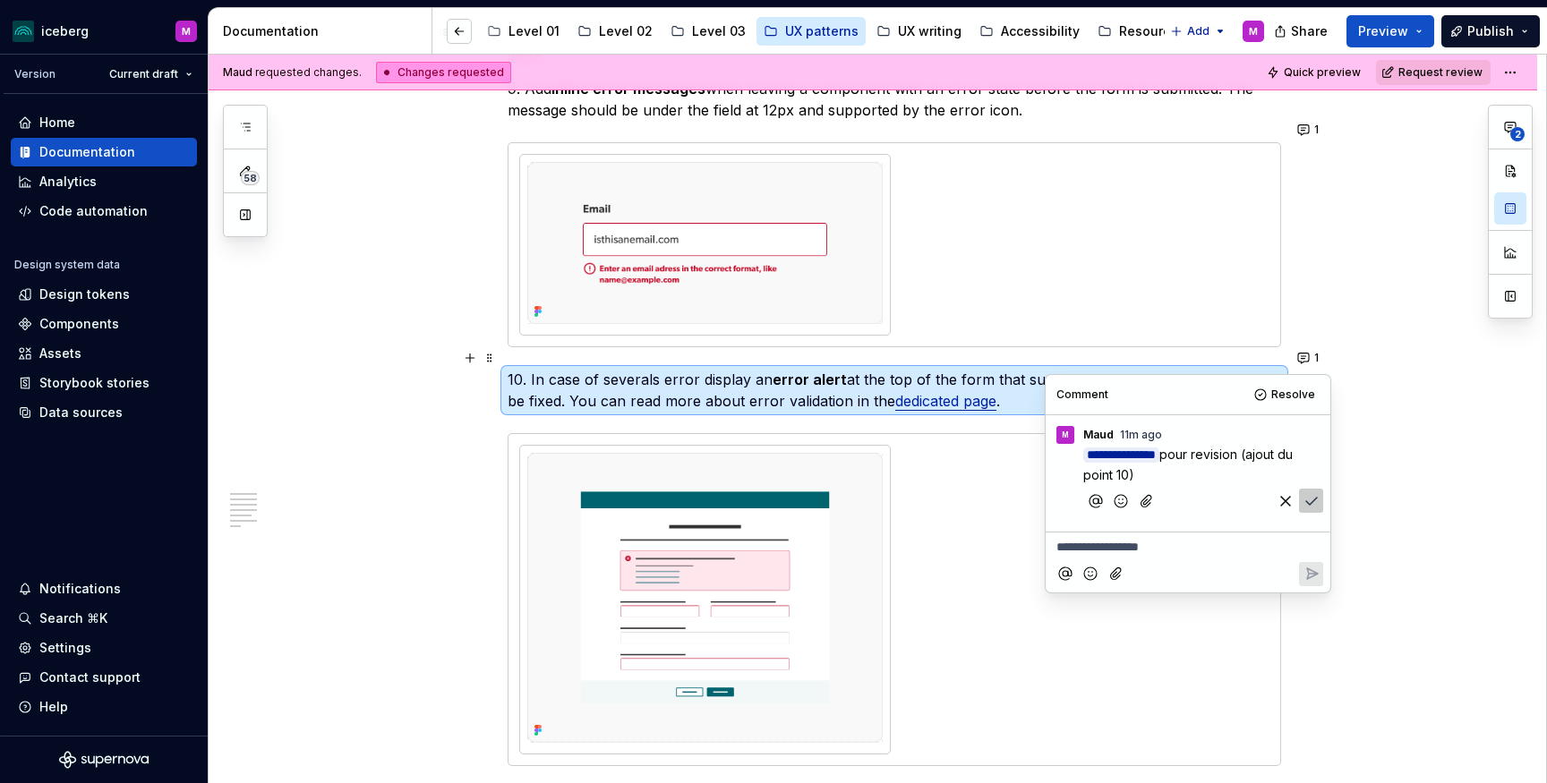
click at [1224, 452] on span "pour revision (ajout du point 10)" at bounding box center [1189, 465] width 213 height 36
click at [1507, 132] on icon "button" at bounding box center [1510, 127] width 14 height 14
type textarea "*"
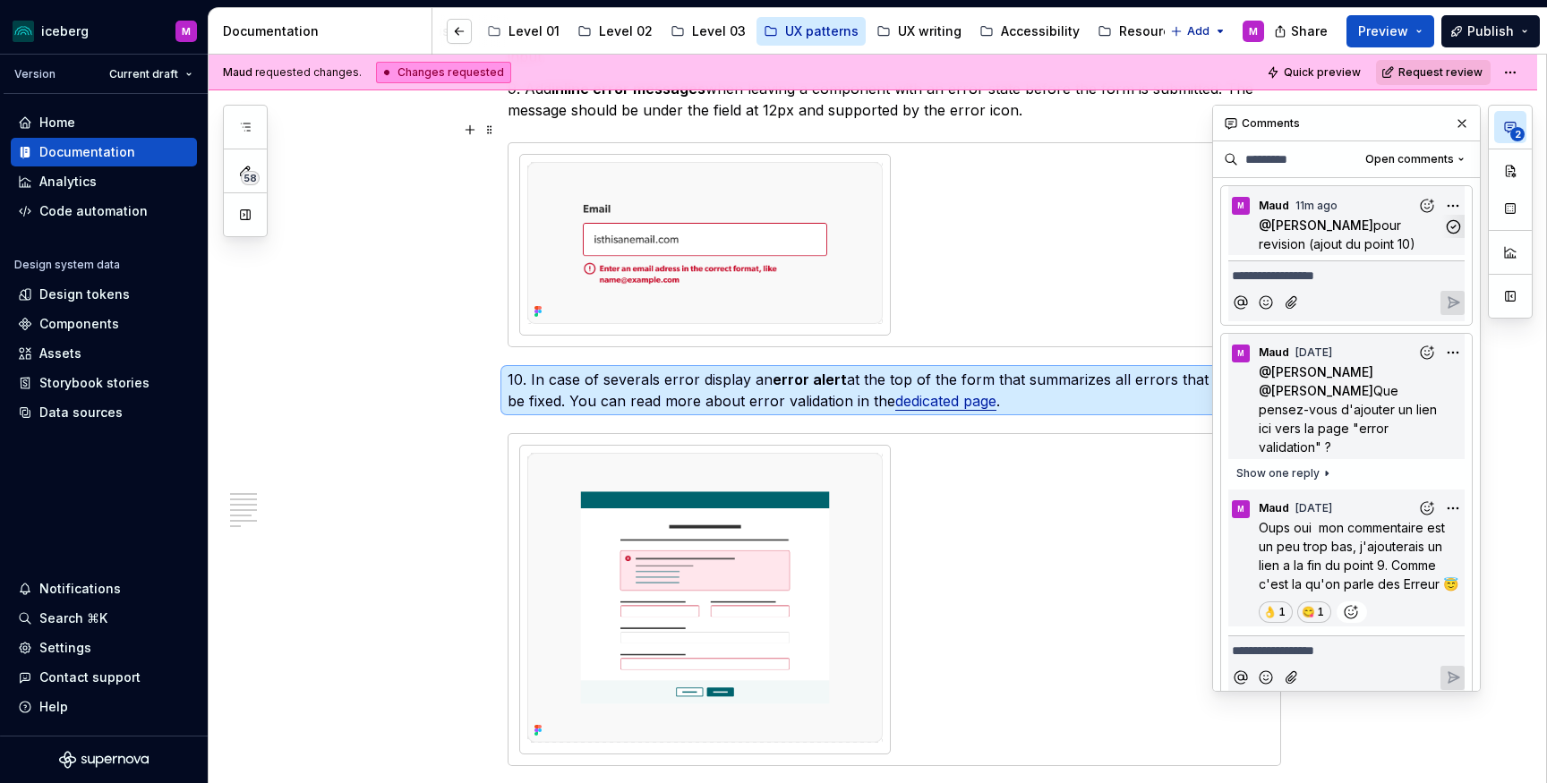
click at [1448, 201] on div "**********" at bounding box center [1372, 398] width 320 height 587
click at [1394, 234] on span "Edit comment" at bounding box center [1395, 239] width 84 height 18
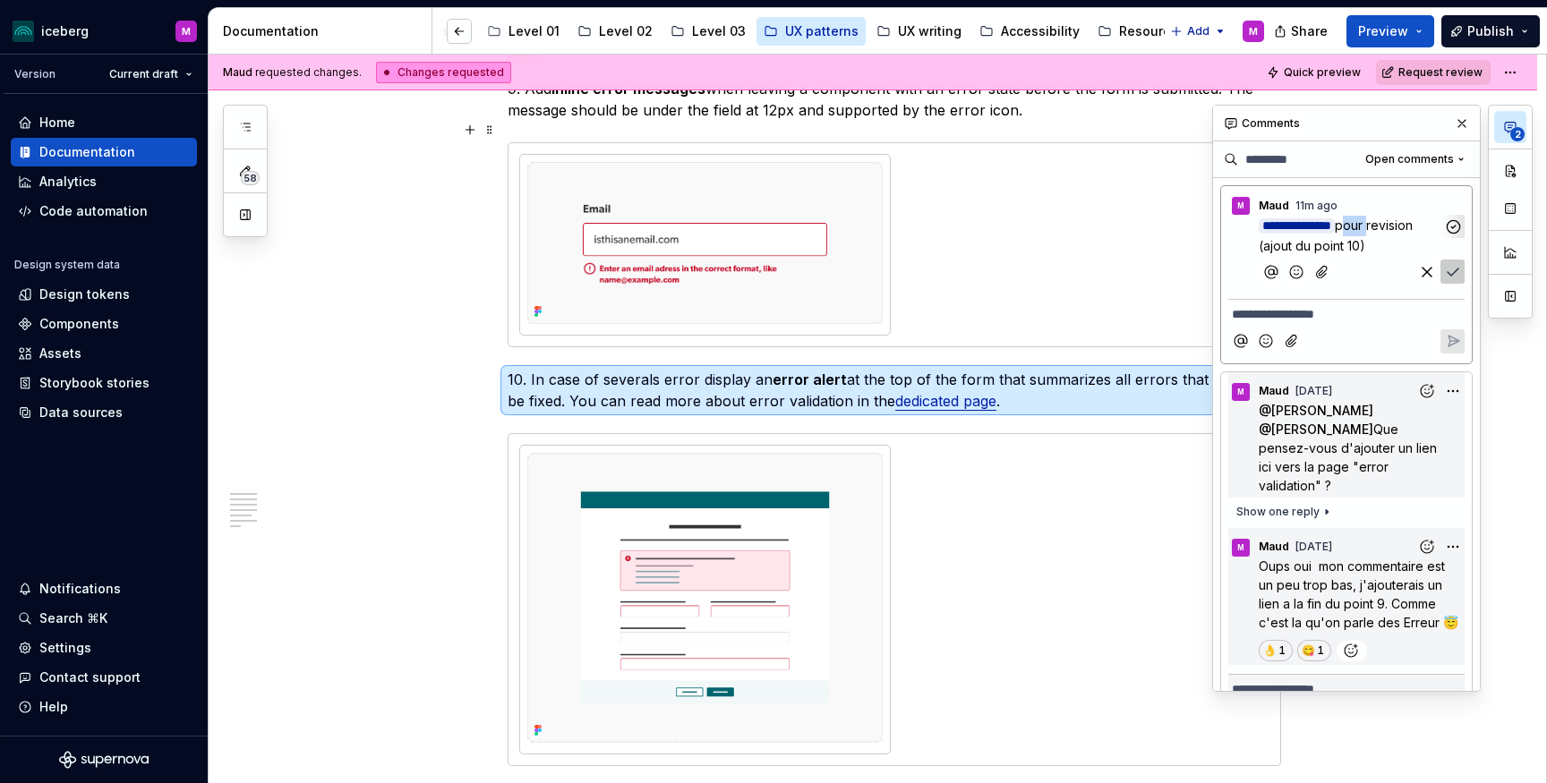
drag, startPoint x: 1395, startPoint y: 224, endPoint x: 1372, endPoint y: 224, distance: 22.4
click at [1372, 224] on span "pour revision (ajout du point 10)" at bounding box center [1337, 236] width 158 height 36
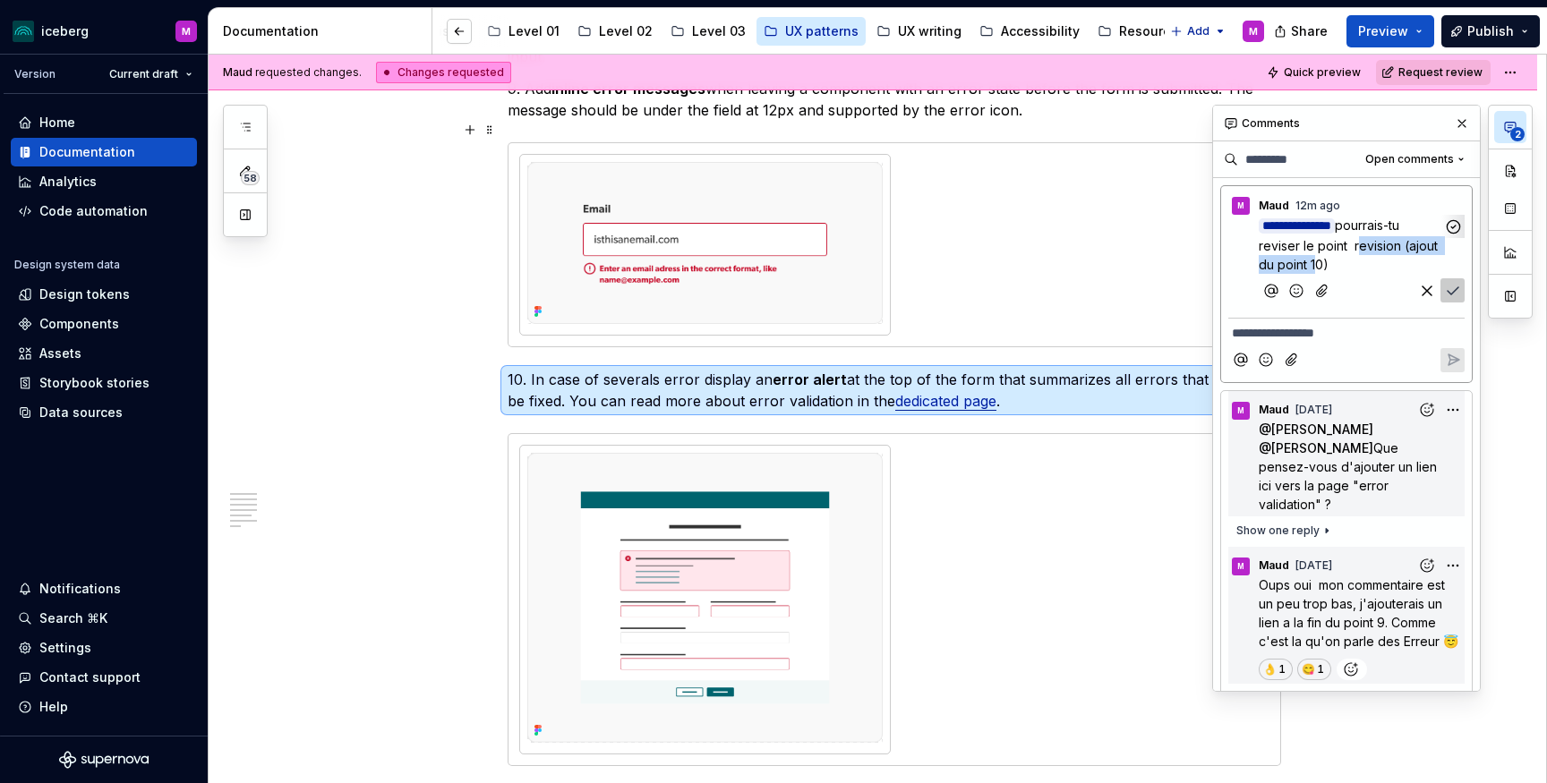
drag, startPoint x: 1357, startPoint y: 243, endPoint x: 1310, endPoint y: 260, distance: 49.9
click at [1310, 260] on span "pourrais-tu reviser le point revision (ajout du point 10)" at bounding box center [1349, 245] width 183 height 55
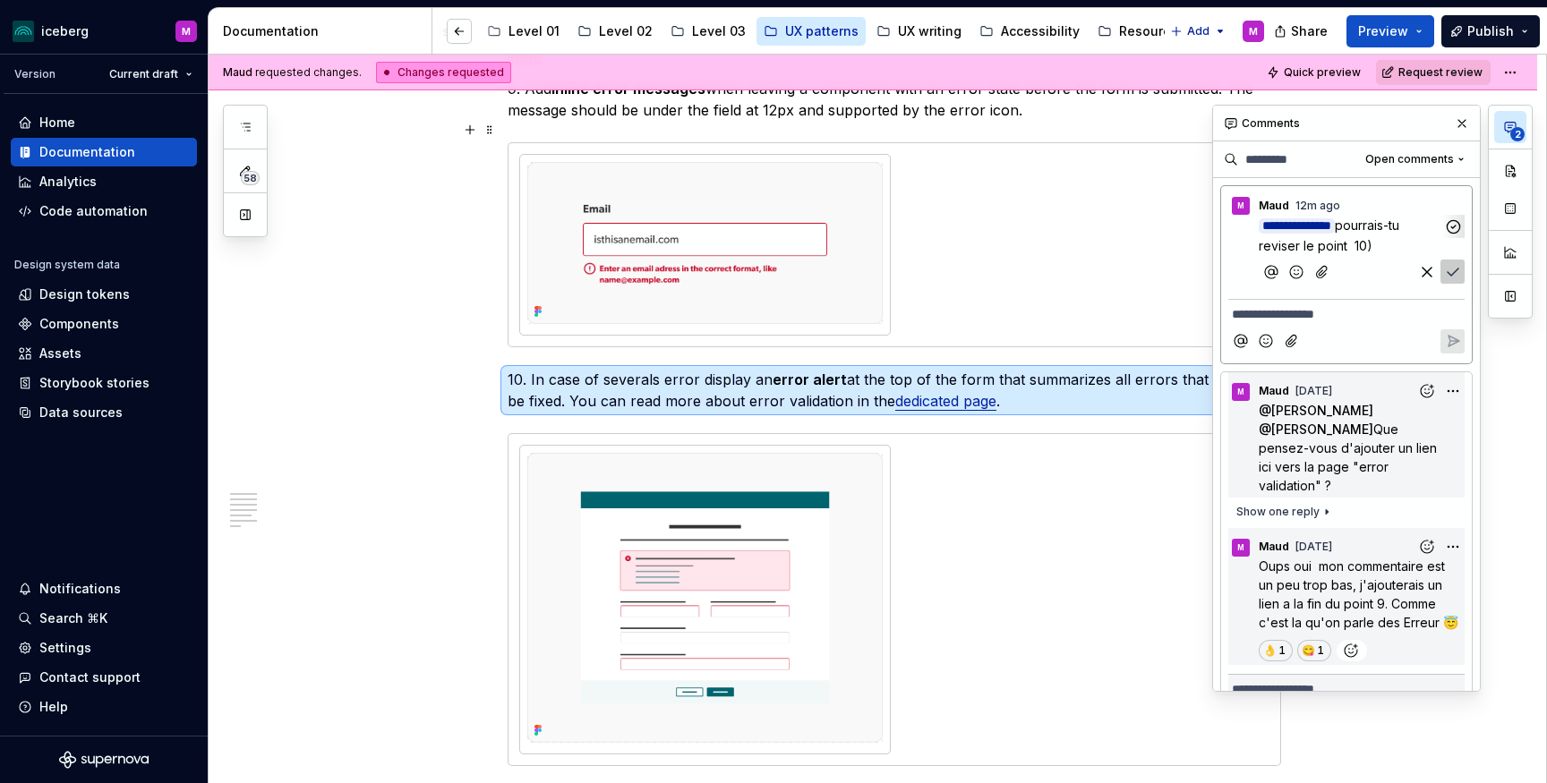
drag, startPoint x: 1313, startPoint y: 244, endPoint x: 1325, endPoint y: 262, distance: 21.4
click at [1314, 245] on span "pourrais-tu reviser le point 10)" at bounding box center [1330, 236] width 144 height 36
click at [1399, 237] on span "pourrais-tu reviser le noueau point 10)" at bounding box center [1339, 236] width 162 height 36
click at [1435, 241] on p "**********" at bounding box center [1350, 235] width 184 height 39
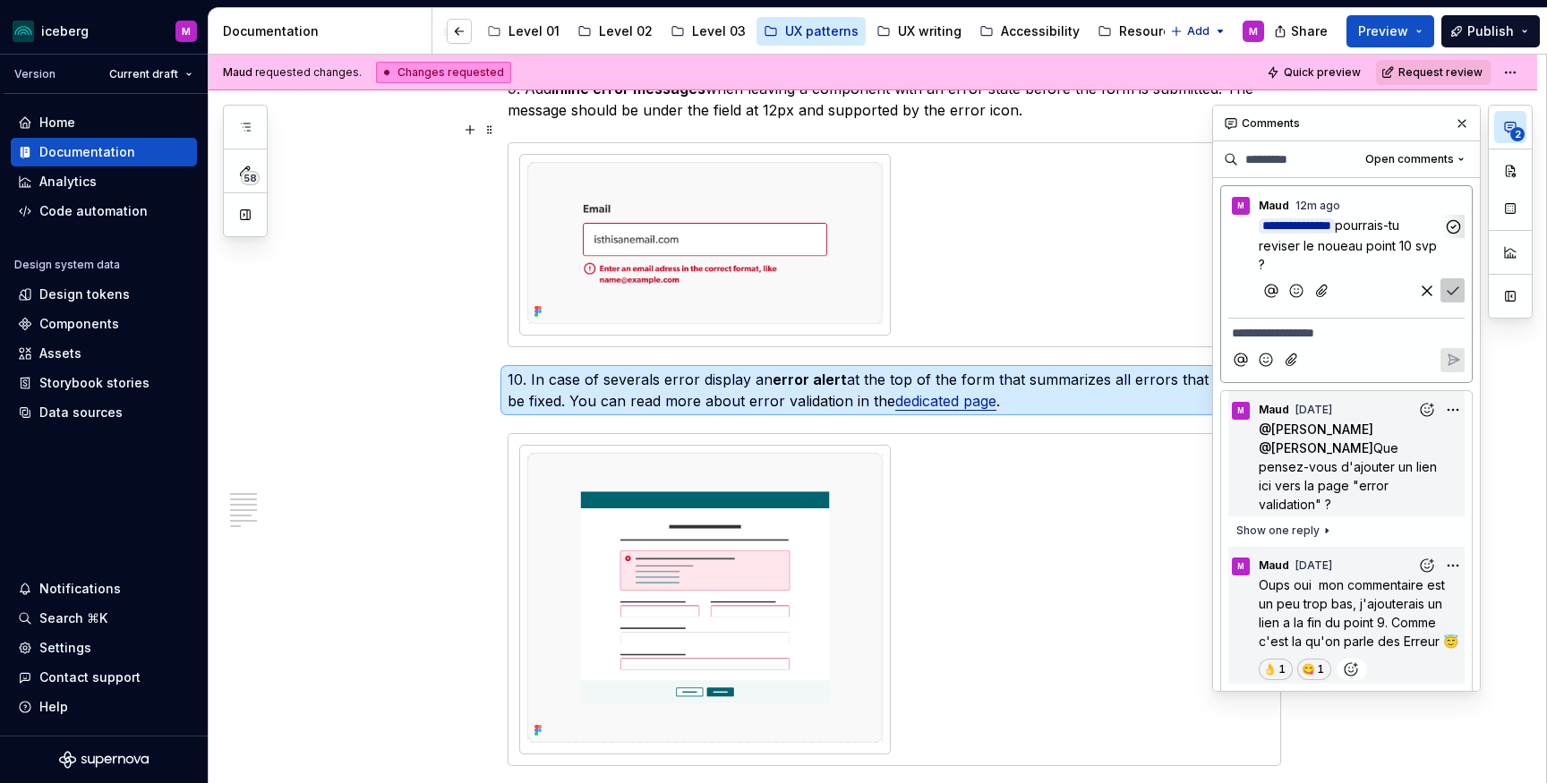
click at [1362, 243] on span "pourrais-tu reviser le noueau point 10 svp ?" at bounding box center [1349, 245] width 182 height 55
drag, startPoint x: 1395, startPoint y: 229, endPoint x: 1431, endPoint y: 255, distance: 45.0
click at [1431, 255] on p "**********" at bounding box center [1350, 245] width 184 height 58
click at [1449, 283] on icon "Save" at bounding box center [1453, 291] width 18 height 18
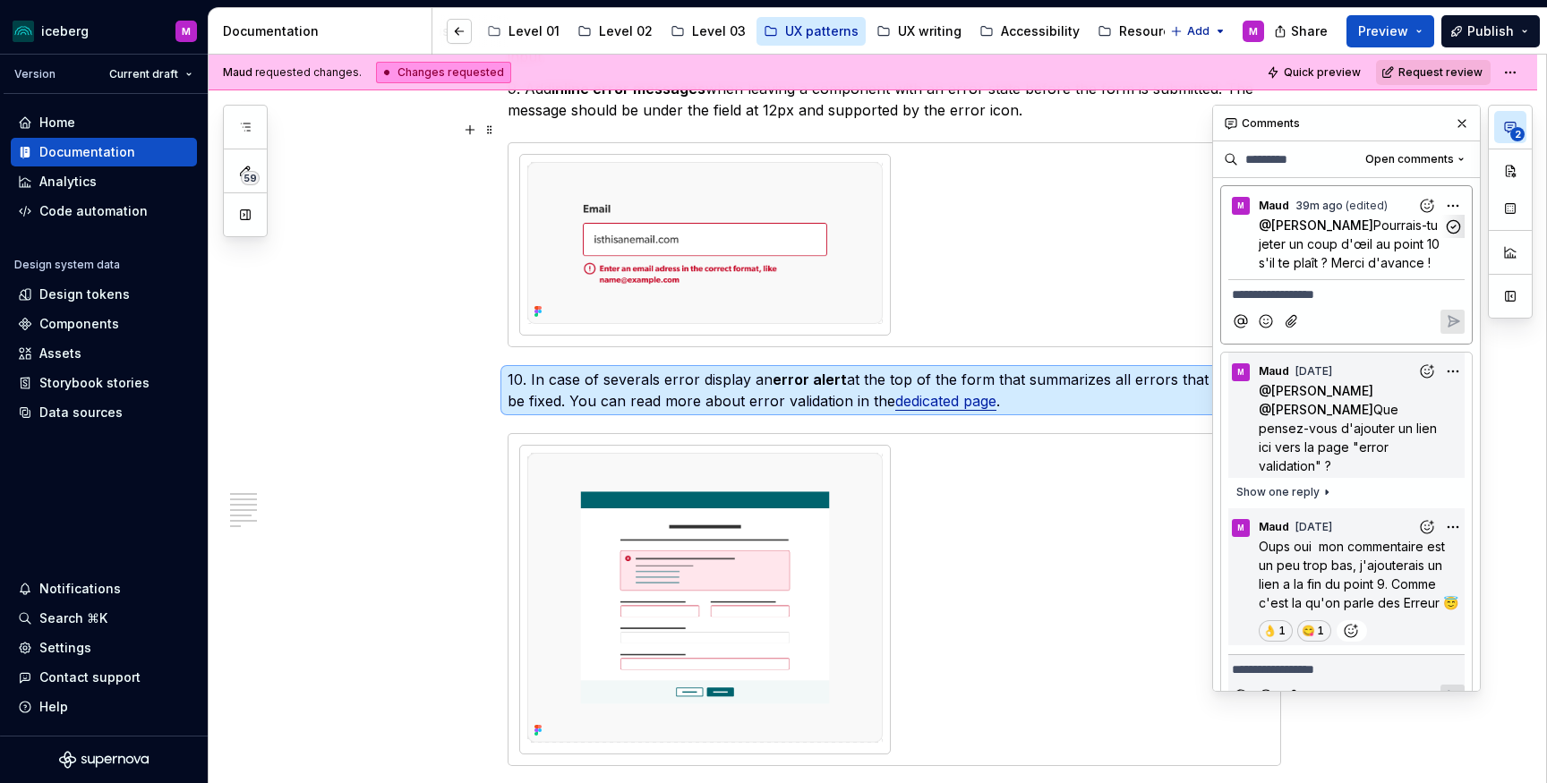
scroll to position [16, 0]
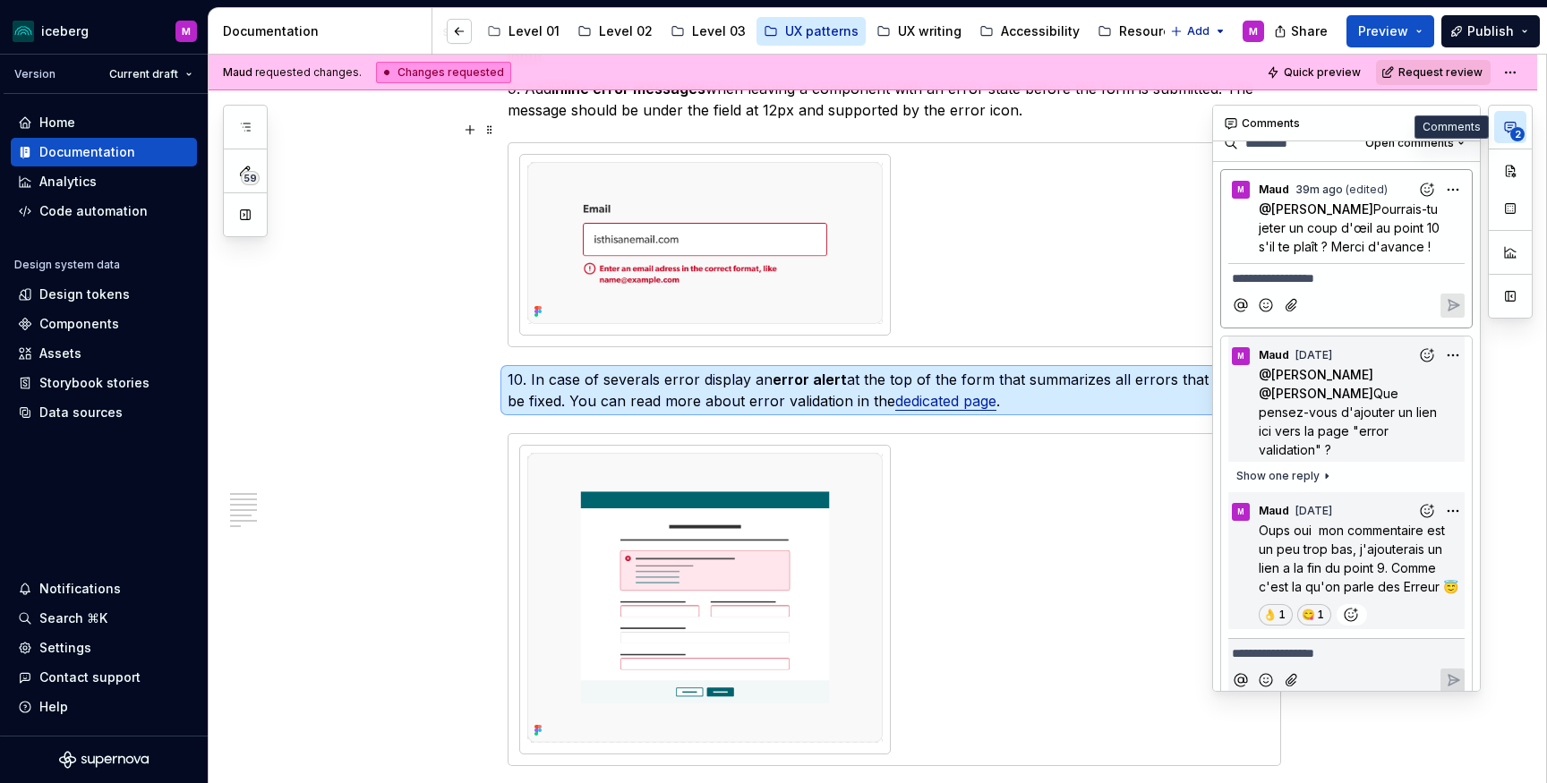
click at [1511, 131] on span "2" at bounding box center [1517, 134] width 14 height 14
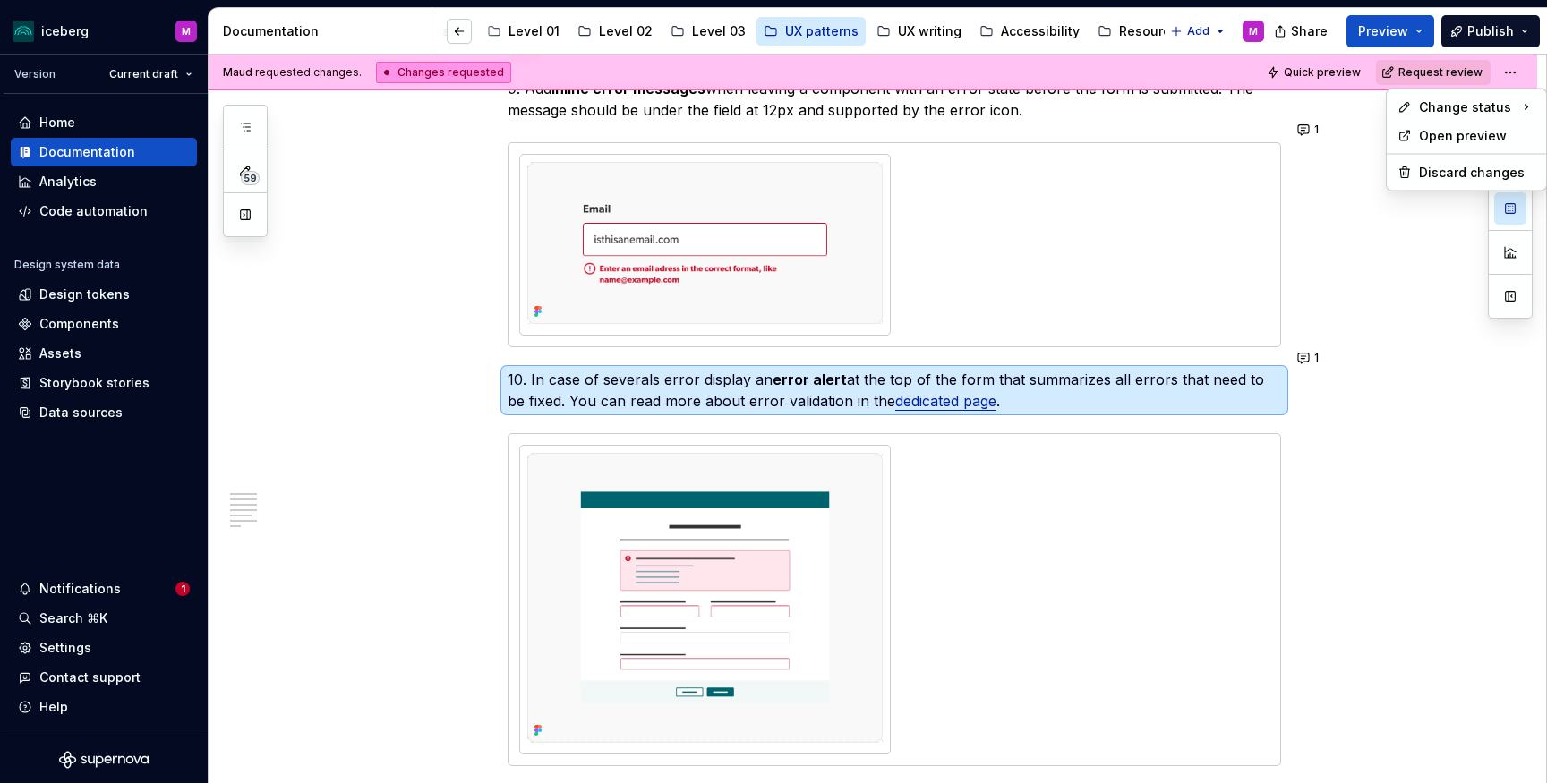
click at [1512, 76] on html "iceberg M Version Current draft Home Documentation Analytics Code automation De…" at bounding box center [773, 391] width 1547 height 783
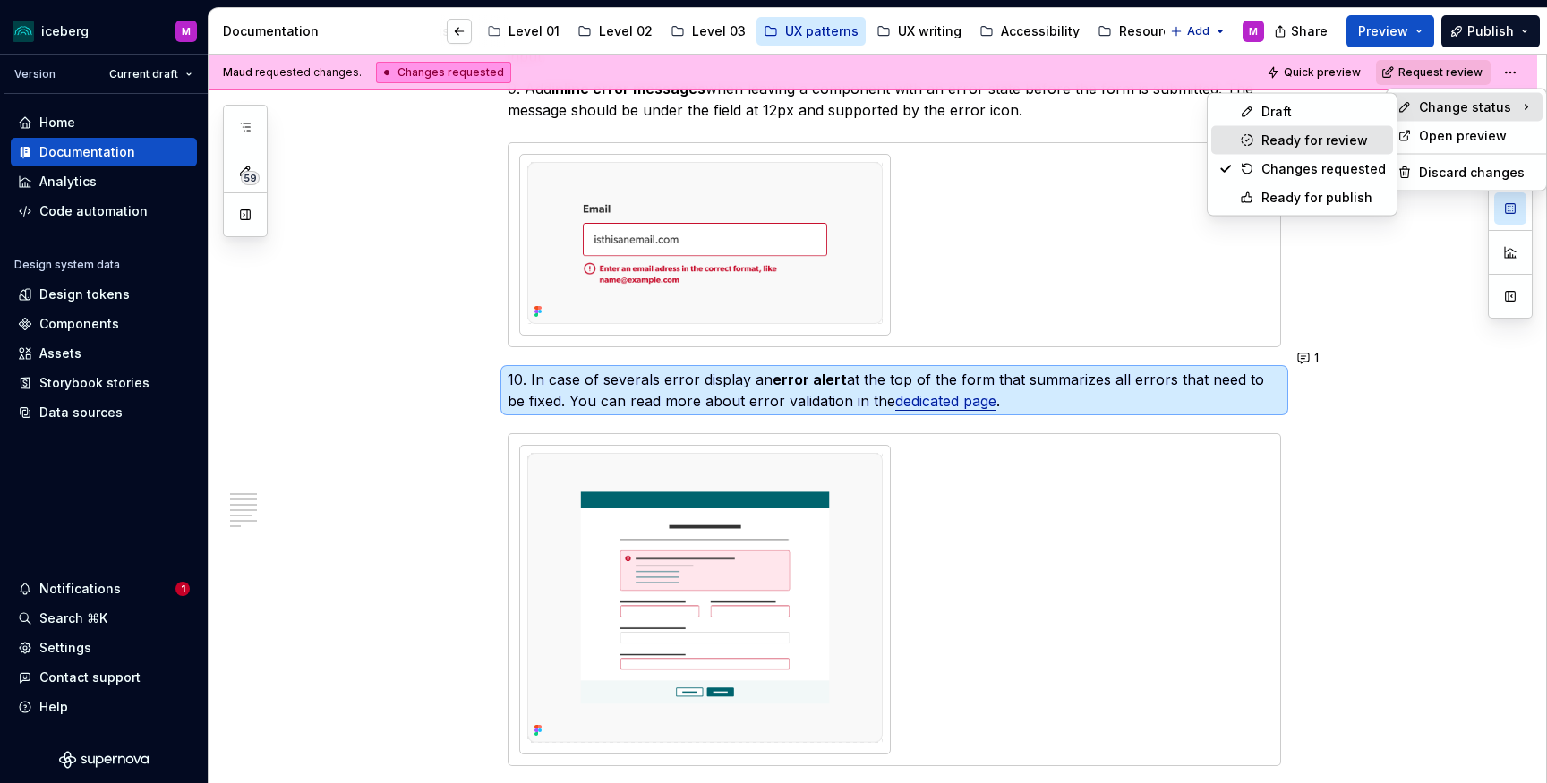
click at [1310, 139] on div "Ready for review" at bounding box center [1323, 141] width 124 height 18
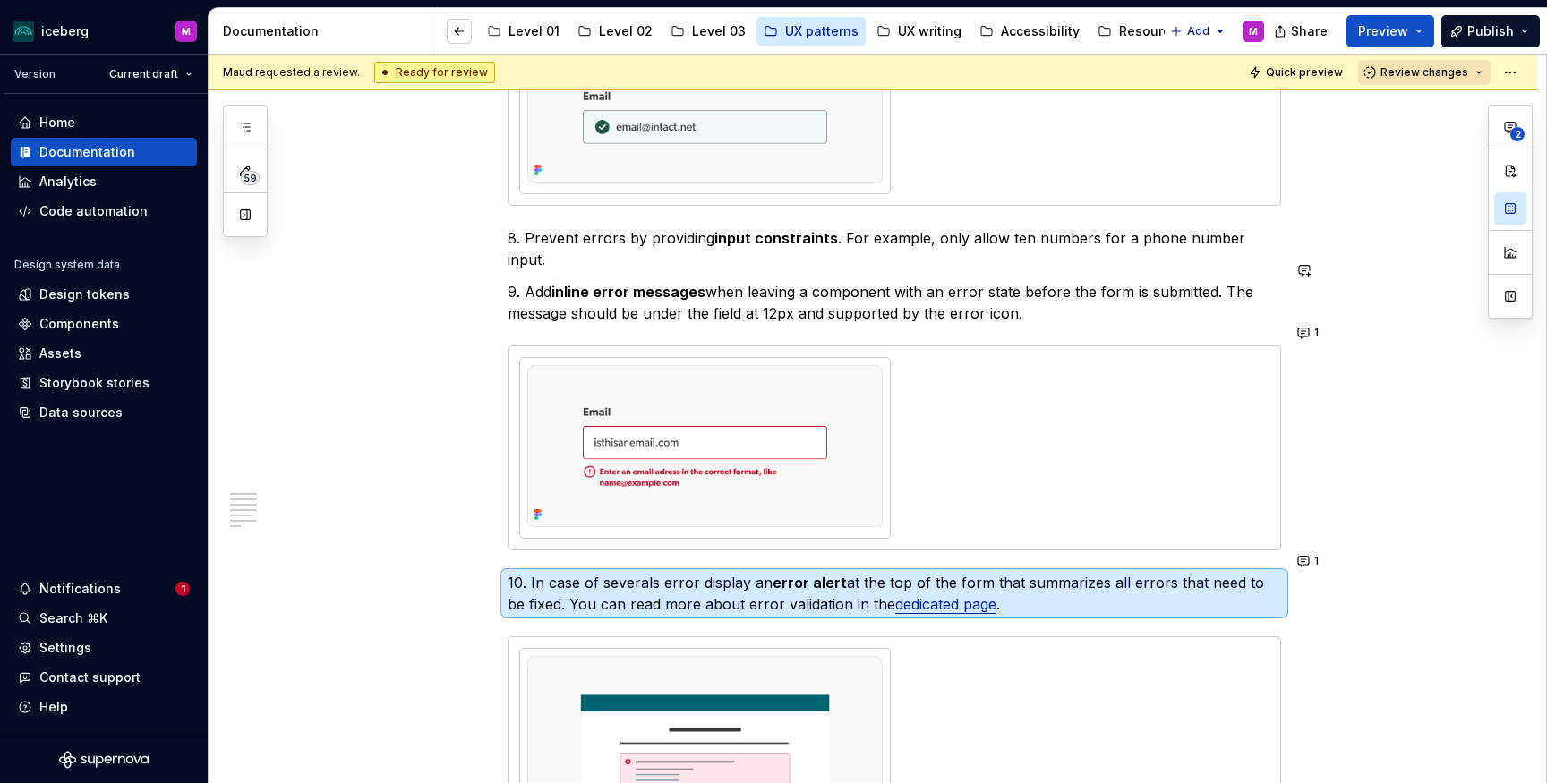
scroll to position [2506, 0]
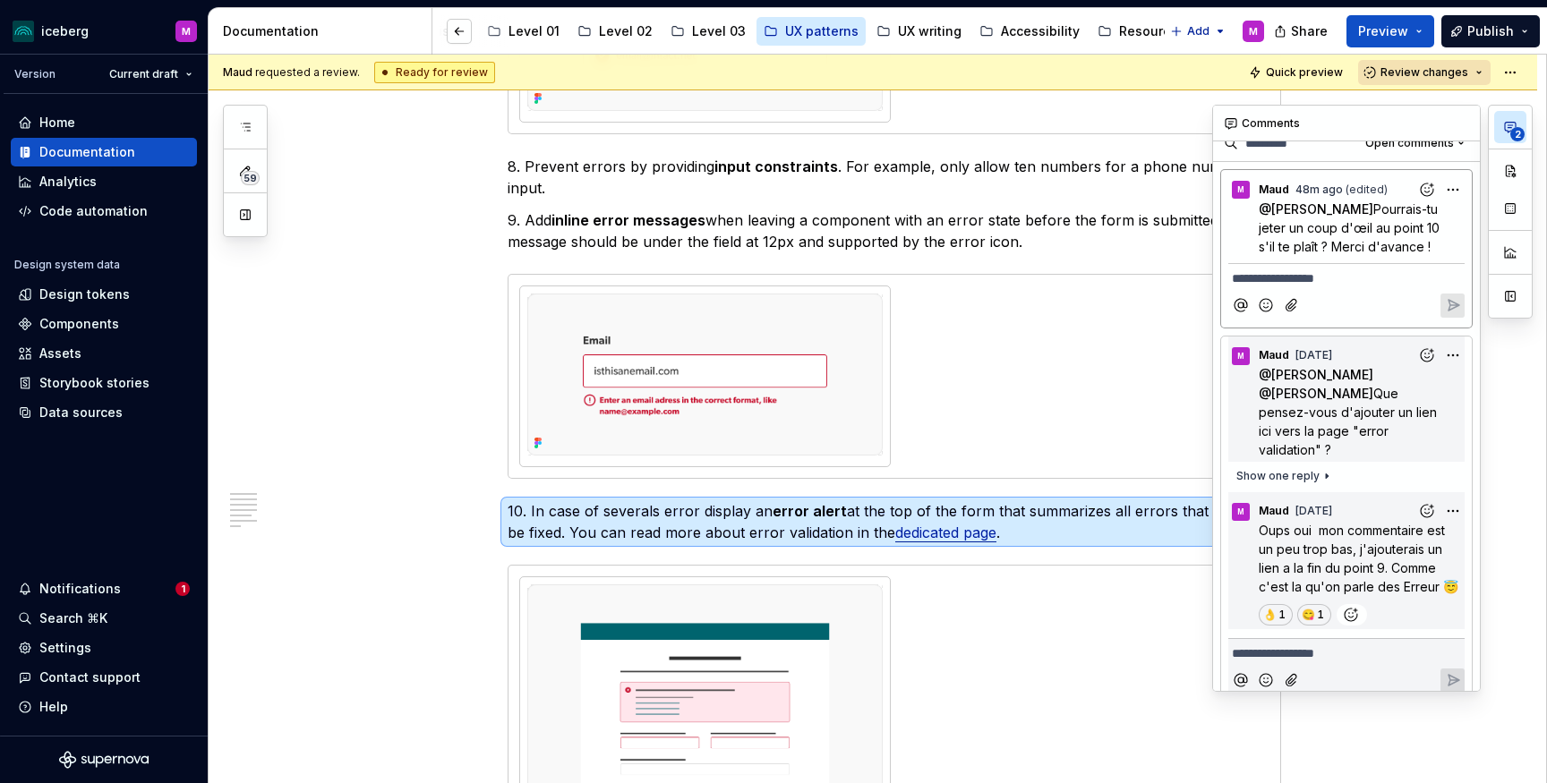
click at [1516, 135] on span "2" at bounding box center [1517, 134] width 14 height 14
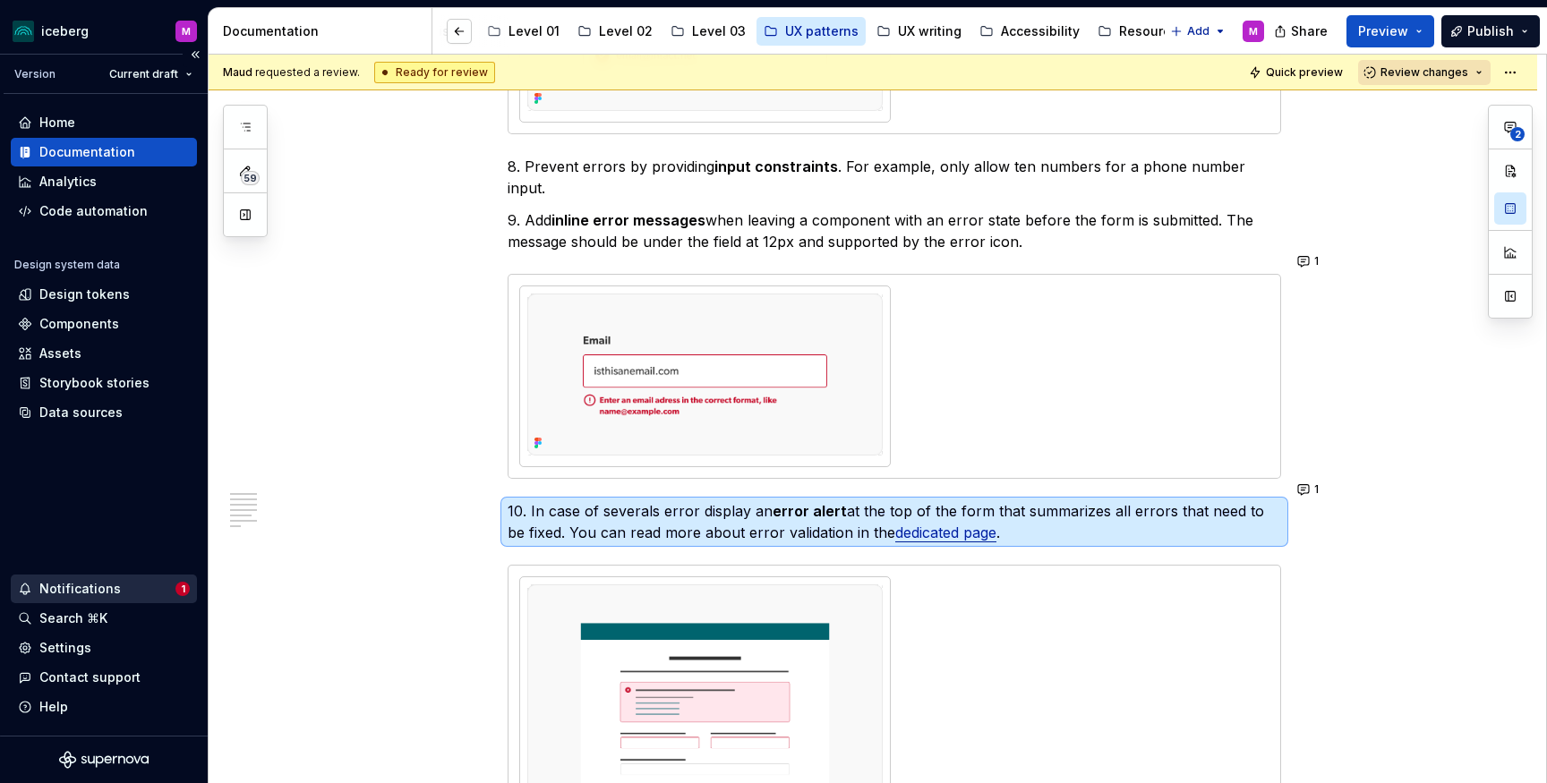
click at [82, 593] on div "Notifications" at bounding box center [79, 589] width 81 height 18
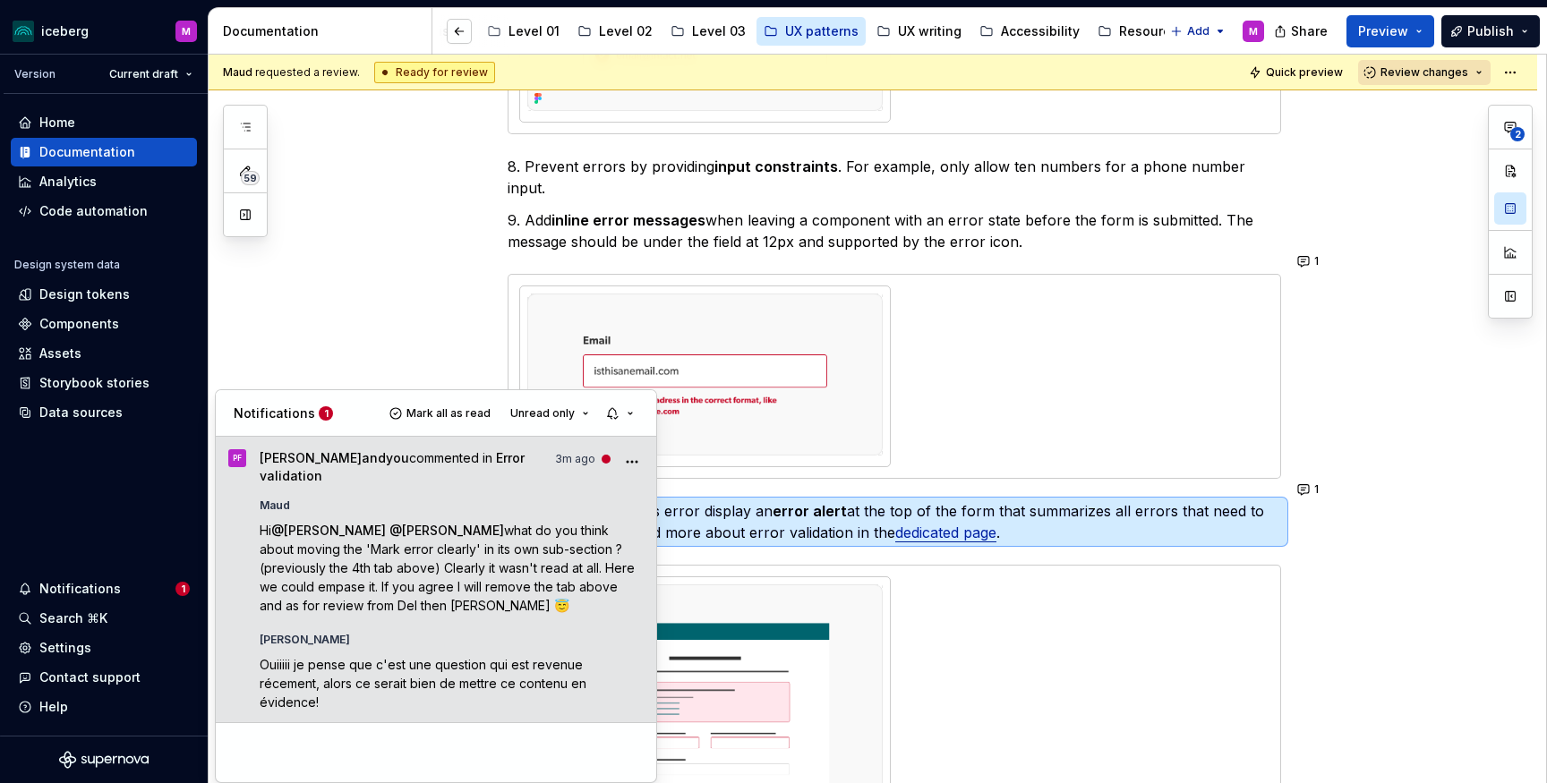
click at [360, 552] on span "what do you think about moving the 'Mark error clearly' in its own sub-section …" at bounding box center [449, 568] width 379 height 90
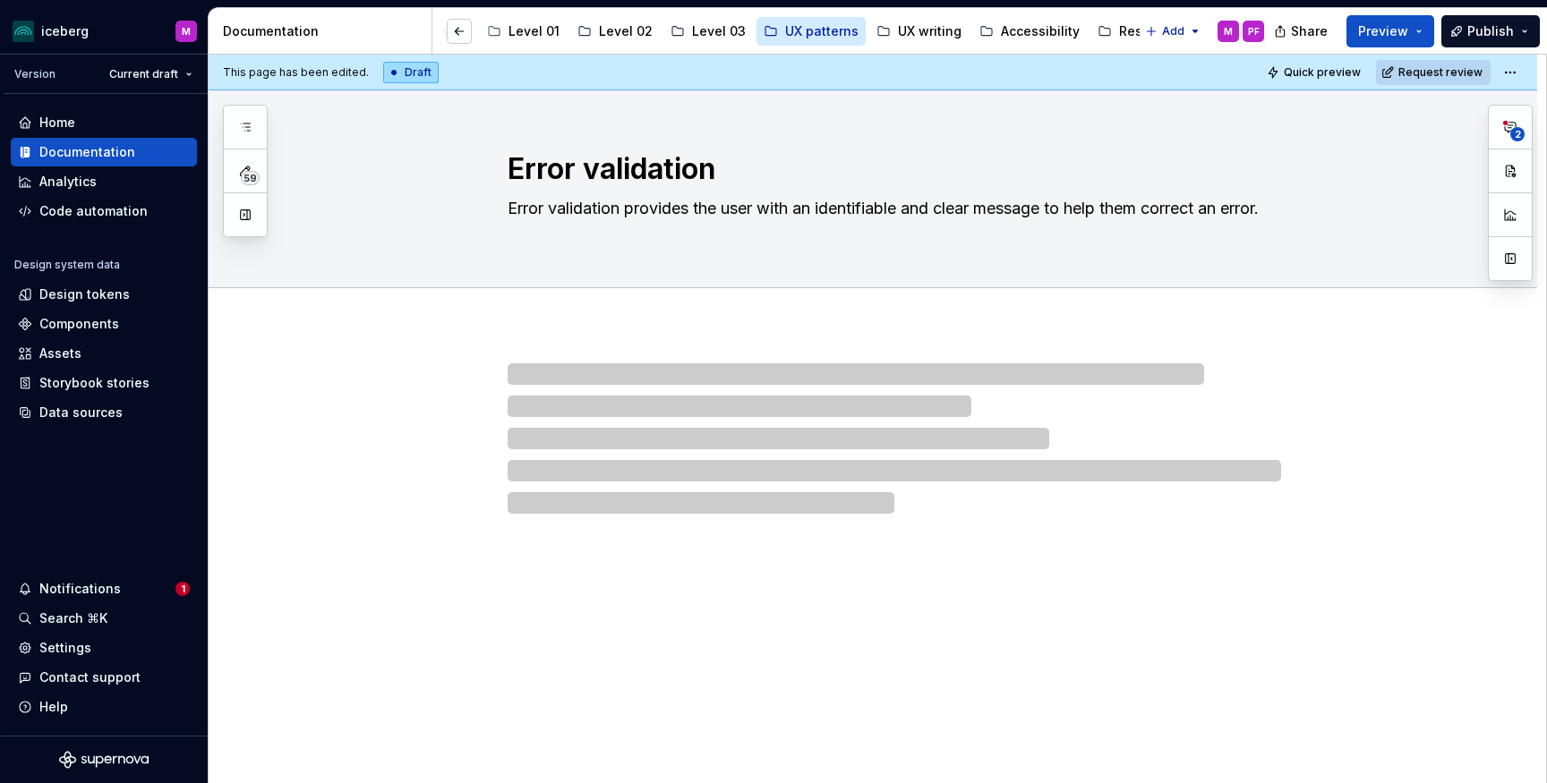
scroll to position [1634, 0]
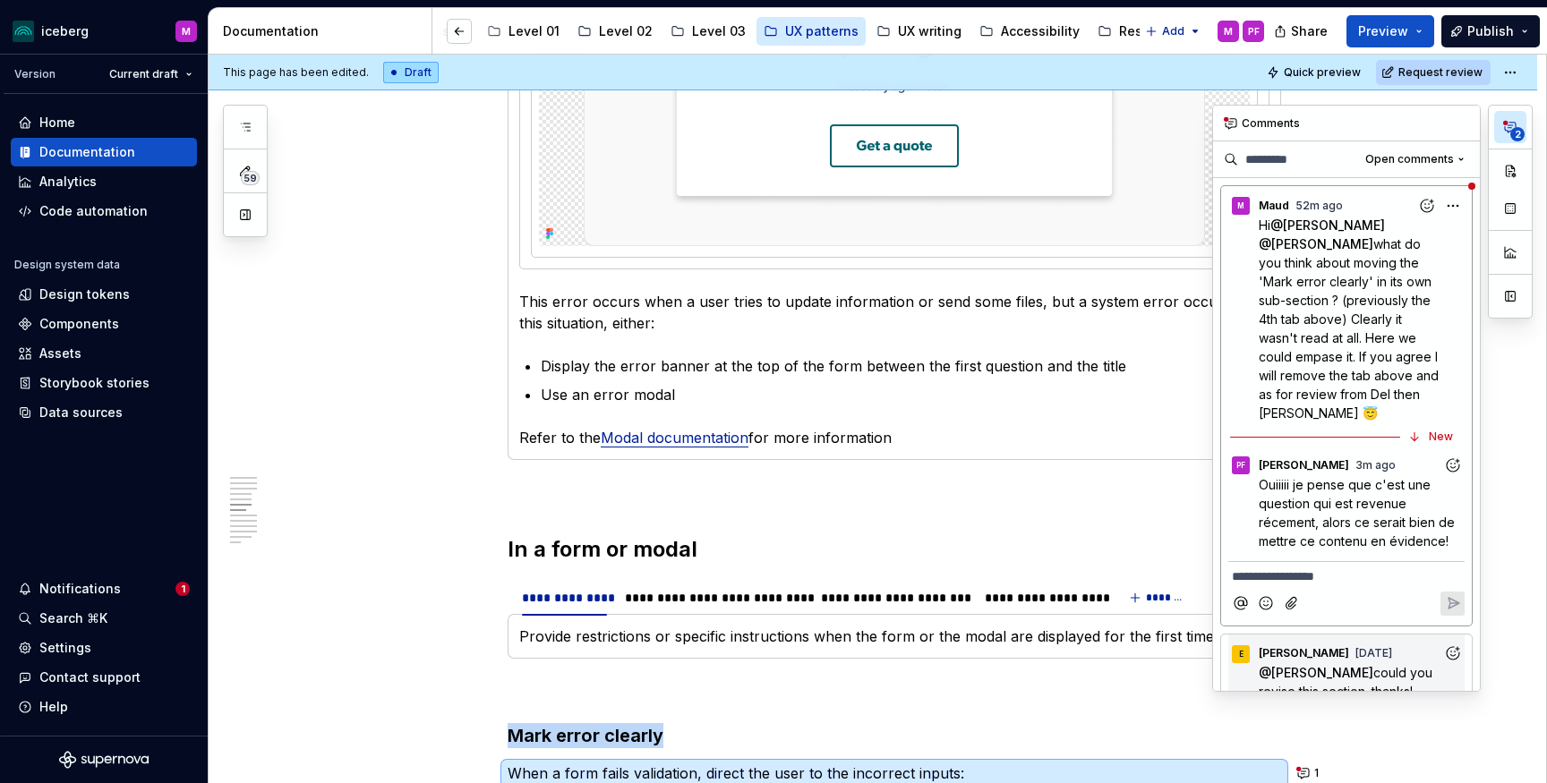
click at [1514, 134] on span "2" at bounding box center [1517, 134] width 14 height 14
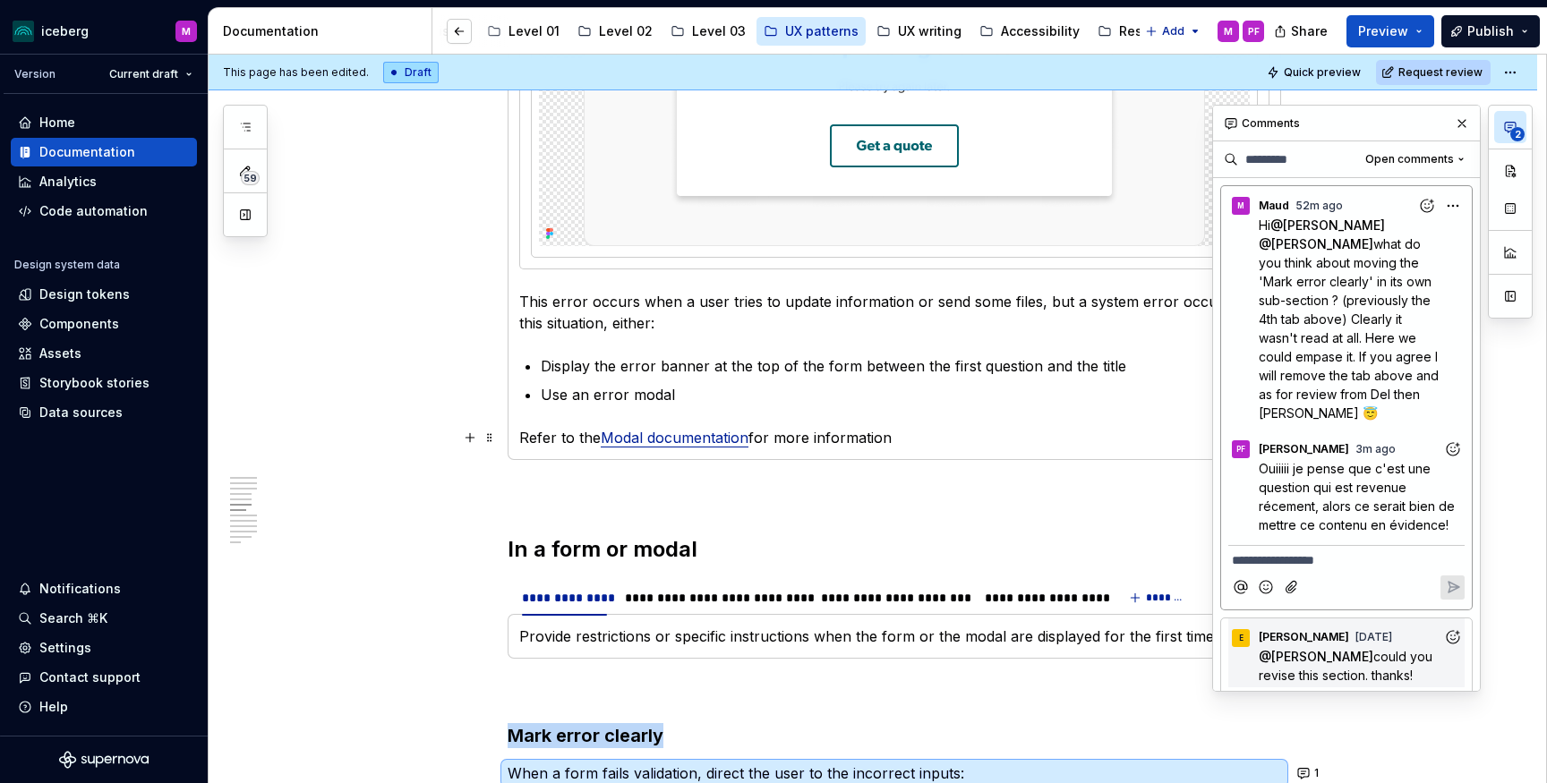
click at [1448, 440] on icon "Add reaction" at bounding box center [1453, 449] width 18 height 18
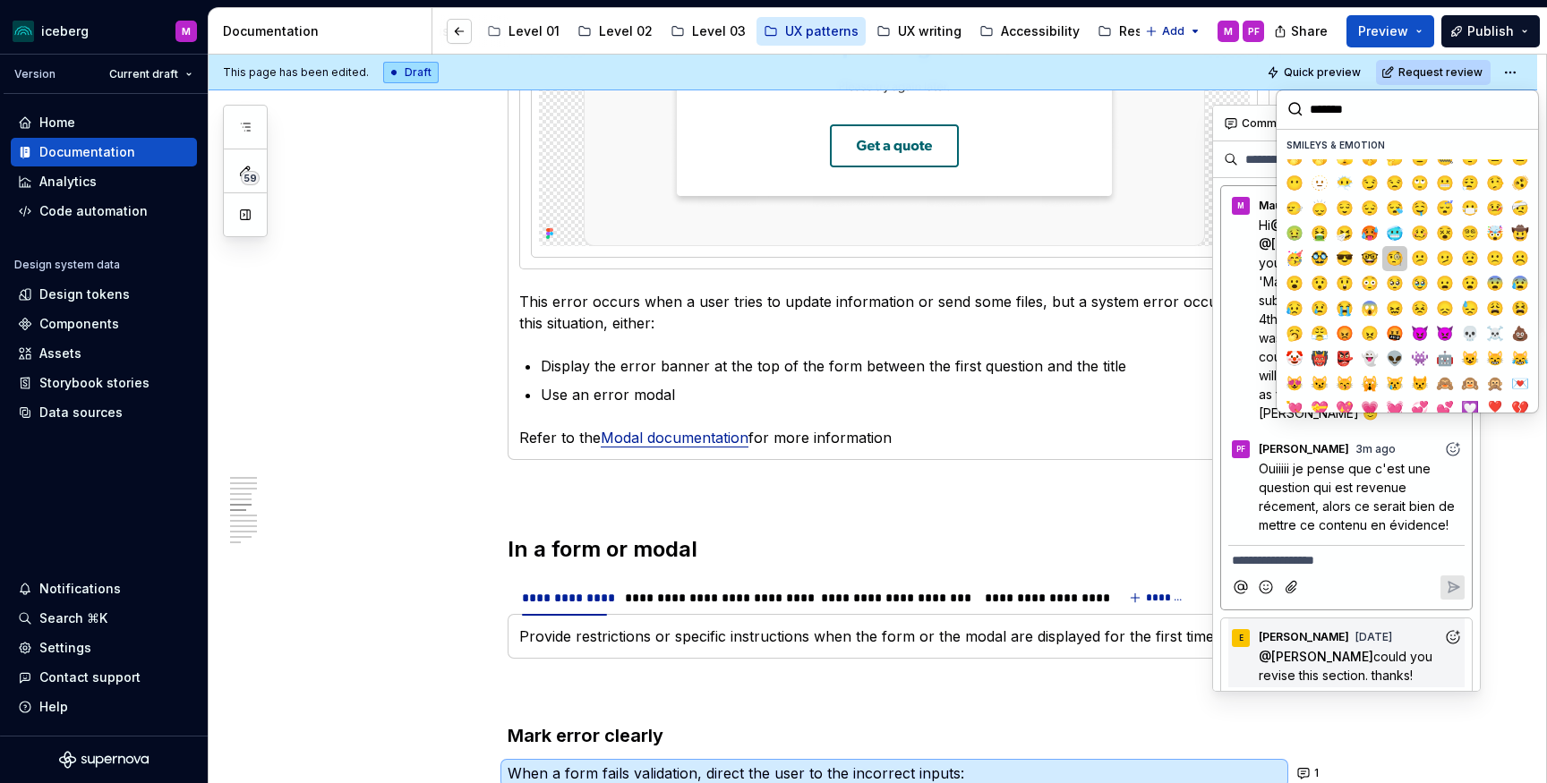
scroll to position [141, 0]
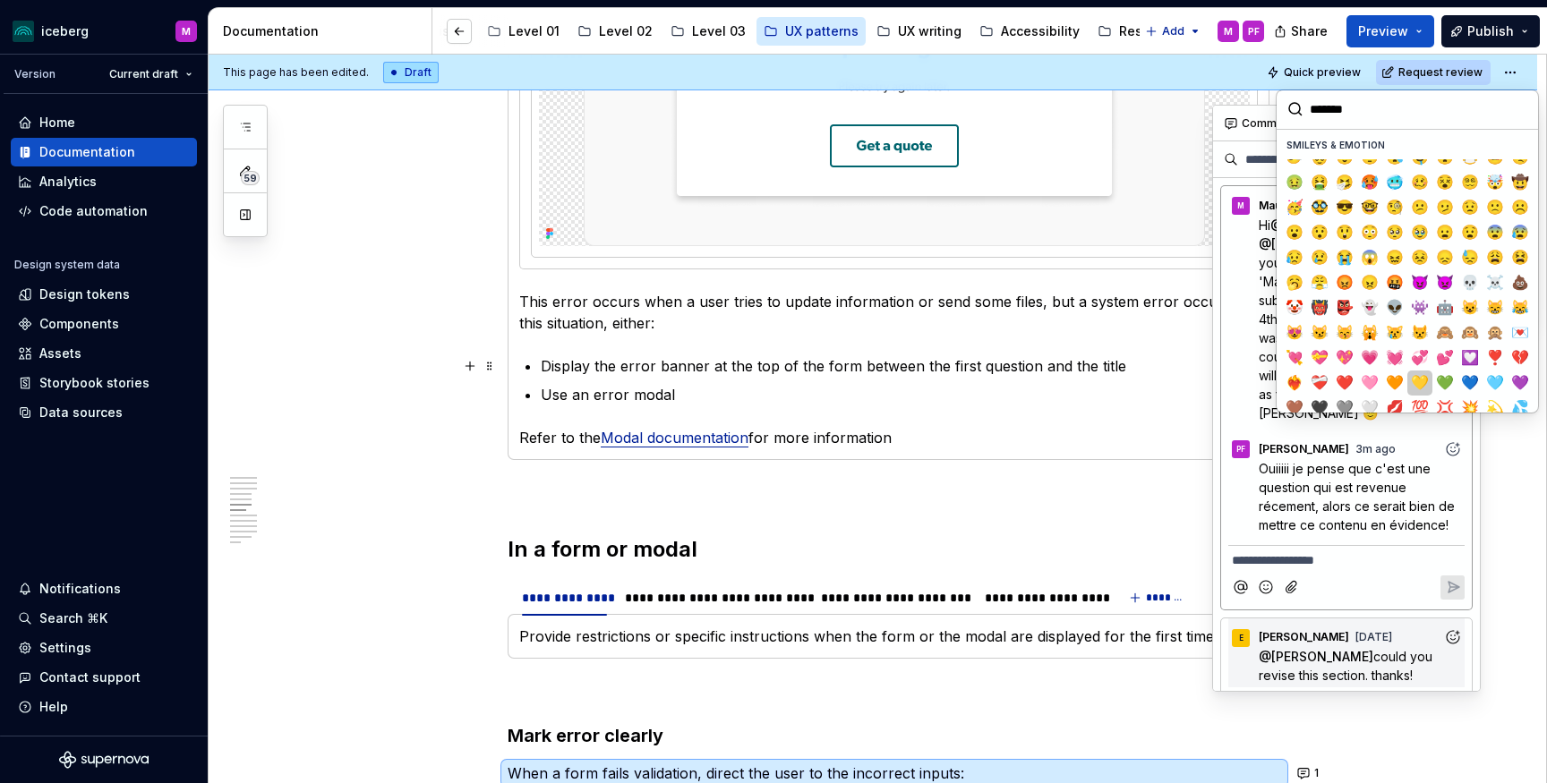
click at [1423, 377] on span "💛" at bounding box center [1419, 383] width 14 height 18
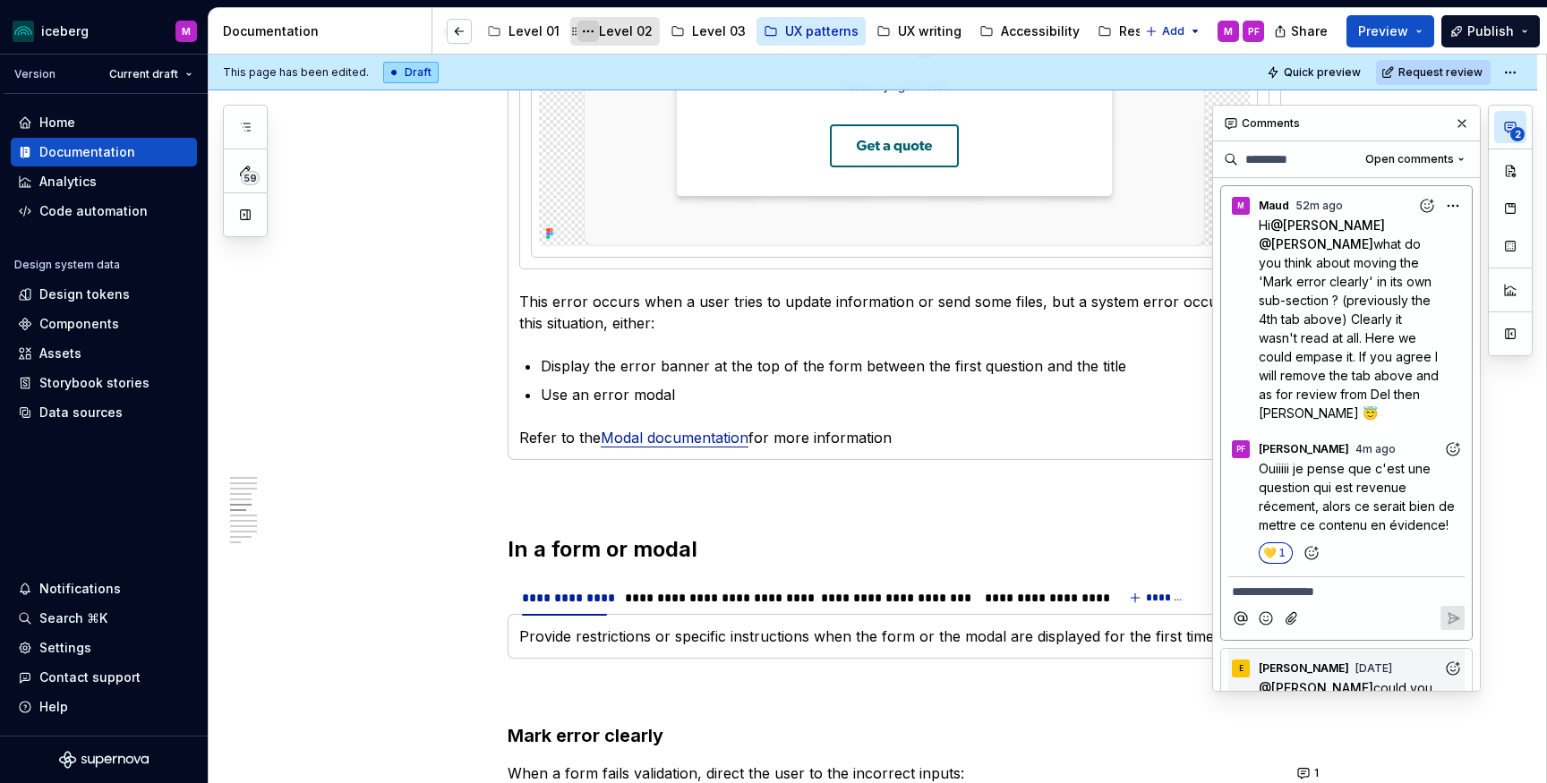
click at [577, 30] on button "Page tree" at bounding box center [587, 31] width 21 height 21
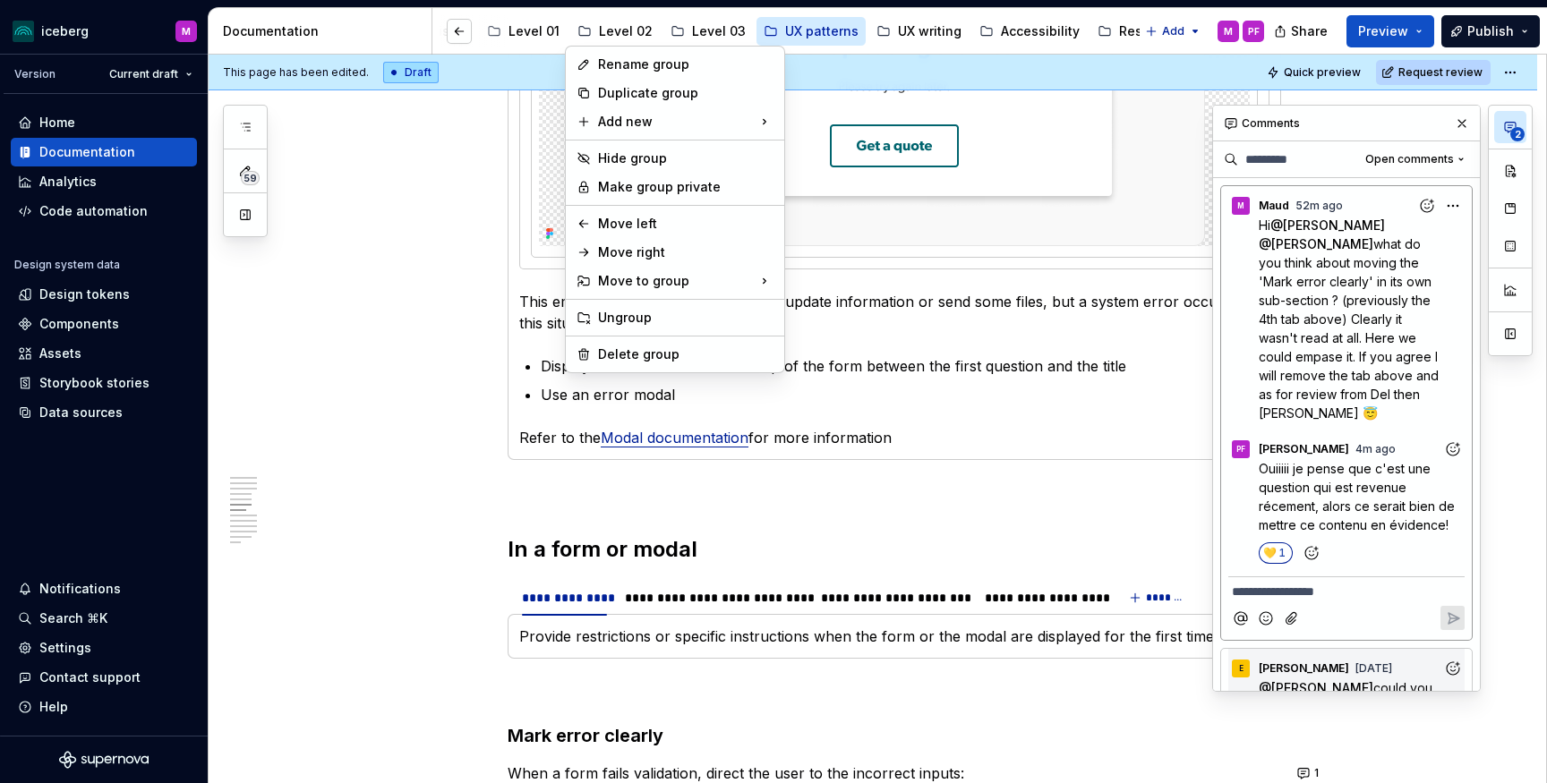
click at [593, 26] on html "iceberg M Version Current draft Home Documentation Analytics Code automation De…" at bounding box center [773, 391] width 1547 height 783
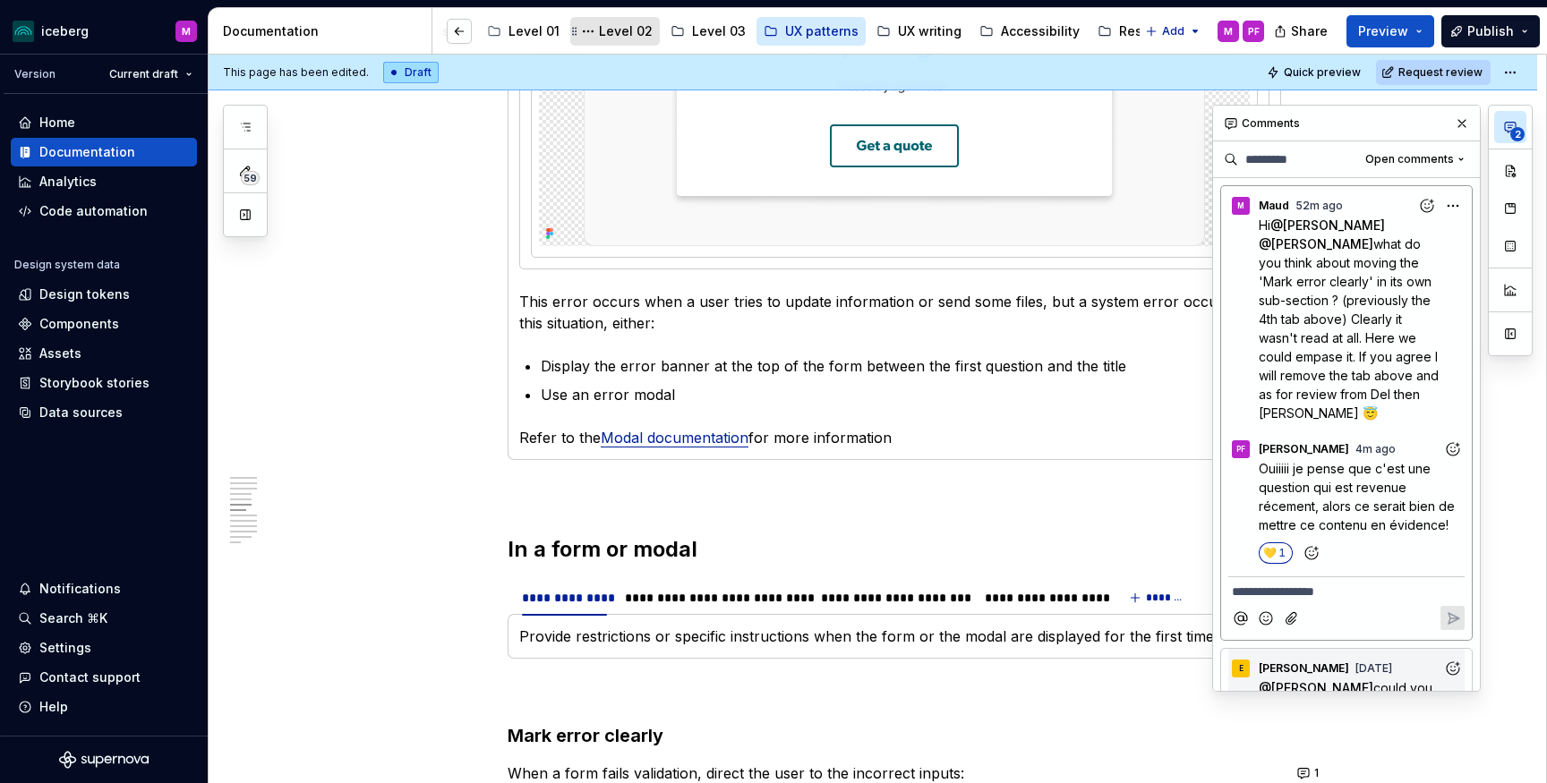
click at [599, 30] on div "Level 02" at bounding box center [626, 31] width 54 height 18
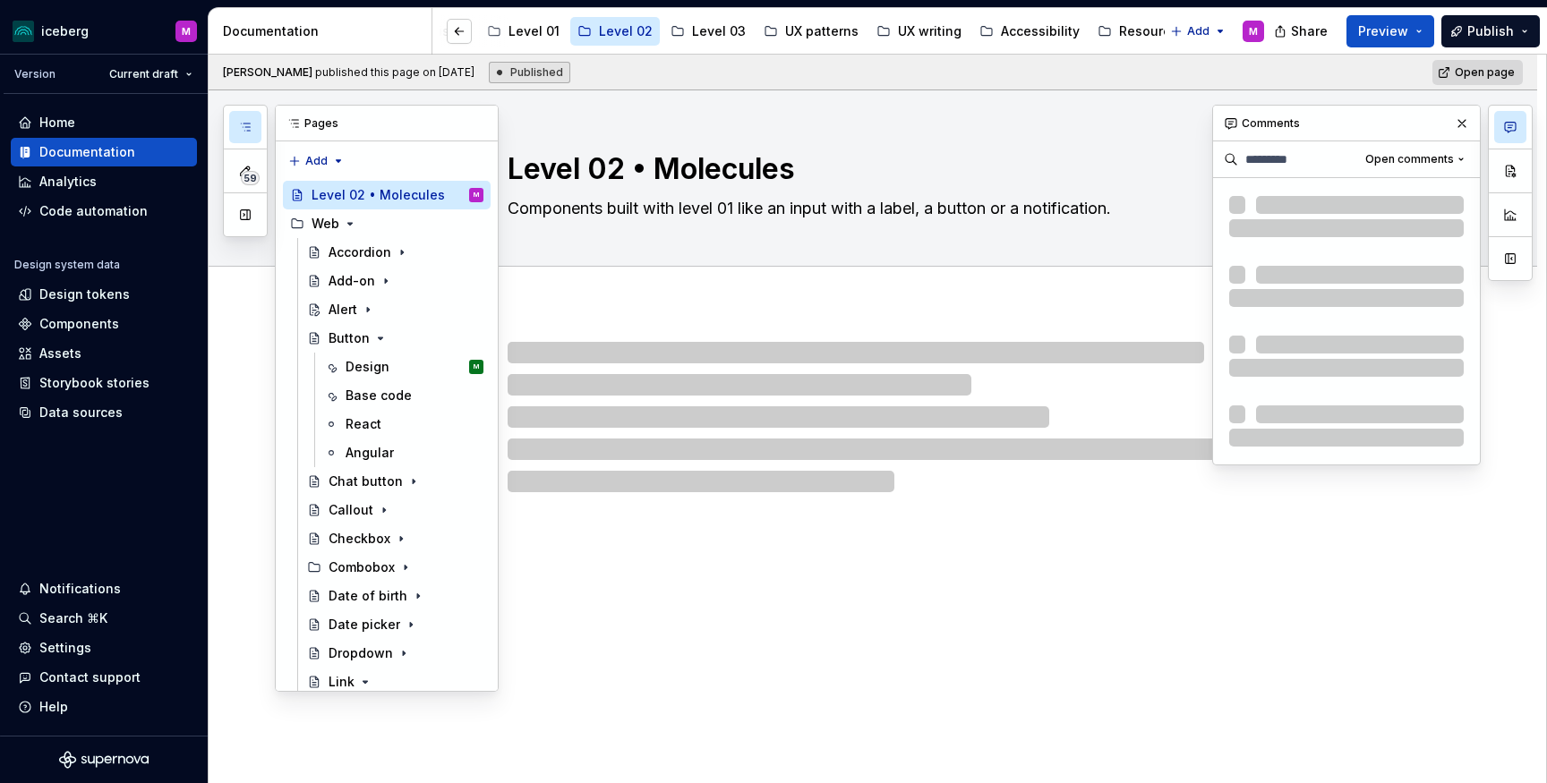
click at [246, 119] on button "button" at bounding box center [245, 127] width 32 height 32
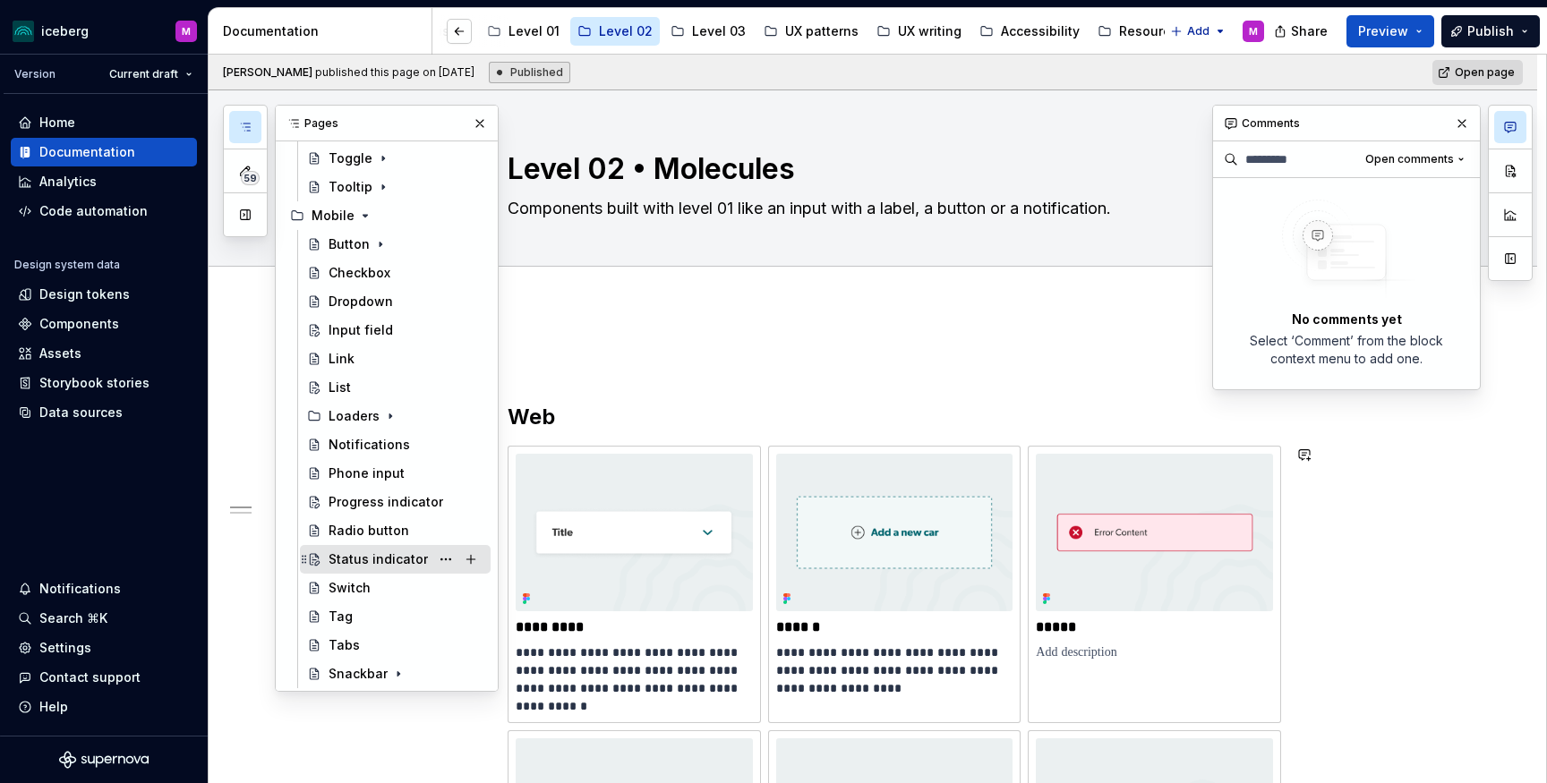
scroll to position [1149, 0]
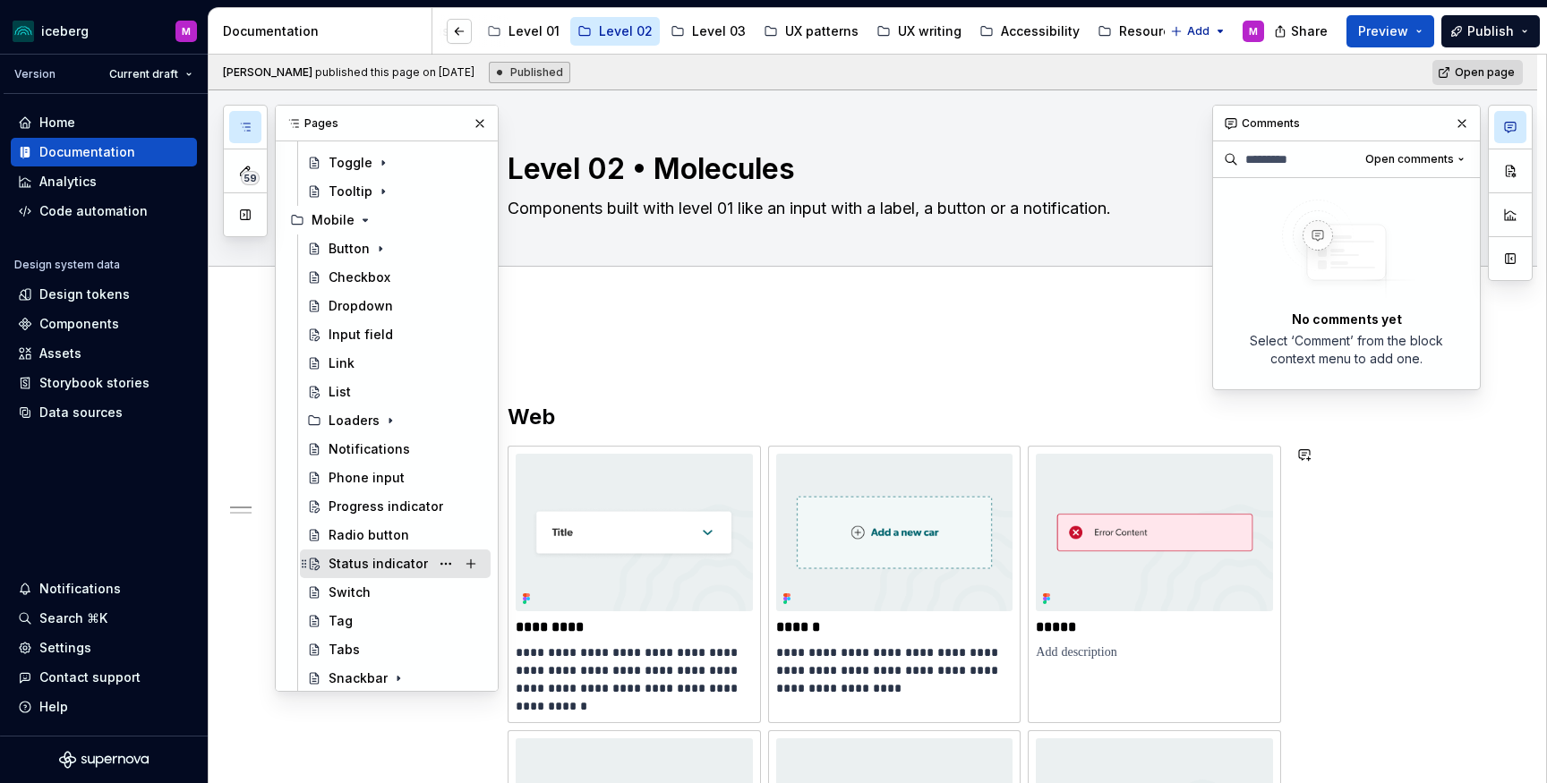
click at [388, 564] on div "Status indicator" at bounding box center [377, 564] width 99 height 18
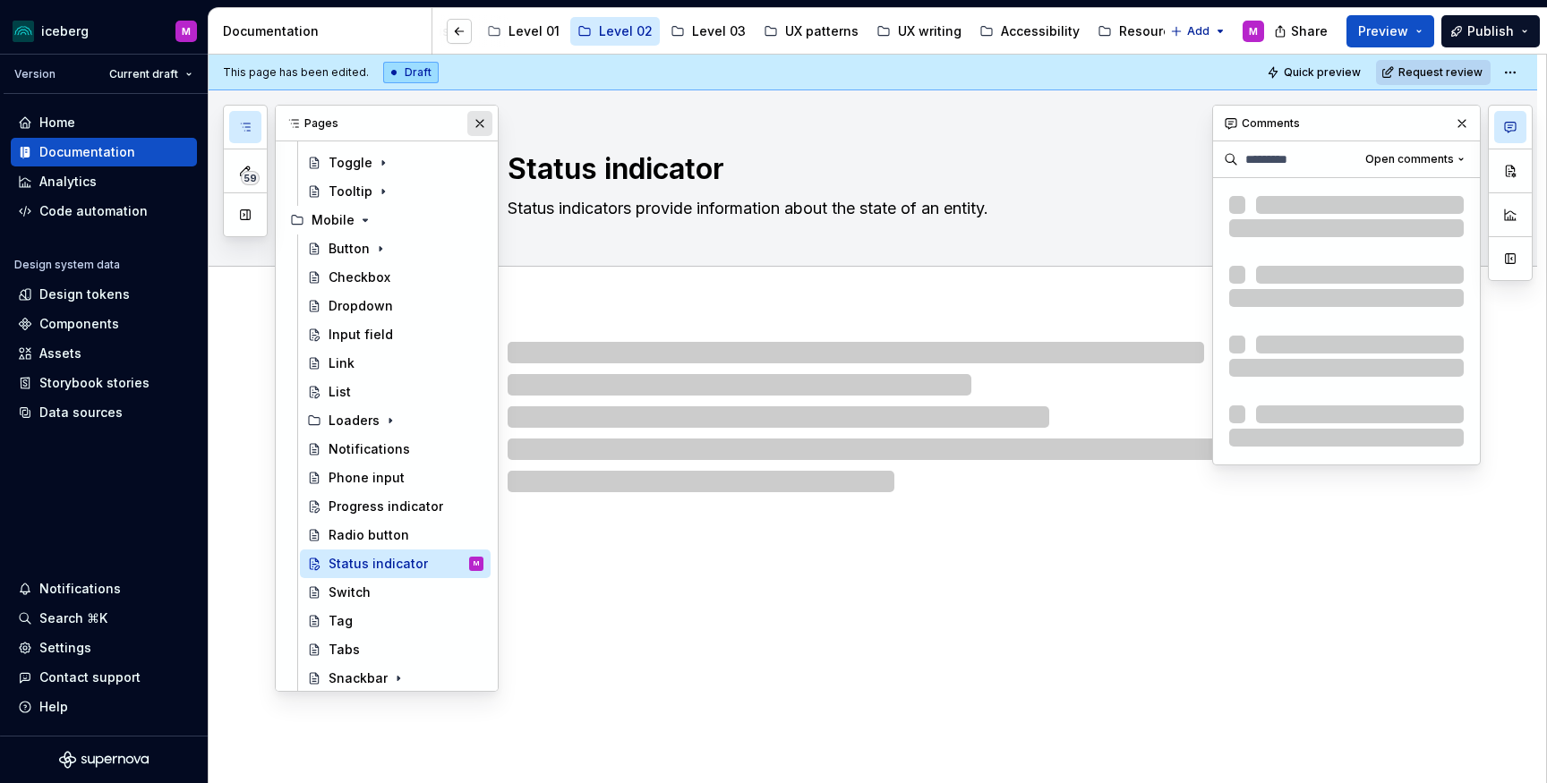
click at [478, 123] on button "button" at bounding box center [479, 123] width 25 height 25
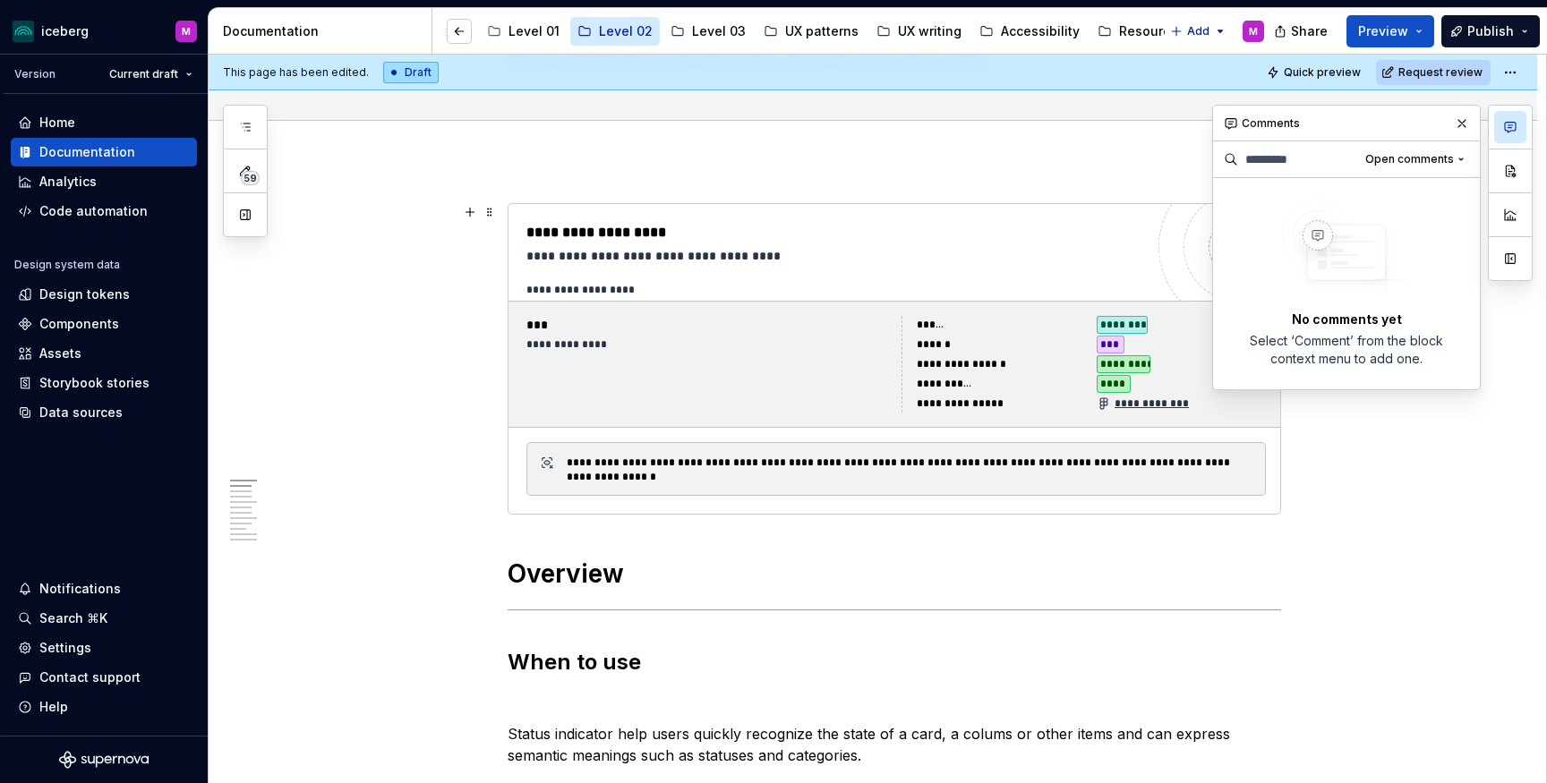
scroll to position [158, 0]
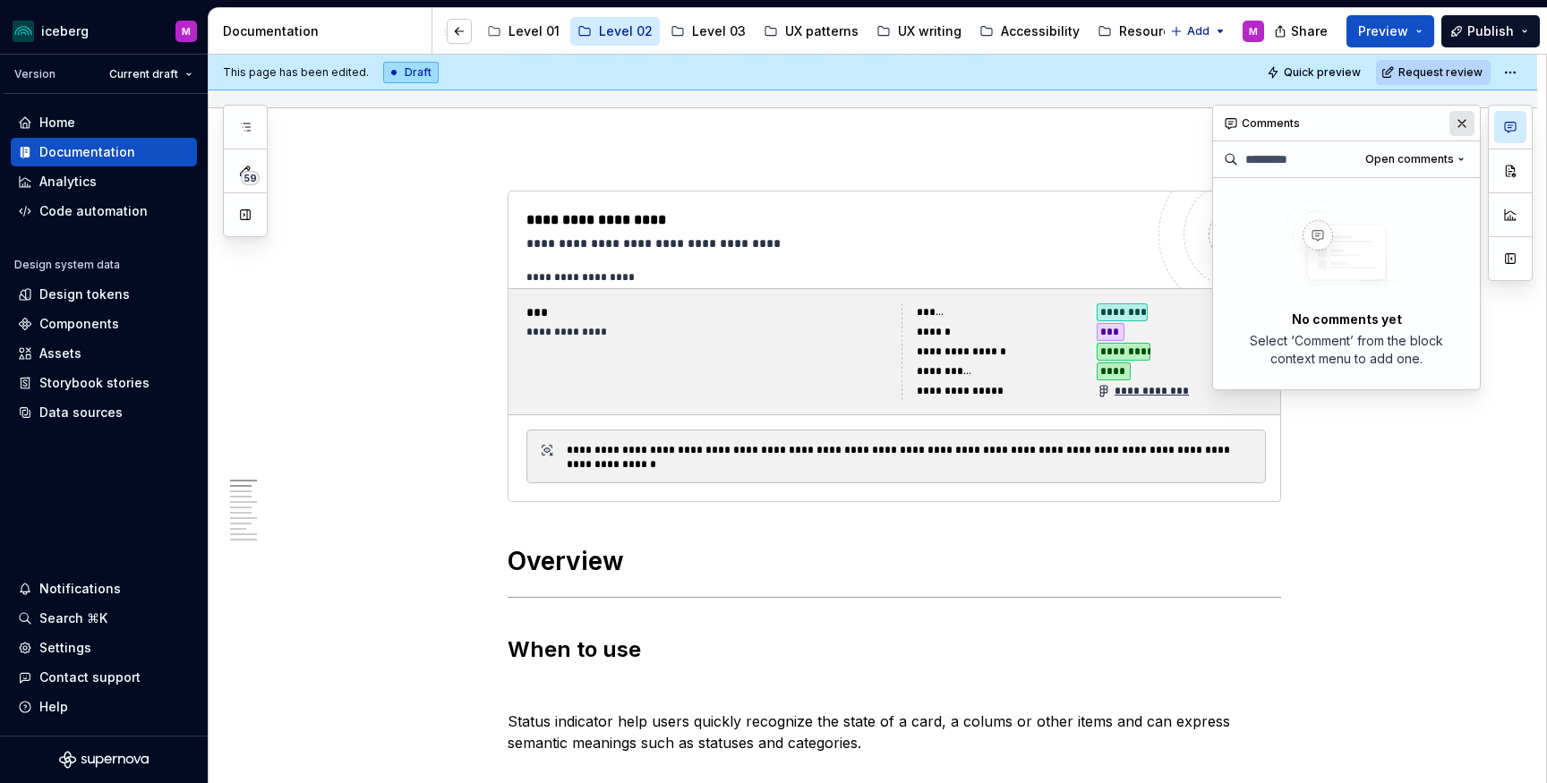
click at [1464, 117] on button "button" at bounding box center [1461, 123] width 25 height 25
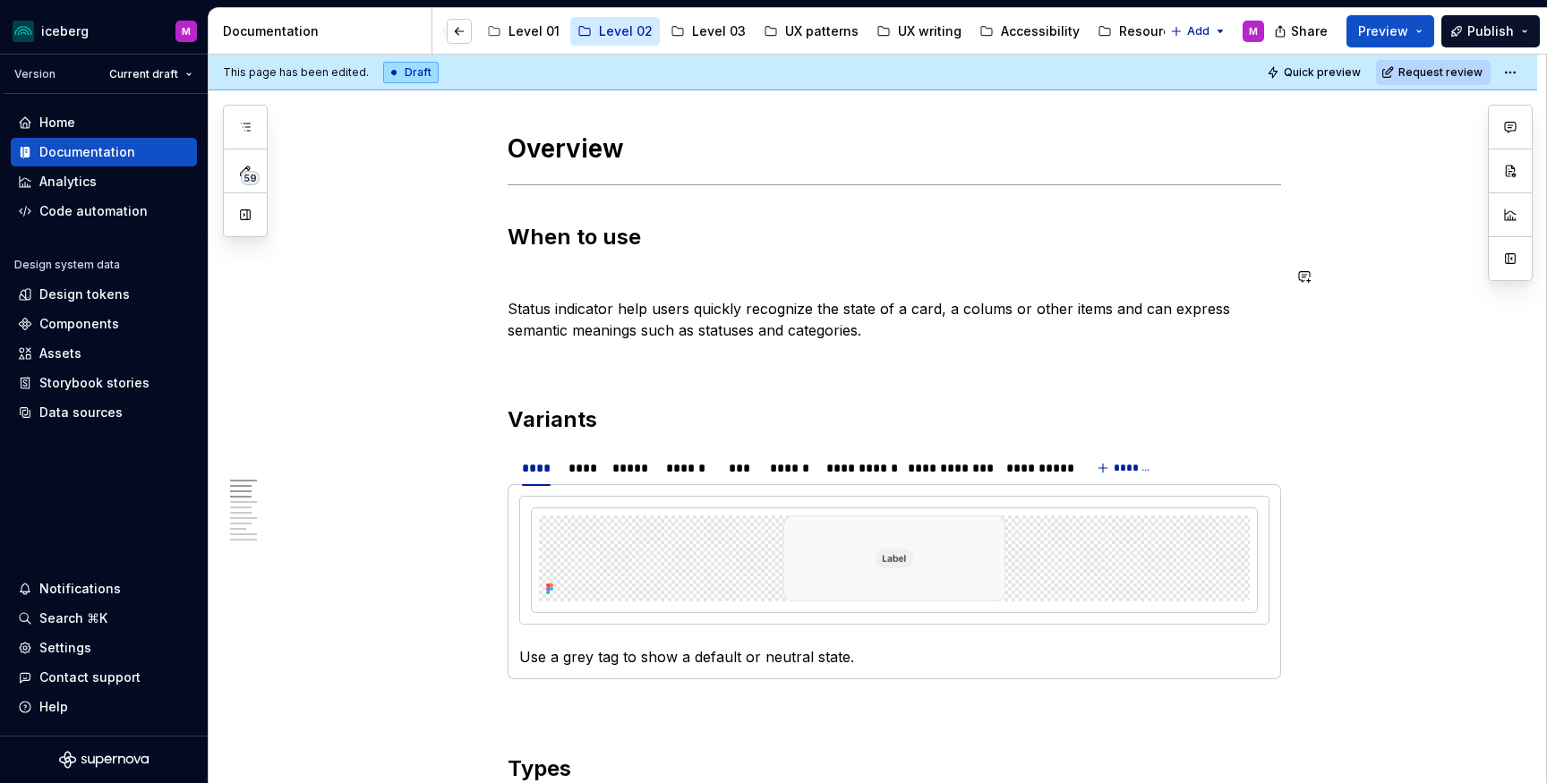
scroll to position [584, 0]
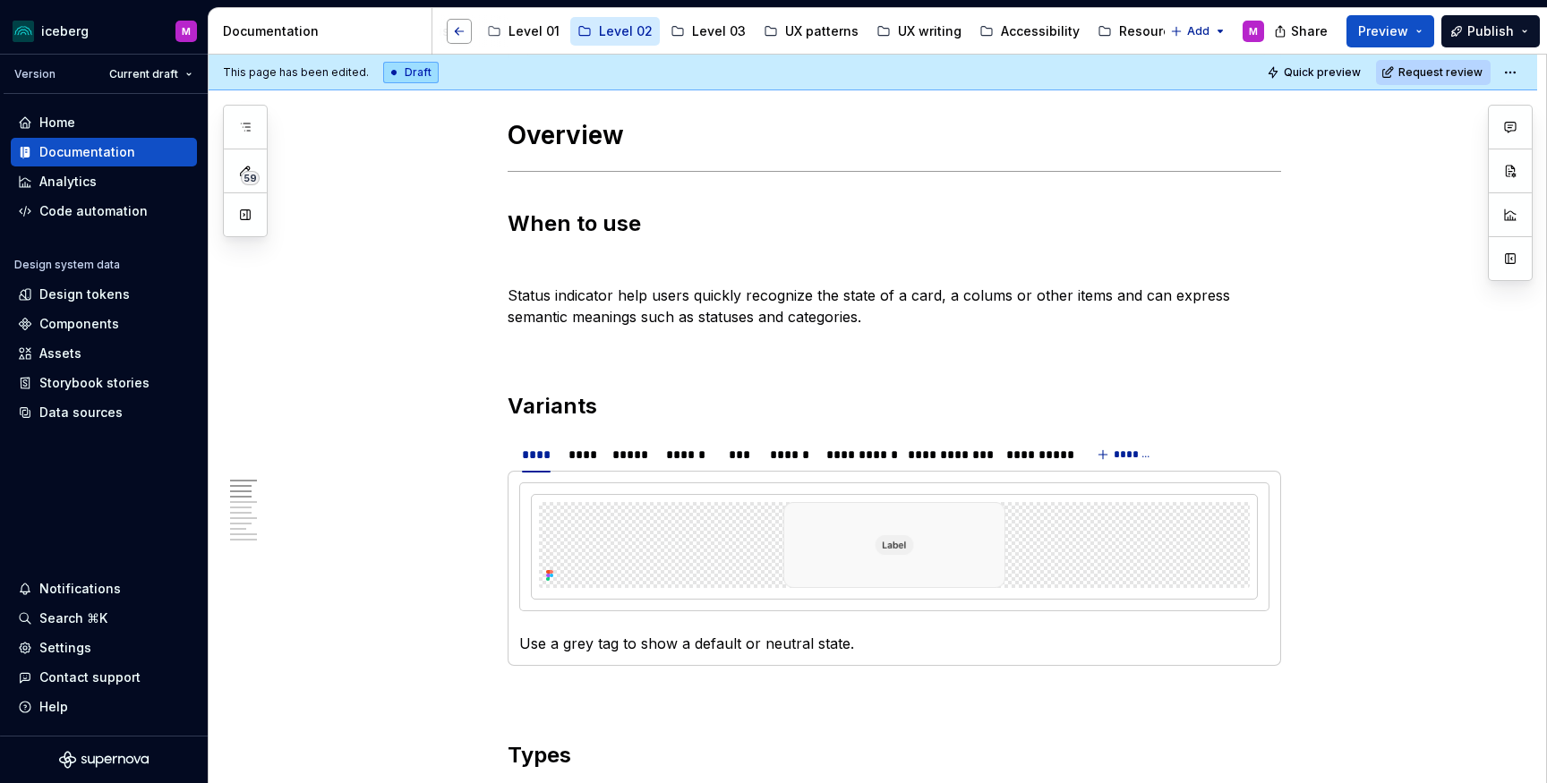
click at [455, 30] on button "button" at bounding box center [459, 31] width 25 height 25
click at [1143, 29] on button "button" at bounding box center [1144, 31] width 25 height 25
click at [876, 31] on button "Page tree" at bounding box center [886, 31] width 21 height 21
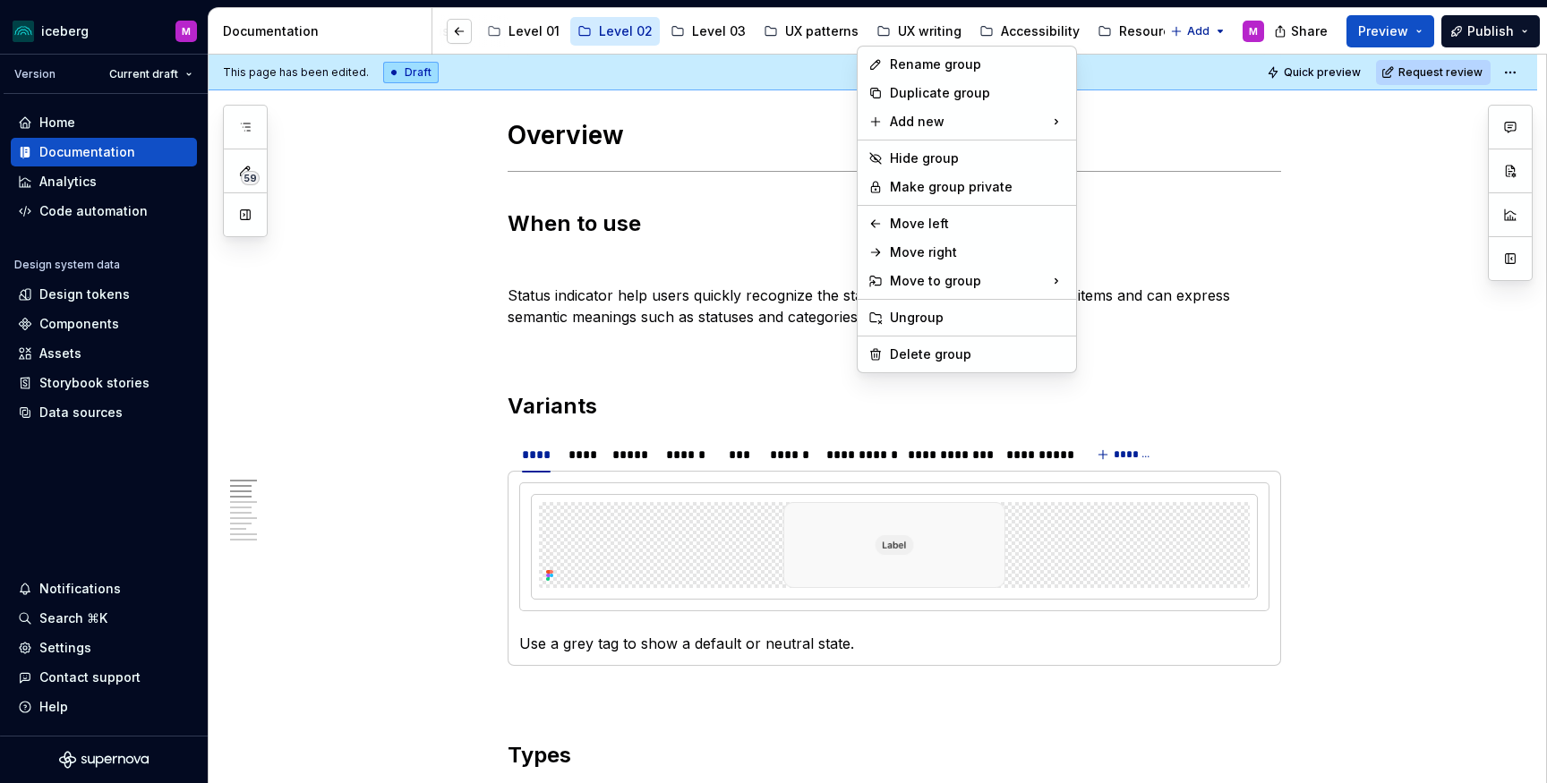
click at [895, 35] on html "iceberg M Version Current draft Home Documentation Analytics Code automation De…" at bounding box center [773, 391] width 1547 height 783
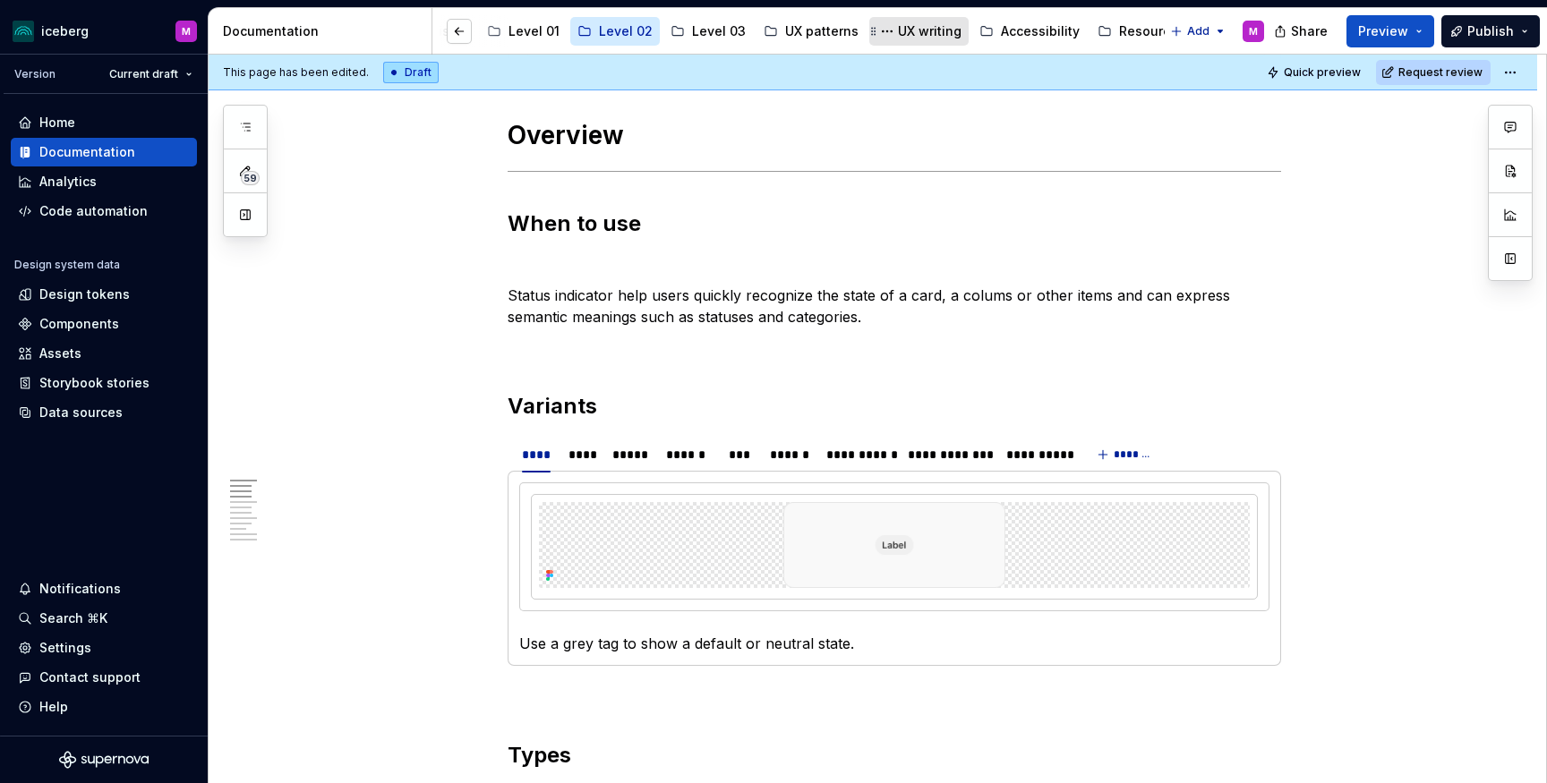
click at [906, 29] on div "UX writing" at bounding box center [930, 31] width 64 height 18
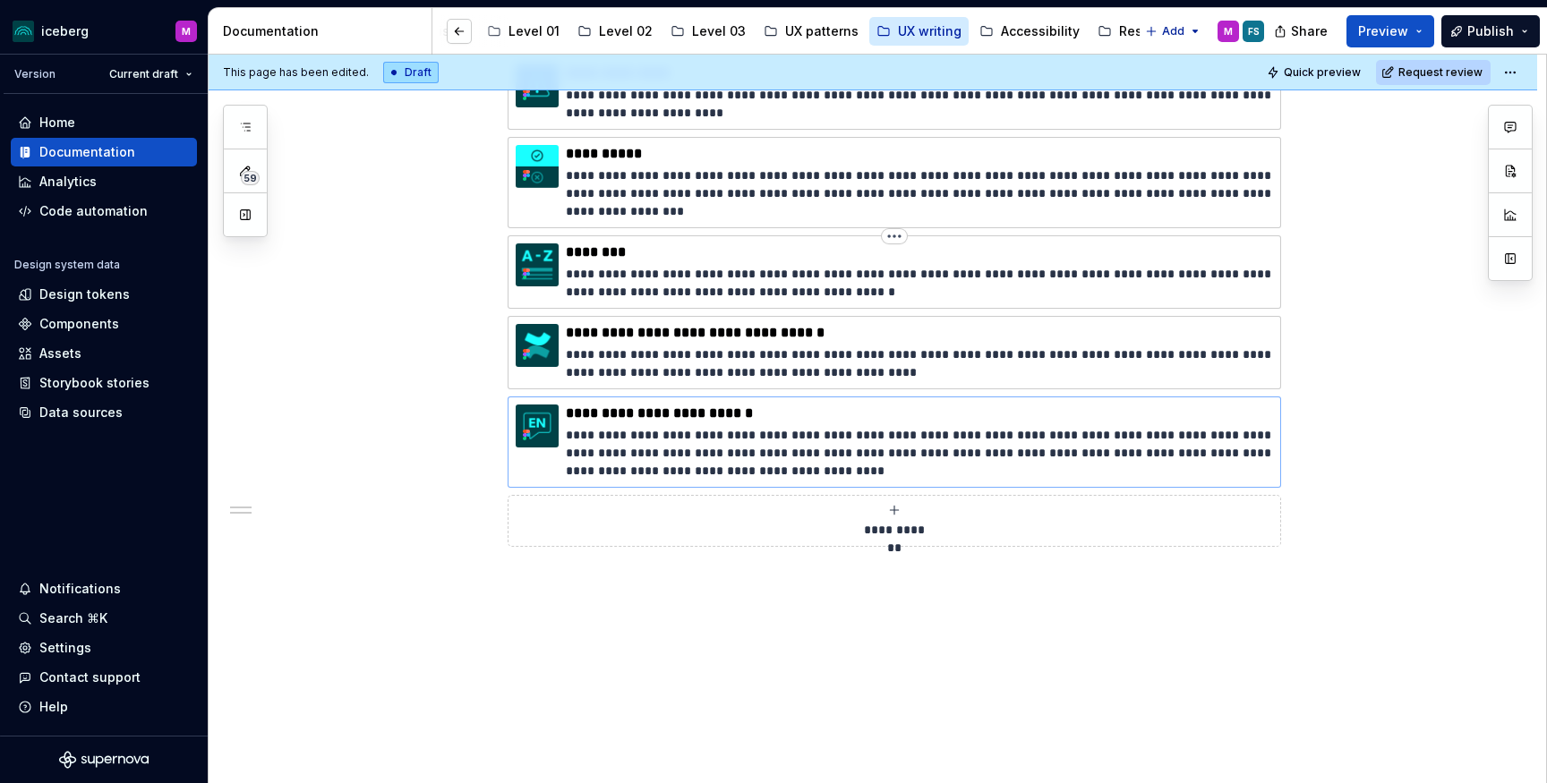
scroll to position [1044, 0]
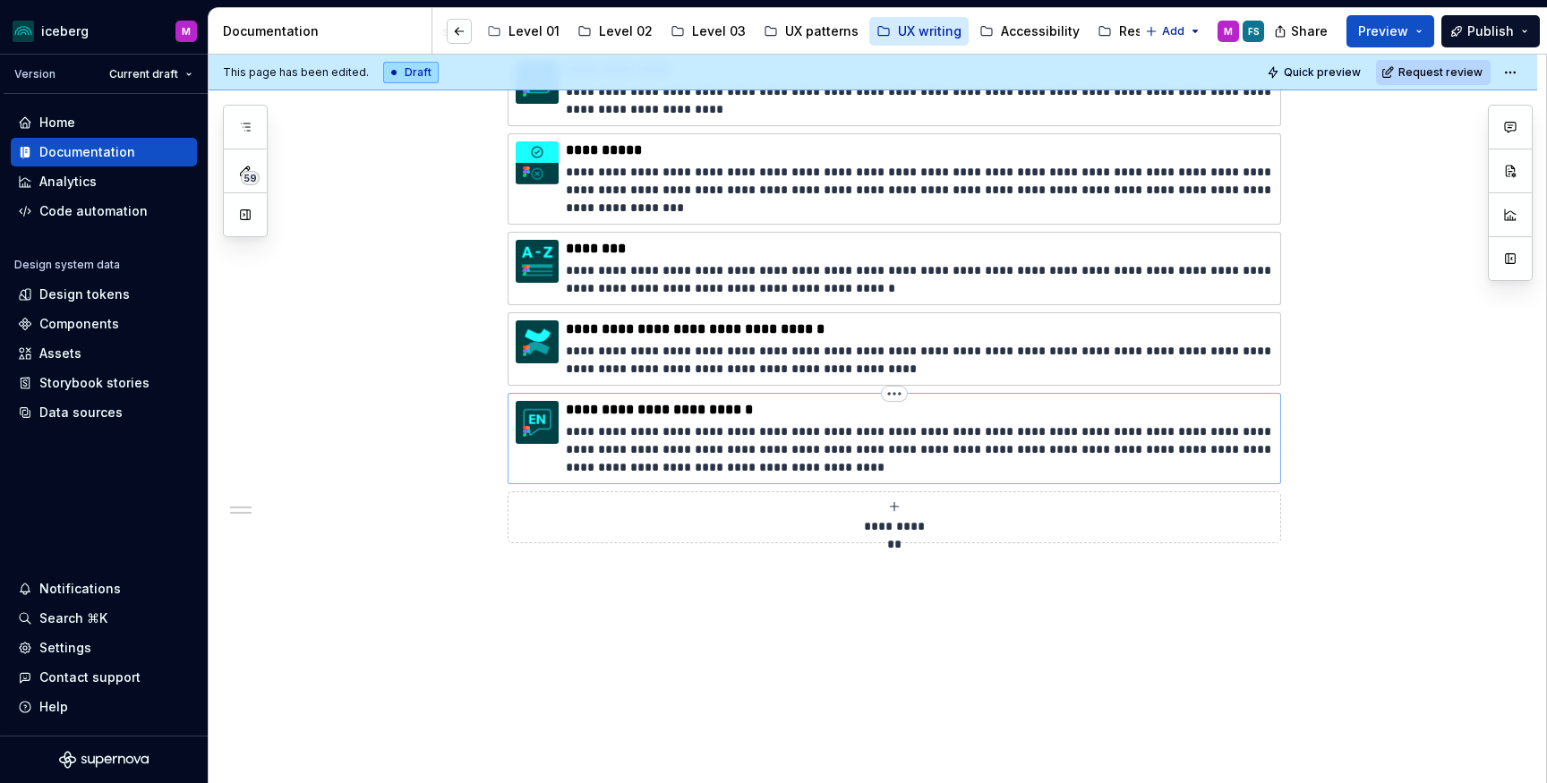
click at [550, 430] on img at bounding box center [537, 422] width 43 height 43
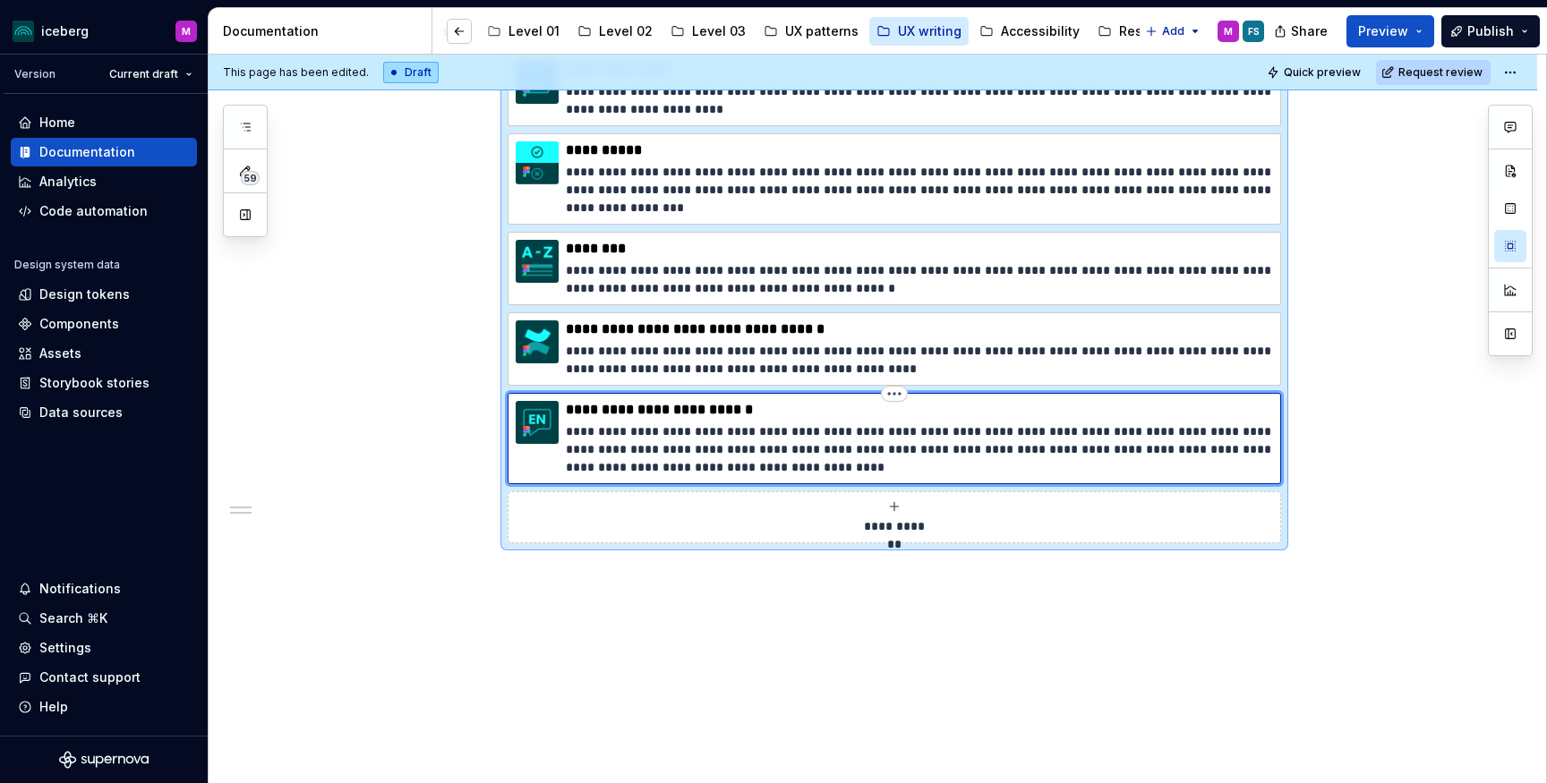
click at [539, 427] on img at bounding box center [537, 422] width 43 height 43
click at [899, 397] on html "iceberg M Version Current draft Home Documentation Analytics Code automation De…" at bounding box center [773, 391] width 1547 height 783
click at [799, 431] on html "iceberg M Version Current draft Home Documentation Analytics Code automation De…" at bounding box center [773, 391] width 1547 height 783
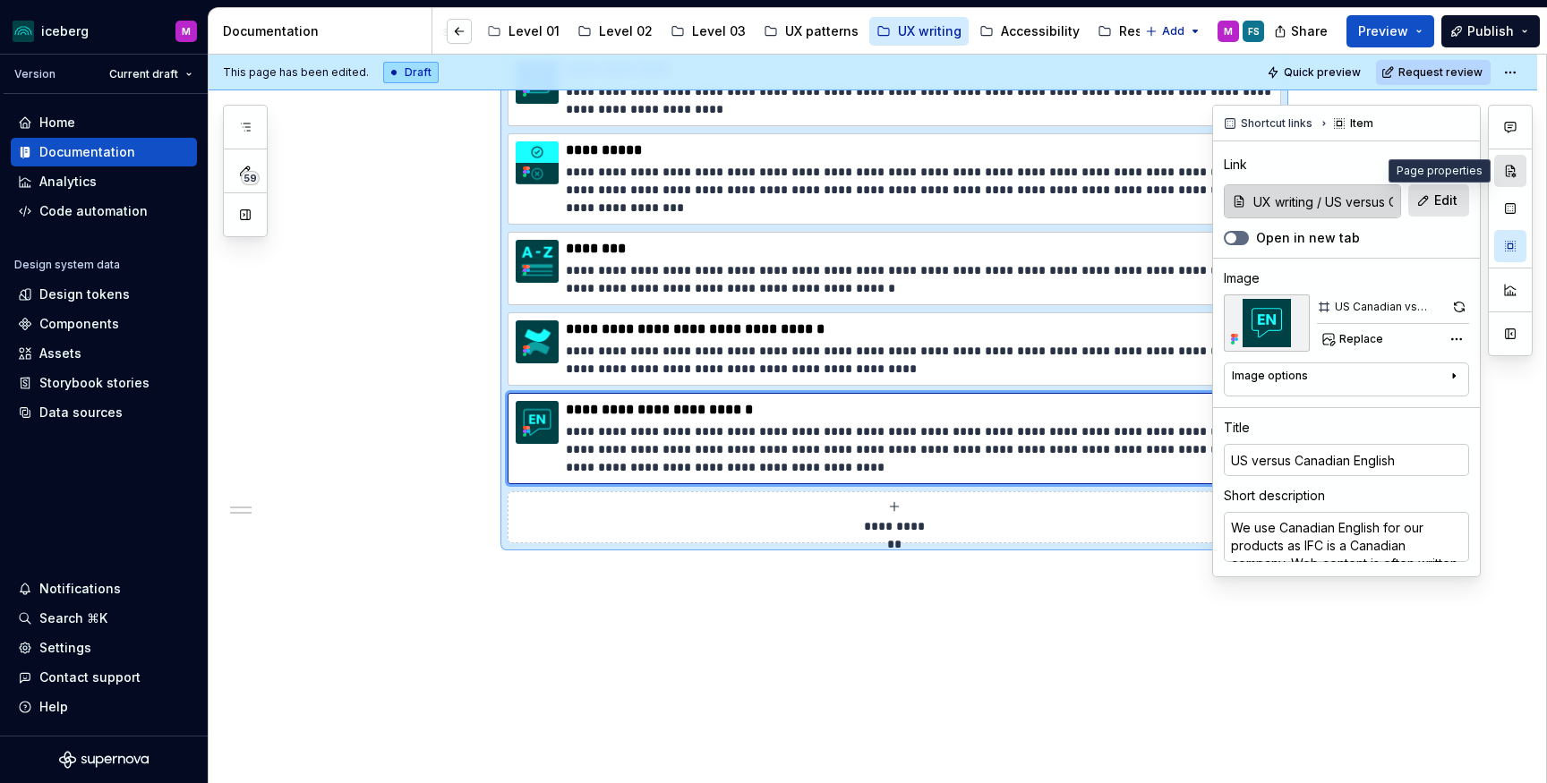
click at [1511, 170] on button "button" at bounding box center [1510, 171] width 32 height 32
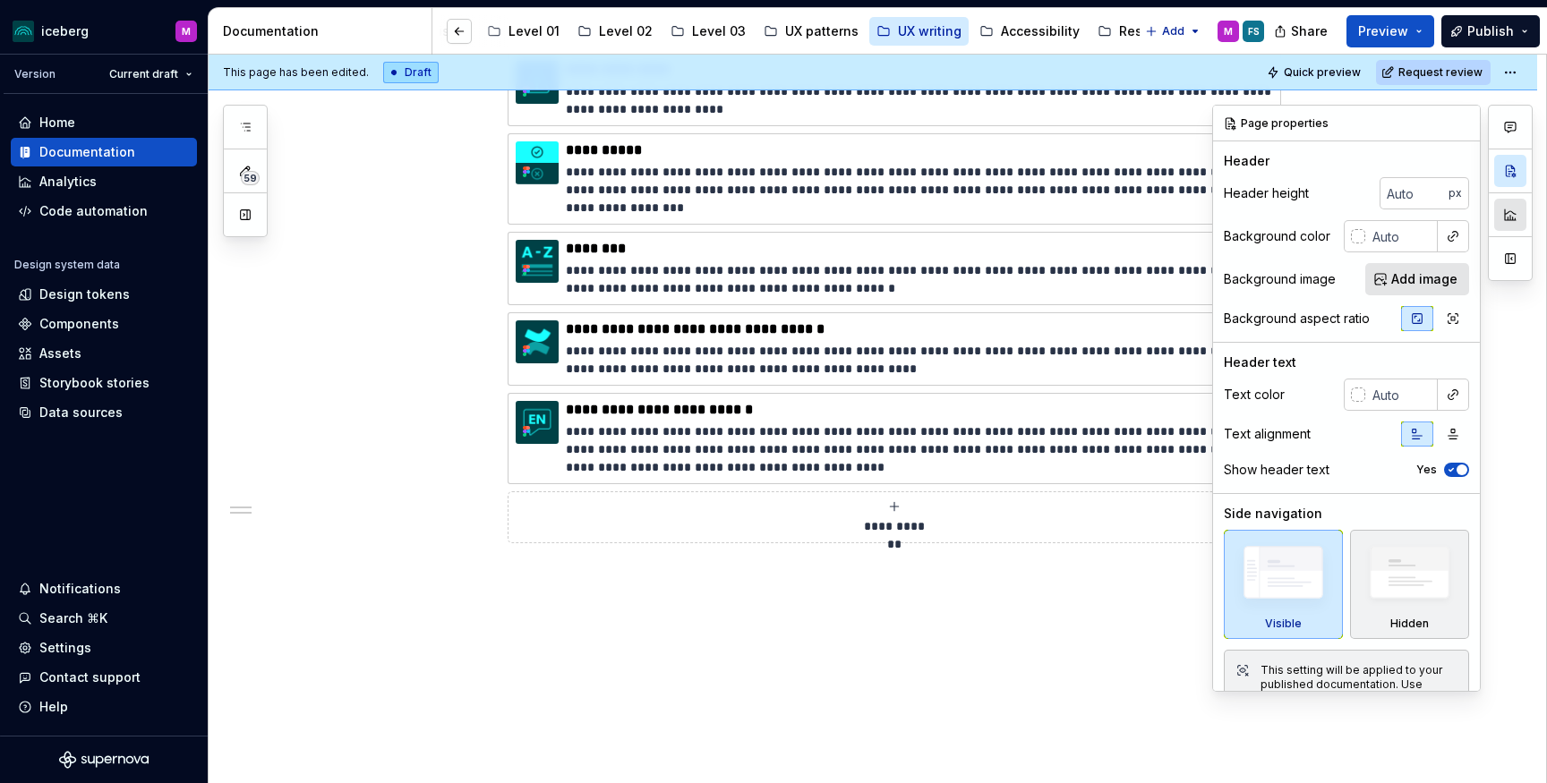
click at [1510, 219] on button "button" at bounding box center [1510, 215] width 32 height 32
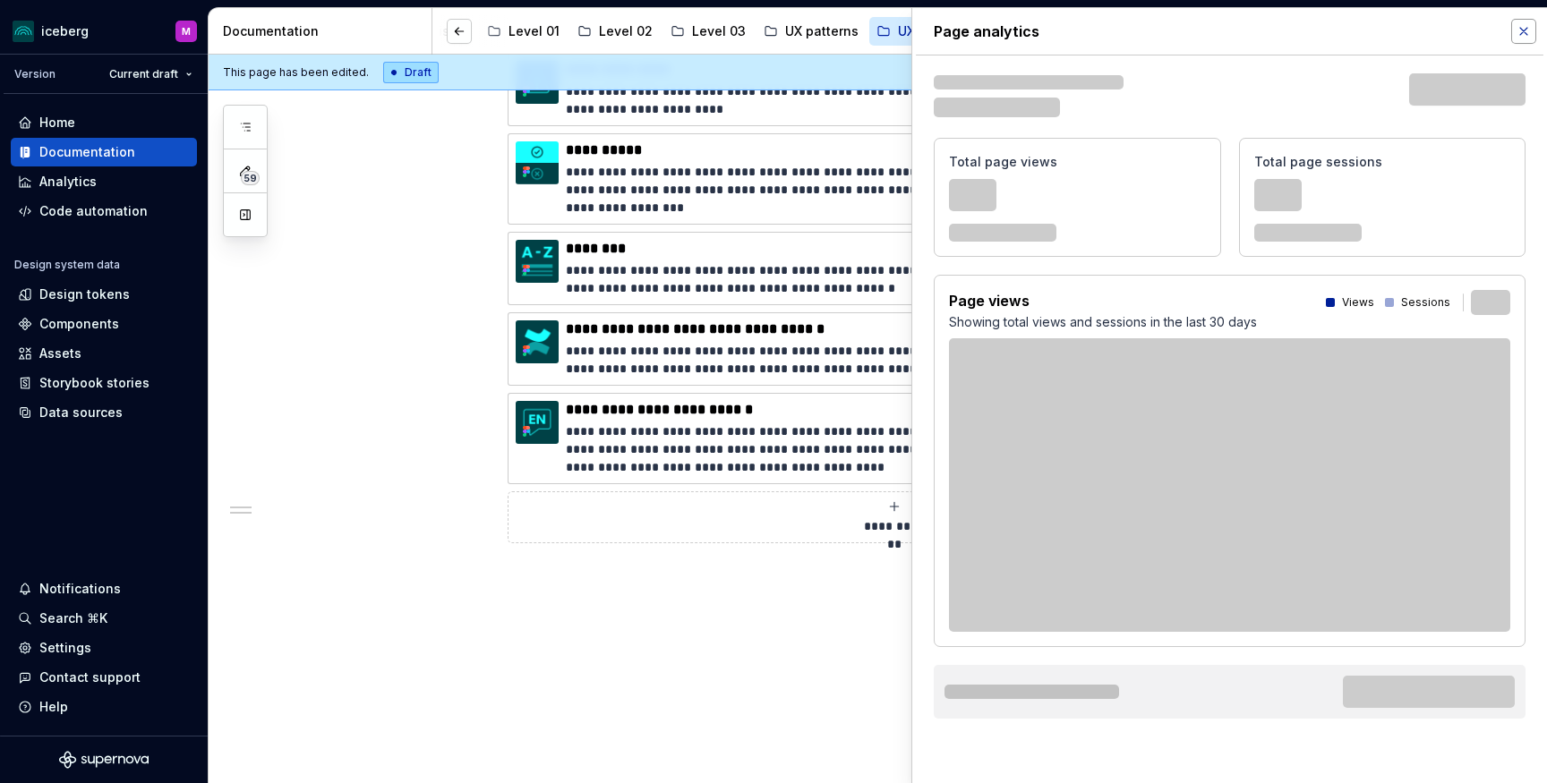
click at [1520, 32] on button "button" at bounding box center [1523, 31] width 25 height 25
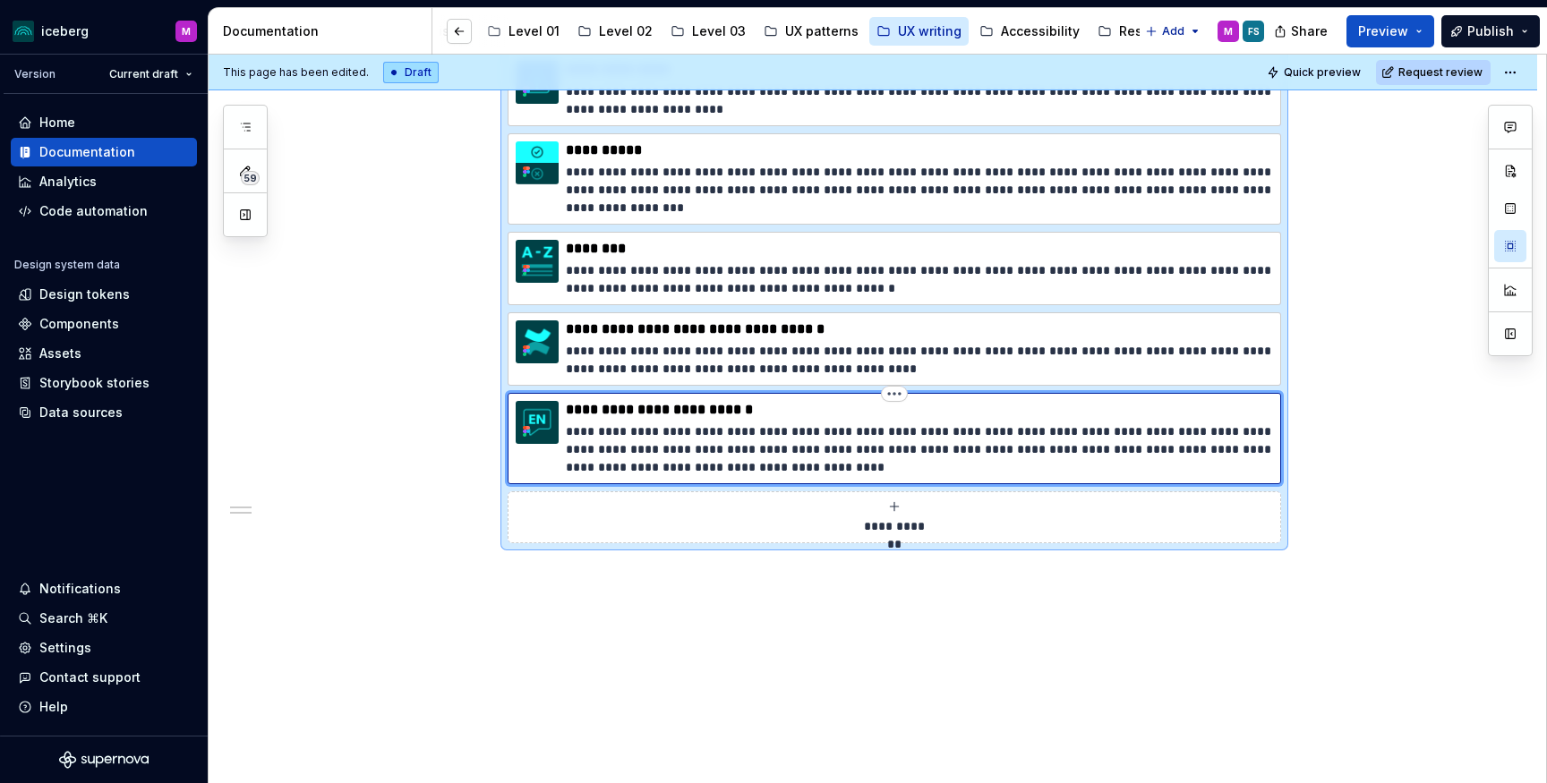
click at [533, 433] on icon at bounding box center [526, 431] width 14 height 14
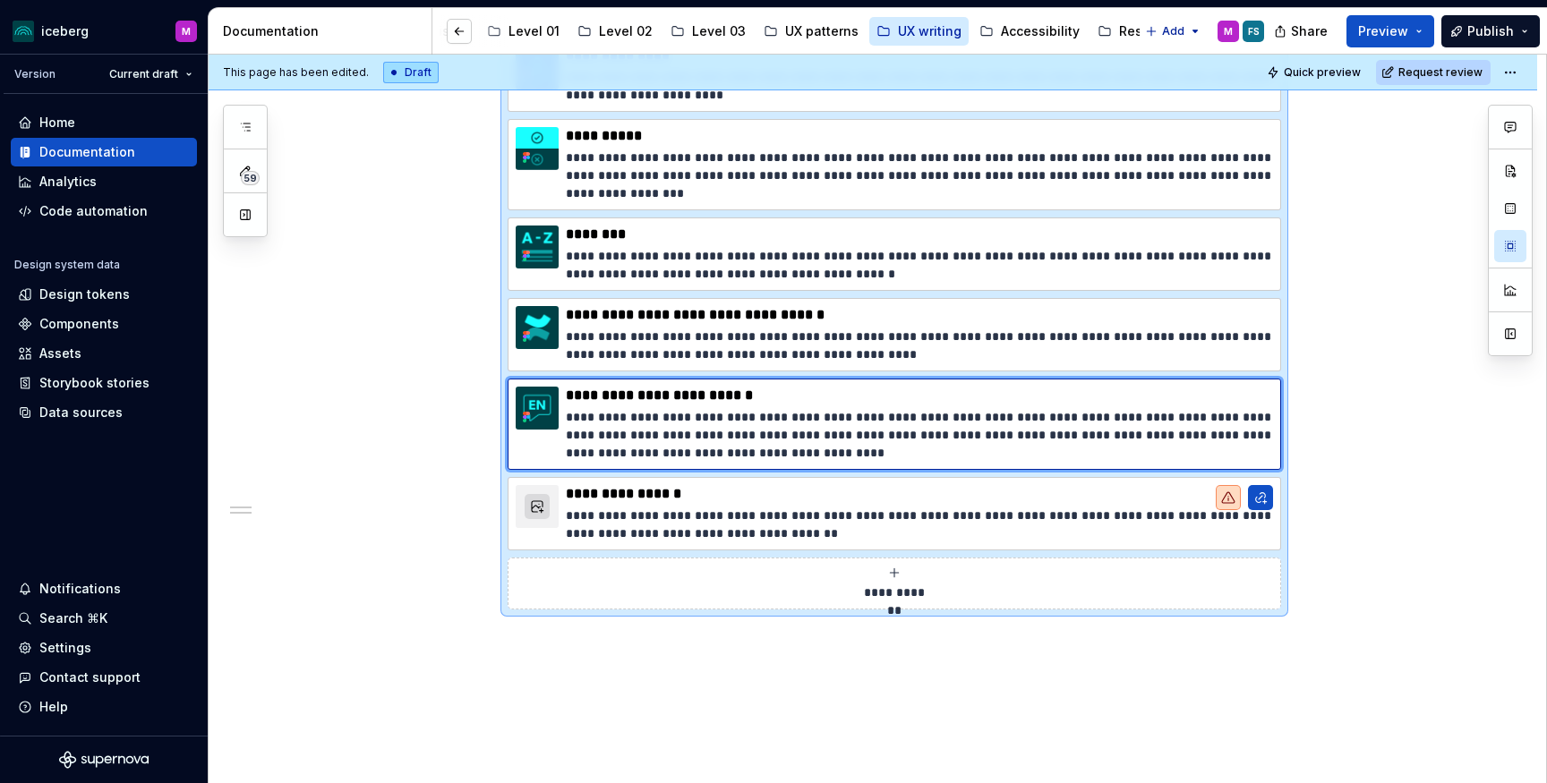
scroll to position [1056, 0]
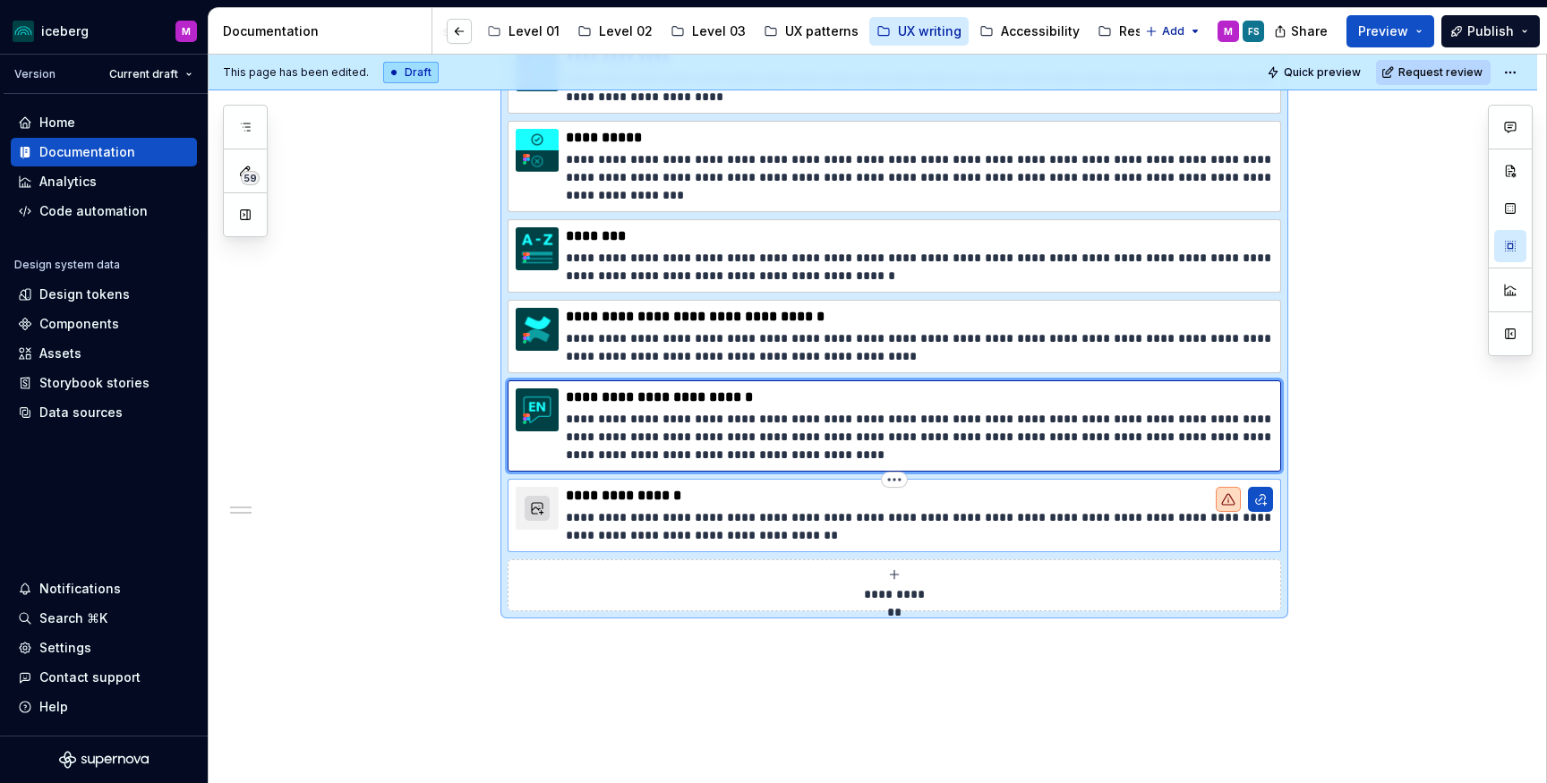
click at [891, 533] on p "**********" at bounding box center [919, 526] width 707 height 36
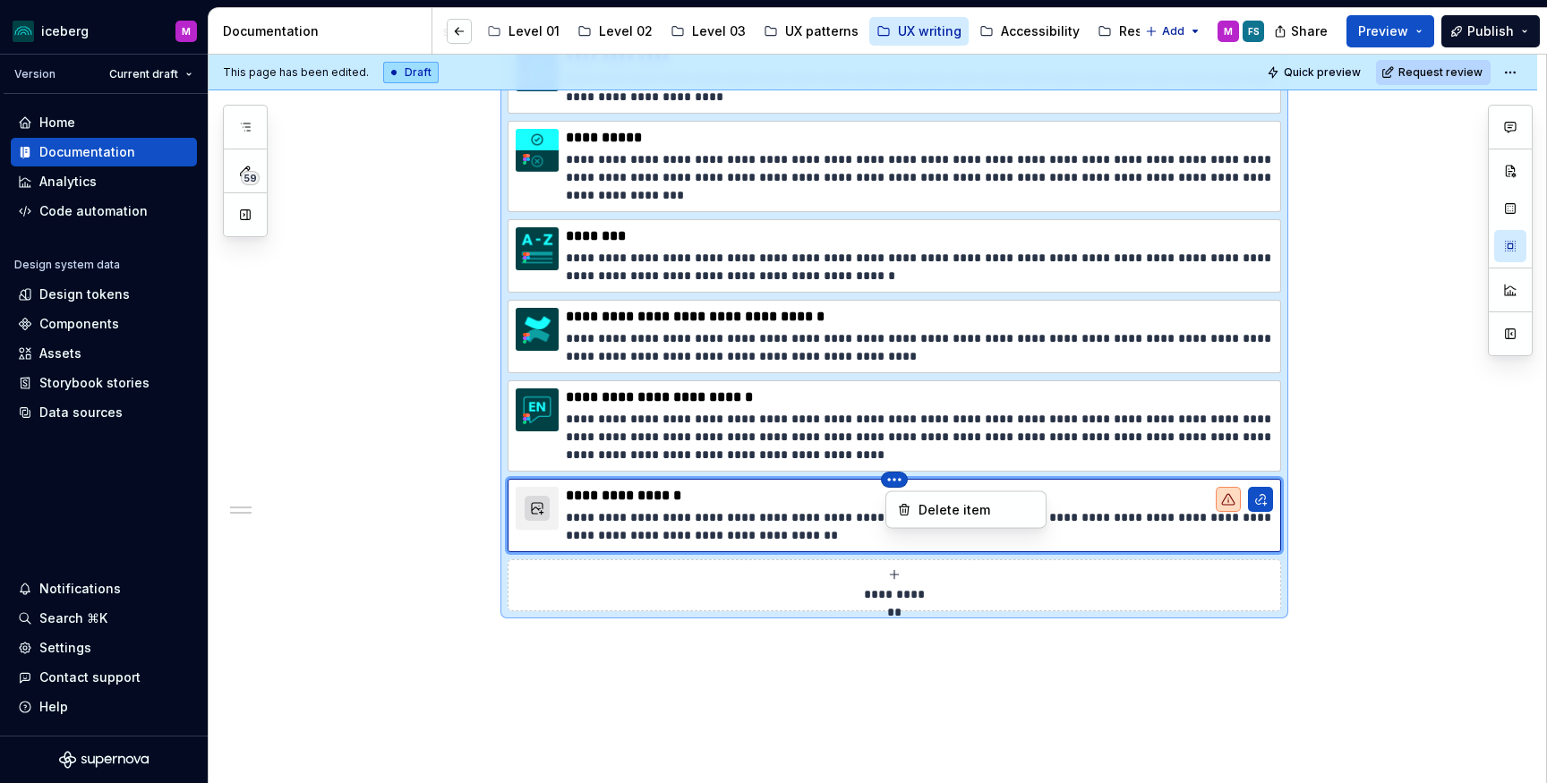
click at [902, 482] on html "iceberg M Version Current draft Home Documentation Analytics Code automation De…" at bounding box center [773, 391] width 1547 height 783
click at [758, 505] on html "iceberg M Version Current draft Home Documentation Analytics Code automation De…" at bounding box center [773, 391] width 1547 height 783
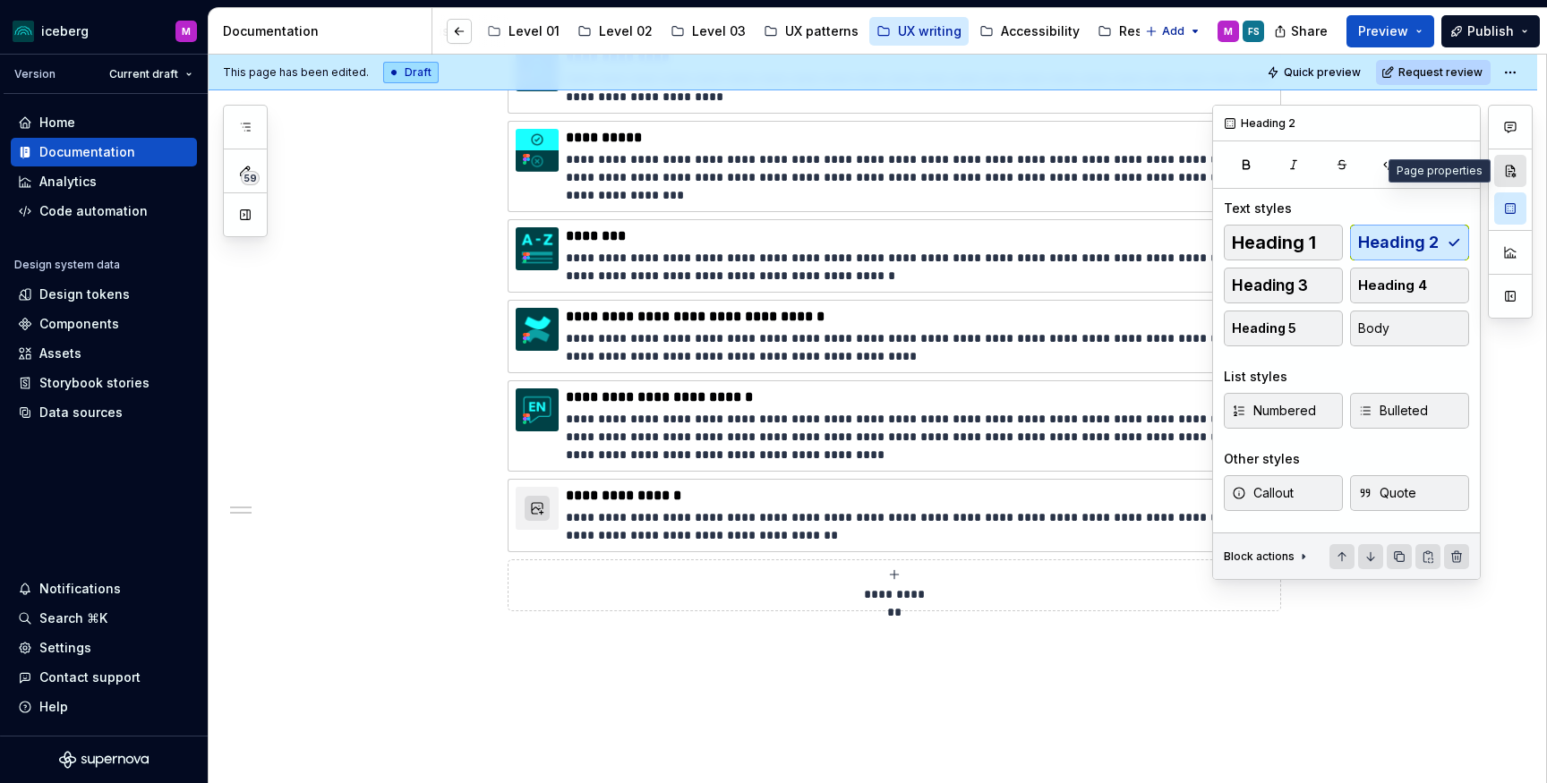
click at [1506, 174] on button "button" at bounding box center [1510, 171] width 32 height 32
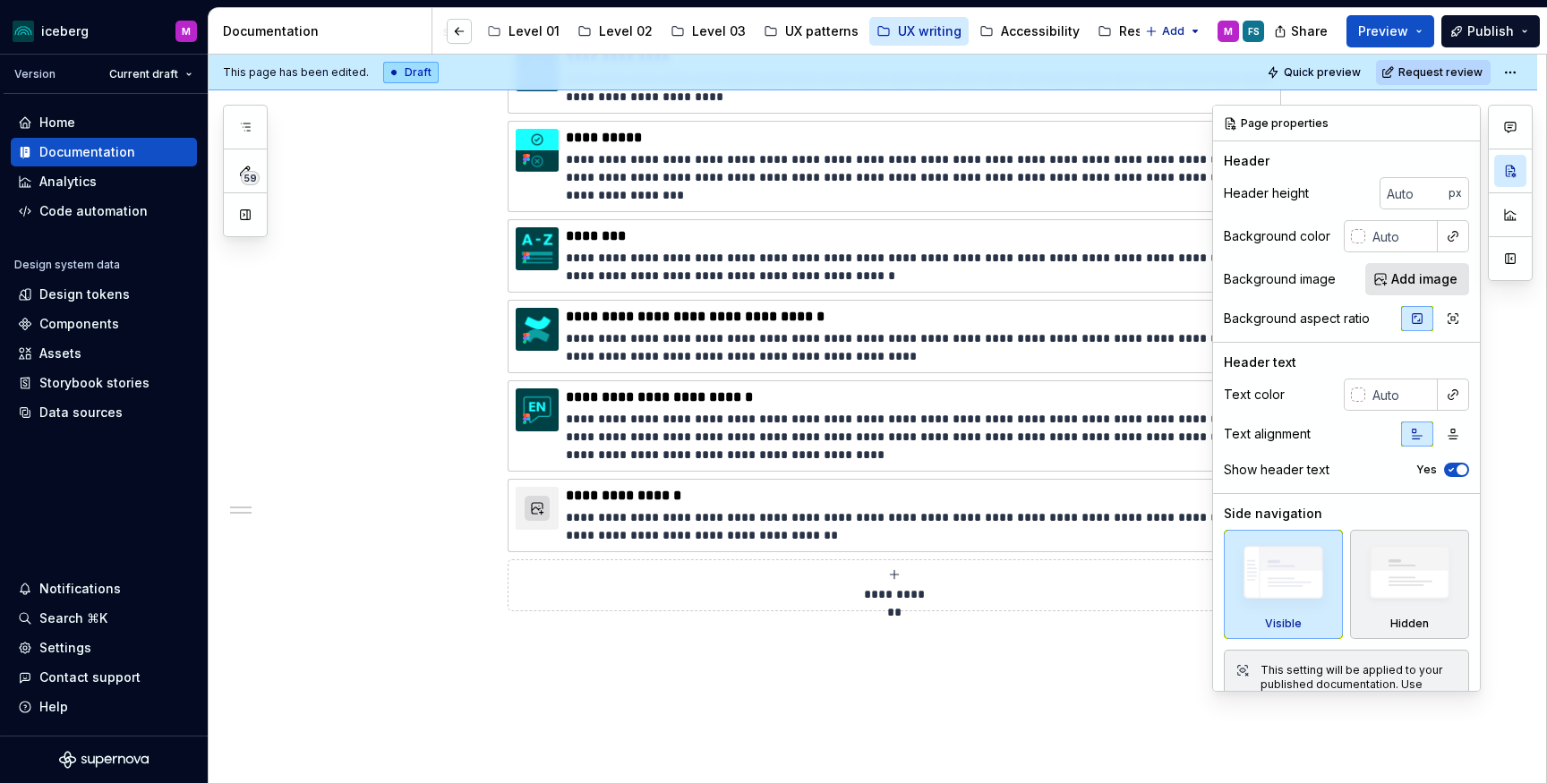
scroll to position [37, 0]
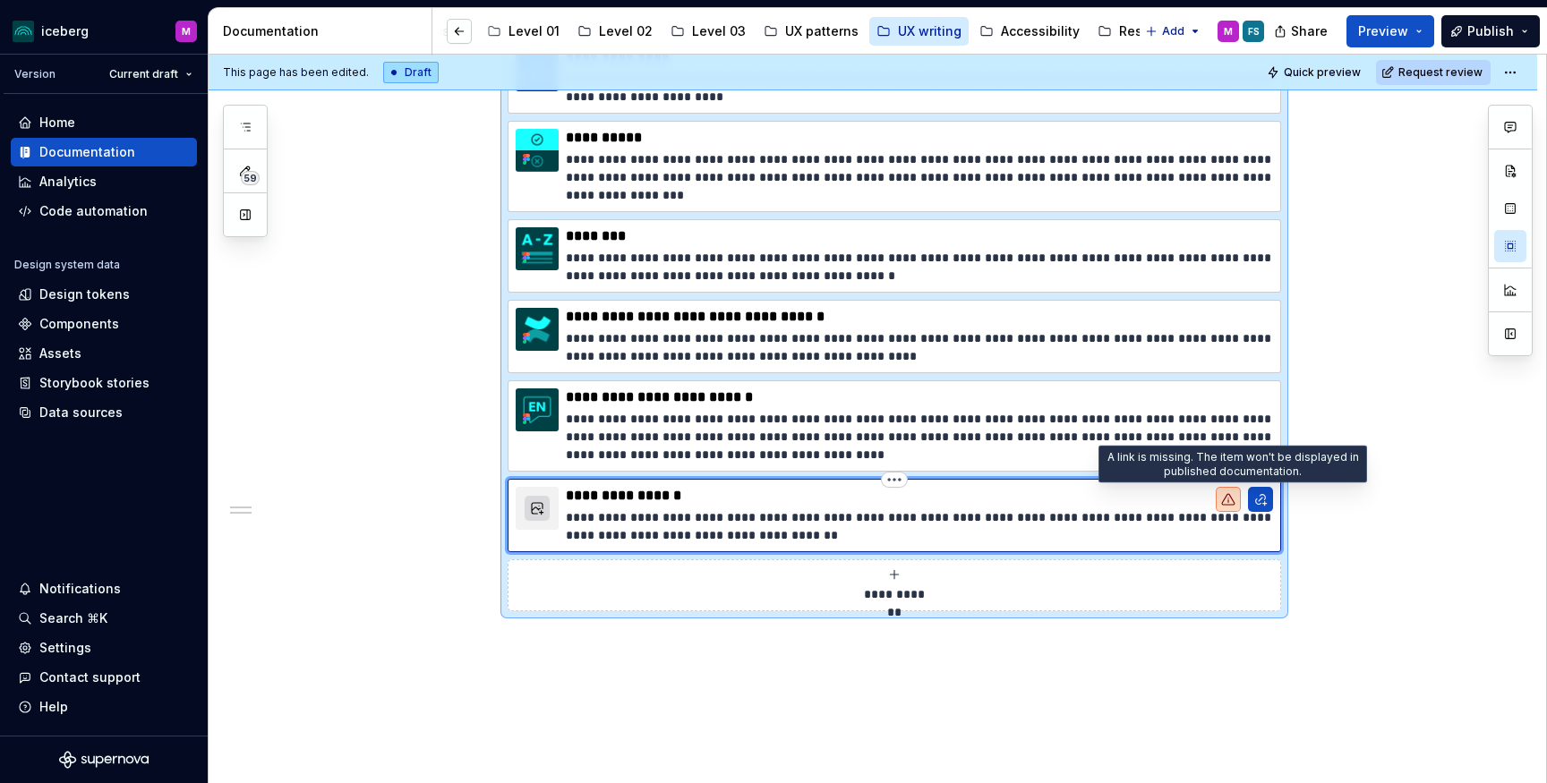
click at [1233, 499] on icon at bounding box center [1228, 499] width 14 height 14
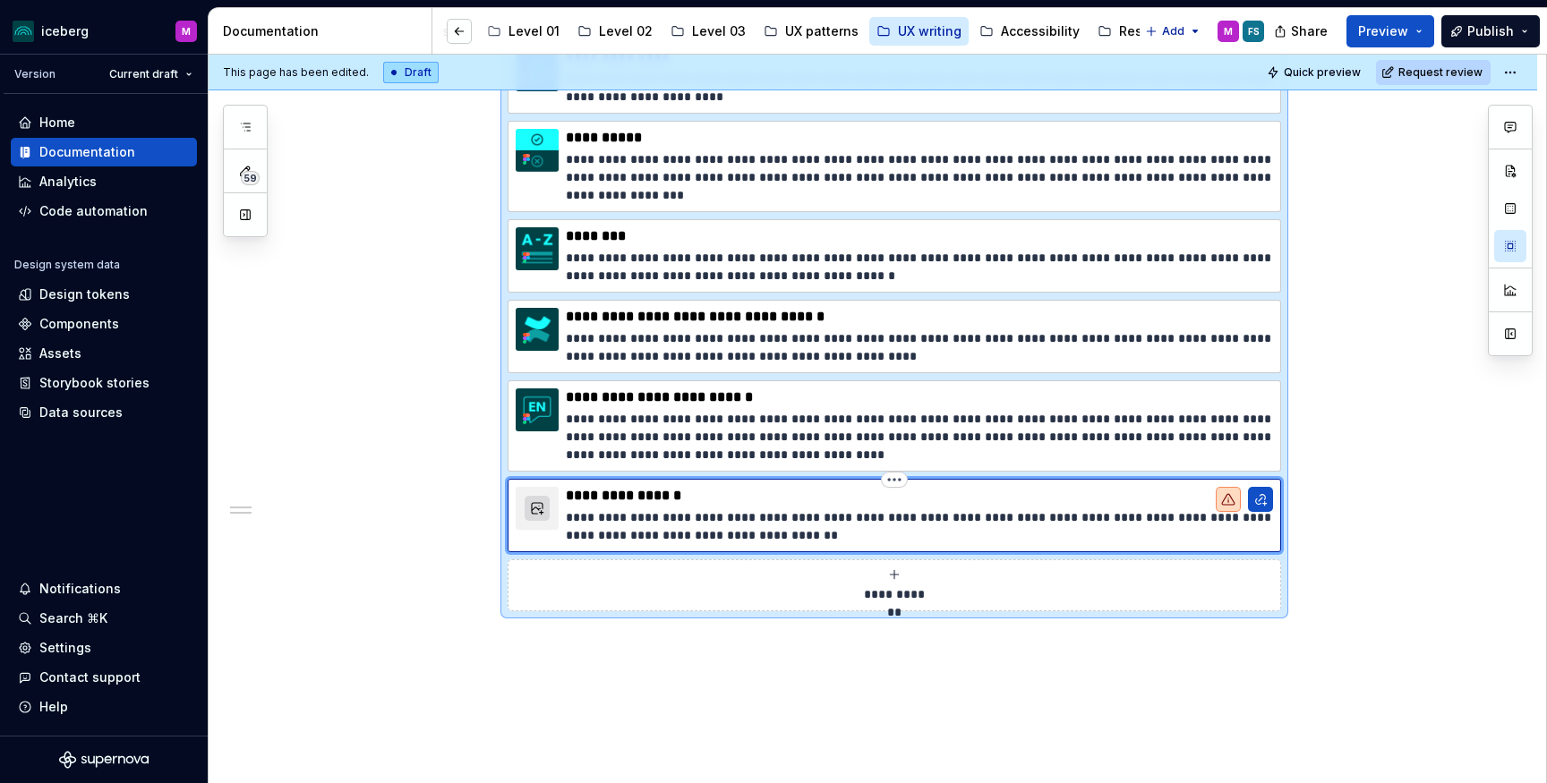
click at [1233, 499] on icon at bounding box center [1228, 499] width 14 height 14
click at [1263, 499] on button "button" at bounding box center [1260, 499] width 25 height 25
type textarea "*"
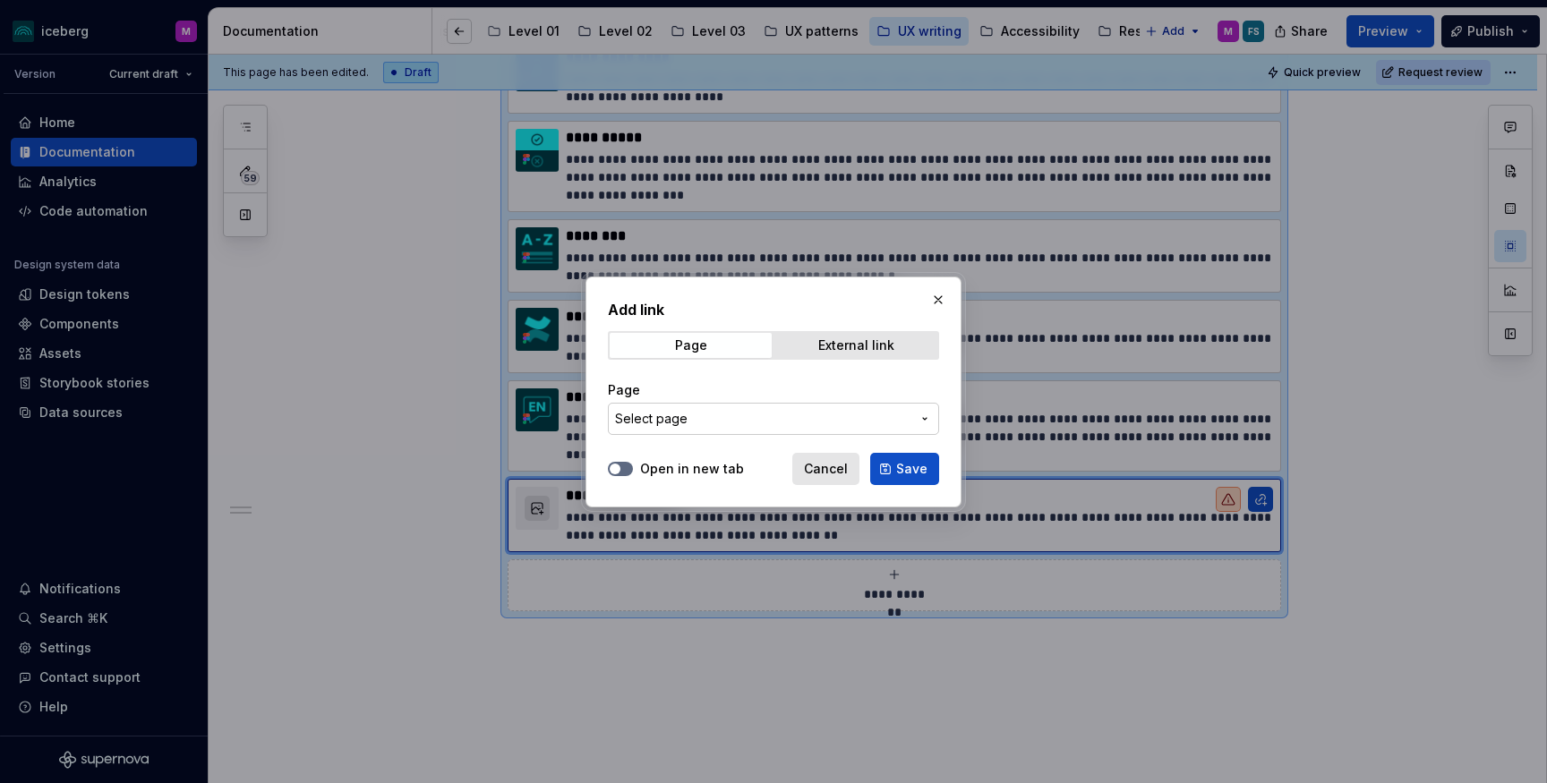
click at [670, 415] on span "Select page" at bounding box center [651, 419] width 73 height 18
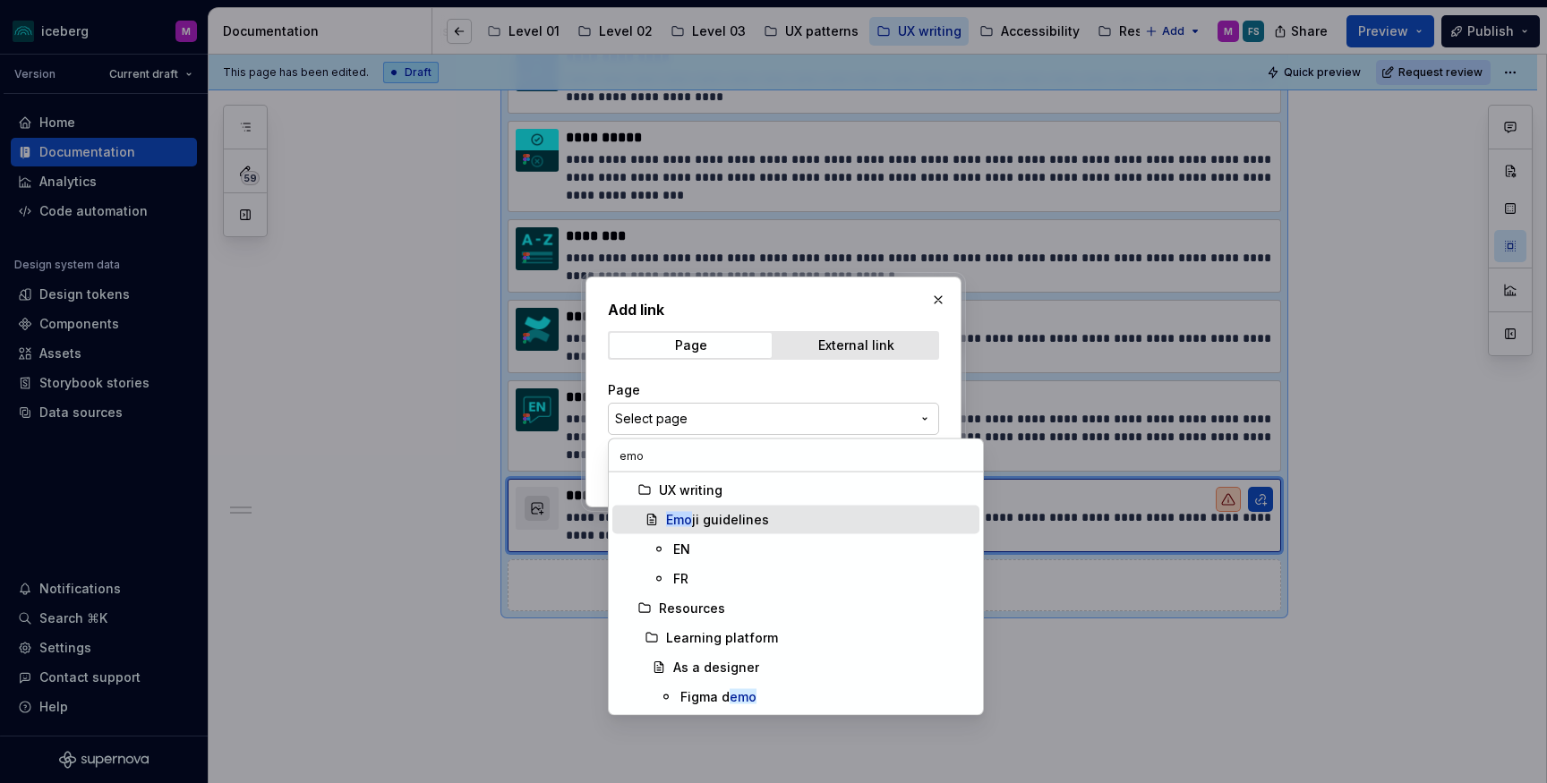
type input "emo"
click at [729, 518] on div "Emo ji guidelines" at bounding box center [717, 520] width 103 height 18
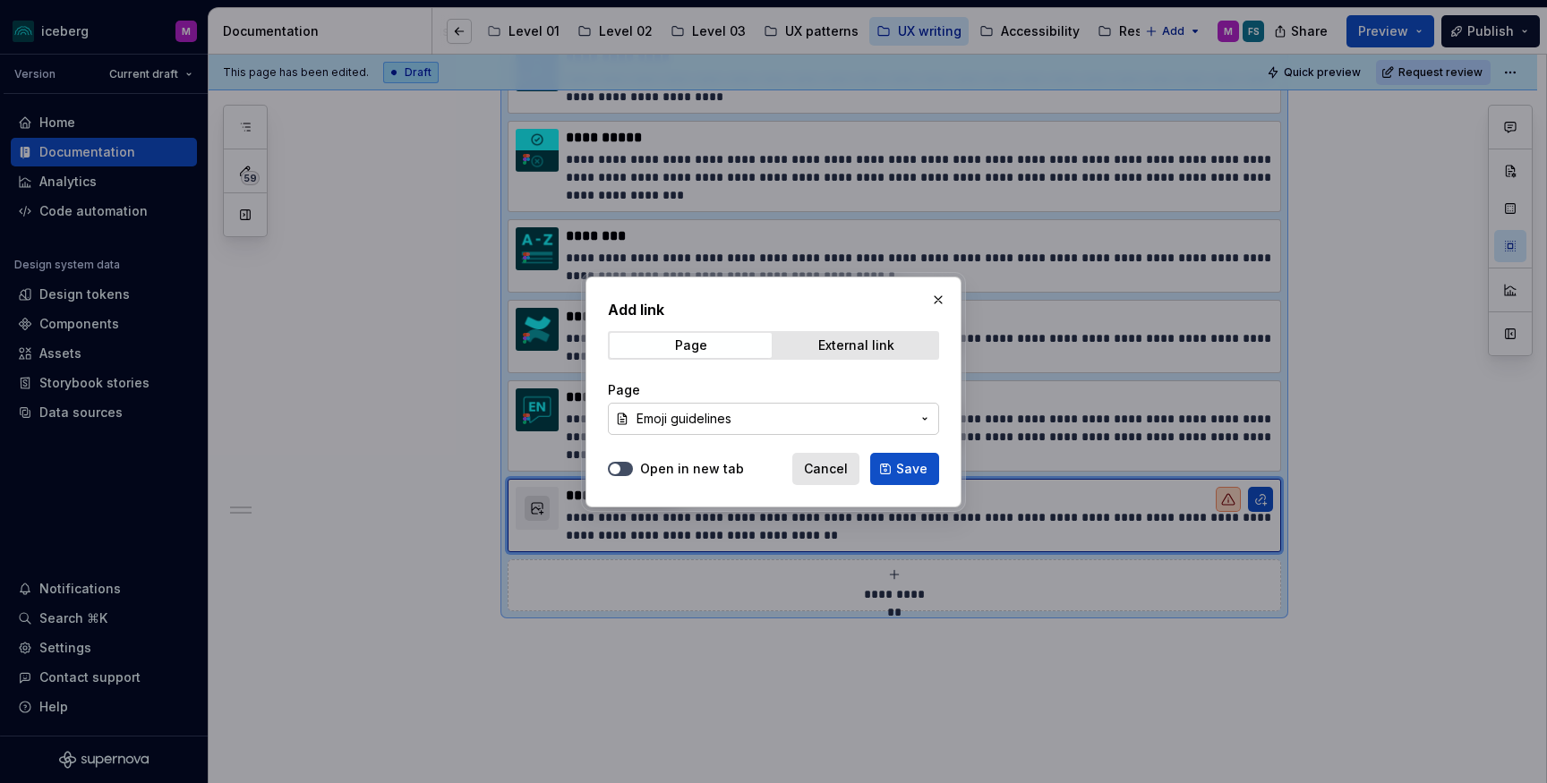
click at [616, 471] on span "button" at bounding box center [615, 469] width 11 height 11
click at [907, 468] on span "Save" at bounding box center [911, 469] width 31 height 18
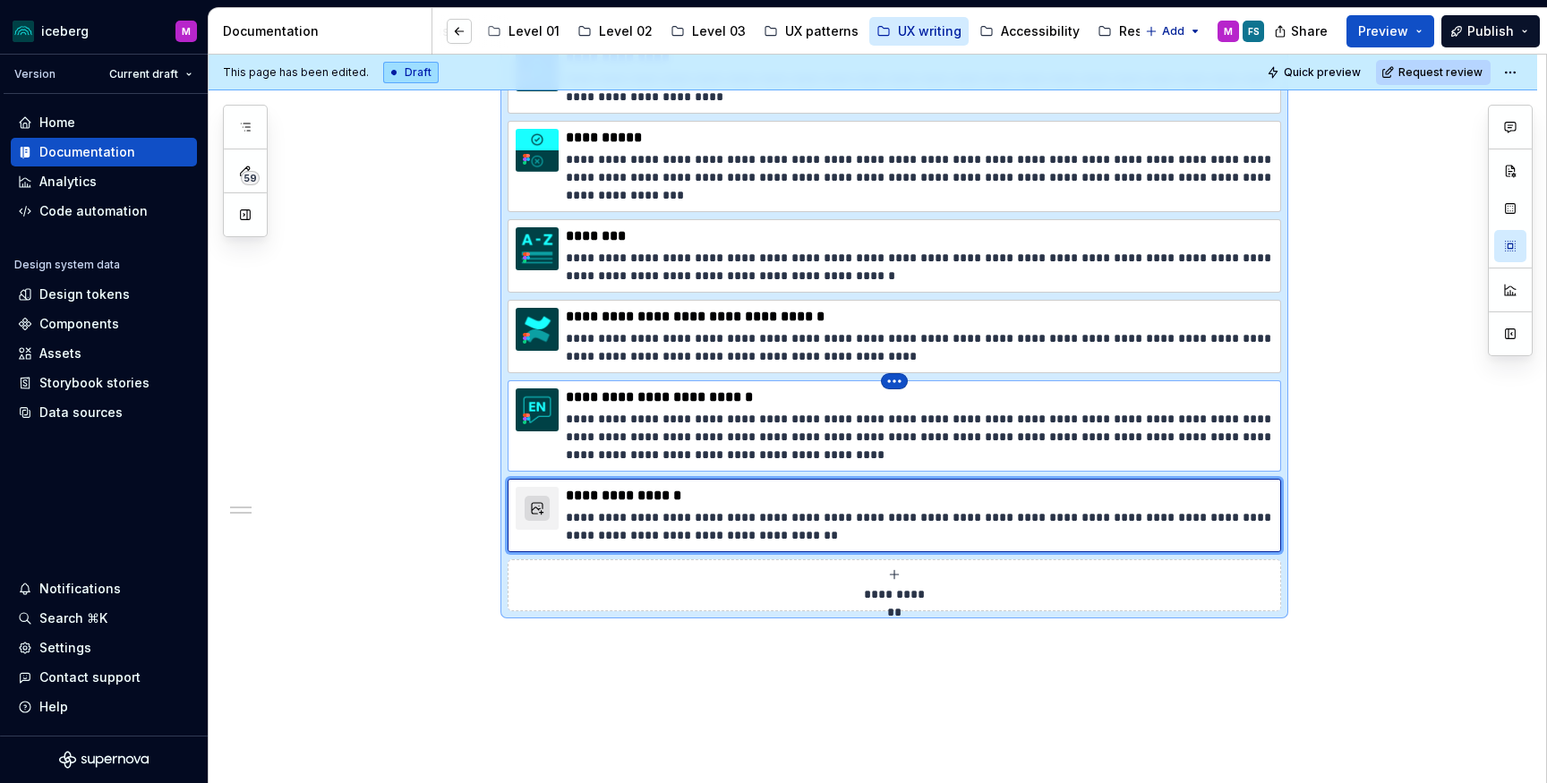
click at [899, 380] on html "iceberg M Version Current draft Home Documentation Analytics Code automation De…" at bounding box center [773, 391] width 1547 height 783
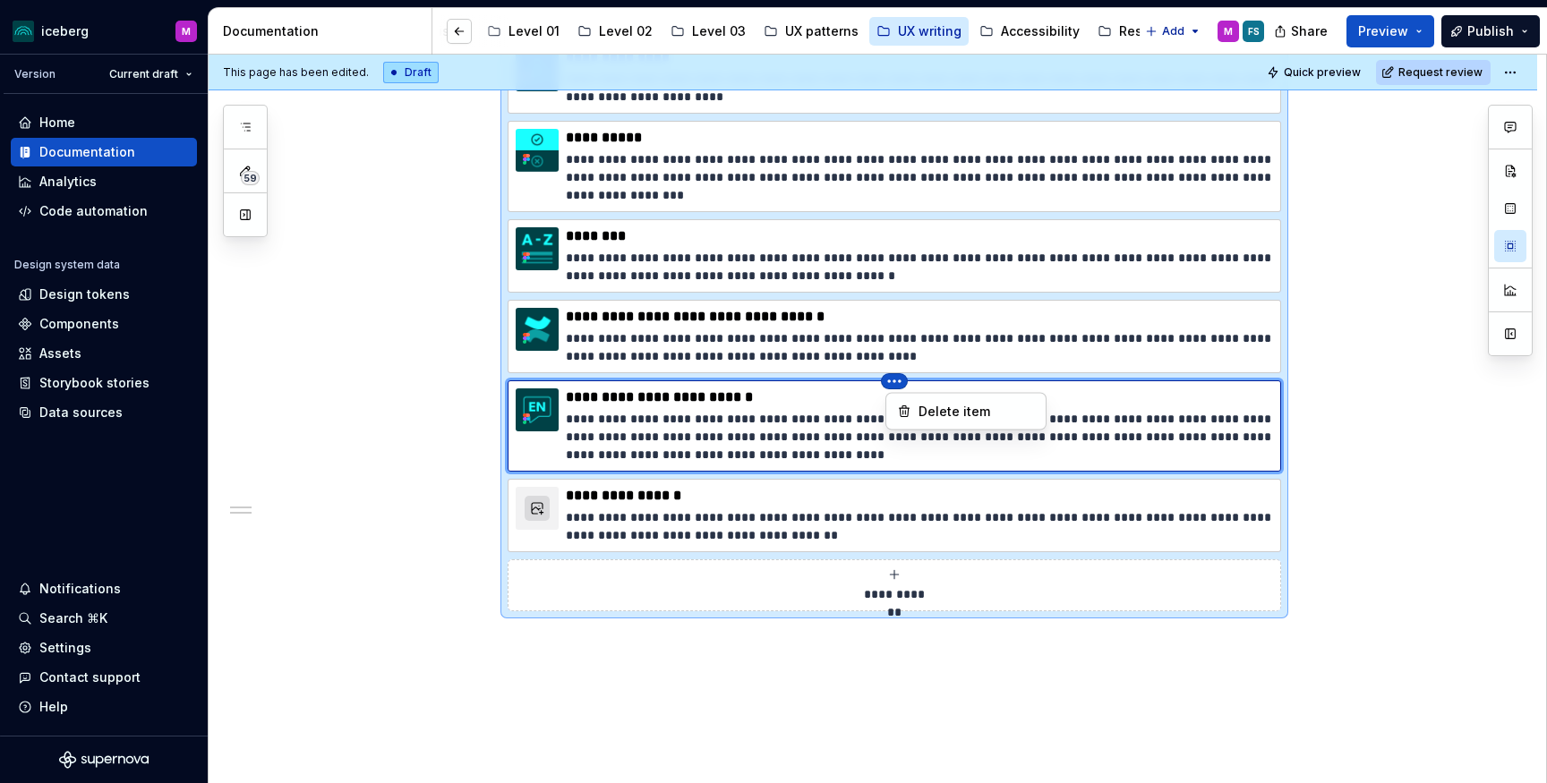
click at [1204, 415] on html "iceberg M Version Current draft Home Documentation Analytics Code automation De…" at bounding box center [773, 391] width 1547 height 783
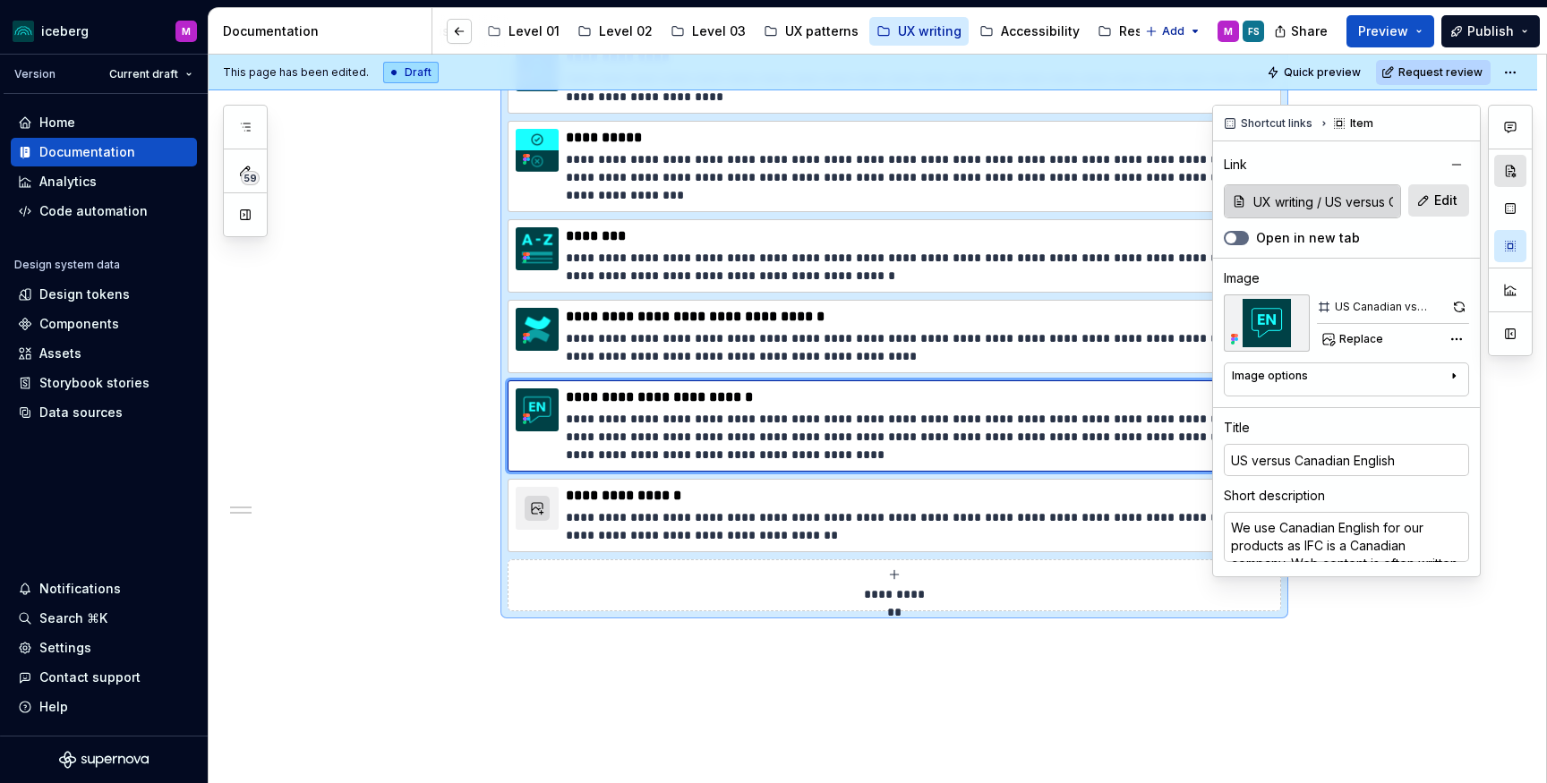
click at [1512, 172] on button "button" at bounding box center [1510, 171] width 32 height 32
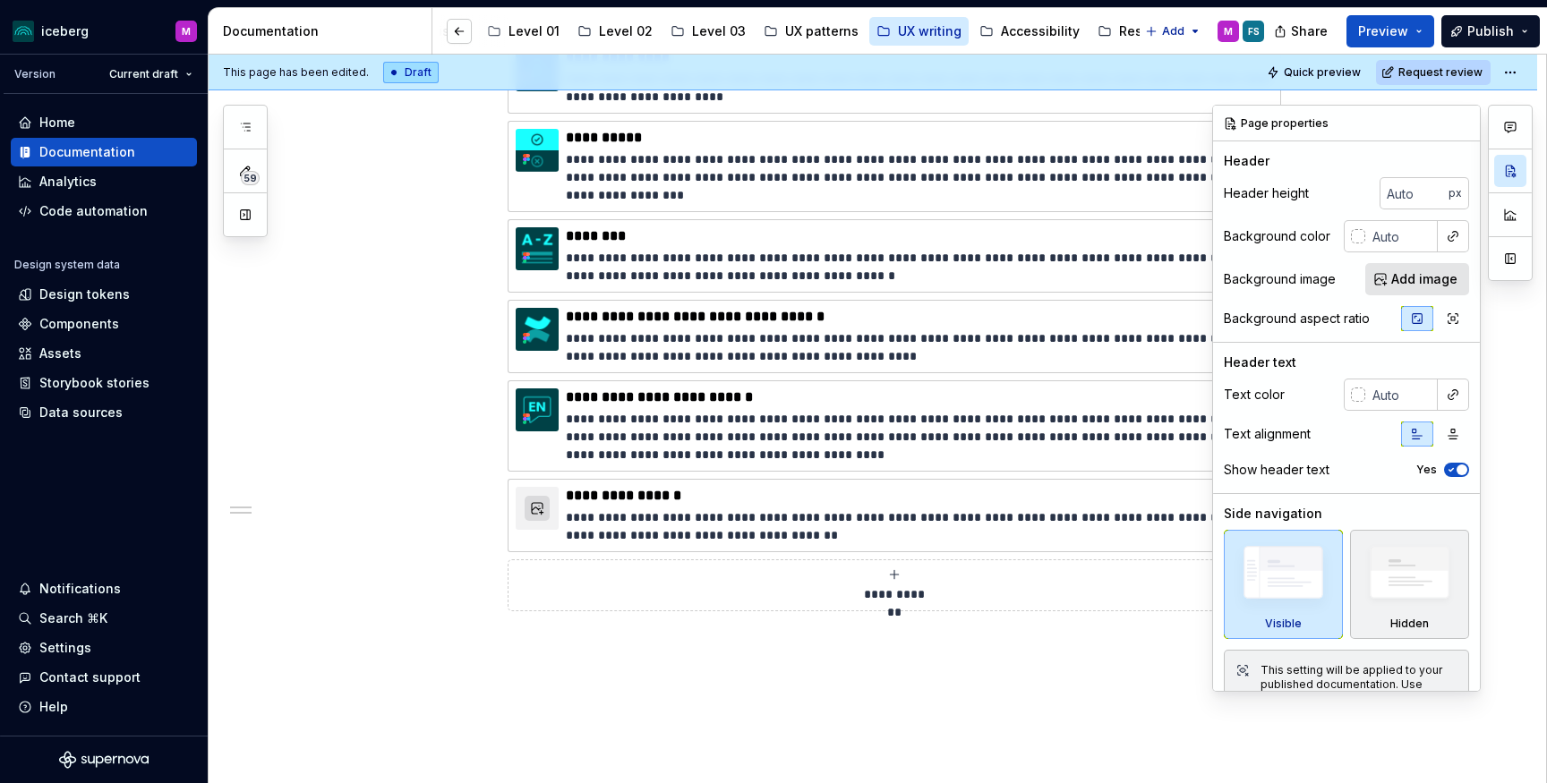
scroll to position [37, 0]
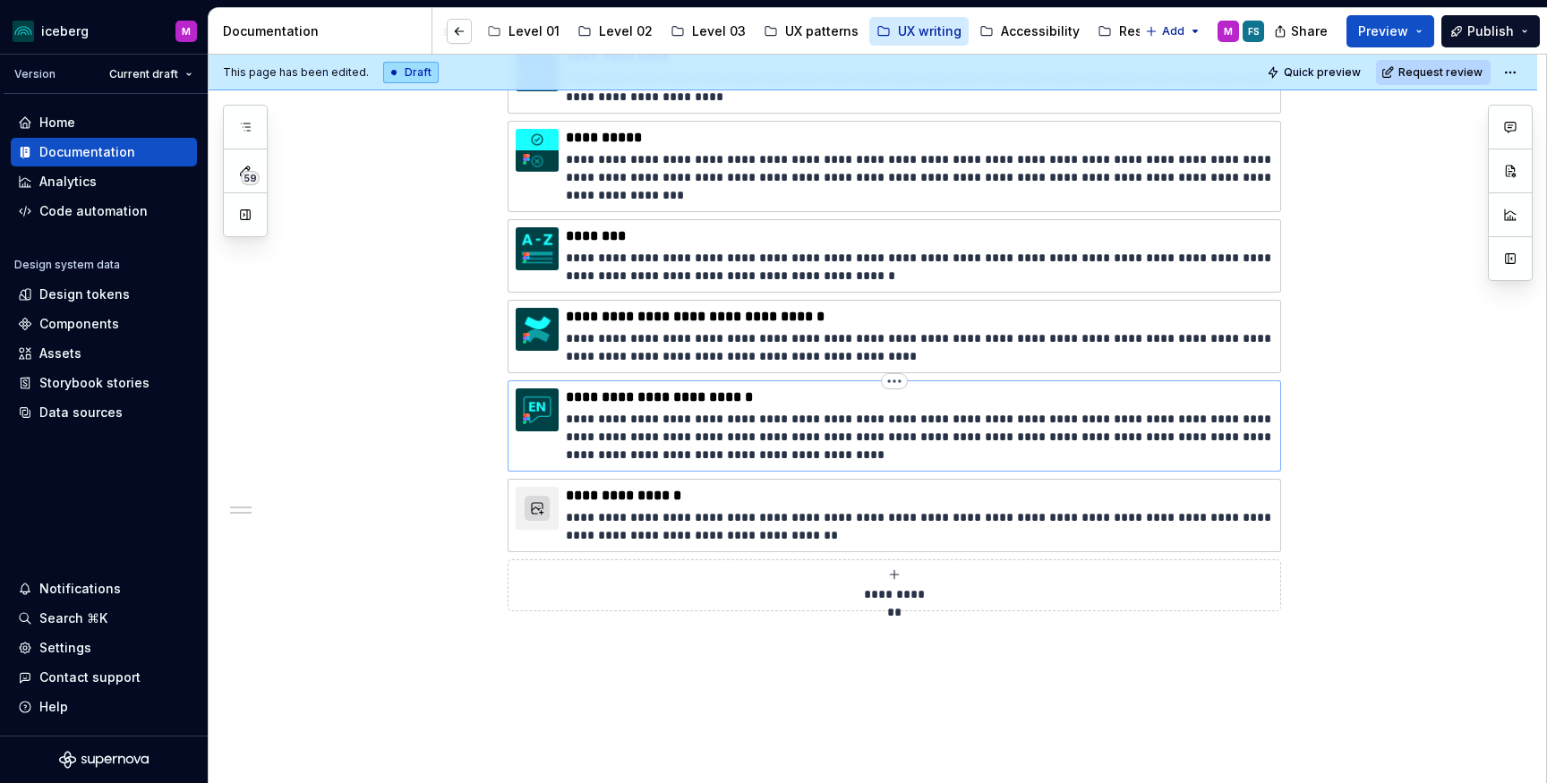
click at [711, 445] on p "**********" at bounding box center [919, 437] width 707 height 54
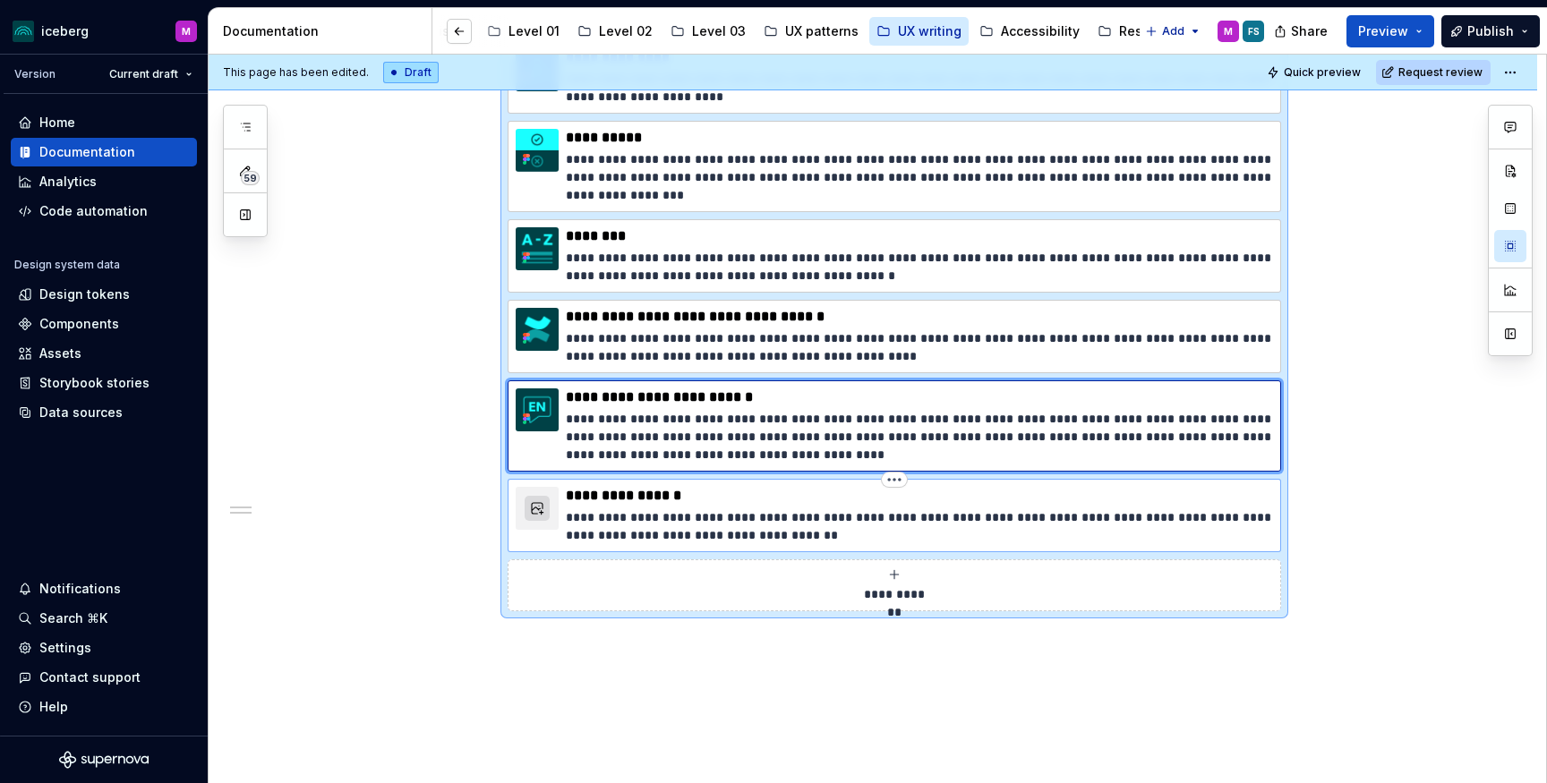
click at [1143, 521] on p "**********" at bounding box center [919, 526] width 707 height 36
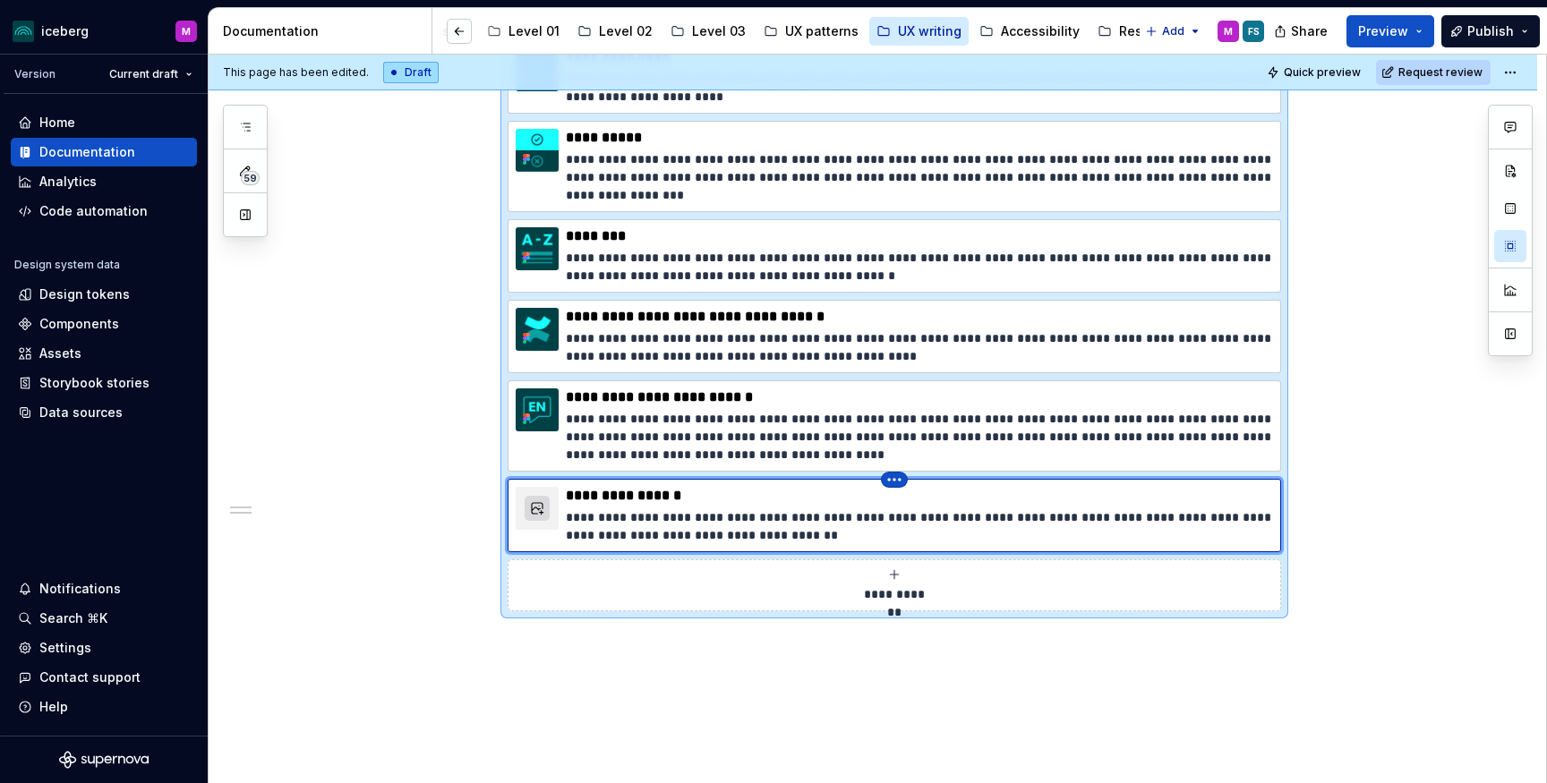
click at [899, 480] on html "iceberg M Version Current draft Home Documentation Analytics Code automation De…" at bounding box center [773, 391] width 1547 height 783
click at [1228, 487] on html "iceberg M Version Current draft Home Documentation Analytics Code automation De…" at bounding box center [773, 391] width 1547 height 783
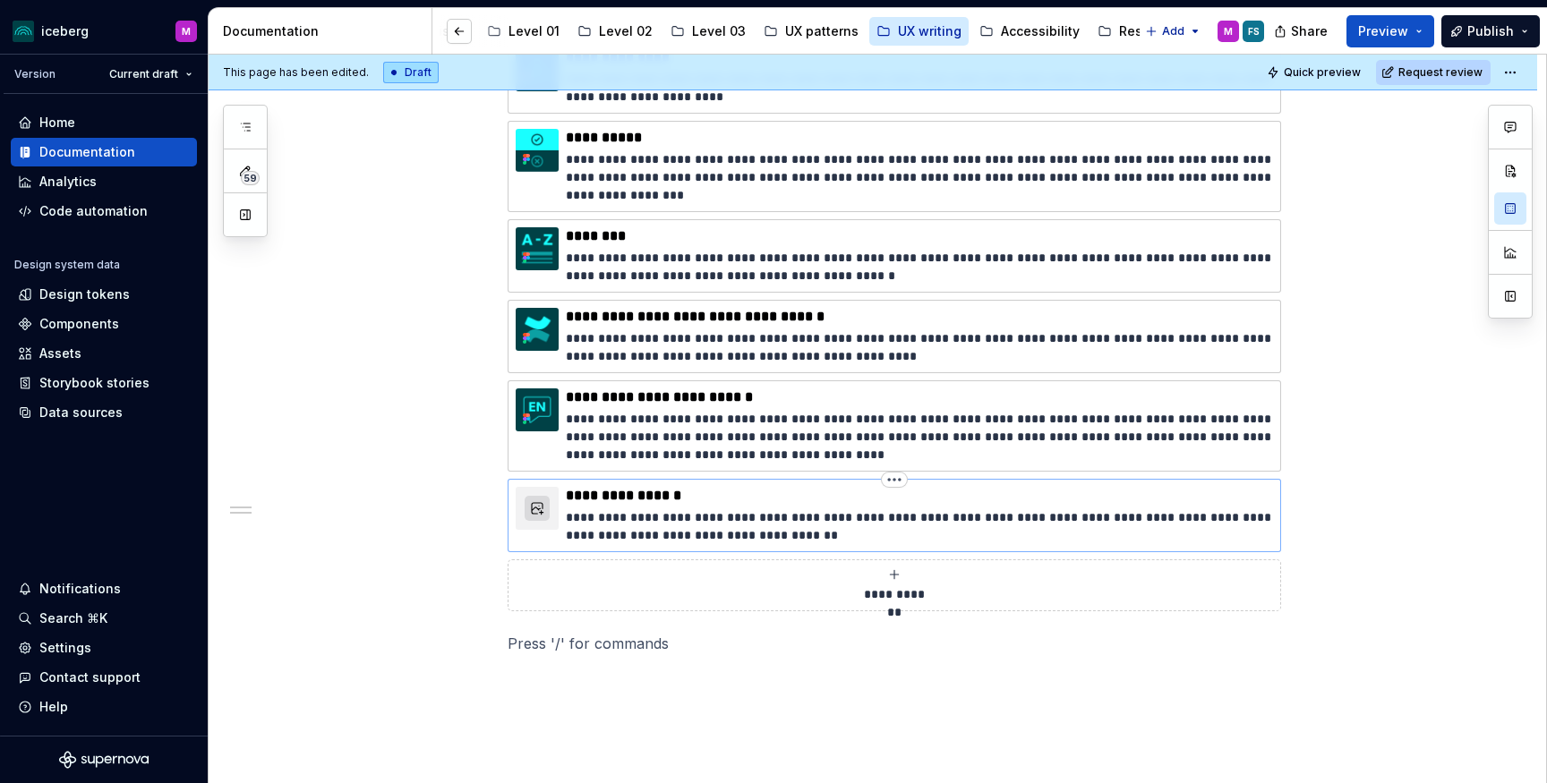
click at [1224, 499] on p "**********" at bounding box center [919, 496] width 707 height 18
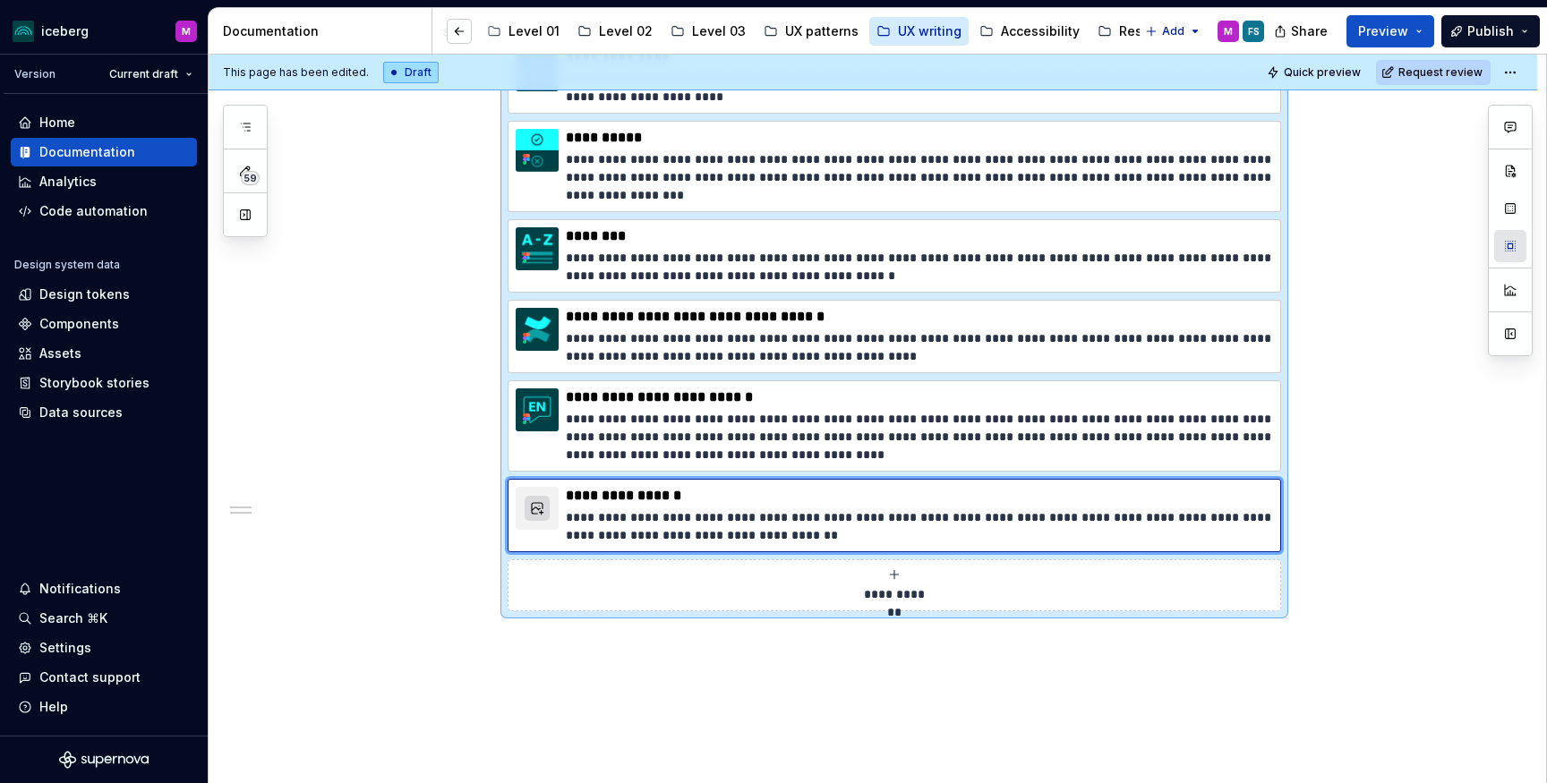
scroll to position [0, 0]
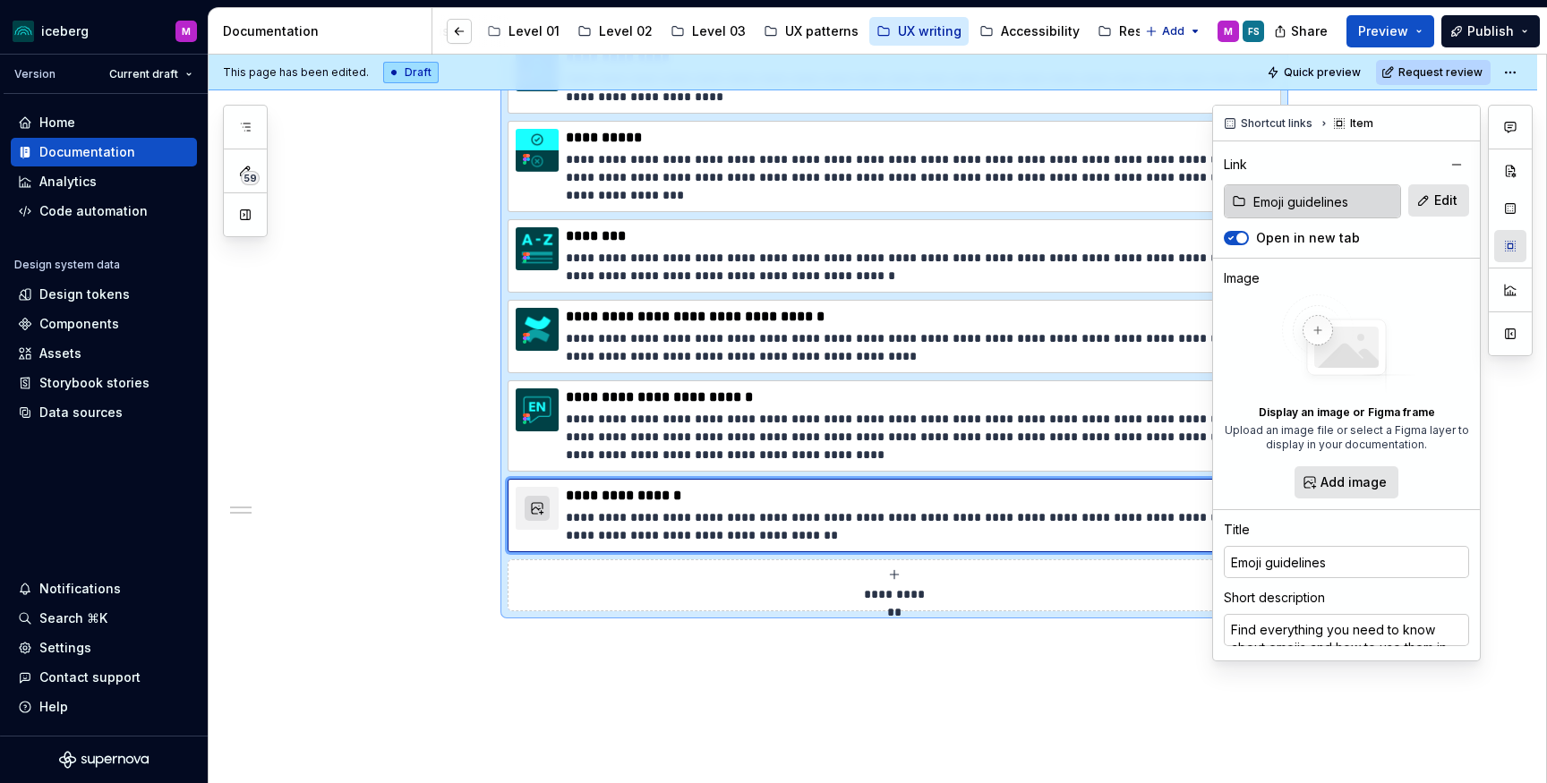
click at [1511, 253] on button "button" at bounding box center [1510, 246] width 32 height 32
click at [987, 439] on p "**********" at bounding box center [919, 437] width 707 height 54
type textarea "*"
type input "UX writing / US versus Canadian English"
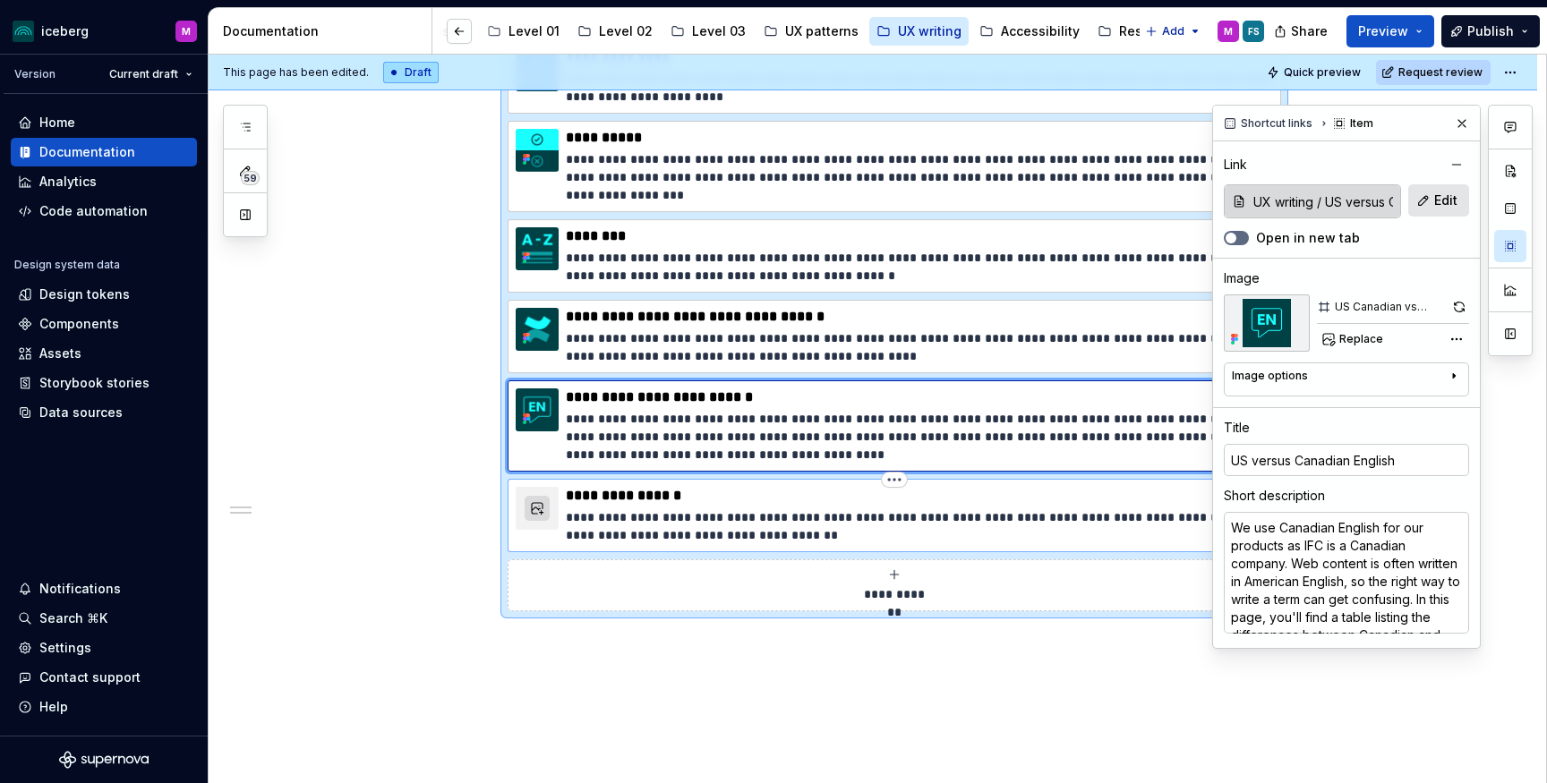
click at [996, 517] on p "**********" at bounding box center [919, 526] width 707 height 36
type textarea "*"
type input "Emoji guidelines"
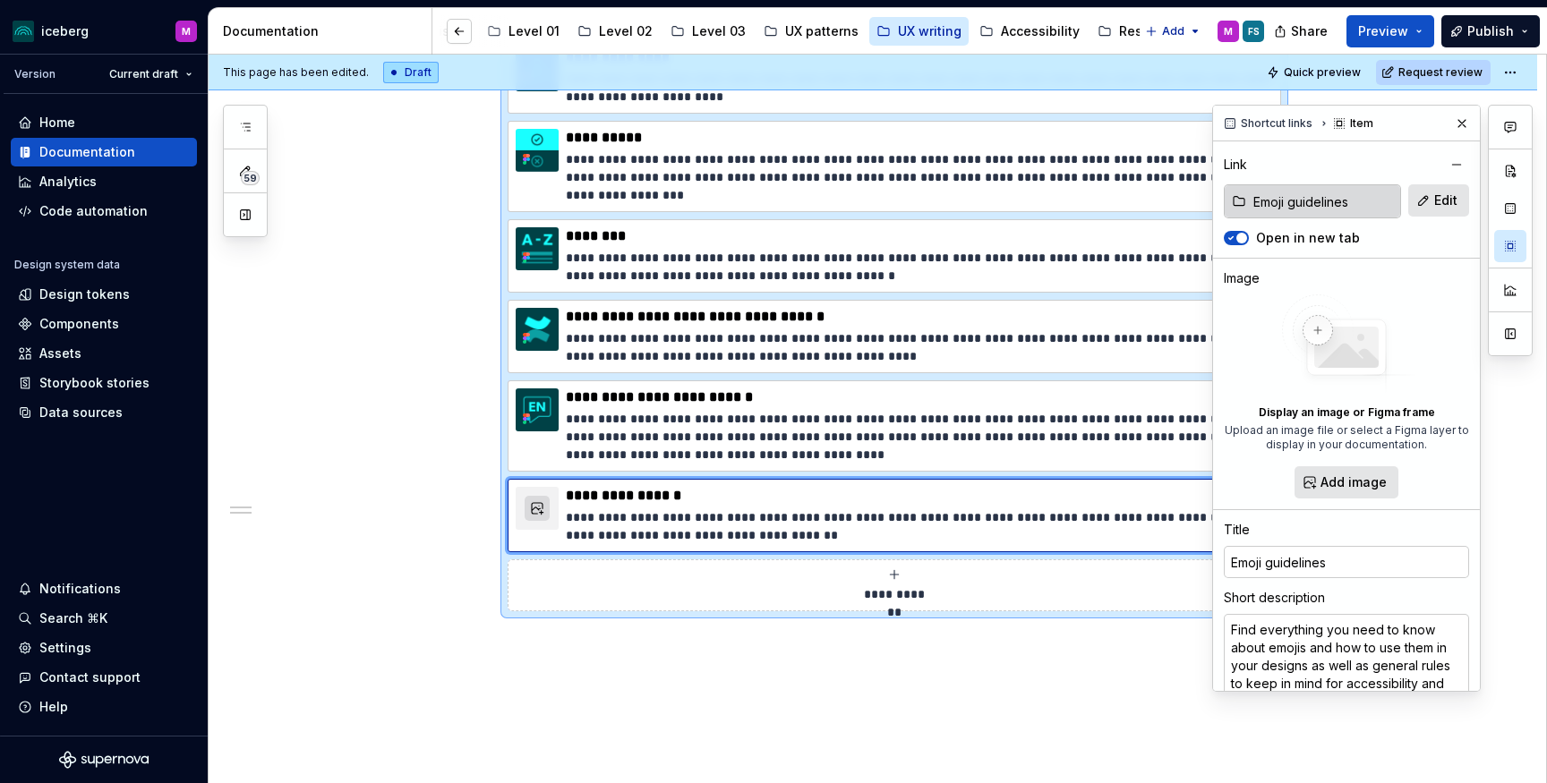
click at [1233, 236] on icon "button" at bounding box center [1231, 238] width 14 height 11
click at [1284, 193] on input "Emoji guidelines" at bounding box center [1323, 201] width 154 height 32
click at [1452, 206] on span "Edit" at bounding box center [1445, 201] width 23 height 18
type textarea "*"
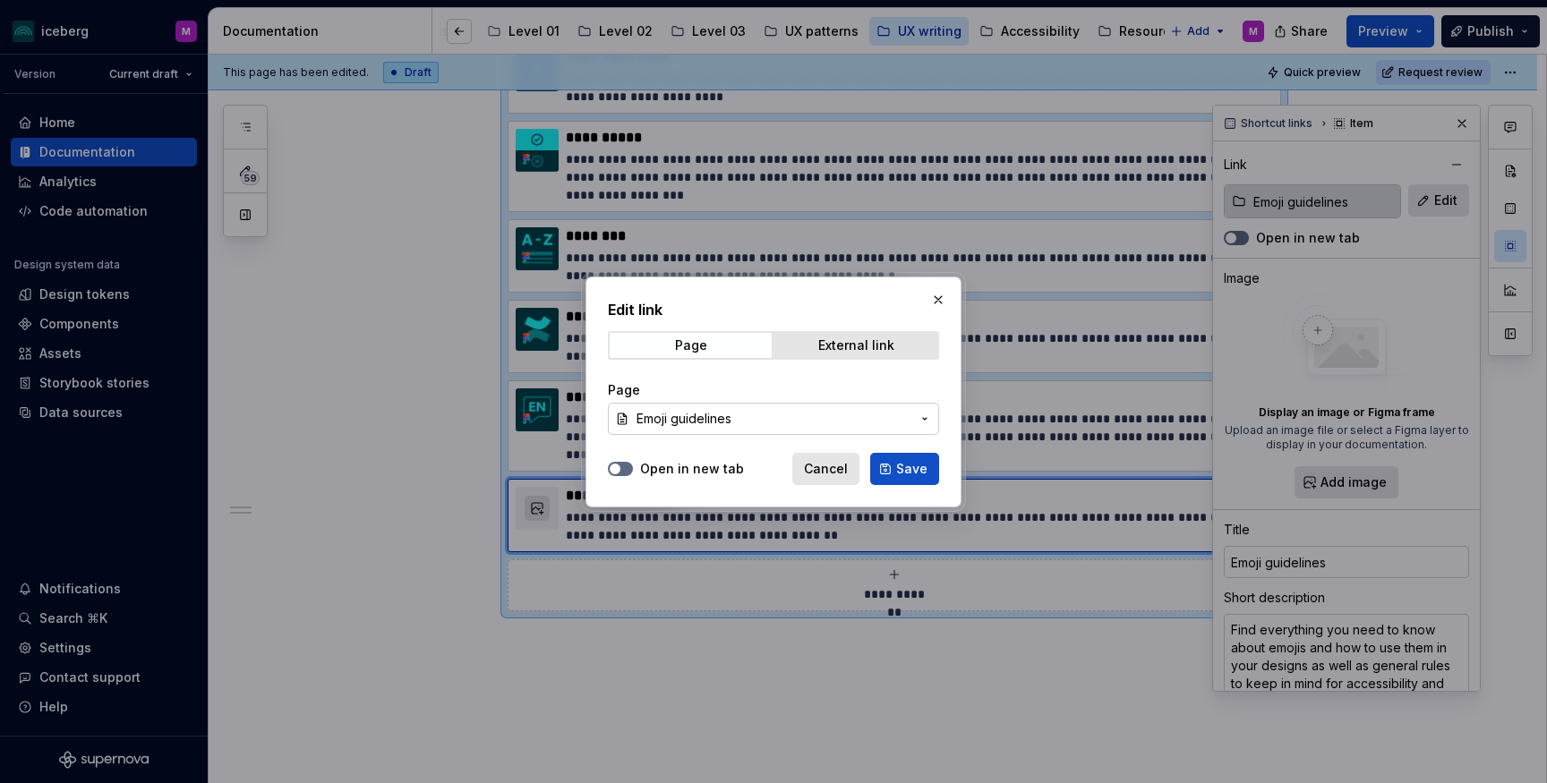
click at [719, 421] on span "Emoji guidelines" at bounding box center [683, 419] width 95 height 18
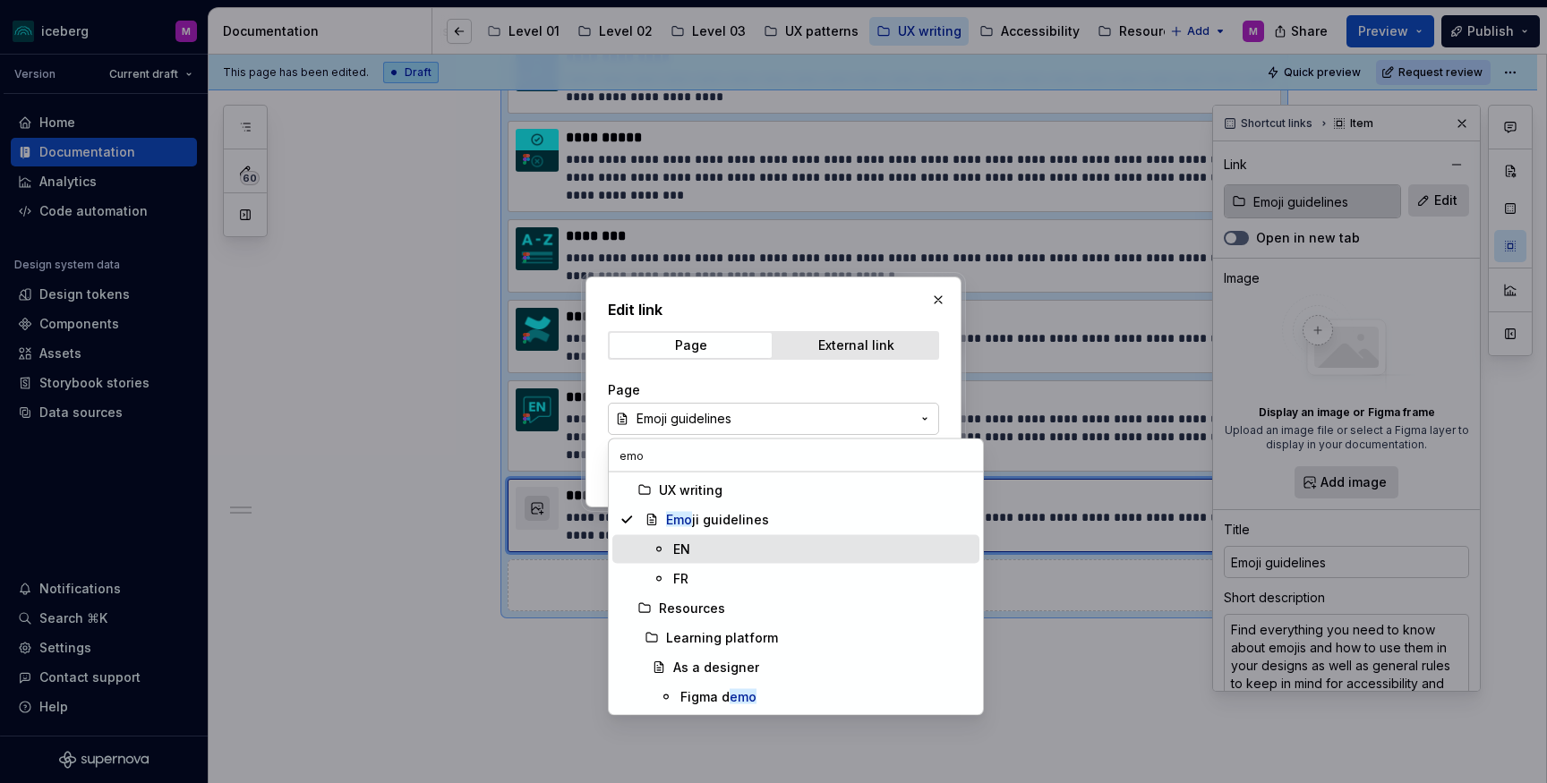
type input "emo"
click at [703, 542] on div "EN" at bounding box center [822, 550] width 299 height 18
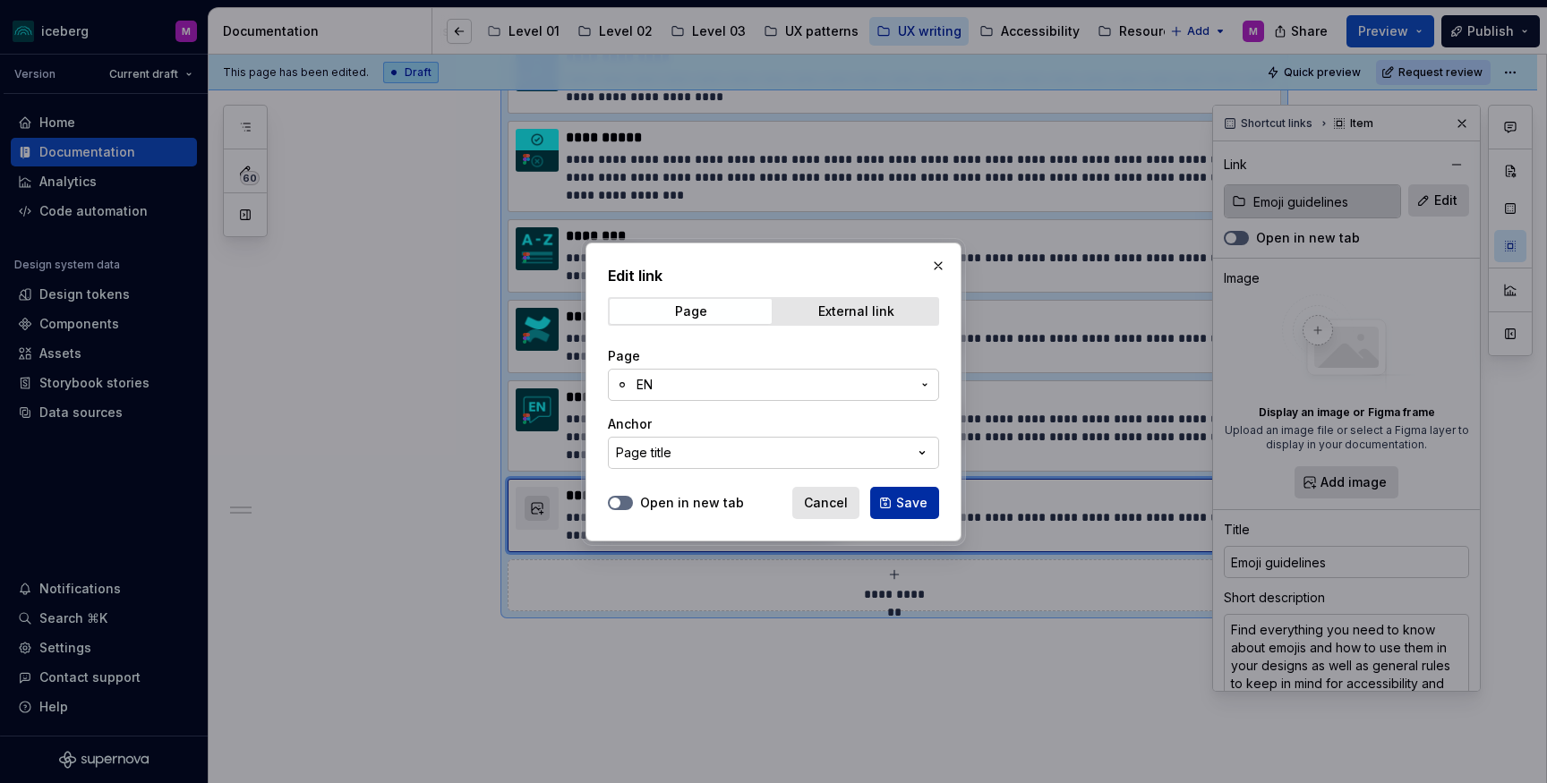
click at [906, 503] on span "Save" at bounding box center [911, 503] width 31 height 18
type textarea "*"
type input "Emoji guidelines / EN"
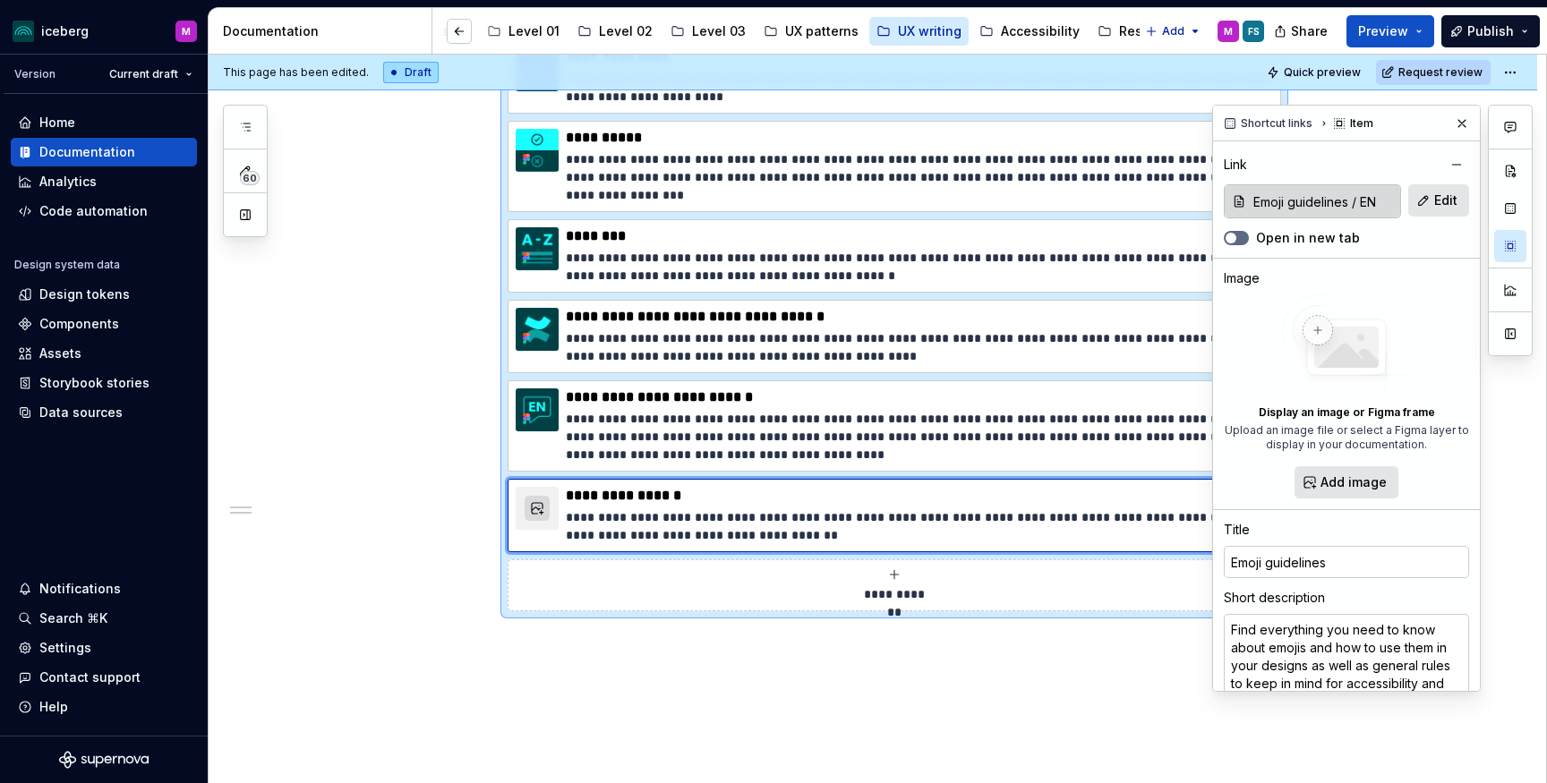
type textarea "*"
type textarea "Find everything you need to know about emojis and how to use them in your desig…"
type textarea "*"
type textarea "Find everything you need to know about emojis and how to use them in your desig…"
type textarea "*"
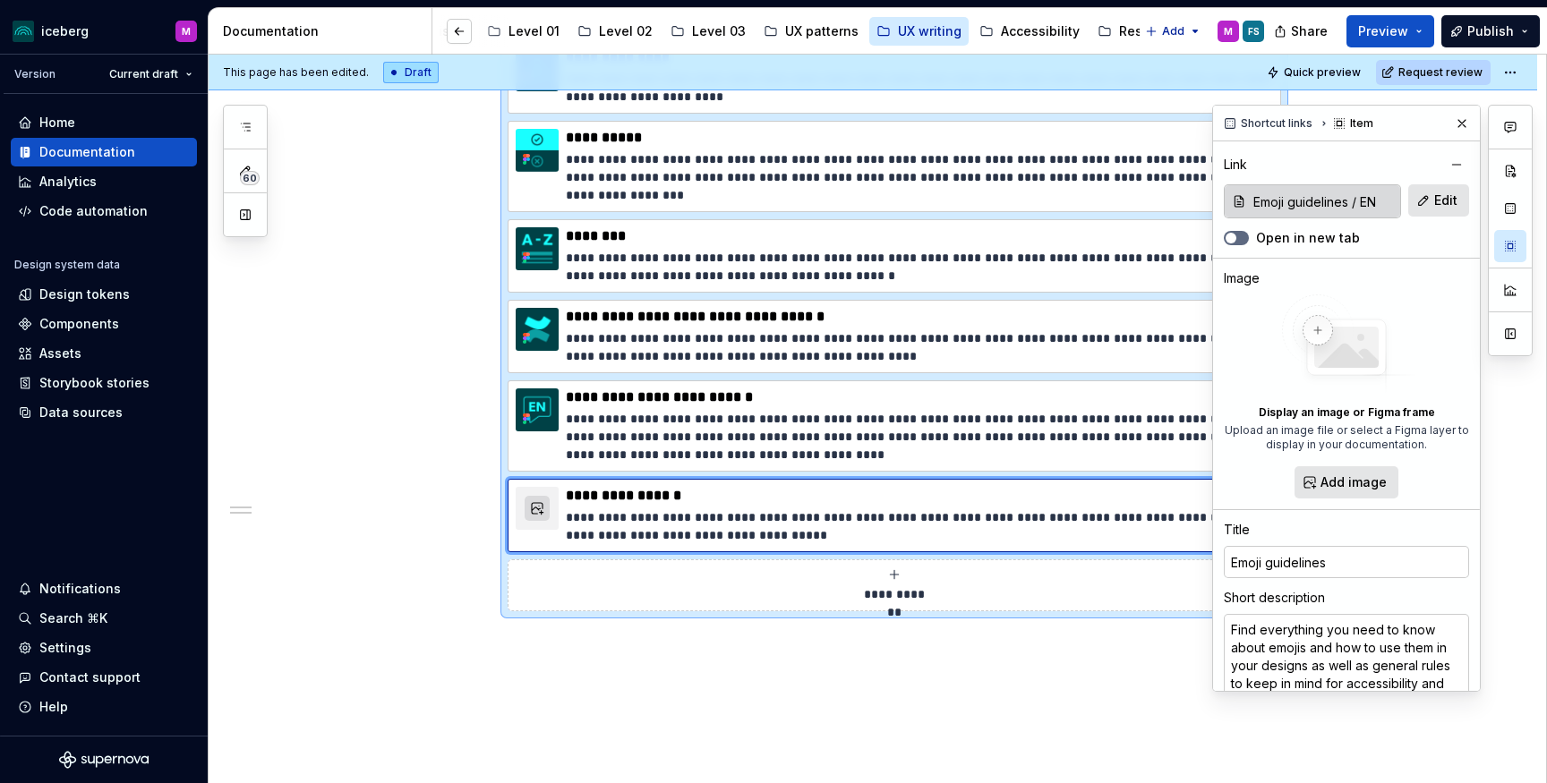
type textarea "Find everything you need to know about emojis and how to use them in your desig…"
type textarea "*"
type textarea "Find everything you need to know about emojis and how to use them in your desig…"
type textarea "*"
type textarea "Find everything you need to know about emojis and how to use them in your desig…"
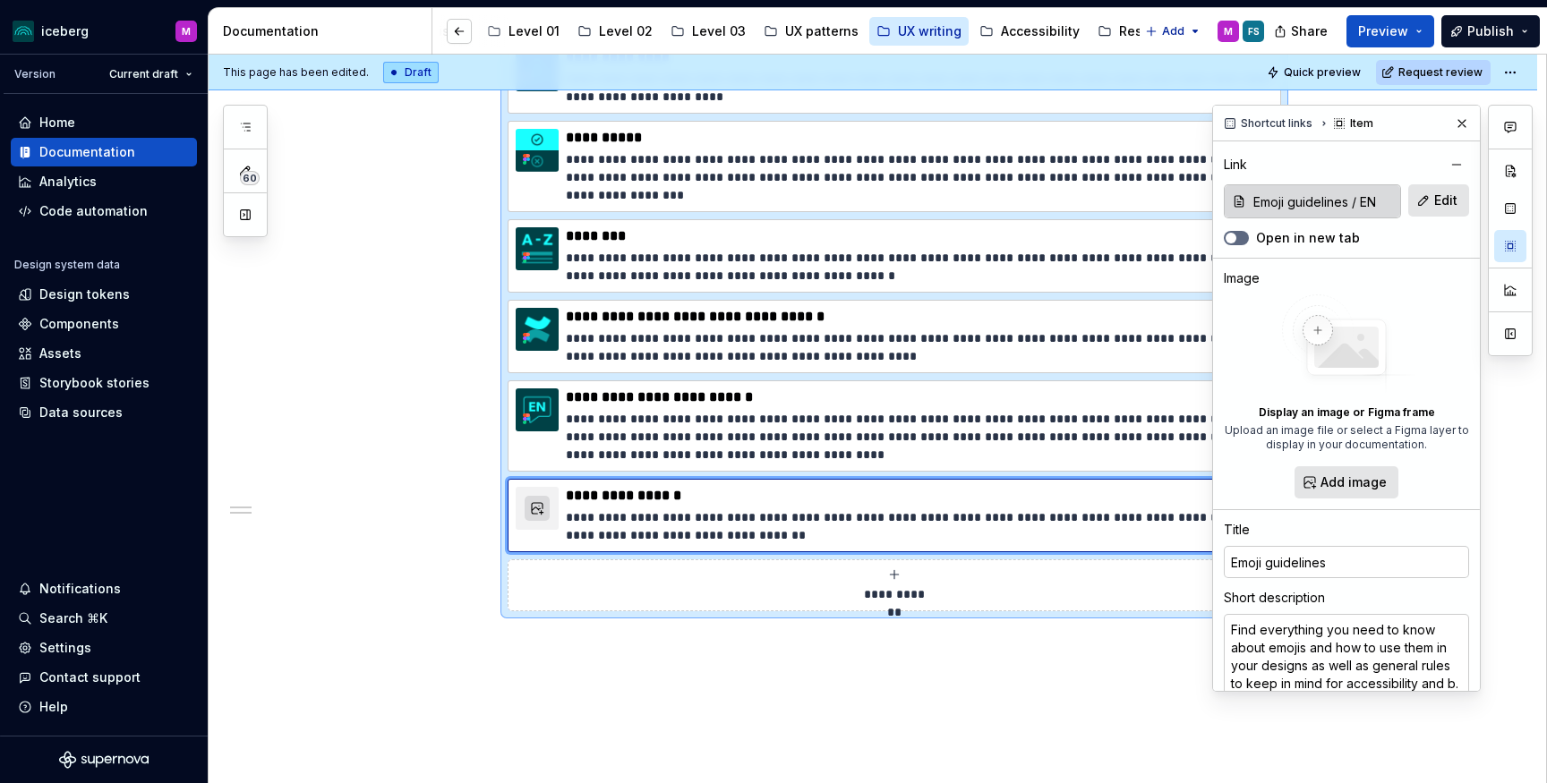
type textarea "*"
type textarea "Find everything you need to know about emojis and how to use them in your desig…"
type textarea "*"
type textarea "Find everything you need to know about emojis and how to use them in your desig…"
type textarea "*"
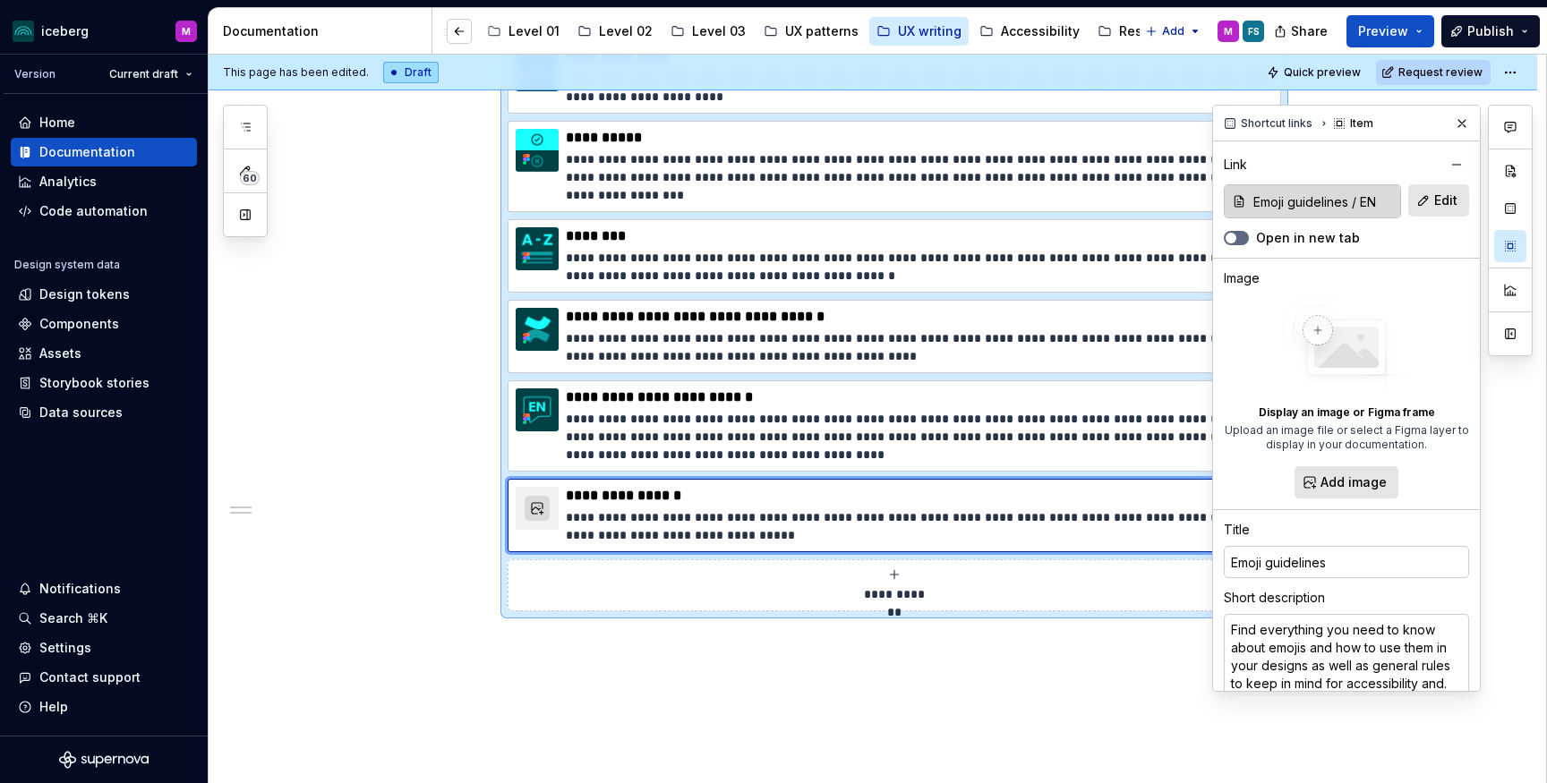
type textarea "Find everything you need to know about emojis and how to use them in your desig…"
type textarea "*"
type textarea "Find everything you need to know about emojis and how to use them in your desig…"
type textarea "*"
type textarea "Find everything you need to know about emojis and how to use them in your desig…"
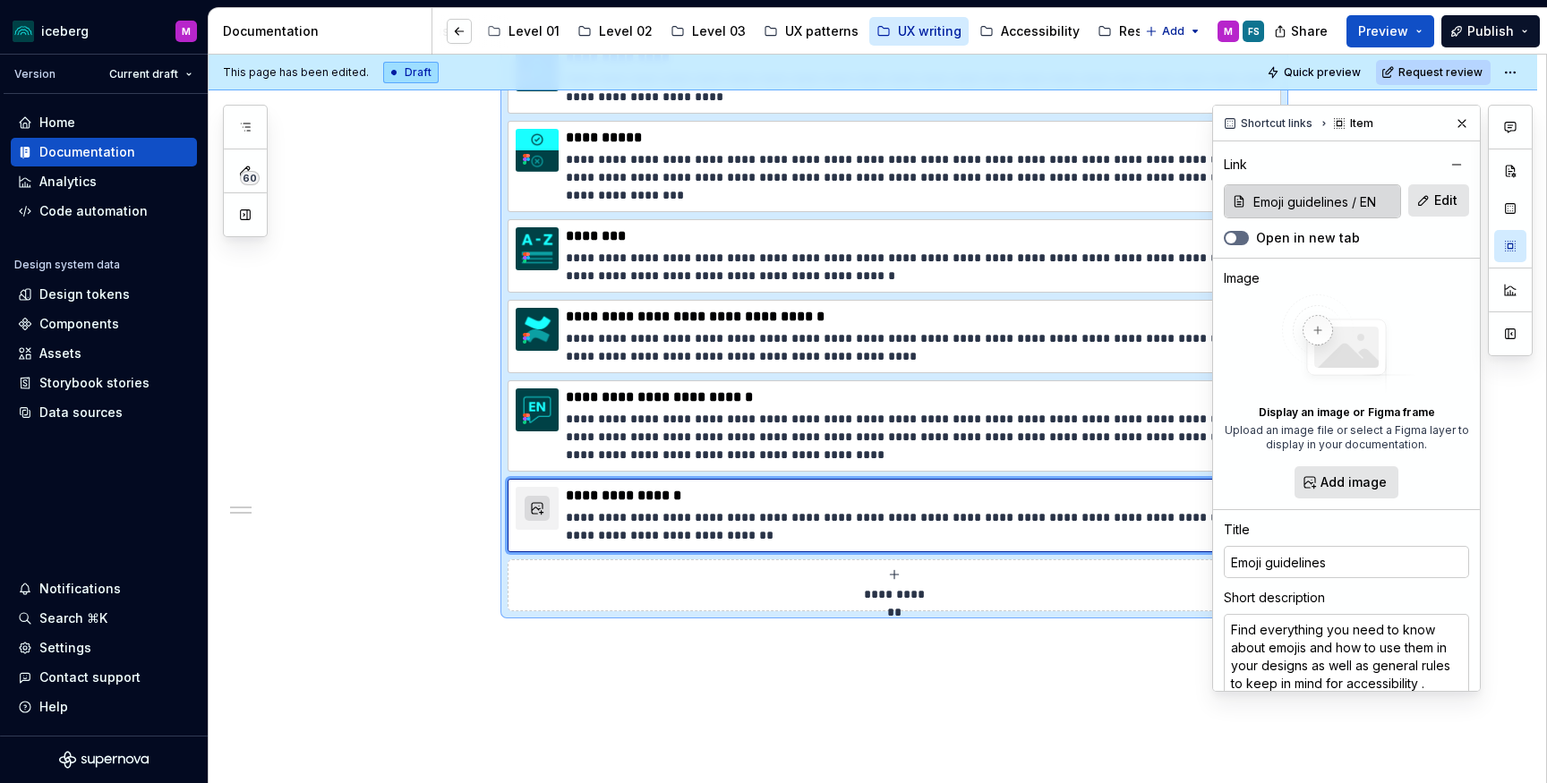
type textarea "*"
type textarea "Find everything you need to know about emojis and how to use them in your desig…"
type textarea "*"
type textarea "Find everything you need to know about emojis and how to use them in your desig…"
type textarea "*"
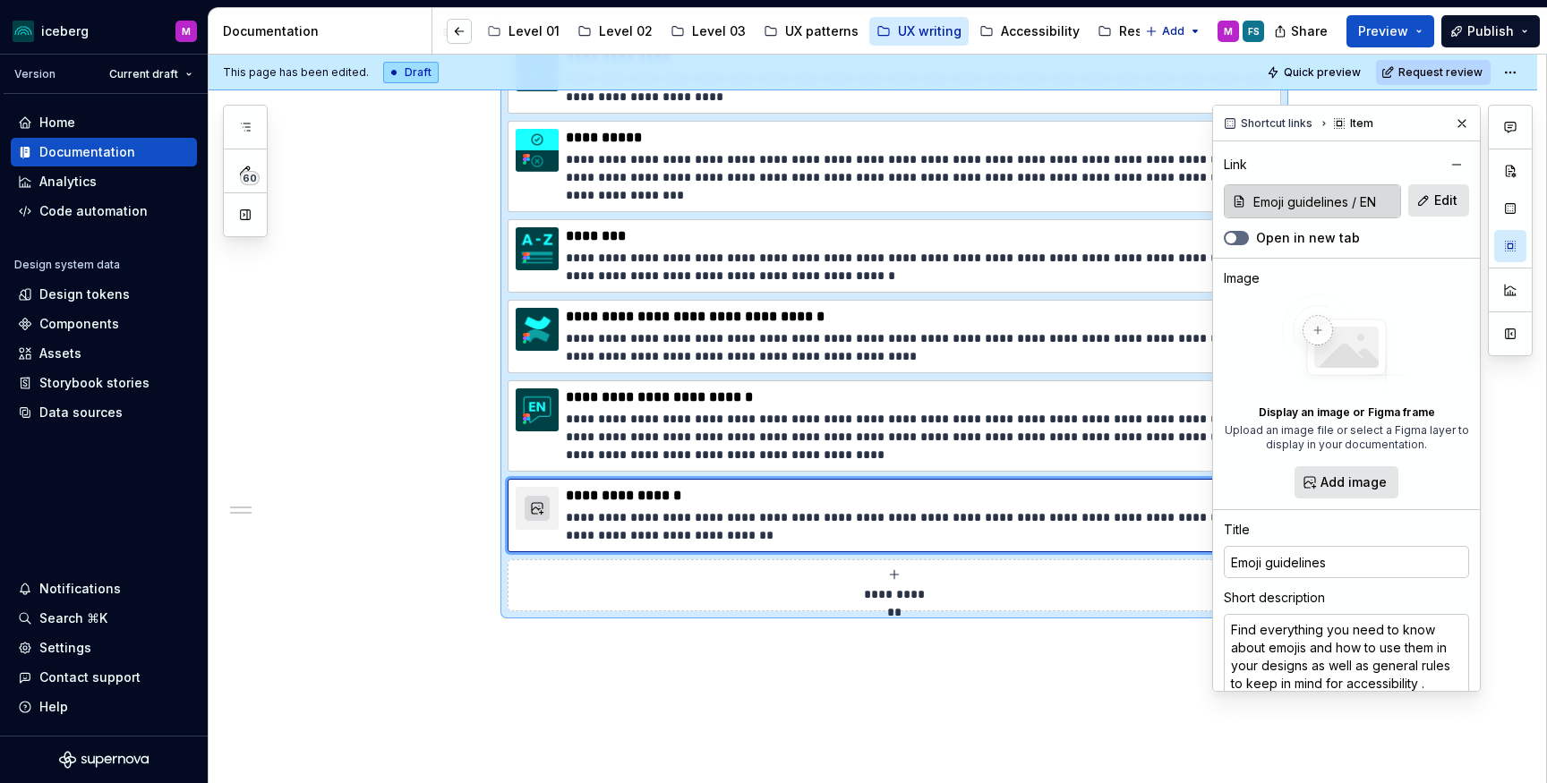
type textarea "Find everything you need to know about emojis and how to use them in your desig…"
type textarea "*"
type textarea "Find everything you need to know about emojis and how to use them in your desig…"
type textarea "*"
type textarea "Find everything you need to know about emojis and how to use them in your desig…"
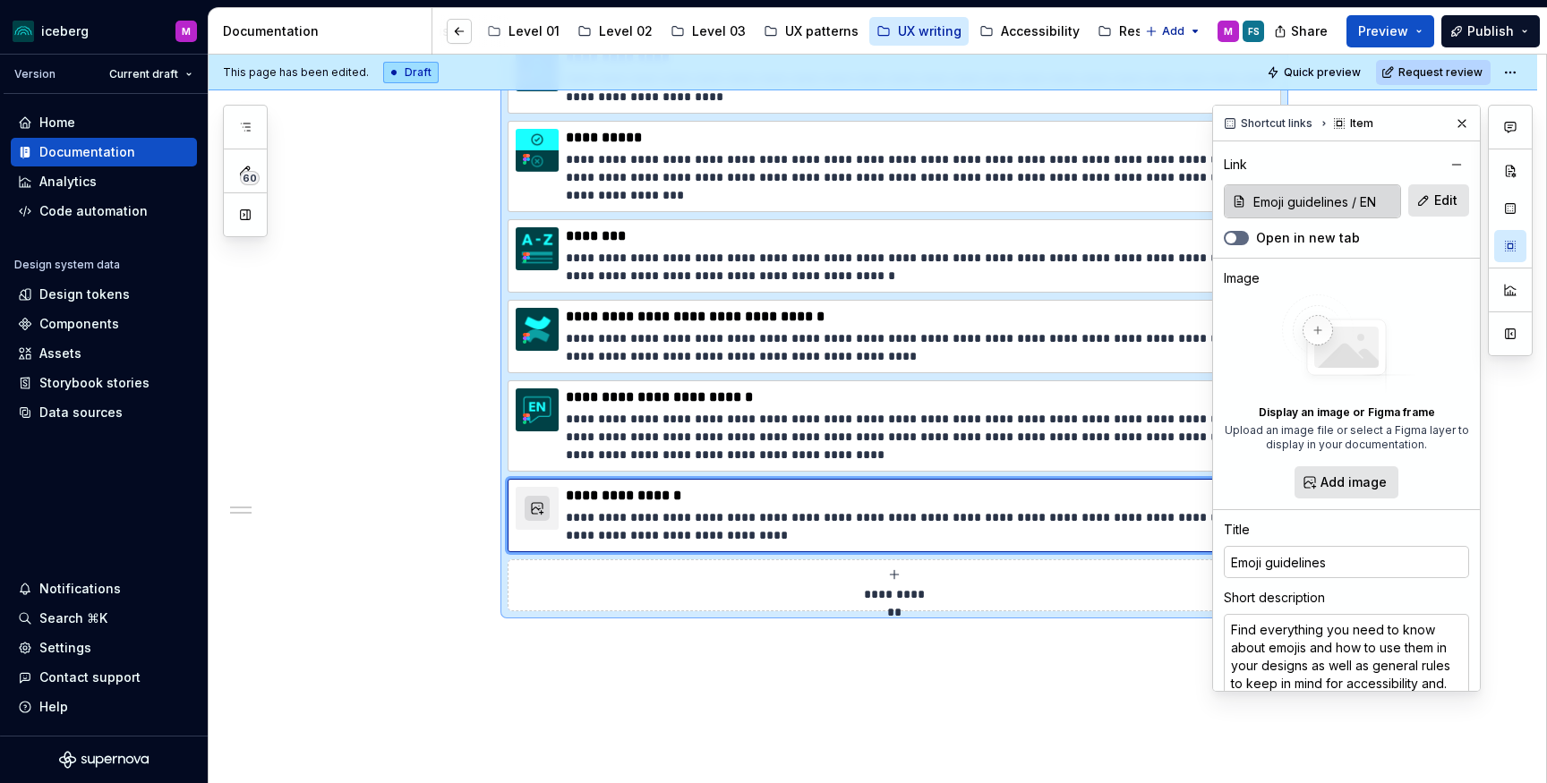
type textarea "*"
type textarea "Find everything you need to know about emojis and how to use them in your desig…"
type textarea "*"
type textarea "Find everything you need to know about emojis and how to use them in your desig…"
type textarea "*"
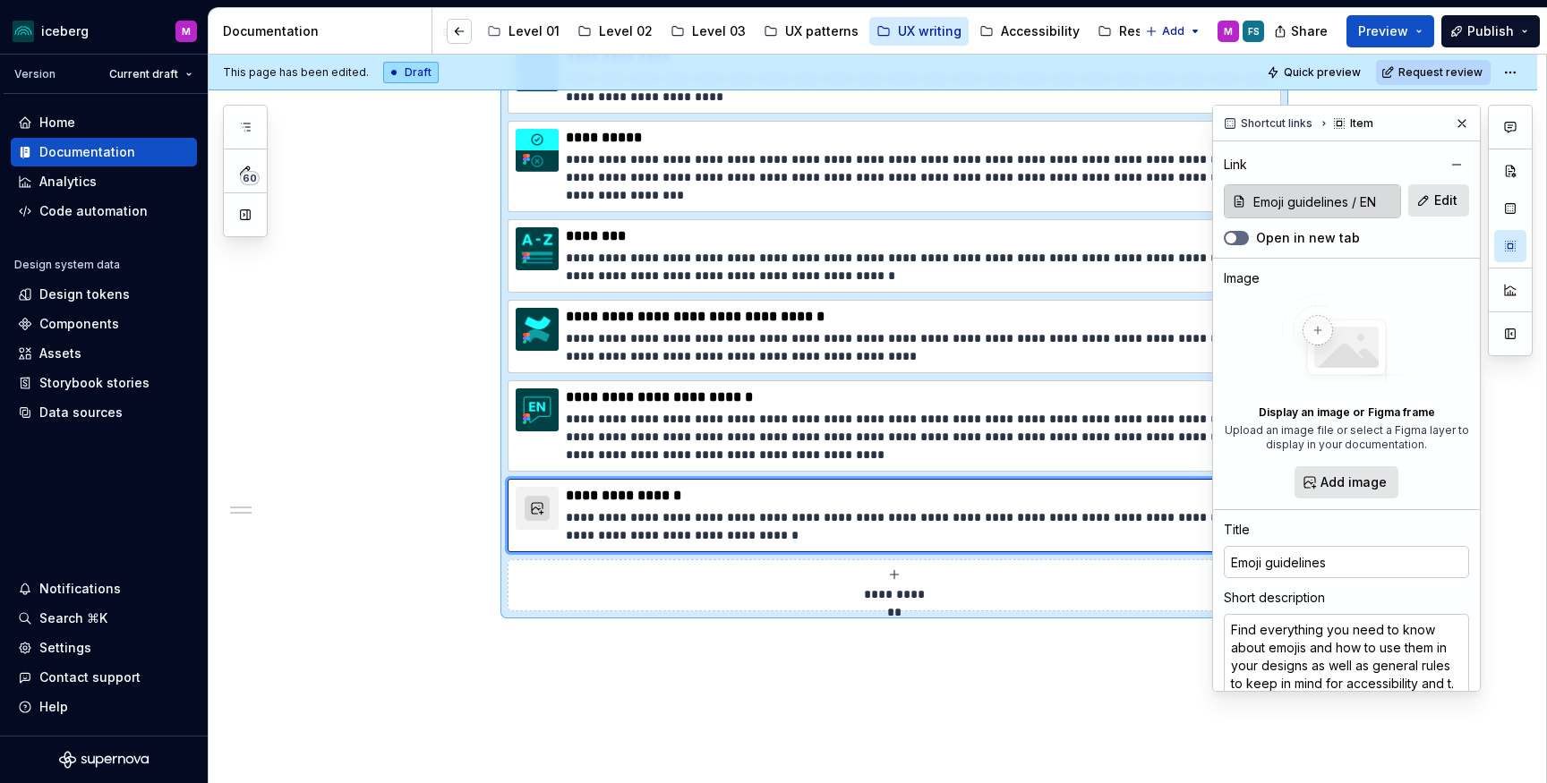
type textarea "Find everything you need to know about emojis and how to use them in your desig…"
type textarea "*"
type textarea "Find everything you need to know about emojis and how to use them in your desig…"
type textarea "*"
type textarea "Find everything you need to know about emojis and how to use them in your desig…"
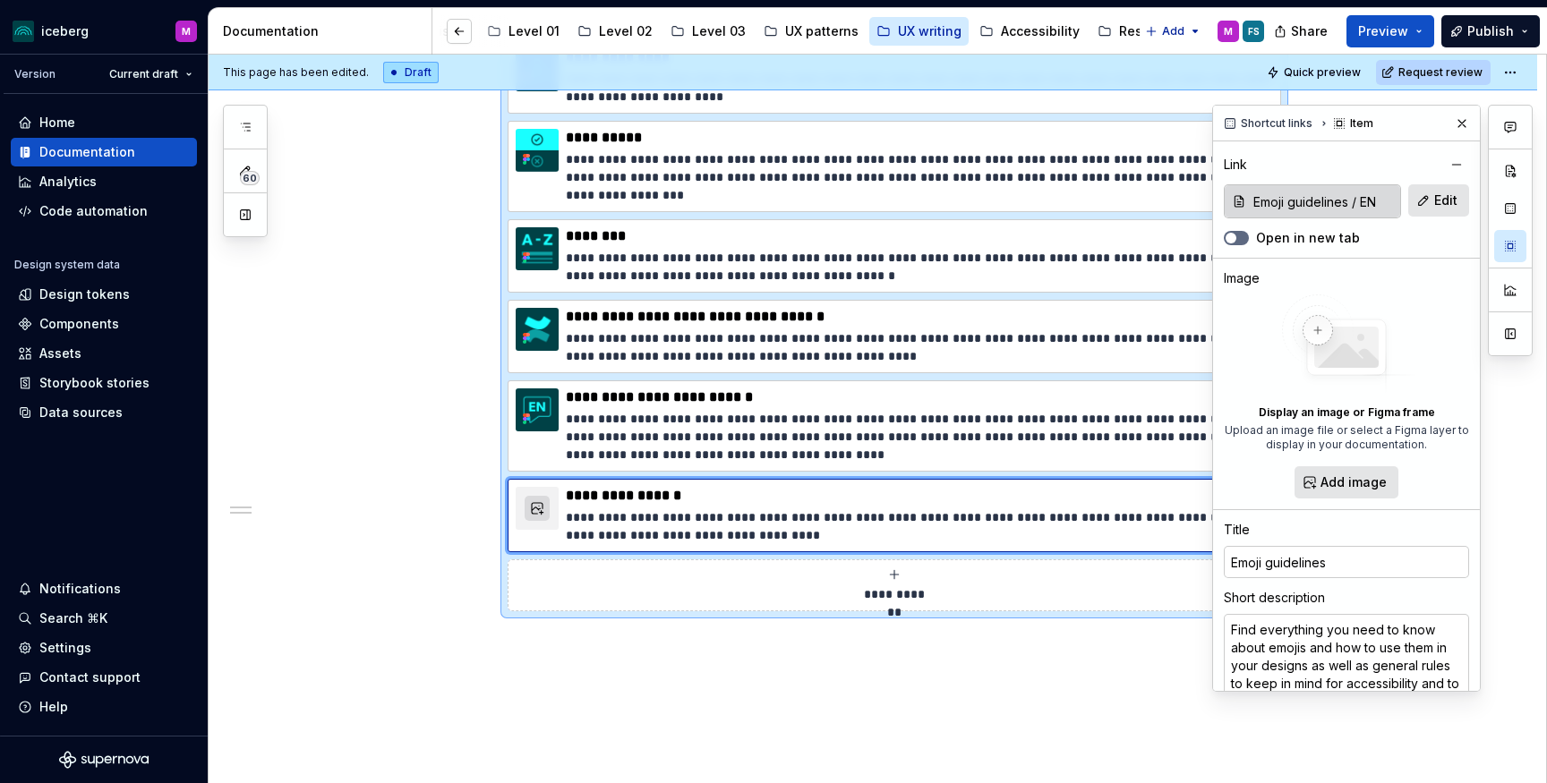
type textarea "*"
type textarea "Find everything you need to know about emojis and how to use them in your desig…"
type textarea "*"
type textarea "Find everything you need to know about emojis and how to use them in your desig…"
type textarea "*"
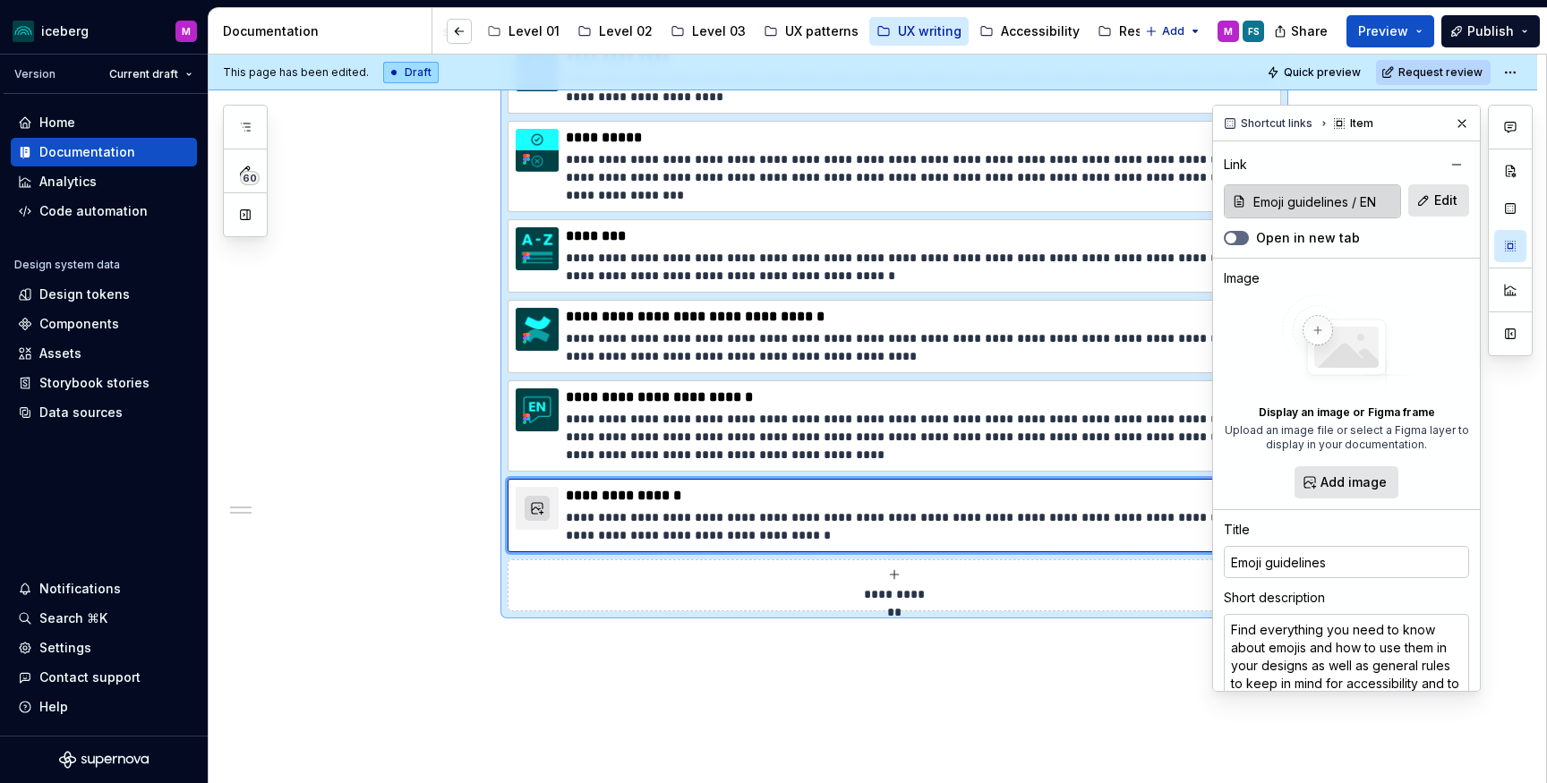
type textarea "Find everything you need to know about emojis and how to use them in your desig…"
type textarea "*"
type textarea "Find everything you need to know about emojis and how to use them in your desig…"
type textarea "*"
type textarea "Find everything you need to know about emojis and how to use them in your desig…"
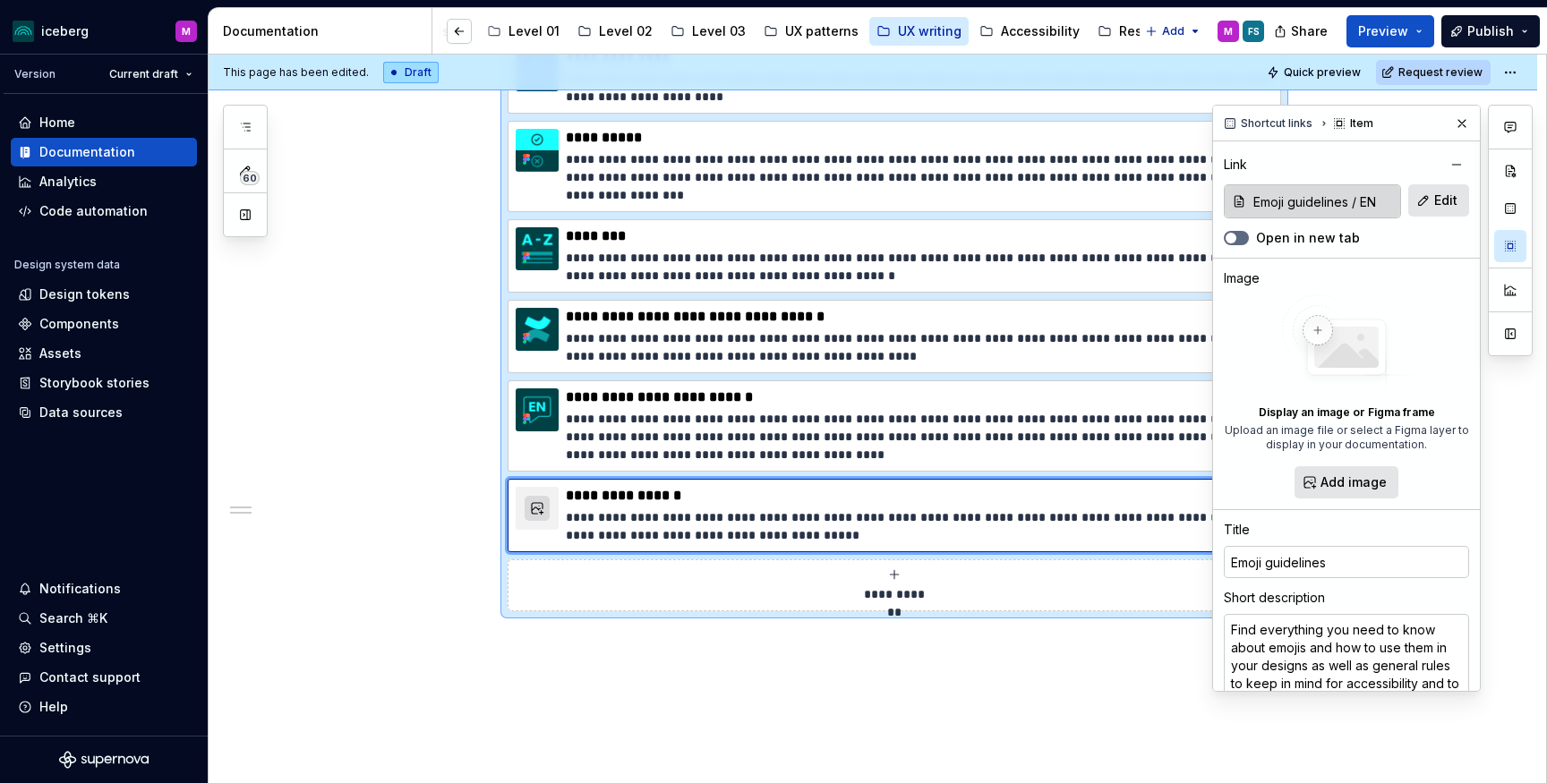
type textarea "*"
type textarea "Find everything you need to know about emojis and how to use them in your desig…"
type textarea "*"
type textarea "Find everything you need to know about emojis and how to use them in your desig…"
type textarea "*"
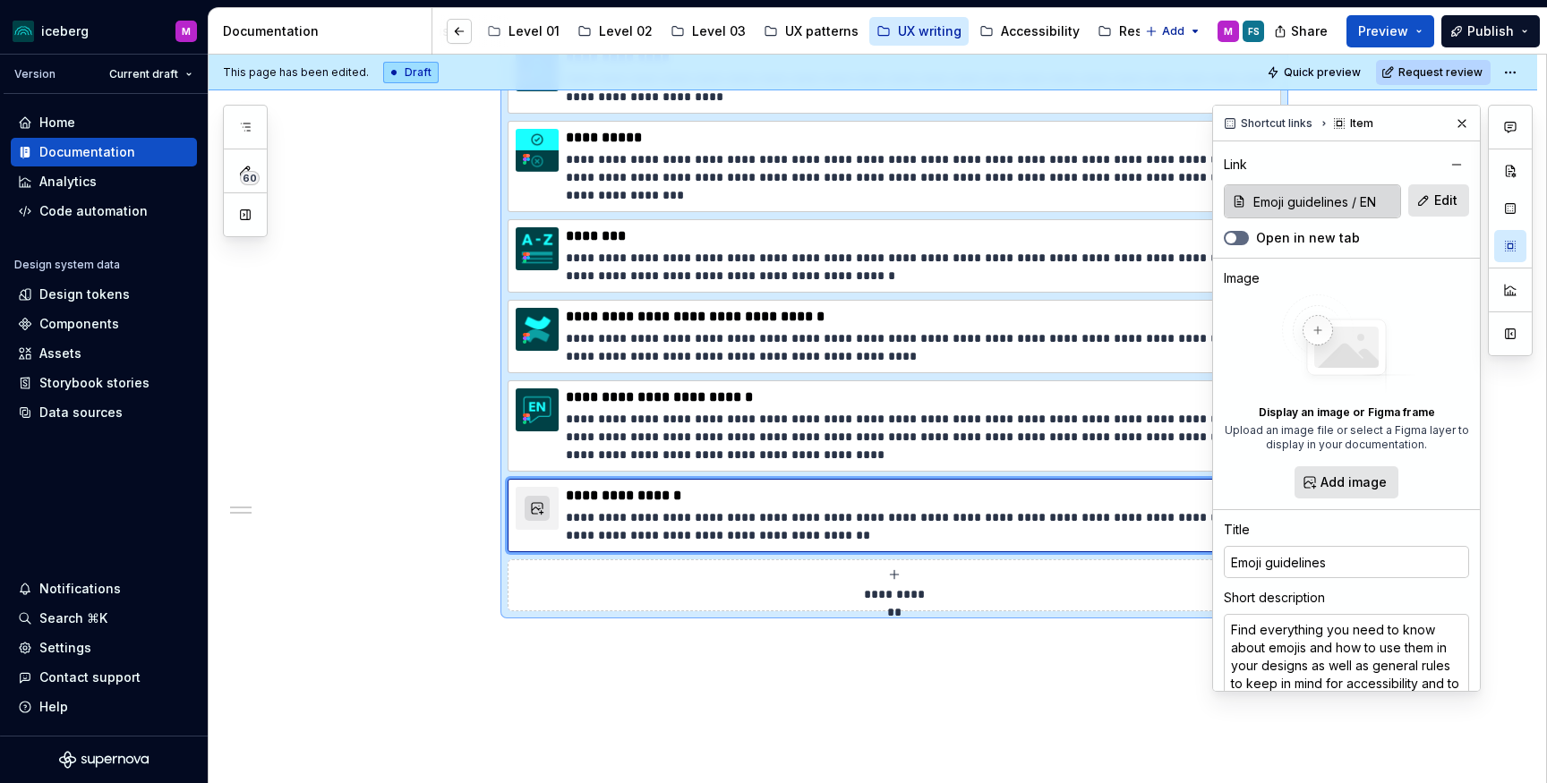
type textarea "Find everything you need to know about emojis and how to use them in your desig…"
type textarea "*"
type textarea "Find everything you need to know about emojis and how to use them in your desig…"
type textarea "*"
type textarea "Find everything you need to know about emojis and how to use them in your desig…"
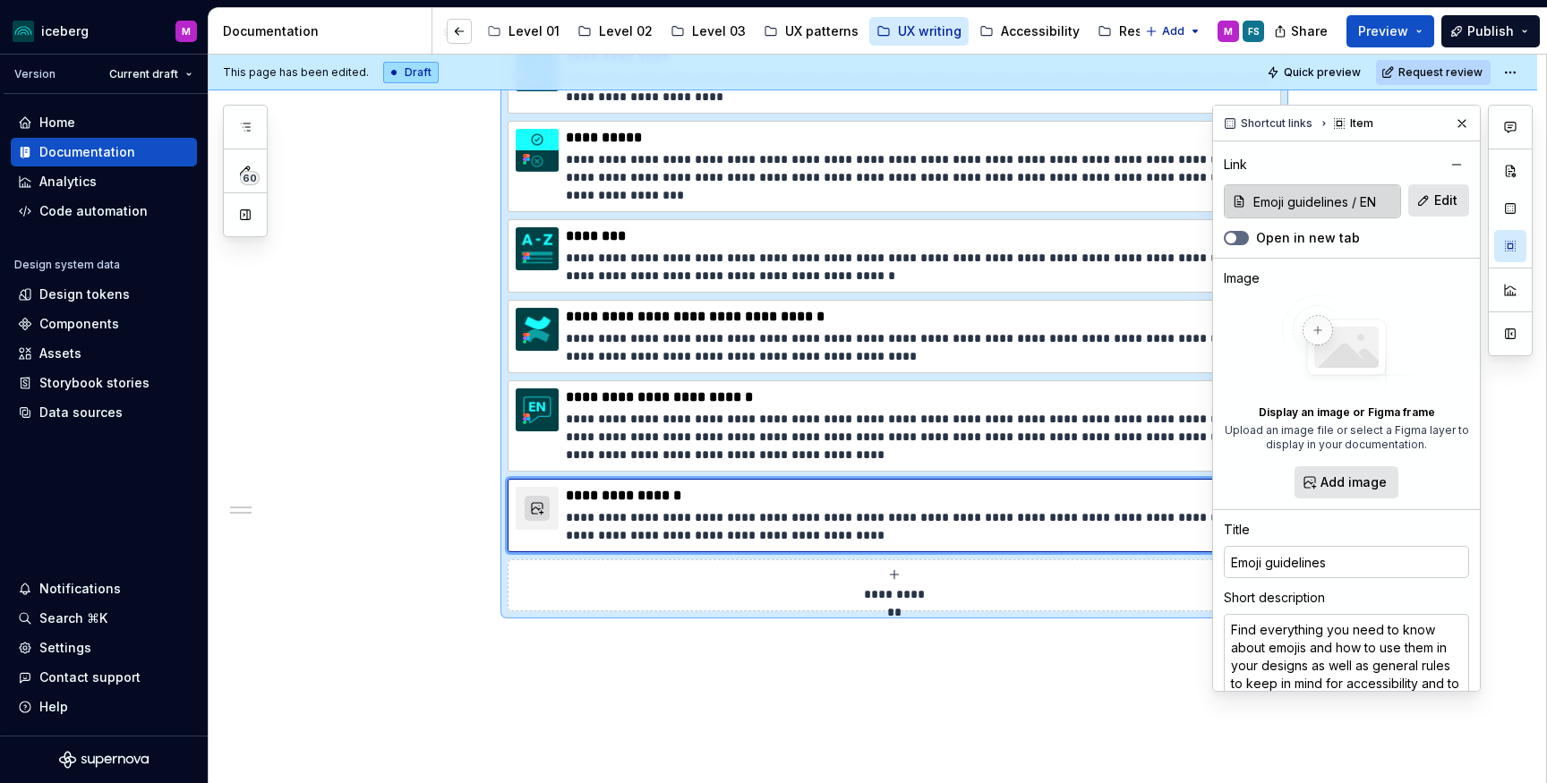
type textarea "*"
type textarea "Find everything you need to know about emojis and how to use them in your desig…"
type textarea "*"
type textarea "Find everything you need to know about emojis and how to use them in your desig…"
type textarea "*"
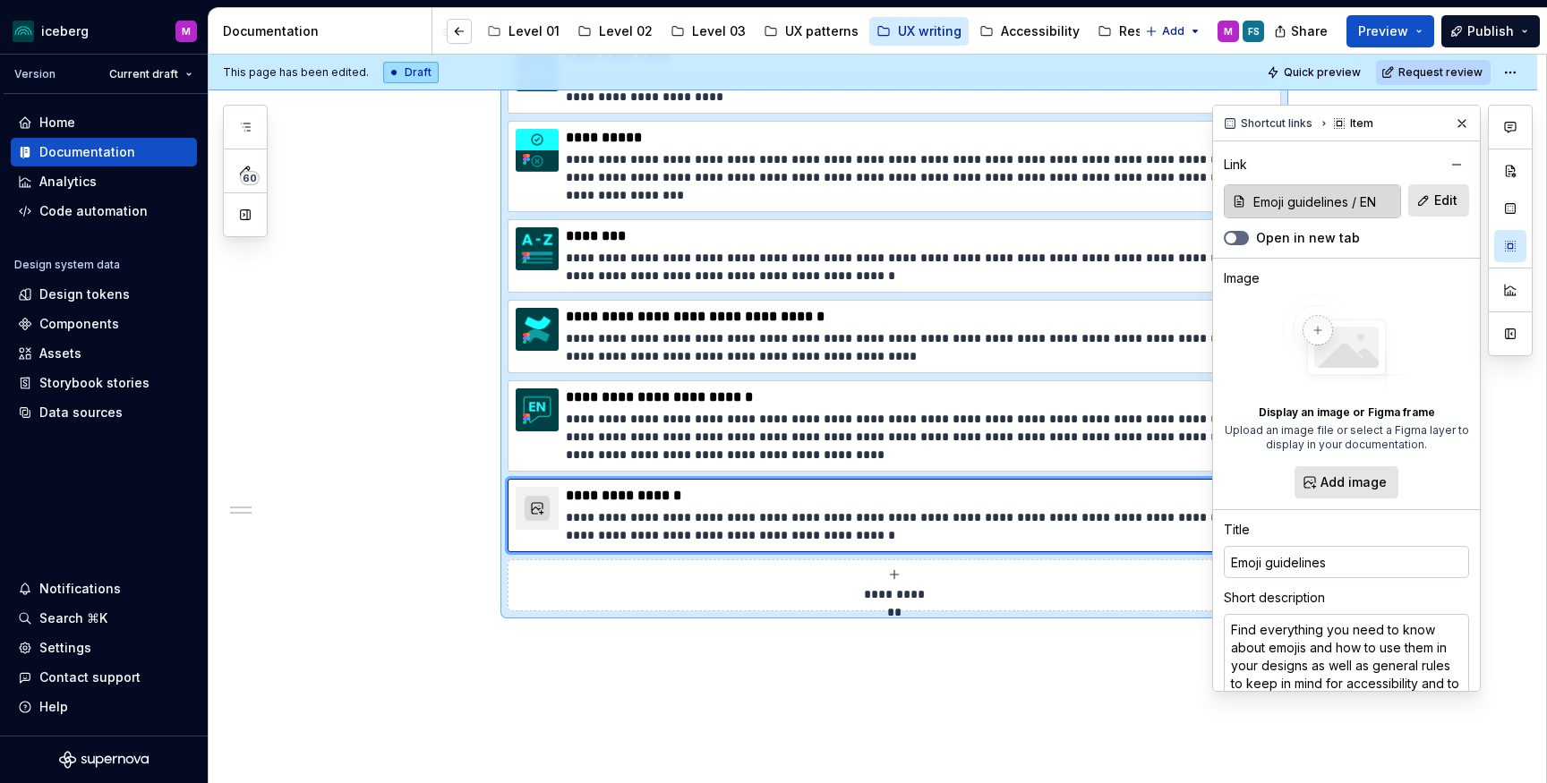
type textarea "Find everything you need to know about emojis and how to use them in your desig…"
type textarea "*"
type textarea "Find everything you need to know about emojis and how to use them in your desig…"
type textarea "*"
type textarea "Find everything you need to know about emojis and how to use them in your desig…"
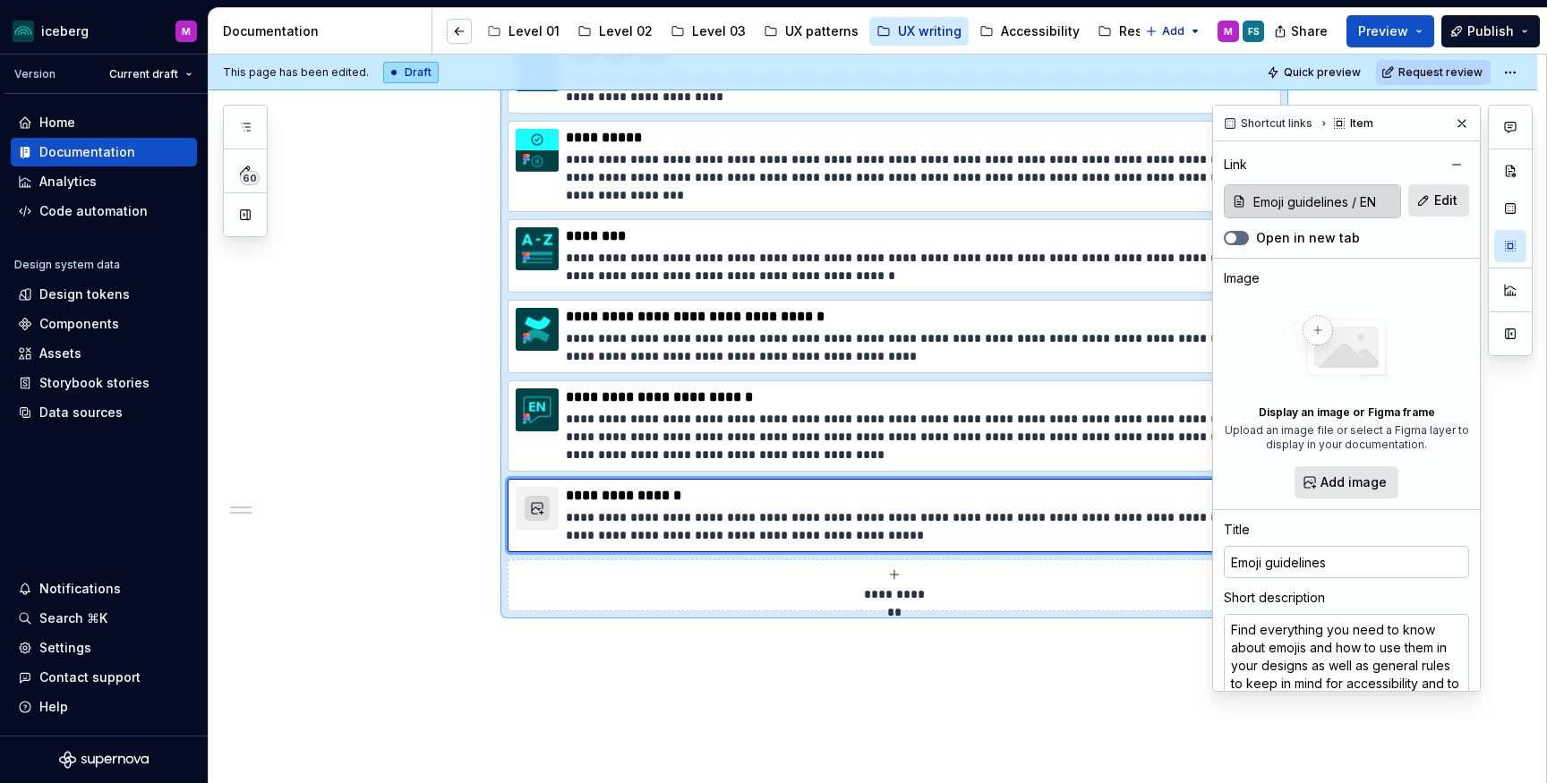
type textarea "*"
type textarea "Find everything you need to know about emojis and how to use them in your desig…"
type textarea "*"
type textarea "Find everything you need to know about emojis and how to use them in your desig…"
type textarea "*"
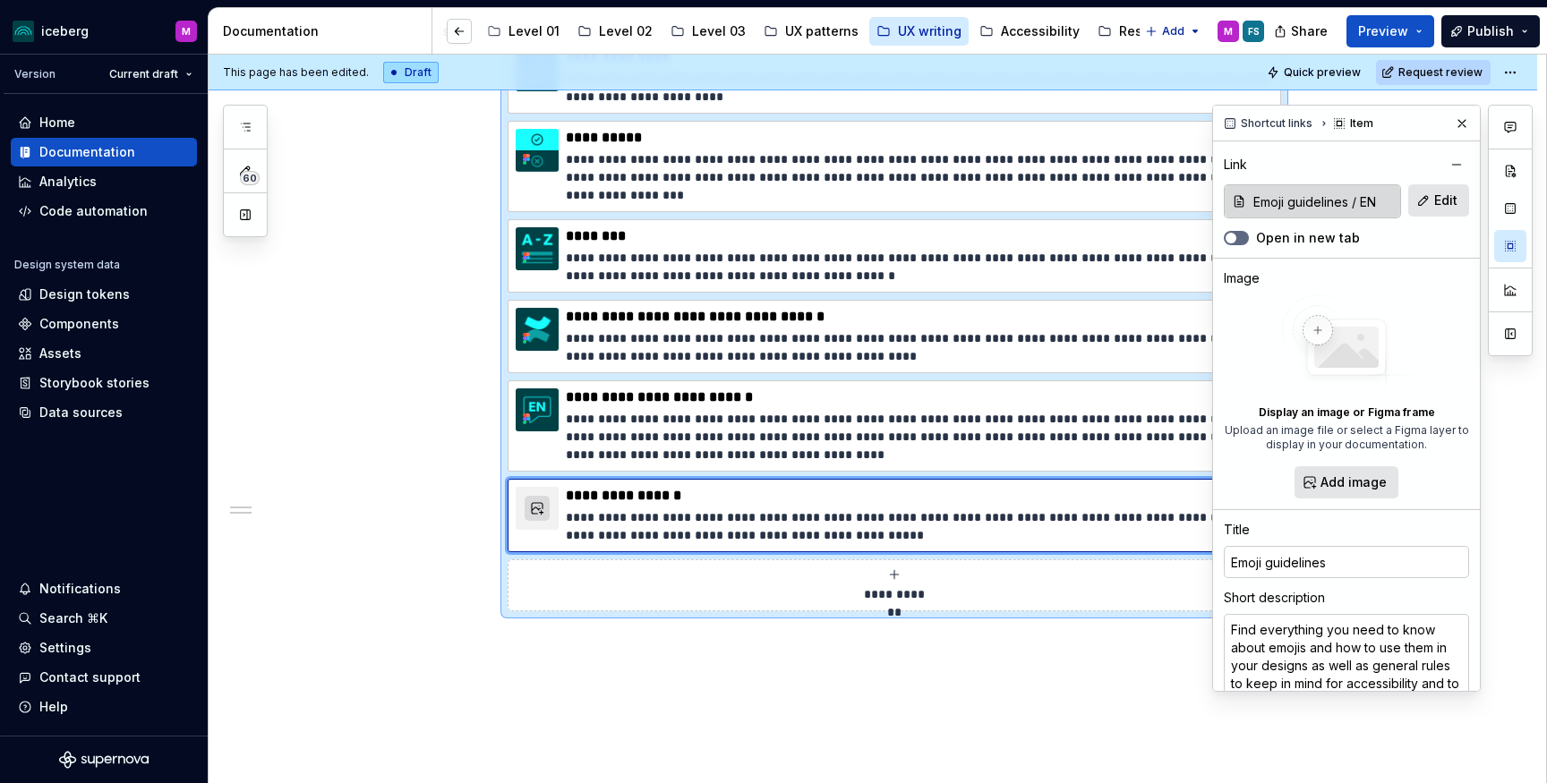
type textarea "Find everything you need to know about emojis and how to use them in your desig…"
type textarea "*"
type textarea "Find everything you need to know about emojis and how to use them in your desig…"
type textarea "*"
type textarea "Find everything you need to know about emojis and how to use them in your desig…"
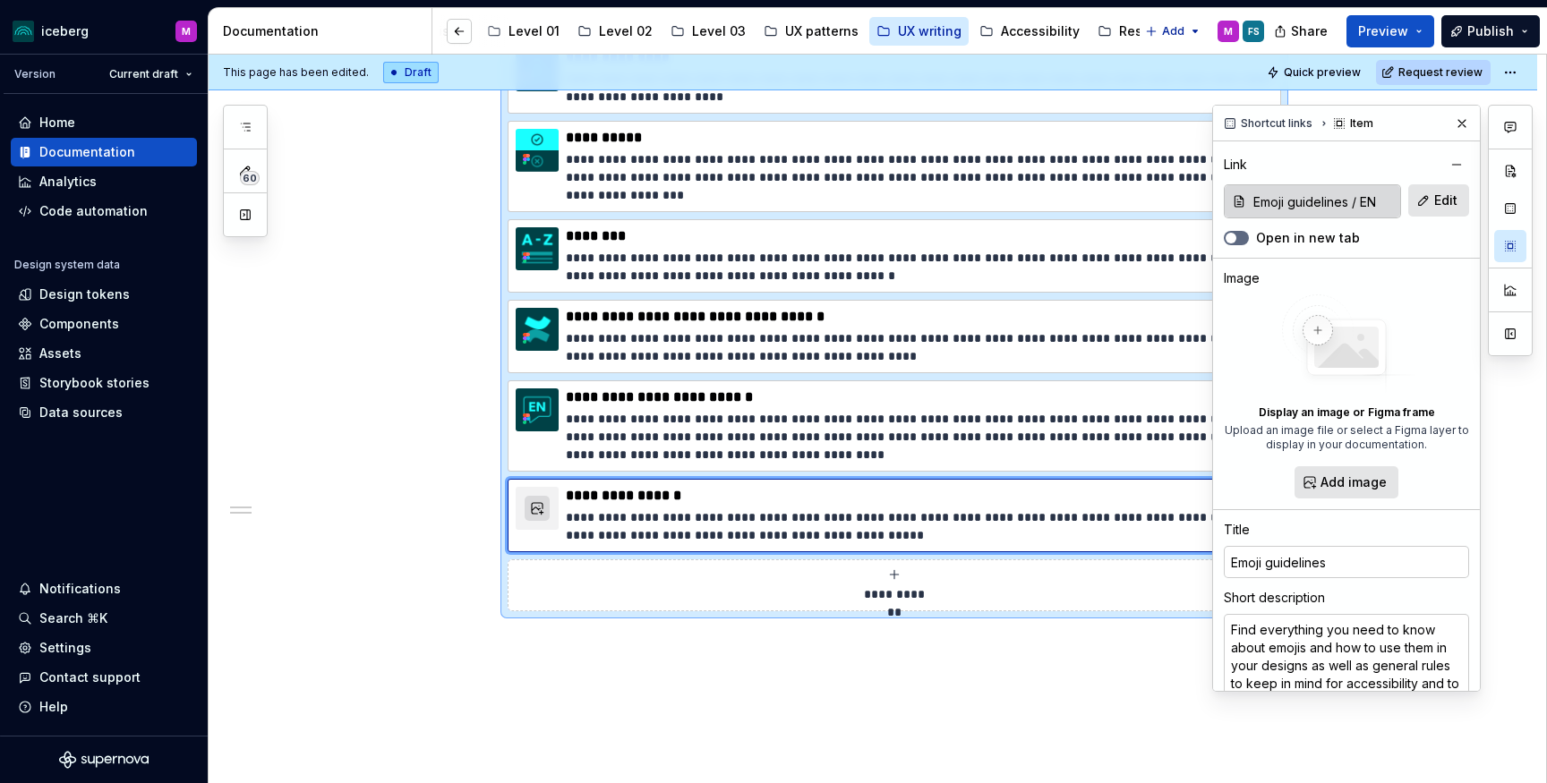
type textarea "*"
type textarea "Find everything you need to know about emojis and how to use them in your desig…"
type textarea "*"
type textarea "Find everything you need to know about emojis and how to use them in your desig…"
type textarea "*"
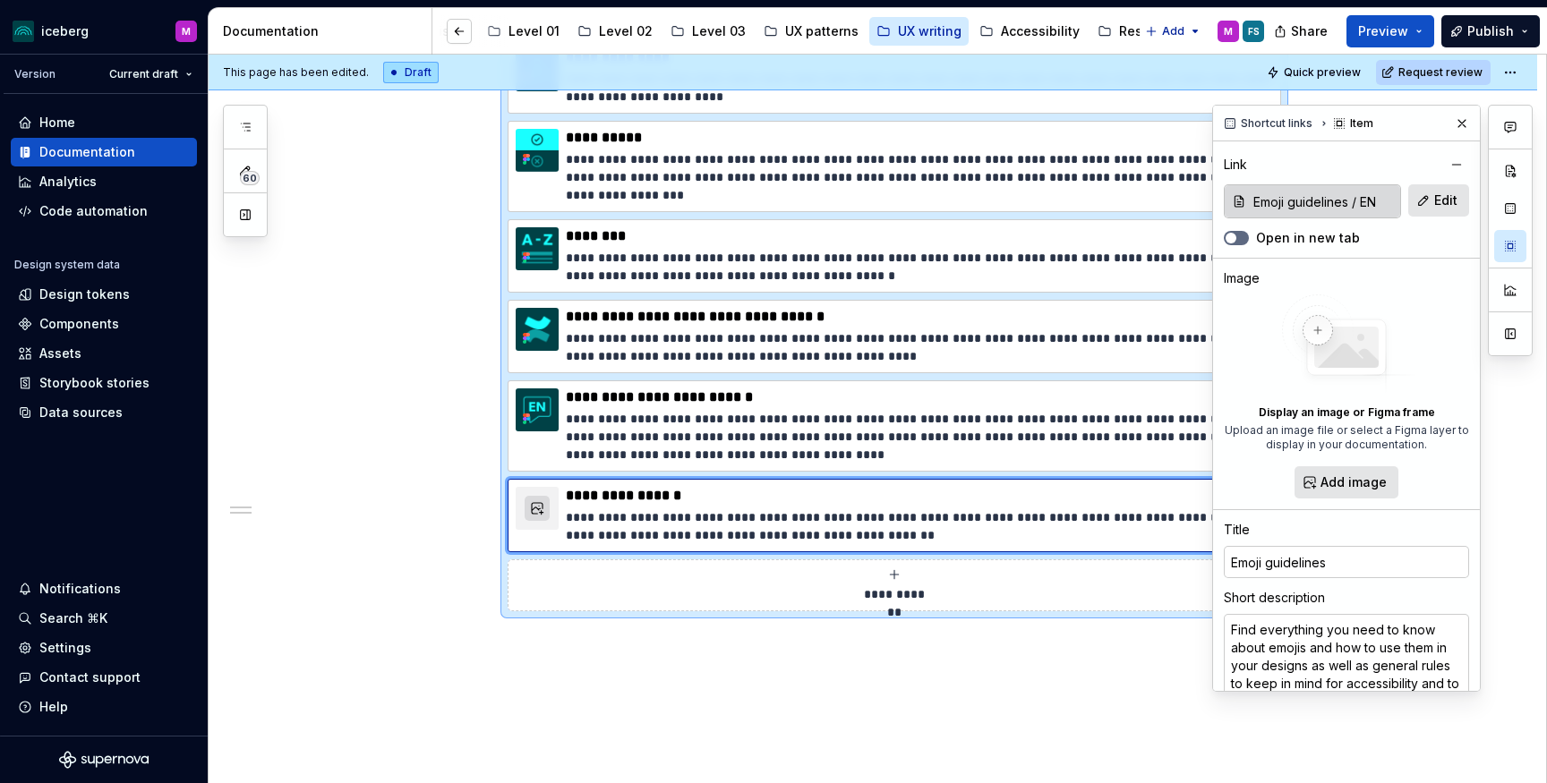
type textarea "Find everything you need to know about emojis and how to use them in your desig…"
type textarea "*"
type textarea "Find everything you need to know about emojis and how to use them in your desig…"
type textarea "*"
type textarea "Find everything you need to know about emojis and how to use them in your desig…"
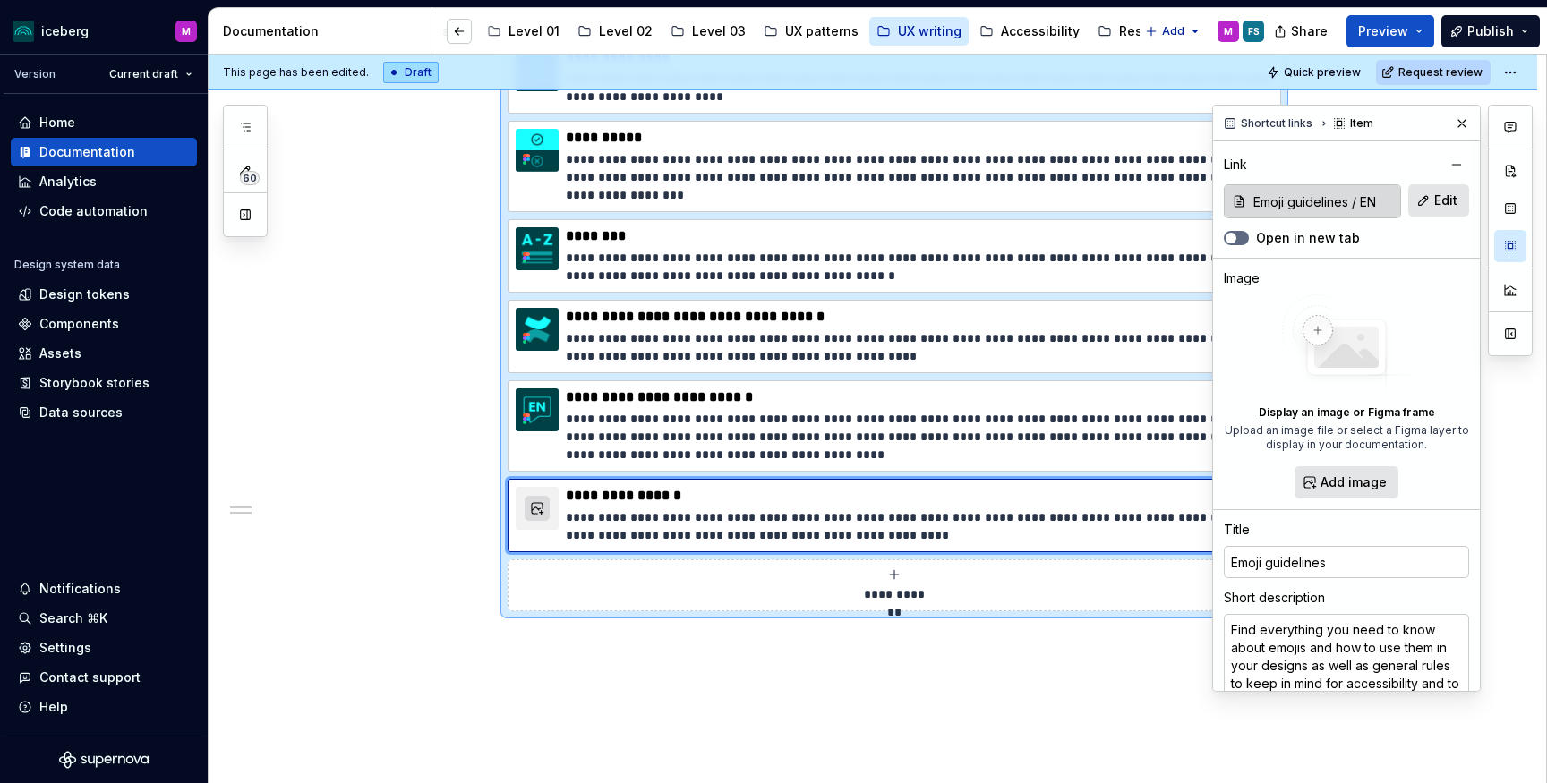
type textarea "*"
type textarea "Find everything you need to know about emojis and how to use them in your desig…"
type textarea "*"
type textarea "Find everything you need to know about emojis and how to use them in your desig…"
type textarea "*"
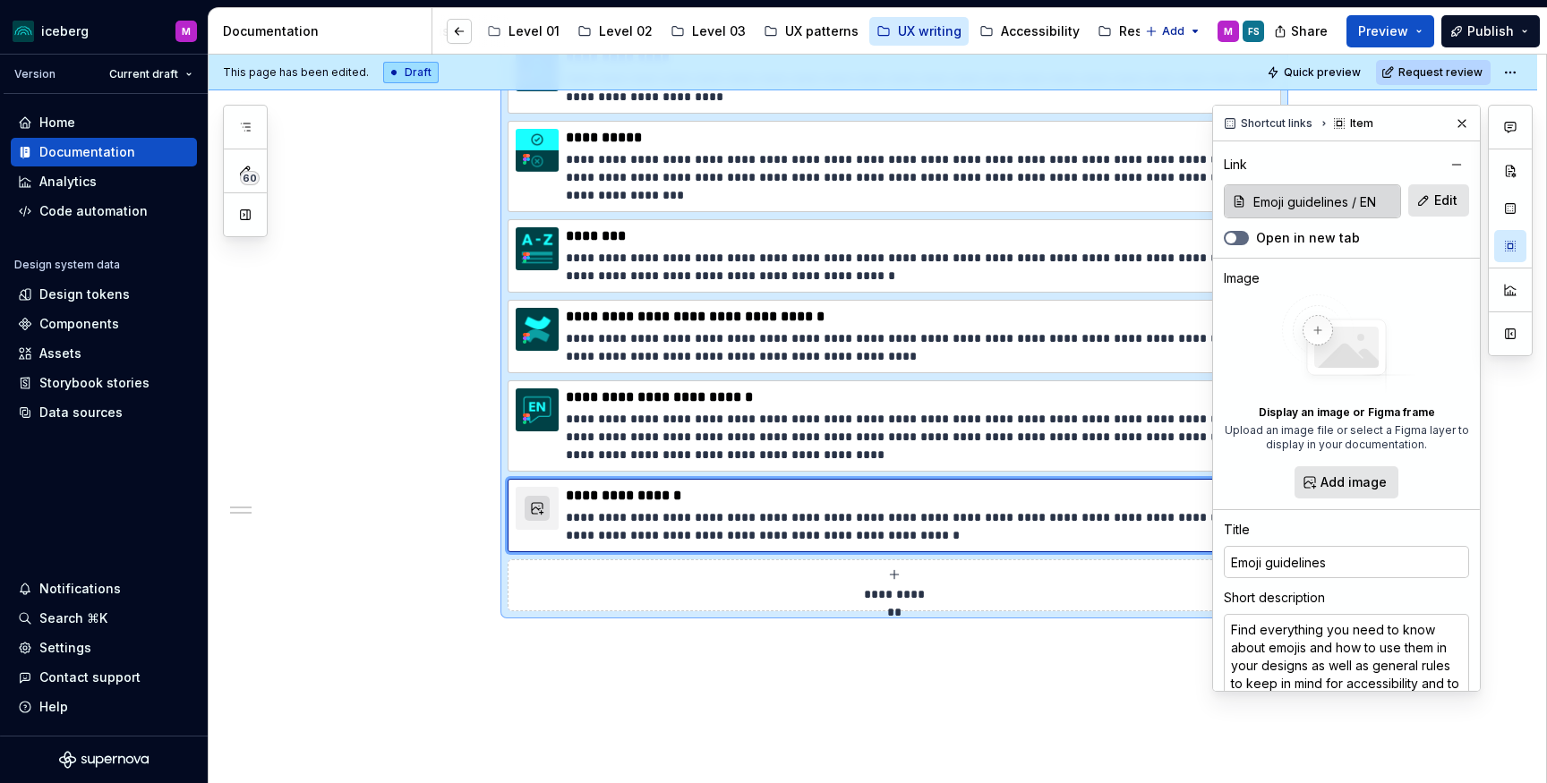
type textarea "Find everything you need to know about emojis and how to use them in your desig…"
type textarea "*"
type textarea "Find everything you need to know about emojis and how to use them in your desig…"
type textarea "*"
type textarea "Find everything you need to know about emojis and how to use them in your desig…"
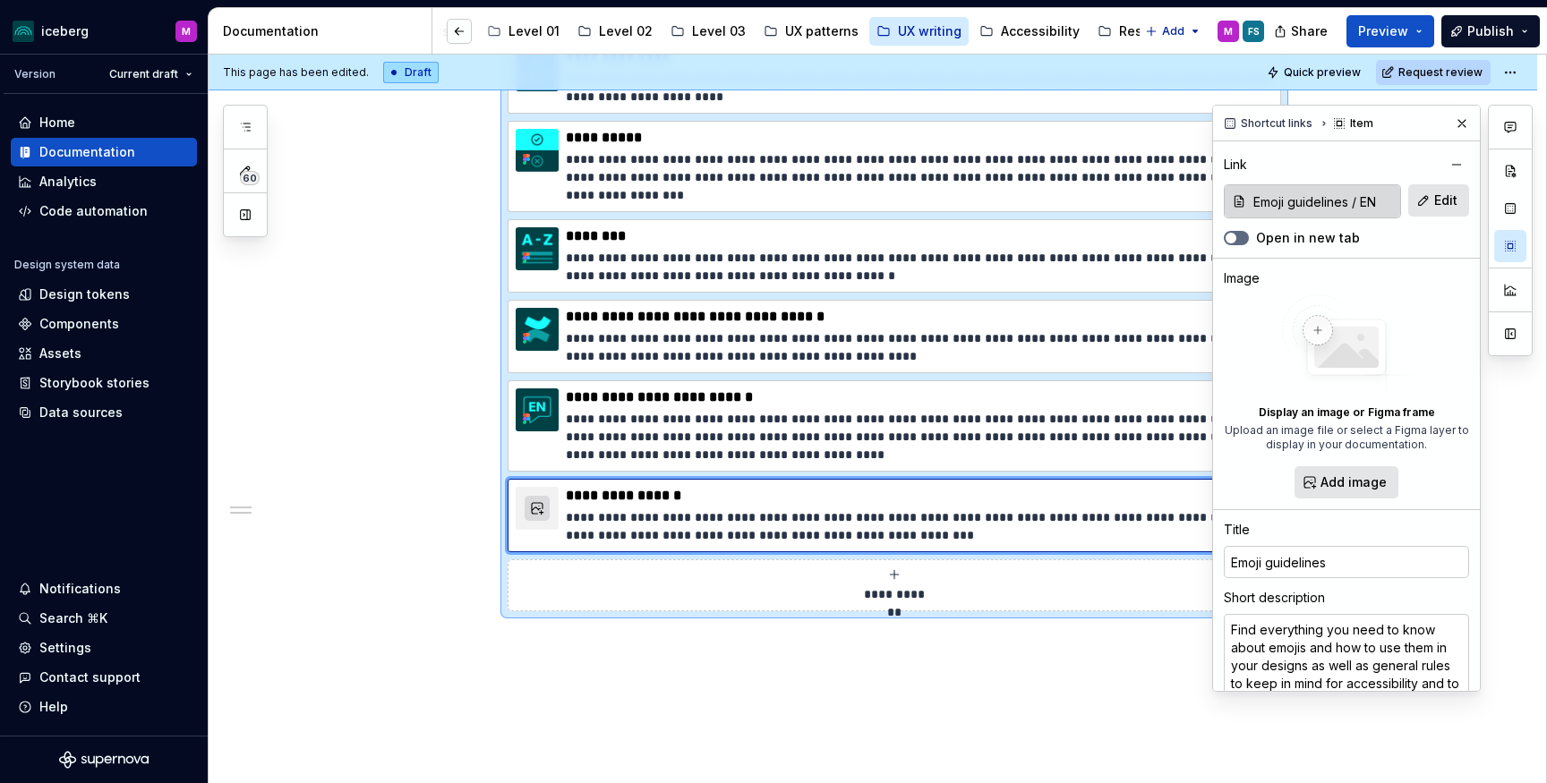
type textarea "*"
type textarea "Find everything you need to know about emojis and how to use them in your desig…"
type textarea "*"
type textarea "Find everything you need to know about emojis and how to use them in your desig…"
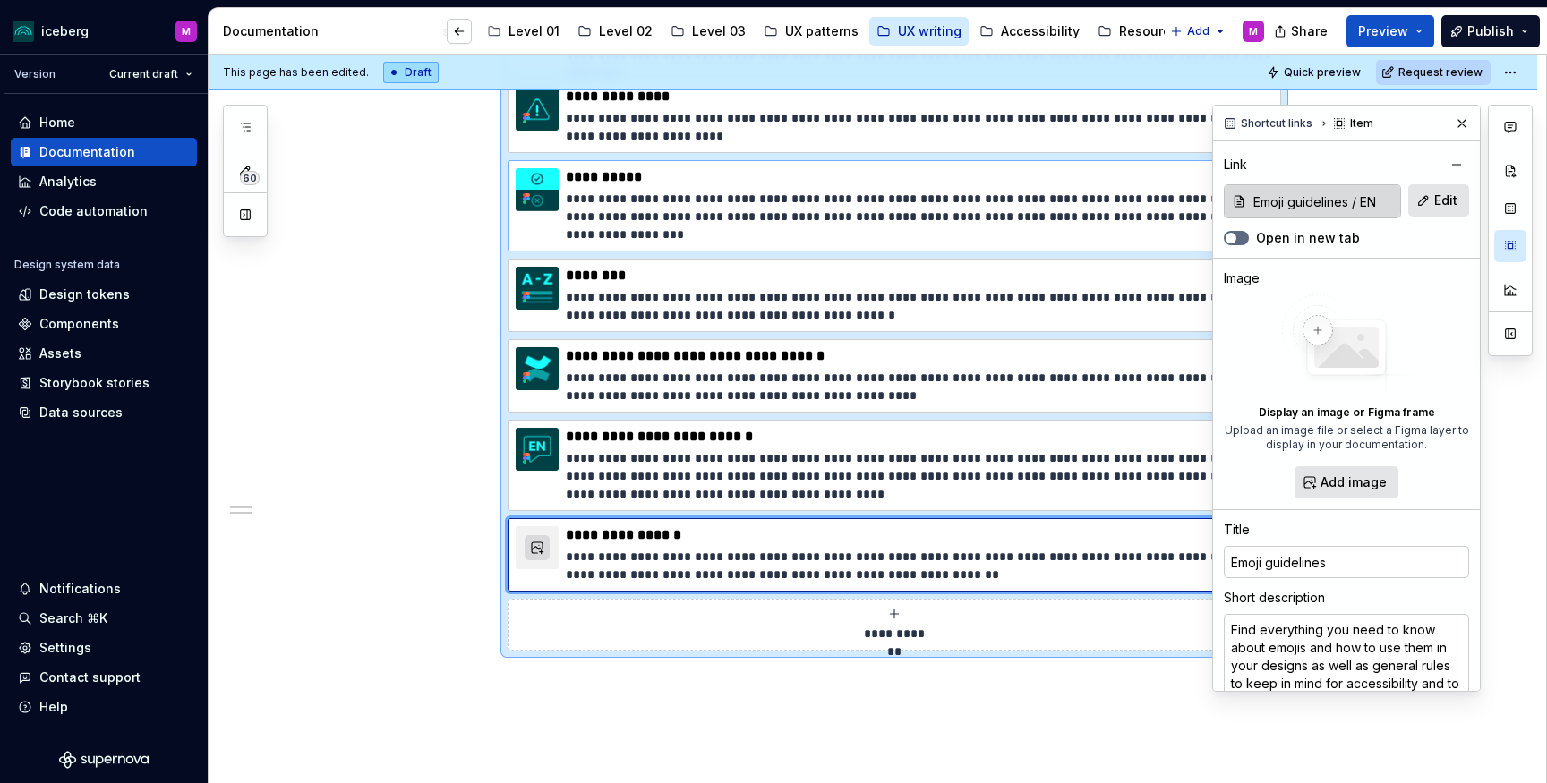
scroll to position [1086, 0]
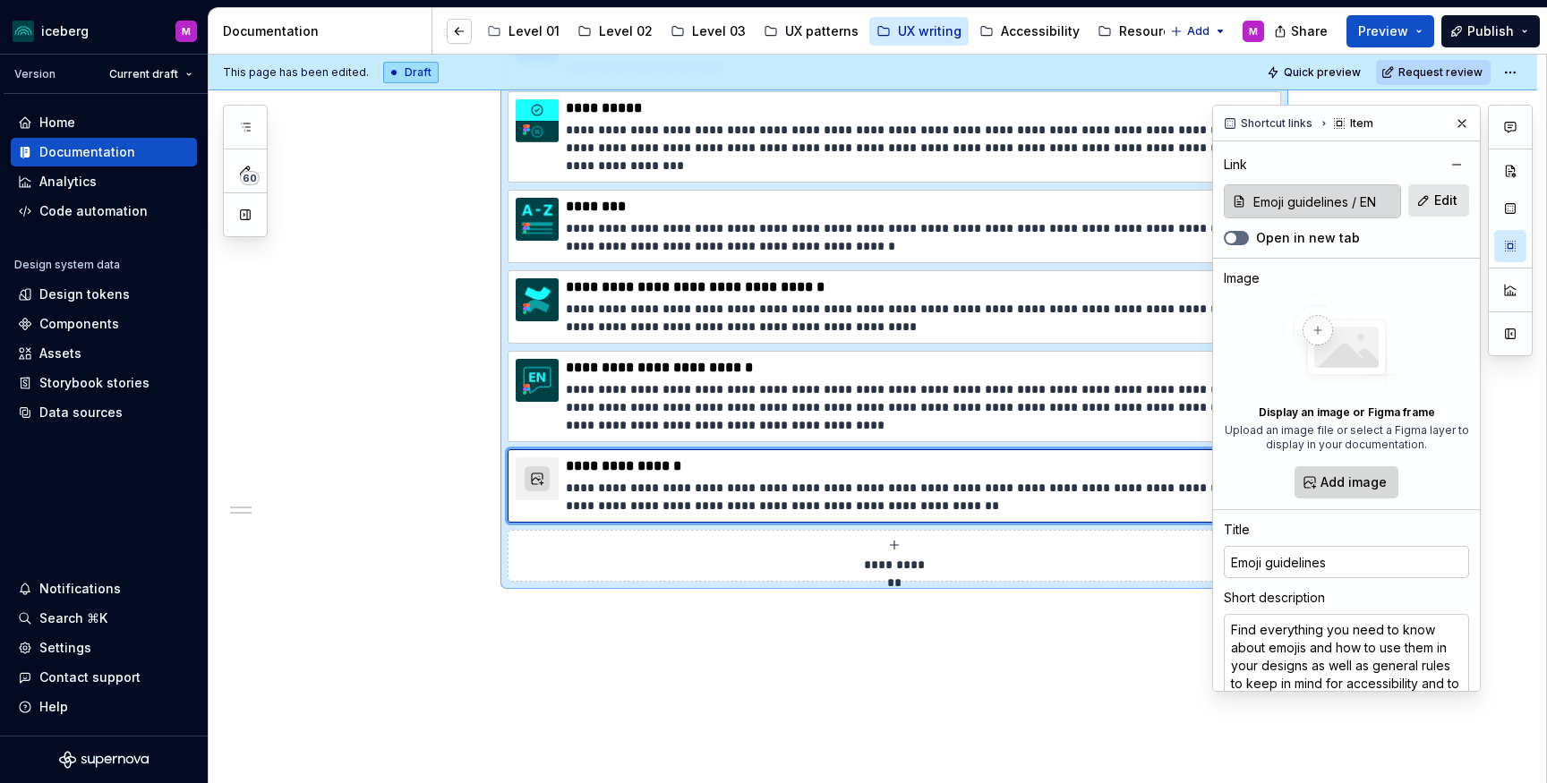
click at [1360, 476] on span "Add image" at bounding box center [1353, 483] width 66 height 18
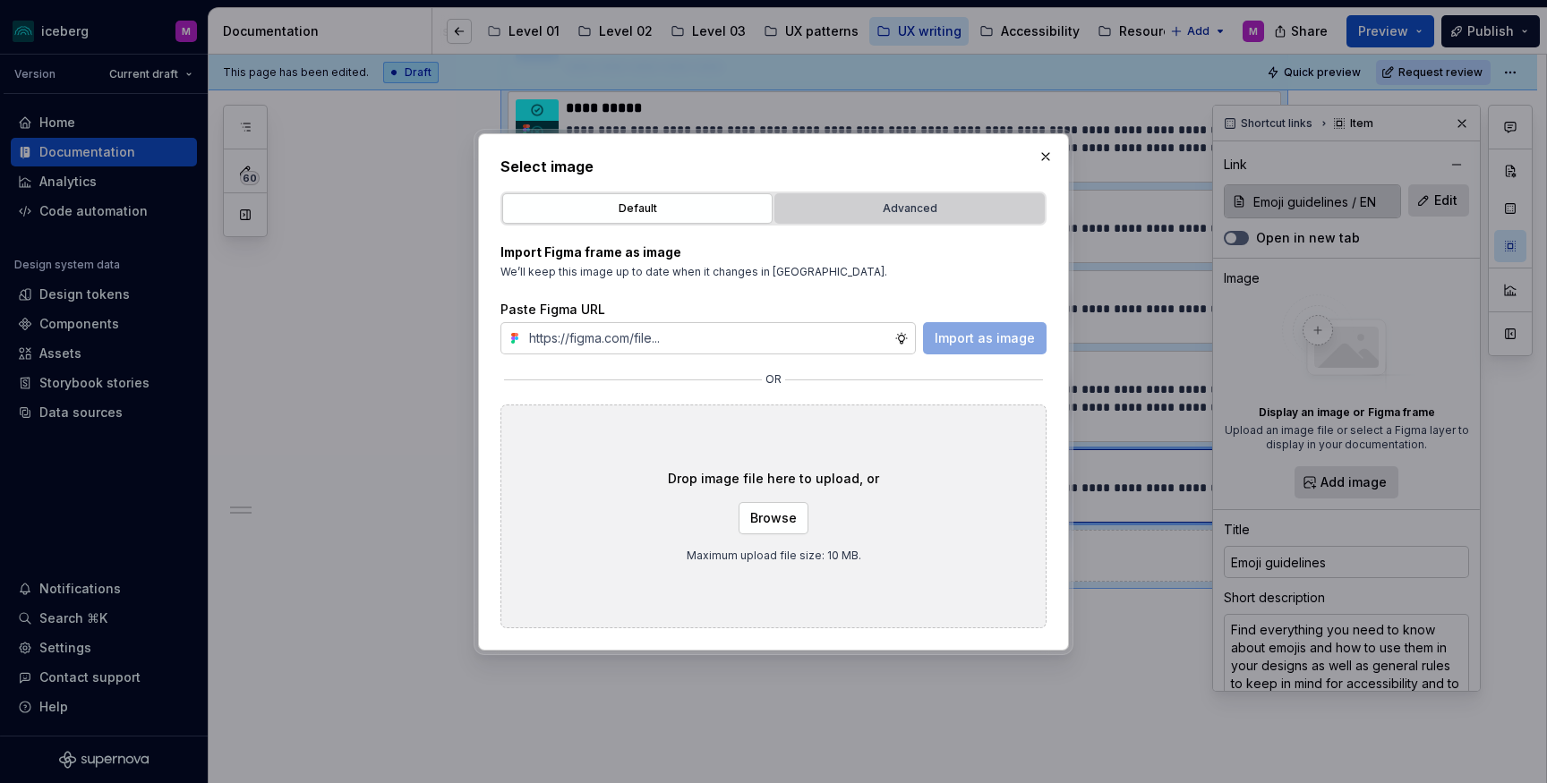
click at [875, 202] on div "Advanced" at bounding box center [910, 209] width 258 height 18
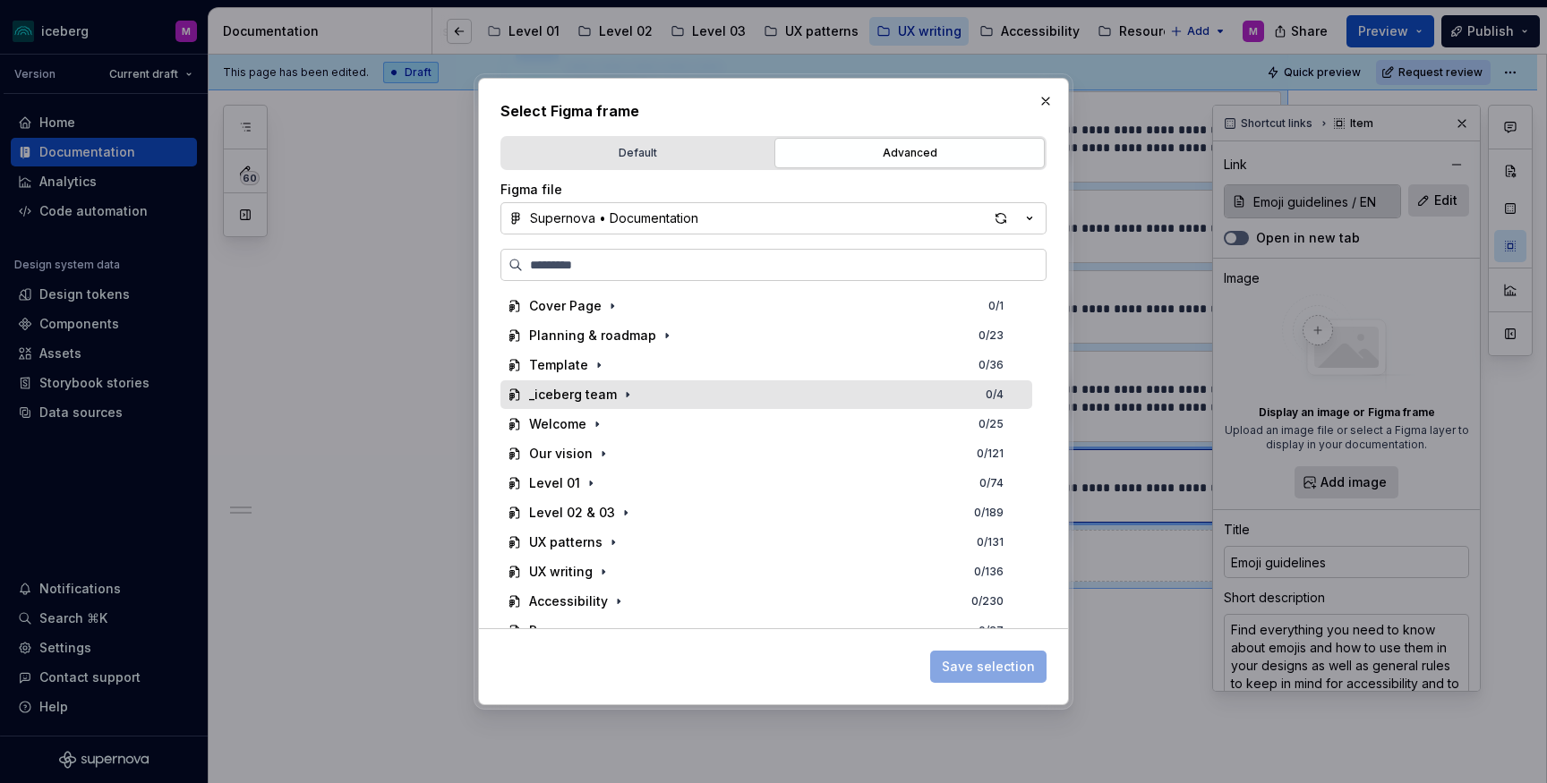
scroll to position [17, 0]
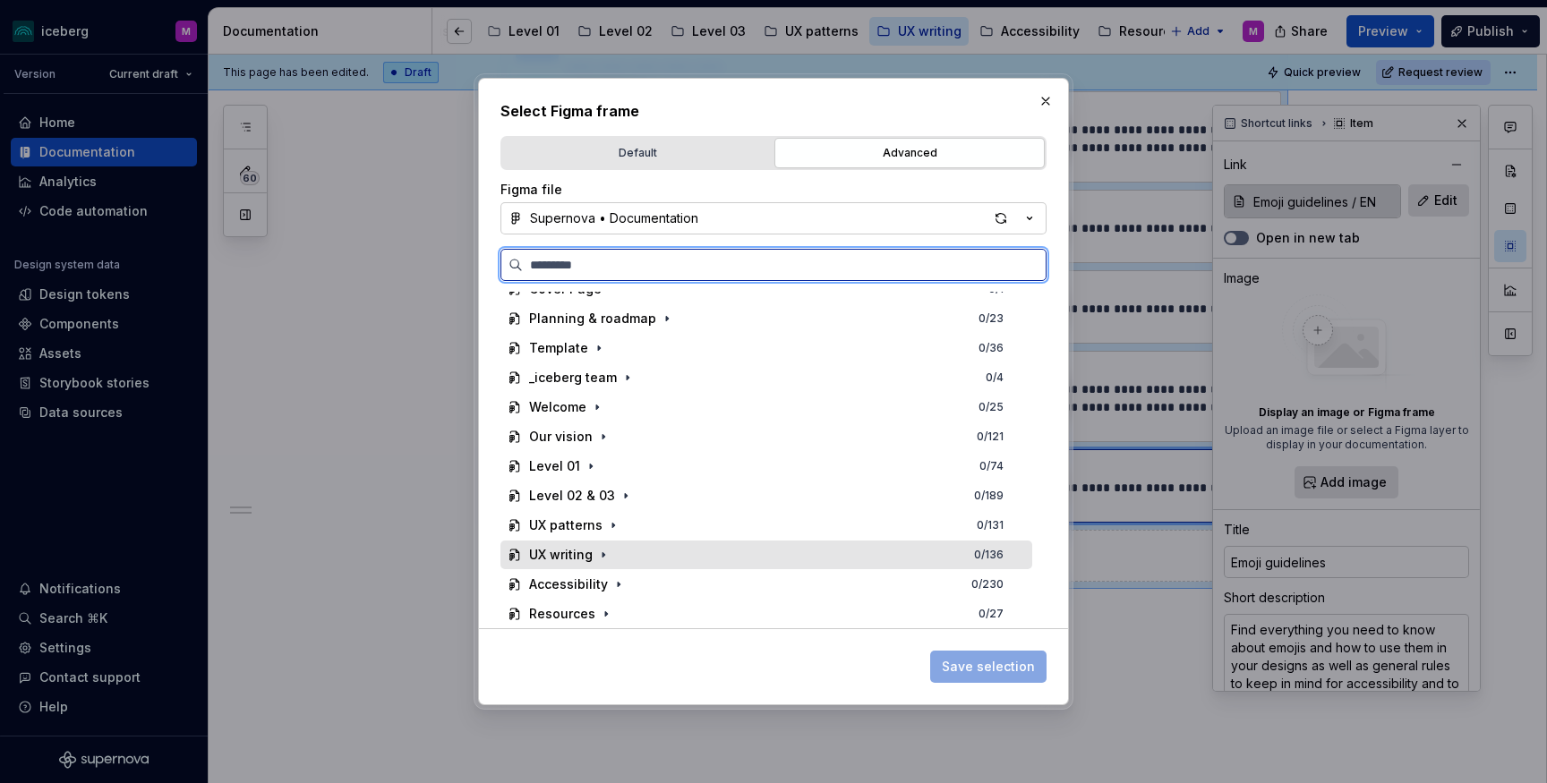
click at [612, 548] on div "UX writing 0 / 136" at bounding box center [766, 555] width 532 height 29
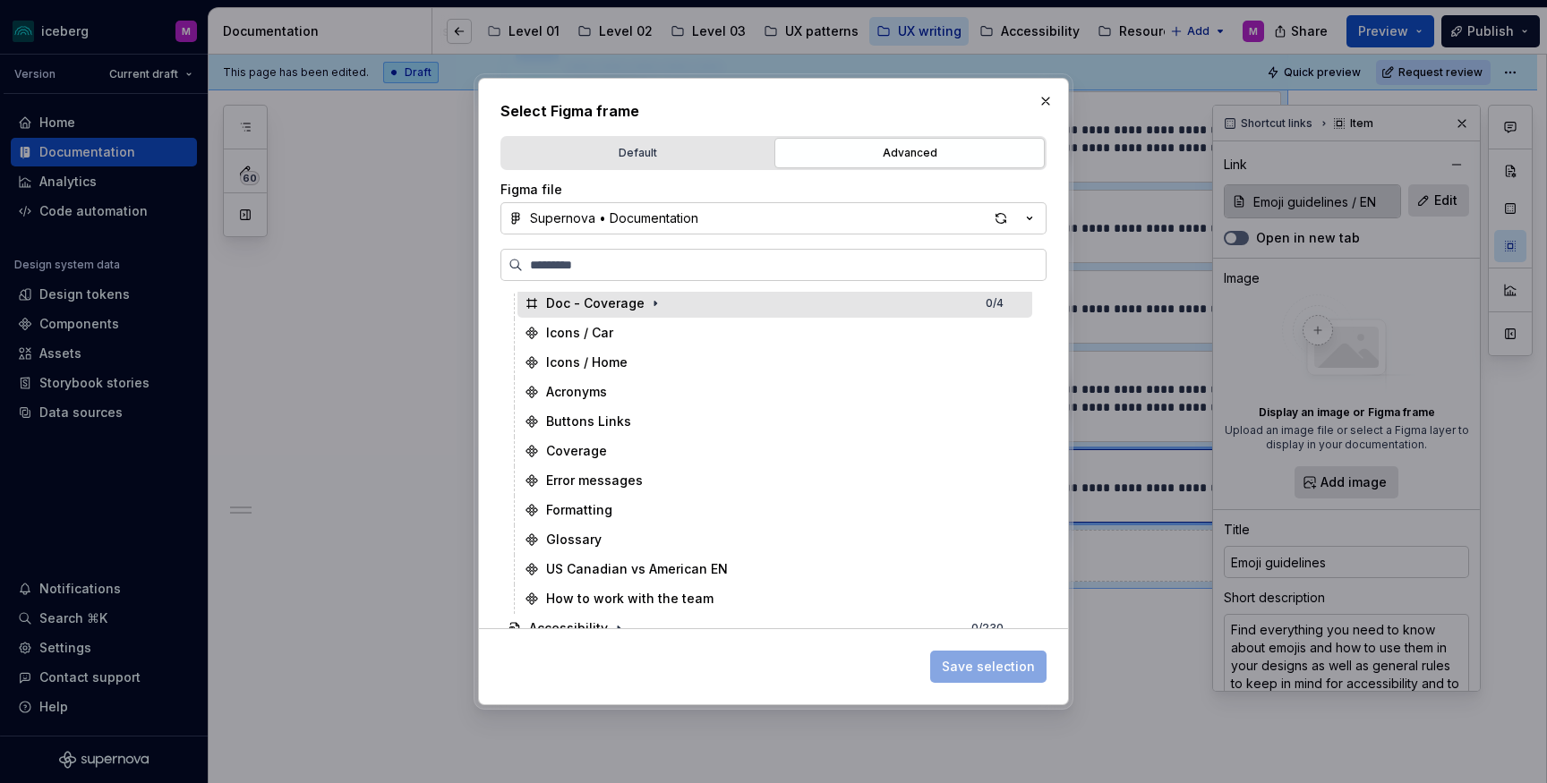
scroll to position [460, 0]
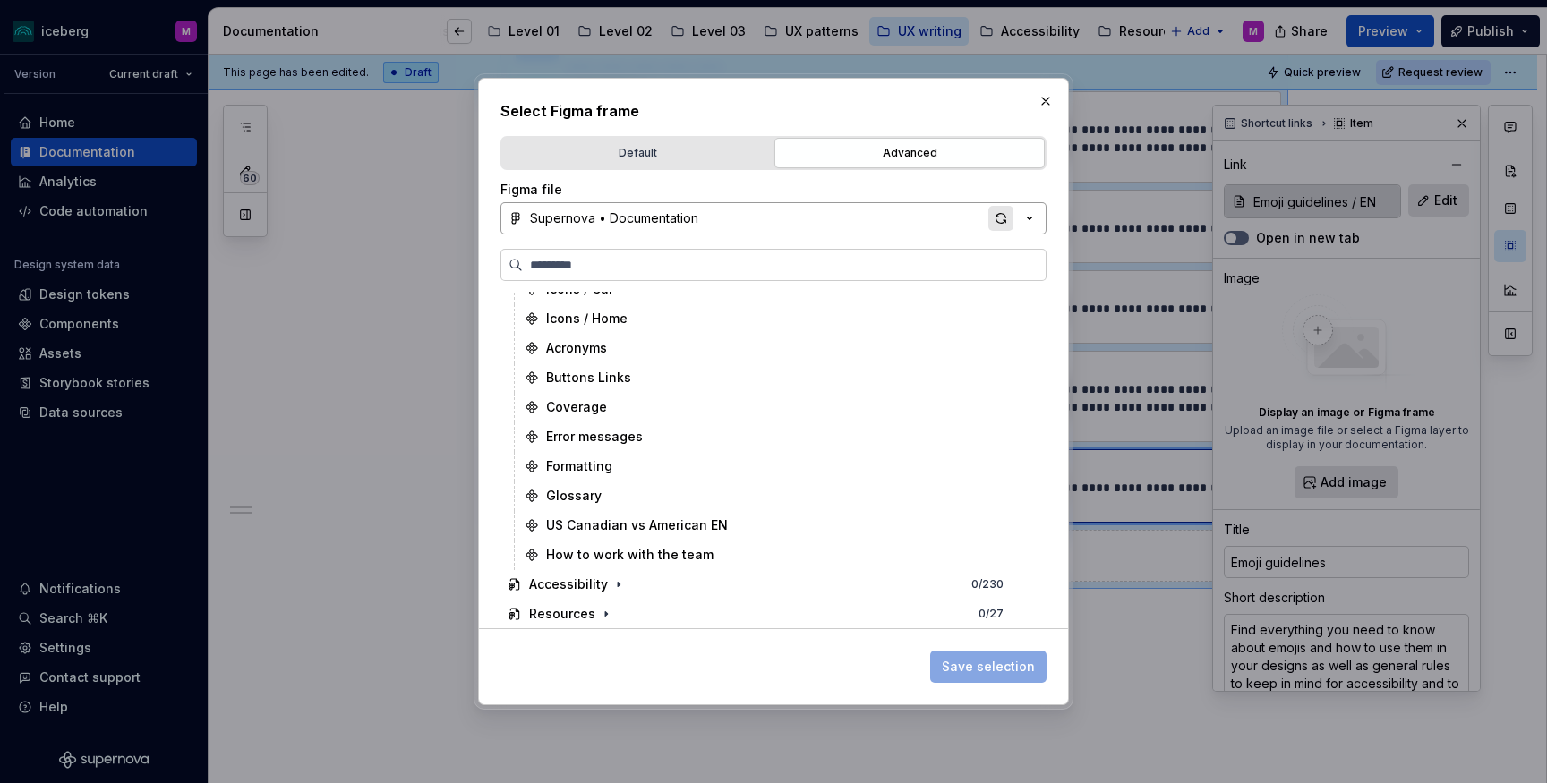
click at [996, 221] on div "button" at bounding box center [1000, 218] width 25 height 25
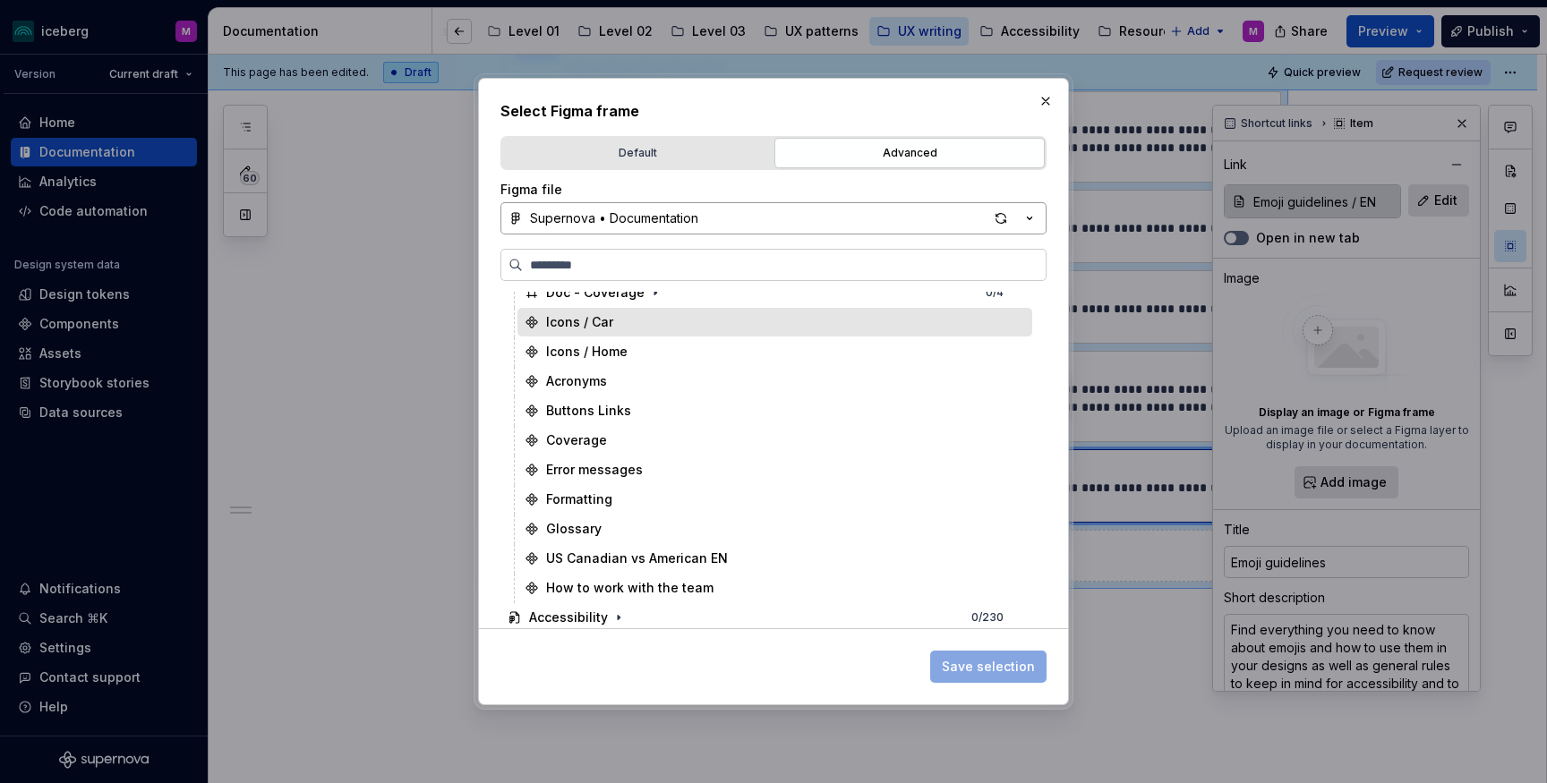
scroll to position [452, 0]
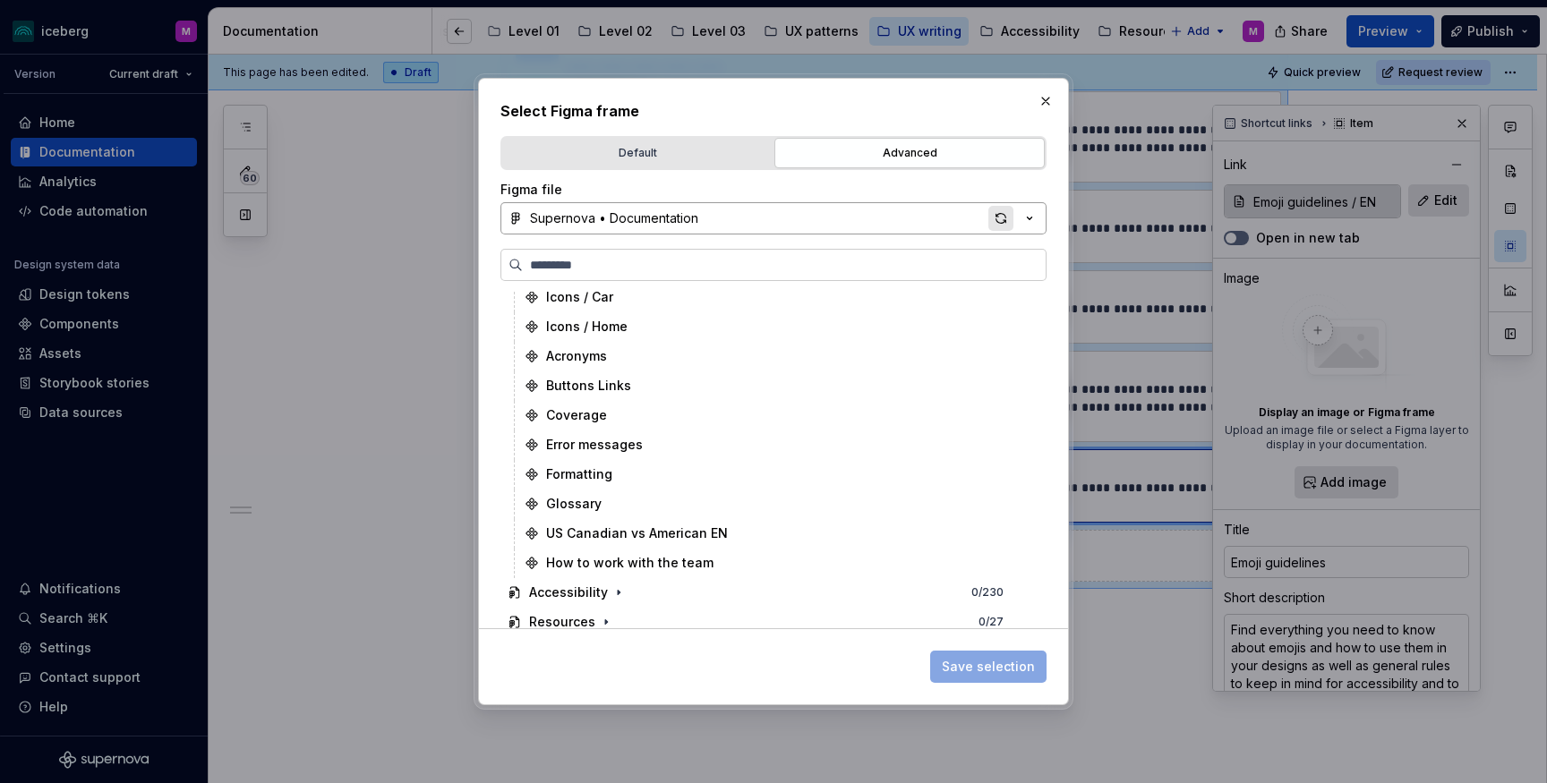
click at [998, 221] on div "button" at bounding box center [1000, 218] width 25 height 25
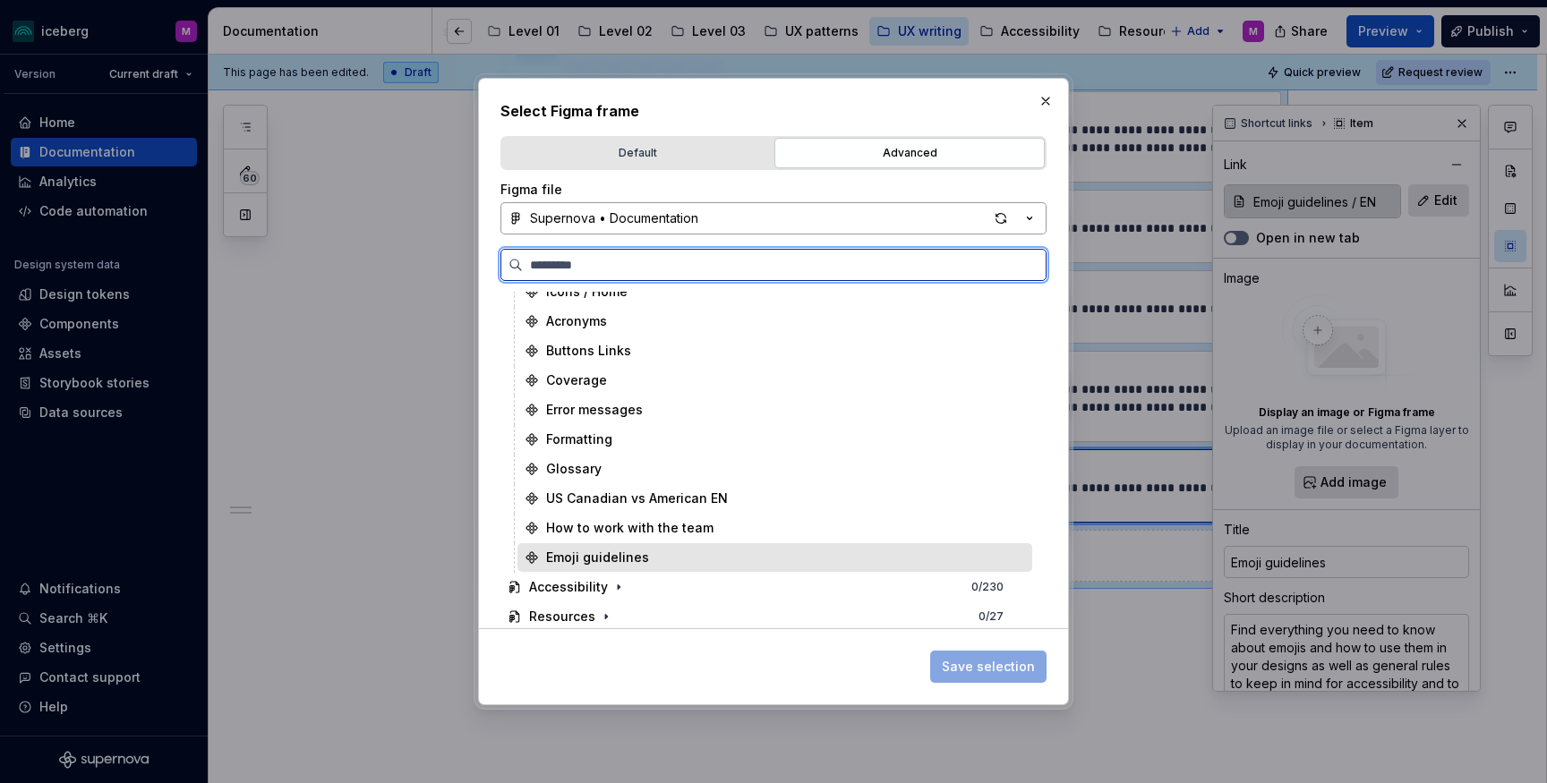
click at [613, 565] on div "Emoji guidelines" at bounding box center [597, 558] width 103 height 18
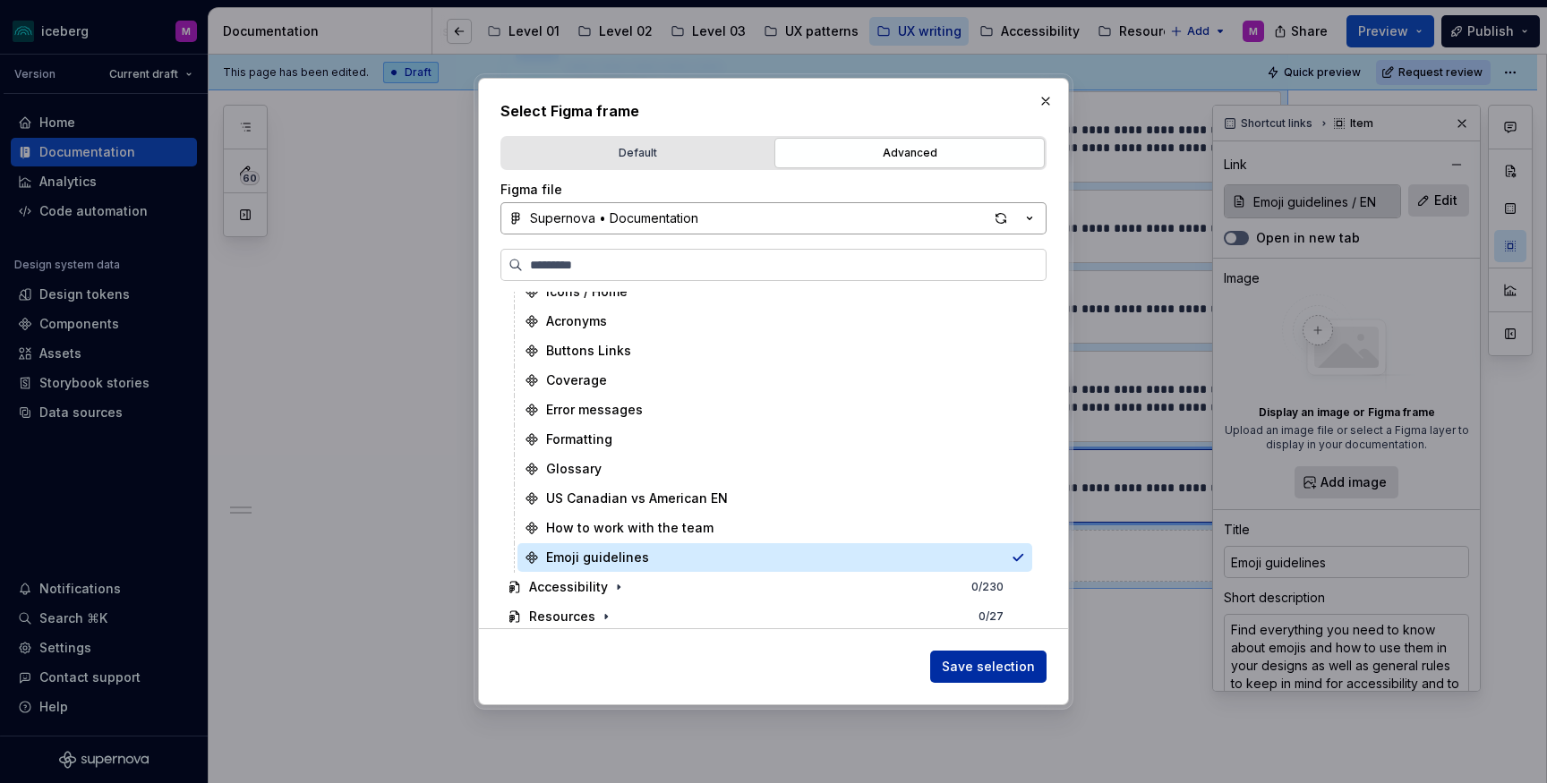
click at [987, 665] on span "Save selection" at bounding box center [988, 667] width 93 height 18
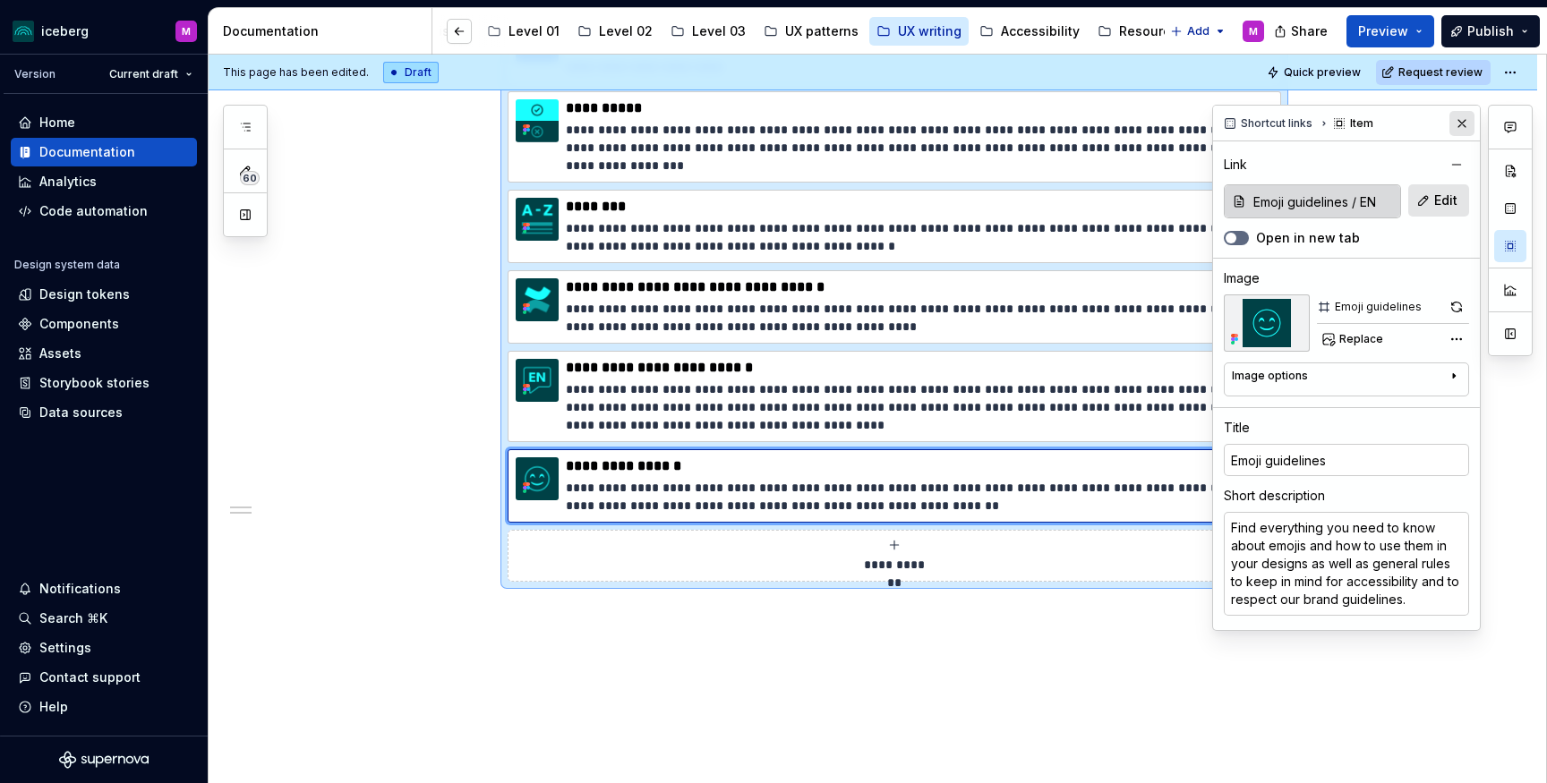
click at [1463, 124] on button "button" at bounding box center [1461, 123] width 25 height 25
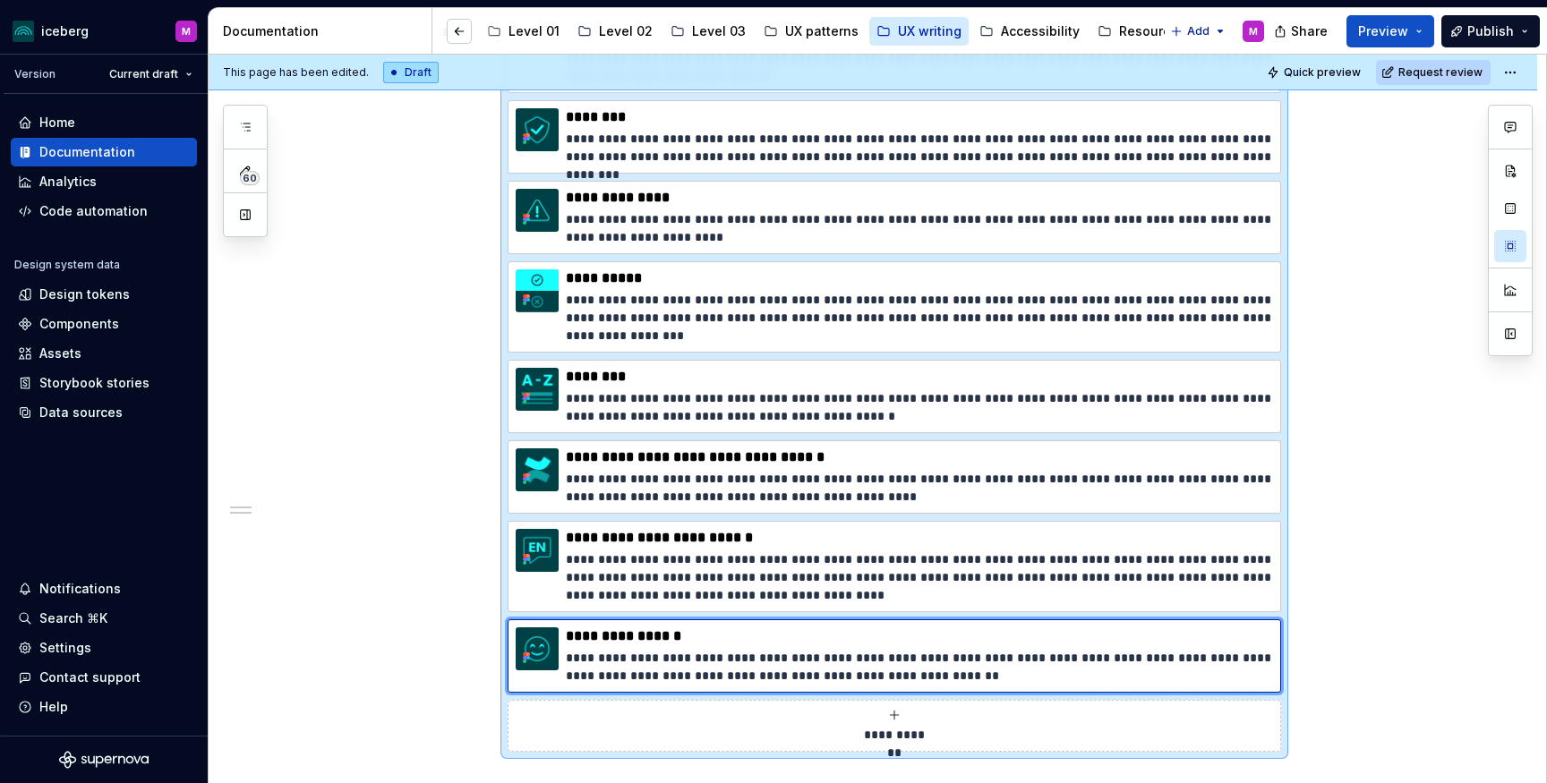
scroll to position [925, 0]
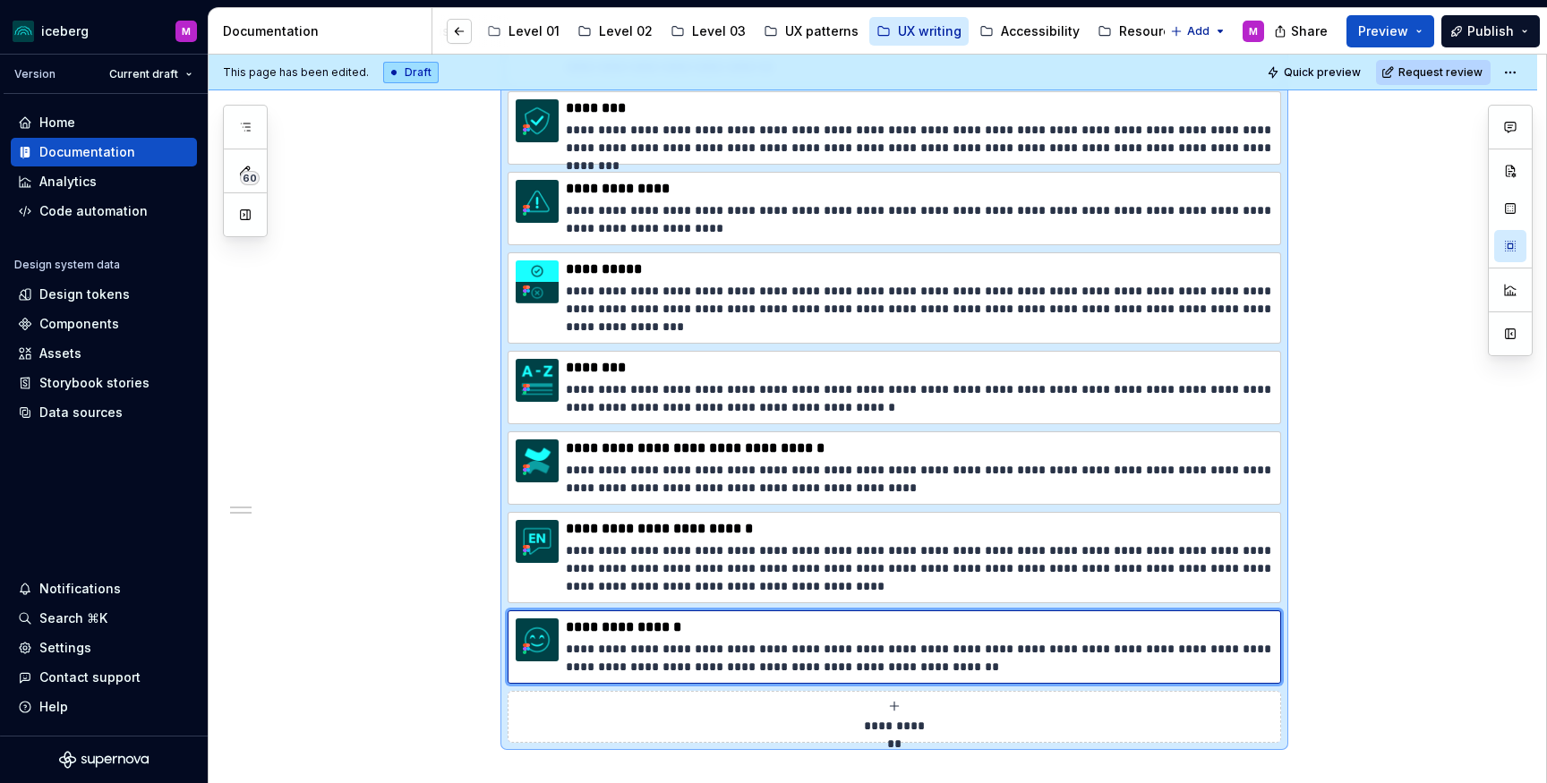
click at [1462, 607] on div "**********" at bounding box center [873, 224] width 1328 height 1635
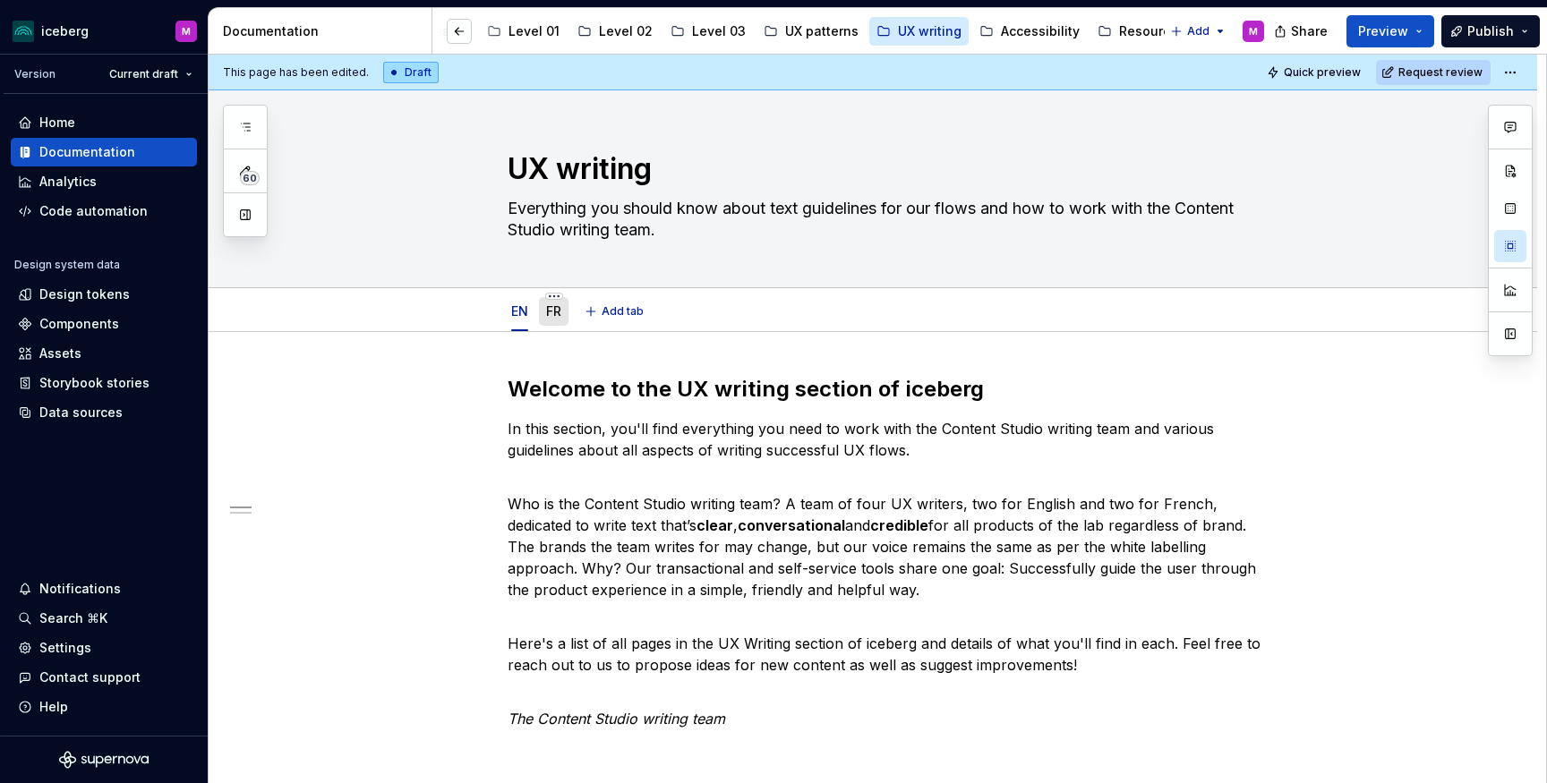
click at [561, 311] on link "FR" at bounding box center [553, 310] width 15 height 15
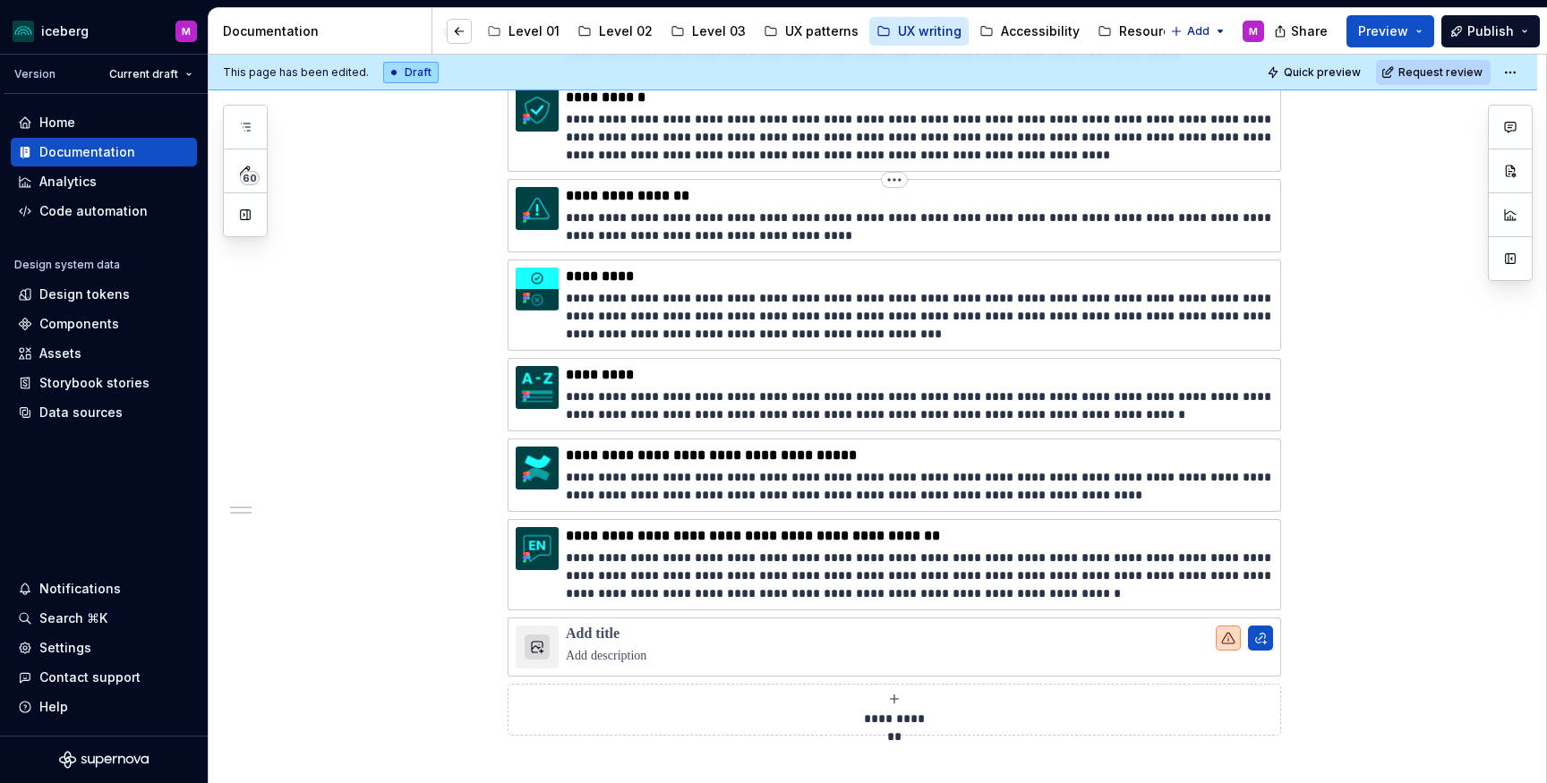
scroll to position [1204, 0]
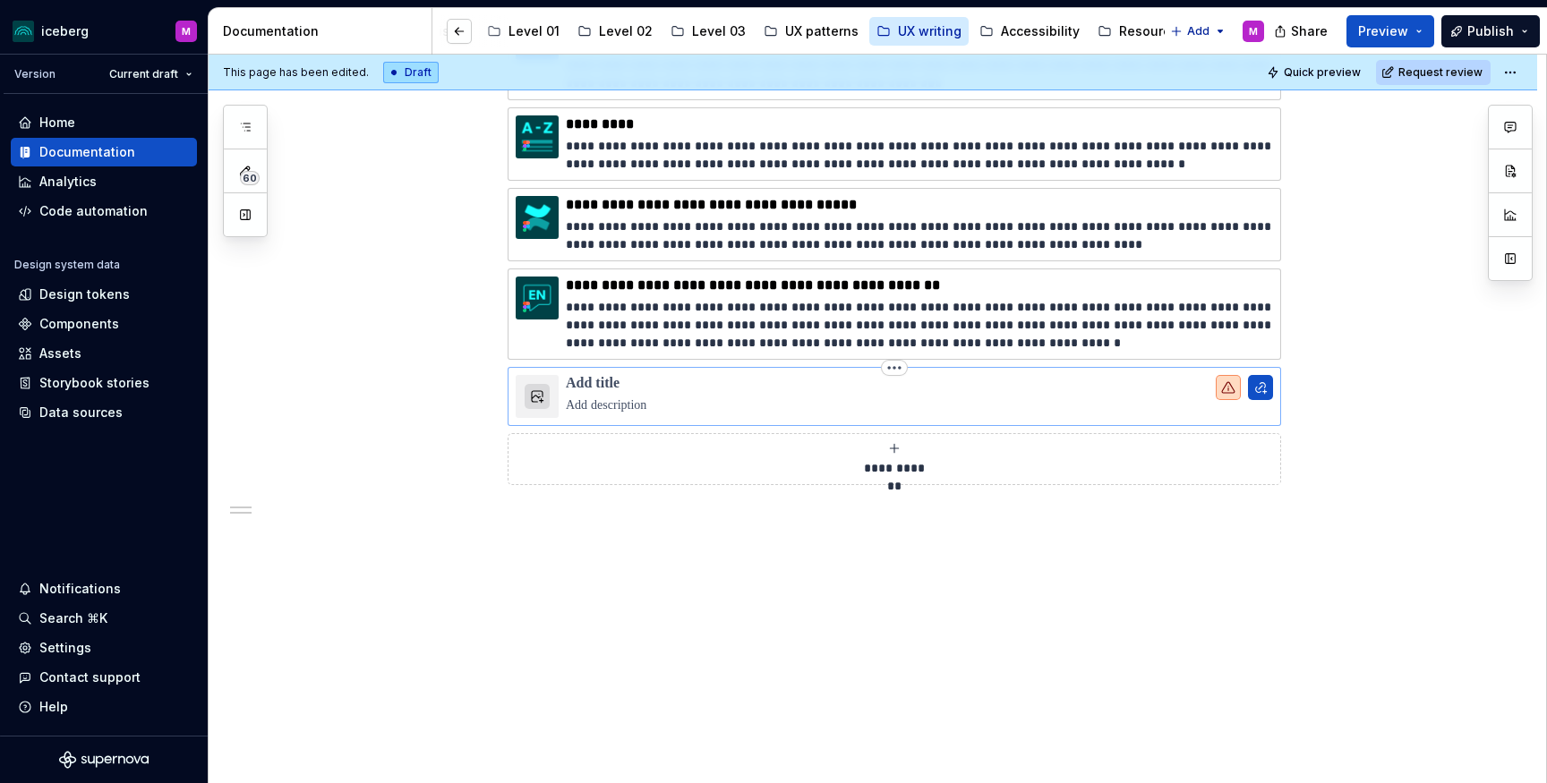
click at [712, 382] on p at bounding box center [919, 384] width 707 height 18
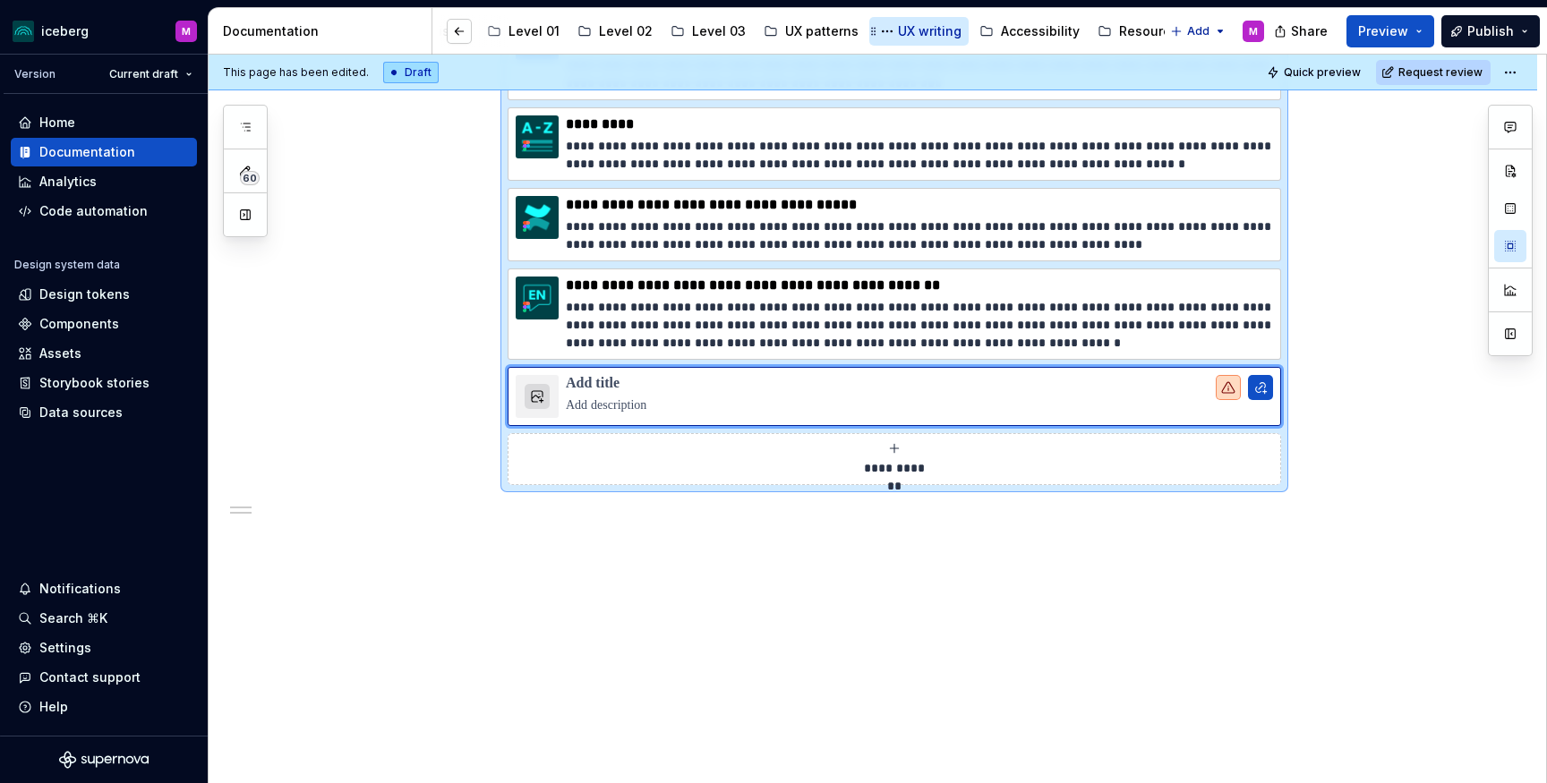
click at [898, 26] on div "UX writing" at bounding box center [930, 31] width 64 height 18
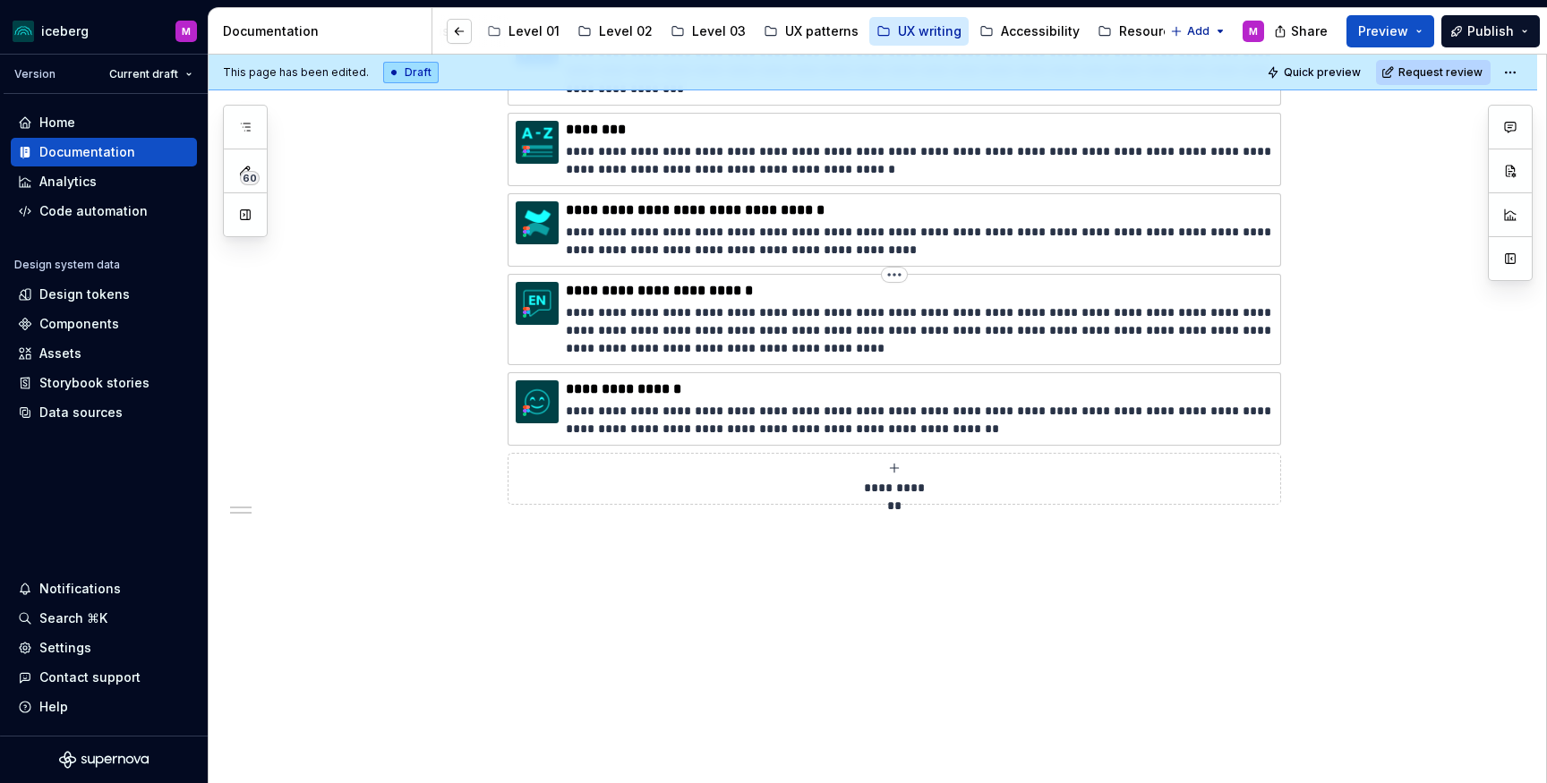
scroll to position [1166, 0]
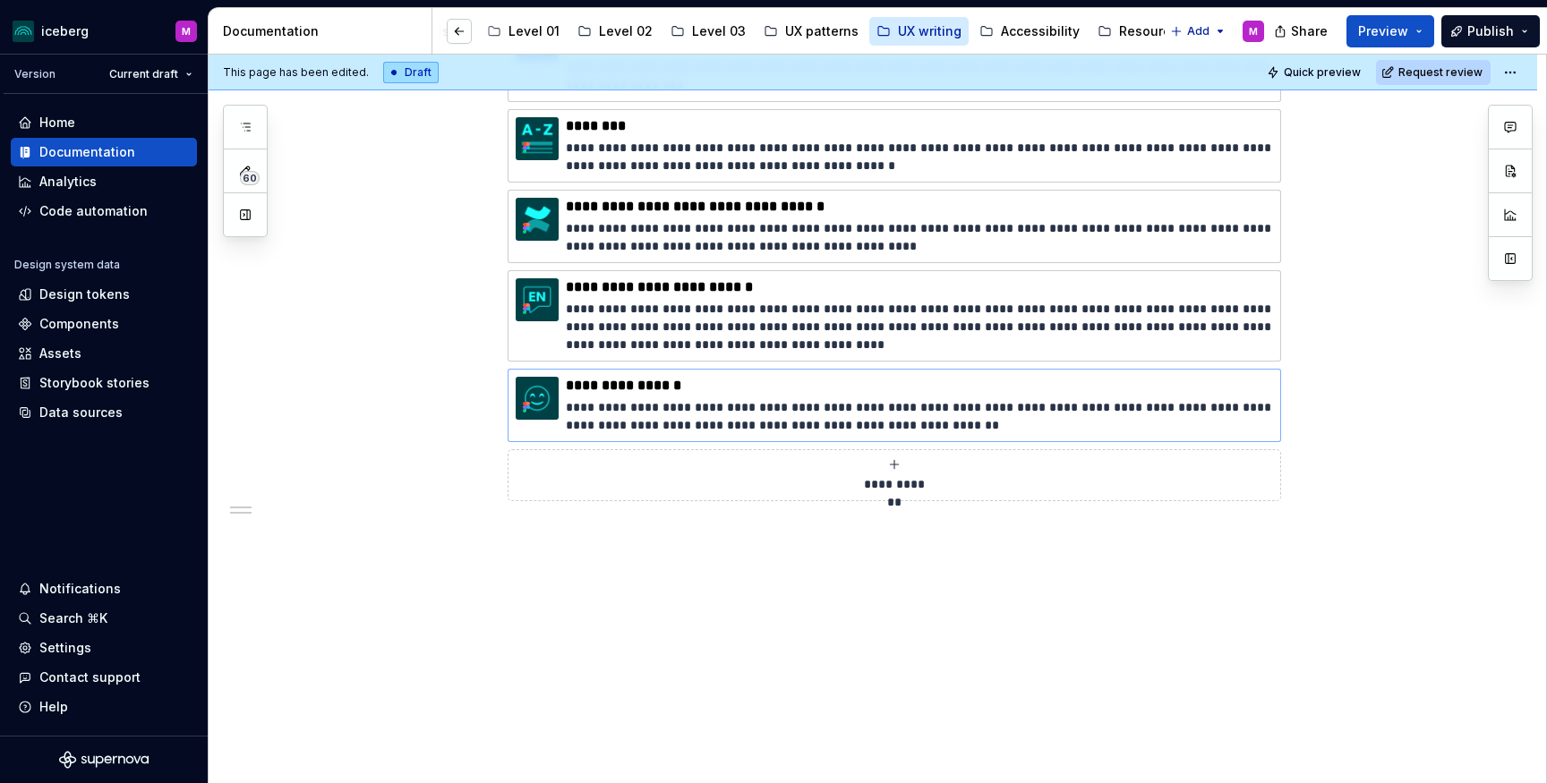
click at [891, 375] on html "iceberg M Version Current draft Home Documentation Analytics Code automation De…" at bounding box center [773, 391] width 1547 height 783
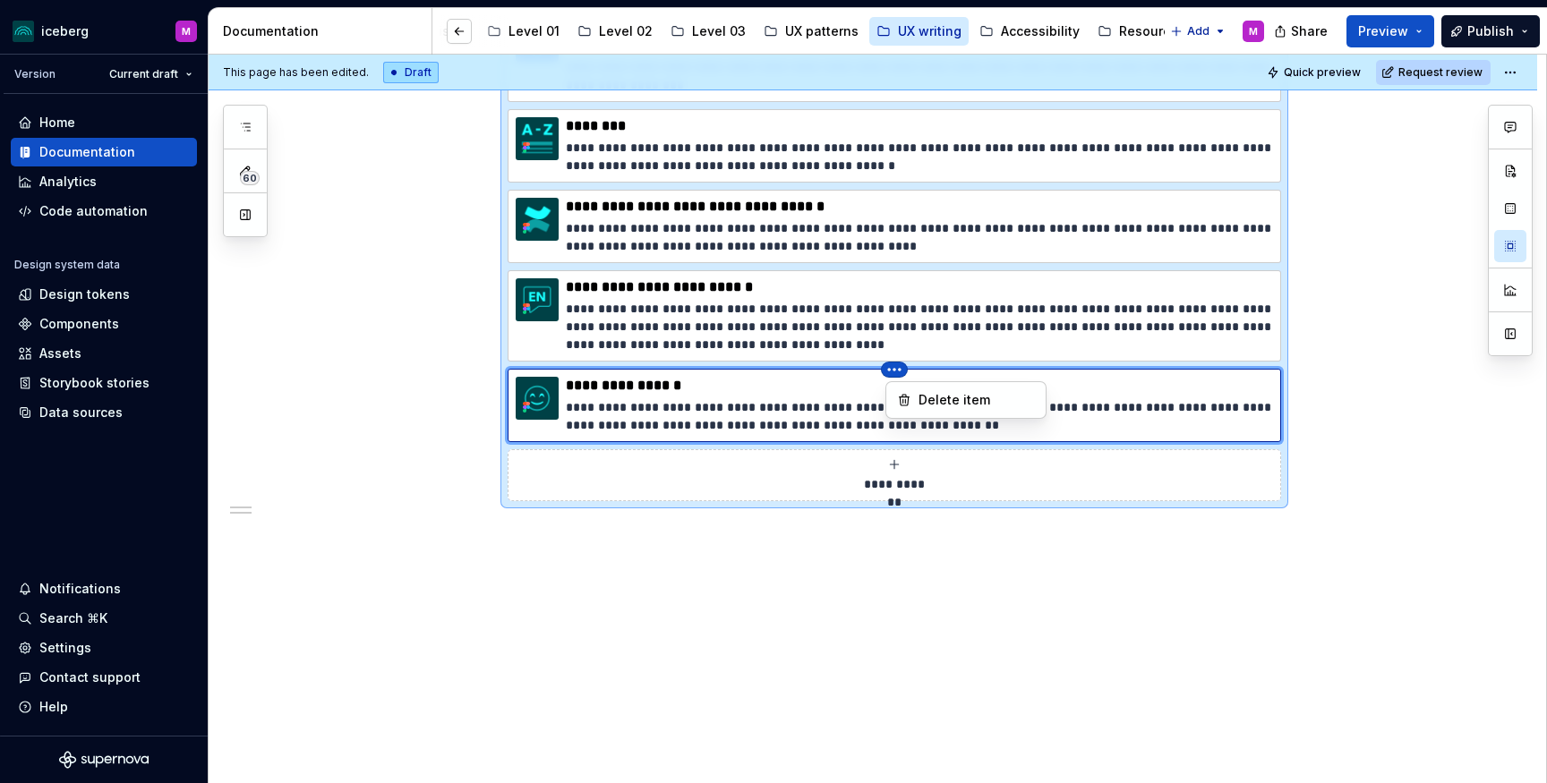
click at [822, 382] on html "iceberg M Version Current draft Home Documentation Analytics Code automation De…" at bounding box center [773, 391] width 1547 height 783
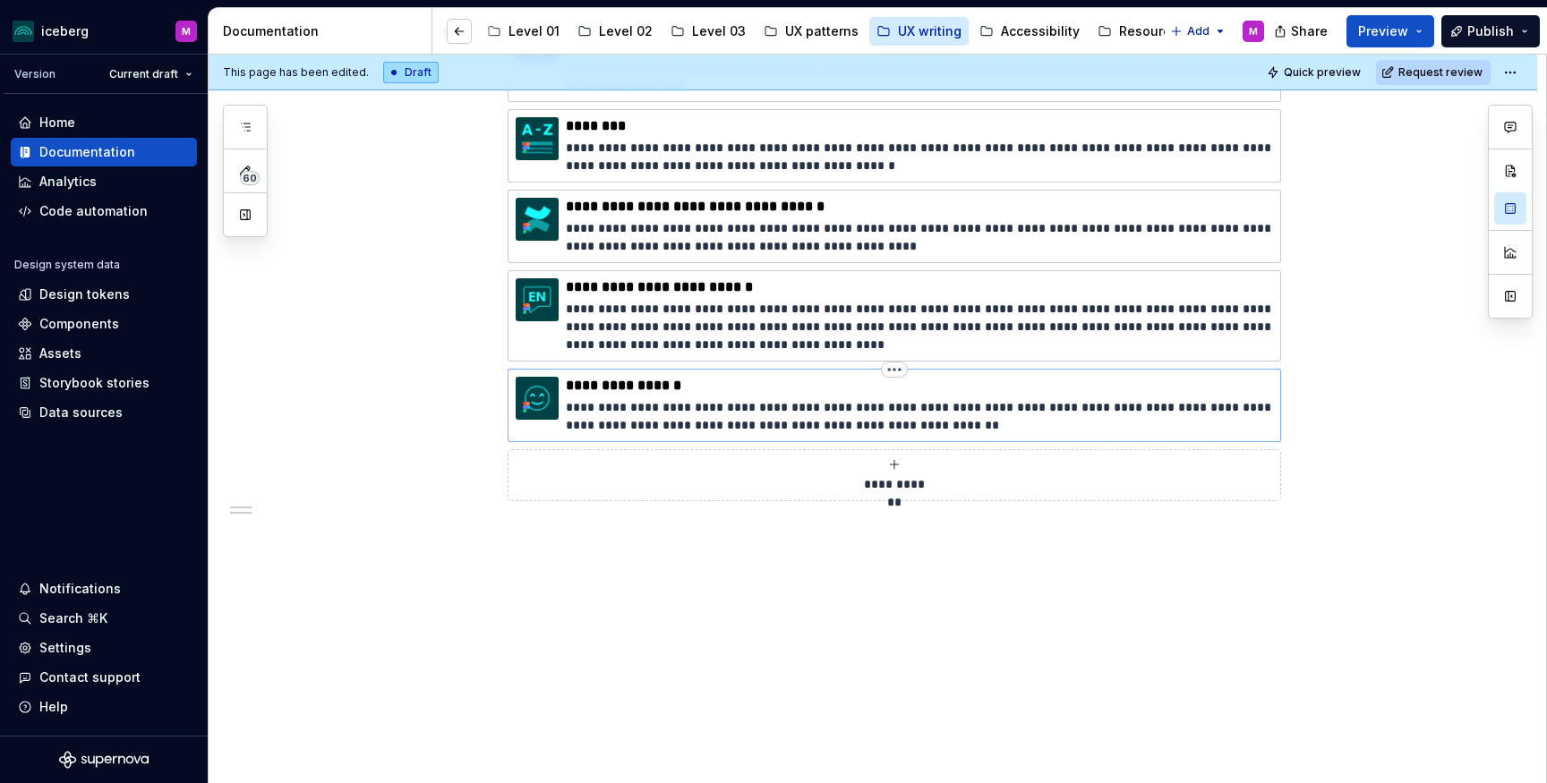
click at [682, 415] on p "**********" at bounding box center [919, 416] width 707 height 36
click at [1382, 398] on div "**********" at bounding box center [877, 419] width 1337 height 729
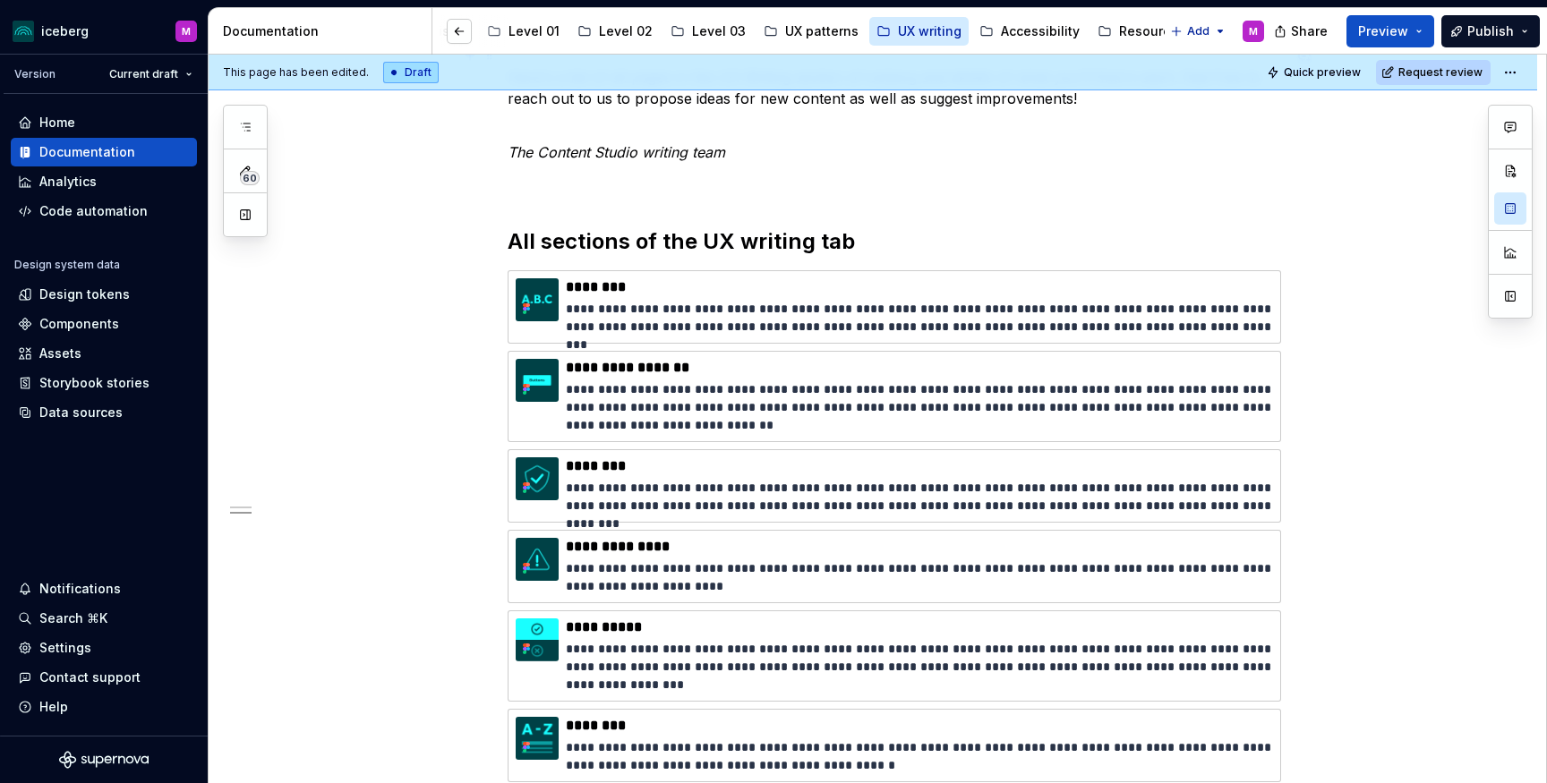
scroll to position [0, 0]
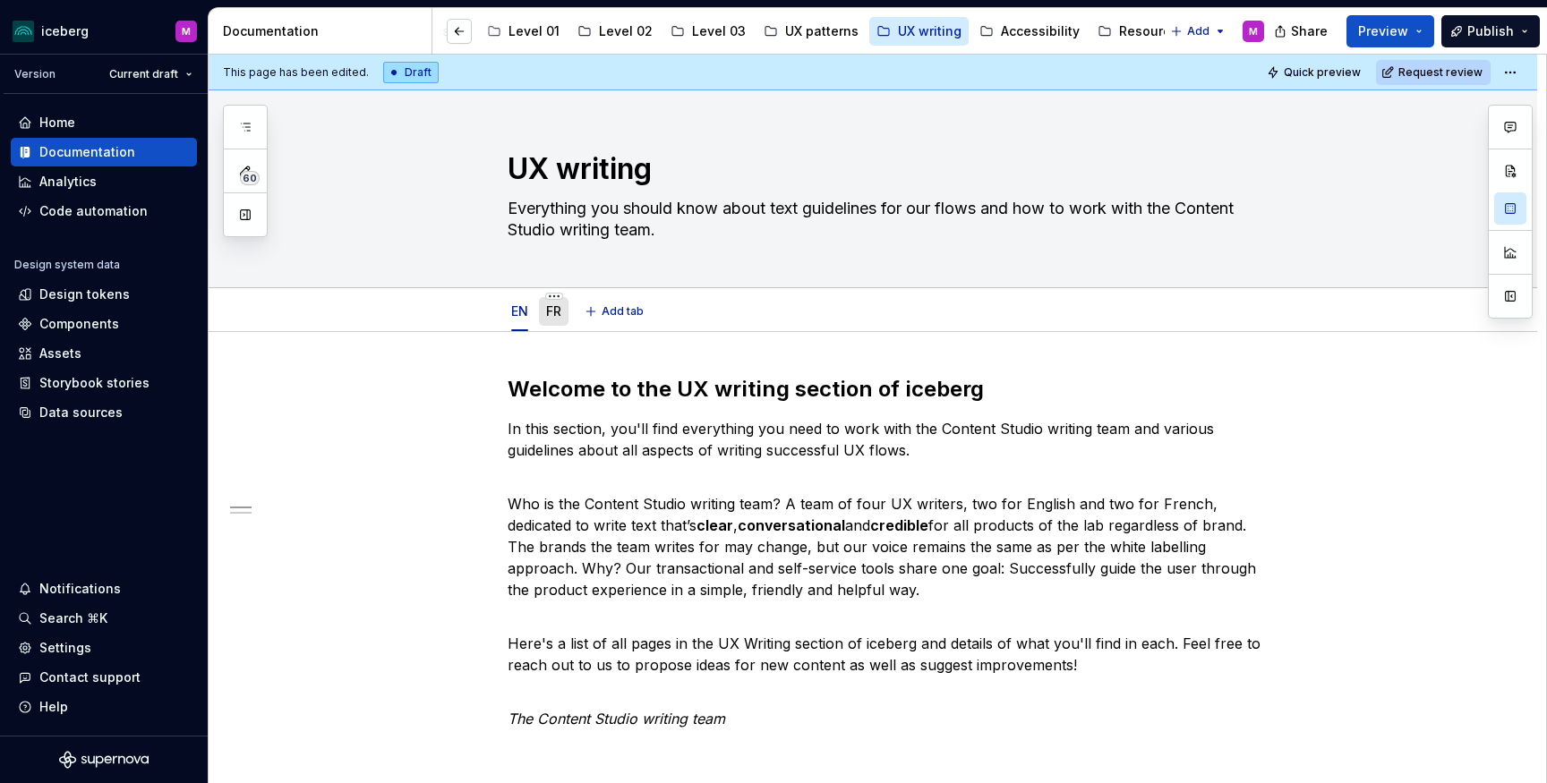
click at [559, 321] on div "FR" at bounding box center [553, 311] width 15 height 21
click at [552, 311] on link "FR" at bounding box center [553, 310] width 15 height 15
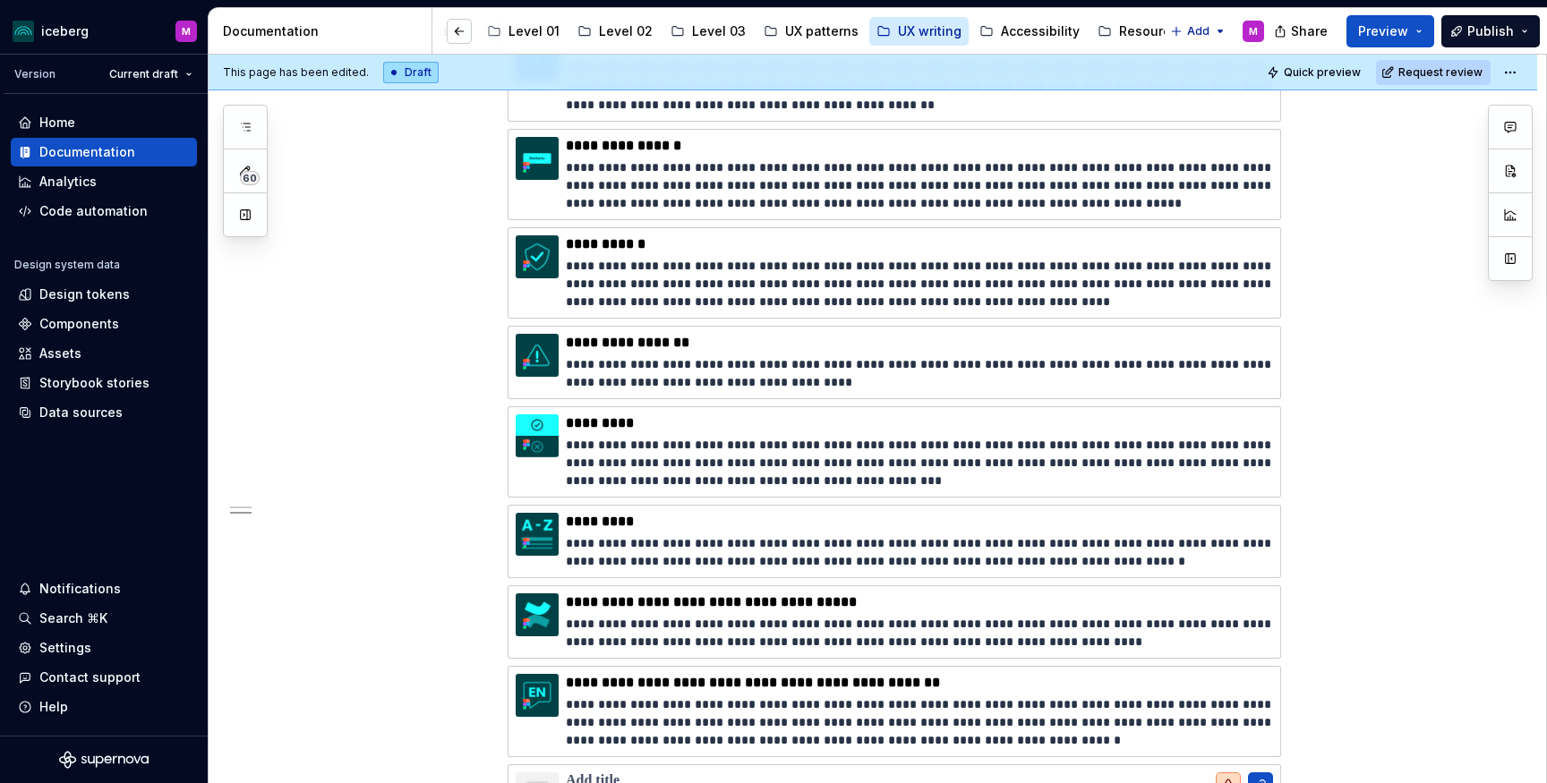
scroll to position [1204, 0]
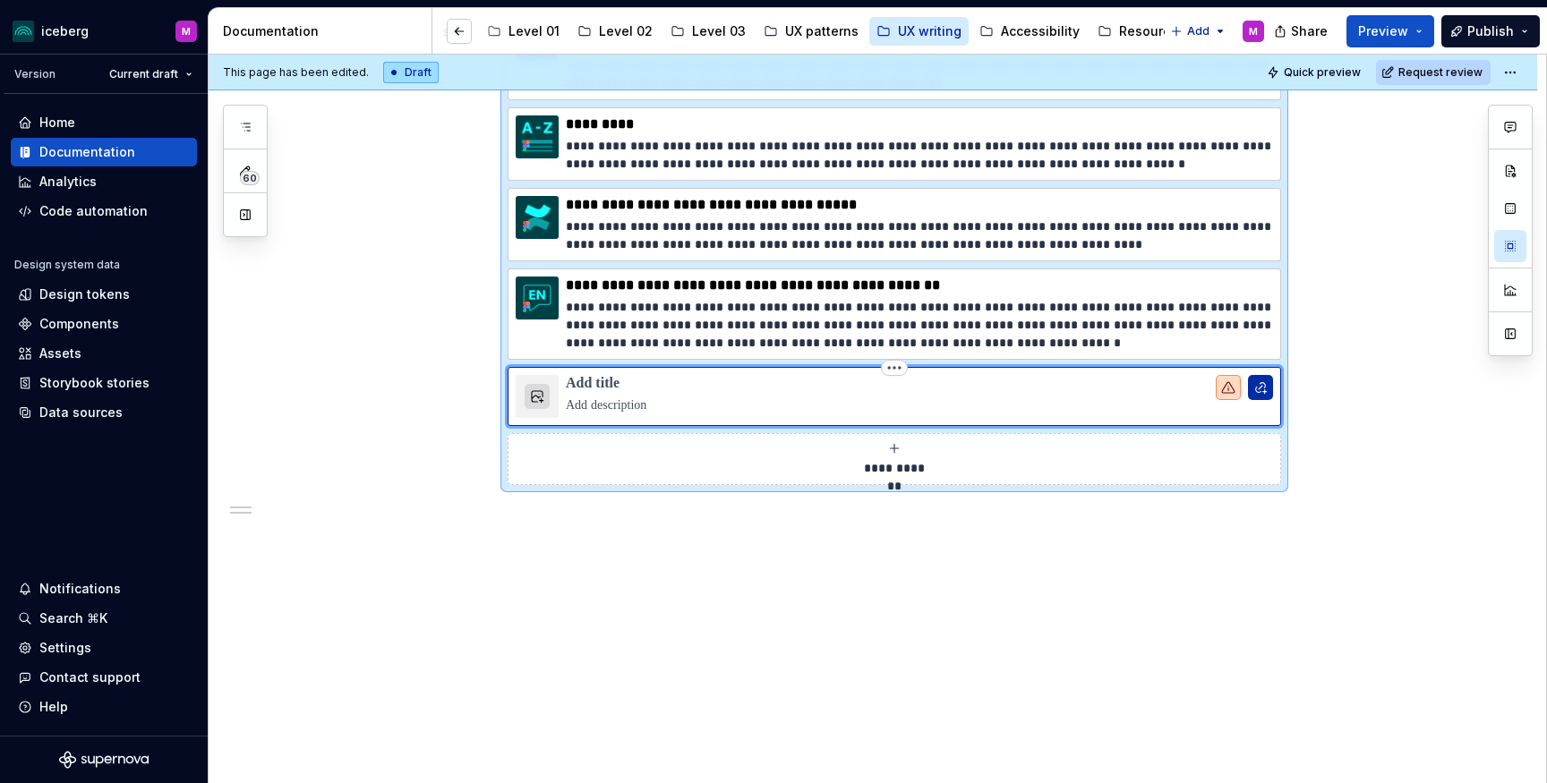
click at [1258, 388] on button "button" at bounding box center [1260, 387] width 25 height 25
type textarea "*"
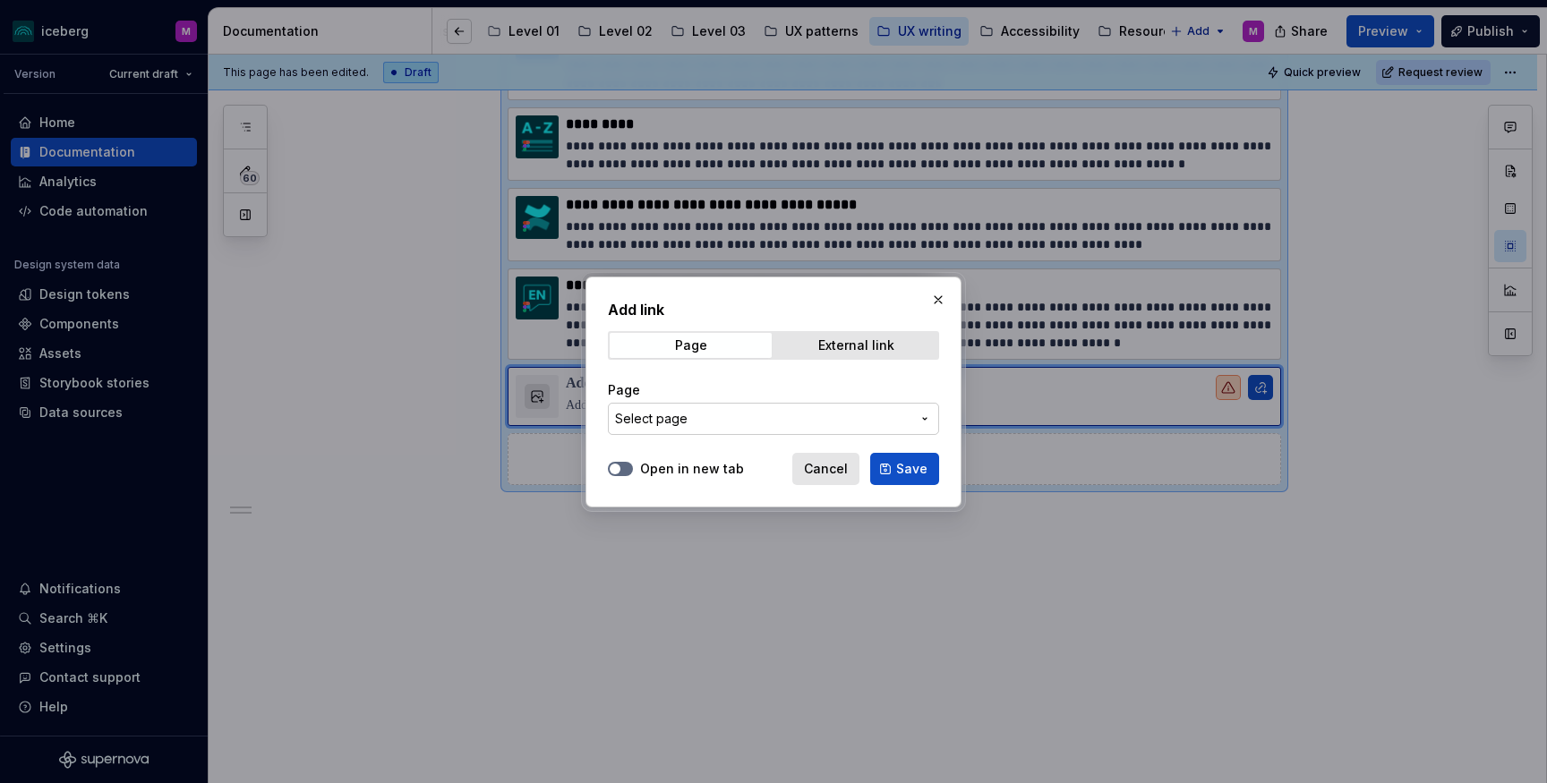
click at [715, 415] on span "Select page" at bounding box center [762, 419] width 295 height 18
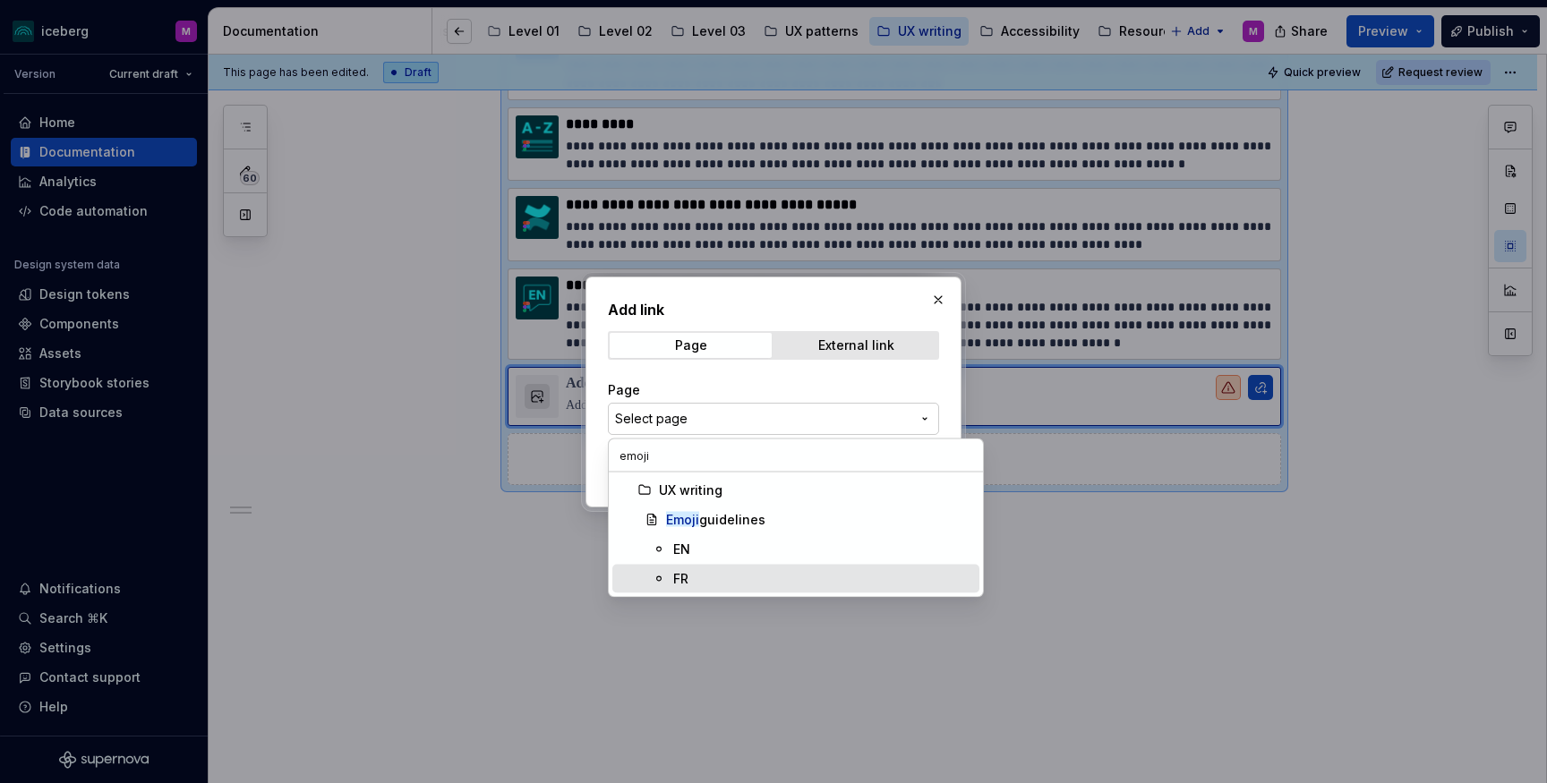
type input "emoji"
click at [687, 572] on div "FR" at bounding box center [680, 579] width 15 height 18
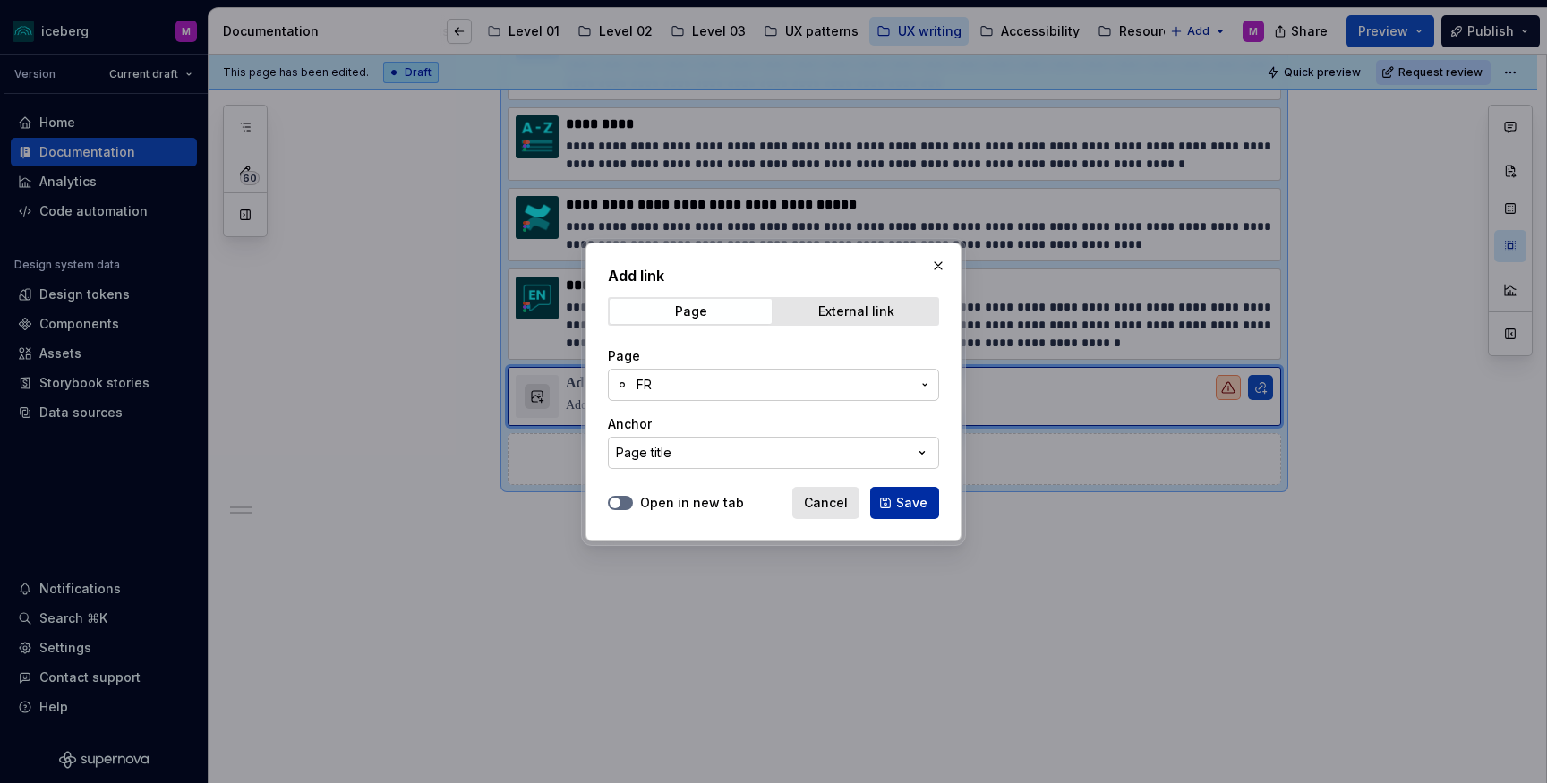
click at [911, 501] on span "Save" at bounding box center [911, 503] width 31 height 18
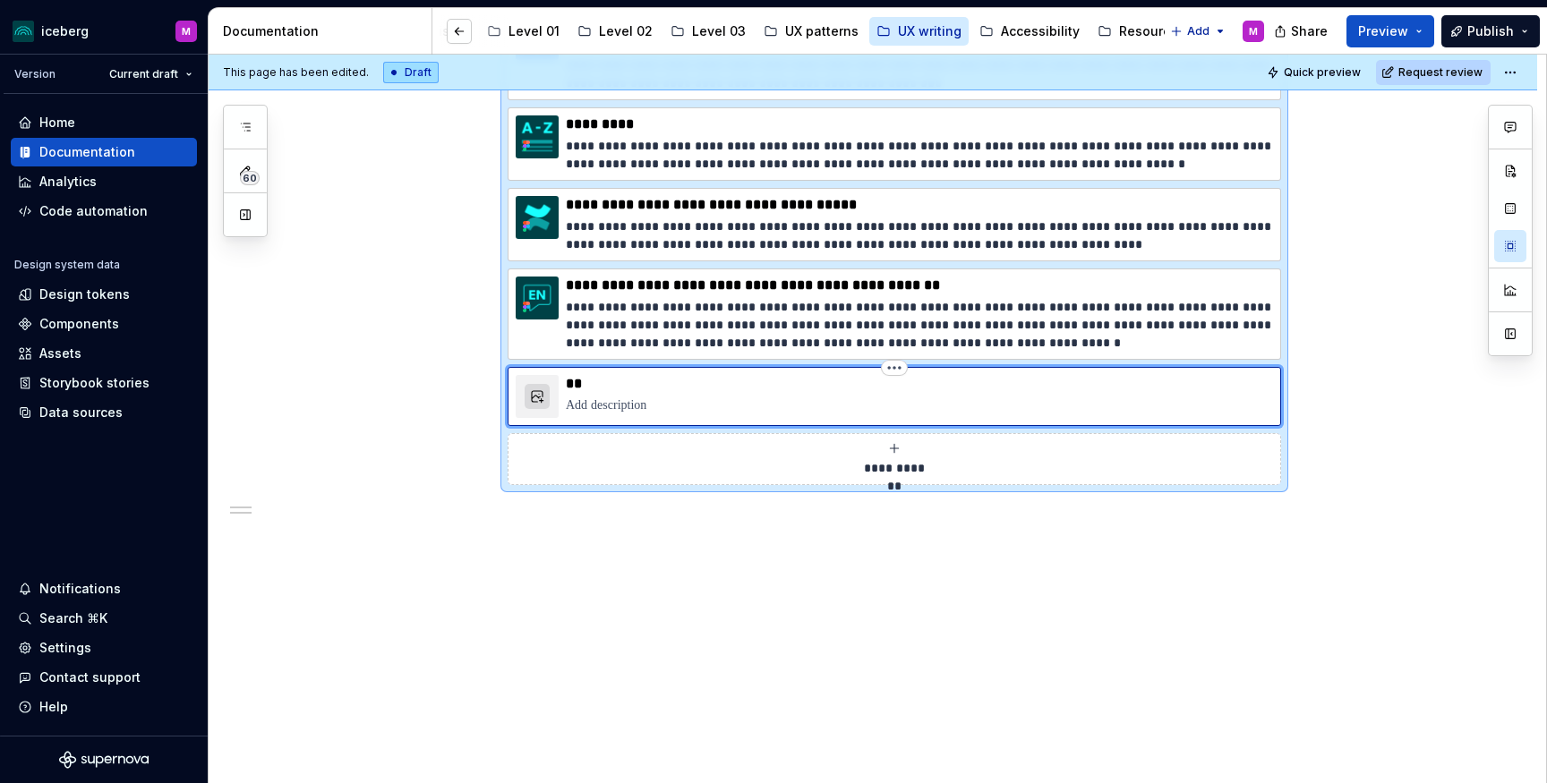
click at [576, 383] on p "**" at bounding box center [919, 384] width 707 height 18
drag, startPoint x: 581, startPoint y: 383, endPoint x: 570, endPoint y: 383, distance: 10.7
click at [570, 383] on p "**" at bounding box center [919, 384] width 707 height 18
type textarea "*"
click at [544, 398] on button "button" at bounding box center [537, 396] width 25 height 25
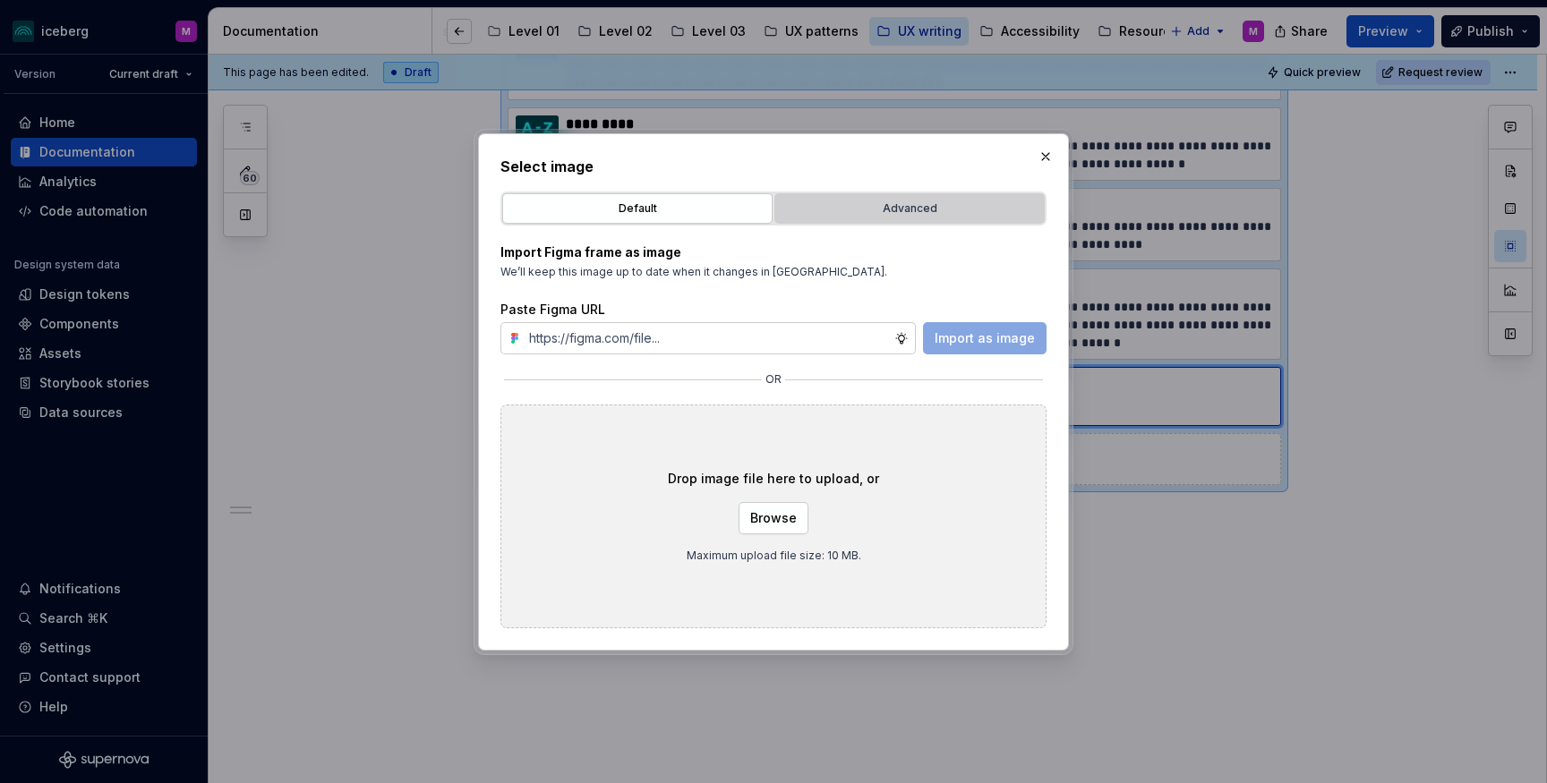
click at [865, 207] on div "Advanced" at bounding box center [910, 209] width 258 height 18
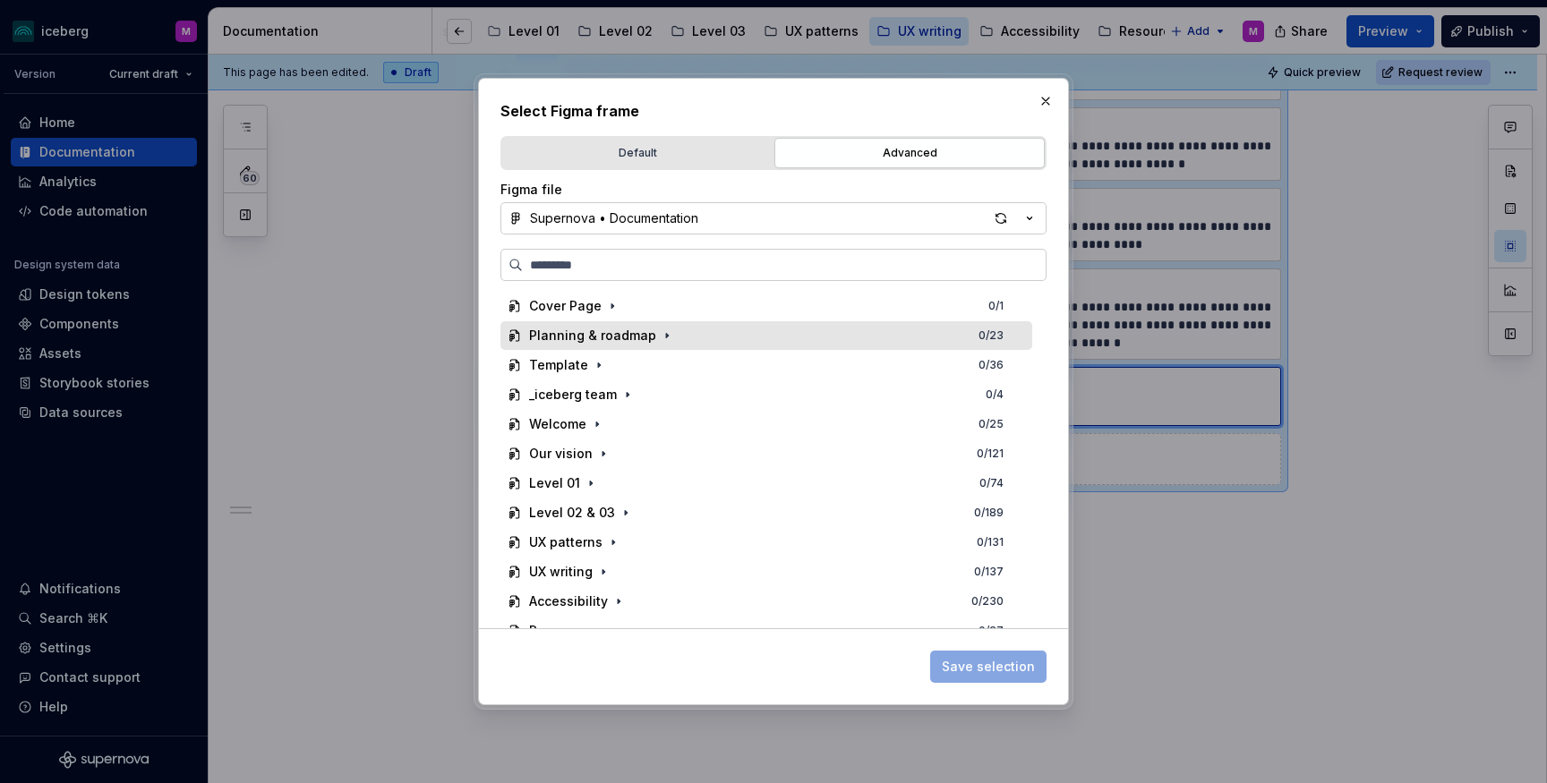
type textarea "*"
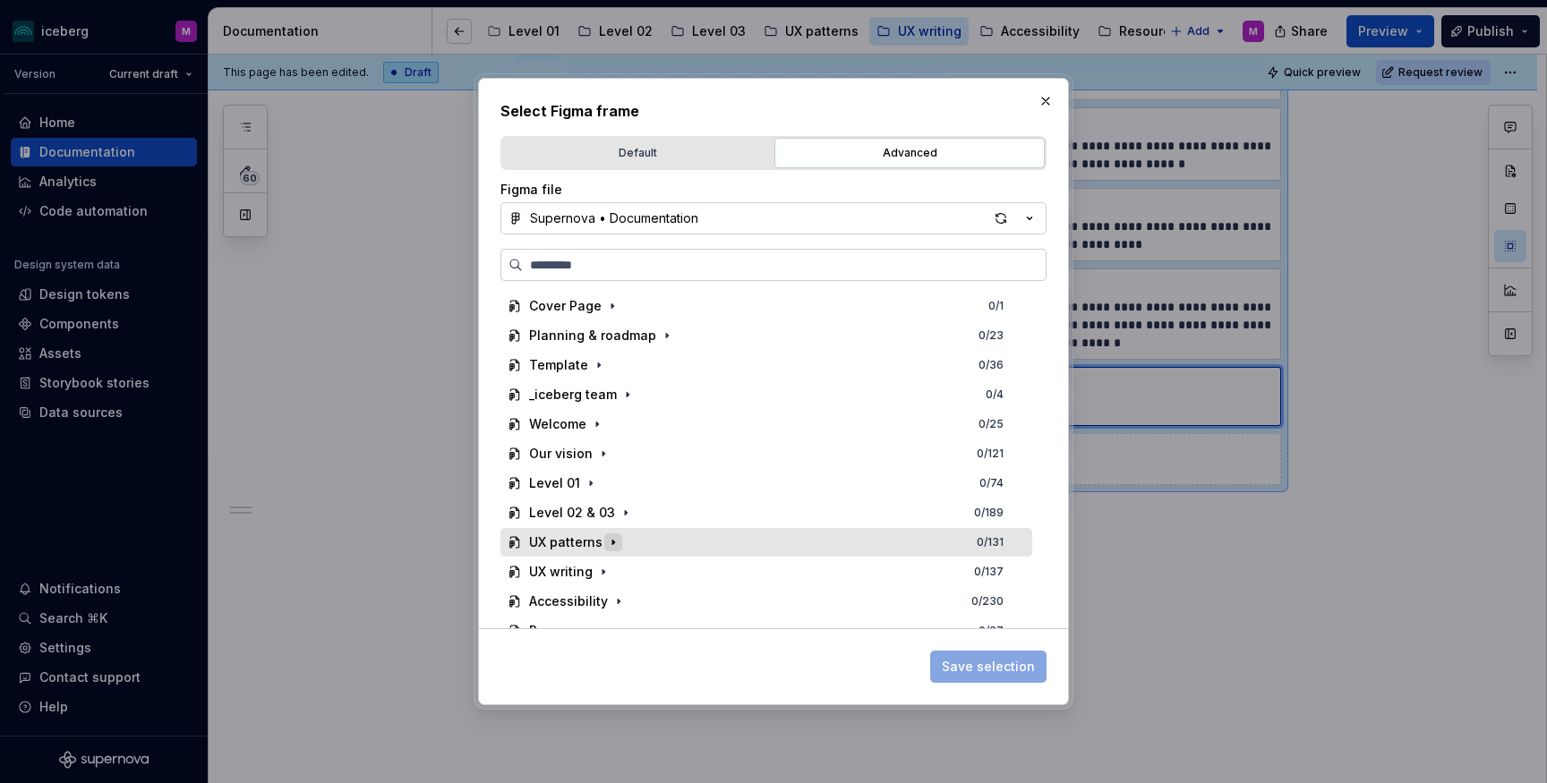
click at [606, 543] on icon "button" at bounding box center [613, 542] width 14 height 14
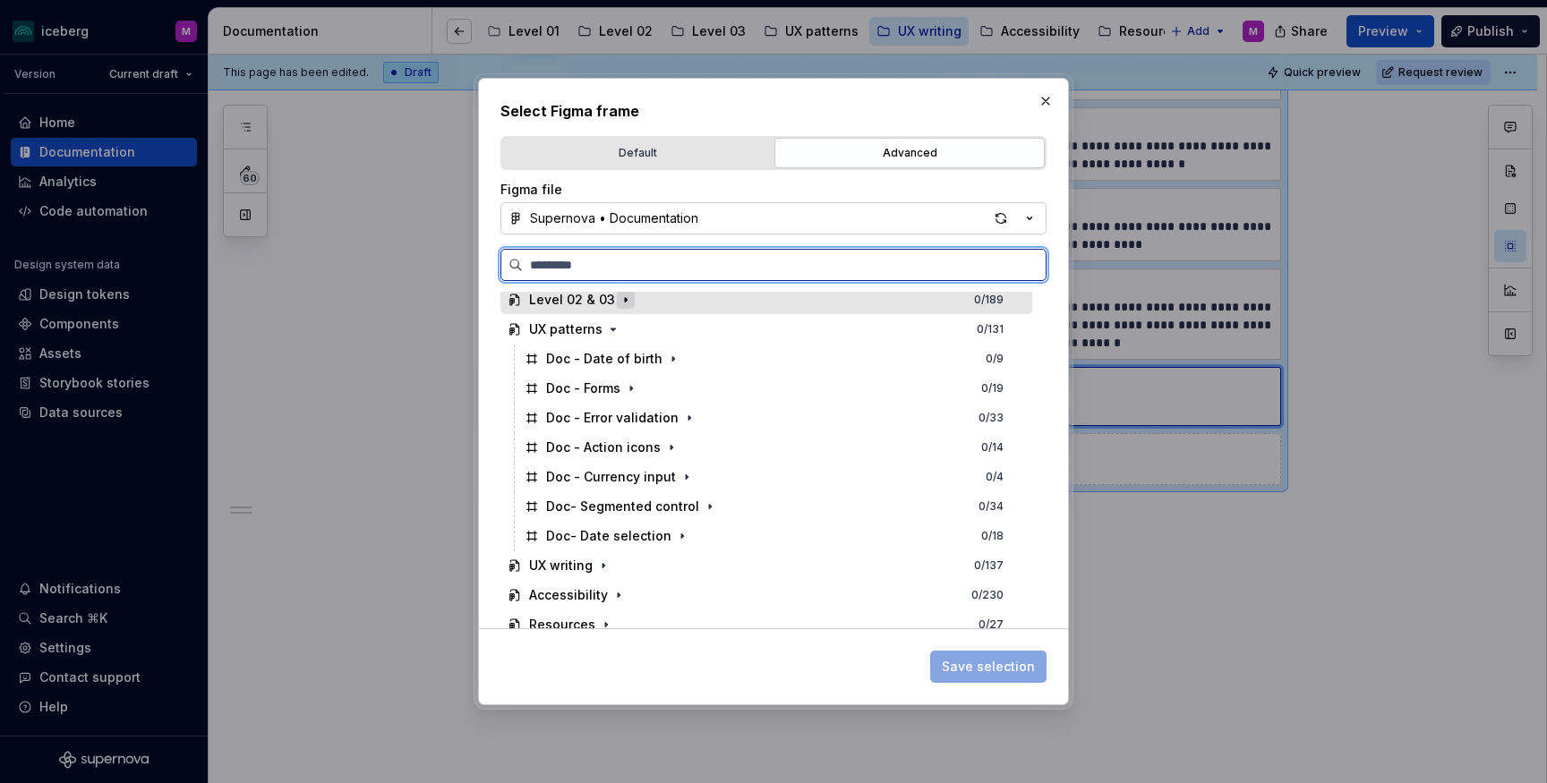
scroll to position [224, 0]
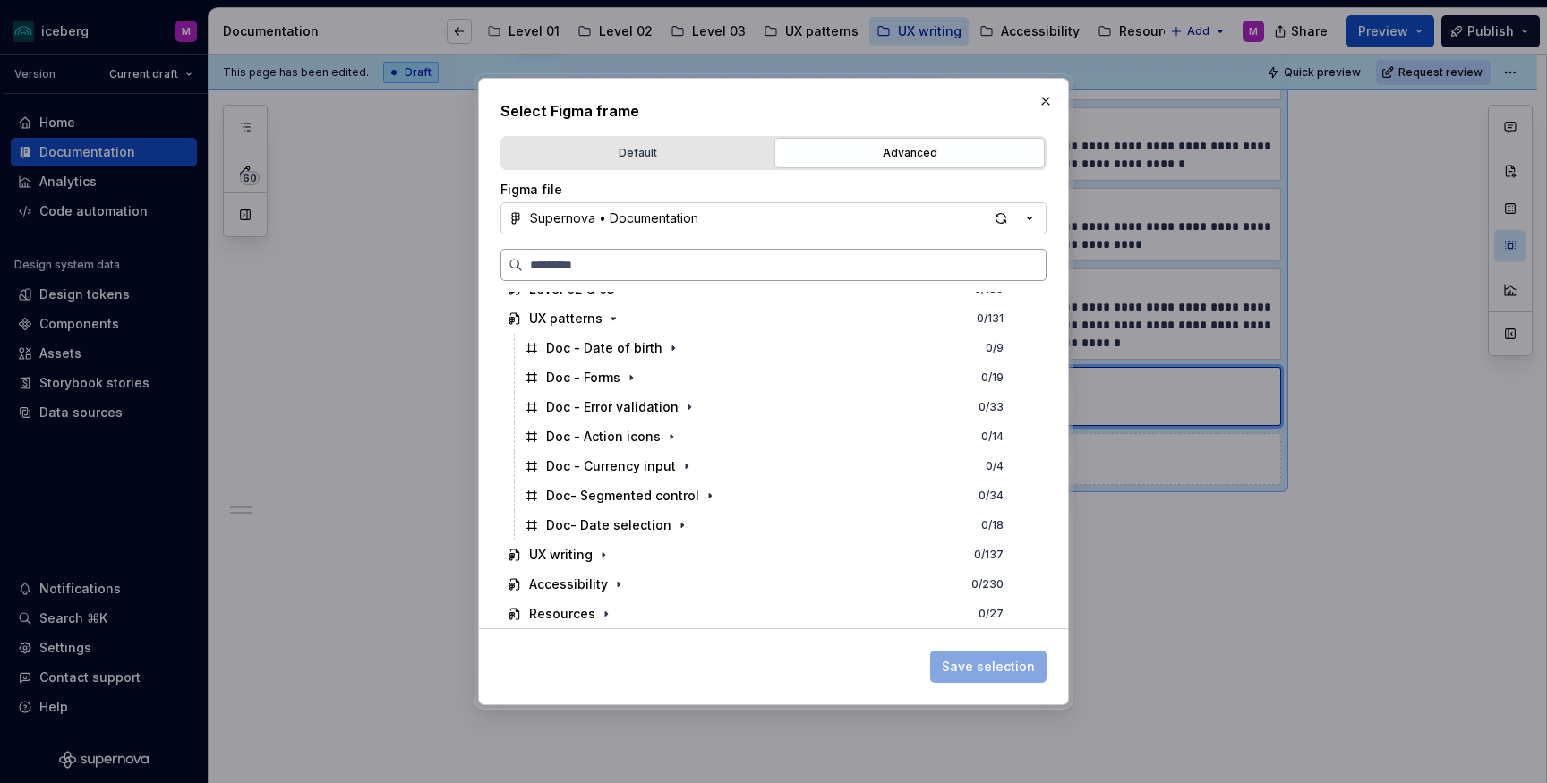
click at [646, 273] on label at bounding box center [773, 265] width 546 height 32
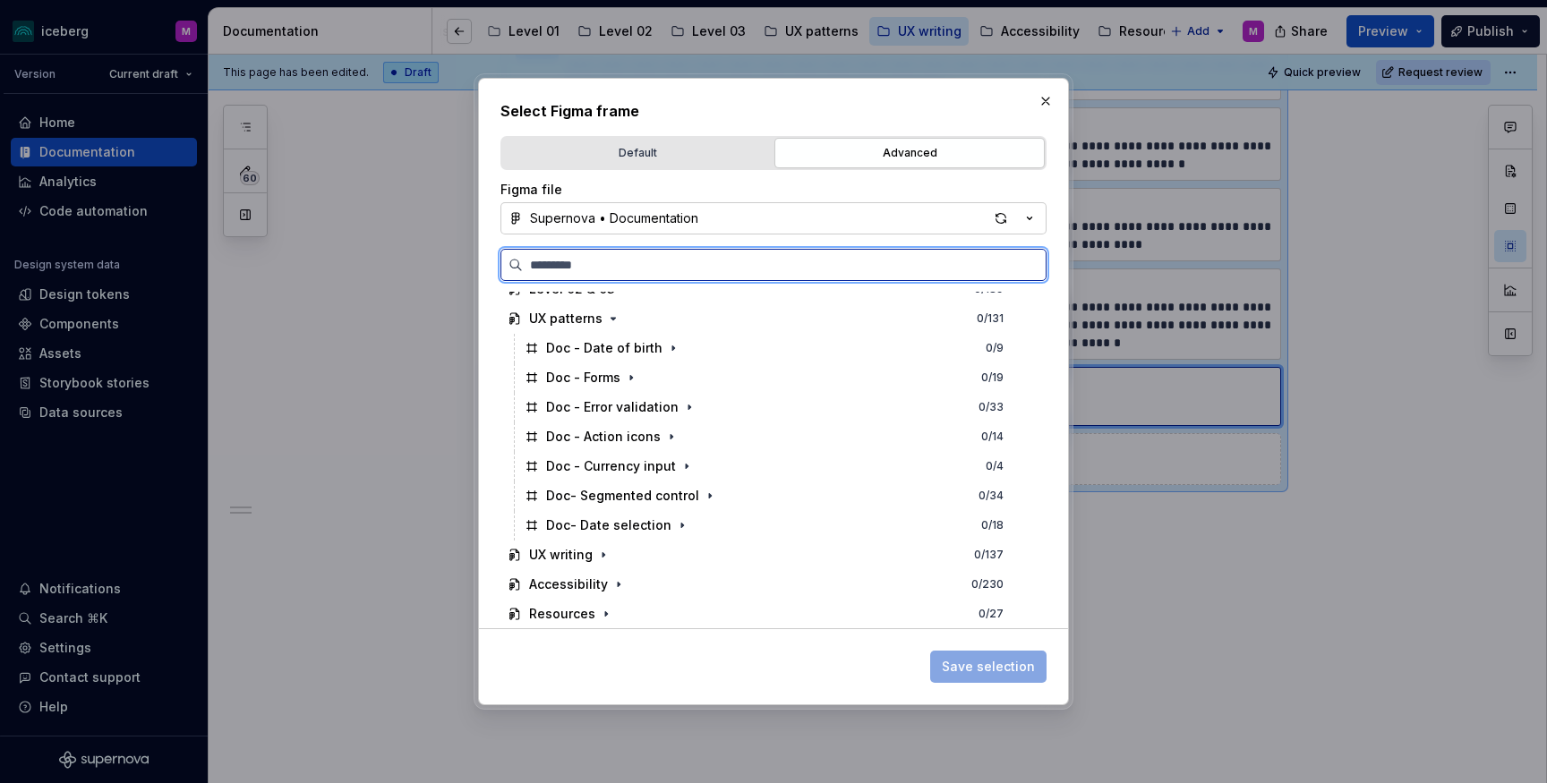
click at [646, 273] on input "search" at bounding box center [784, 265] width 523 height 18
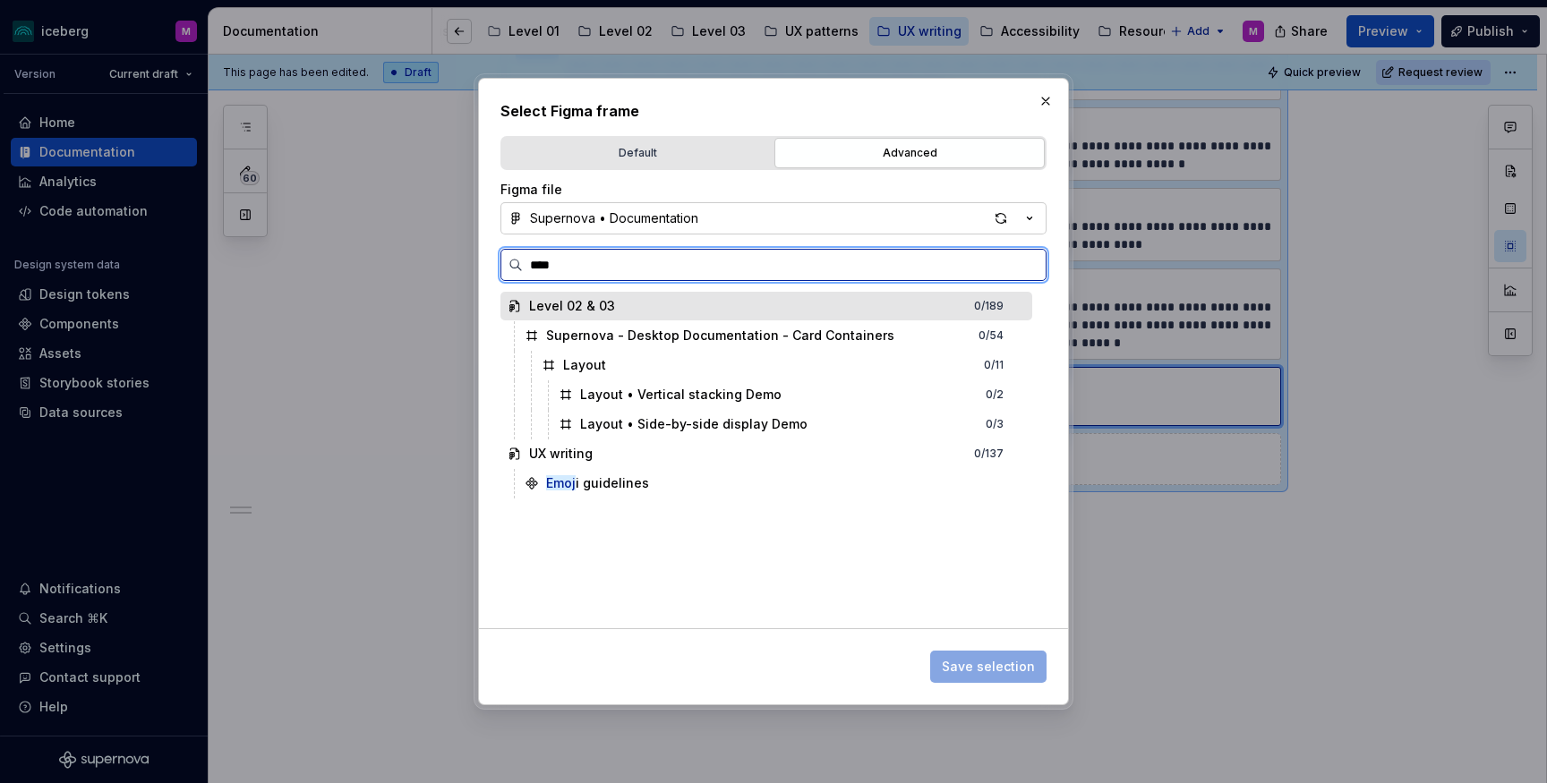
type input "*****"
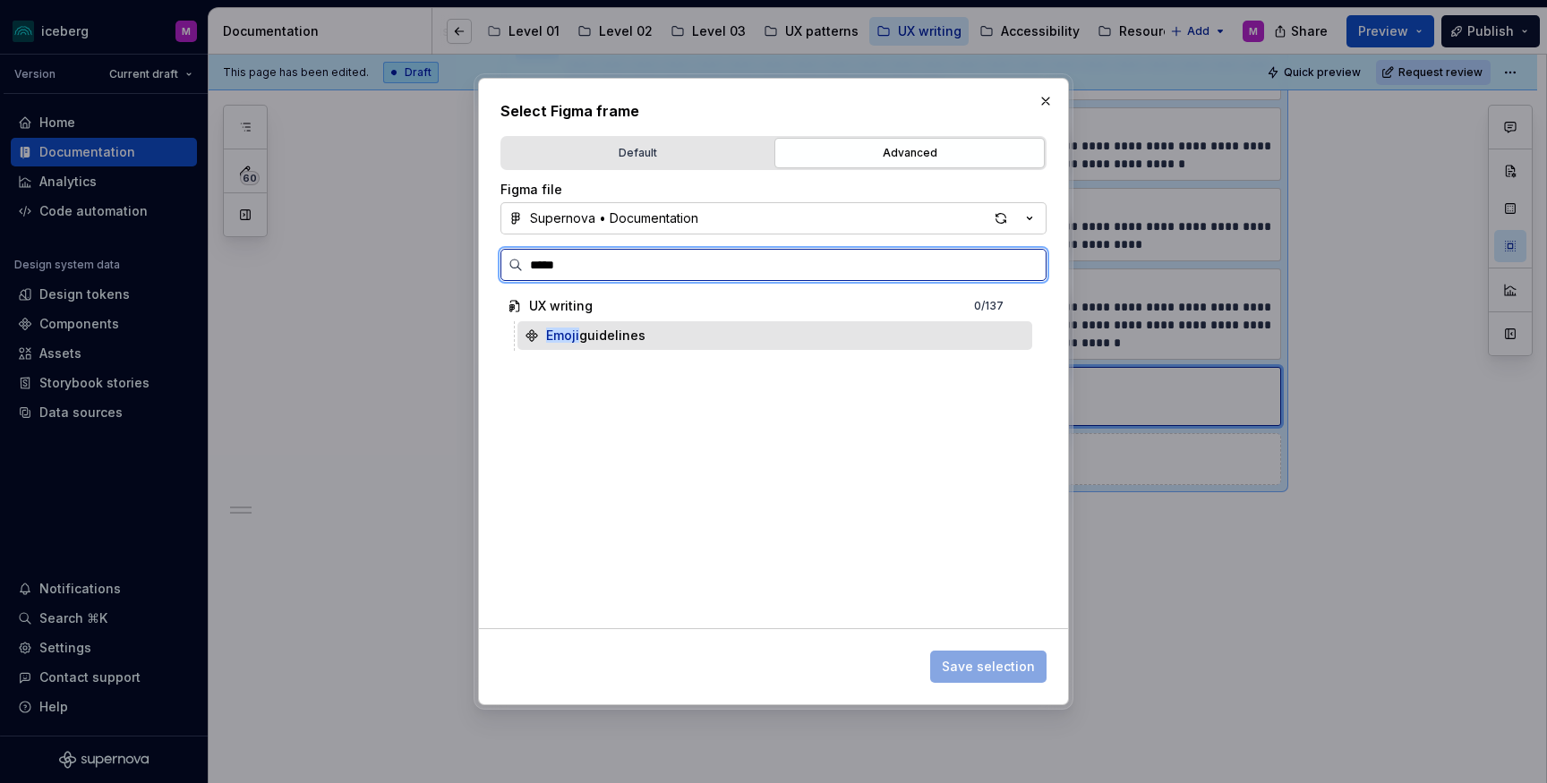
click at [629, 338] on div "Emoji guidelines" at bounding box center [595, 336] width 99 height 18
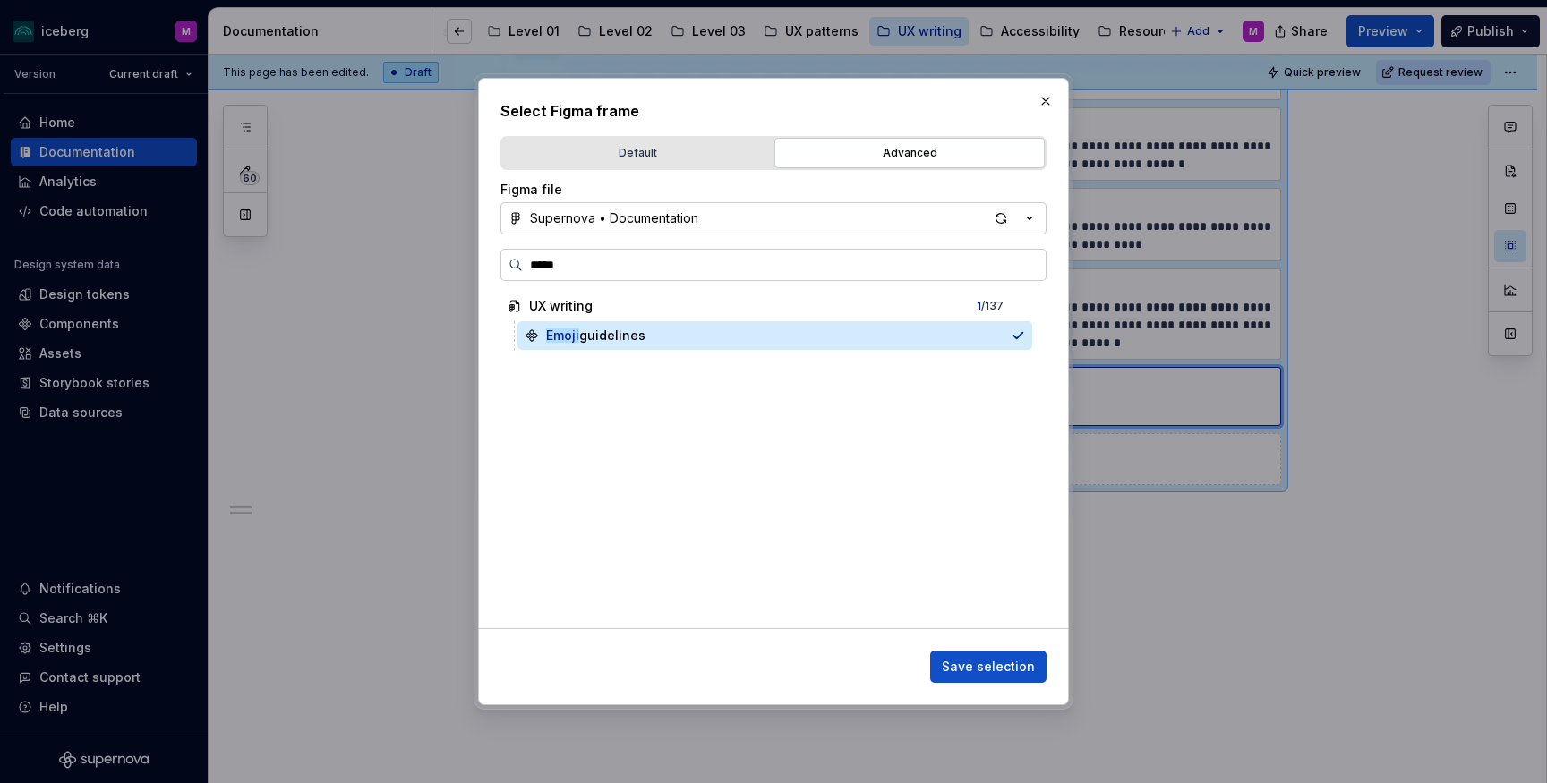
drag, startPoint x: 985, startPoint y: 661, endPoint x: 970, endPoint y: 661, distance: 15.2
click at [985, 661] on span "Save selection" at bounding box center [988, 667] width 93 height 18
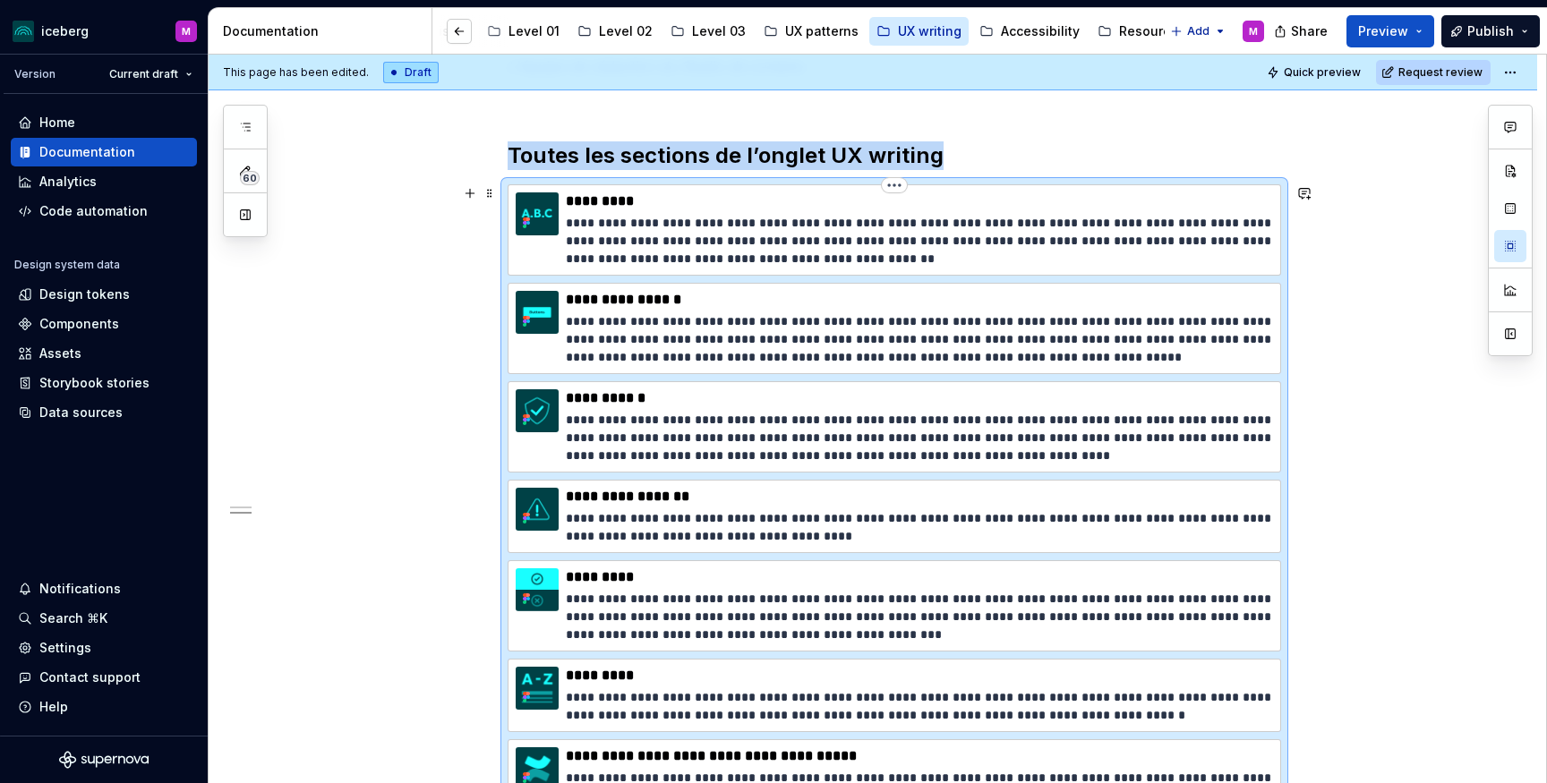
scroll to position [699, 0]
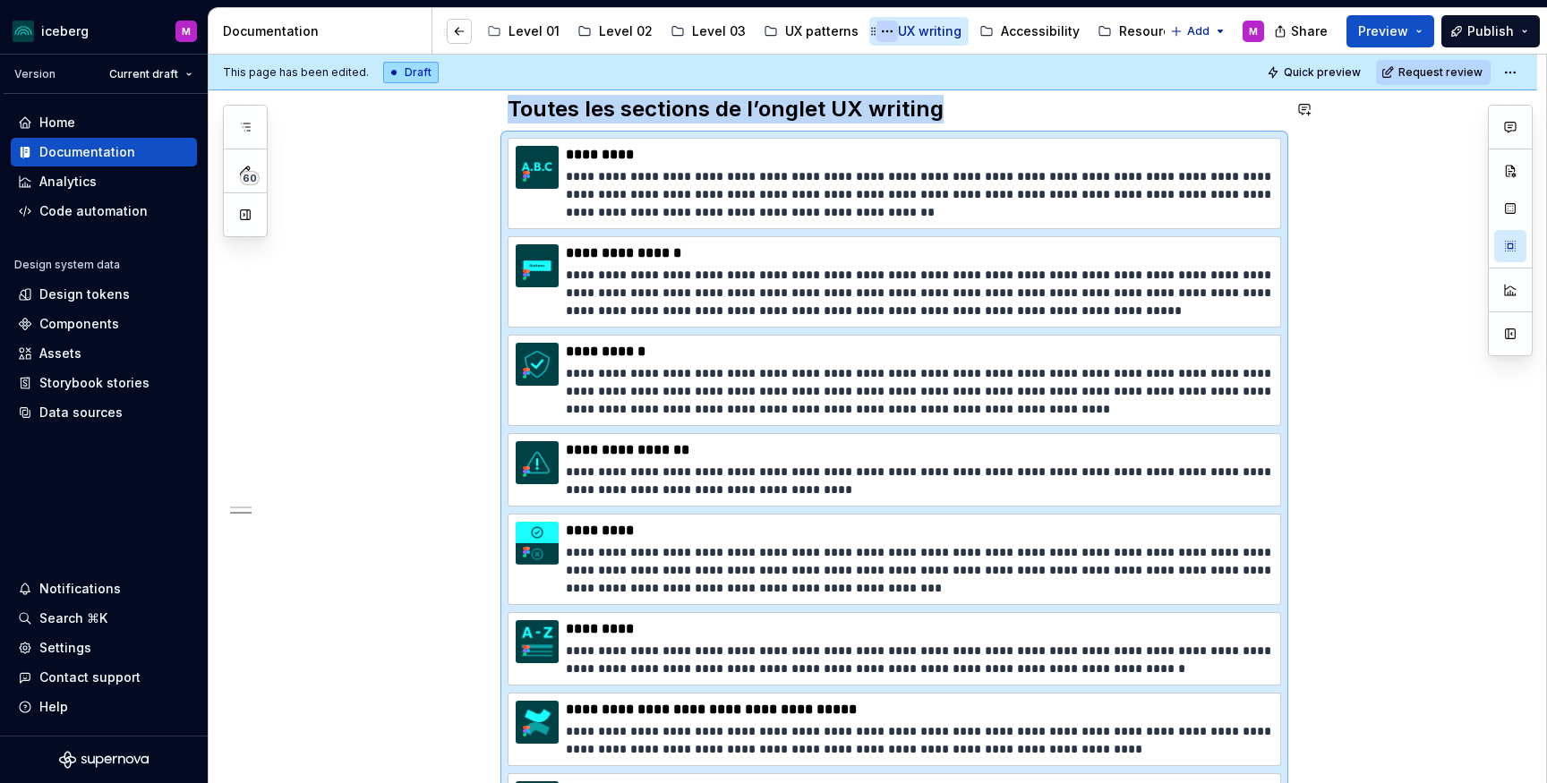
click at [876, 30] on button "Page tree" at bounding box center [886, 31] width 21 height 21
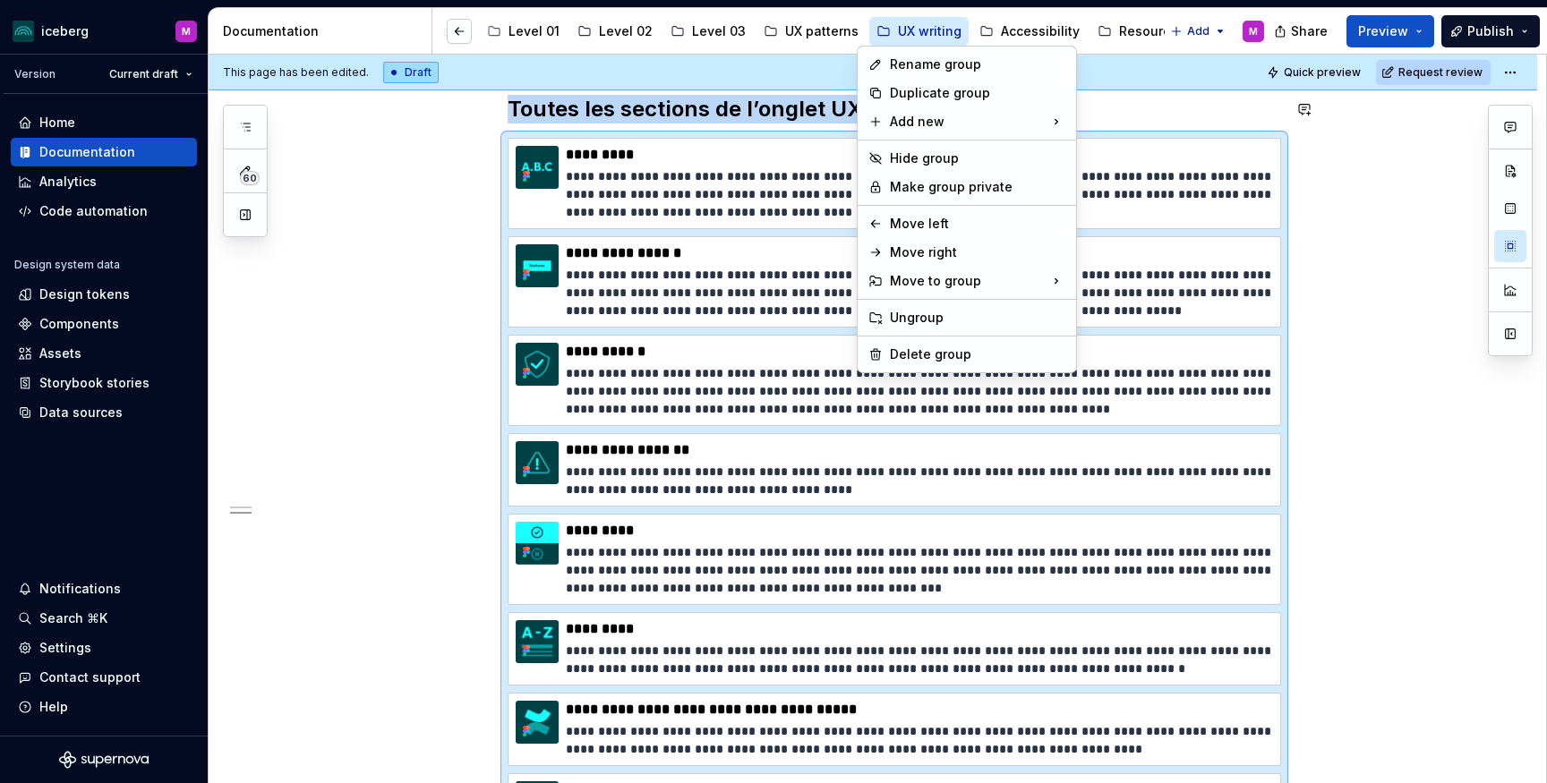
click at [915, 36] on html "iceberg M Version Current draft Home Documentation Analytics Code automation De…" at bounding box center [773, 391] width 1547 height 783
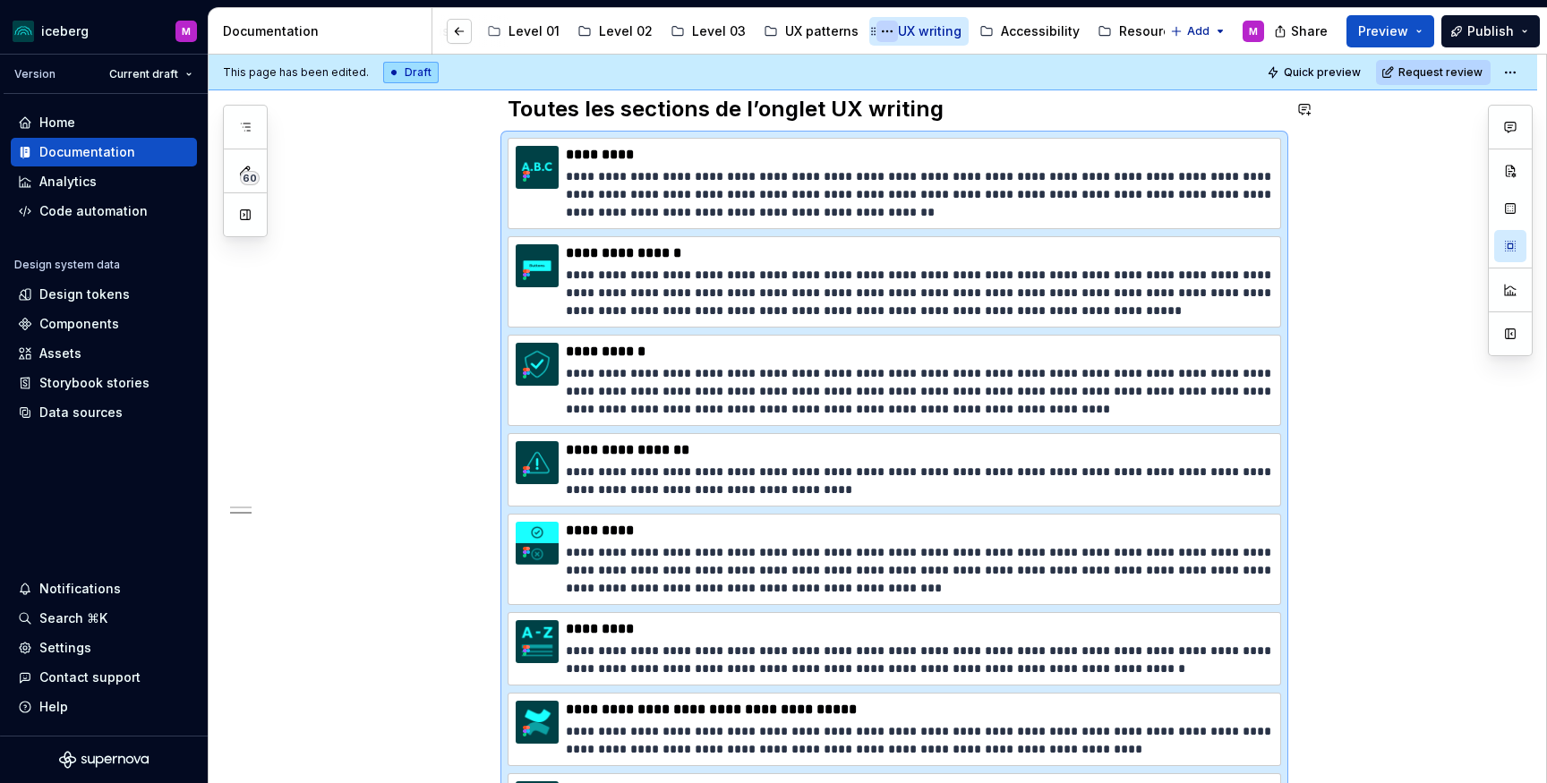
click at [876, 30] on button "Page tree" at bounding box center [886, 31] width 21 height 21
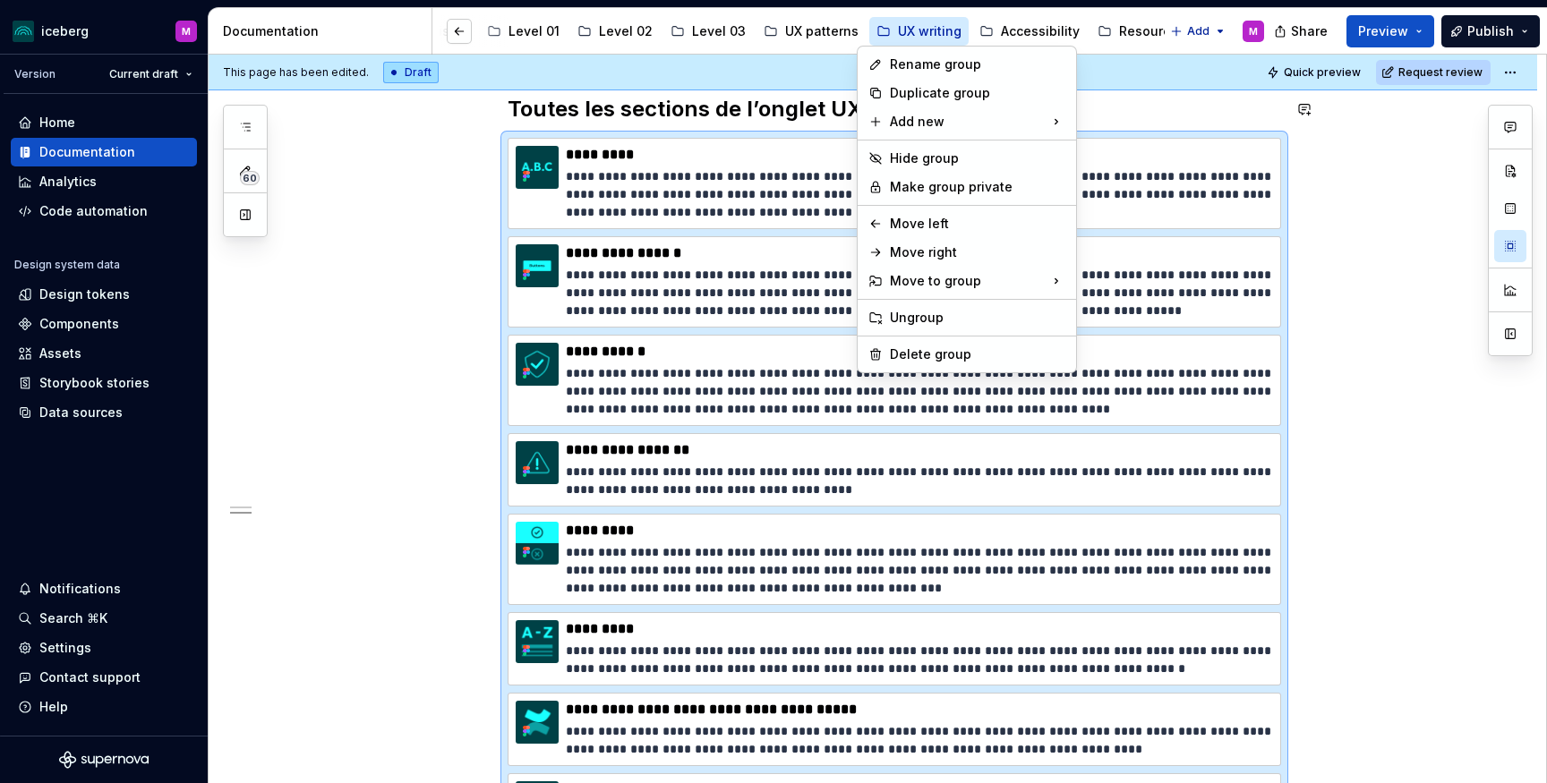
click at [889, 32] on html "iceberg M Version Current draft Home Documentation Analytics Code automation De…" at bounding box center [773, 391] width 1547 height 783
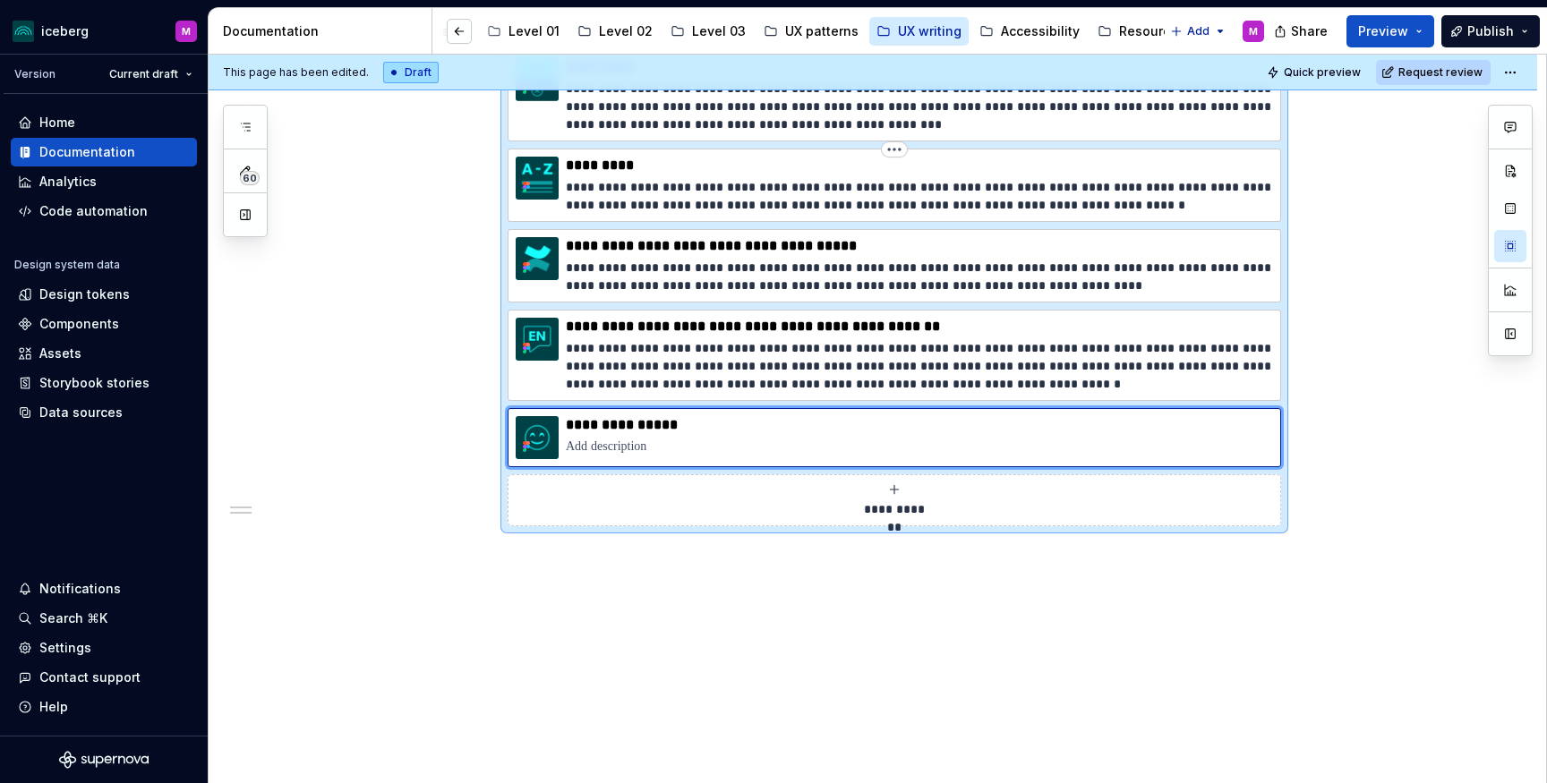
scroll to position [1170, 0]
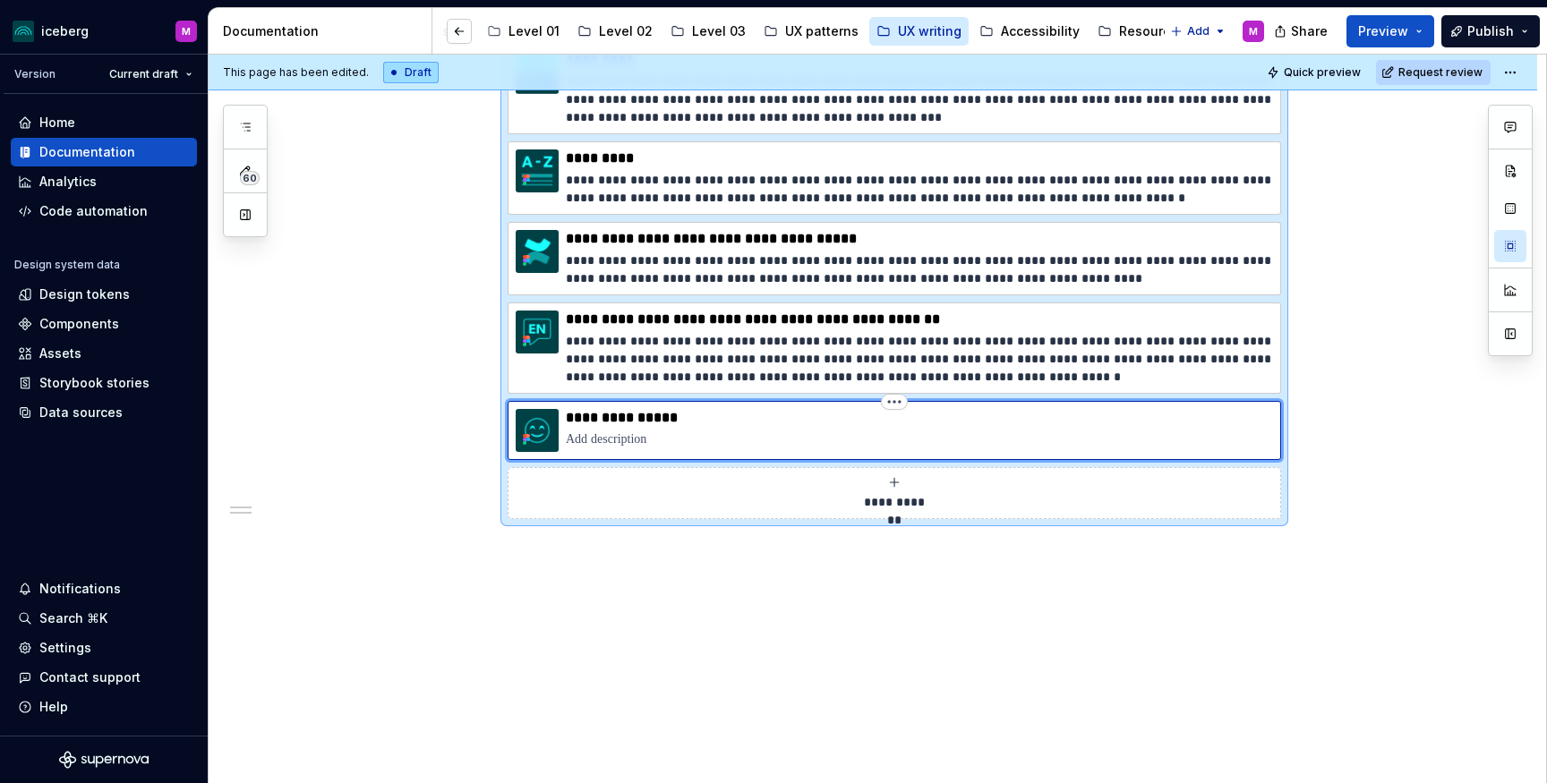
click at [664, 433] on p at bounding box center [919, 440] width 707 height 18
click at [898, 31] on div "UX writing" at bounding box center [930, 31] width 64 height 18
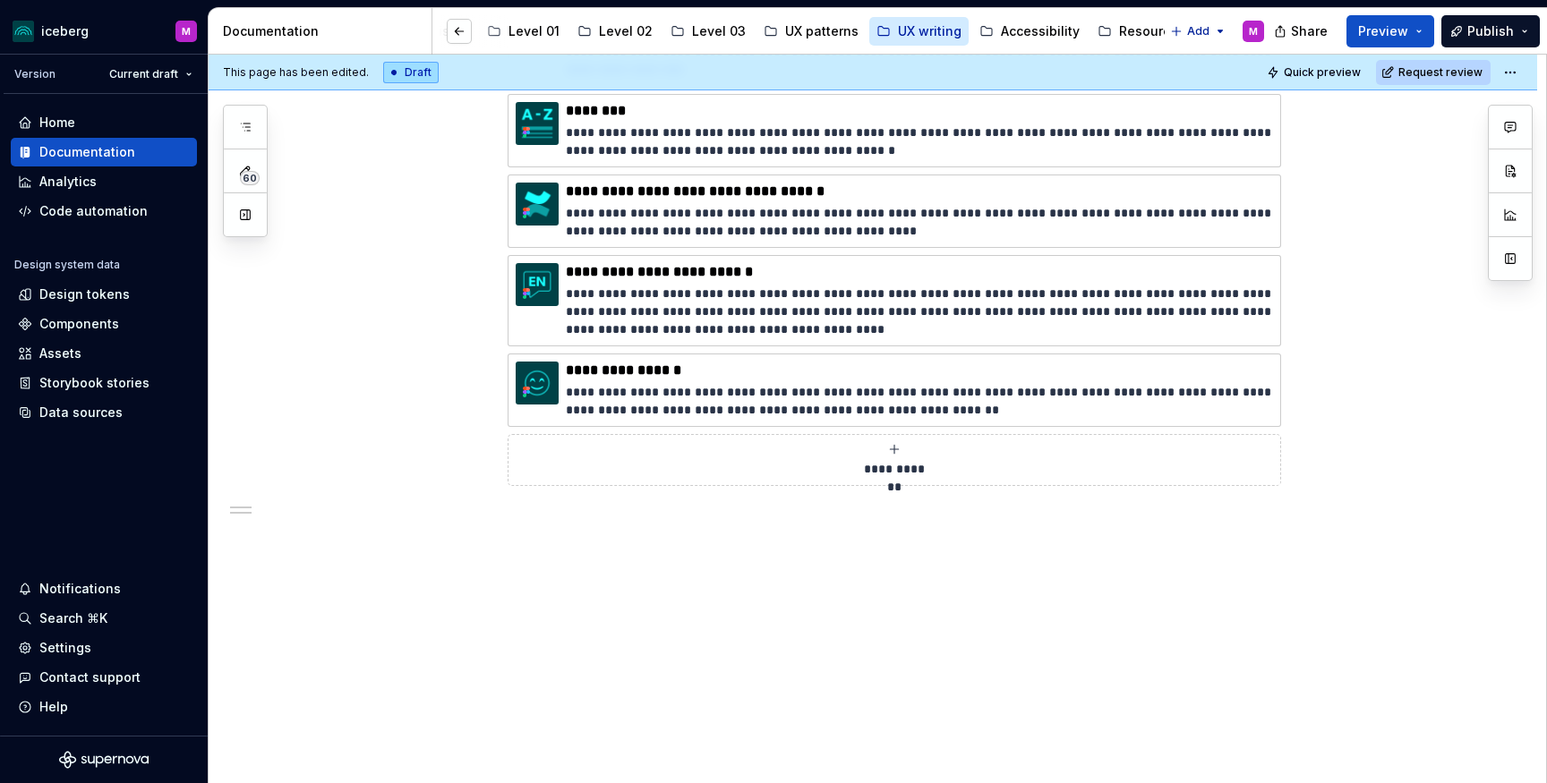
scroll to position [1182, 0]
type textarea "*"
